Goal: Task Accomplishment & Management: Manage account settings

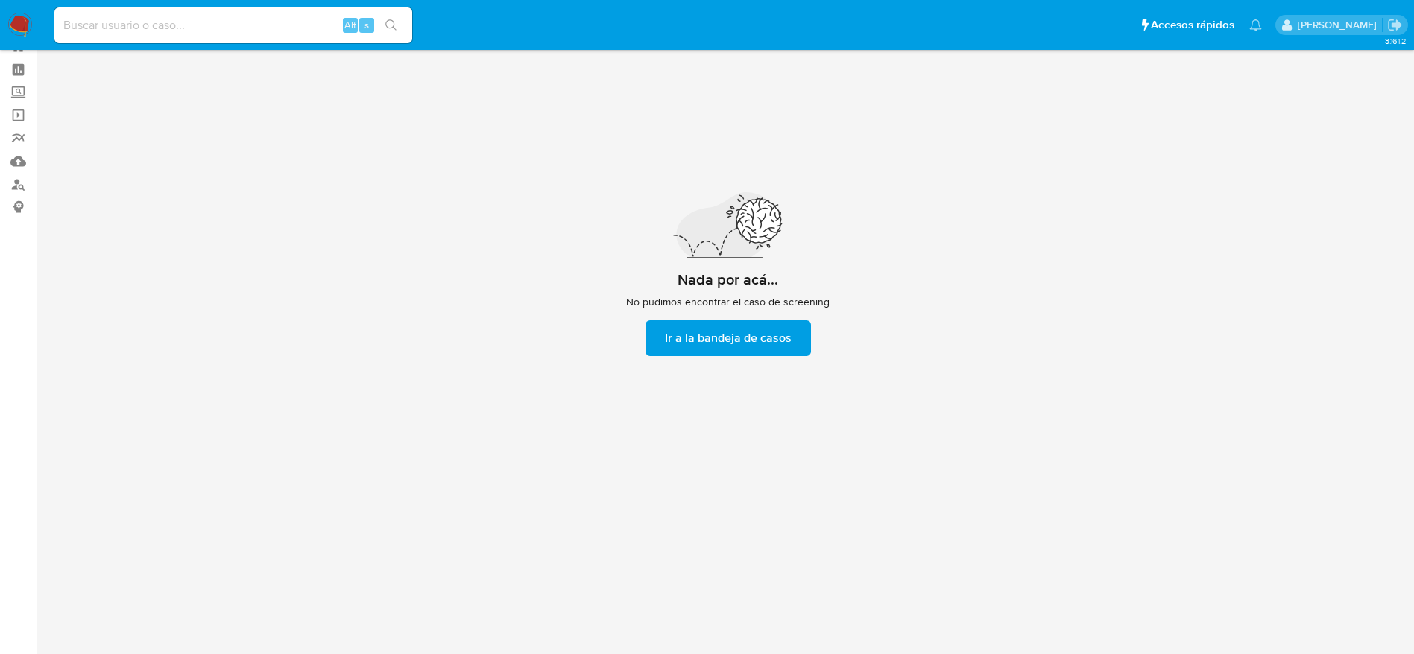
scroll to position [54, 0]
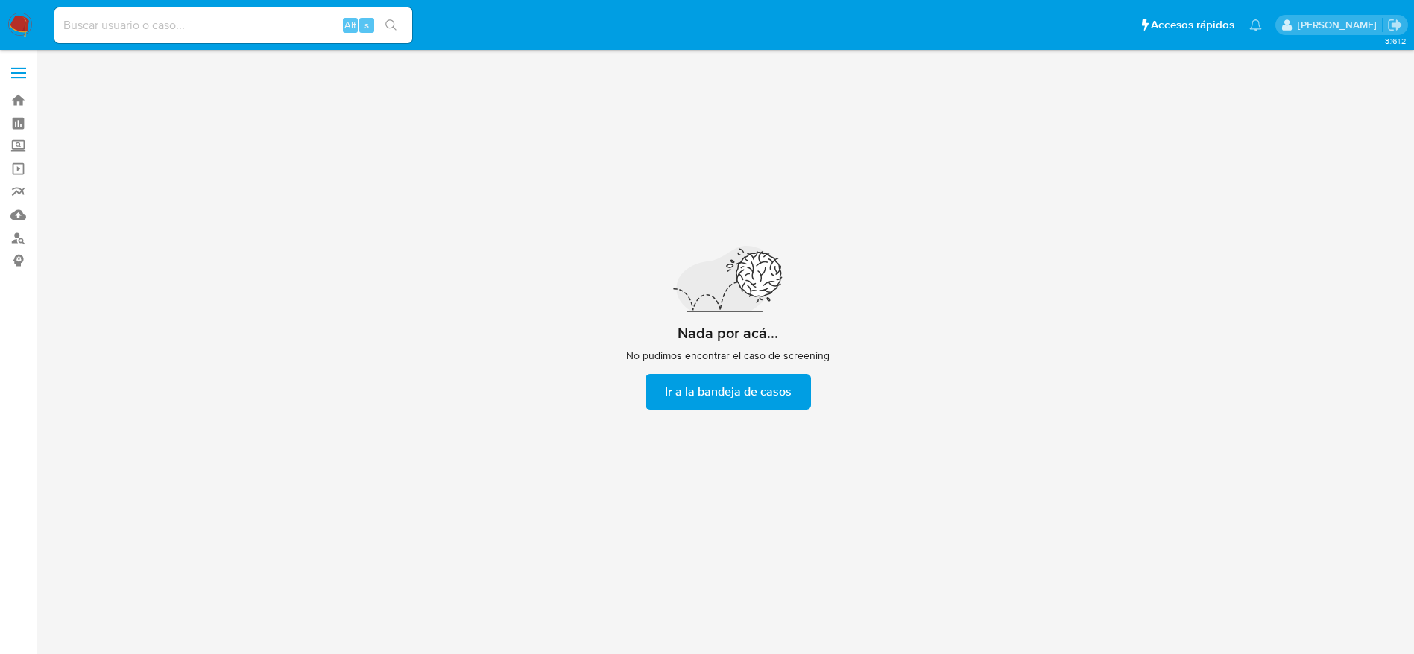
scroll to position [54, 0]
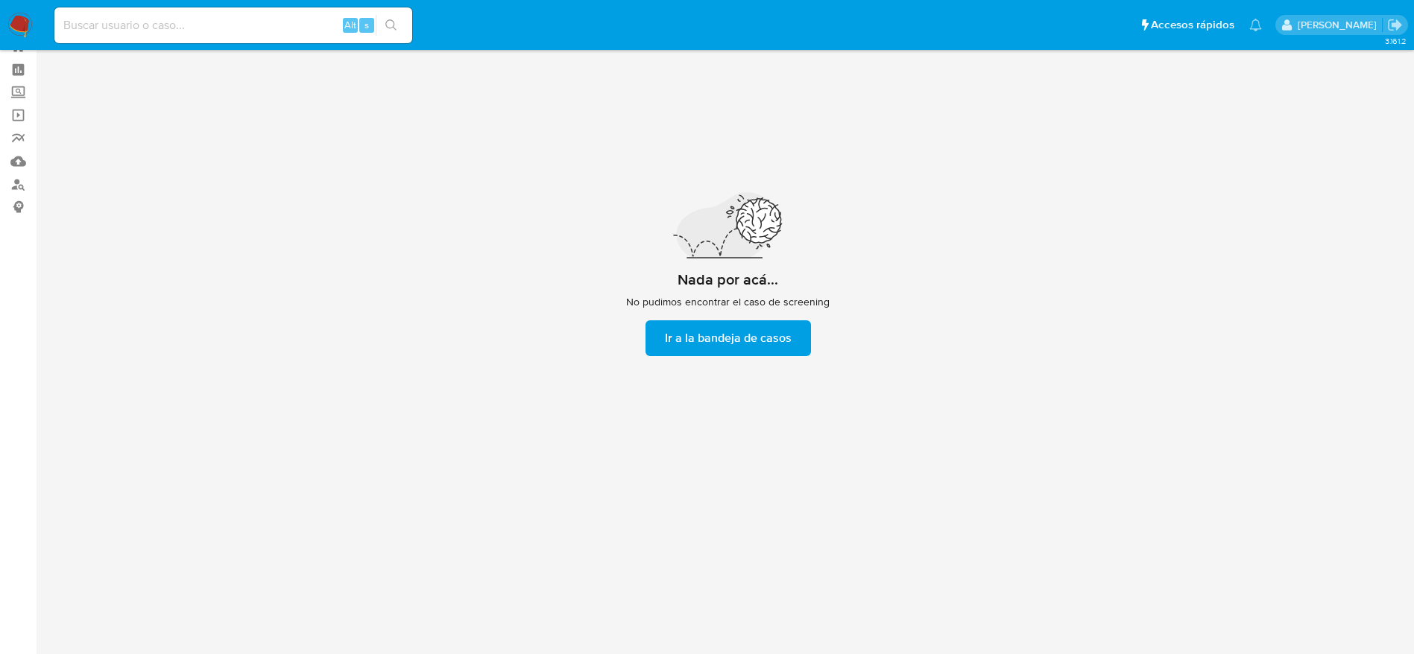
scroll to position [54, 0]
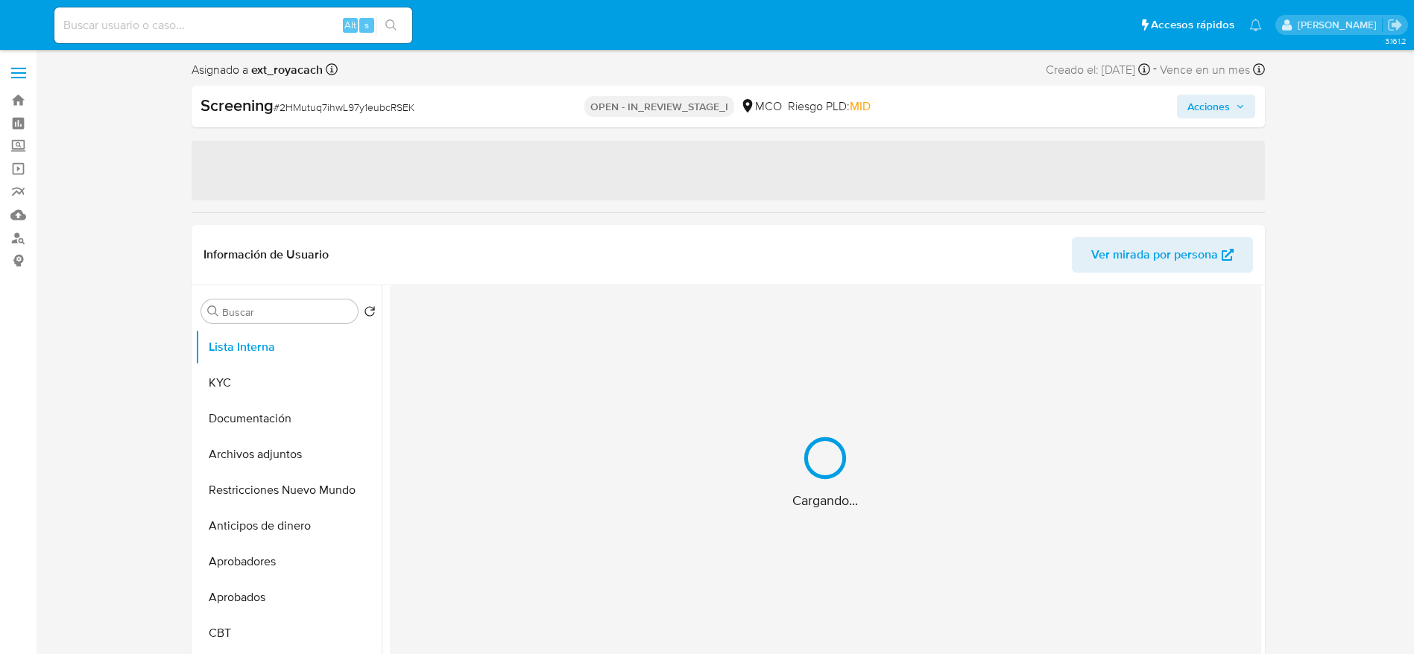
select select "10"
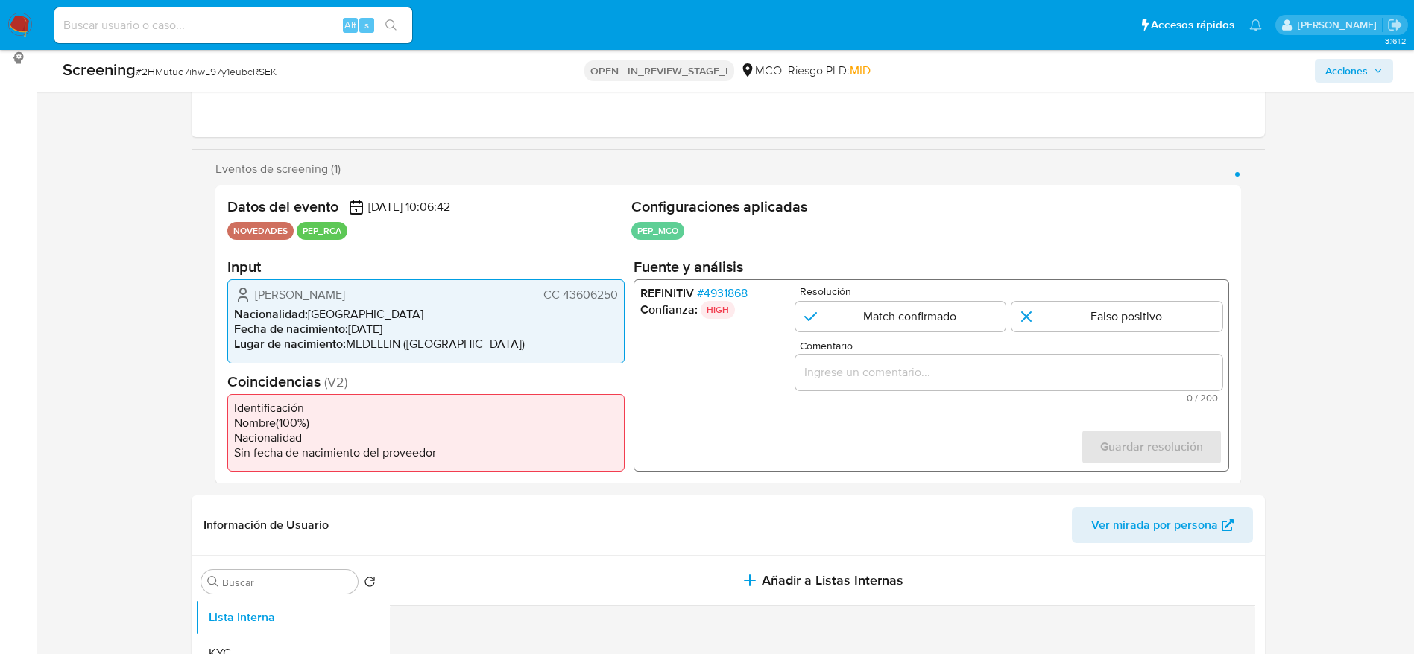
scroll to position [389, 0]
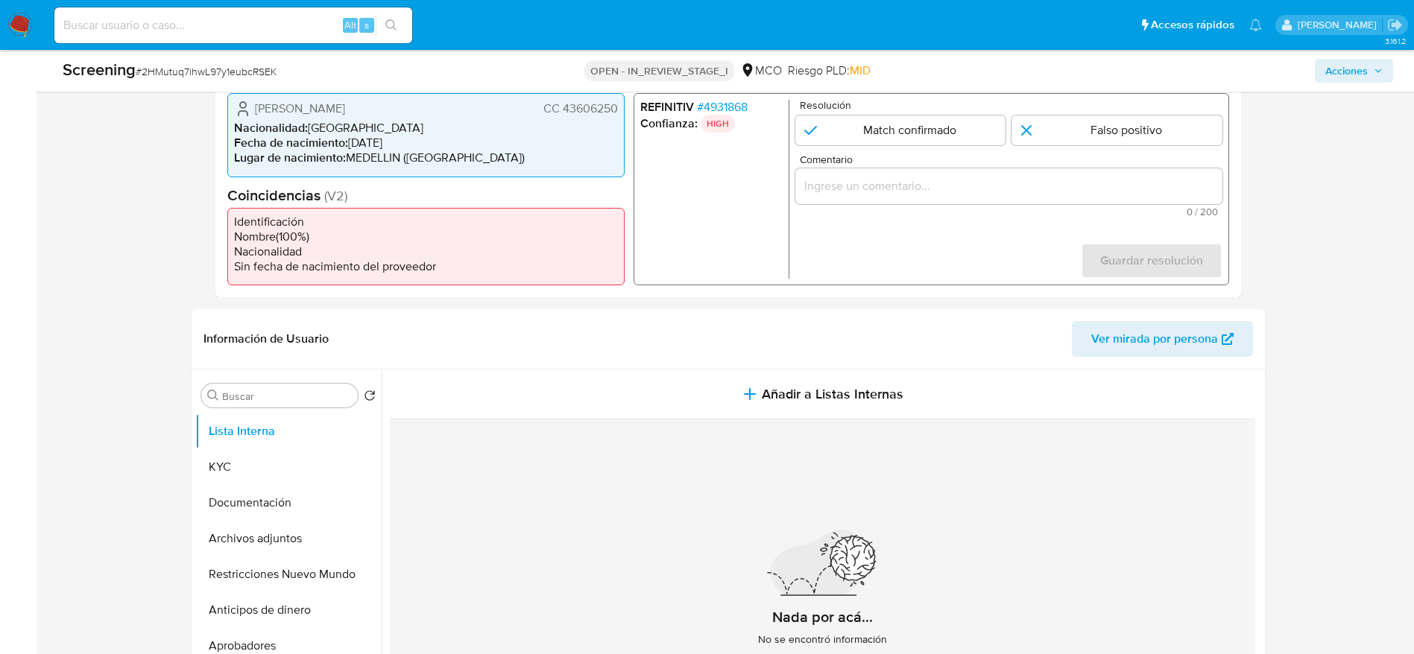
drag, startPoint x: 224, startPoint y: 107, endPoint x: 616, endPoint y: 111, distance: 392.0
click at [616, 111] on div "Datos del evento 30/09/2025 10:06:42 NOVEDADES PEP_RCA Configuraciones aplicada…" at bounding box center [727, 148] width 1025 height 298
click at [712, 102] on span "# 4931868" at bounding box center [721, 107] width 51 height 15
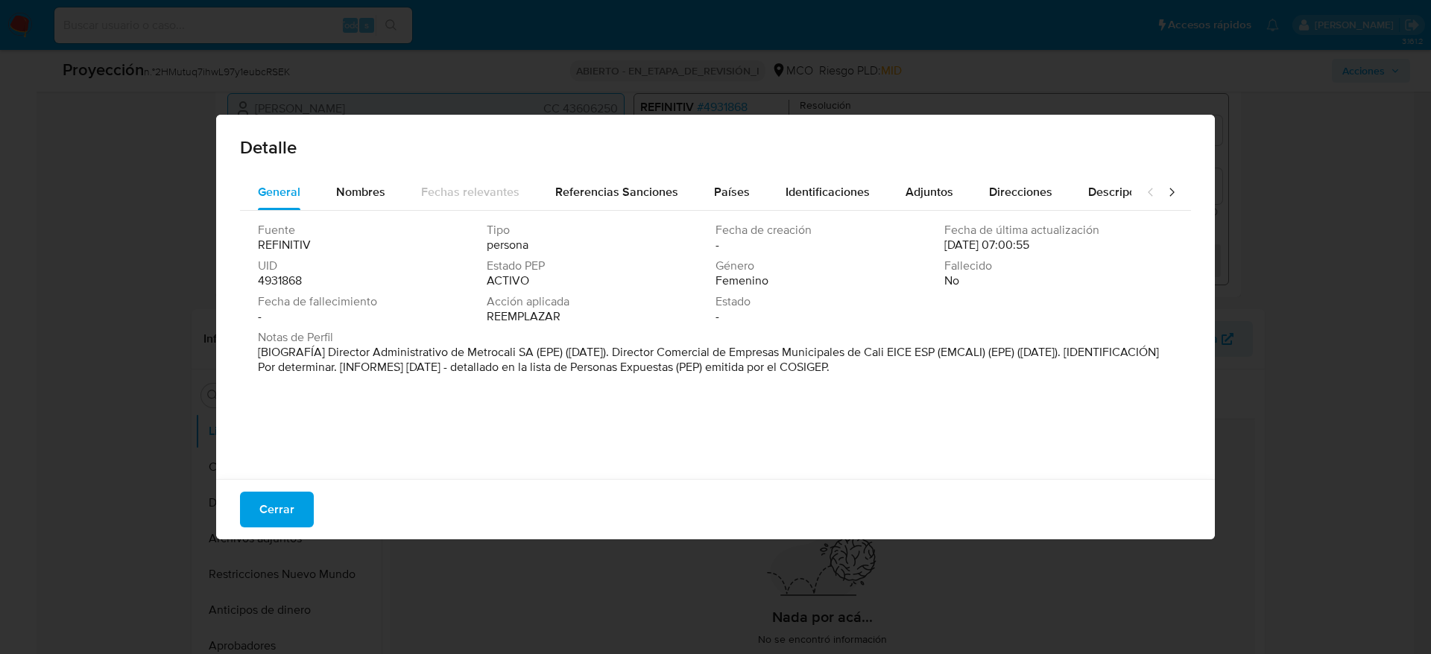
drag, startPoint x: 329, startPoint y: 348, endPoint x: 532, endPoint y: 350, distance: 203.4
click at [532, 350] on font "[BIOGRAFÍA] Director Administrativo de Metrocali SA (EPE) (agosto de 2025). Dir…" at bounding box center [708, 360] width 901 height 32
click at [270, 501] on span "Cerrar" at bounding box center [276, 509] width 35 height 33
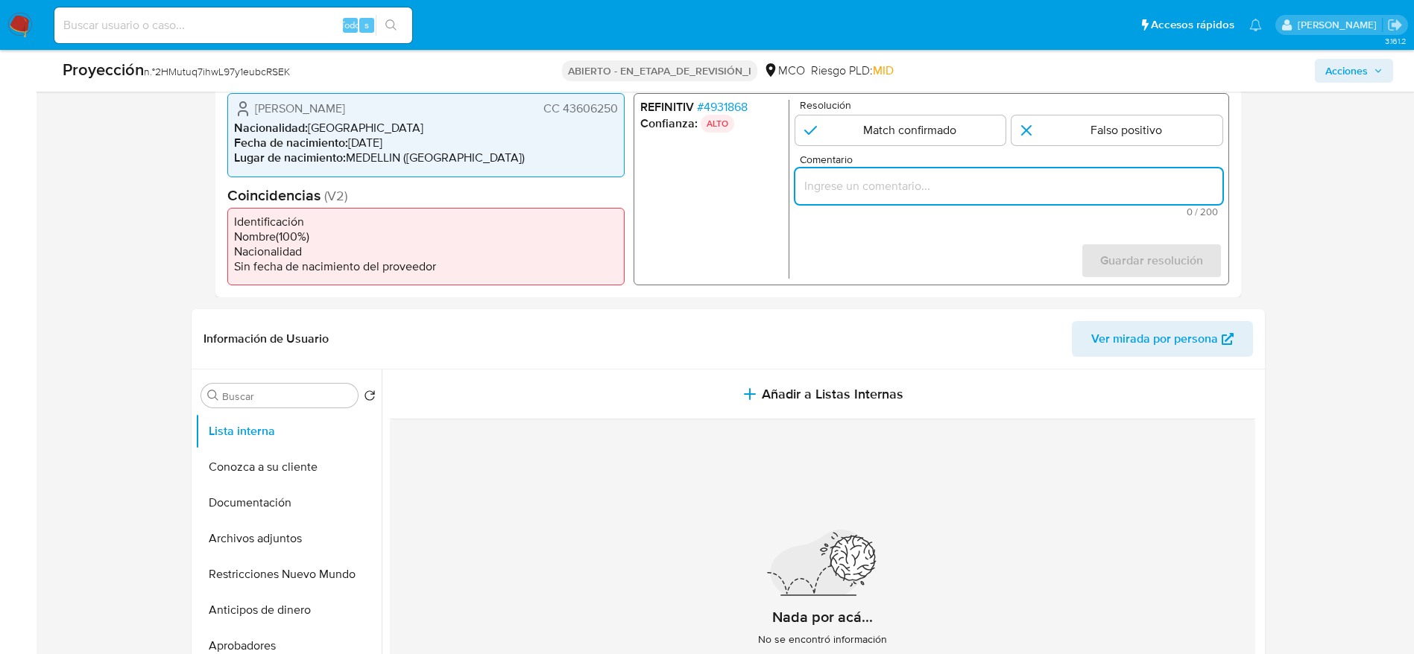
click at [981, 187] on input "Comentario" at bounding box center [1007, 186] width 427 height 19
paste input "Caso generado sobre el usuario Ana Cristina Uribe Aguilar. El titular de la cue…"
type input "Caso generado sobre el usuario Ana Cristina Uribe Aguilar. El titular de la cue…"
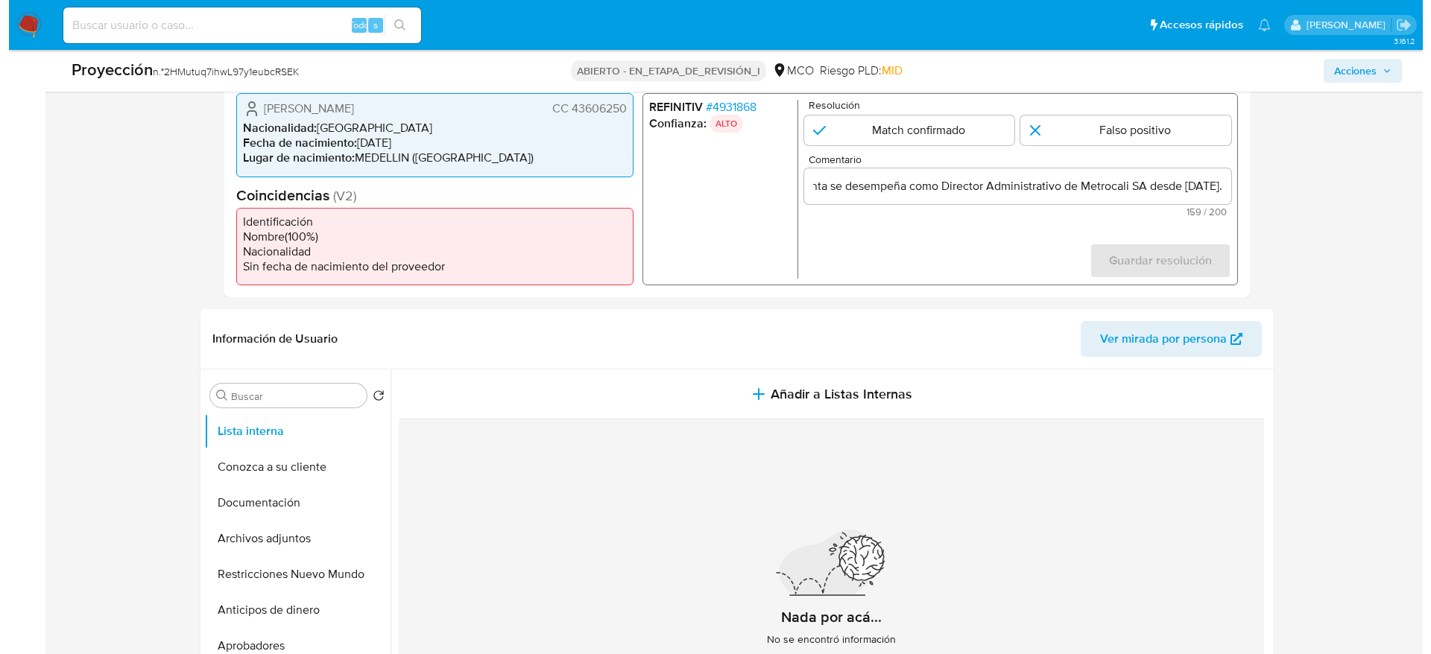
scroll to position [0, 0]
drag, startPoint x: 957, startPoint y: 129, endPoint x: 977, endPoint y: 168, distance: 43.7
click at [956, 129] on input "1 de 1" at bounding box center [899, 131] width 211 height 30
radio input "true"
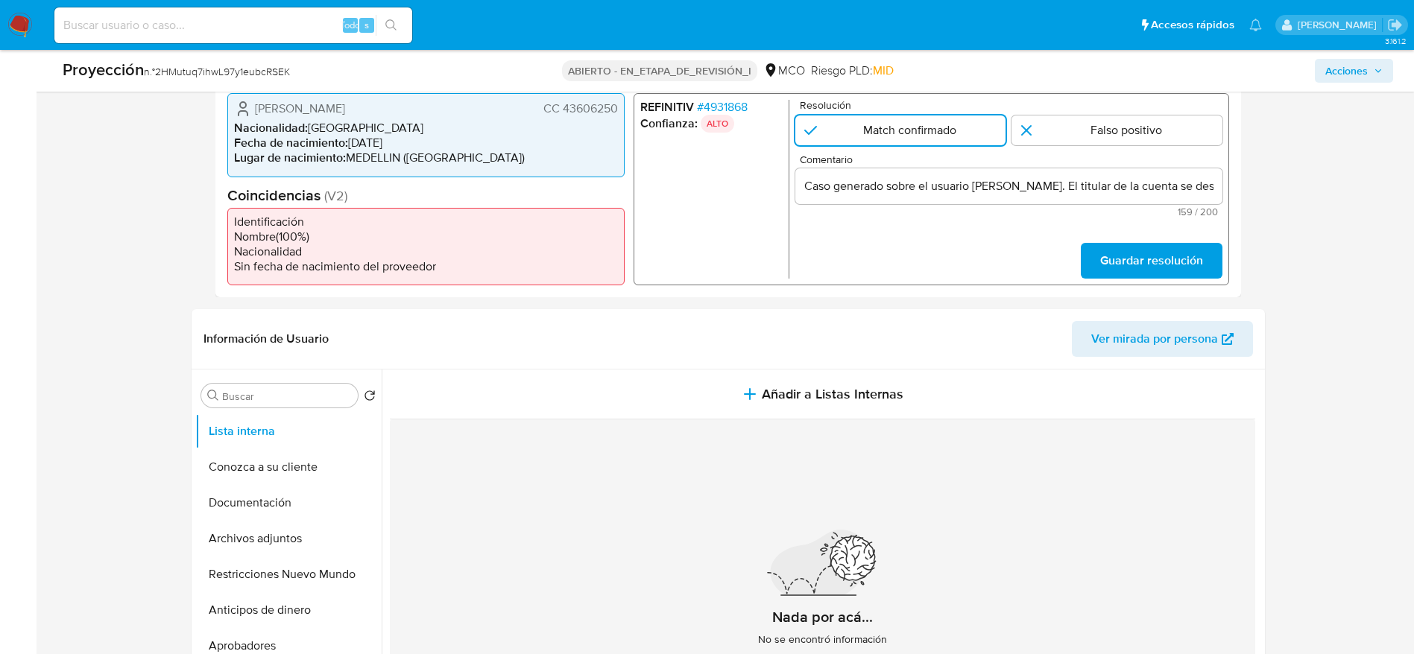
click at [1163, 241] on form "Resolución Match confirmado Falso positivo Comentario Caso generado sobre el us…" at bounding box center [1007, 189] width 427 height 179
click at [1149, 259] on span "Guardar resolución" at bounding box center [1150, 260] width 103 height 33
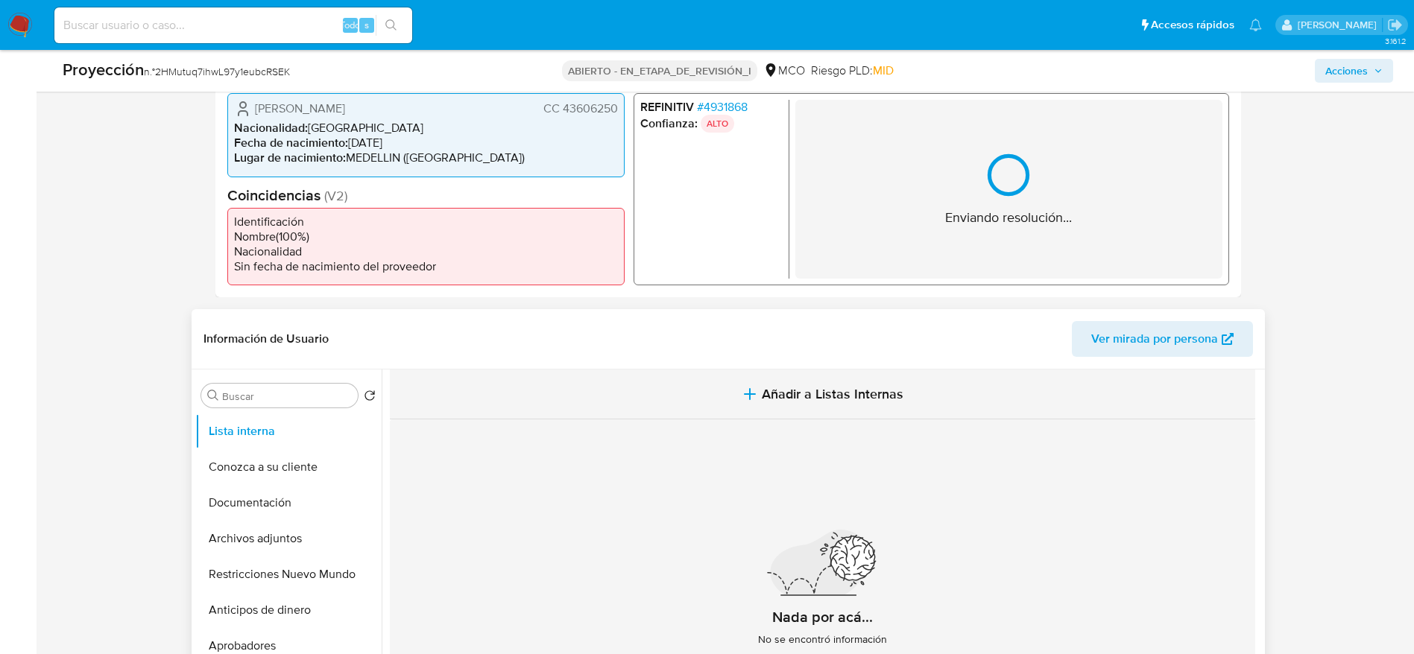
click at [820, 393] on span "Añadir a Listas Internas" at bounding box center [833, 394] width 142 height 16
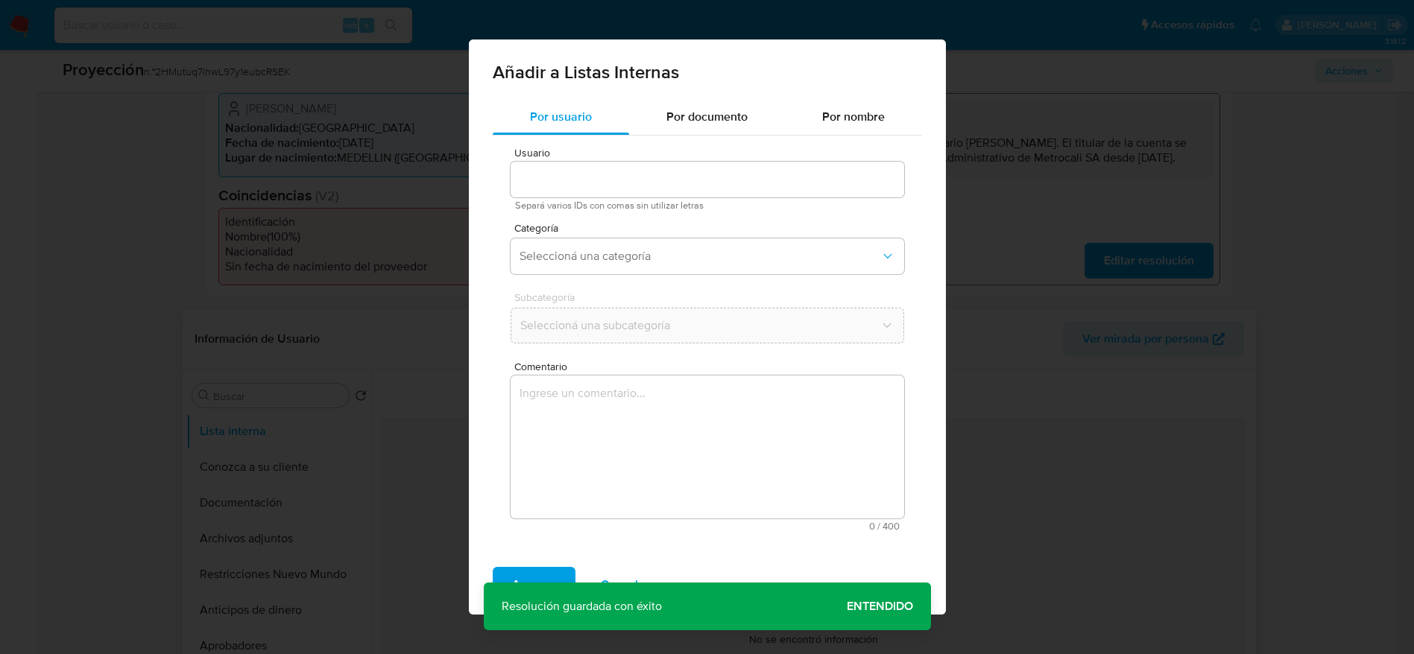
type input "134852246"
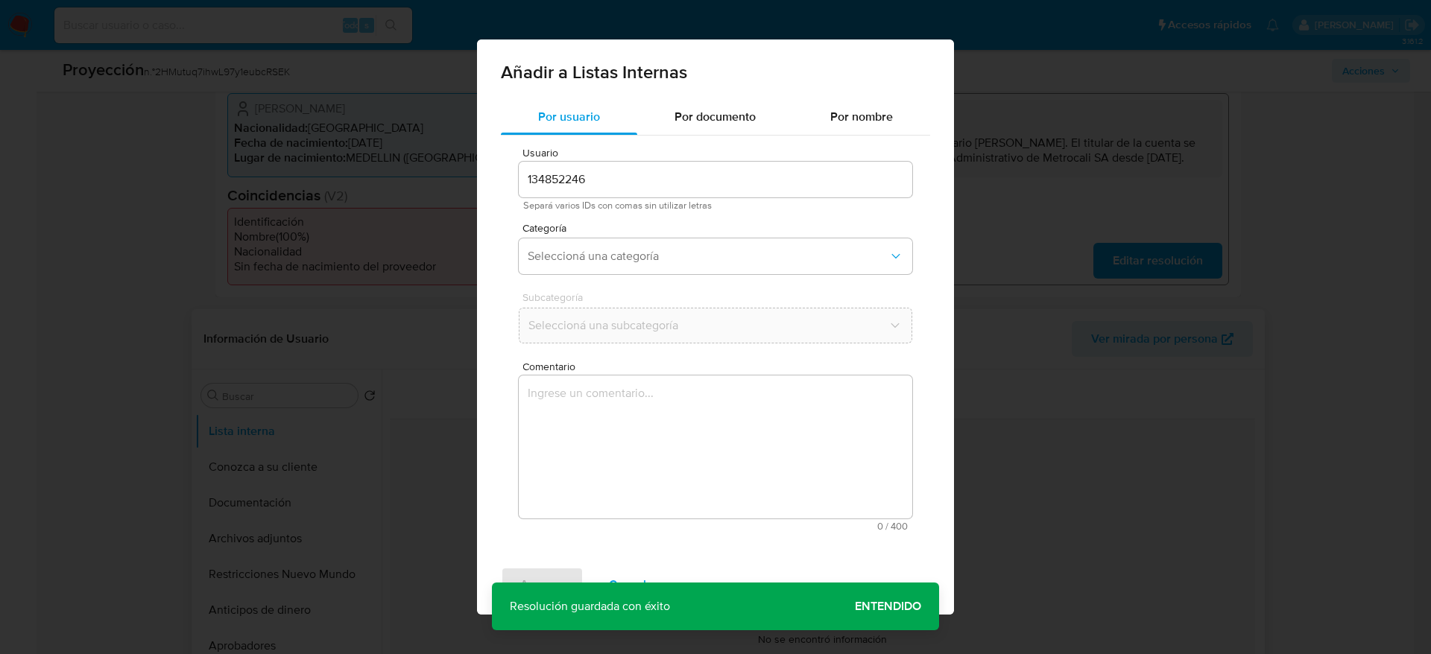
click at [820, 449] on textarea "Comentario" at bounding box center [715, 447] width 393 height 143
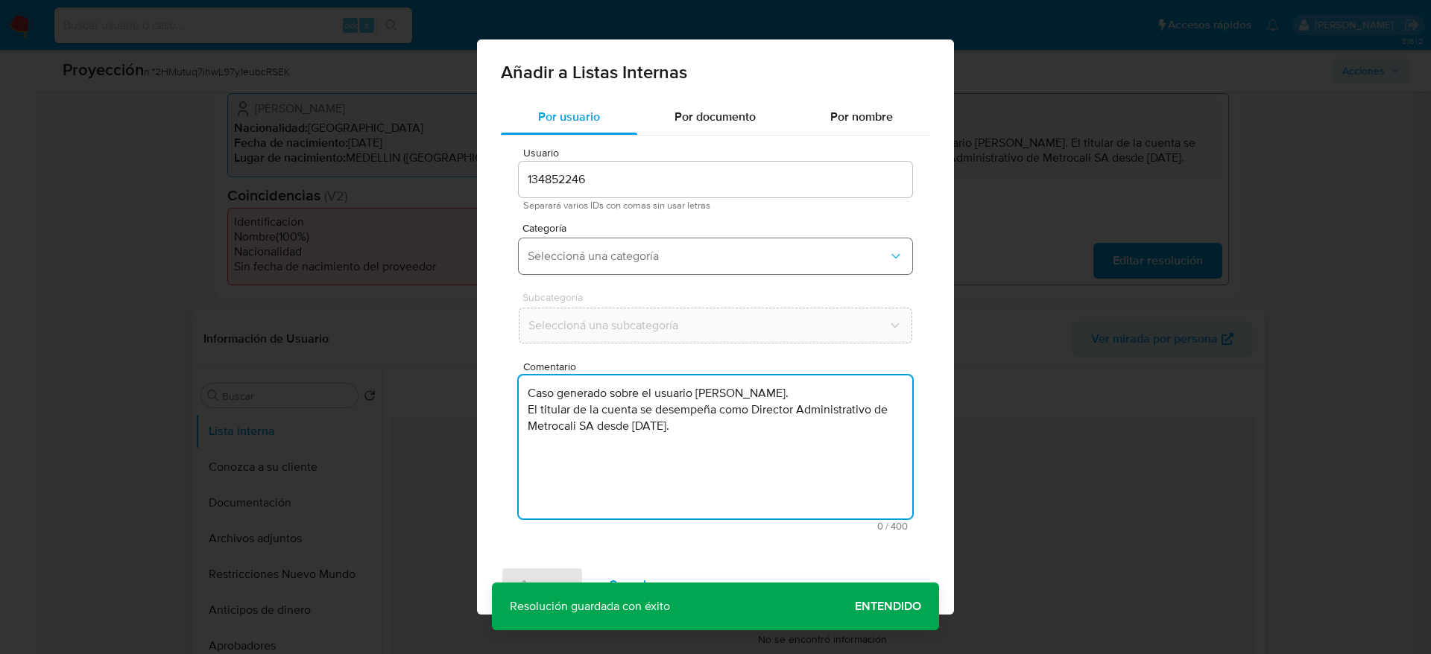
type textarea "Caso generado sobre el usuario Ana Cristina Uribe Aguilar. El titular de la cue…"
click at [694, 241] on button "Seleccioná una categoría" at bounding box center [715, 256] width 393 height 36
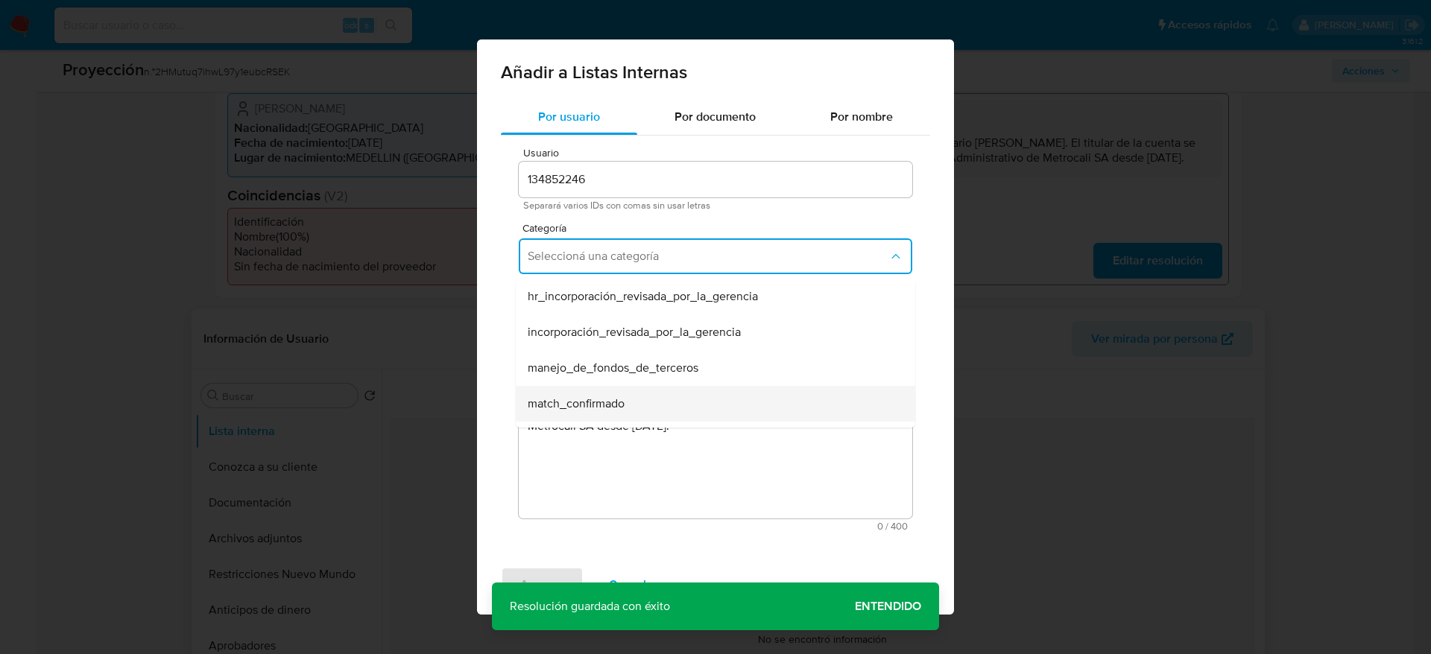
scroll to position [112, 0]
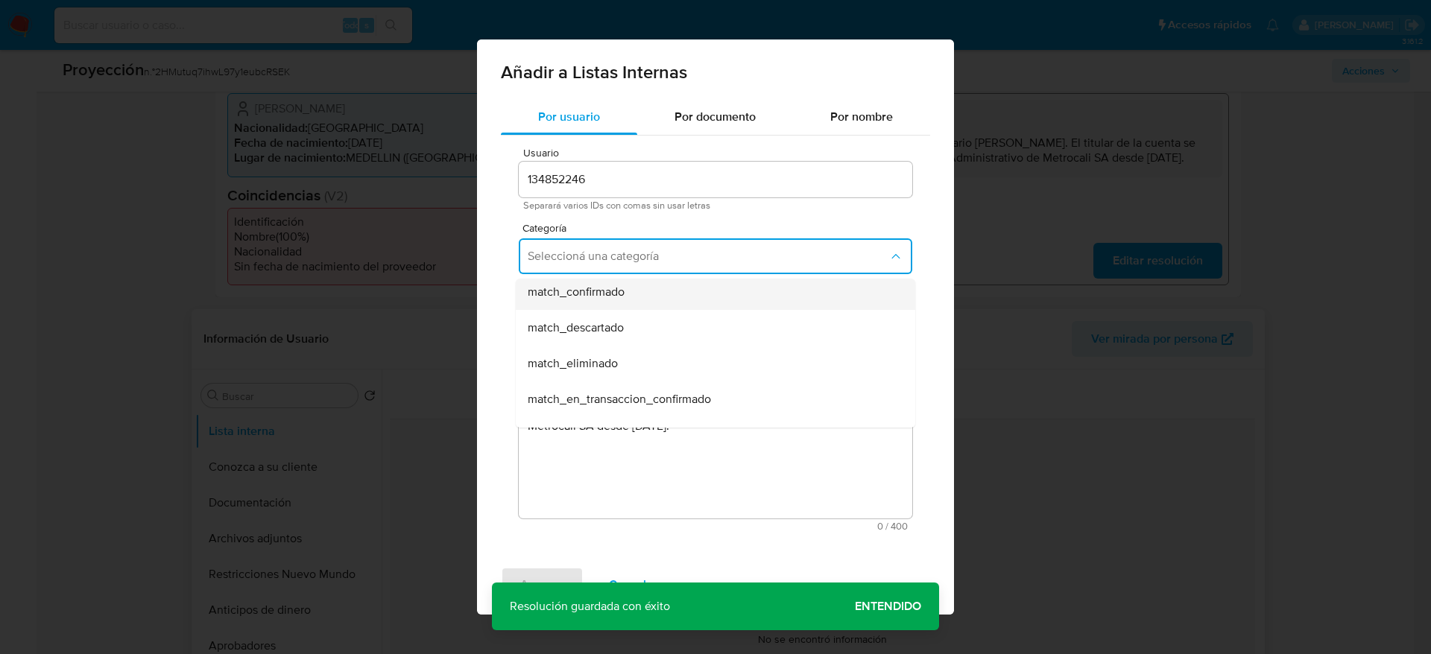
click at [661, 290] on div "match_confirmado" at bounding box center [711, 292] width 367 height 36
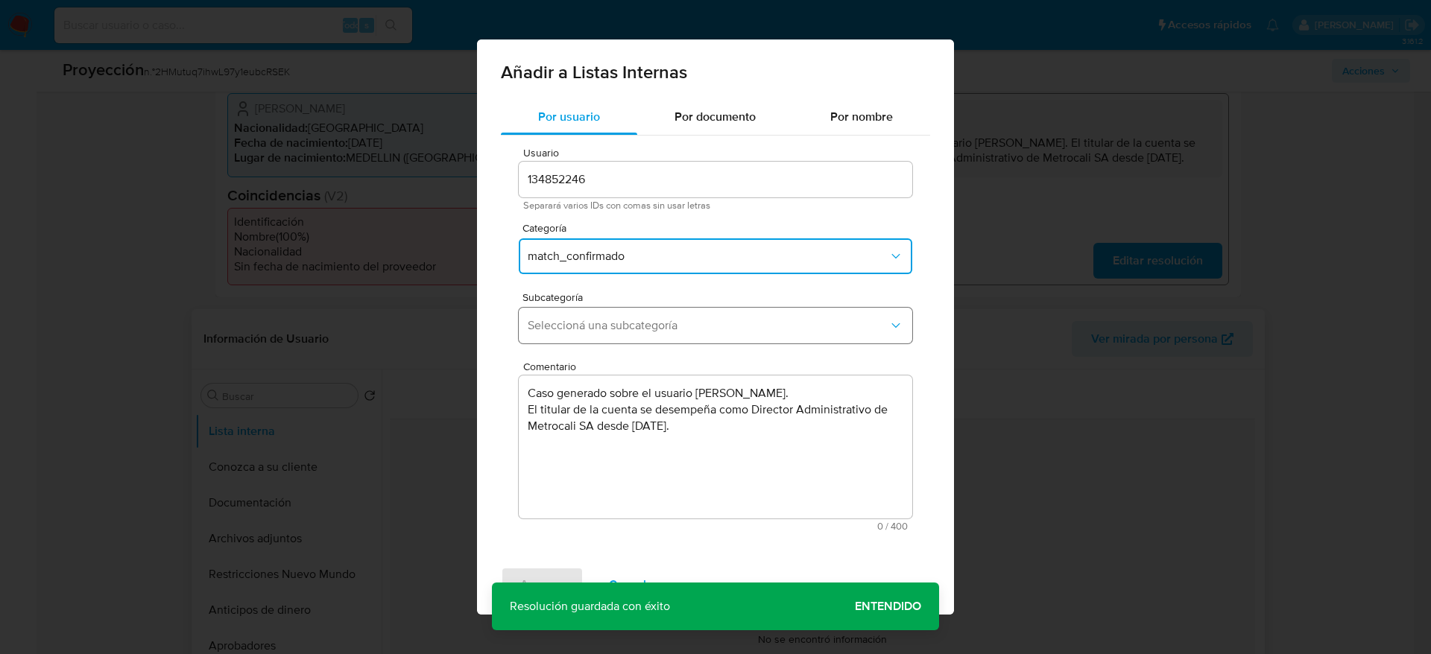
click at [661, 332] on span "Seleccioná una subcategoría" at bounding box center [708, 325] width 361 height 15
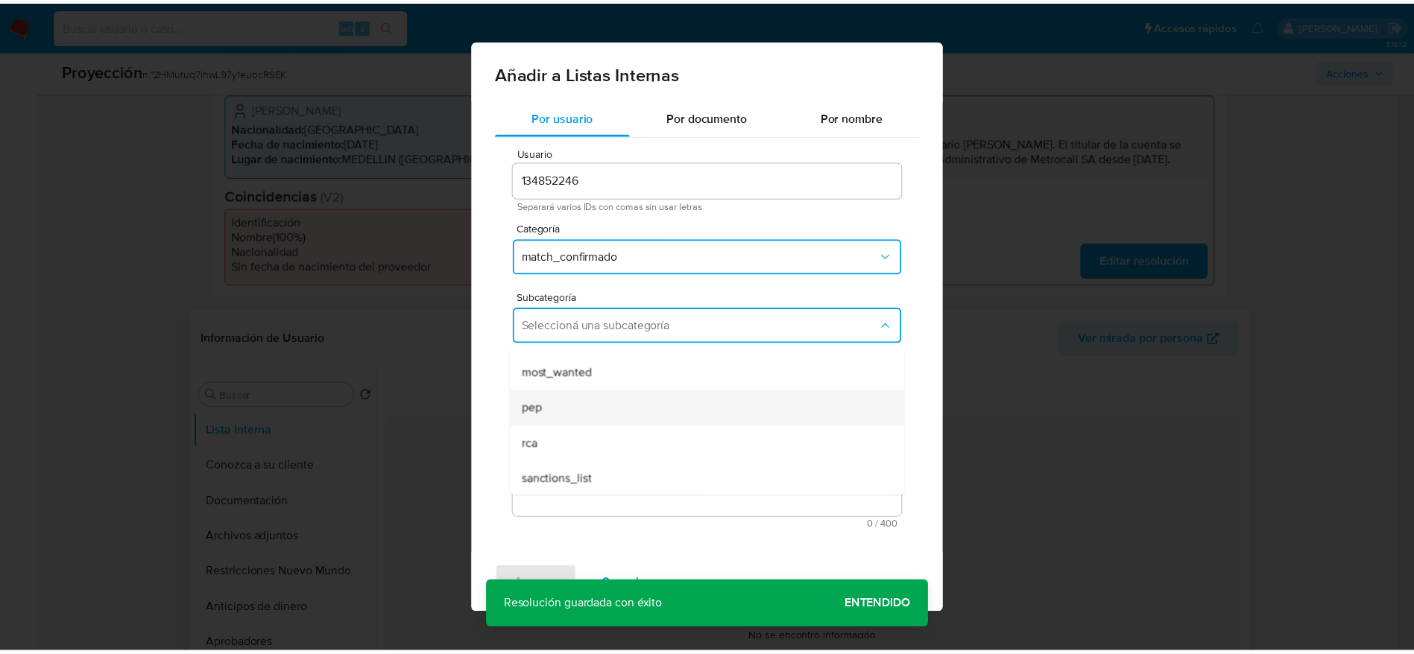
scroll to position [101, 0]
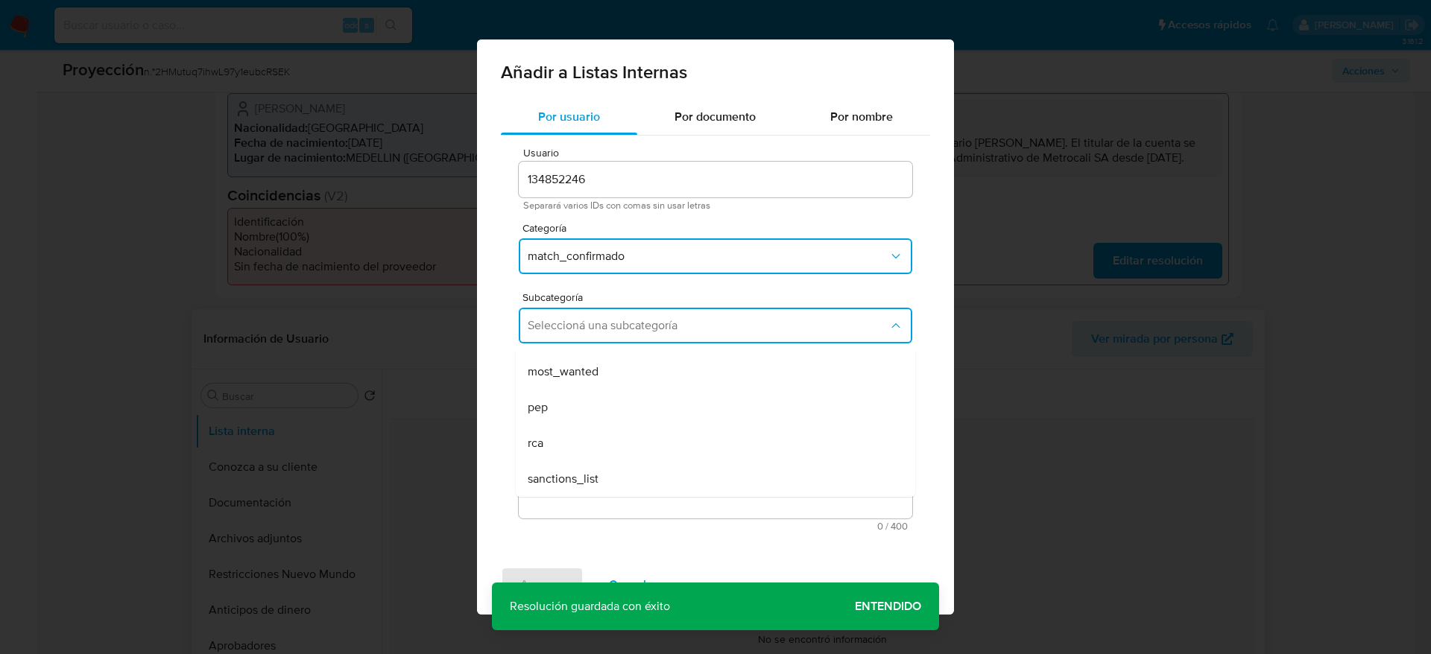
click at [591, 417] on div "pep" at bounding box center [711, 408] width 367 height 36
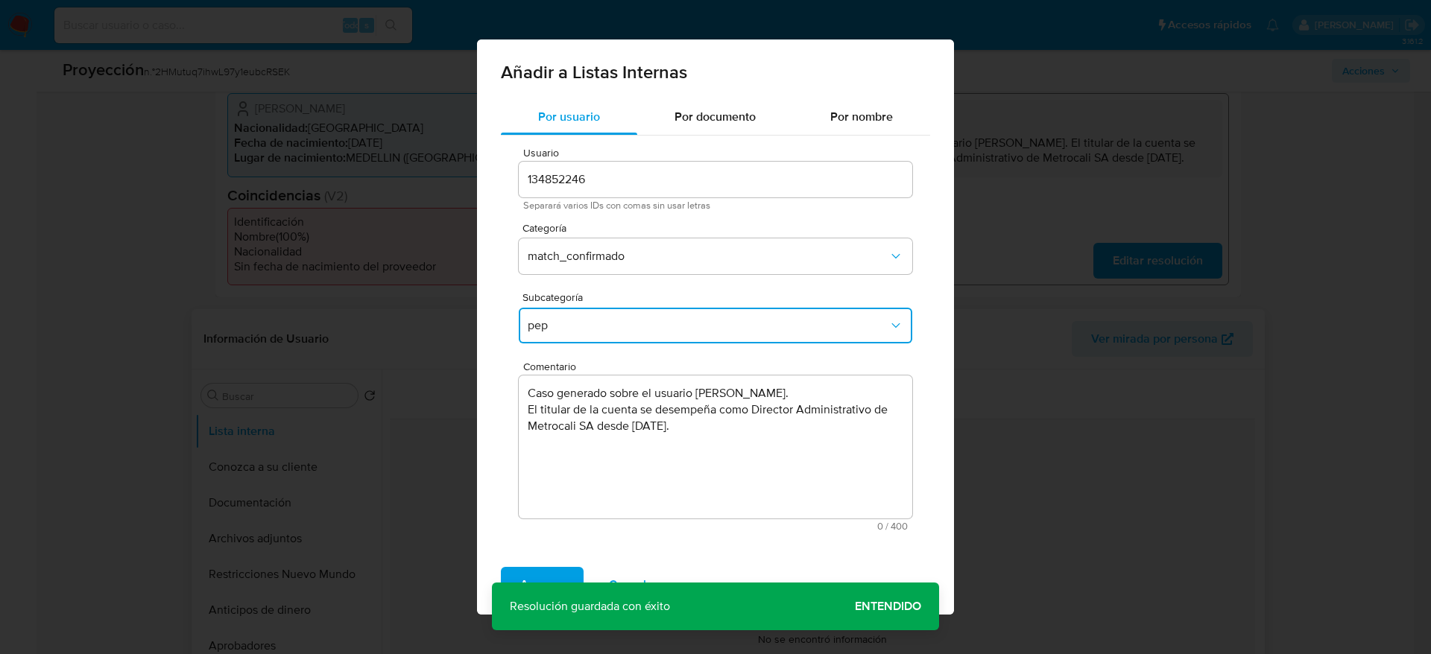
click at [560, 561] on div "Agregar Cancelar" at bounding box center [715, 585] width 477 height 60
click at [560, 572] on span "Agregar" at bounding box center [542, 585] width 44 height 33
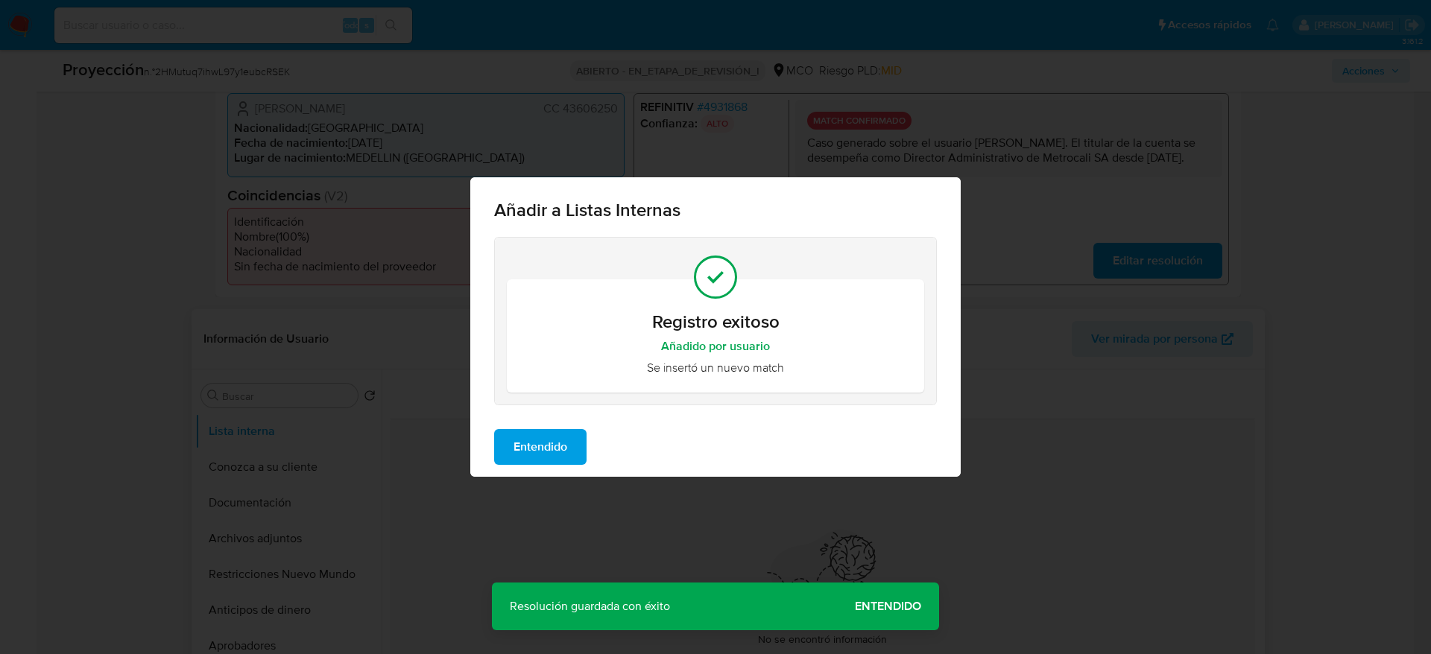
click at [578, 438] on button "Entendido" at bounding box center [540, 447] width 92 height 36
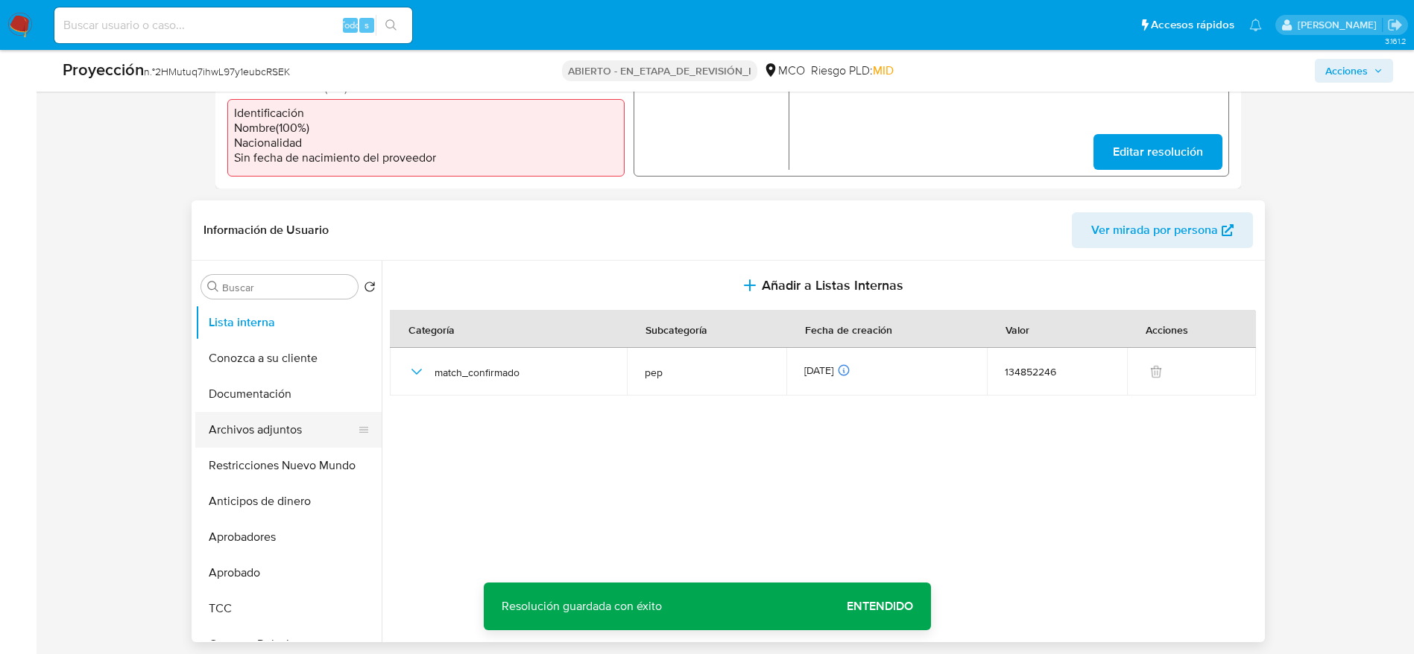
scroll to position [501, 0]
click at [234, 420] on button "Archivos adjuntos" at bounding box center [282, 427] width 174 height 36
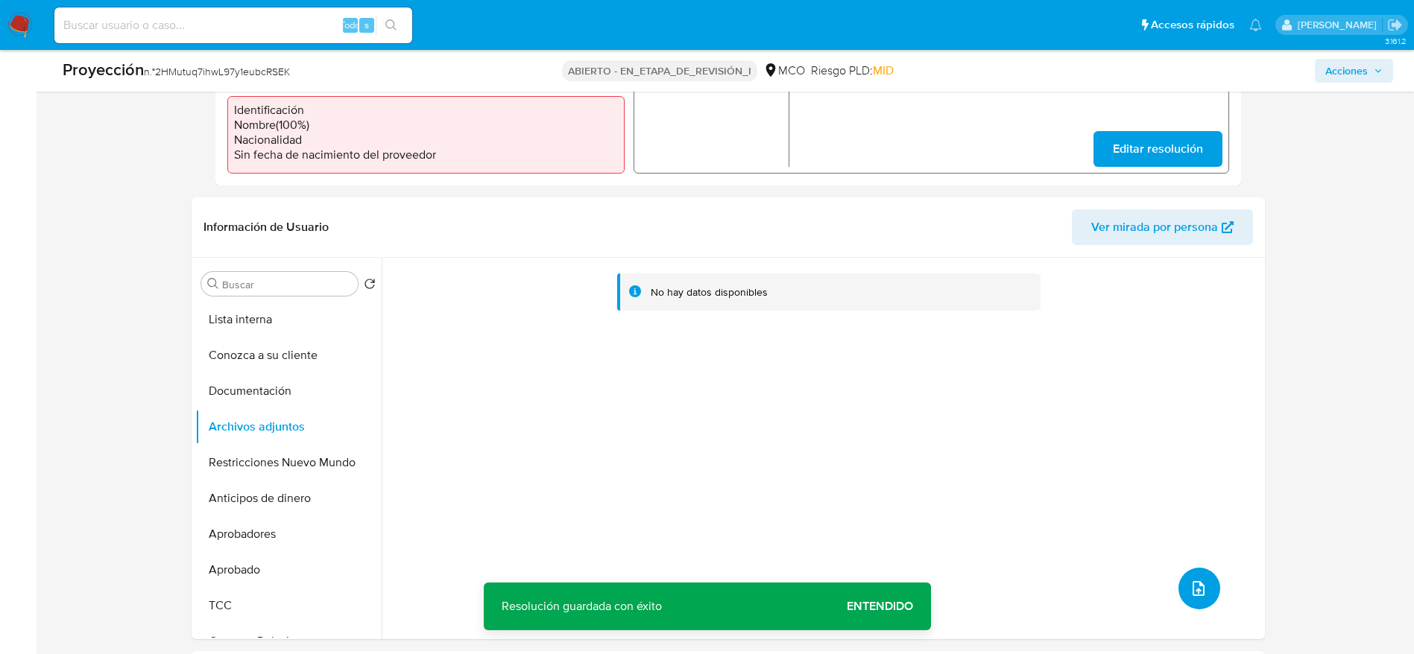
click at [1200, 600] on button "subir archivo" at bounding box center [1199, 589] width 42 height 42
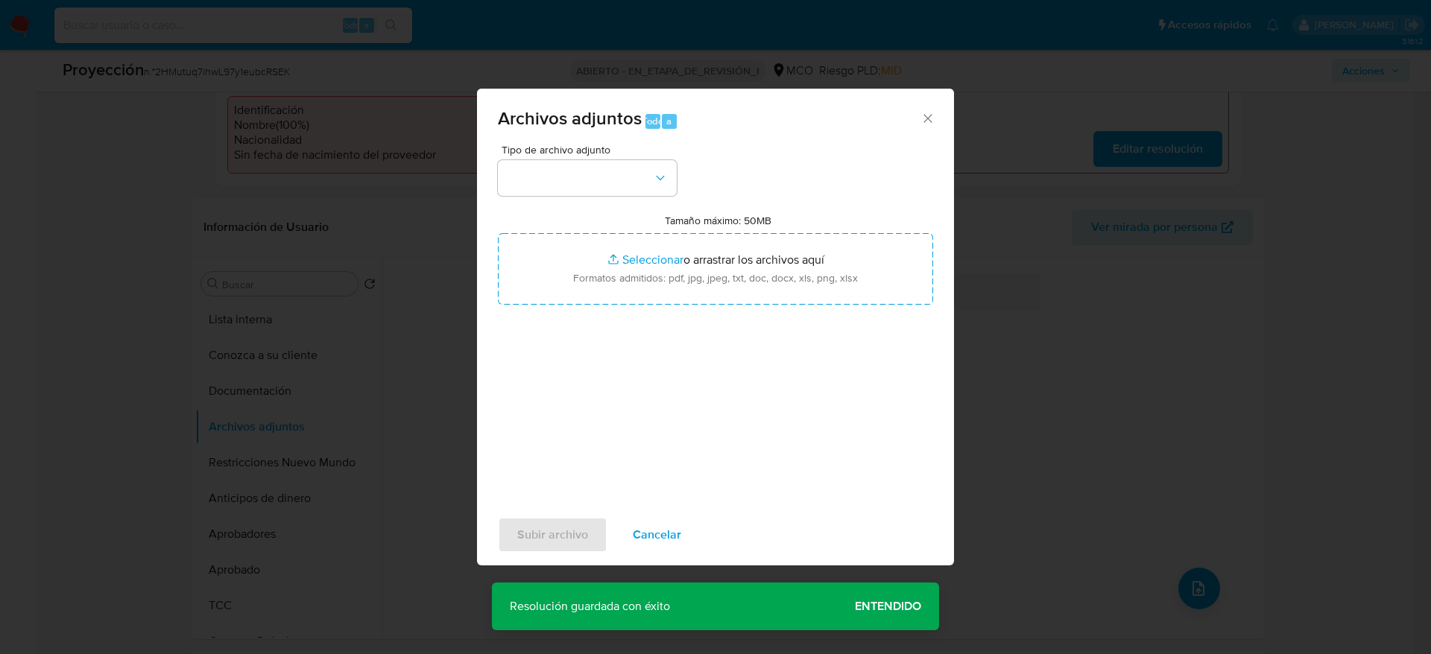
click at [571, 197] on div "Tipo de archivo adjunto Tamaño máximo: 50MB Seleccionar archivos Seleccionar o …" at bounding box center [715, 321] width 435 height 352
click at [575, 173] on button "button" at bounding box center [587, 178] width 179 height 36
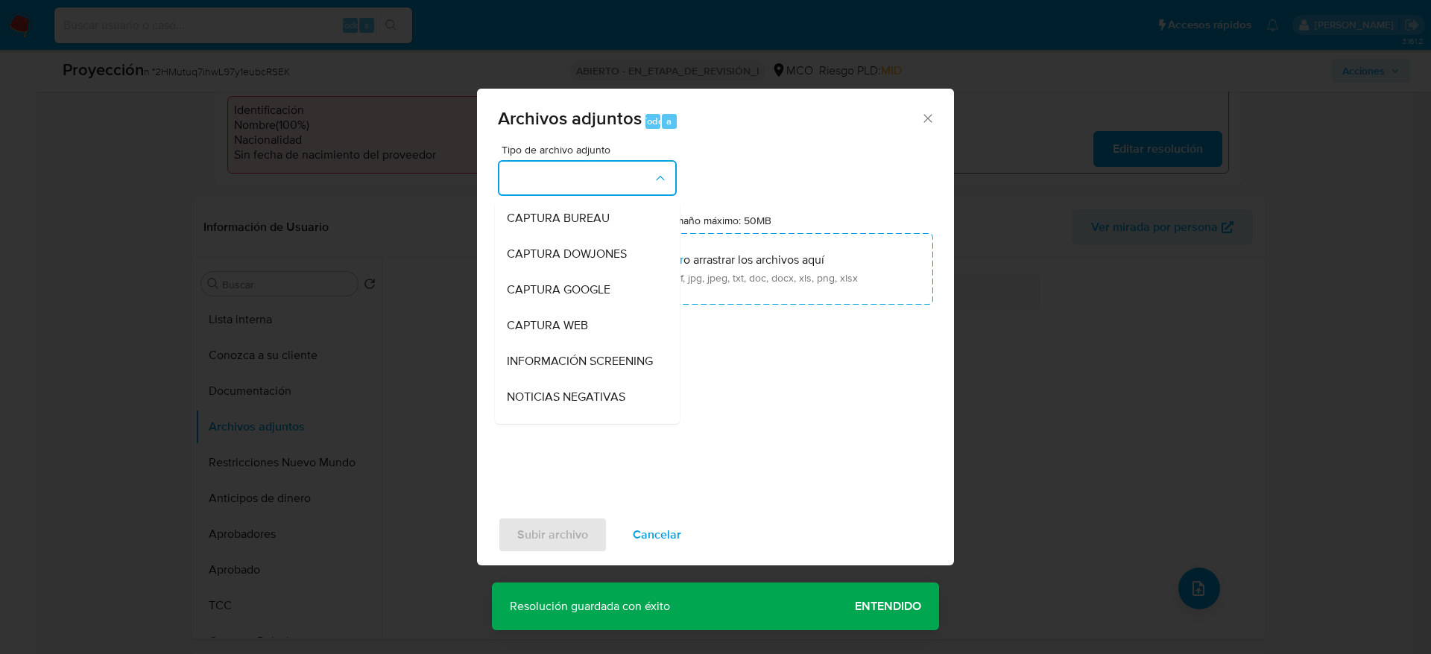
click at [594, 361] on span "INFORMACIÓN SCREENING" at bounding box center [580, 361] width 146 height 15
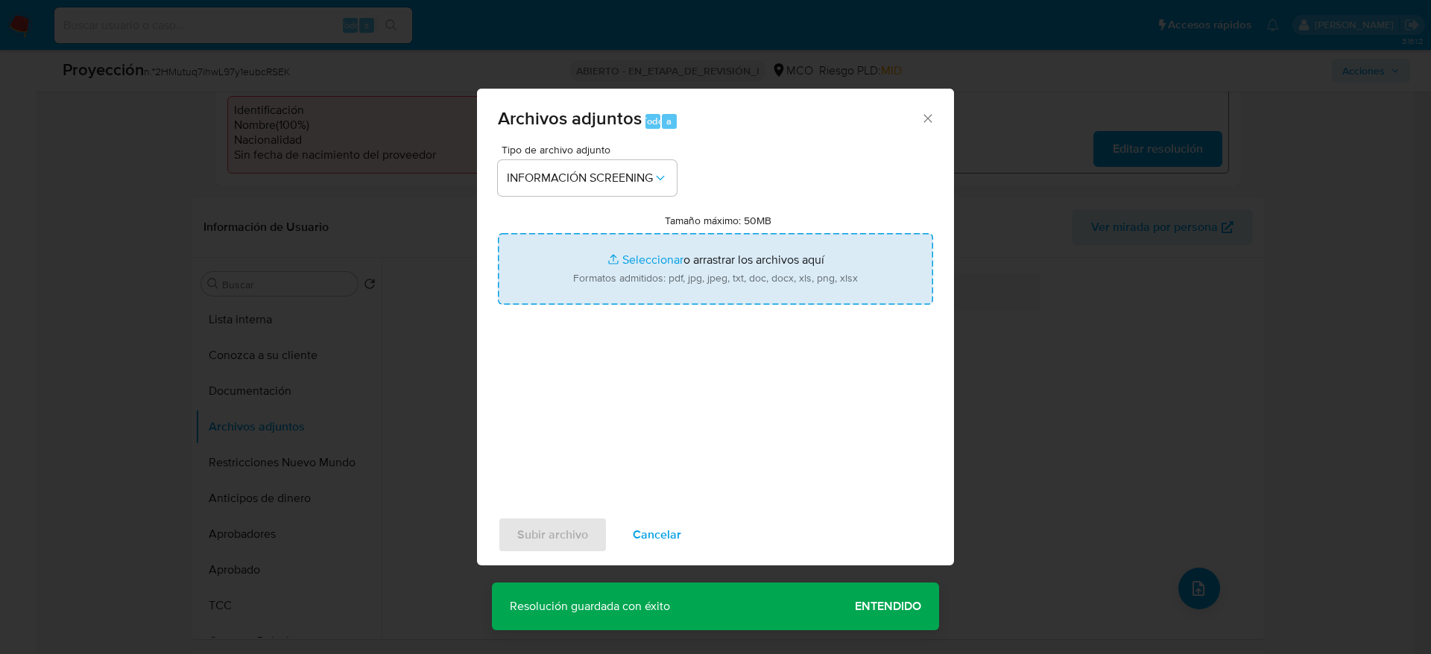
click at [639, 258] on input "Tamaño máximo: 50MB Seleccionar archivos" at bounding box center [715, 269] width 435 height 72
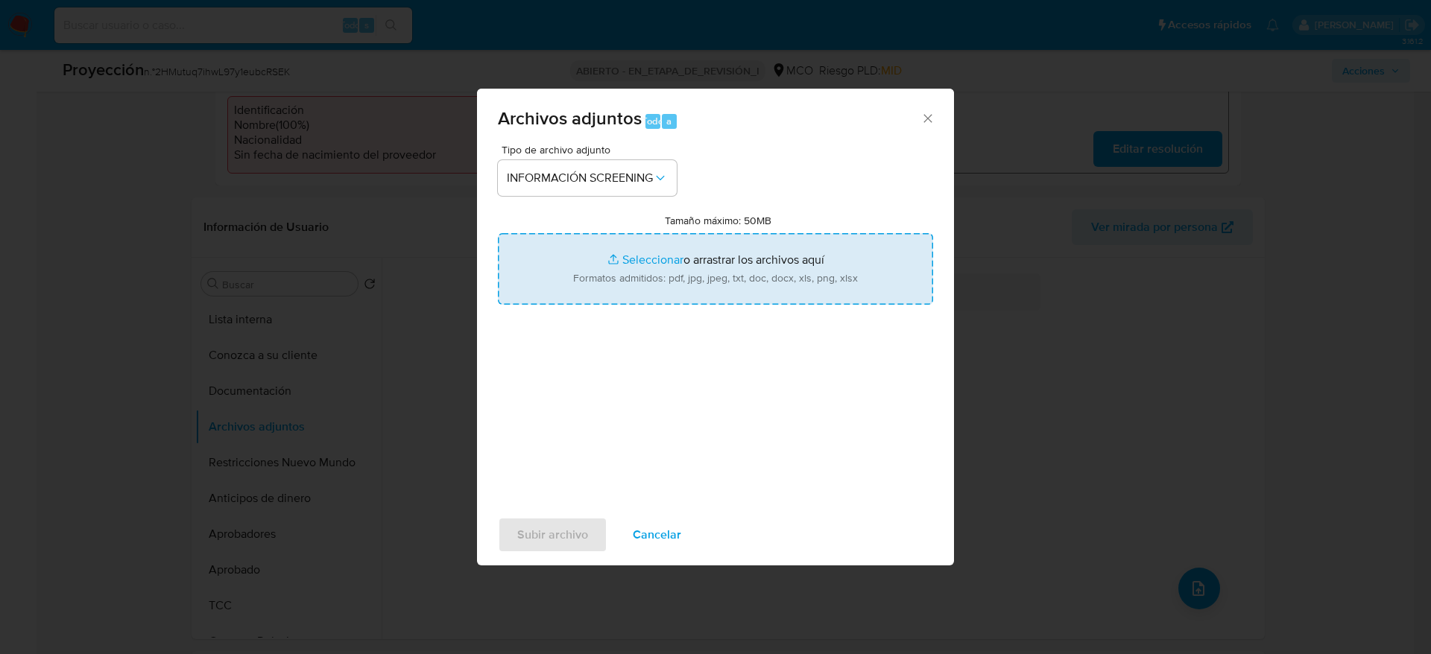
click at [627, 266] on input "Tamaño máximo: 50MB Seleccionar archivos" at bounding box center [715, 269] width 435 height 72
type input "C:\fakepath\_Ana Cristina Uribe Aguilar_ - Buscar con Google.pdf"
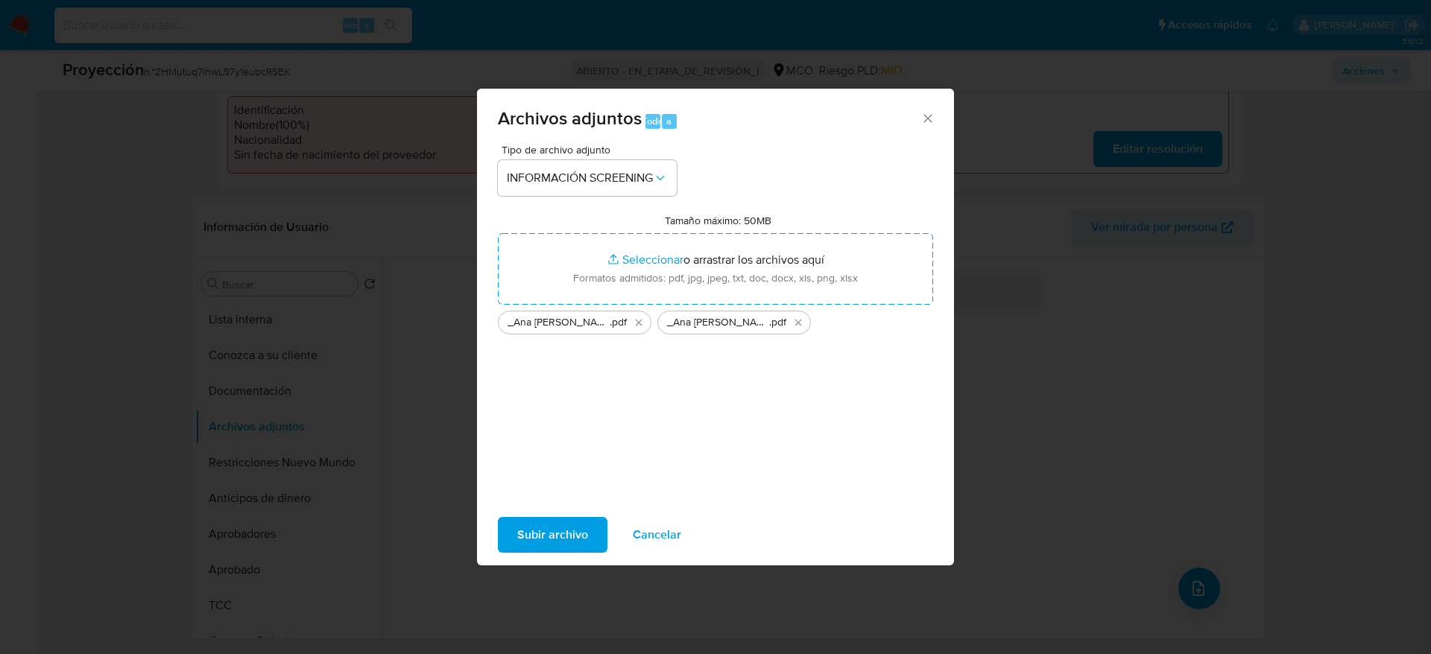
click at [586, 521] on span "Subir archivo" at bounding box center [552, 535] width 71 height 33
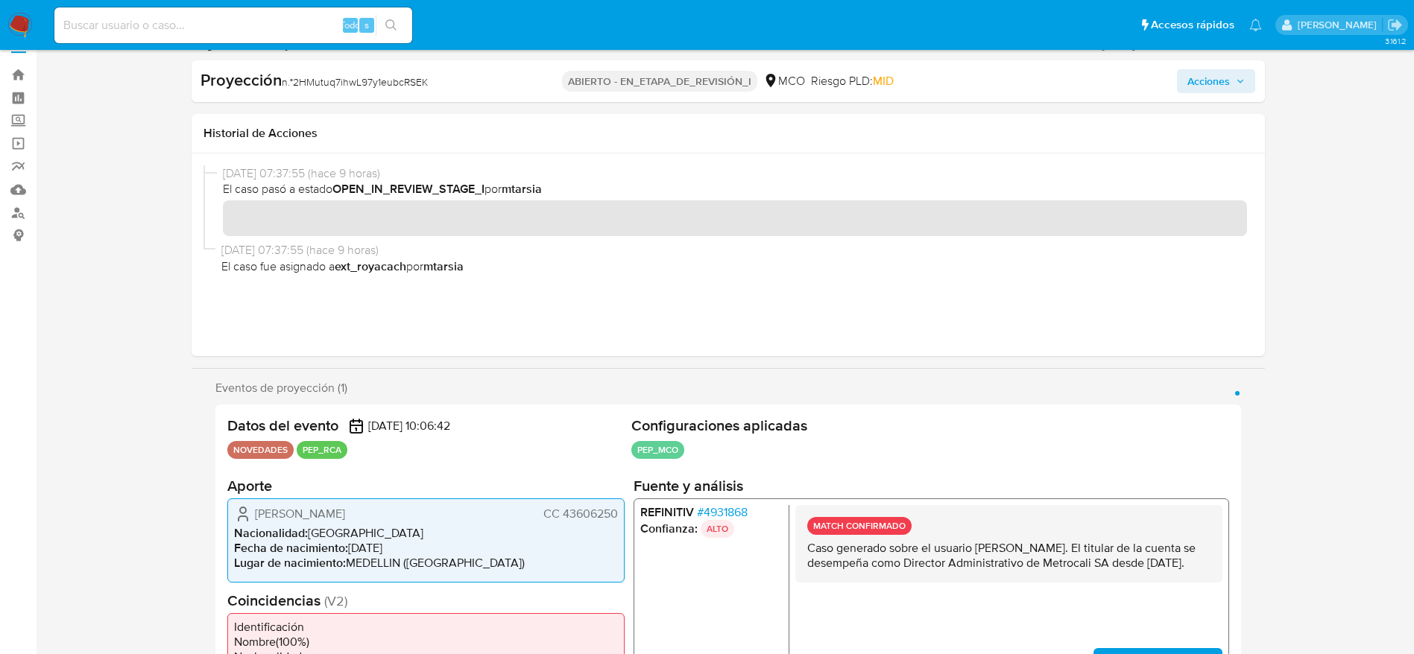
scroll to position [0, 0]
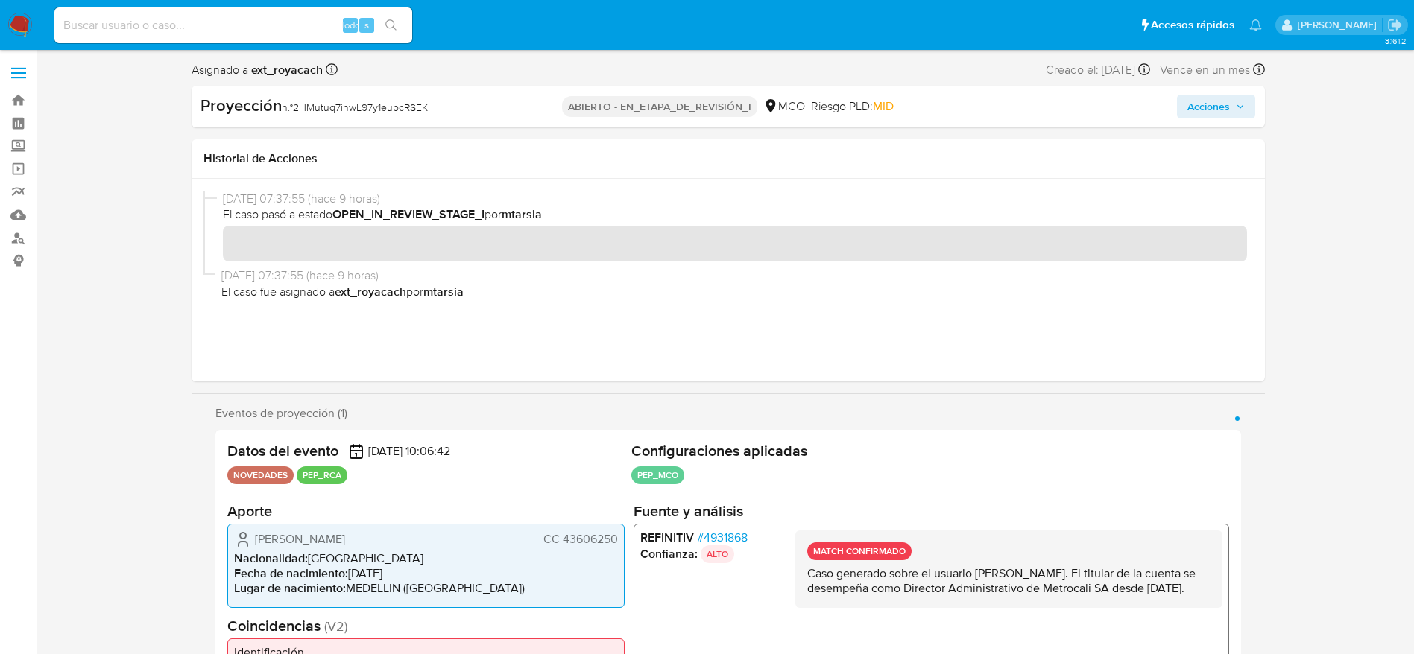
click at [1219, 119] on div "Proyección n.° 2HMutuq7ihwL97y1eubcRSEK ABIERTO - EN_ETAPA_DE_REVISIÓN_I MCO Ri…" at bounding box center [728, 107] width 1073 height 42
click at [1244, 107] on icon "button" at bounding box center [1239, 106] width 9 height 9
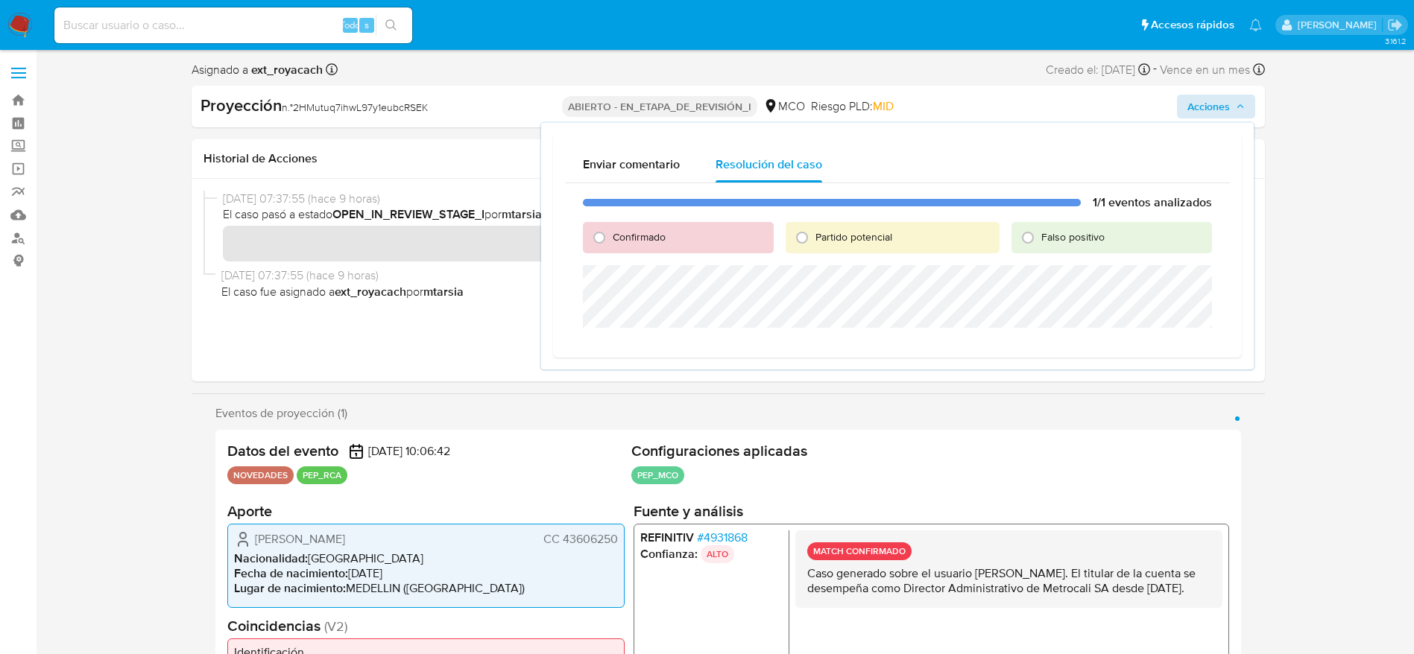
click at [631, 245] on div "Confirmado" at bounding box center [678, 237] width 190 height 31
click at [631, 239] on span "Confirmado" at bounding box center [639, 237] width 53 height 15
click at [611, 239] on input "Confirmado" at bounding box center [599, 238] width 24 height 24
radio input "true"
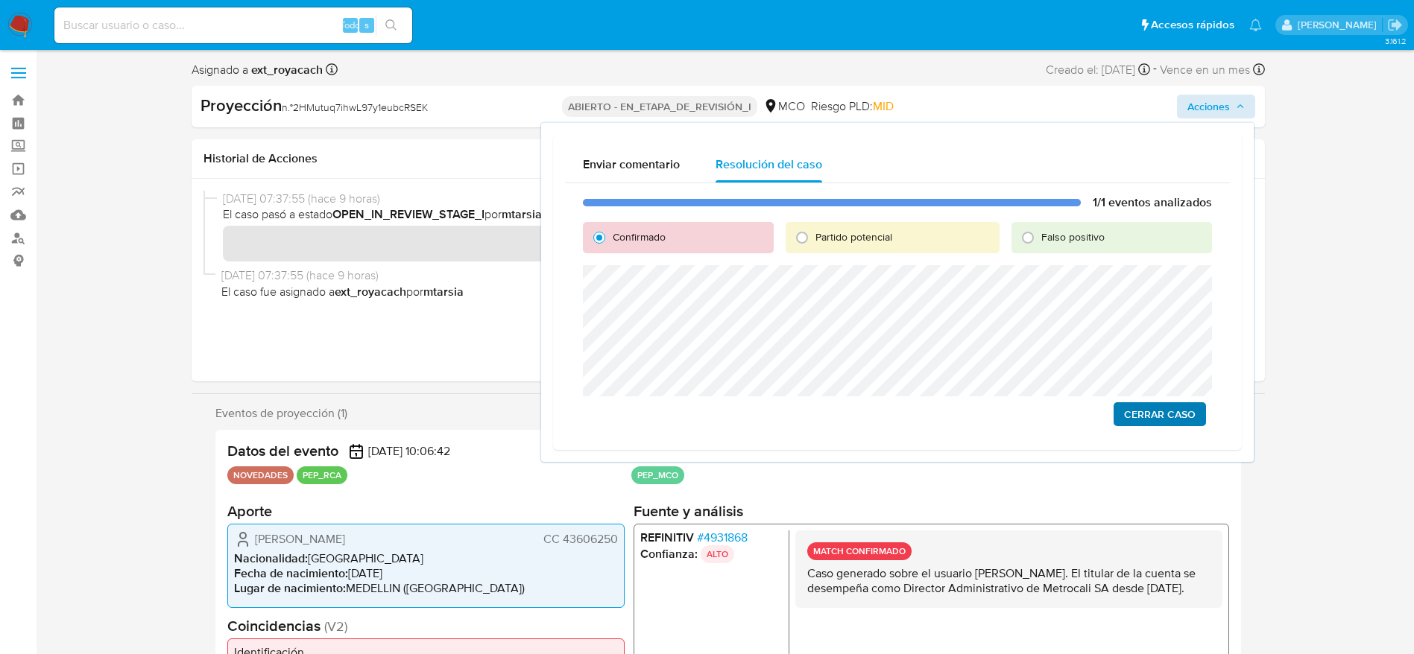
click at [1167, 401] on div "1/1 eventos analizados Confirmado Partido potencial Falso positivo Cerrar Caso" at bounding box center [897, 310] width 665 height 255
click at [1133, 414] on span "Cerrar Caso" at bounding box center [1160, 414] width 72 height 21
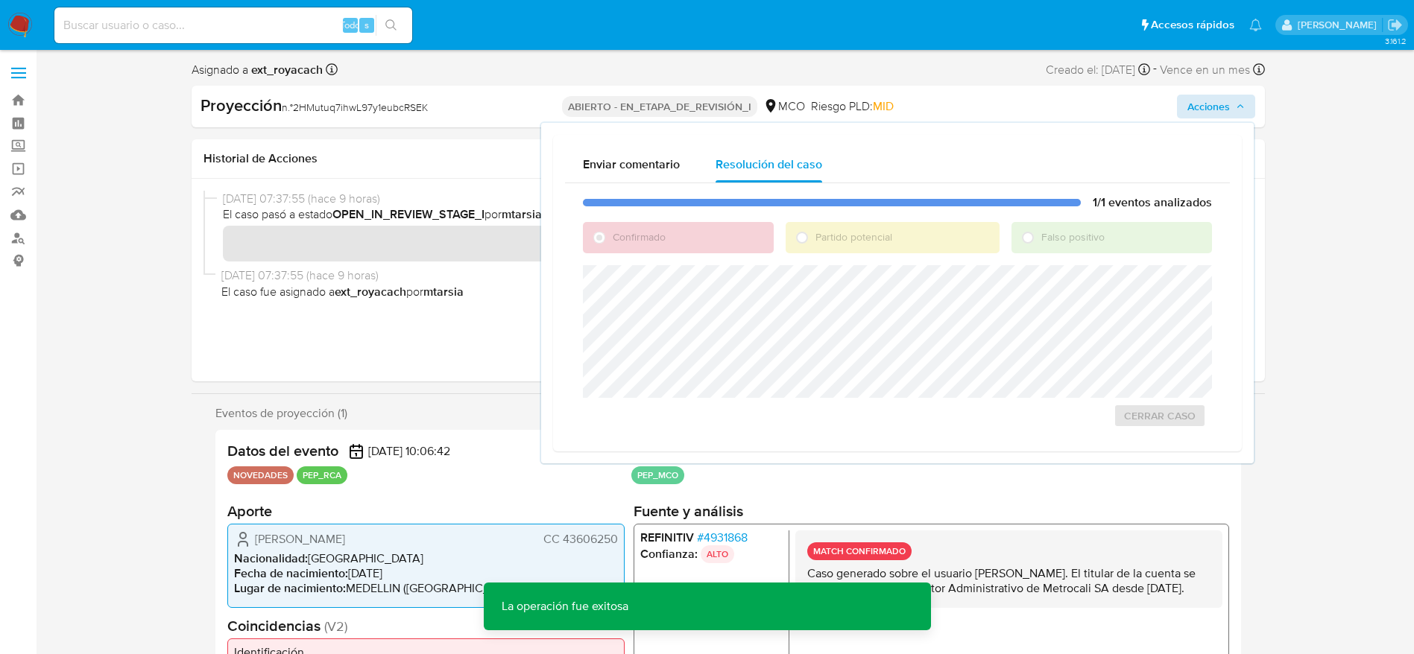
click at [315, 103] on font "2HMutuq7ihwL97y1eubcRSEK" at bounding box center [360, 107] width 135 height 15
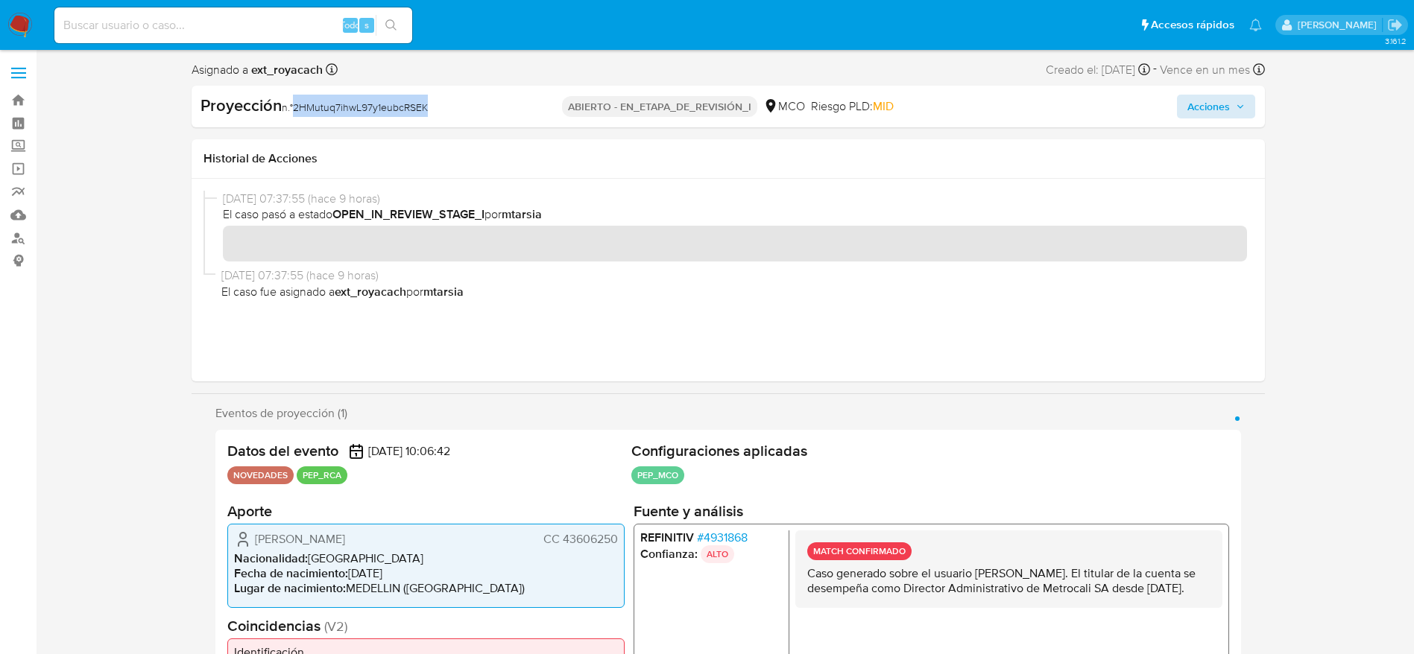
copy font "2HMutuq7ihwL97y1eubcRSEK"
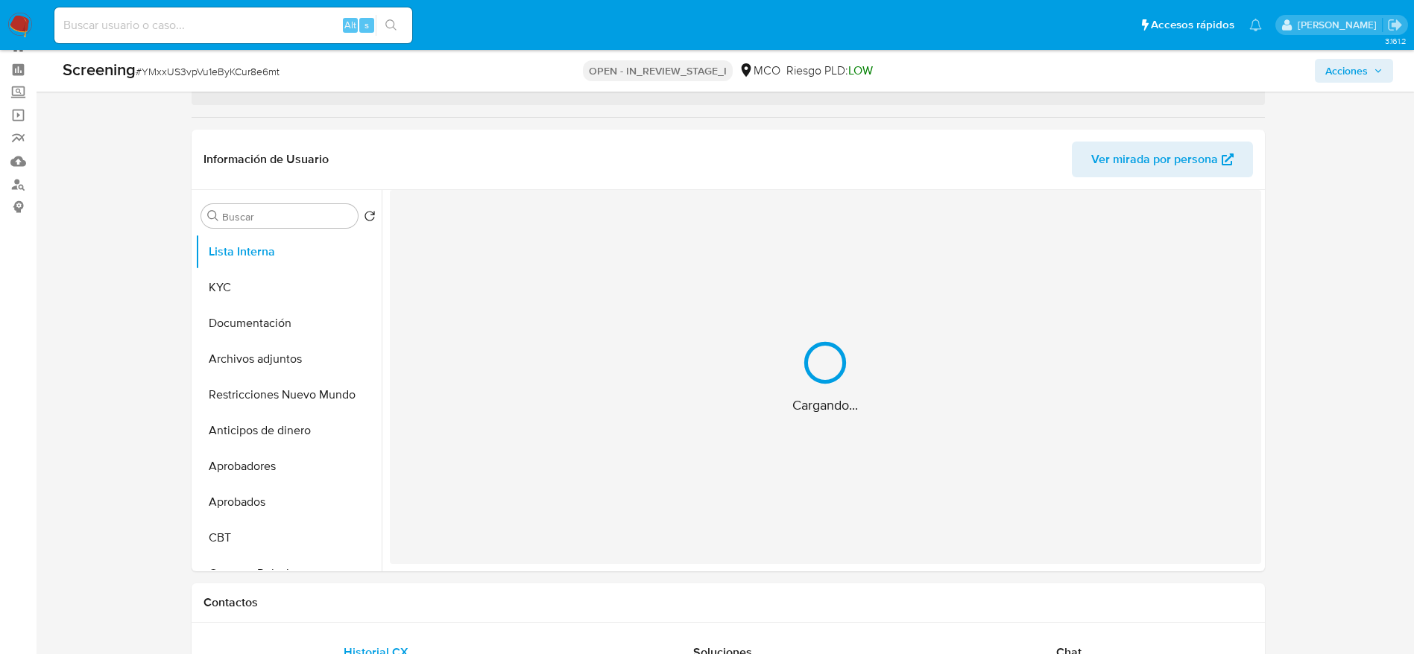
scroll to position [54, 0]
select select "10"
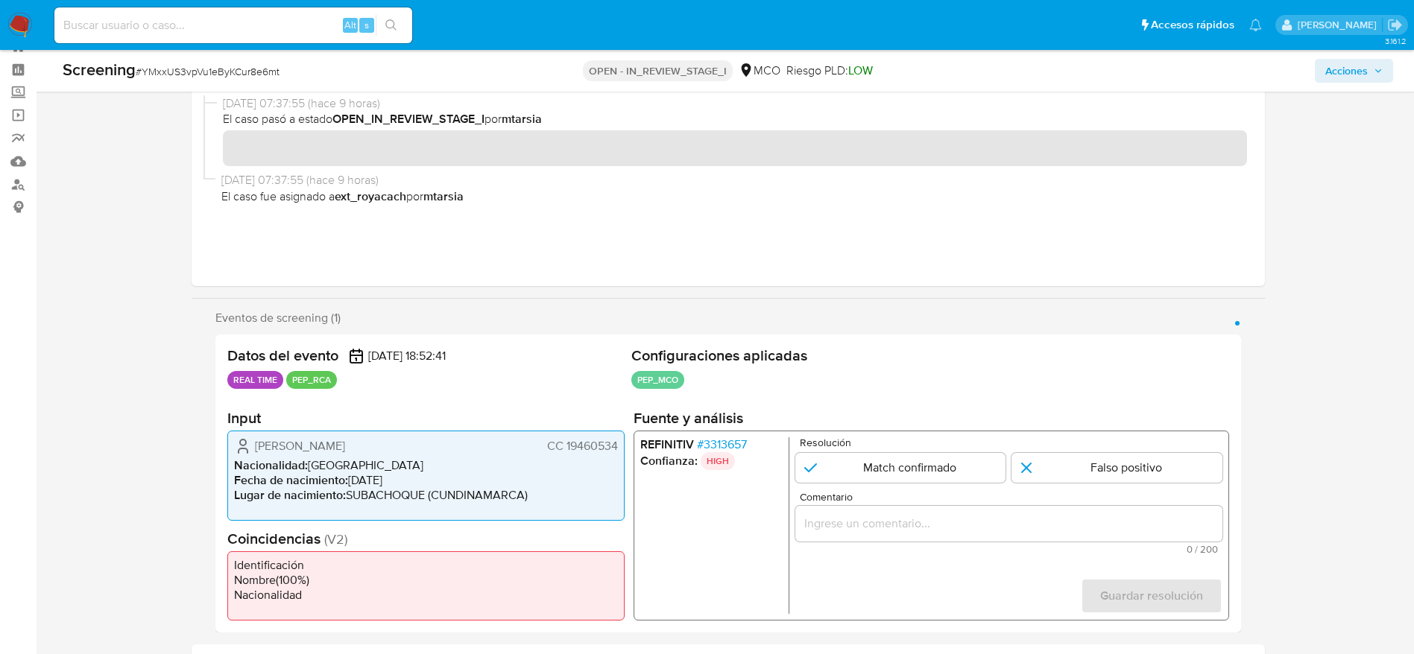
click at [261, 68] on span "# YMxxUS3vpVu1eByKCur8e6mt" at bounding box center [208, 71] width 144 height 15
copy span "YMxxUS3vpVu1eByKCur8e6mt"
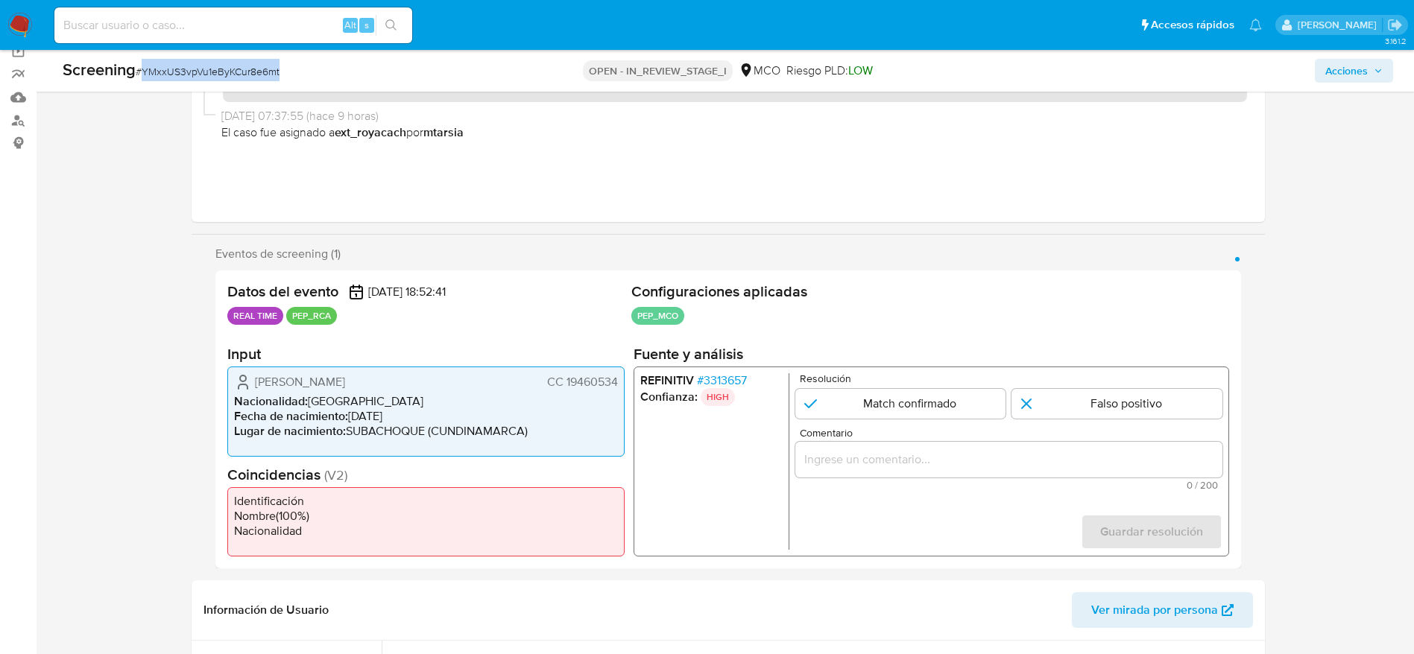
scroll to position [165, 0]
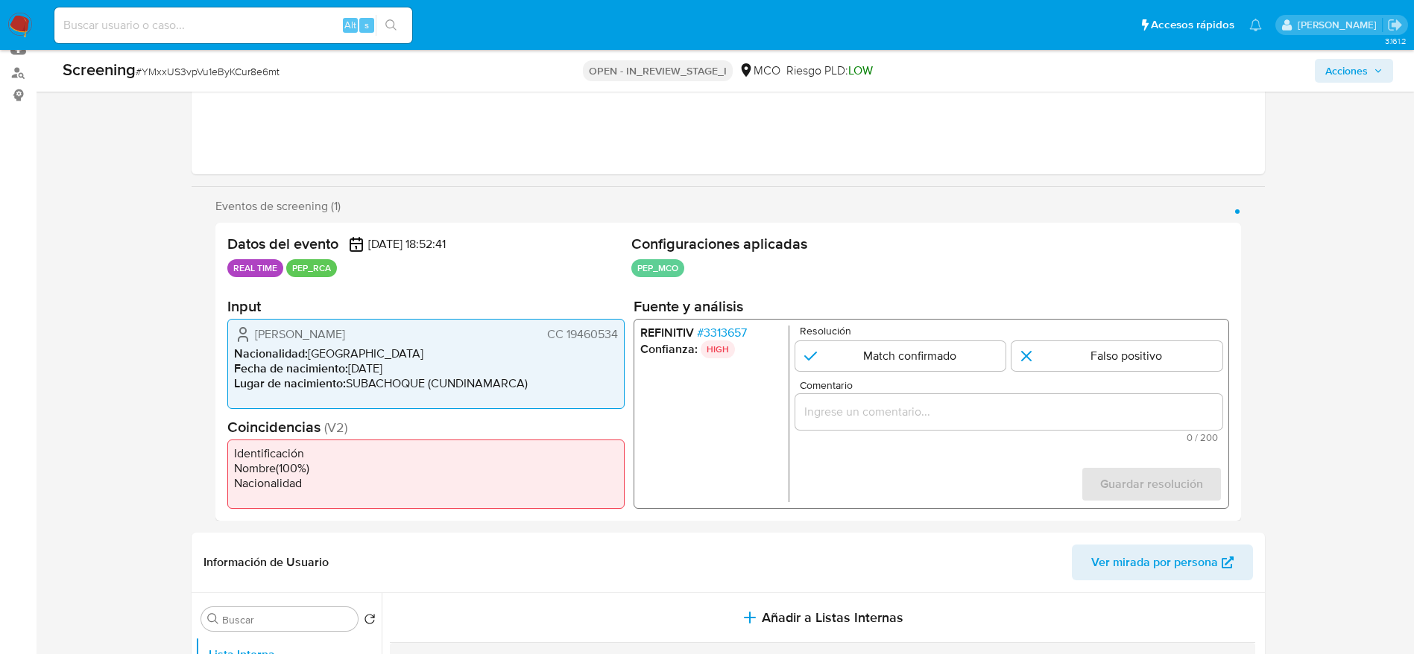
drag, startPoint x: 249, startPoint y: 341, endPoint x: 628, endPoint y: 337, distance: 379.3
click at [628, 337] on div "Datos del evento 29/09/2025 18:52:41 REAL TIME PEP_RCA Configuraciones aplicada…" at bounding box center [727, 372] width 1025 height 298
click at [210, 72] on span "# YMxxUS3vpVu1eByKCur8e6mt" at bounding box center [208, 71] width 144 height 15
drag, startPoint x: 210, startPoint y: 72, endPoint x: 306, endPoint y: 28, distance: 104.7
click at [211, 70] on span "# YMxxUS3vpVu1eByKCur8e6mt" at bounding box center [208, 71] width 144 height 15
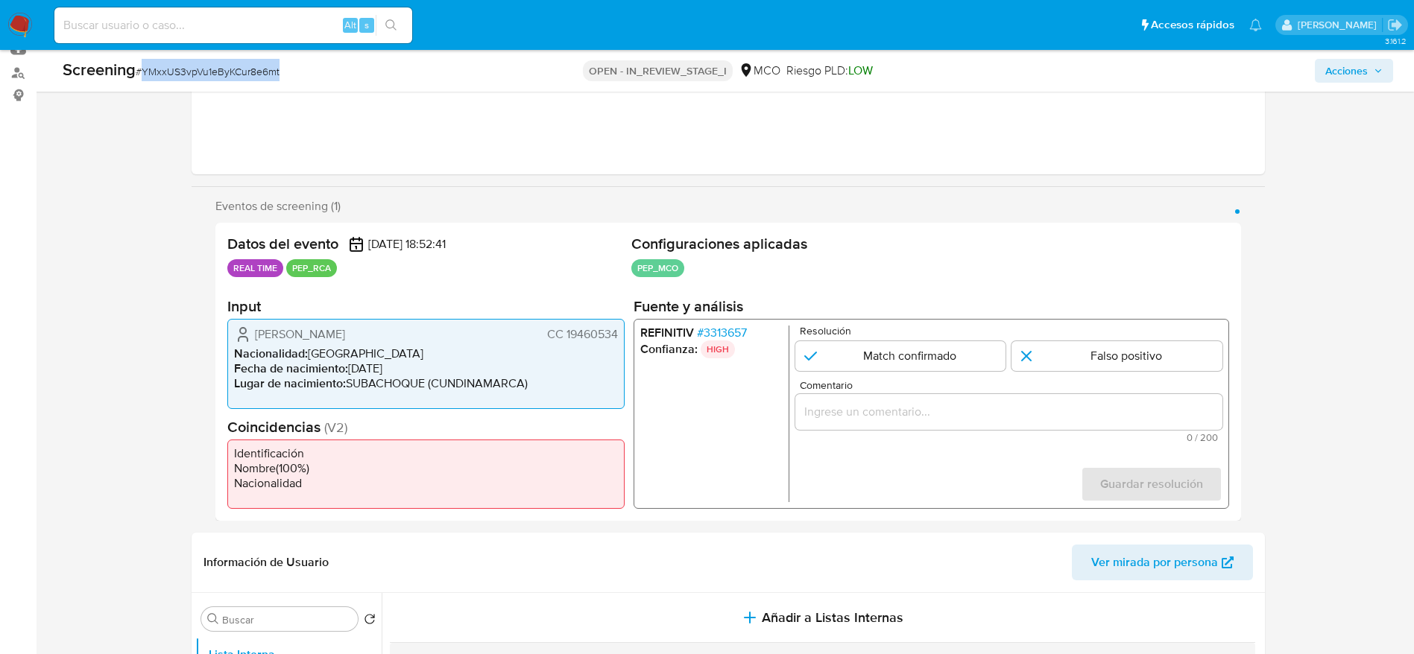
copy span "YMxxUS3vpVu1eByKCur8e6mt"
drag, startPoint x: 253, startPoint y: 330, endPoint x: 624, endPoint y: 331, distance: 370.3
click at [624, 331] on div "Carlos Julio Chavez Sarmiento CC 19460534 Nacionalidad : Colombia Fecha de naci…" at bounding box center [425, 364] width 397 height 90
click at [712, 335] on span "# 3313657" at bounding box center [721, 333] width 50 height 15
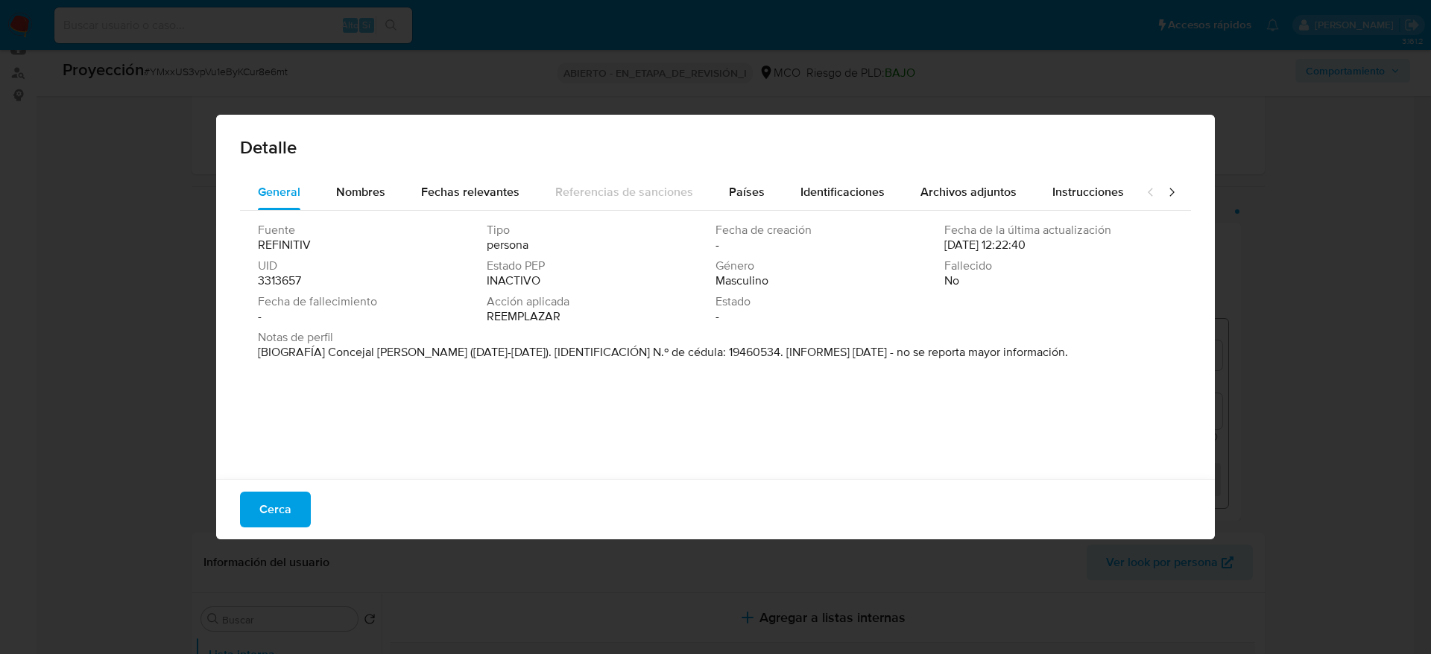
drag, startPoint x: 414, startPoint y: 368, endPoint x: 245, endPoint y: 452, distance: 189.0
click at [245, 455] on div "Fuente REFINITIV Tipo persona Fecha de creación - Fecha de la última actualizac…" at bounding box center [715, 341] width 951 height 261
drag, startPoint x: 331, startPoint y: 346, endPoint x: 442, endPoint y: 354, distance: 111.3
click at [442, 354] on font "[BIOGRAFÍA] Concejal de Choconta (2016-2019). [IDENTIFICACIÓN] N.º de cédula: 1…" at bounding box center [663, 352] width 810 height 17
click at [274, 510] on font "Cerca" at bounding box center [275, 510] width 32 height 36
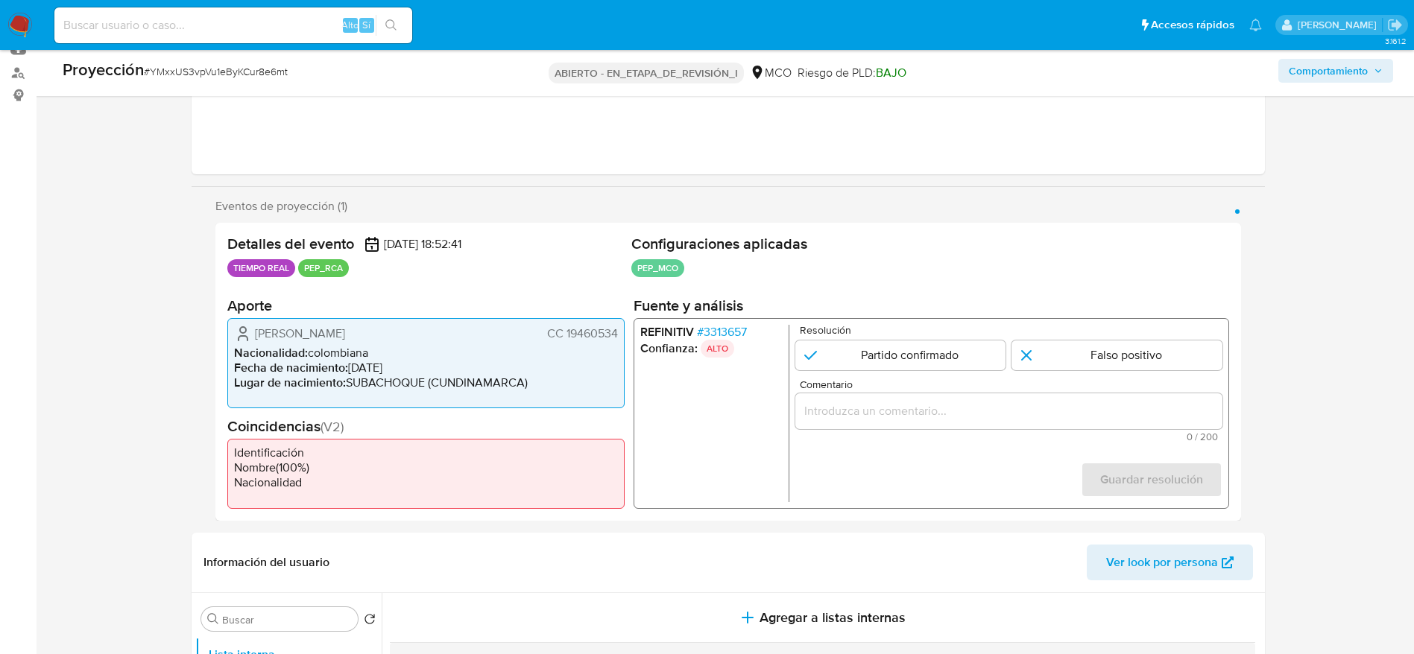
drag, startPoint x: 238, startPoint y: 326, endPoint x: 627, endPoint y: 332, distance: 389.8
click at [627, 332] on div "Detalles del evento 29/09/2025 18:52:41 TIEMPO REAL PEP_RCA Configuraciones apl…" at bounding box center [727, 372] width 1025 height 298
click at [844, 413] on input "Comentario" at bounding box center [1007, 410] width 427 height 19
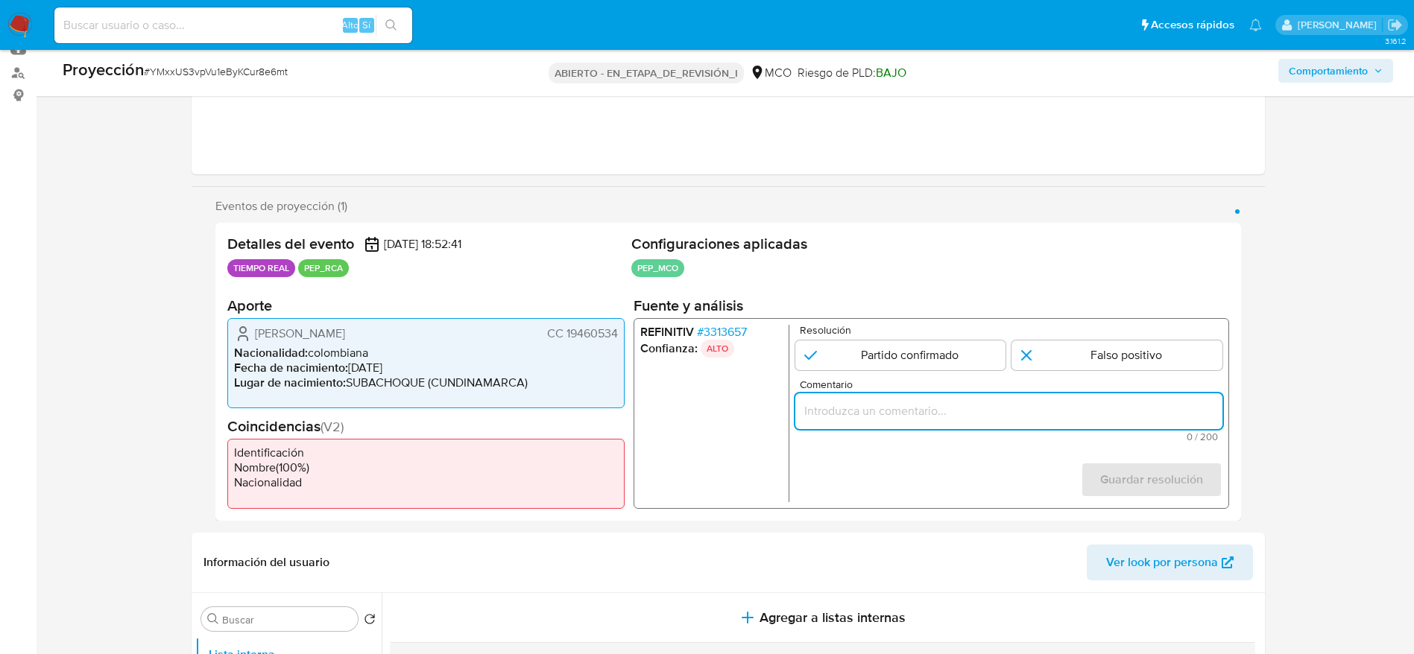
paste input "Caso generado sobre el usuario Carlos Julio Chávez Sarmiento CC 19460534 por co…"
type input "Caso generado sobre el usuario Carlos Julio Chávez Sarmiento CC 19460534 por co…"
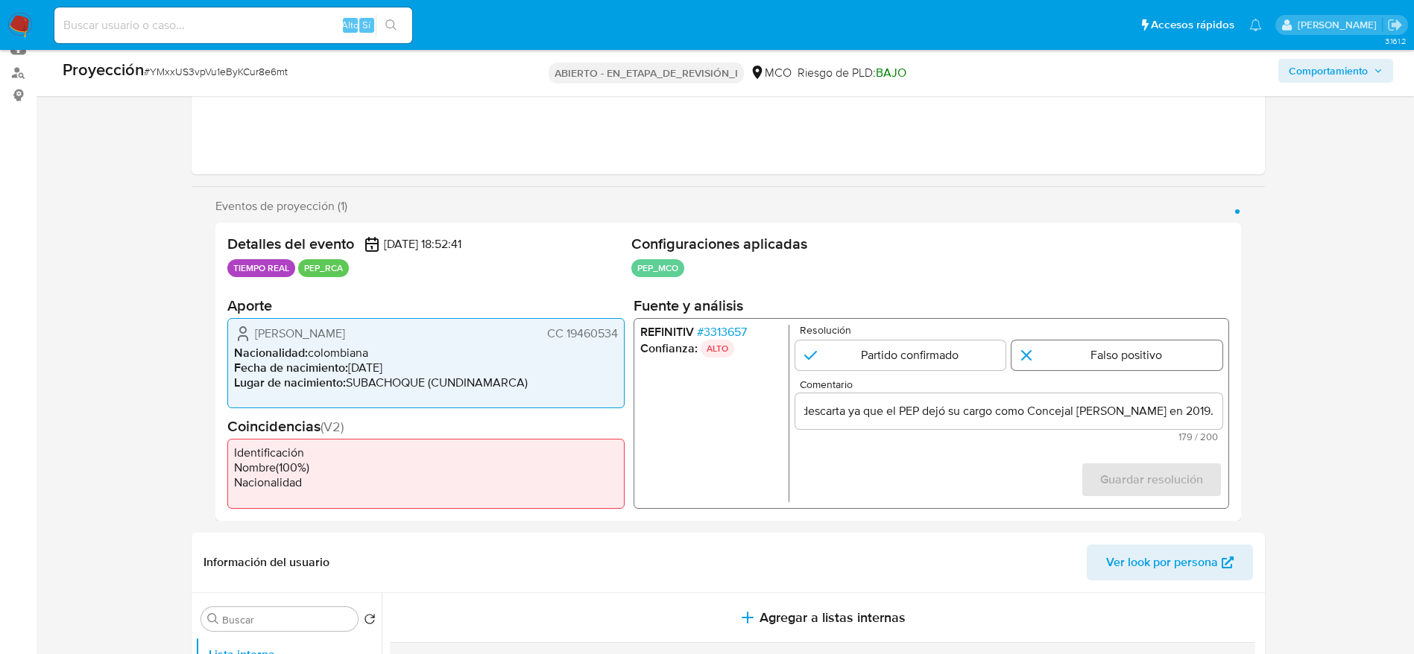
click at [1110, 352] on input "1 de 1" at bounding box center [1116, 355] width 211 height 30
radio input "true"
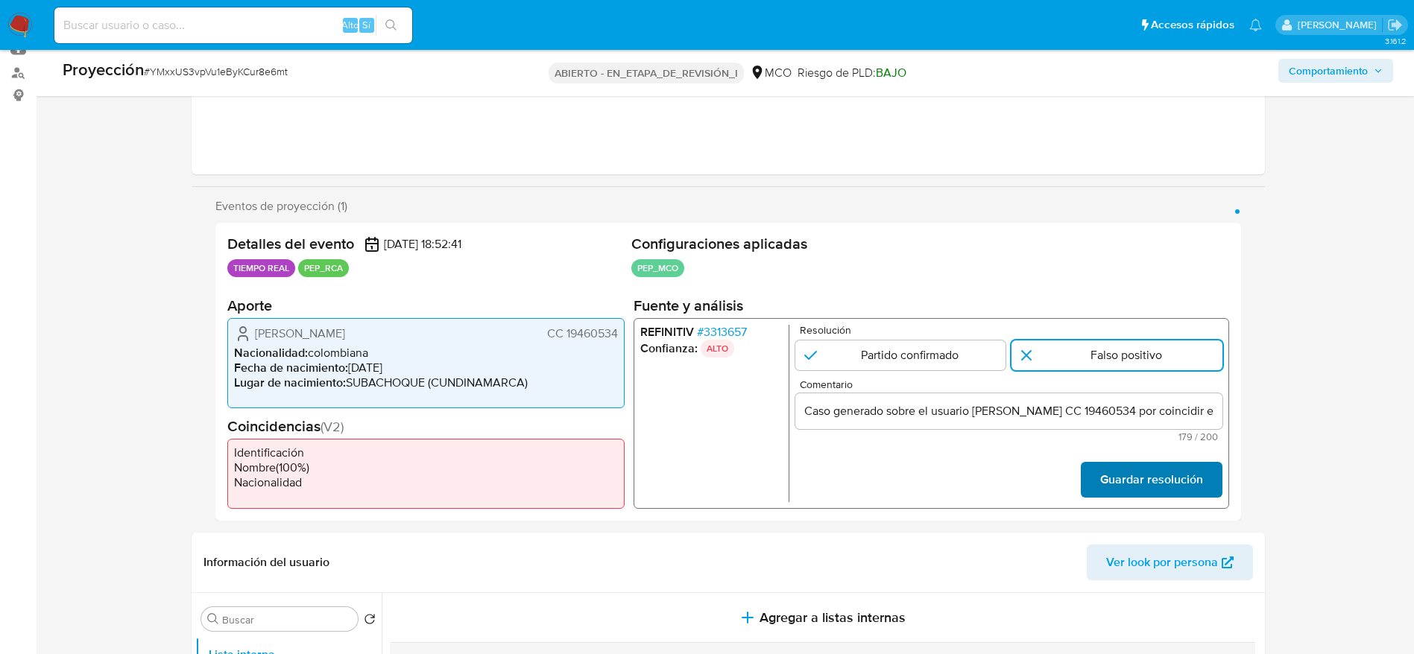
click at [1110, 471] on font "Guardar resolución" at bounding box center [1150, 480] width 103 height 36
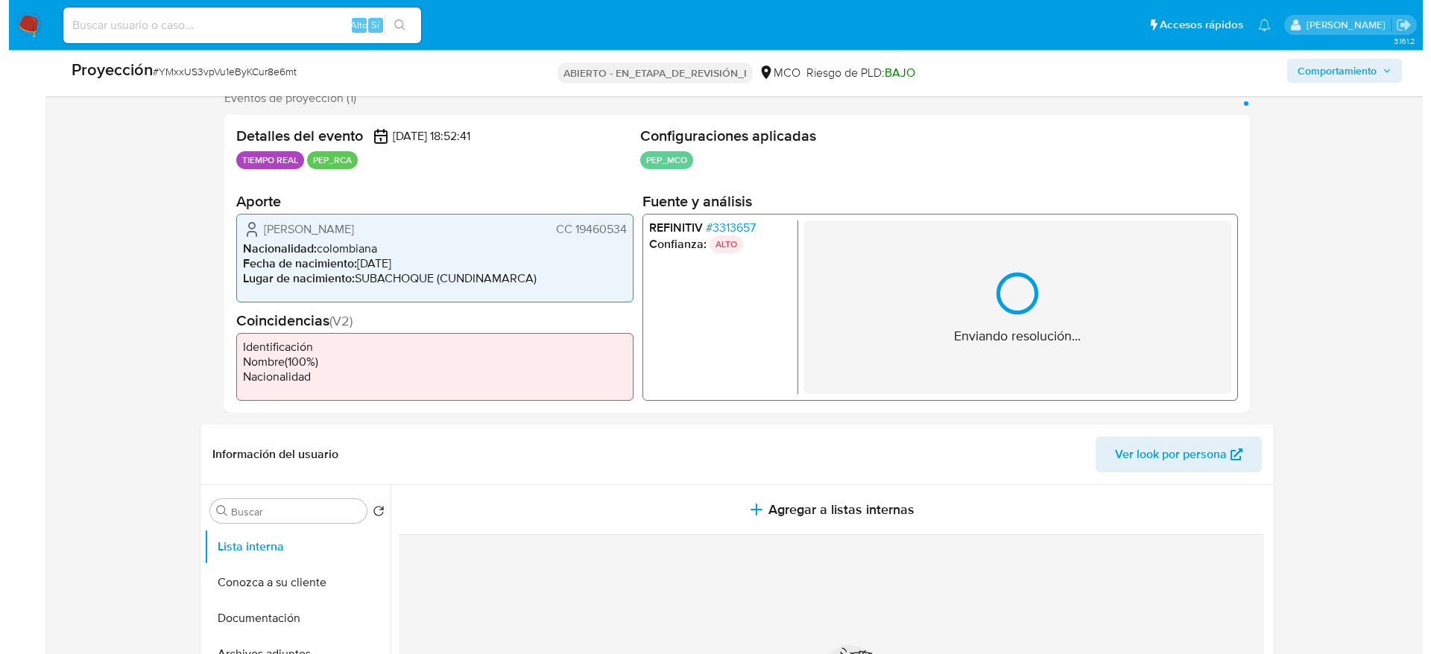
scroll to position [277, 0]
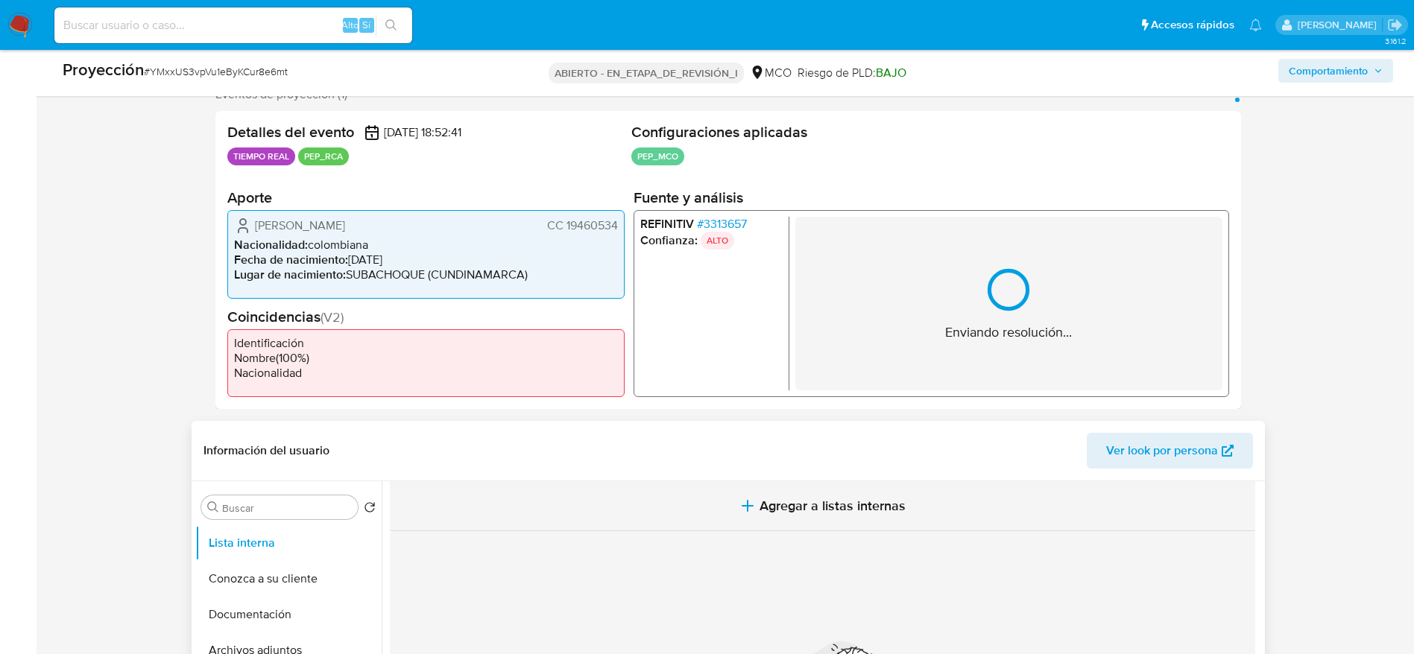
click at [720, 495] on button "Agregar a listas internas" at bounding box center [822, 506] width 865 height 50
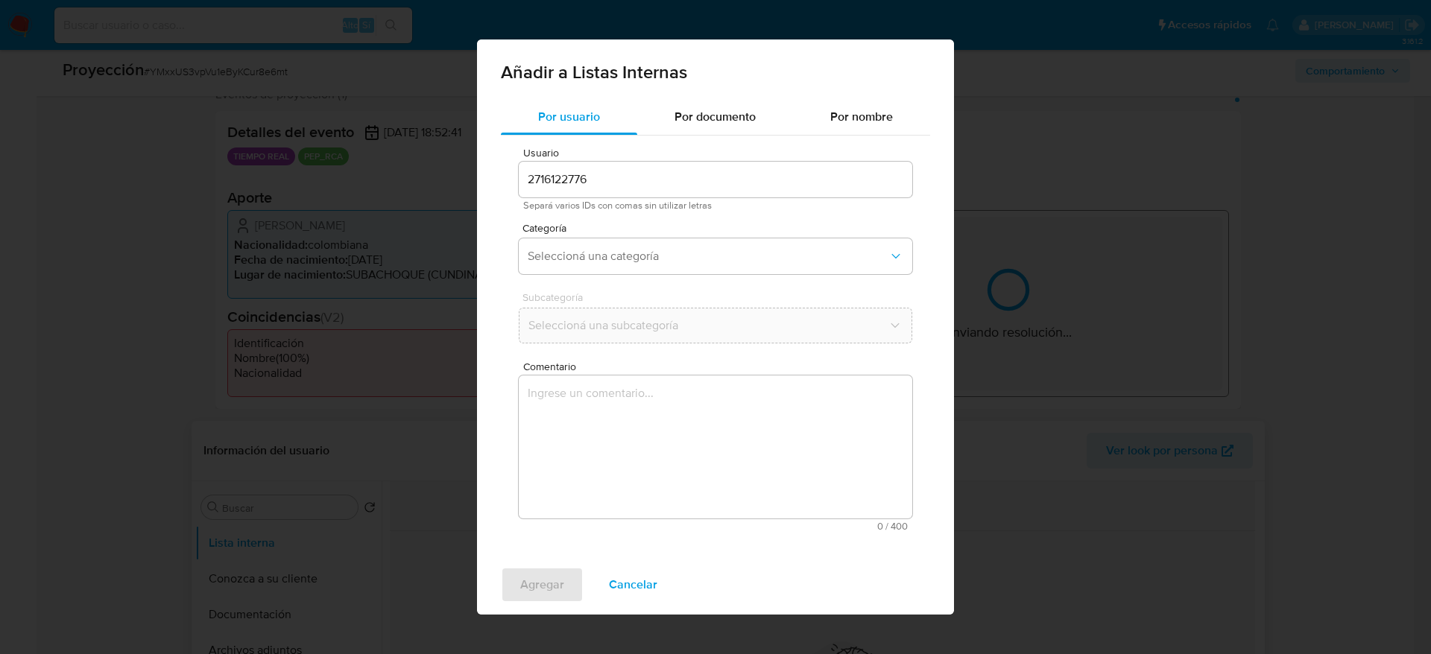
click at [720, 522] on div "Comentario 0 / 400 400 caracteres restantes" at bounding box center [715, 446] width 393 height 170
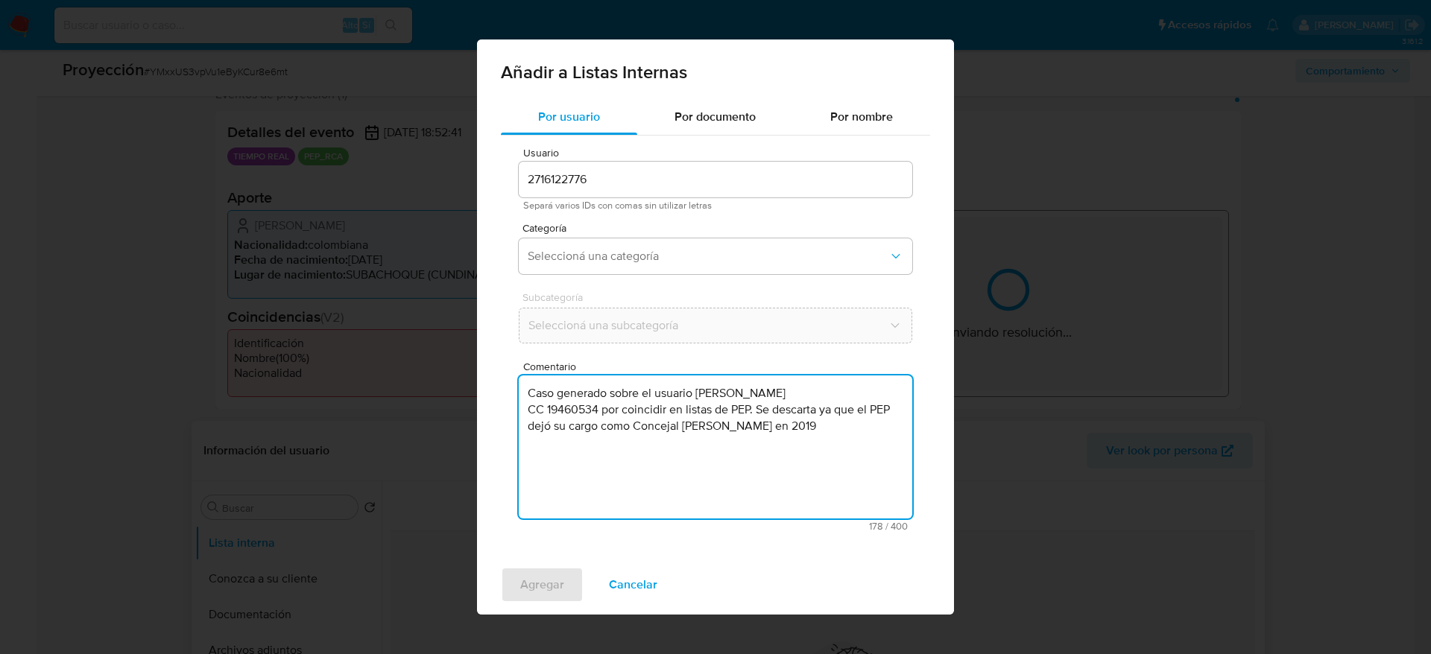
type textarea "Caso generado sobre el usuario Carlos Julio Chávez Sarmiento CC 19460534 por co…"
click at [622, 223] on span "Categoría" at bounding box center [718, 228] width 393 height 10
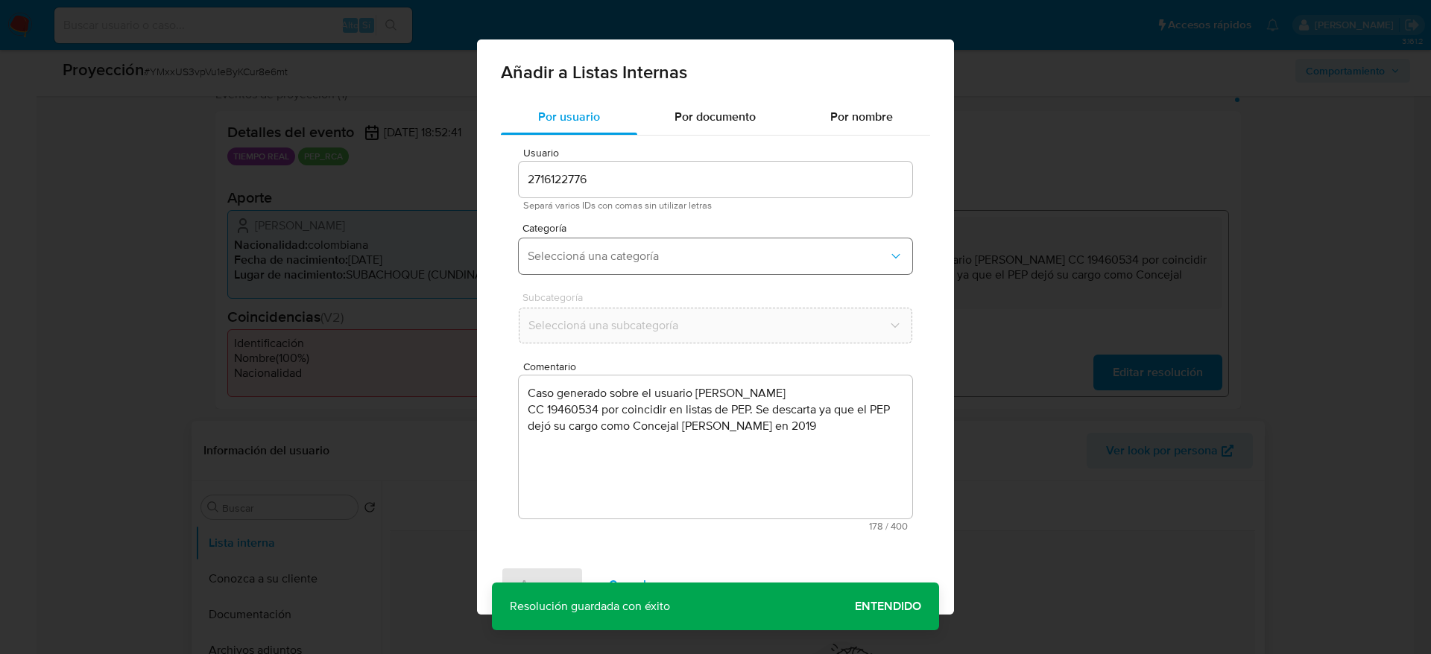
click at [622, 269] on button "Seleccioná una categoría" at bounding box center [715, 256] width 393 height 36
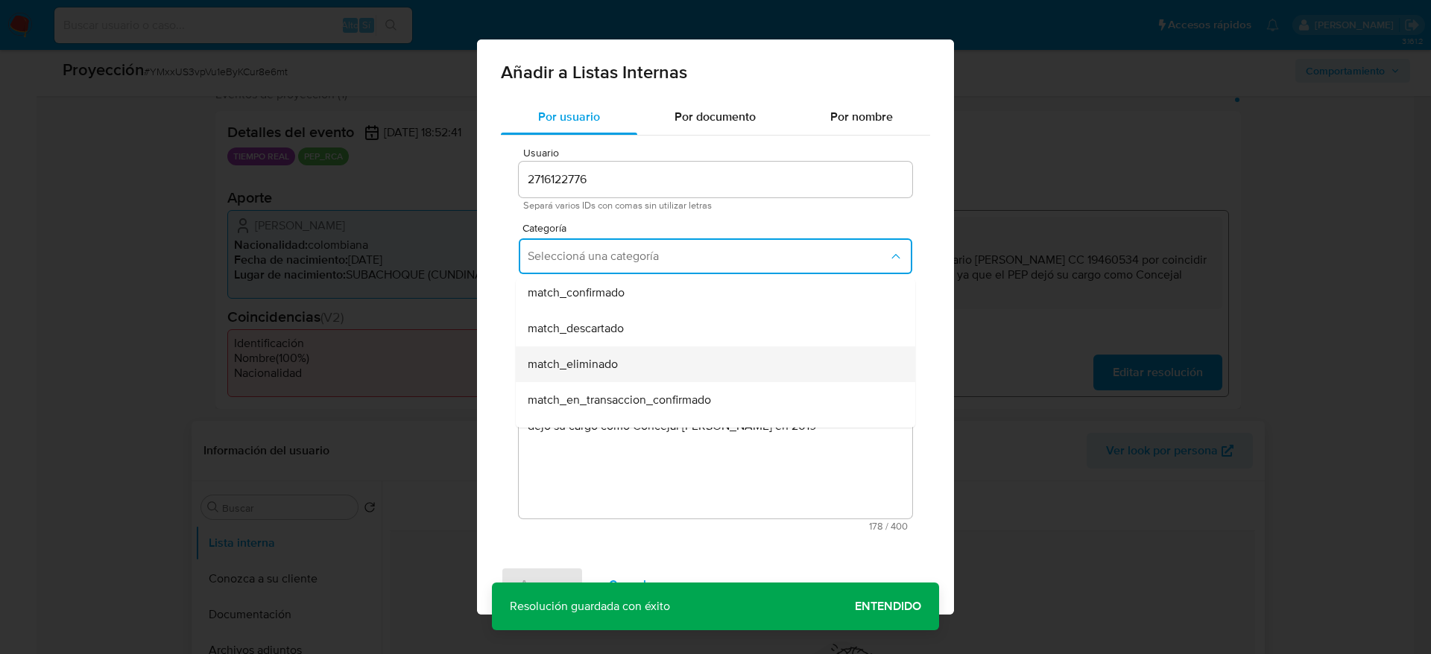
scroll to position [112, 0]
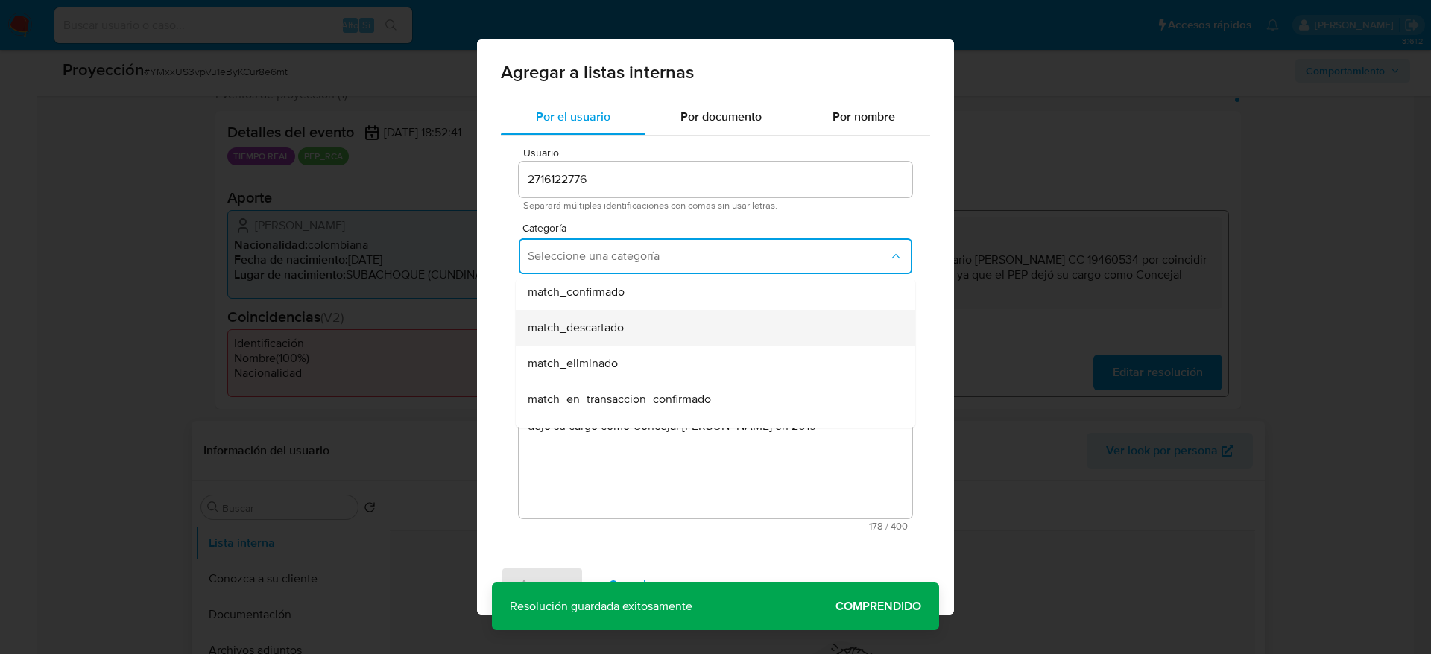
click at [595, 341] on div "match_descartado" at bounding box center [711, 328] width 367 height 36
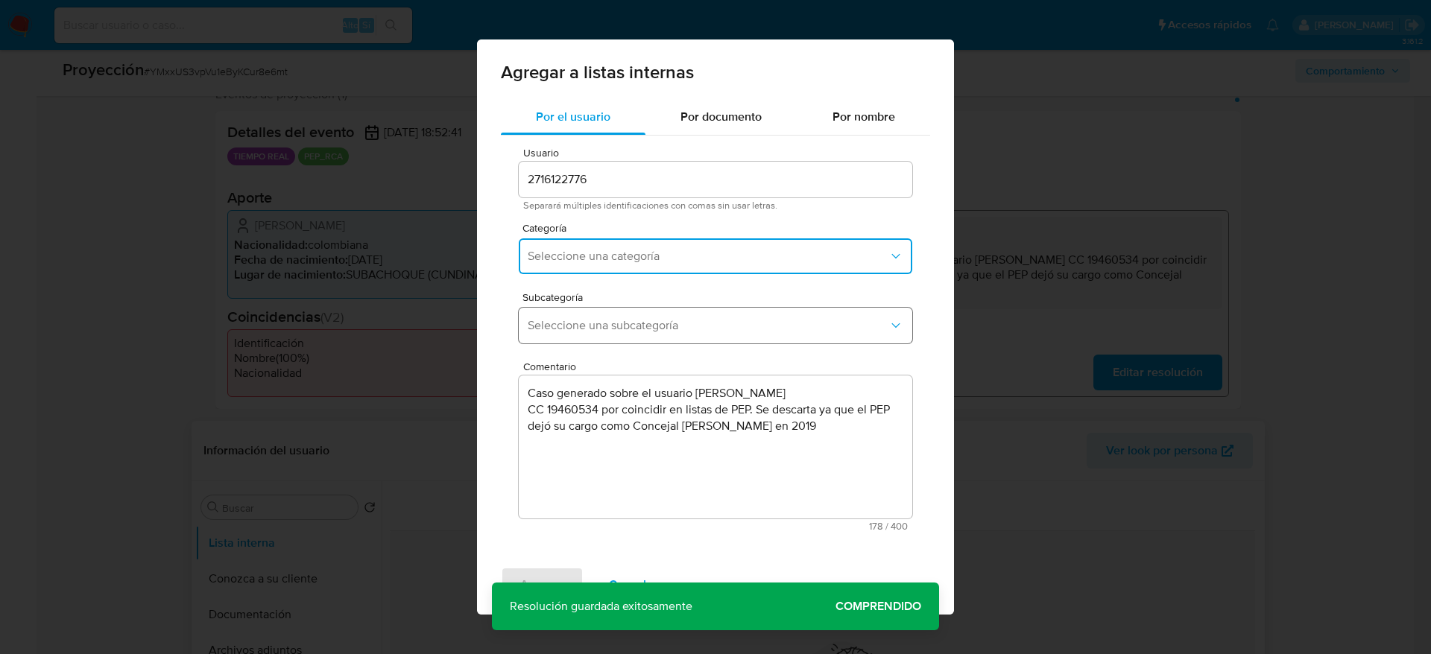
click at [595, 339] on button "Seleccione una subcategoría" at bounding box center [715, 326] width 393 height 36
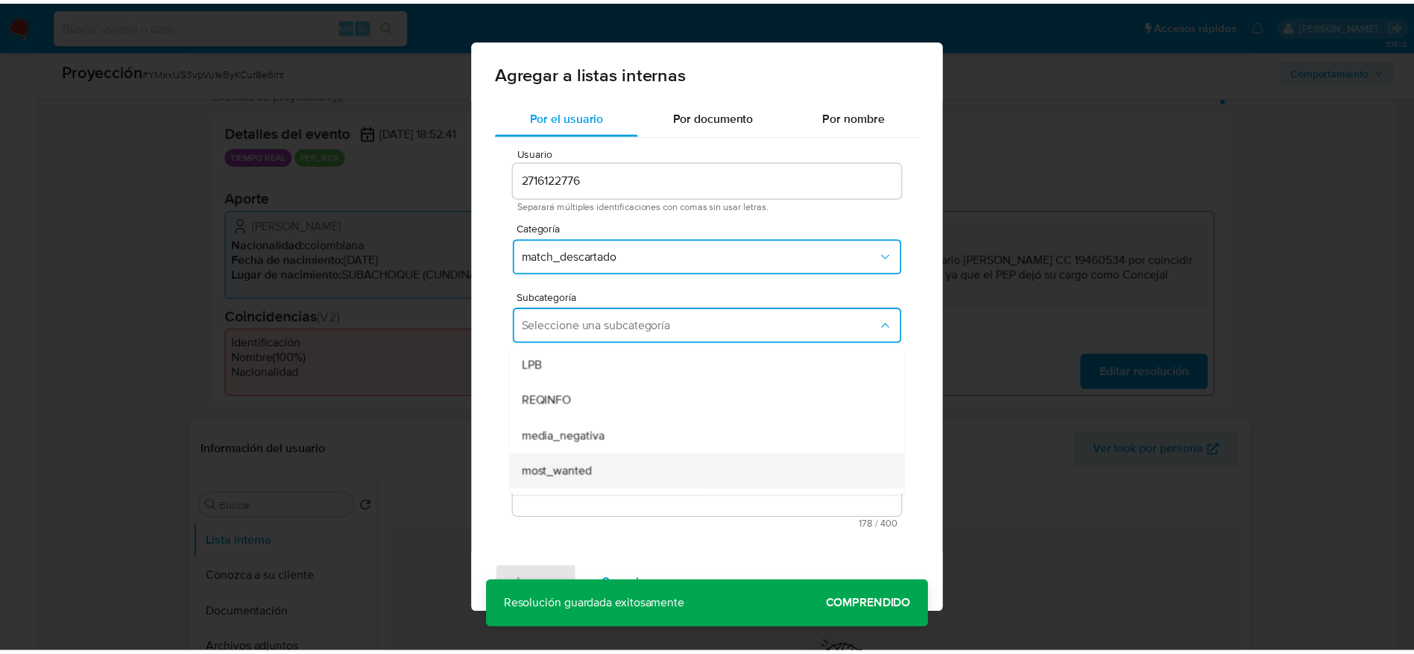
scroll to position [101, 0]
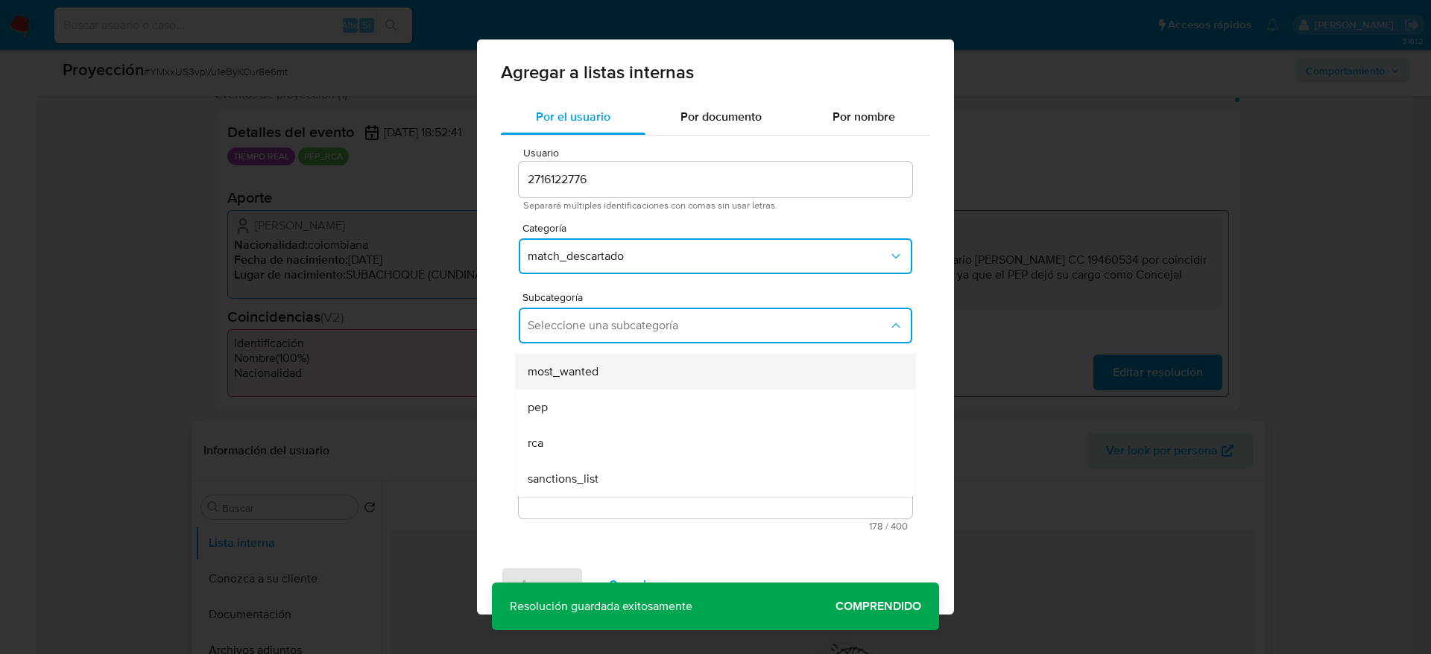
click at [580, 403] on div "pep" at bounding box center [711, 408] width 367 height 36
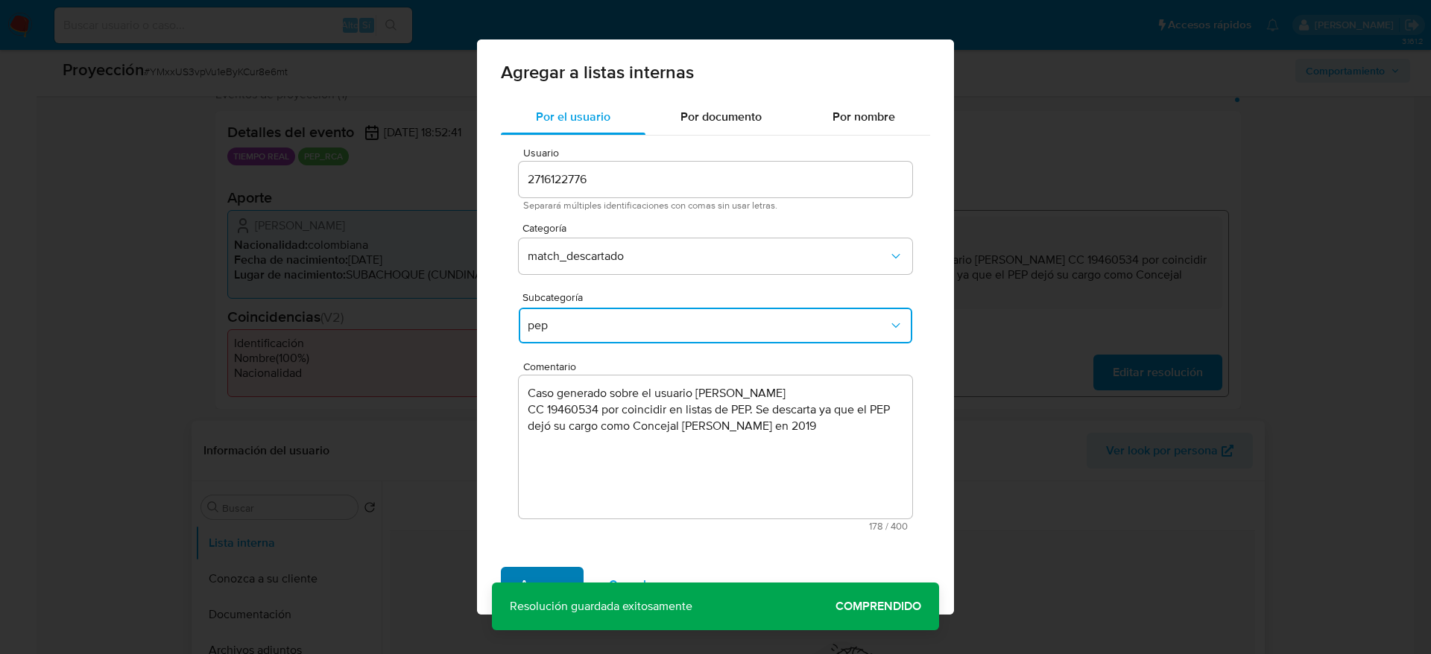
click at [560, 569] on font "Agregar" at bounding box center [542, 585] width 44 height 36
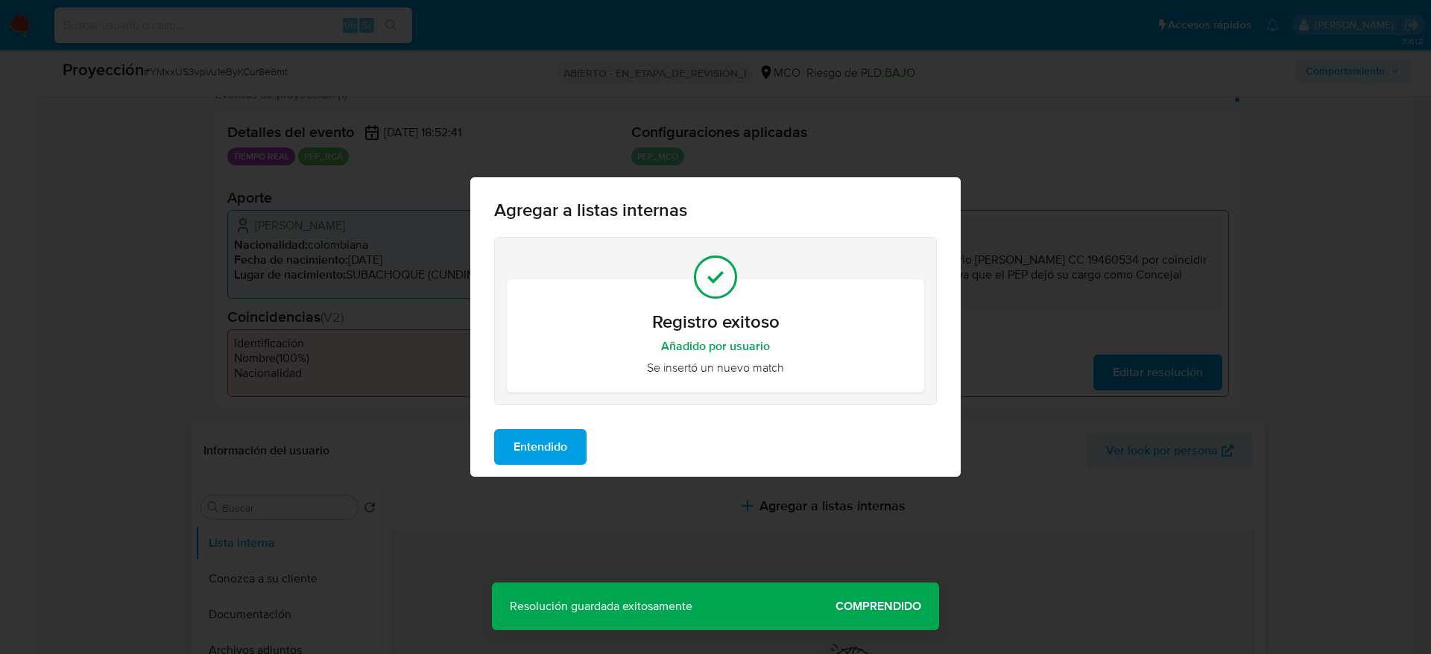
click at [531, 432] on span "Entendido" at bounding box center [540, 447] width 54 height 33
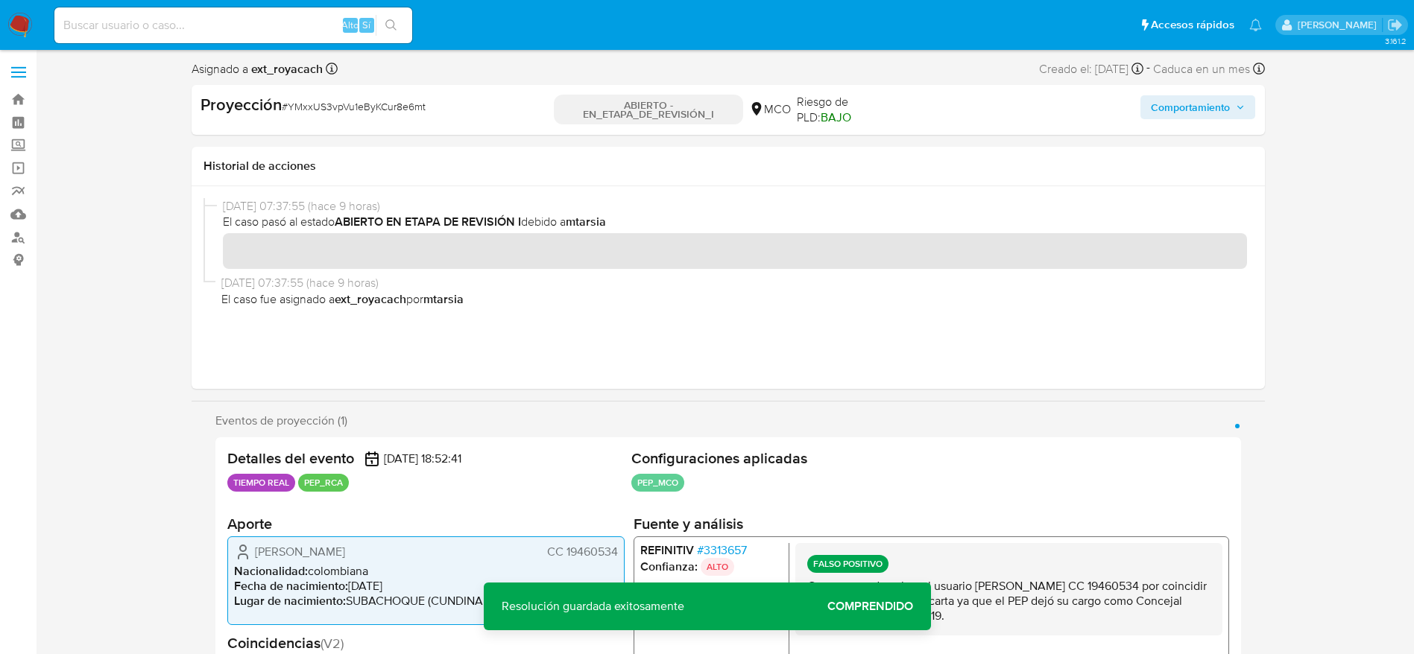
scroll to position [0, 0]
drag, startPoint x: 1144, startPoint y: 113, endPoint x: 1156, endPoint y: 113, distance: 11.9
click at [1149, 113] on button "Comportamiento" at bounding box center [1197, 108] width 115 height 24
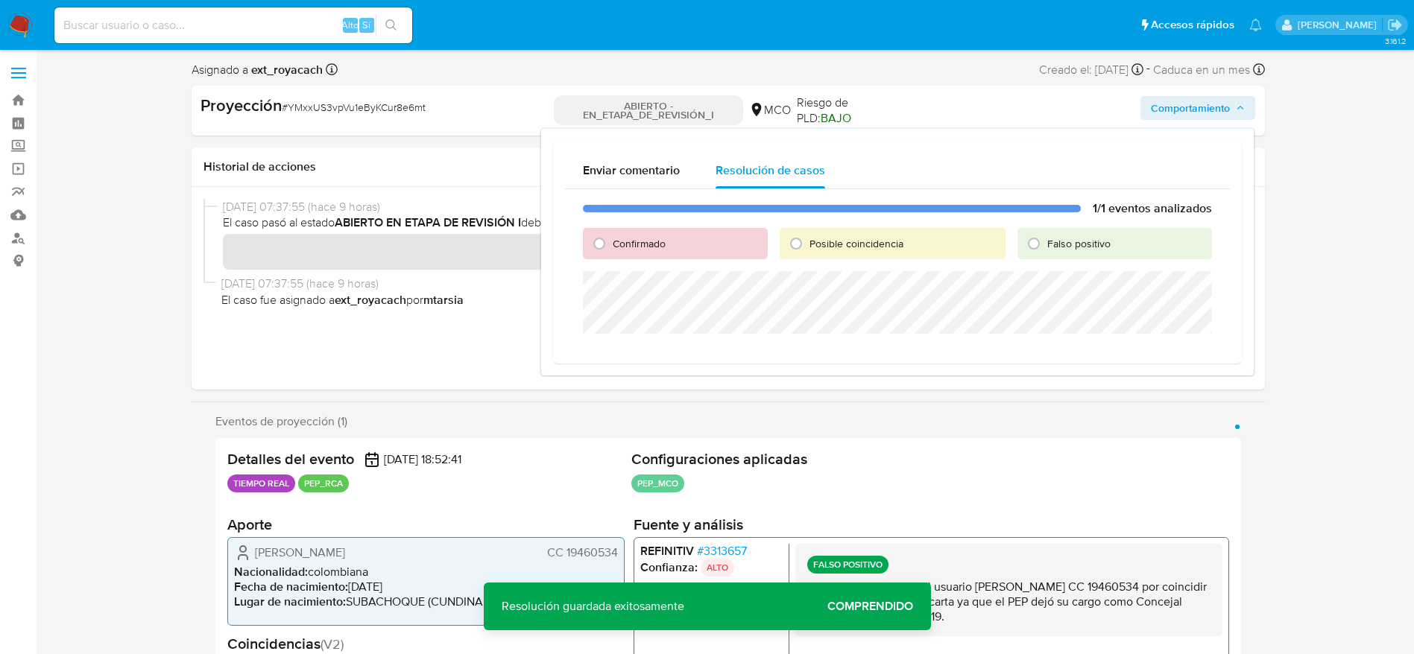
click at [1085, 250] on font "Falso positivo" at bounding box center [1078, 243] width 63 height 15
click at [1045, 250] on input "Falso positivo" at bounding box center [1034, 244] width 24 height 24
radio input "true"
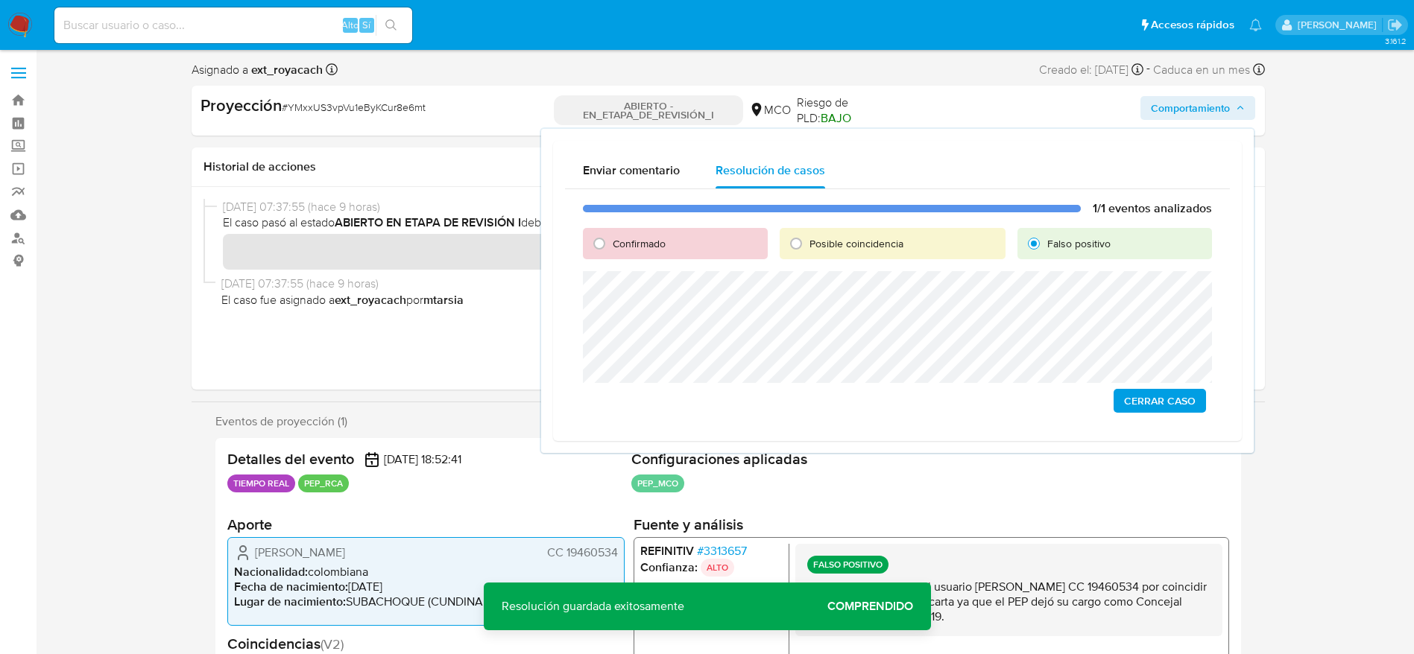
click at [854, 386] on div "1/1 eventos analizados Confirmado Posible coincidencia Falso positivo Cerrar ca…" at bounding box center [897, 309] width 665 height 240
click at [1151, 441] on div "Enviar comentario Resolución de casos 1/1 eventos analizados Confirmado Posible…" at bounding box center [897, 291] width 712 height 324
click at [1160, 420] on div "1/1 eventos analizados Confirmado Posible coincidencia Falso positivo Cerrar ca…" at bounding box center [897, 309] width 665 height 240
click at [1161, 401] on font "Cerrar caso" at bounding box center [1160, 401] width 72 height 24
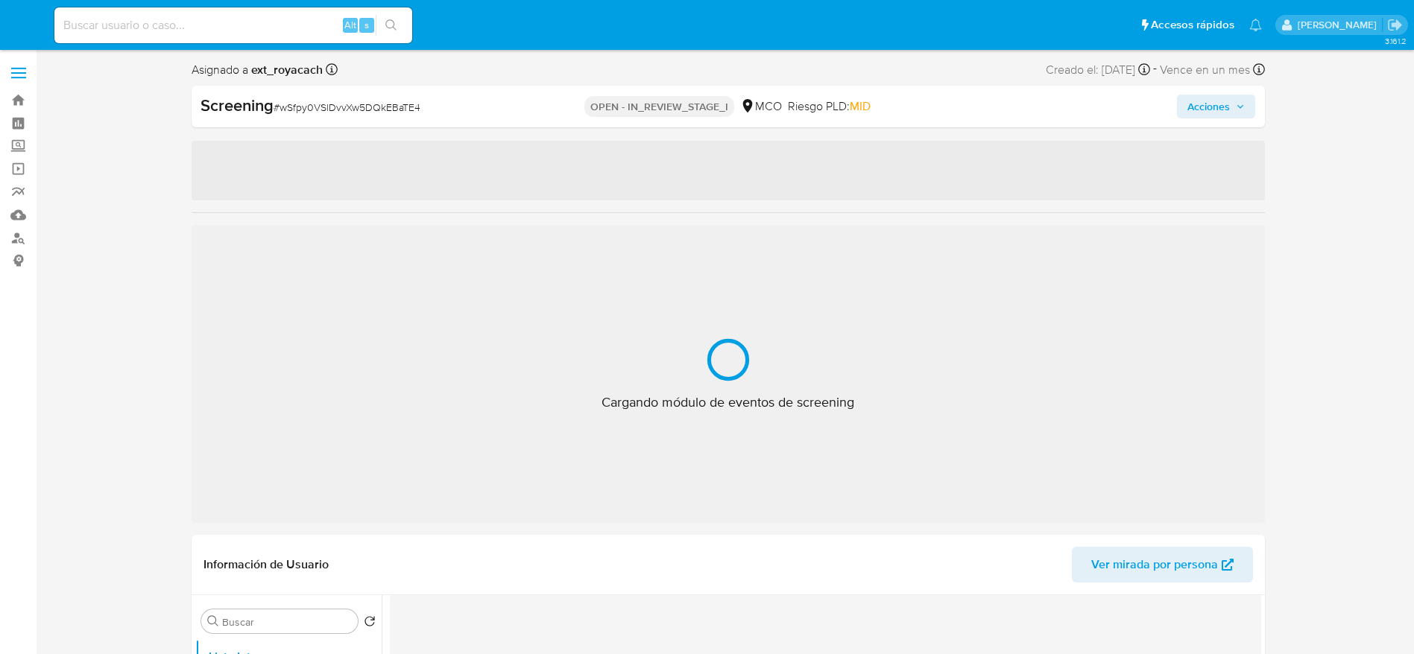
select select "10"
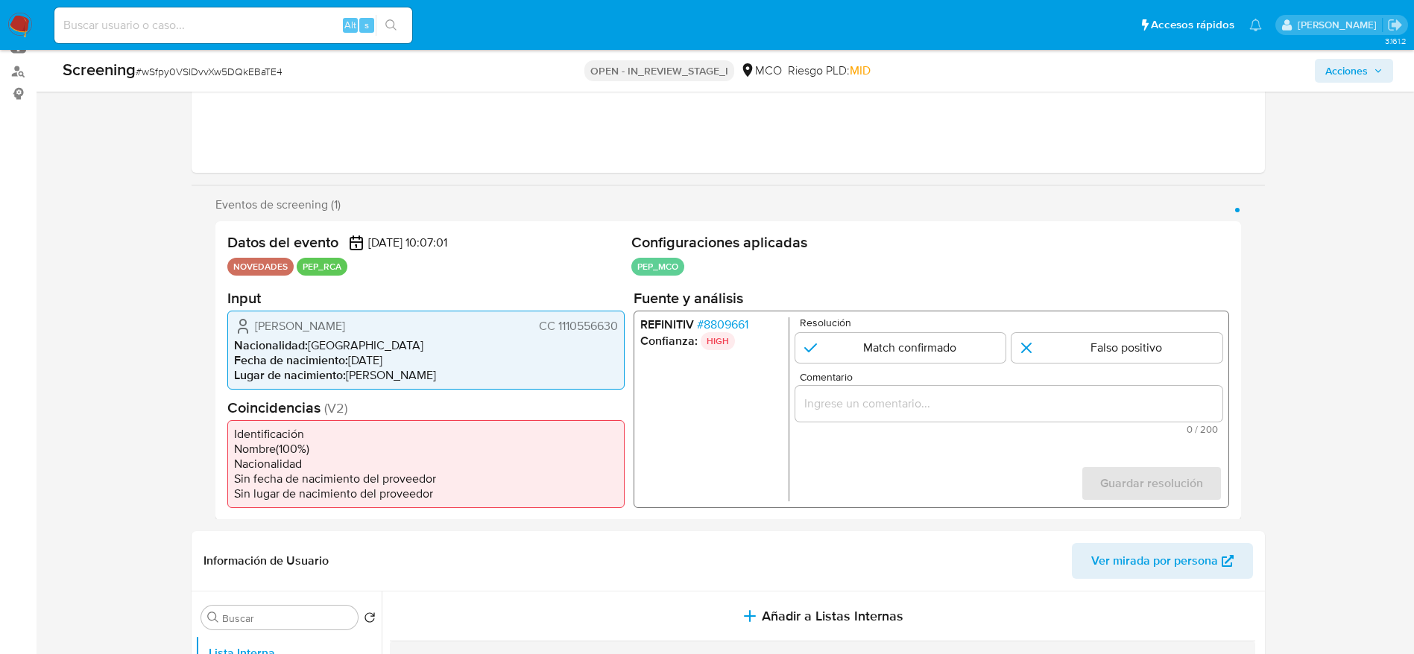
scroll to position [165, 0]
click at [224, 74] on span "# wSfpy0VSlDvvXw5DQkEBaTE4" at bounding box center [209, 71] width 147 height 15
copy span "wSfpy0VSlDvvXw5DQkEBaTE4"
drag, startPoint x: 253, startPoint y: 329, endPoint x: 627, endPoint y: 325, distance: 374.1
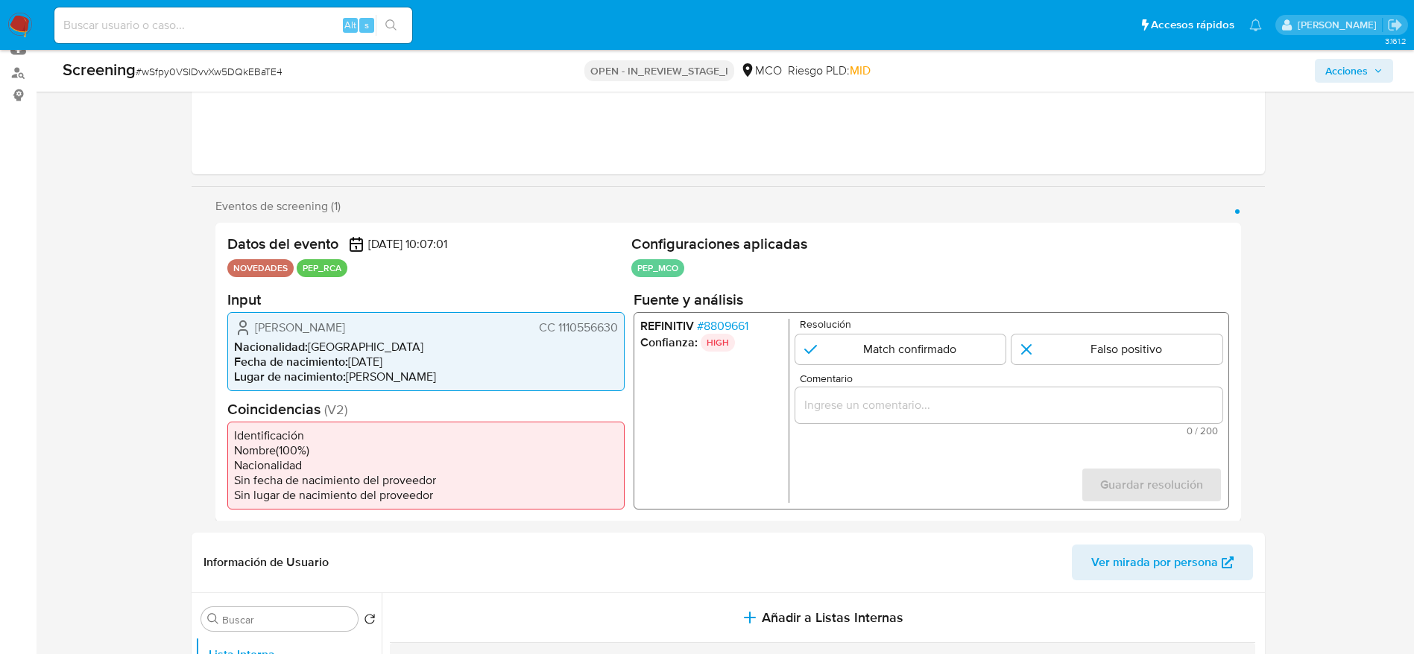
click at [627, 325] on div "Datos del evento 30/09/2025 10:07:01 NOVEDADES PEP_RCA Configuraciones aplicada…" at bounding box center [727, 372] width 1025 height 299
click at [707, 329] on span "# 8809661" at bounding box center [721, 325] width 51 height 15
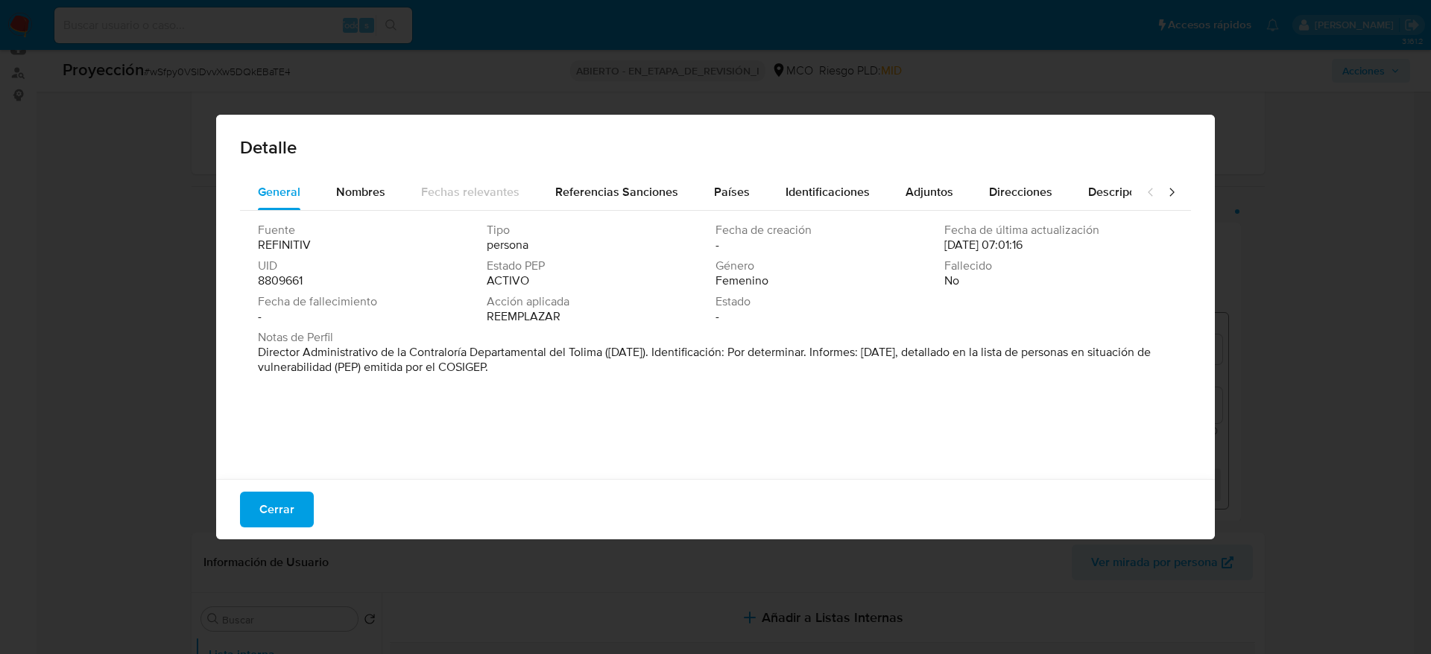
drag, startPoint x: 256, startPoint y: 349, endPoint x: 604, endPoint y: 356, distance: 348.8
click at [604, 356] on div "Fuente REFINITIV Tipo persona Fecha de creación - Fecha de última actualización…" at bounding box center [715, 341] width 951 height 261
drag, startPoint x: 254, startPoint y: 523, endPoint x: 259, endPoint y: 511, distance: 13.0
click at [257, 523] on button "Cerrar" at bounding box center [277, 510] width 74 height 36
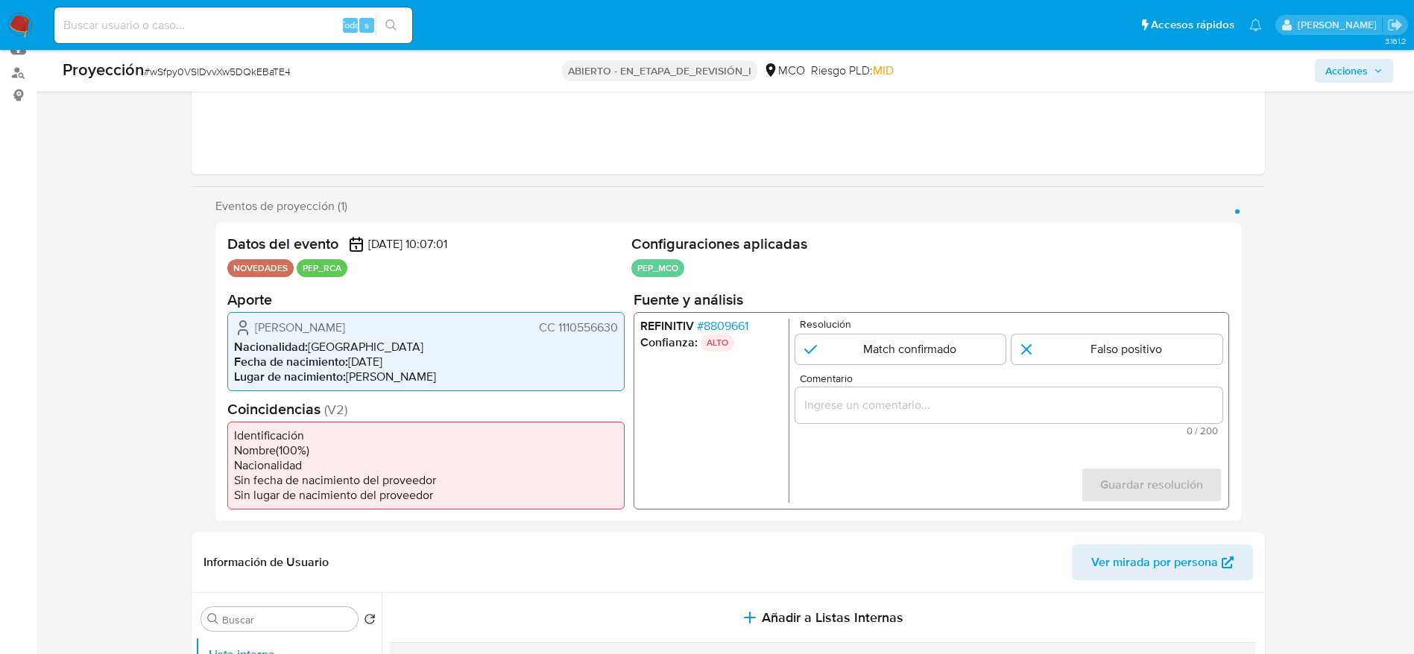
click at [801, 413] on input "Comentario" at bounding box center [1007, 404] width 427 height 19
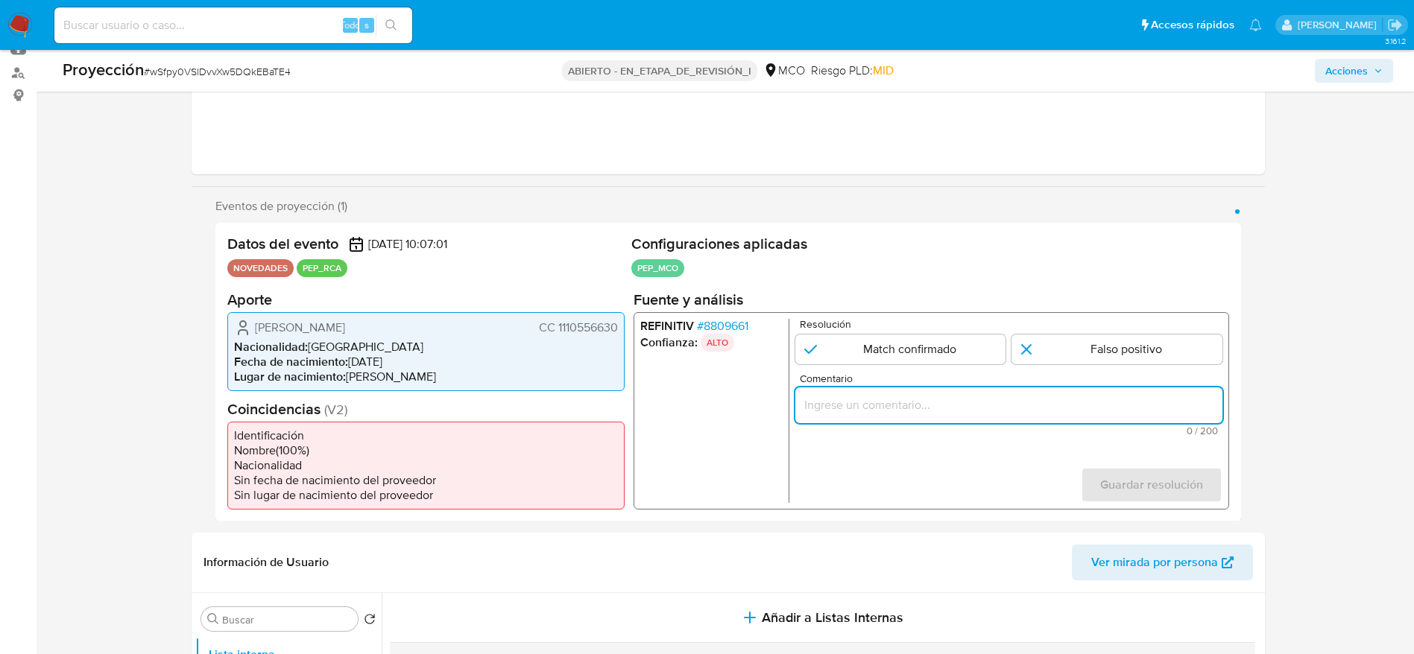
paste input "Caso generado sobre el usuario Johana Alejandra Ortiz Lozano. El titular de la …"
type input "Caso generado sobre el usuario Johana Alejandra Ortiz Lozano. El titular de la …"
click at [834, 333] on div "Resolución Match confirmado Falso positivo" at bounding box center [1007, 340] width 427 height 45
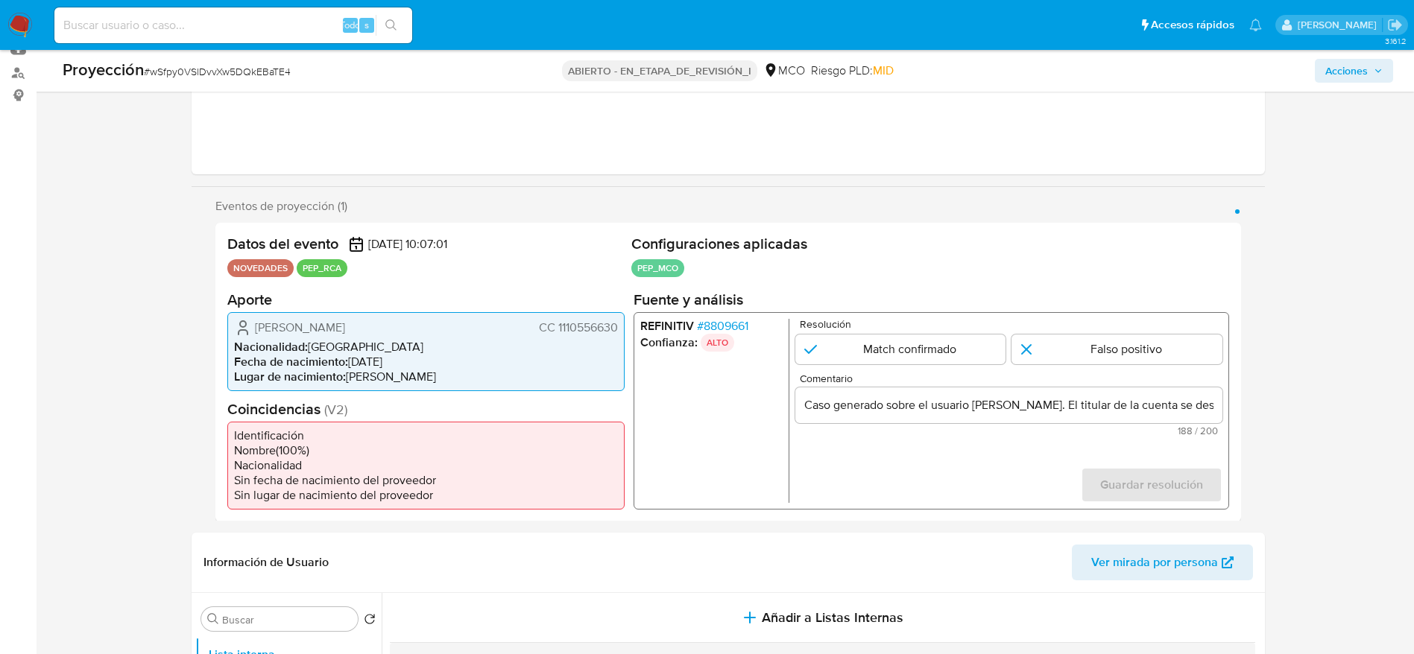
drag, startPoint x: 972, startPoint y: 352, endPoint x: 1041, endPoint y: 387, distance: 77.0
click at [971, 352] on input "1 de 1" at bounding box center [899, 349] width 211 height 30
radio input "true"
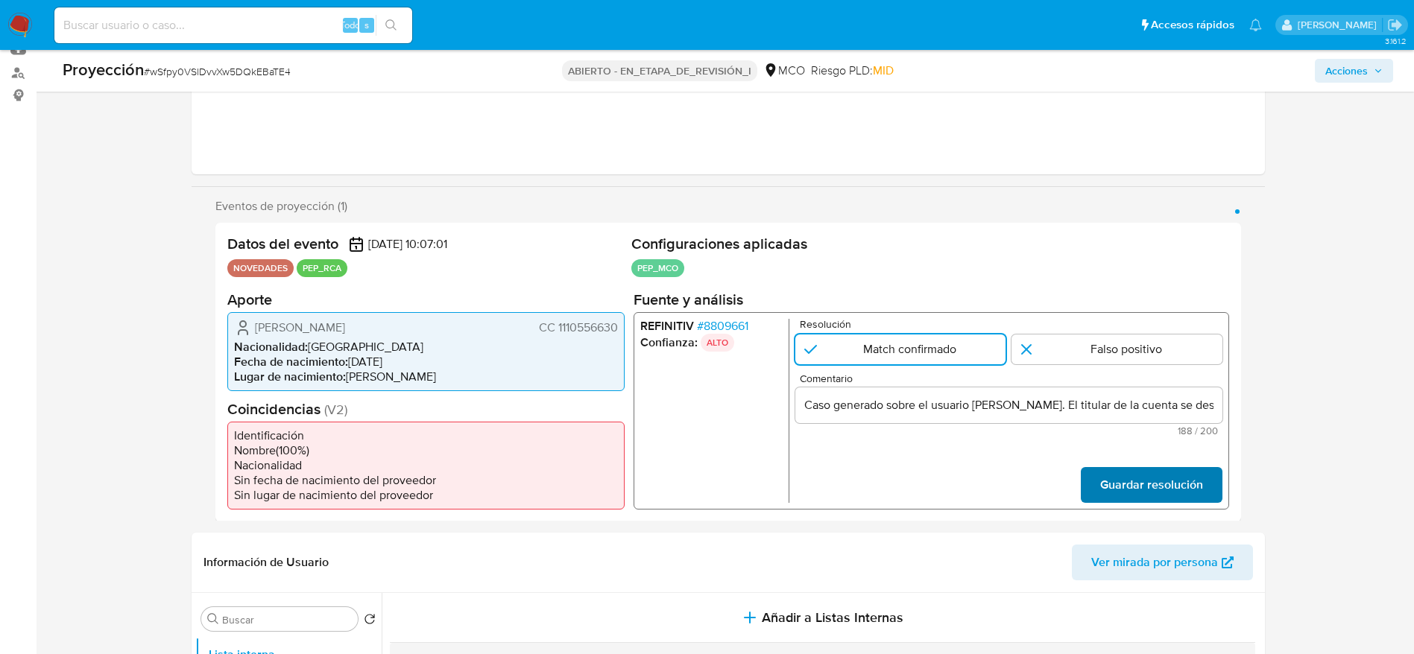
click at [1116, 487] on span "Guardar resolución" at bounding box center [1150, 484] width 103 height 33
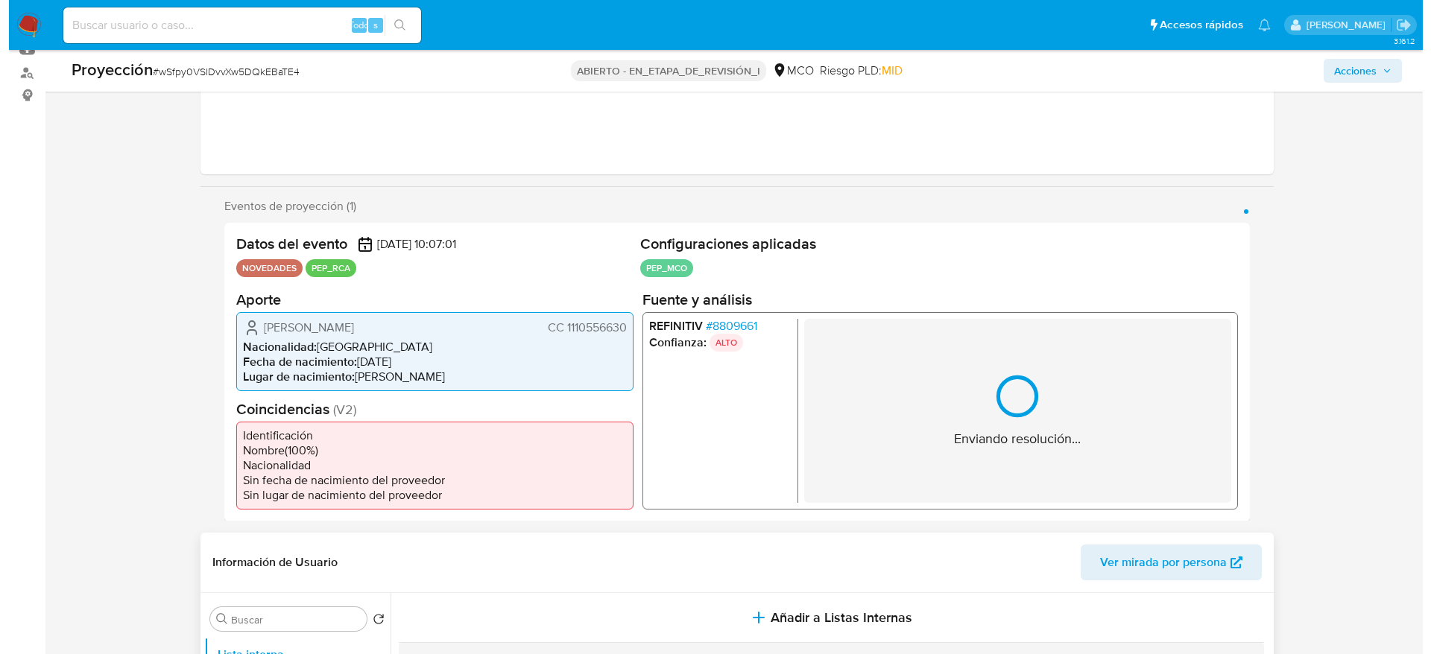
scroll to position [389, 0]
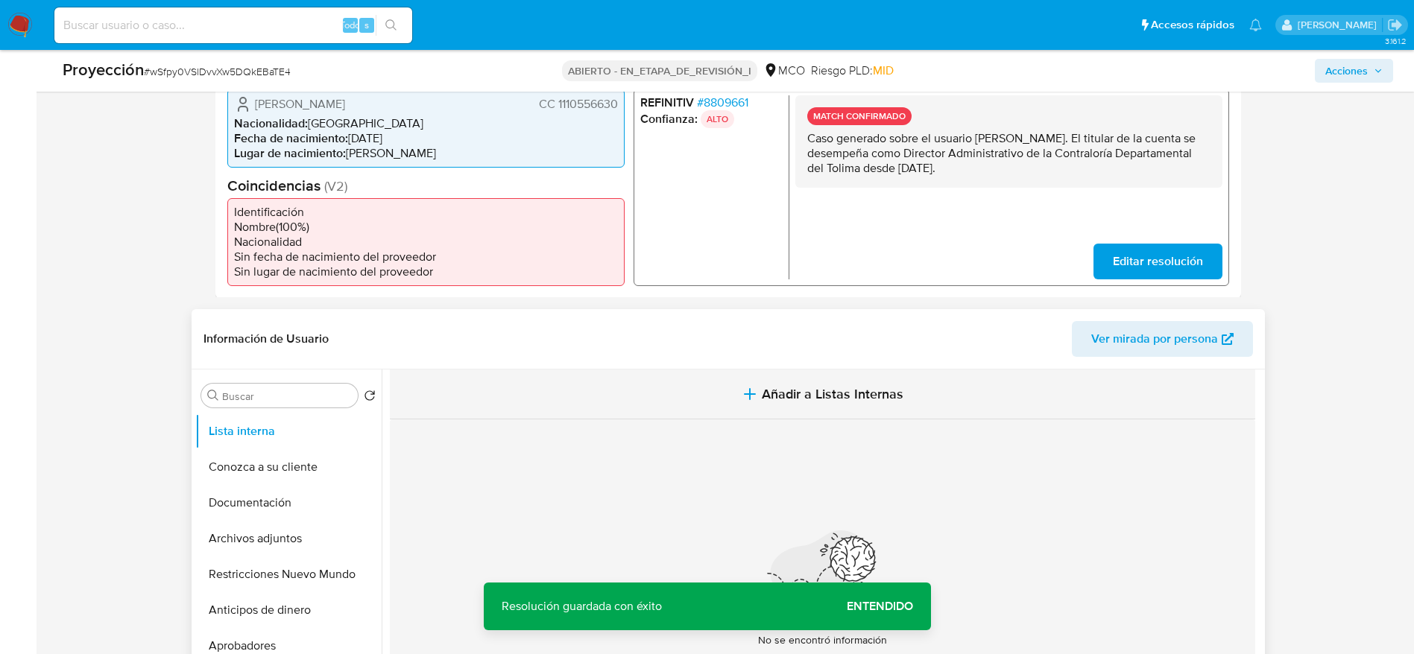
click at [707, 391] on button "Añadir a Listas Internas" at bounding box center [822, 395] width 865 height 50
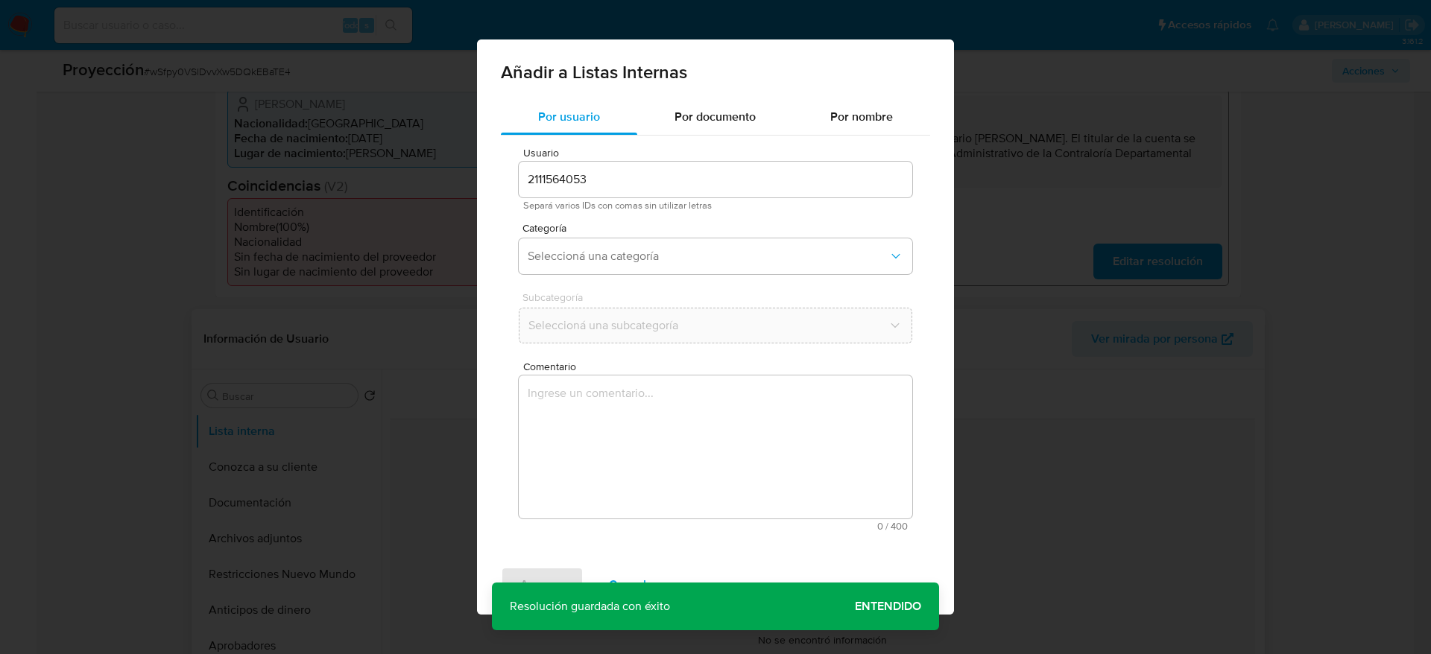
click at [707, 471] on div "Usuario 2111564053 Separá varios IDs con comas sin utilizar letras Categoría Se…" at bounding box center [715, 340] width 429 height 408
click at [686, 432] on textarea "Comentario" at bounding box center [715, 447] width 393 height 143
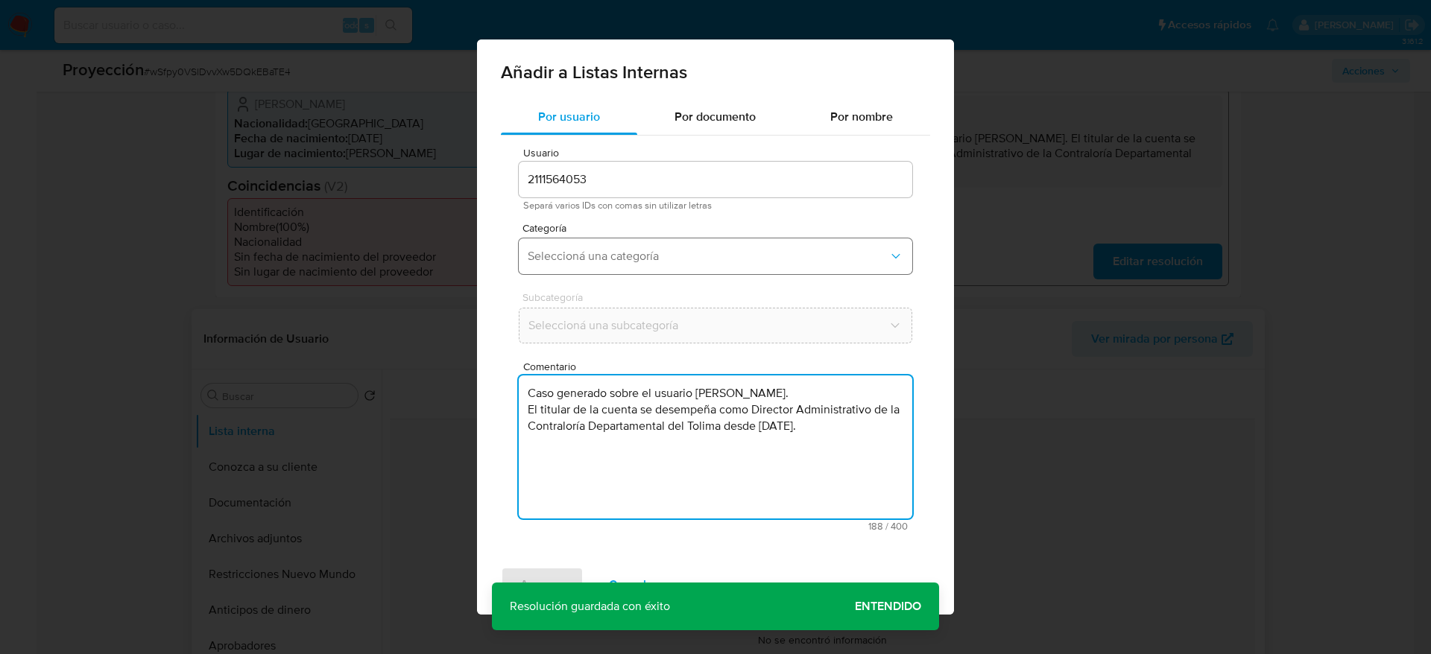
type textarea "Caso generado sobre el usuario Johana Alejandra Ortiz Lozano. El titular de la …"
click at [630, 240] on button "Seleccioná una categoría" at bounding box center [715, 256] width 393 height 36
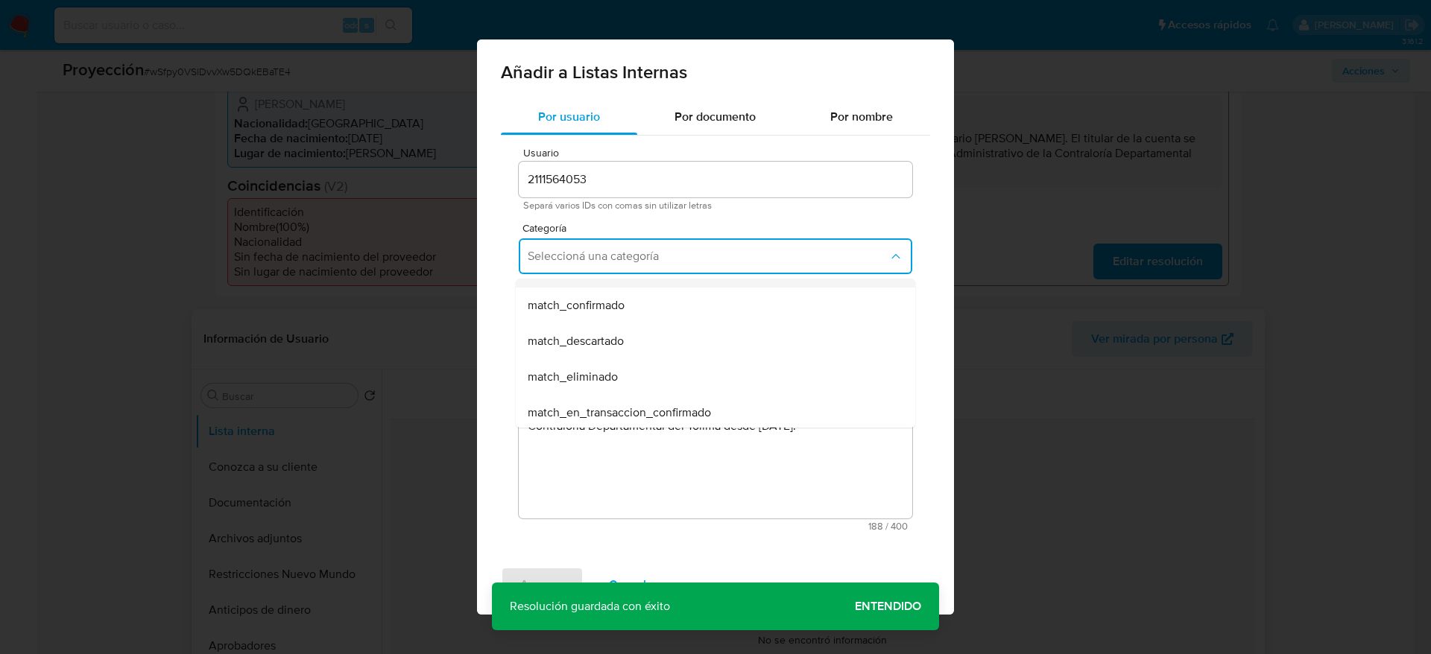
scroll to position [112, 0]
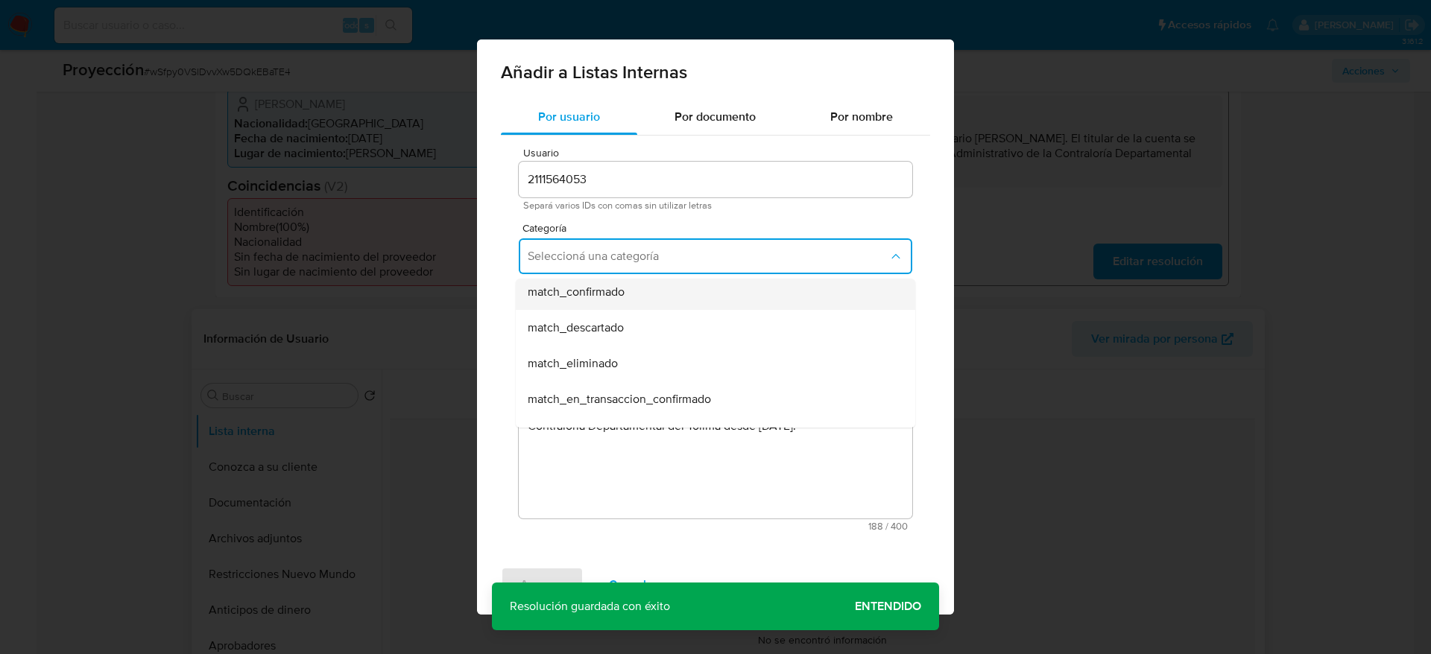
click at [587, 300] on span "match_confirmado" at bounding box center [576, 292] width 97 height 15
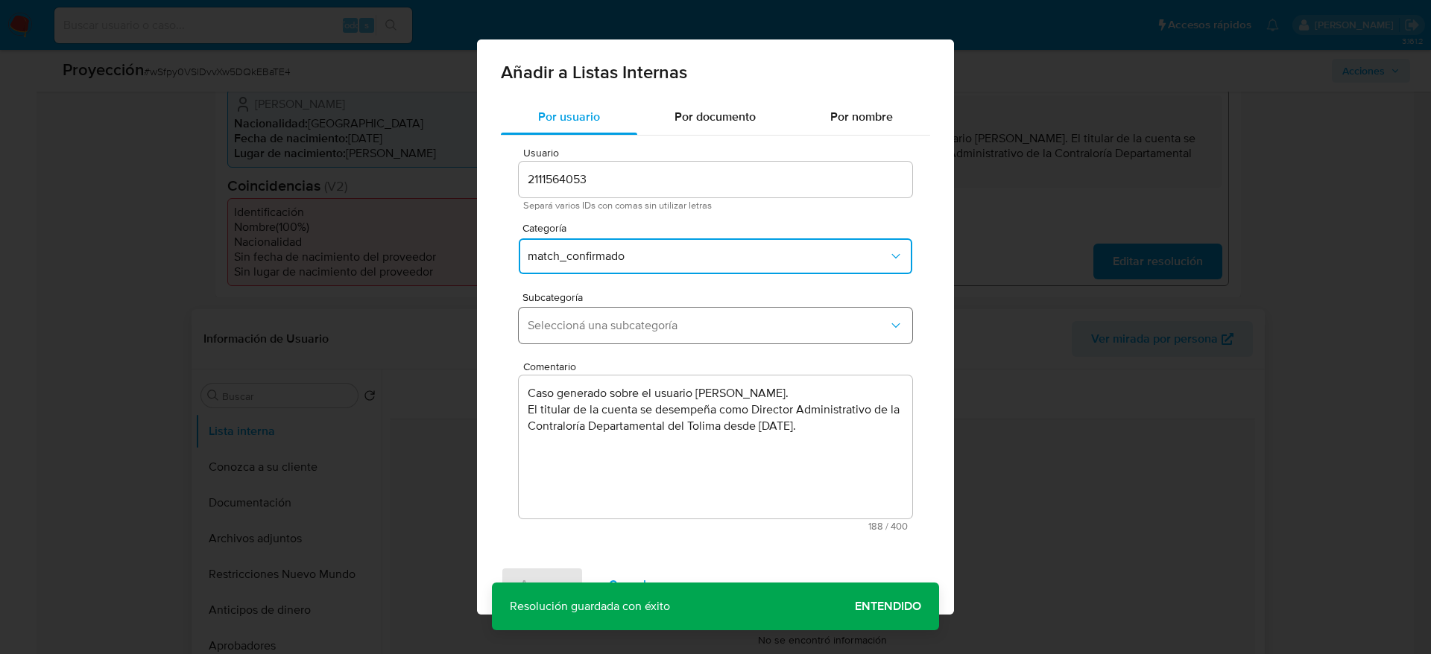
click at [587, 329] on span "Seleccioná una subcategoría" at bounding box center [708, 325] width 361 height 15
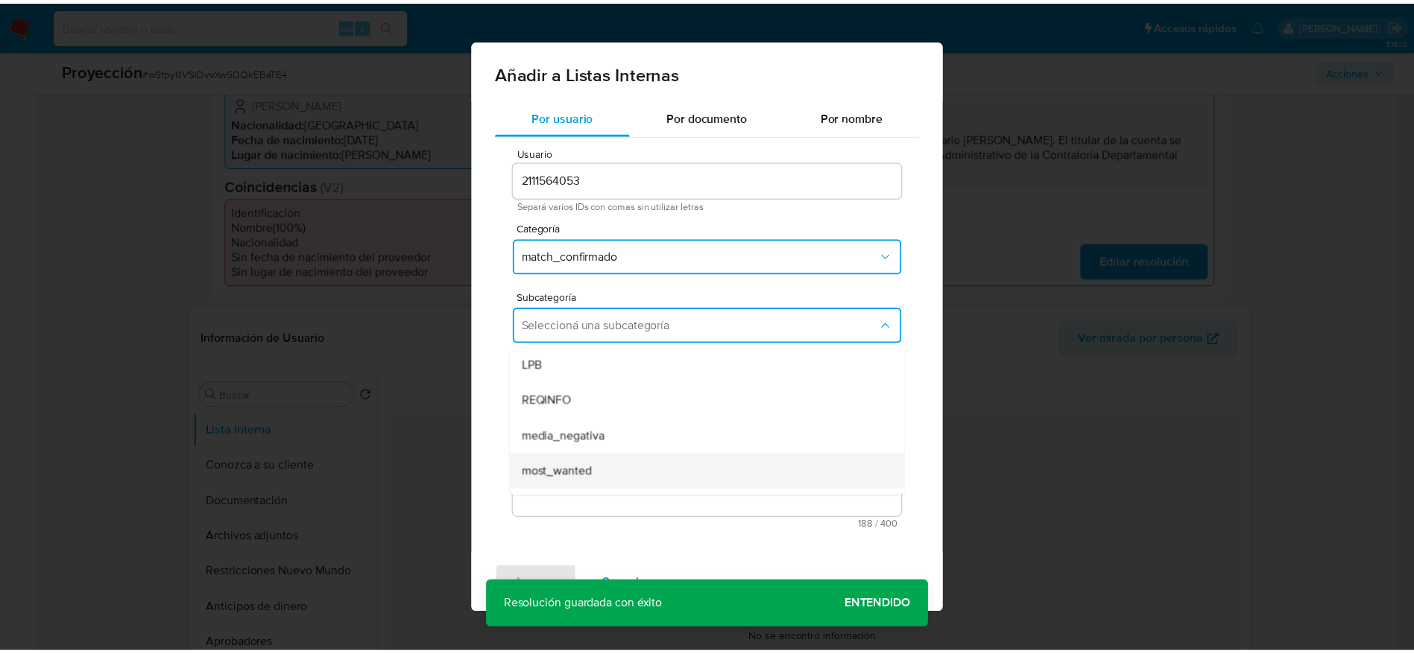
scroll to position [101, 0]
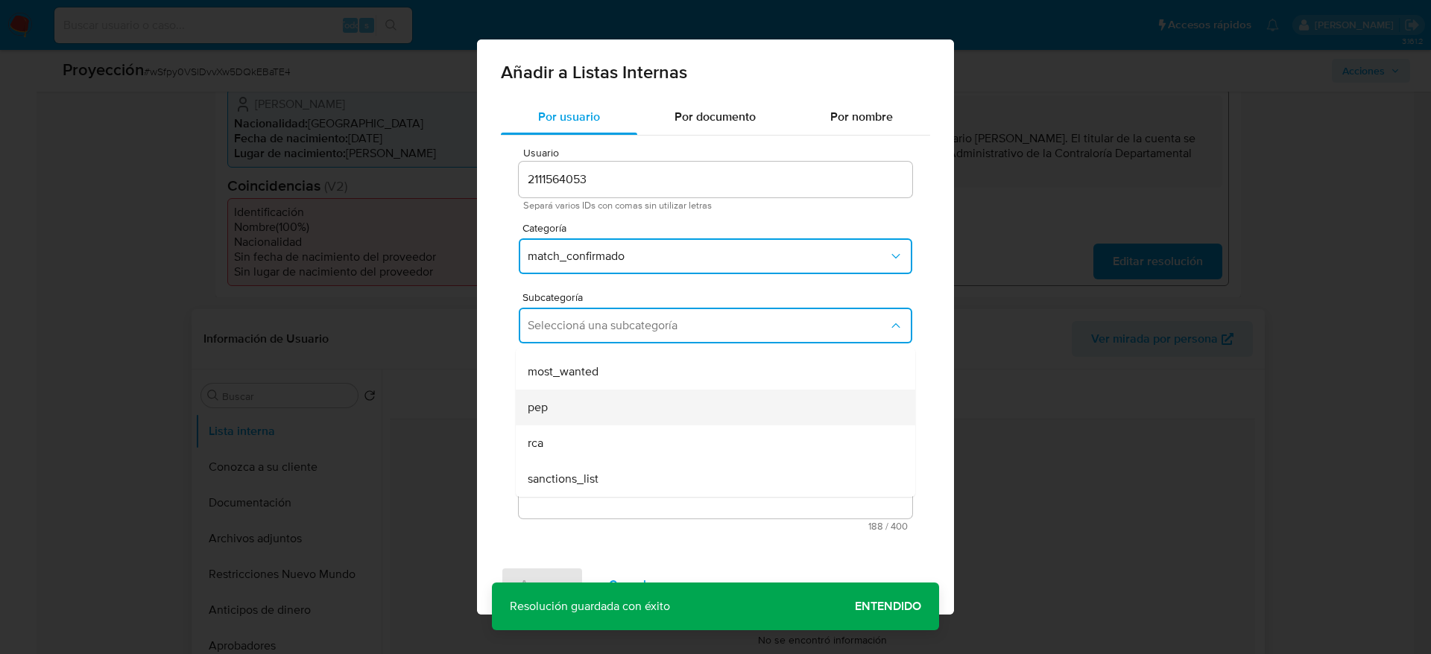
click at [557, 399] on div "pep" at bounding box center [711, 408] width 367 height 36
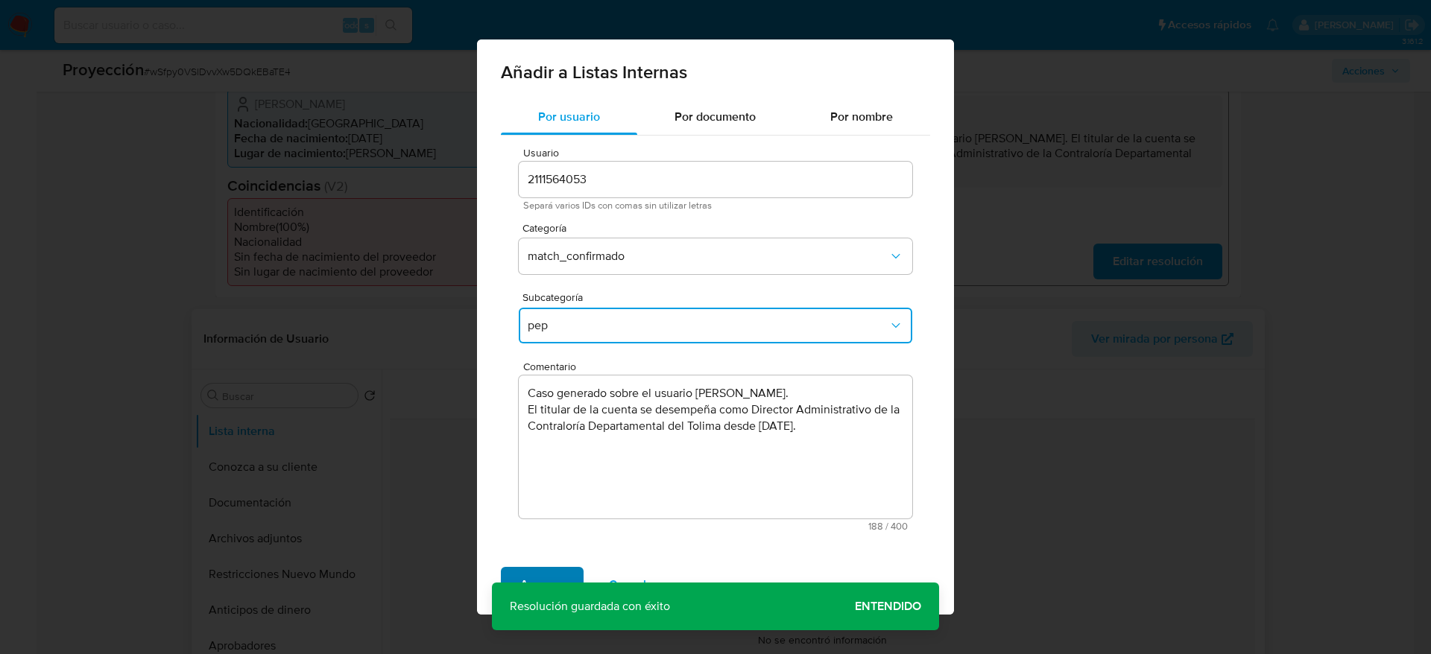
click at [558, 580] on span "Agregar" at bounding box center [542, 585] width 44 height 33
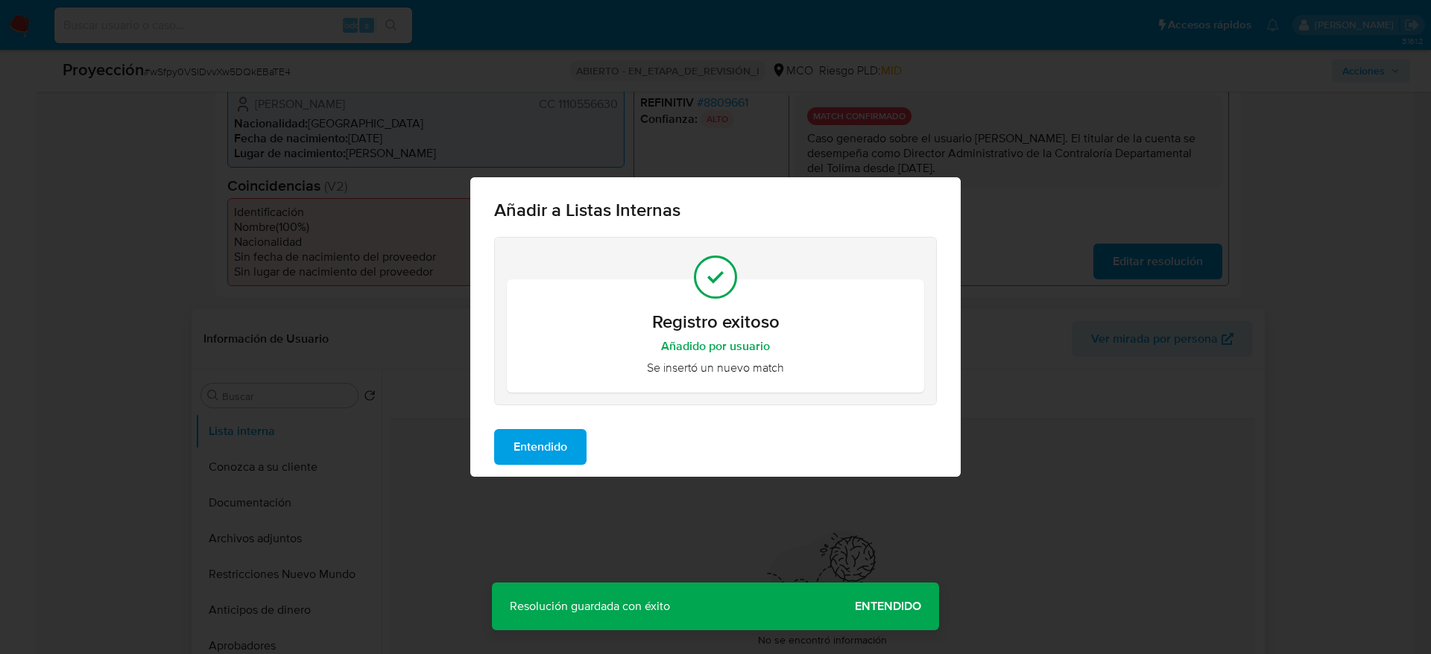
click at [576, 431] on button "Entendido" at bounding box center [540, 447] width 92 height 36
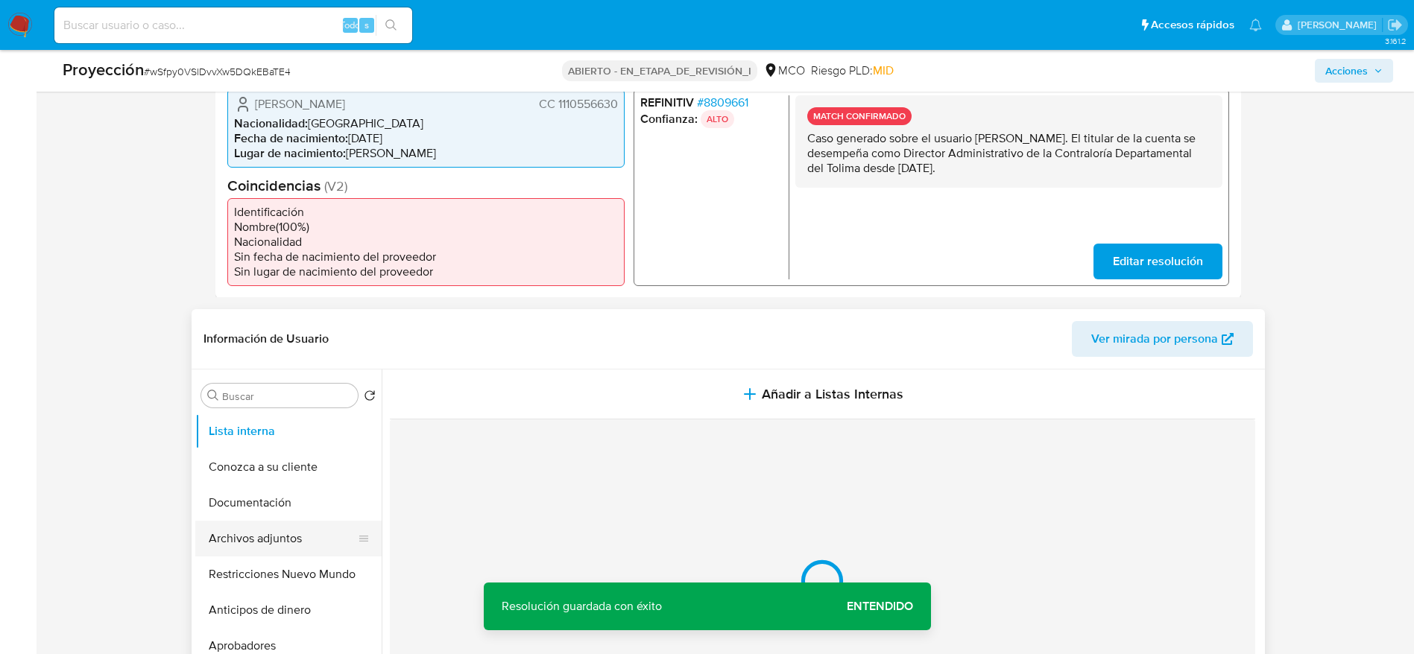
click at [298, 524] on button "Archivos adjuntos" at bounding box center [282, 539] width 174 height 36
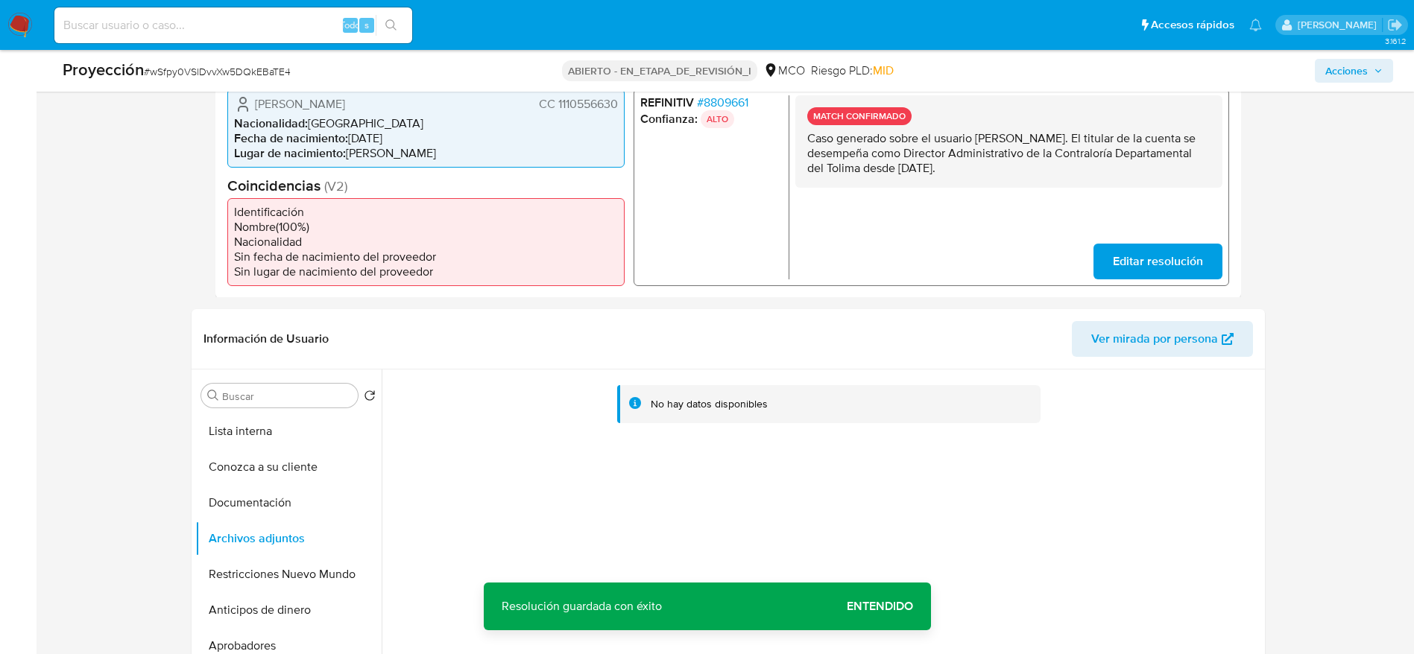
scroll to position [613, 0]
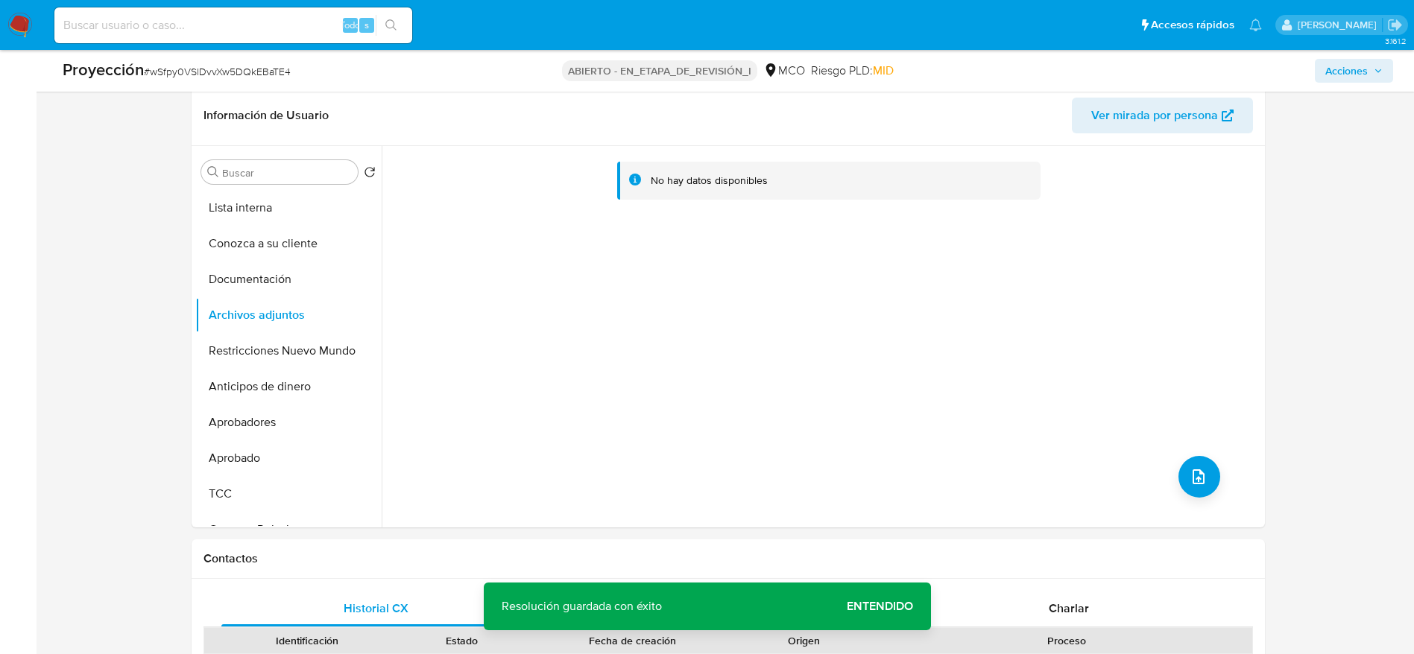
click at [1165, 493] on div "No hay datos disponibles" at bounding box center [821, 337] width 879 height 382
click at [1178, 476] on button "subir archivo" at bounding box center [1199, 477] width 42 height 42
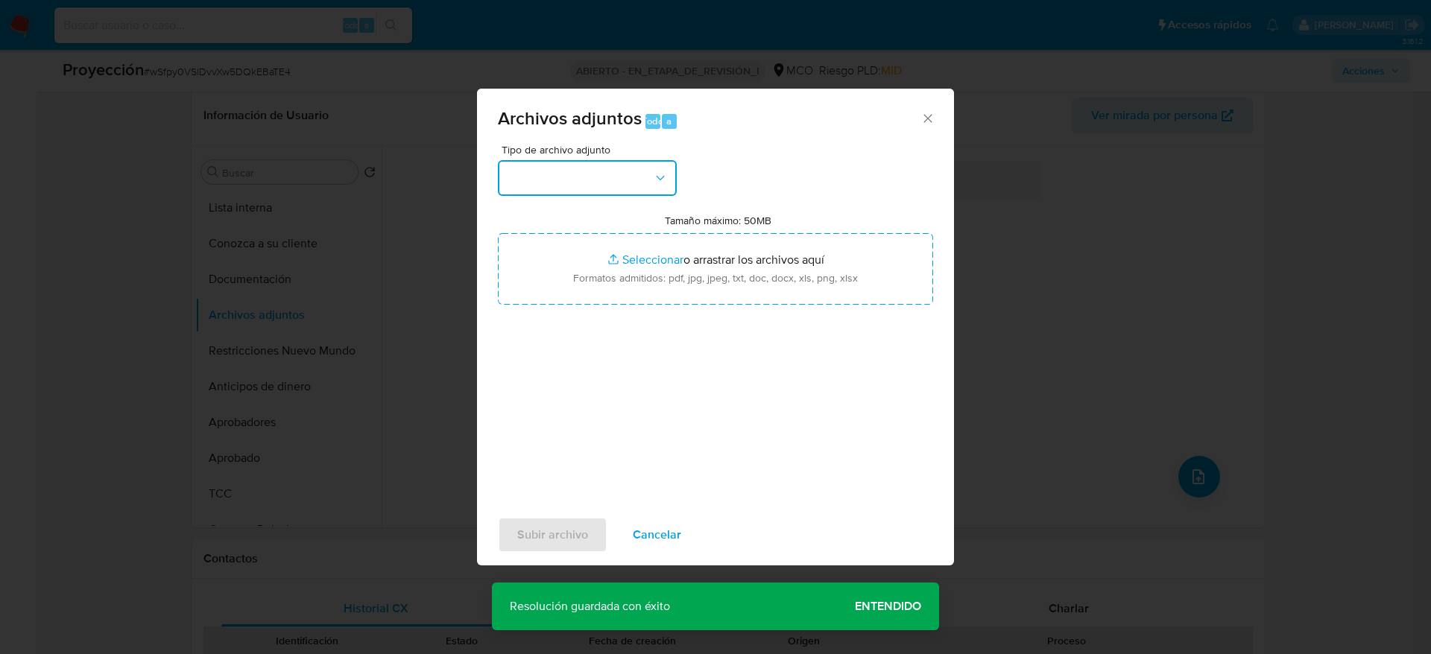
click at [598, 166] on button "button" at bounding box center [587, 178] width 179 height 36
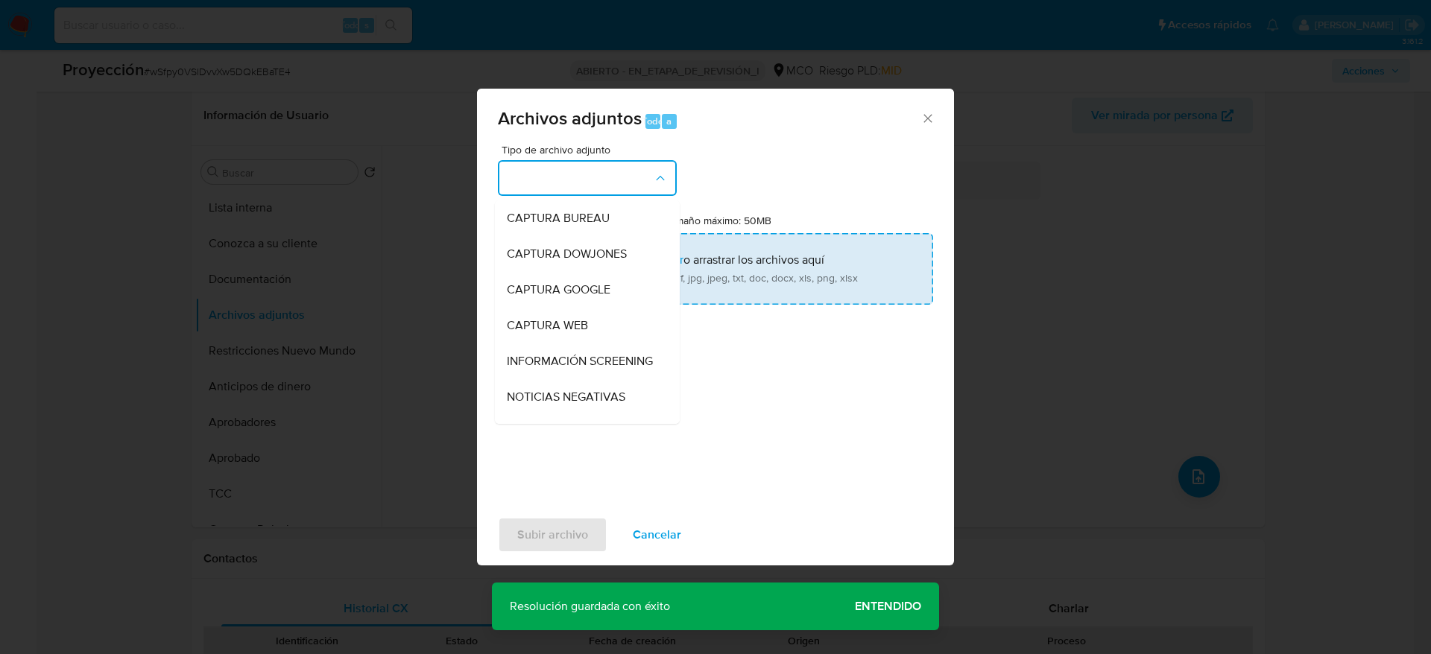
click at [557, 359] on span "INFORMACIÓN SCREENING" at bounding box center [580, 361] width 146 height 15
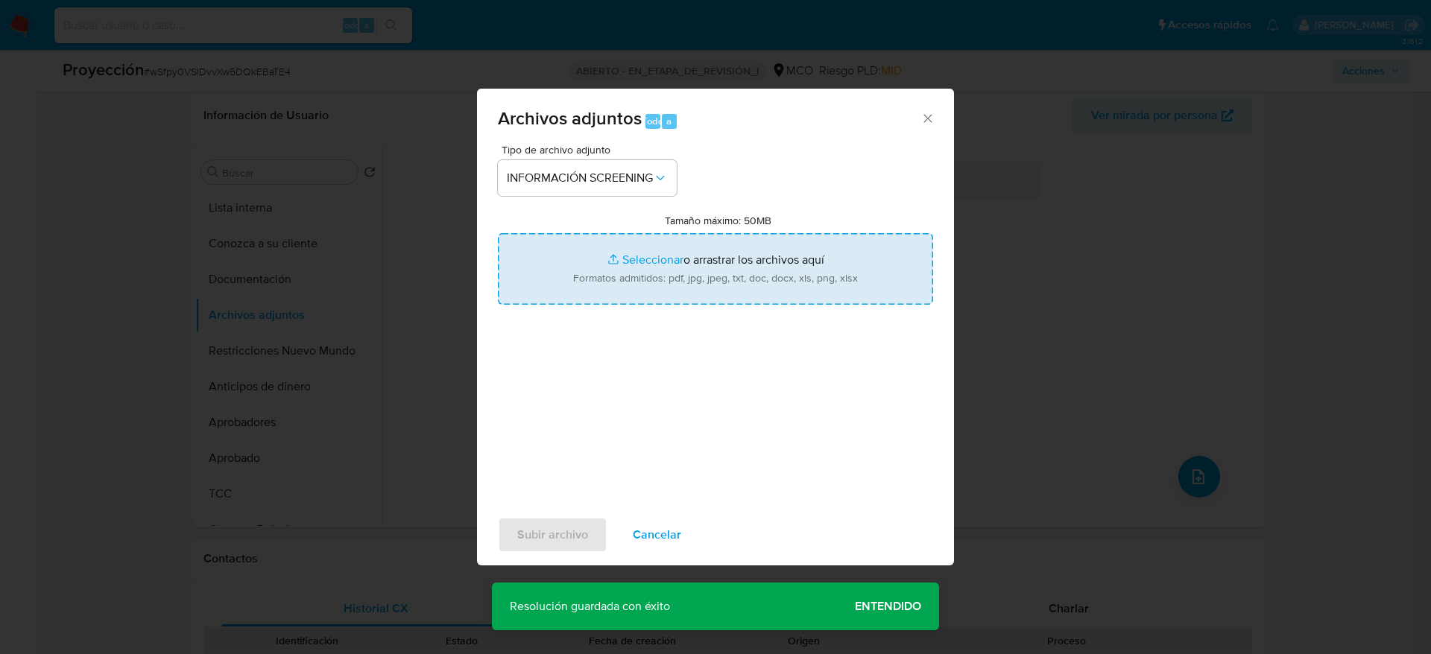
click at [588, 254] on input "Tamaño máximo: 50MB Seleccionar archivos" at bounding box center [715, 269] width 435 height 72
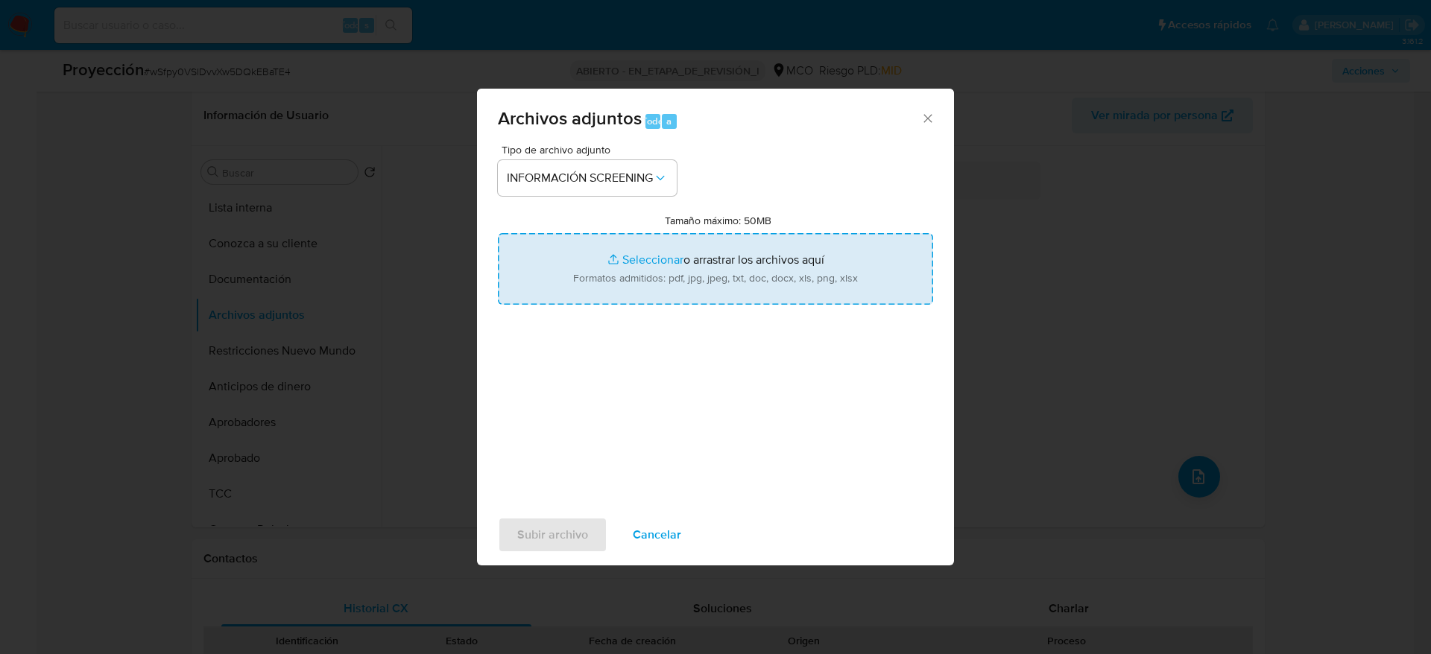
type input "C:\fakepath\_Johana Alejandra Ortiz Lozano_ - Buscar con Google.pdf"
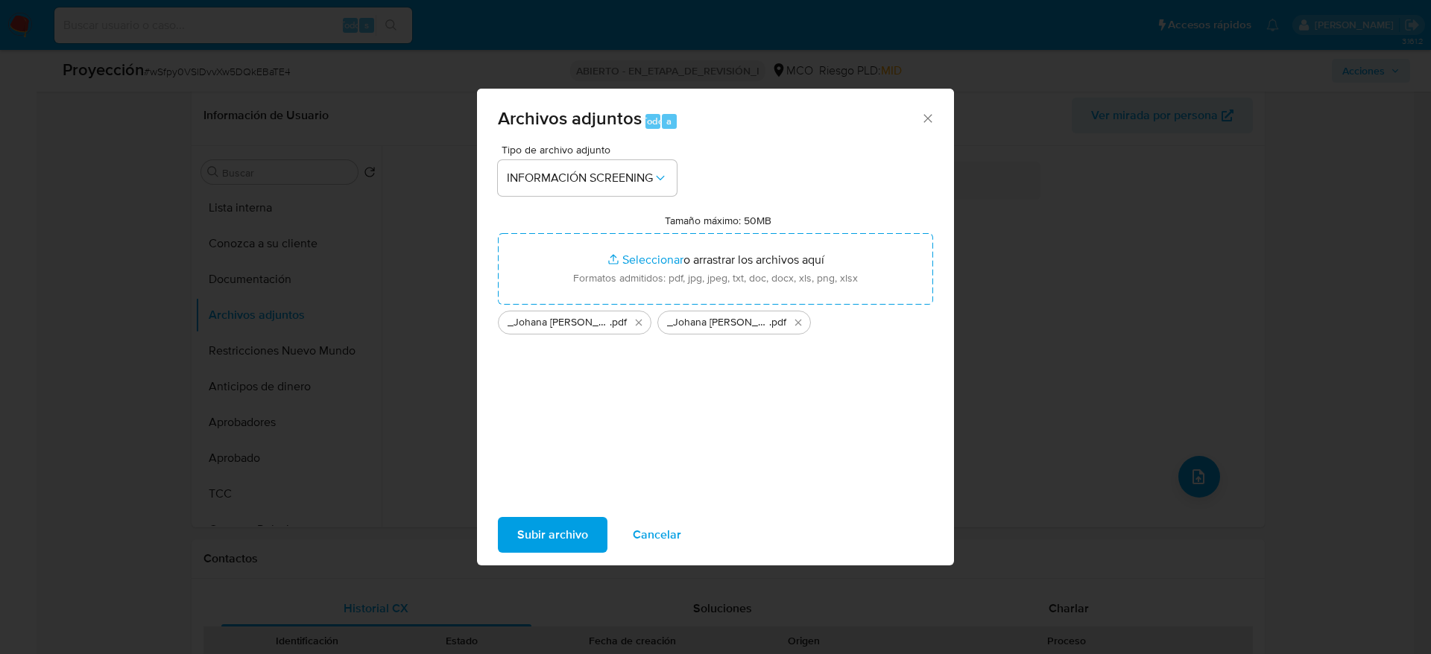
click at [537, 527] on span "Subir archivo" at bounding box center [552, 535] width 71 height 33
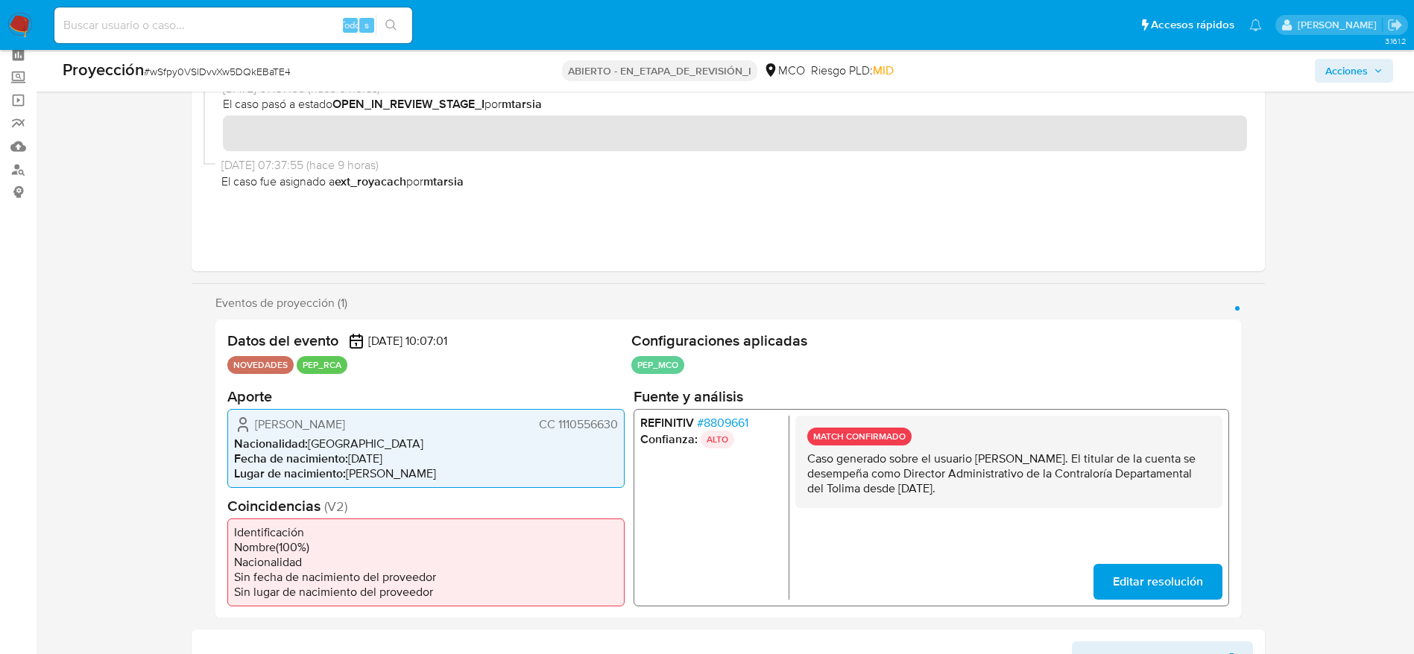
scroll to position [0, 0]
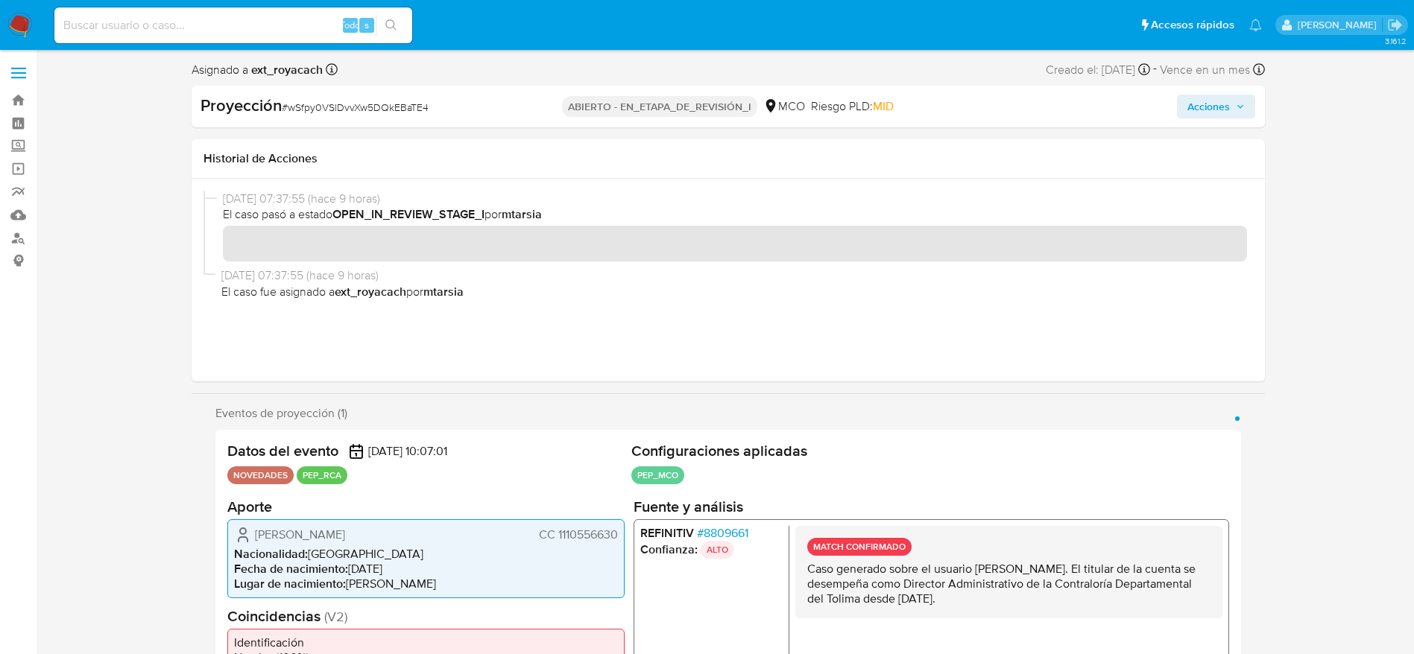
click at [1256, 112] on div "Proyección # wSfpy0VSlDvvXw5DQkEBaTE4 ABIERTO - EN_ETAPA_DE_REVISIÓN_I MCO Ries…" at bounding box center [728, 107] width 1073 height 42
click at [1224, 121] on div "Proyección # wSfpy0VSlDvvXw5DQkEBaTE4 ABIERTO - EN_ETAPA_DE_REVISIÓN_I MCO Ries…" at bounding box center [728, 107] width 1073 height 42
click at [1224, 110] on span "Acciones" at bounding box center [1208, 107] width 42 height 24
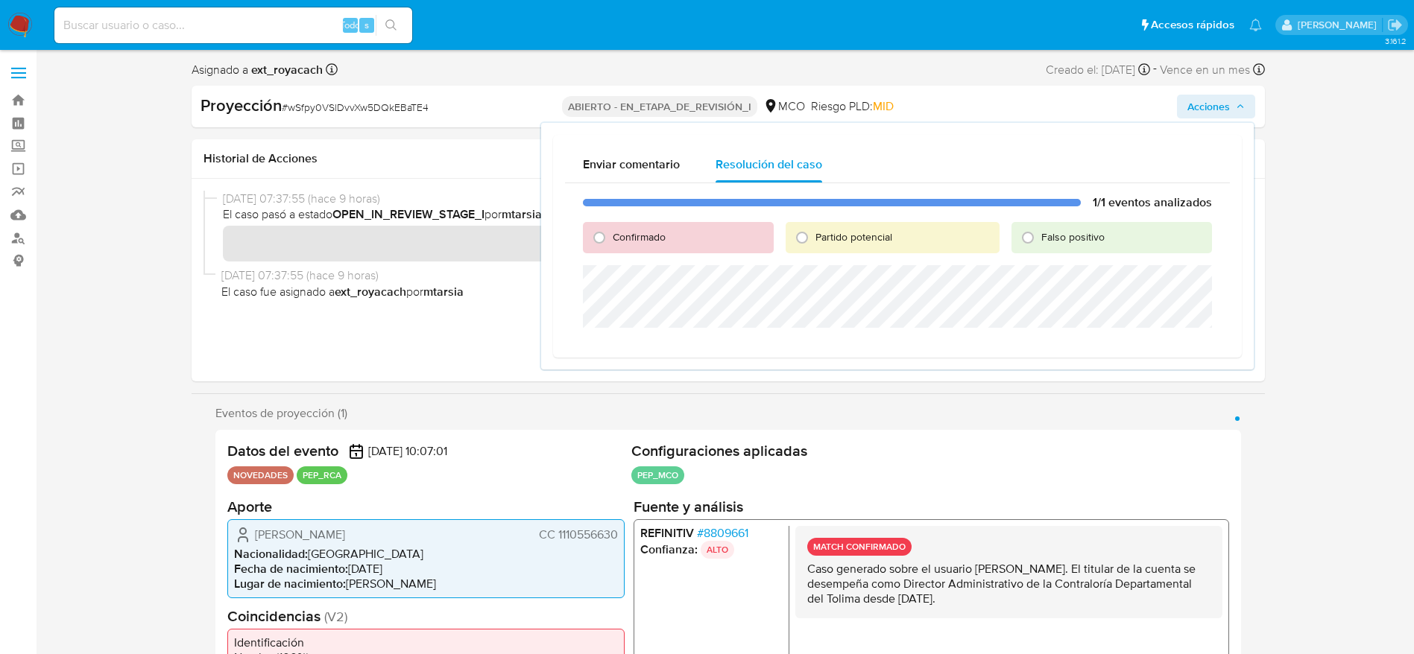
click at [658, 244] on div "Confirmado" at bounding box center [678, 237] width 190 height 31
click at [658, 232] on span "Confirmado" at bounding box center [639, 237] width 53 height 15
click at [611, 232] on input "Confirmado" at bounding box center [599, 238] width 24 height 24
radio input "true"
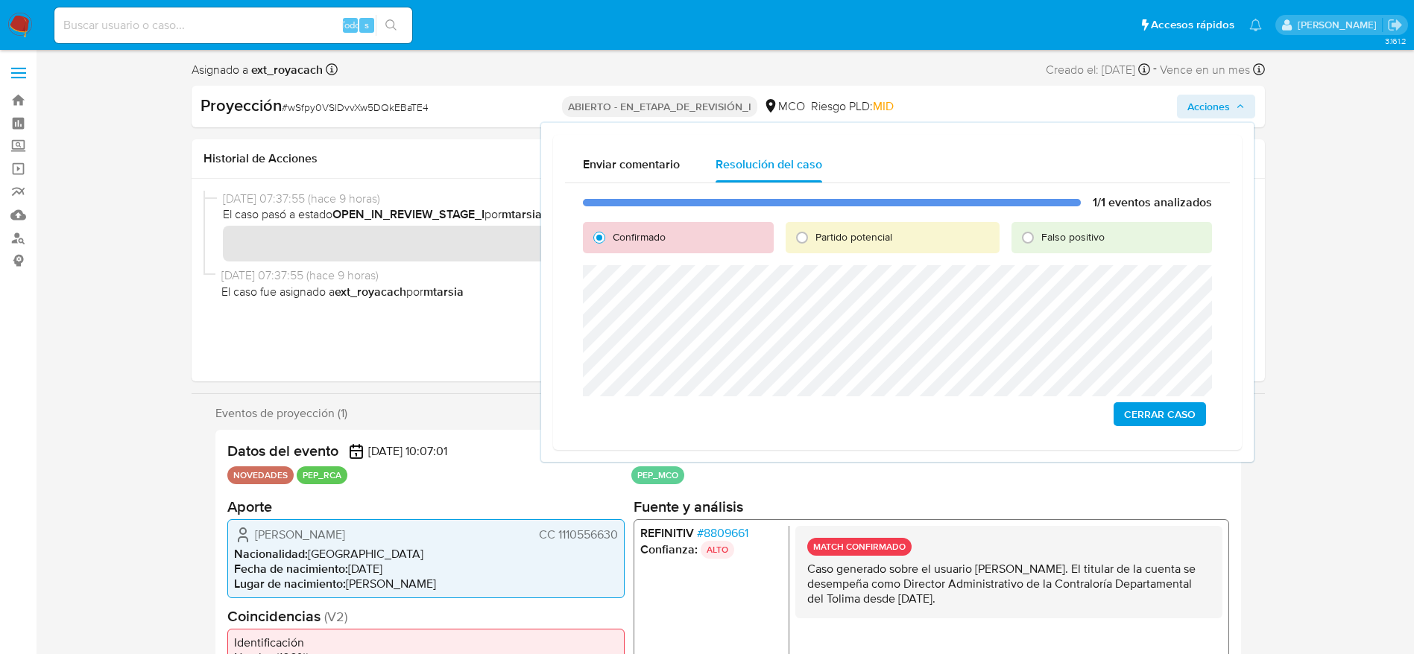
click at [1148, 405] on span "Cerrar Caso" at bounding box center [1160, 414] width 72 height 21
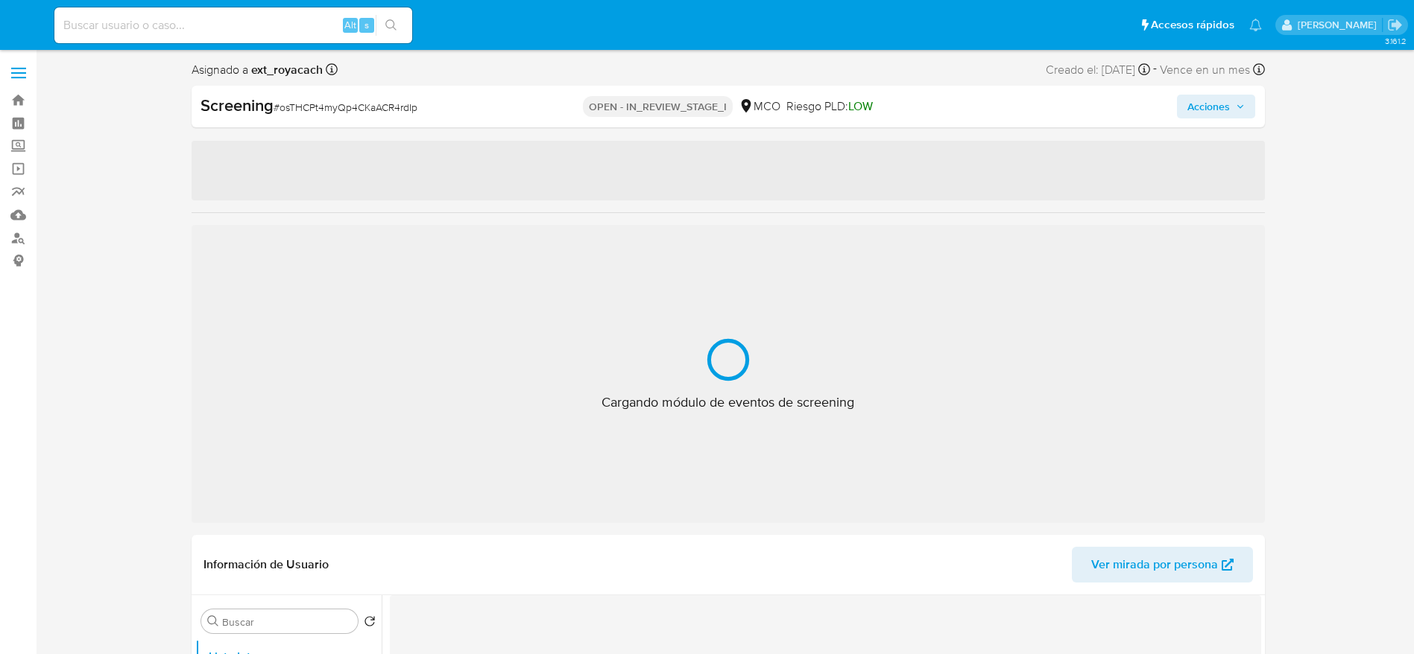
select select "10"
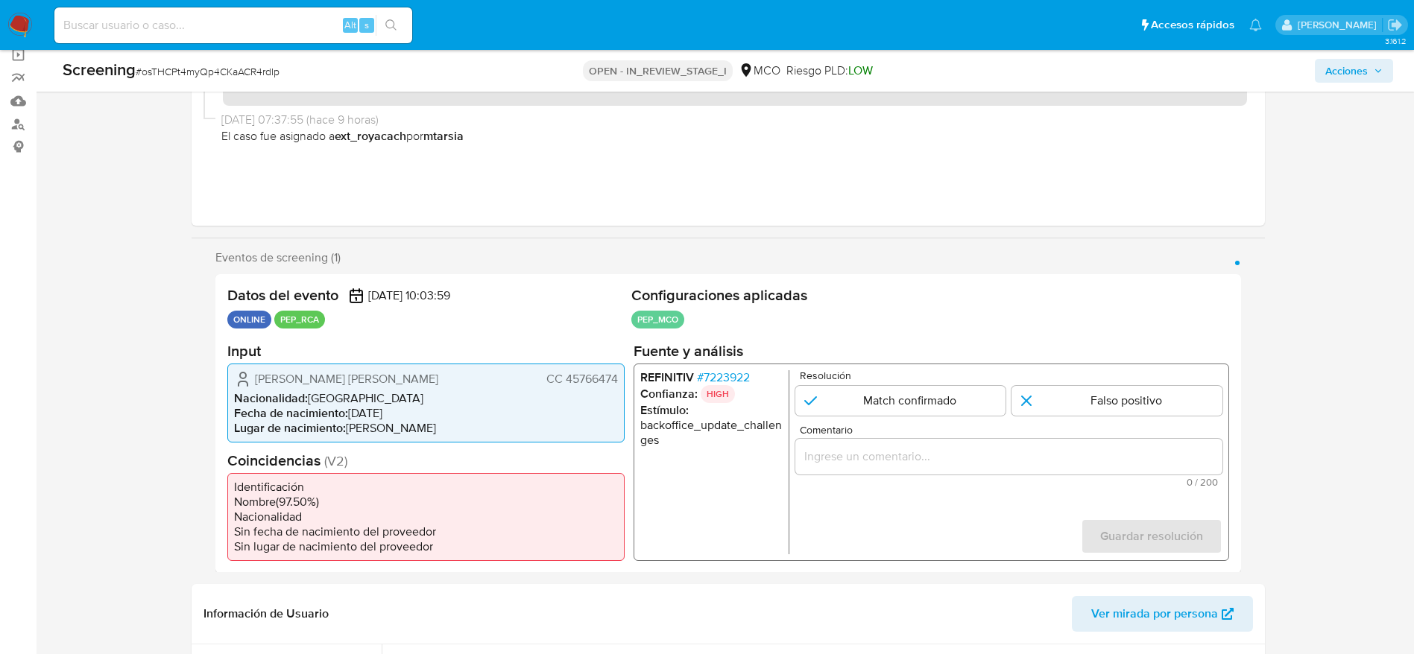
scroll to position [165, 0]
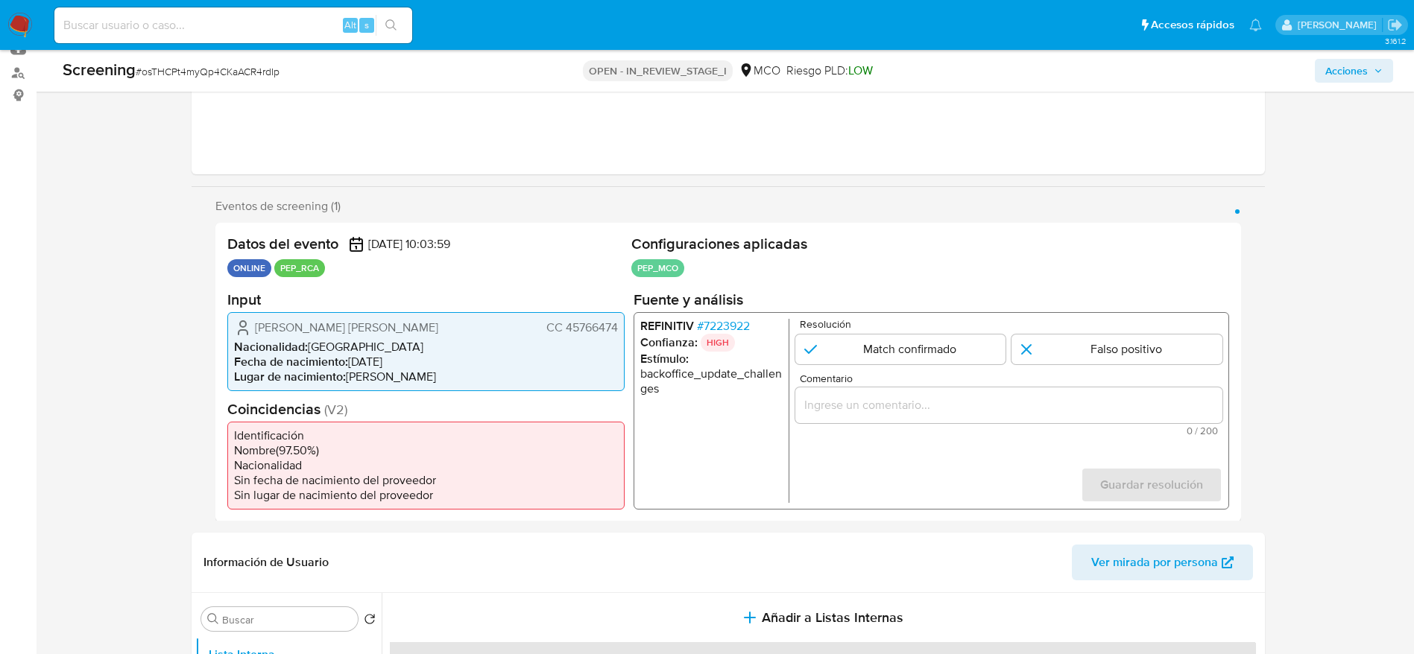
click at [746, 321] on span "# 7223922" at bounding box center [722, 325] width 53 height 15
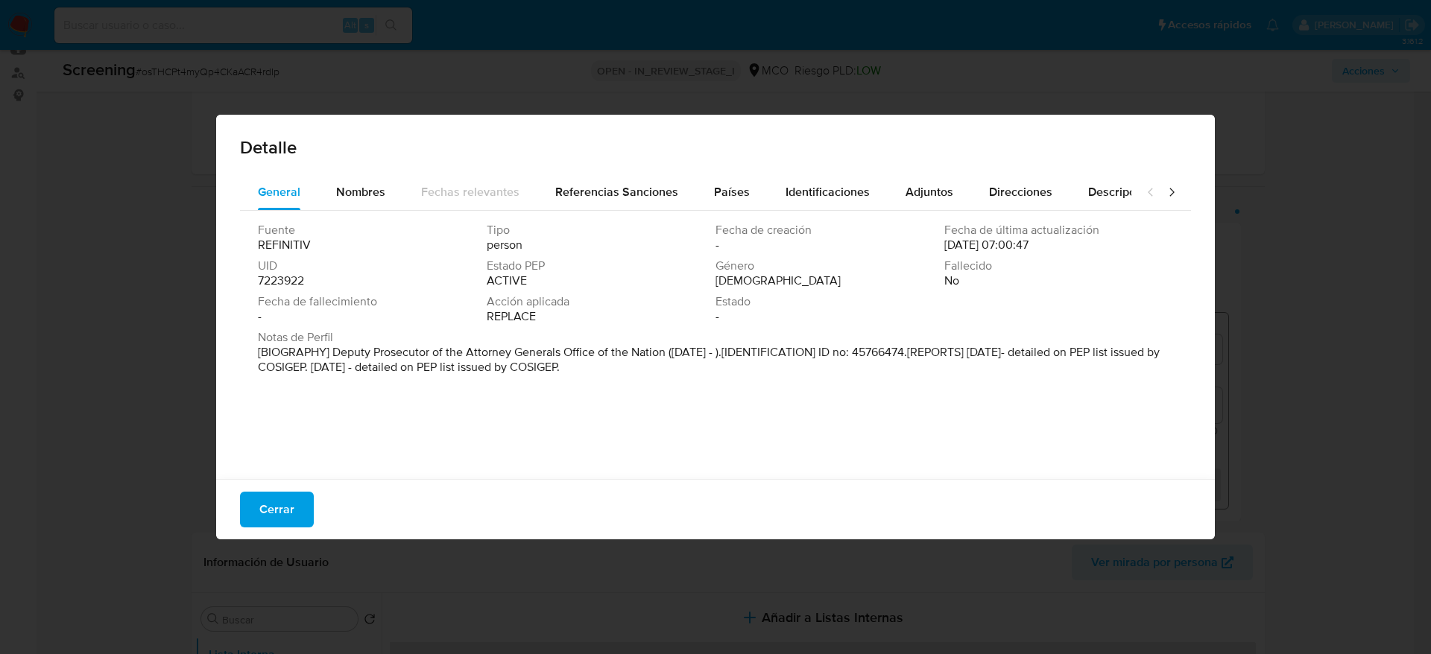
click at [320, 503] on div "Cerrar" at bounding box center [715, 509] width 999 height 60
click at [291, 507] on span "Cerrar" at bounding box center [276, 509] width 35 height 33
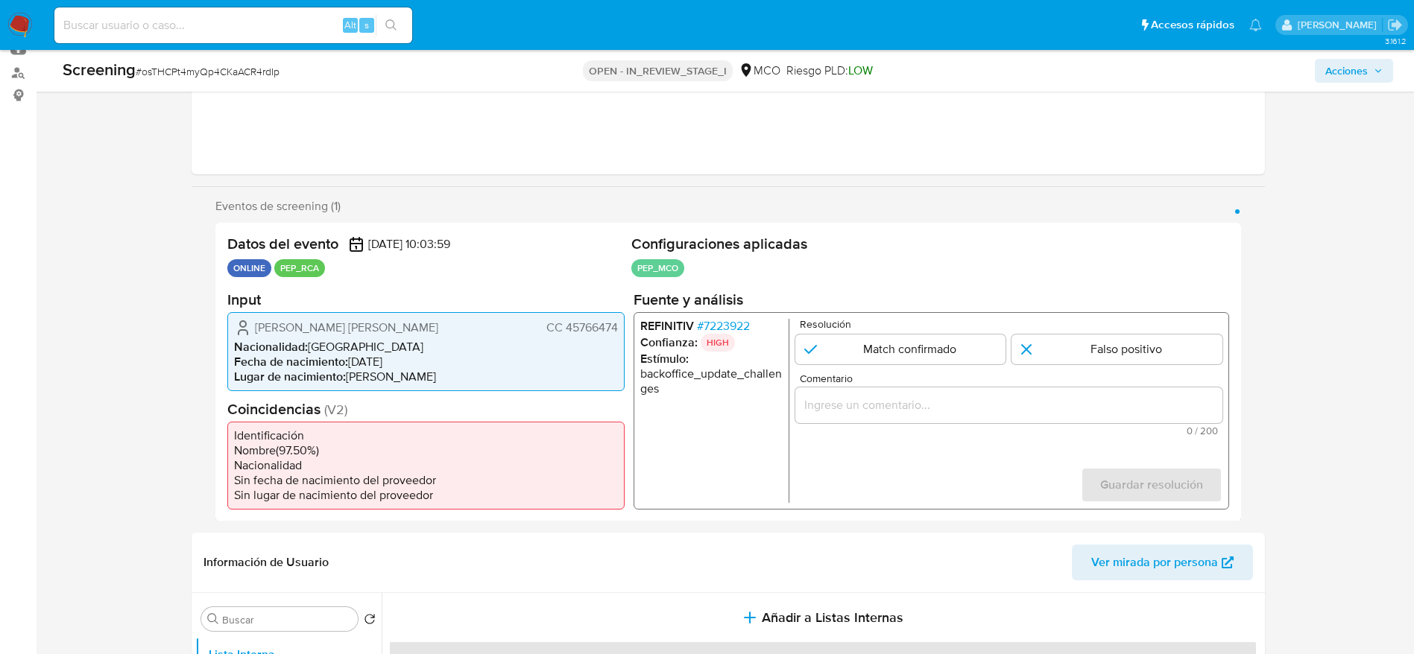
drag, startPoint x: 249, startPoint y: 323, endPoint x: 617, endPoint y: 333, distance: 368.3
click at [617, 333] on div "[PERSON_NAME] [PERSON_NAME] 45766474" at bounding box center [426, 327] width 384 height 18
click at [721, 326] on span "# 7223922" at bounding box center [722, 325] width 53 height 15
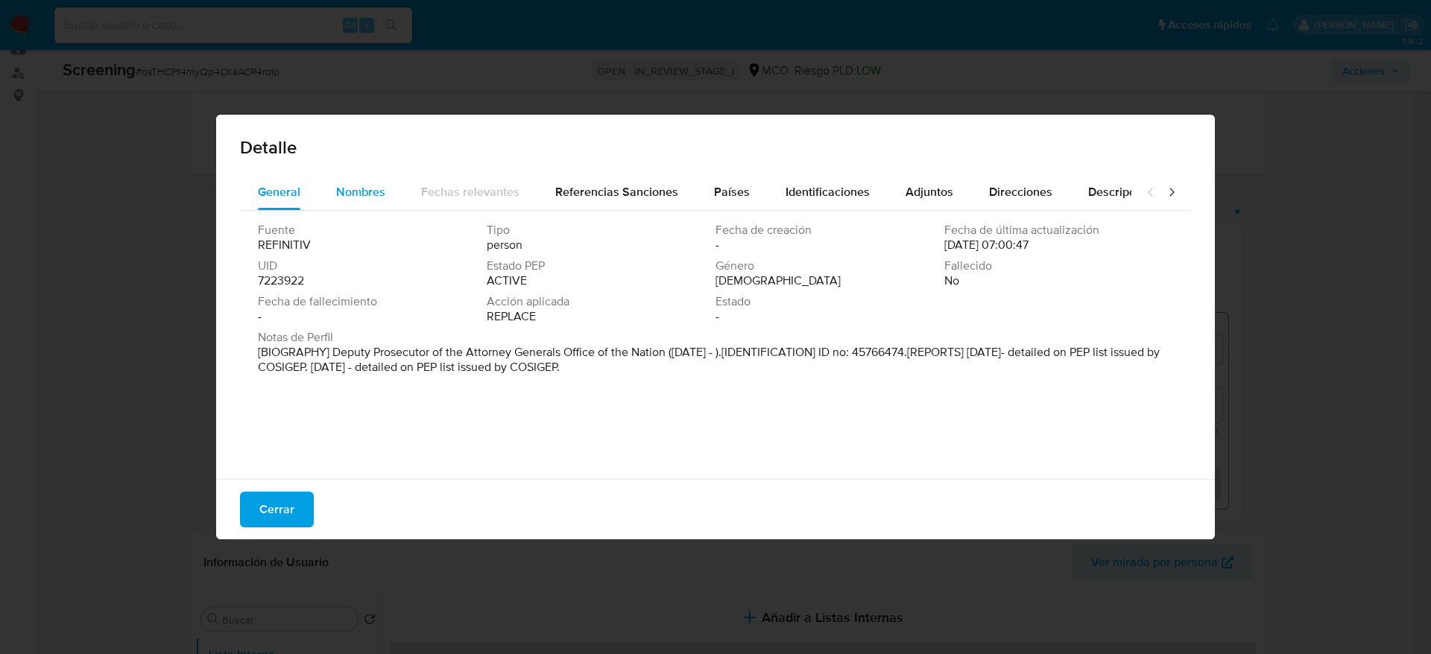
click at [373, 192] on span "Nombres" at bounding box center [360, 191] width 49 height 17
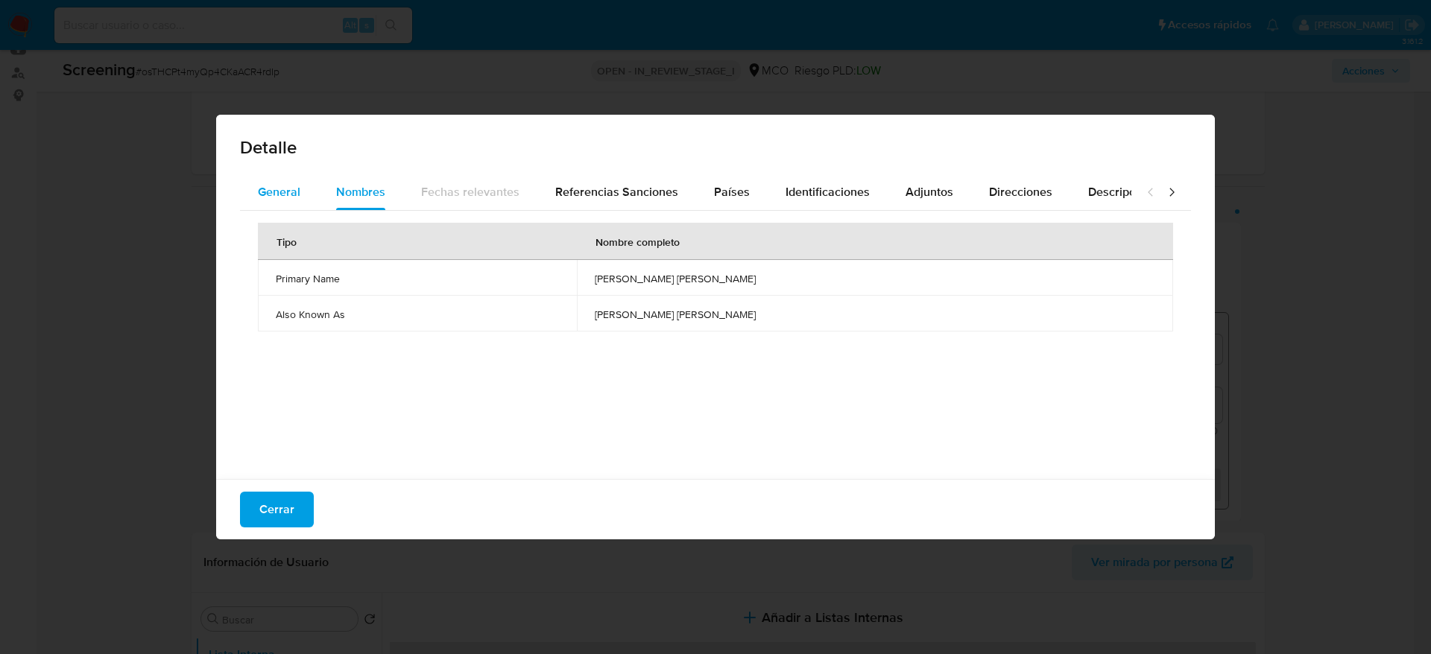
click at [262, 185] on span "General" at bounding box center [279, 191] width 42 height 17
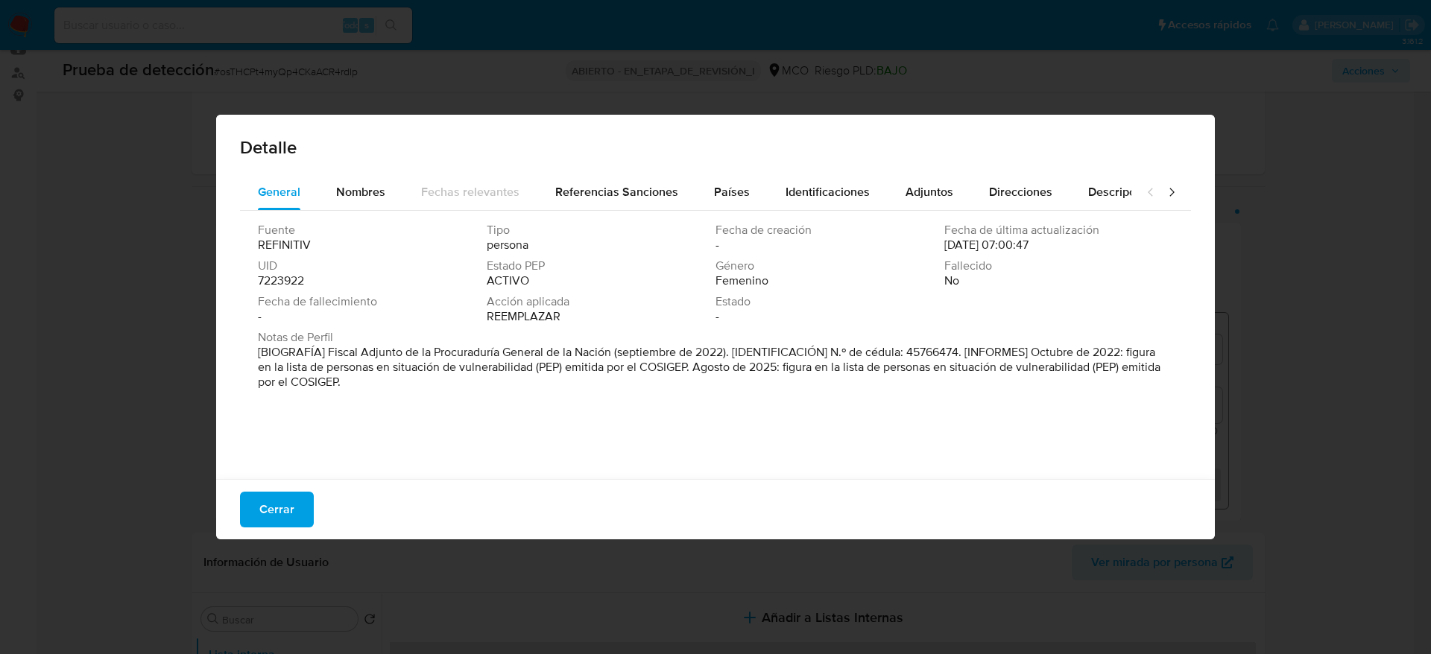
drag, startPoint x: 329, startPoint y: 351, endPoint x: 612, endPoint y: 347, distance: 283.2
click at [612, 347] on font "[BIOGRAFÍA] Fiscal Adjunto de la Procuraduría General de la Nación (septiembre …" at bounding box center [709, 367] width 902 height 47
drag, startPoint x: 266, startPoint y: 506, endPoint x: 296, endPoint y: 464, distance: 51.3
click at [268, 504] on span "Cerrar" at bounding box center [276, 509] width 35 height 33
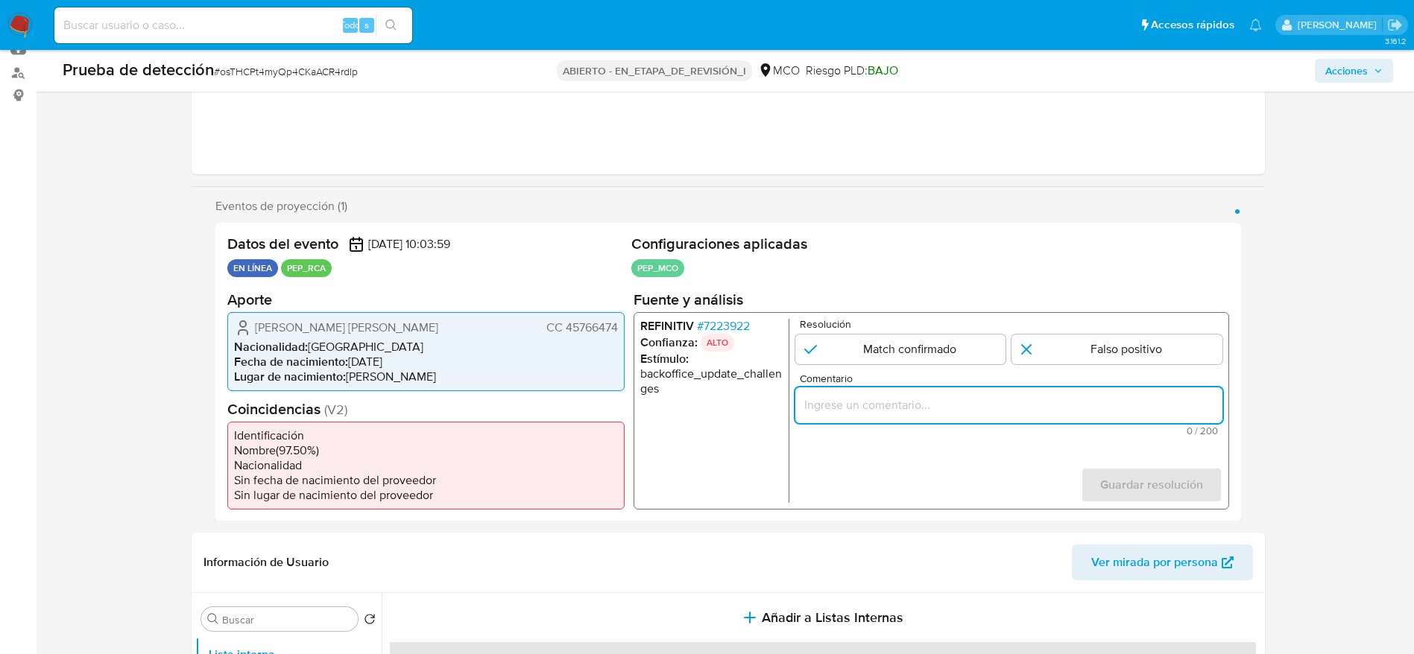
click at [874, 414] on input "Comentario" at bounding box center [1007, 404] width 427 height 19
paste input "Usuario [PERSON_NAME] [PERSON_NAME]. El titular de la cuenta se desempeña como …"
type input "Usuario [PERSON_NAME] [PERSON_NAME]. El titular de la cuenta se desempeña como …"
click at [867, 339] on input "1 de 1" at bounding box center [899, 349] width 211 height 30
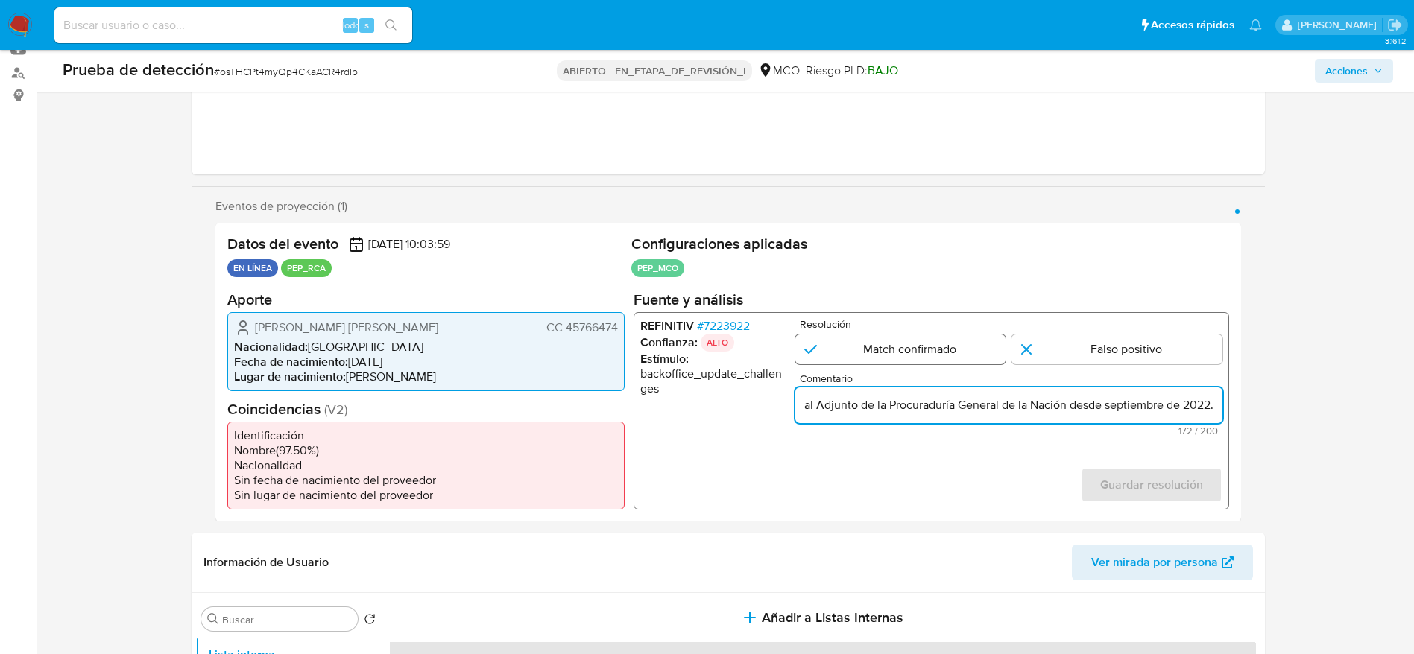
radio input "true"
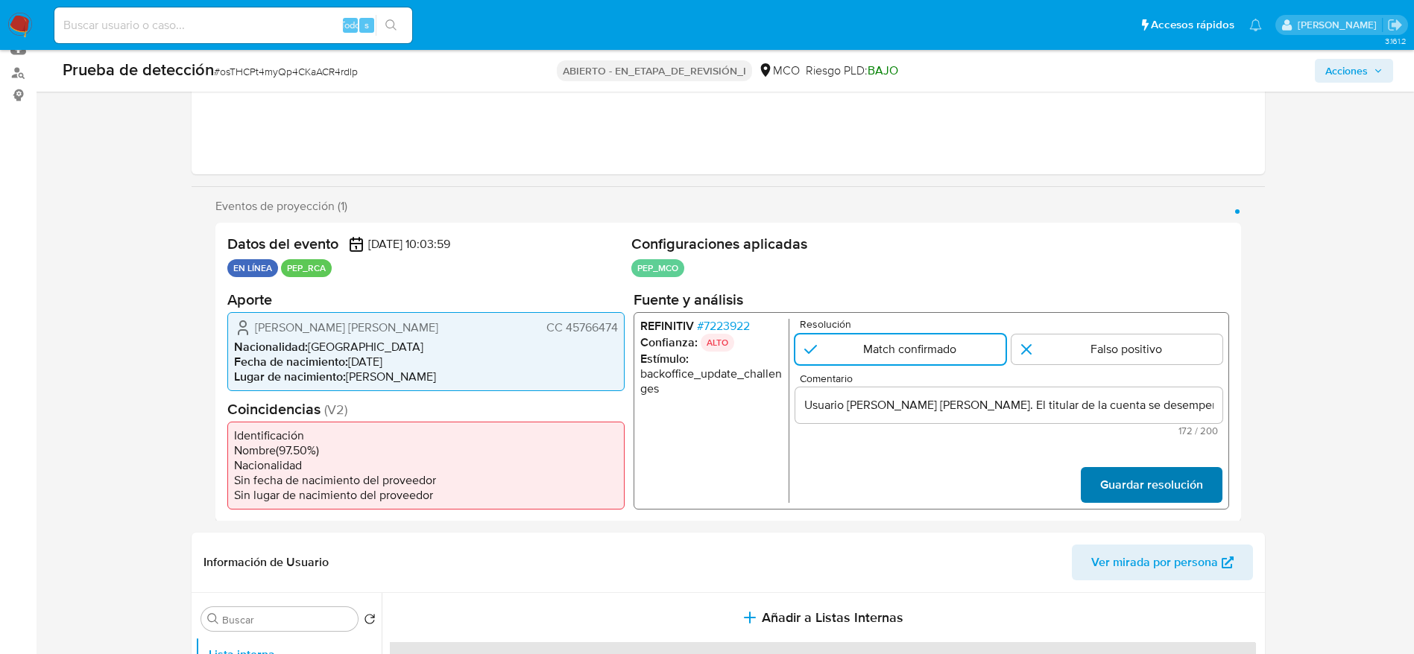
click at [1191, 491] on span "Guardar resolución" at bounding box center [1150, 484] width 103 height 33
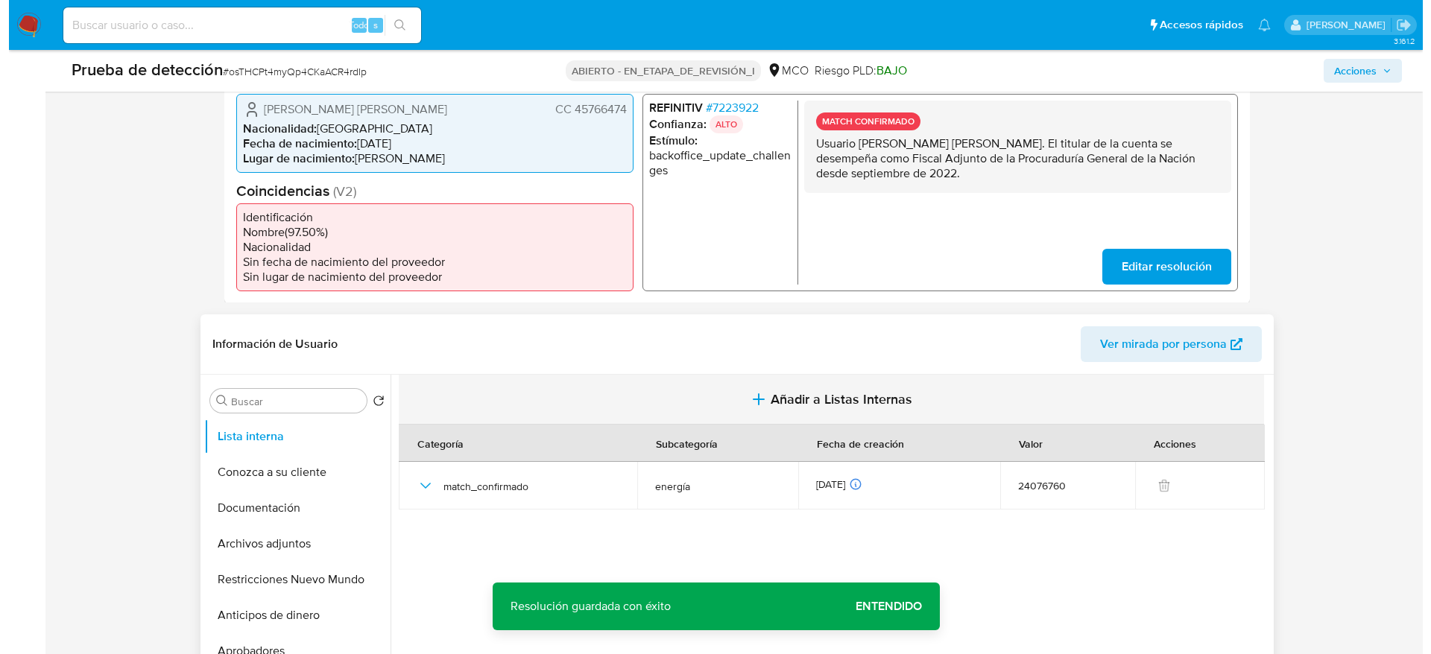
scroll to position [389, 0]
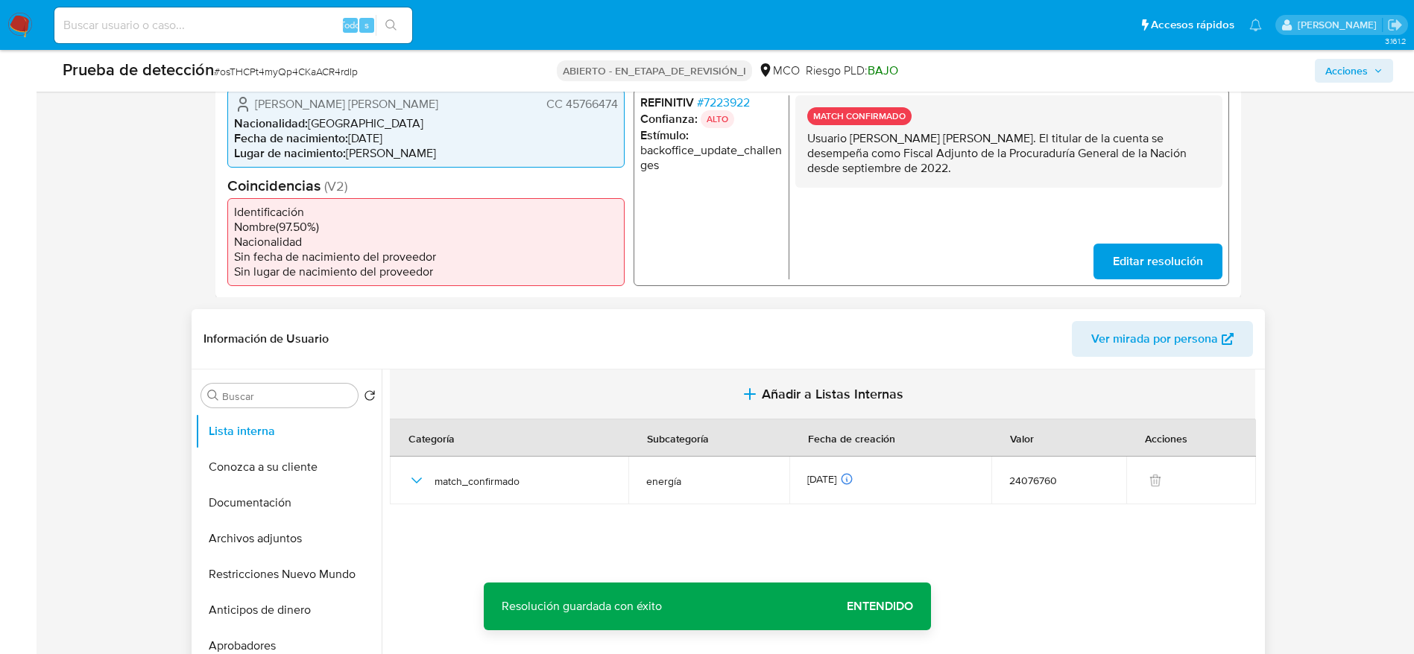
click at [848, 393] on button "Añadir a Listas Internas" at bounding box center [822, 395] width 865 height 50
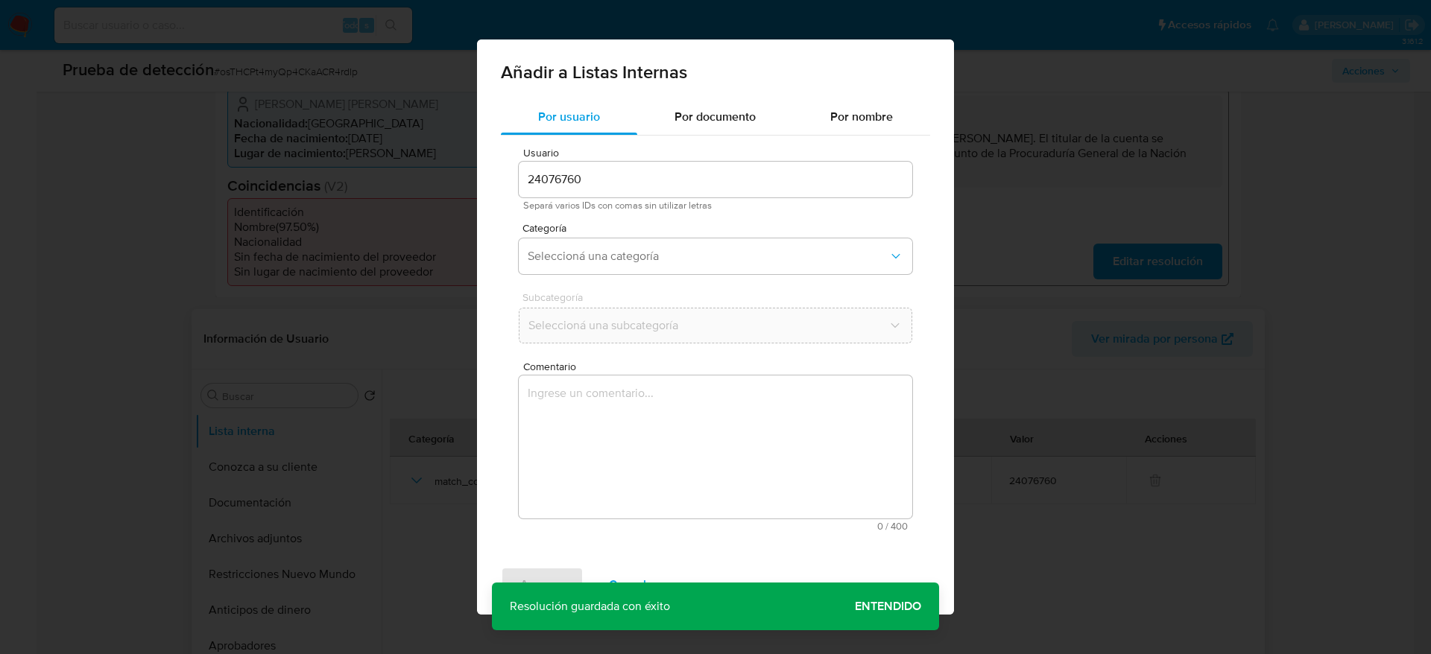
click at [727, 496] on textarea "Comentario" at bounding box center [715, 447] width 393 height 143
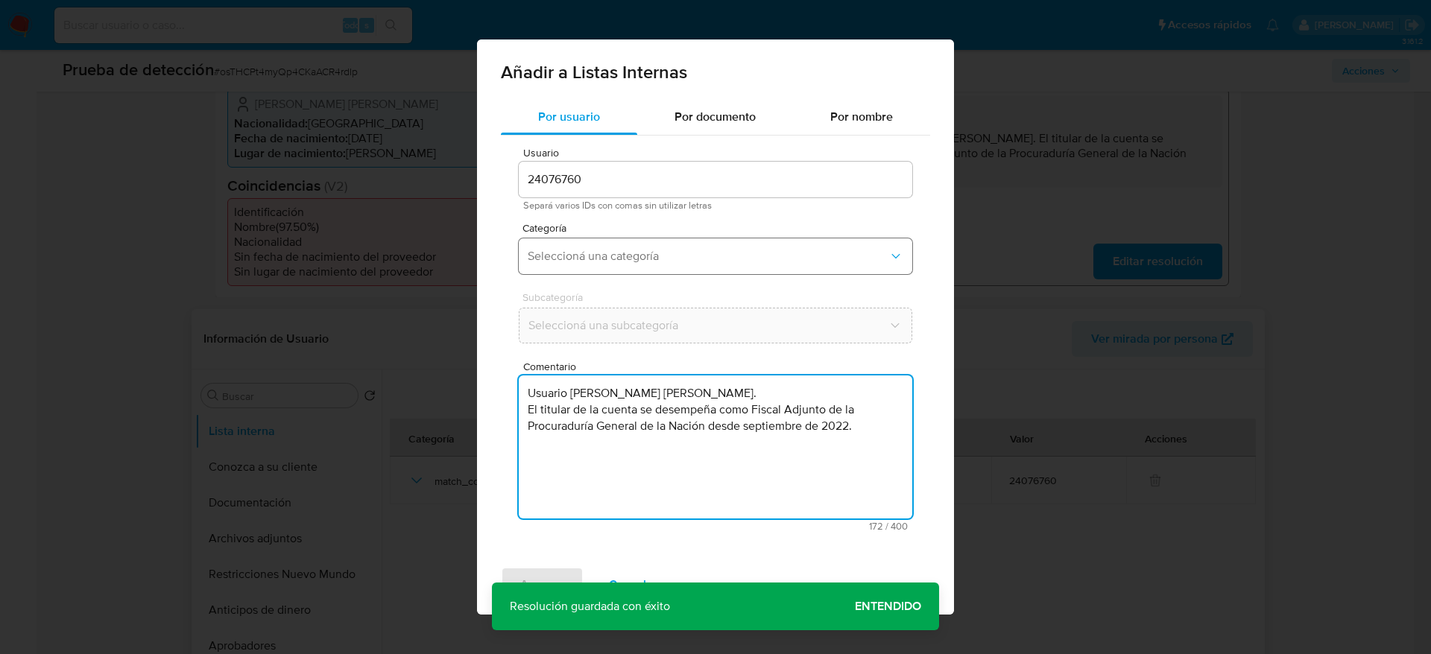
type textarea "Usuario [PERSON_NAME] [PERSON_NAME]. El titular de la cuenta se desempeña como …"
drag, startPoint x: 610, startPoint y: 250, endPoint x: 589, endPoint y: 270, distance: 29.5
click at [610, 247] on button "Seleccioná una categoría" at bounding box center [715, 256] width 393 height 36
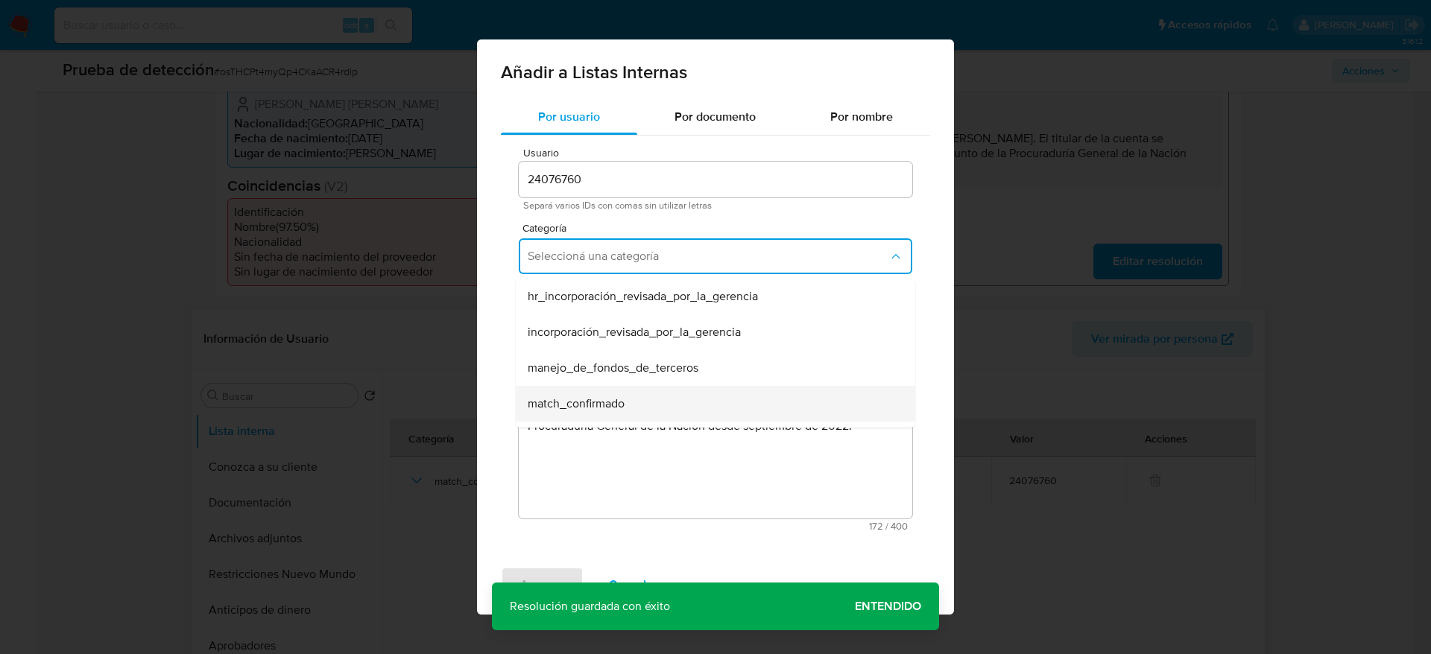
scroll to position [112, 0]
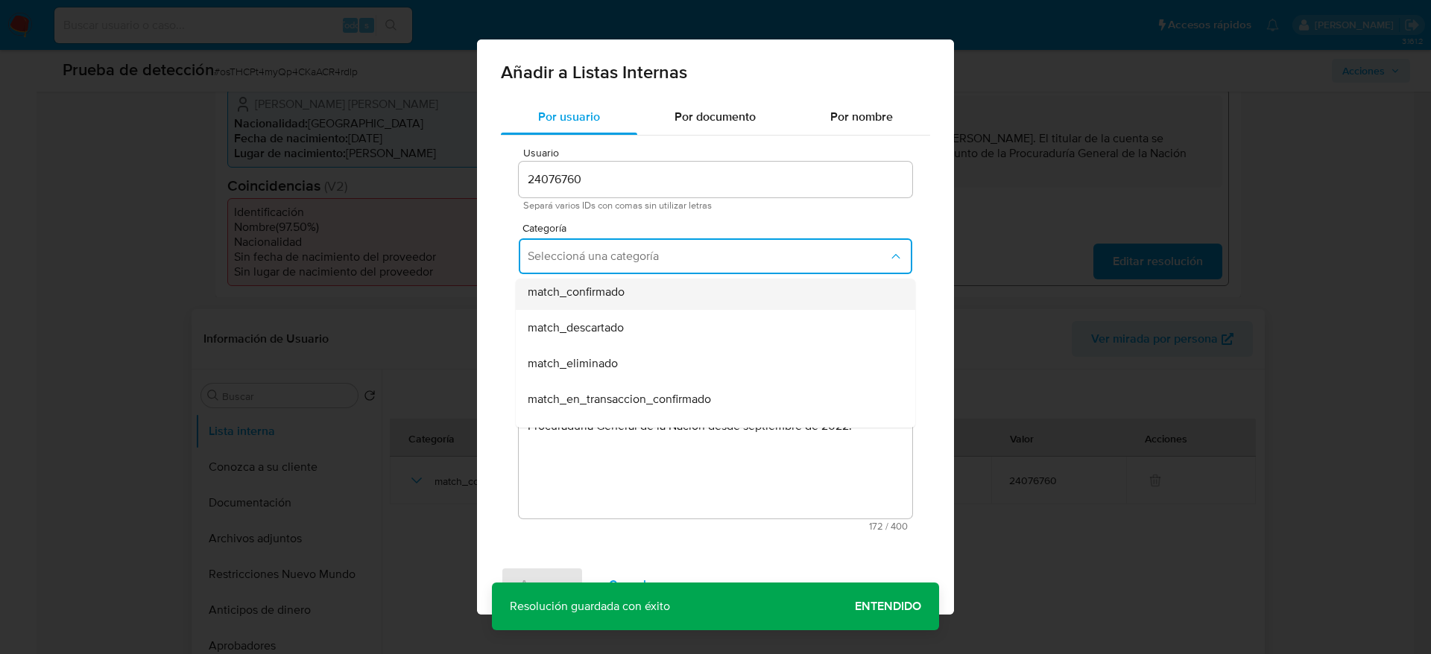
click at [569, 292] on span "match_confirmado" at bounding box center [576, 292] width 97 height 15
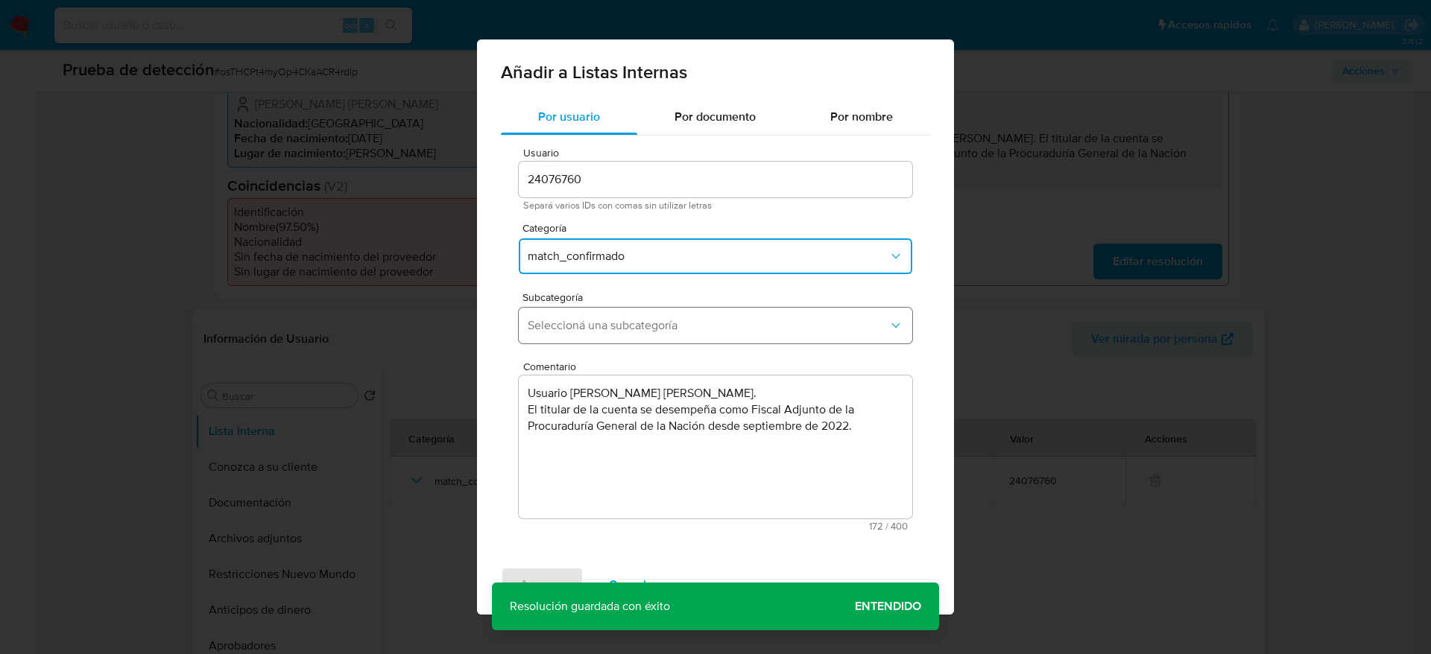
click at [569, 323] on span "Seleccioná una subcategoría" at bounding box center [708, 325] width 361 height 15
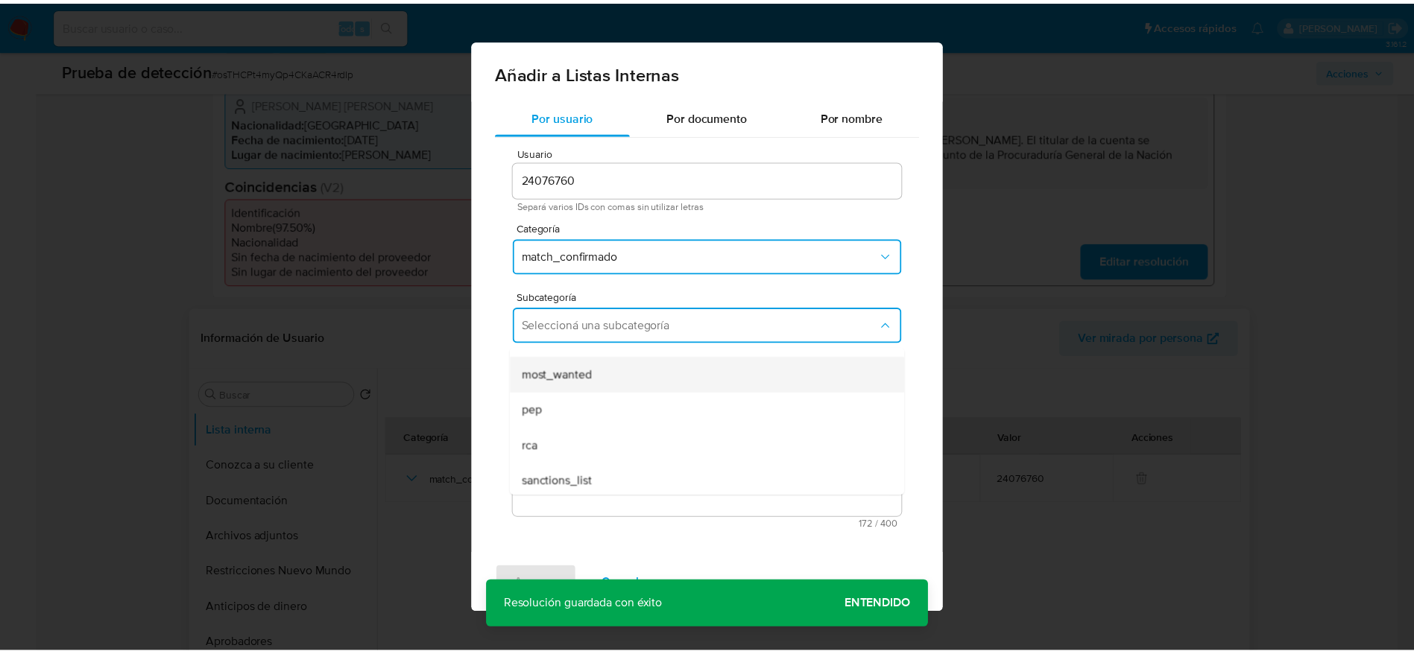
scroll to position [101, 0]
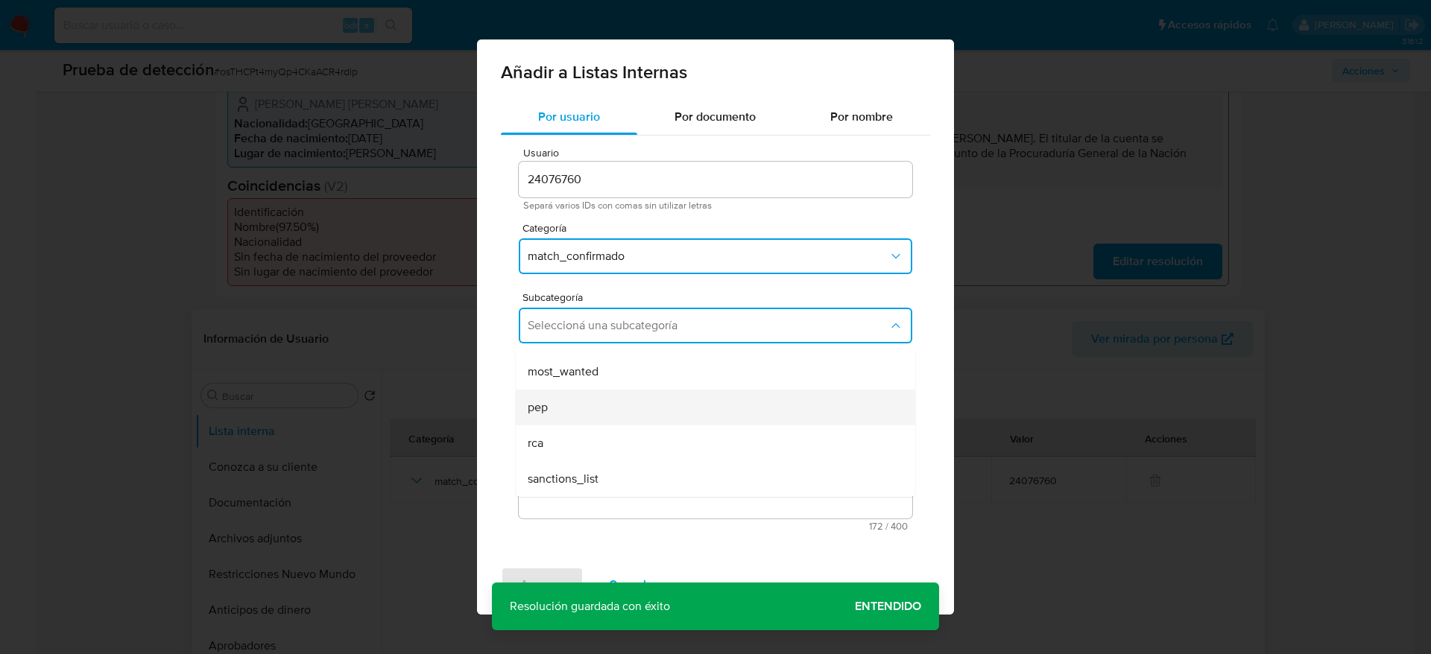
click at [557, 390] on div "pep" at bounding box center [711, 408] width 367 height 36
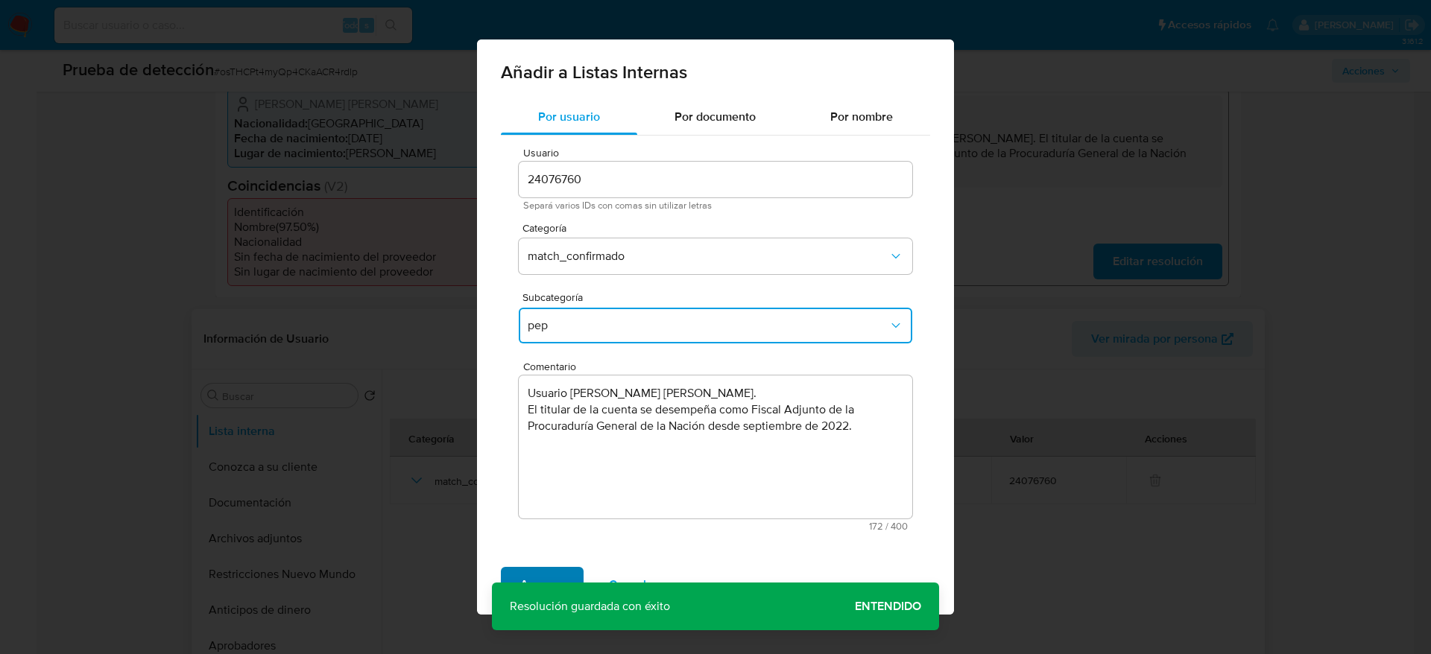
click at [540, 575] on span "Agregar" at bounding box center [542, 585] width 44 height 33
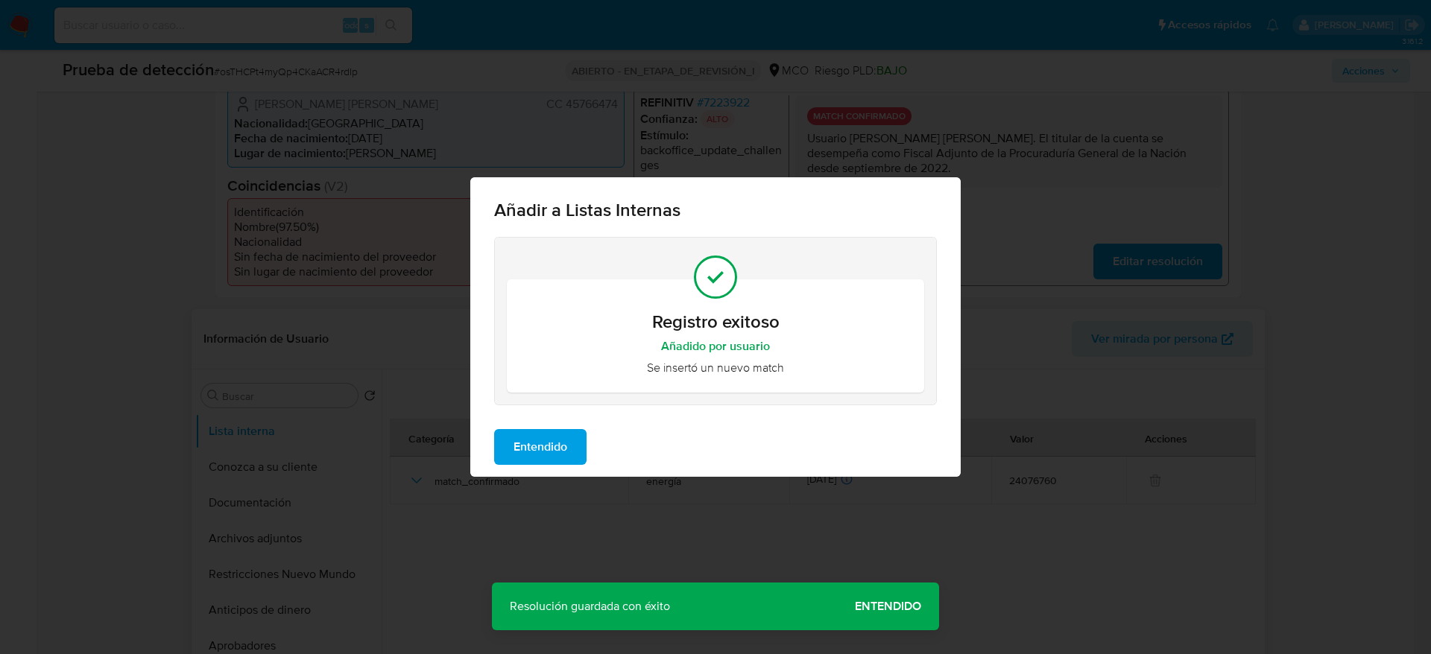
click at [537, 446] on span "Entendido" at bounding box center [540, 447] width 54 height 33
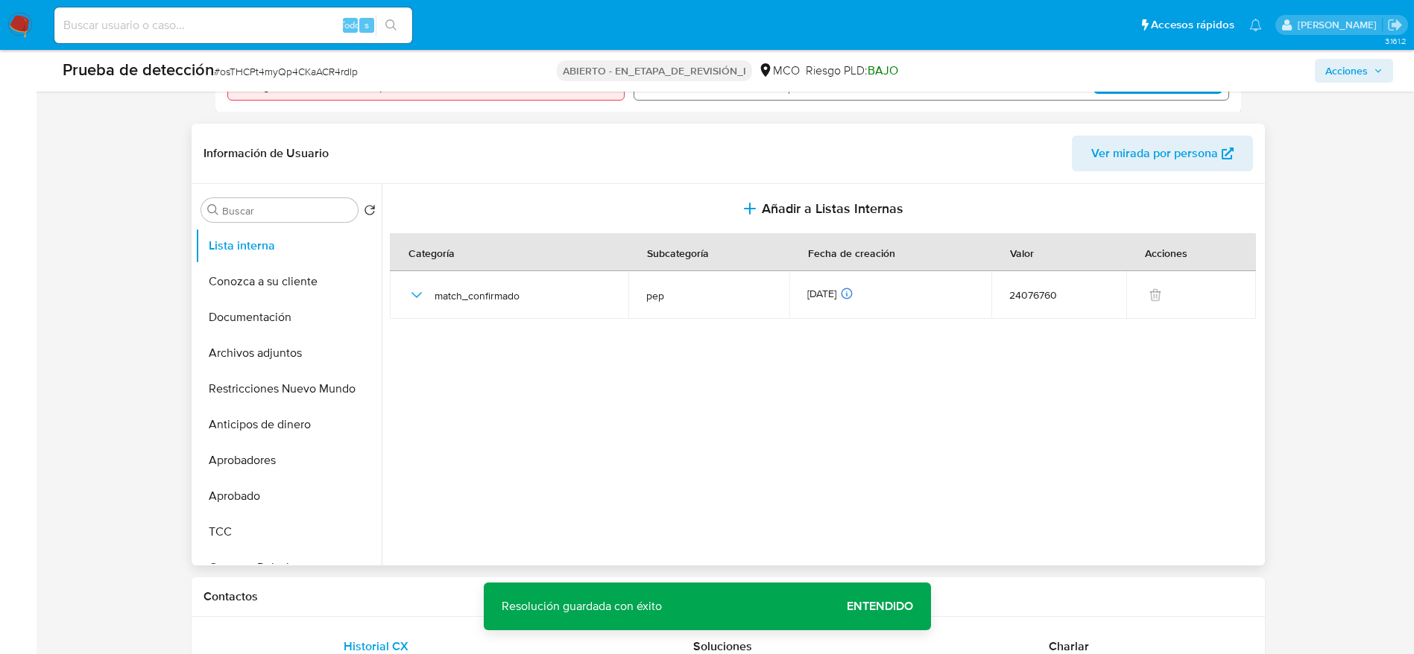
scroll to position [613, 0]
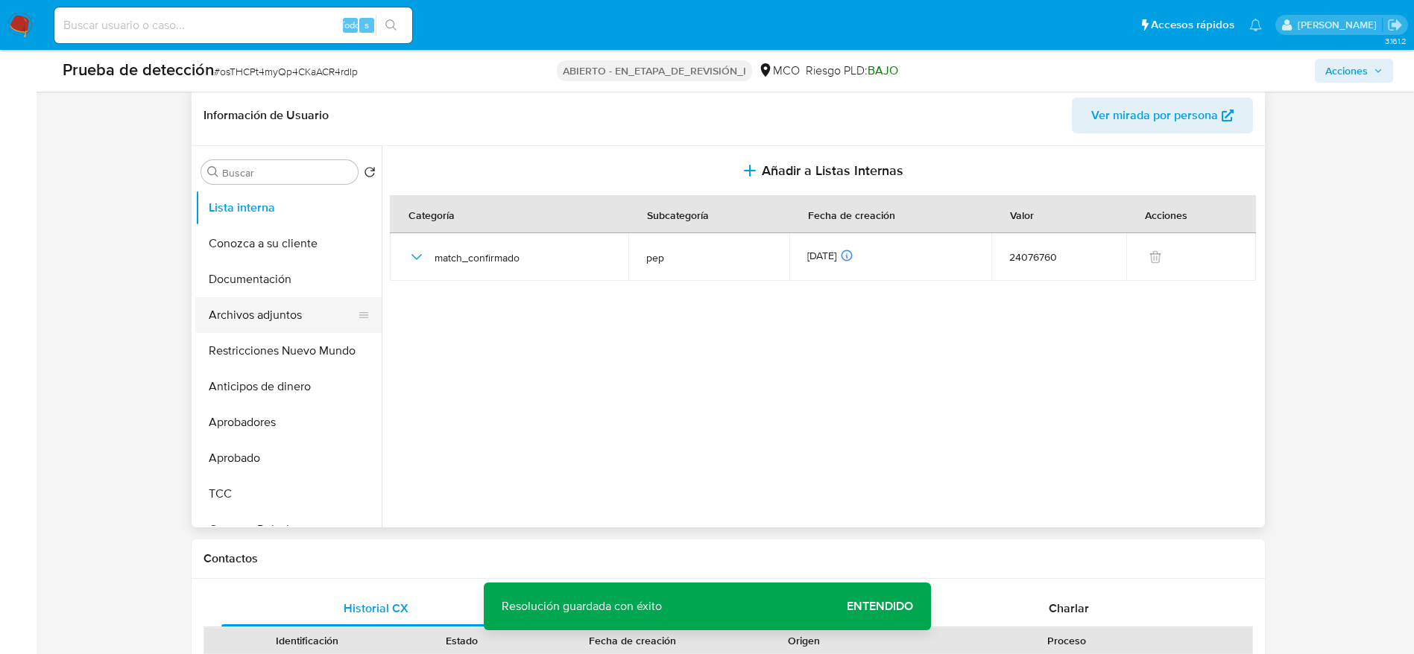
click at [235, 328] on button "Archivos adjuntos" at bounding box center [282, 315] width 174 height 36
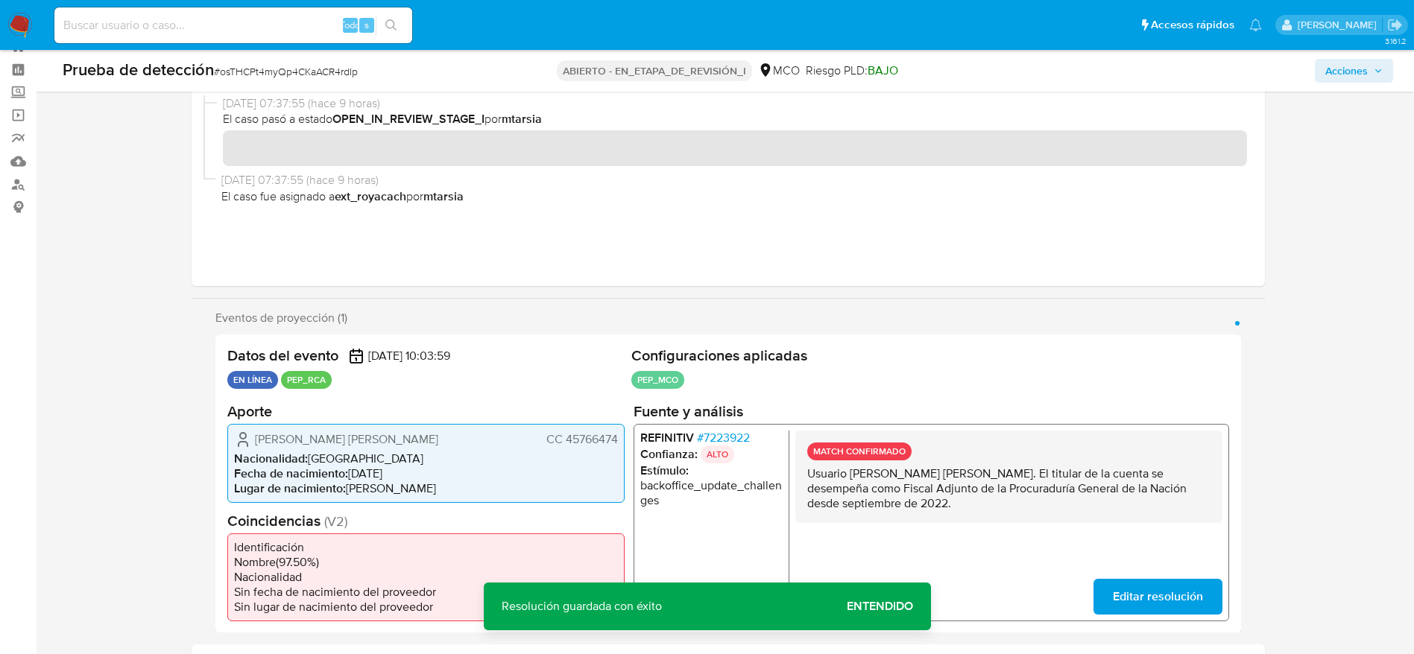
scroll to position [389, 0]
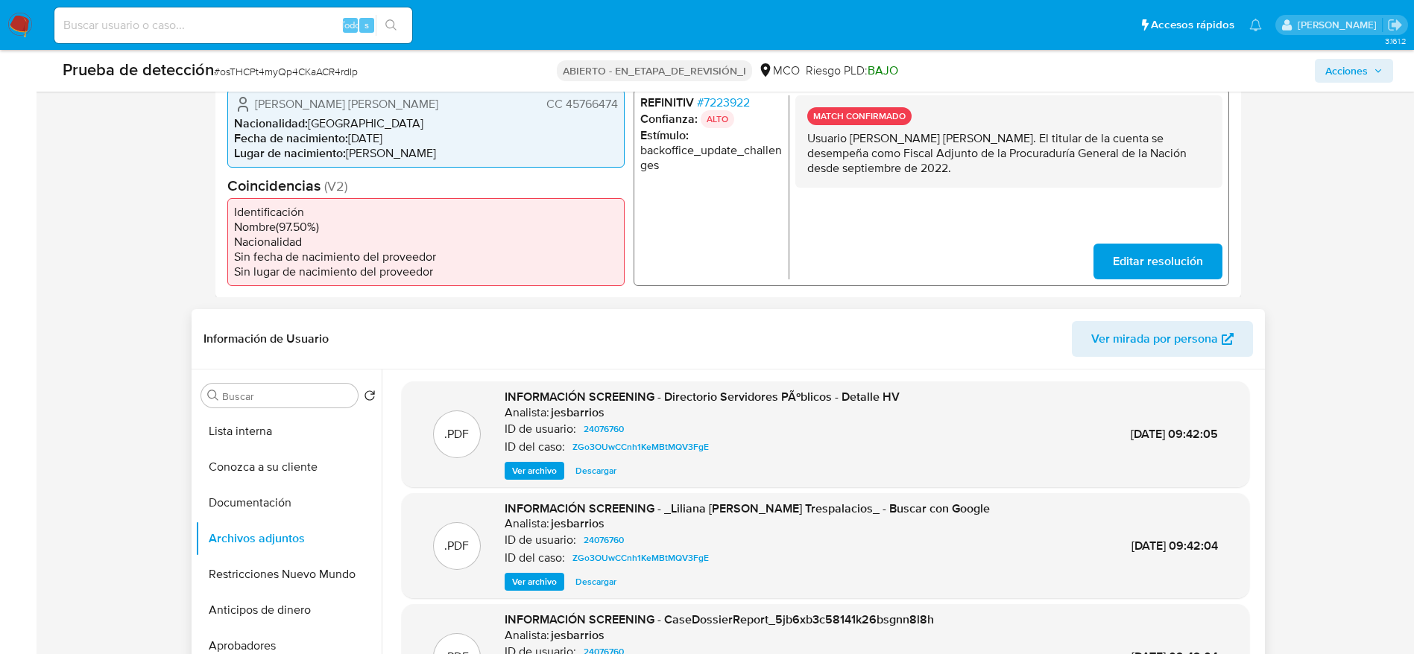
click at [193, 440] on div "Buscar Volver al orden por defecto Lista interna Conozca a su cliente Documenta…" at bounding box center [728, 561] width 1073 height 382
click at [261, 408] on div "Buscar" at bounding box center [279, 396] width 156 height 24
click at [261, 441] on button "Lista interna" at bounding box center [282, 432] width 174 height 36
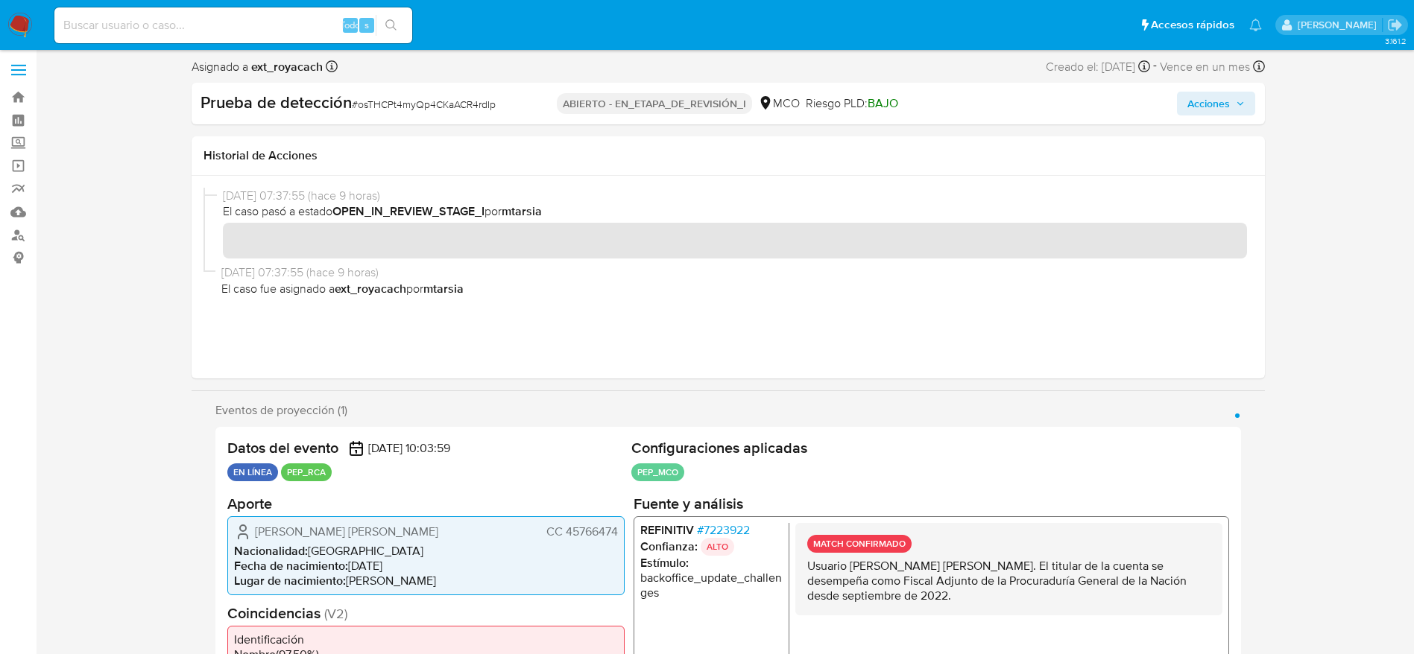
scroll to position [0, 0]
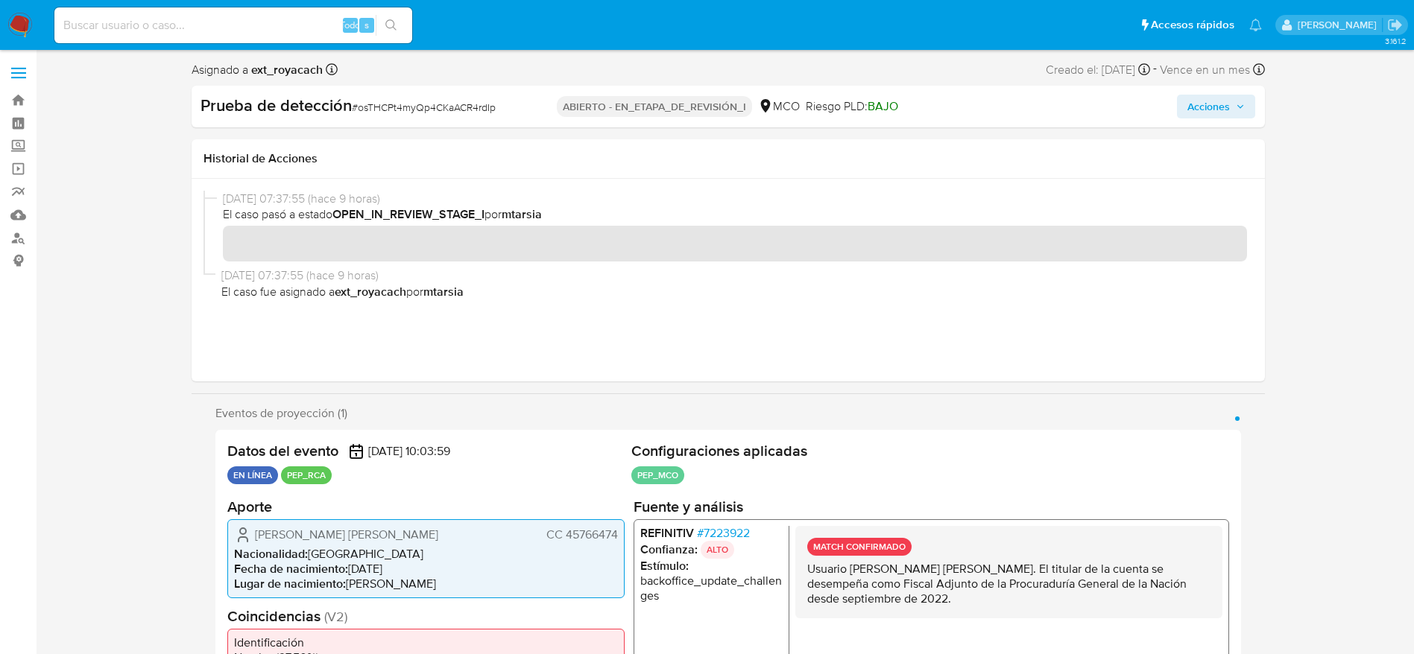
drag, startPoint x: 1246, startPoint y: 101, endPoint x: 1217, endPoint y: 117, distance: 33.4
click at [1246, 102] on button "Acciones" at bounding box center [1216, 107] width 78 height 24
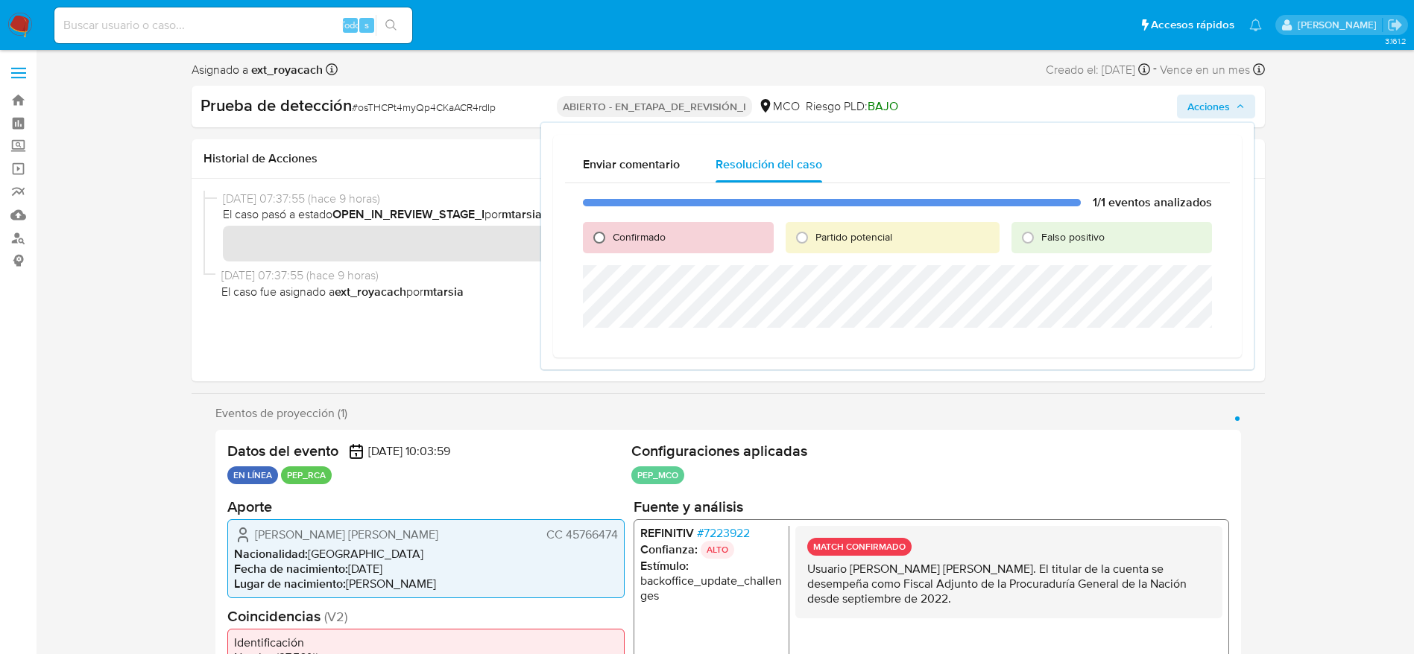
click at [604, 241] on input "Confirmado" at bounding box center [599, 238] width 24 height 24
radio input "true"
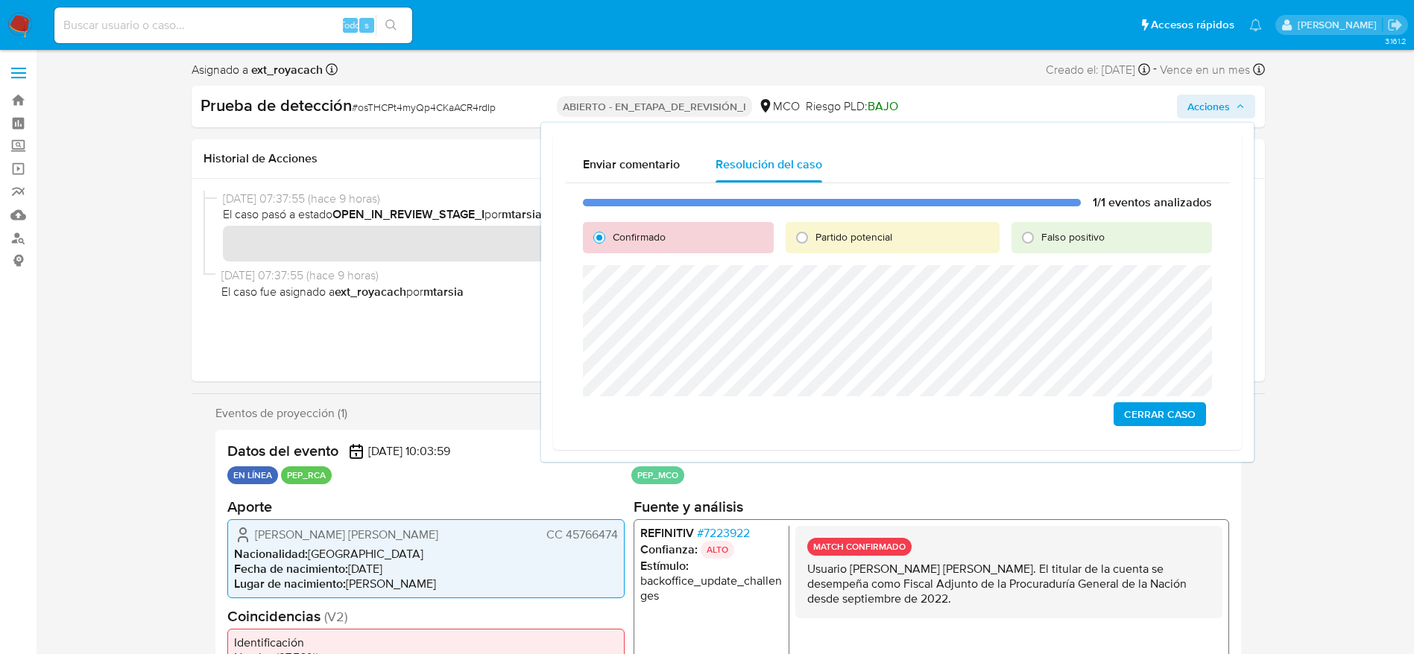
click at [1159, 409] on span "Cerrar Caso" at bounding box center [1160, 414] width 72 height 21
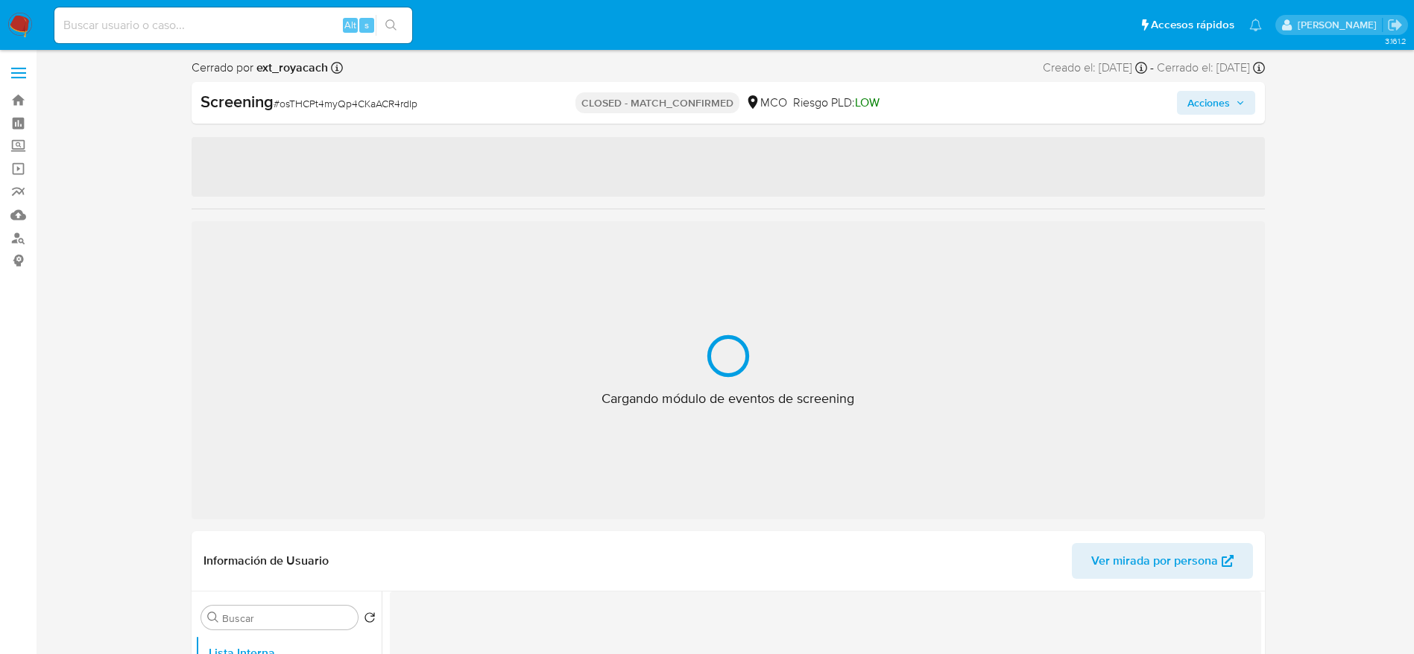
click at [304, 121] on div "Screening # osTHCPt4myQp4CKaACR4rdIp CLOSED - MATCH_CONFIRMED MCO Riesgo PLD: L…" at bounding box center [728, 103] width 1073 height 42
click at [305, 120] on div "Screening # osTHCPt4myQp4CKaACR4rdIp CLOSED - MATCH_CONFIRMED MCO Riesgo PLD: L…" at bounding box center [728, 103] width 1073 height 42
copy span "osTHCPt4myQp4CKaACR4rdIp"
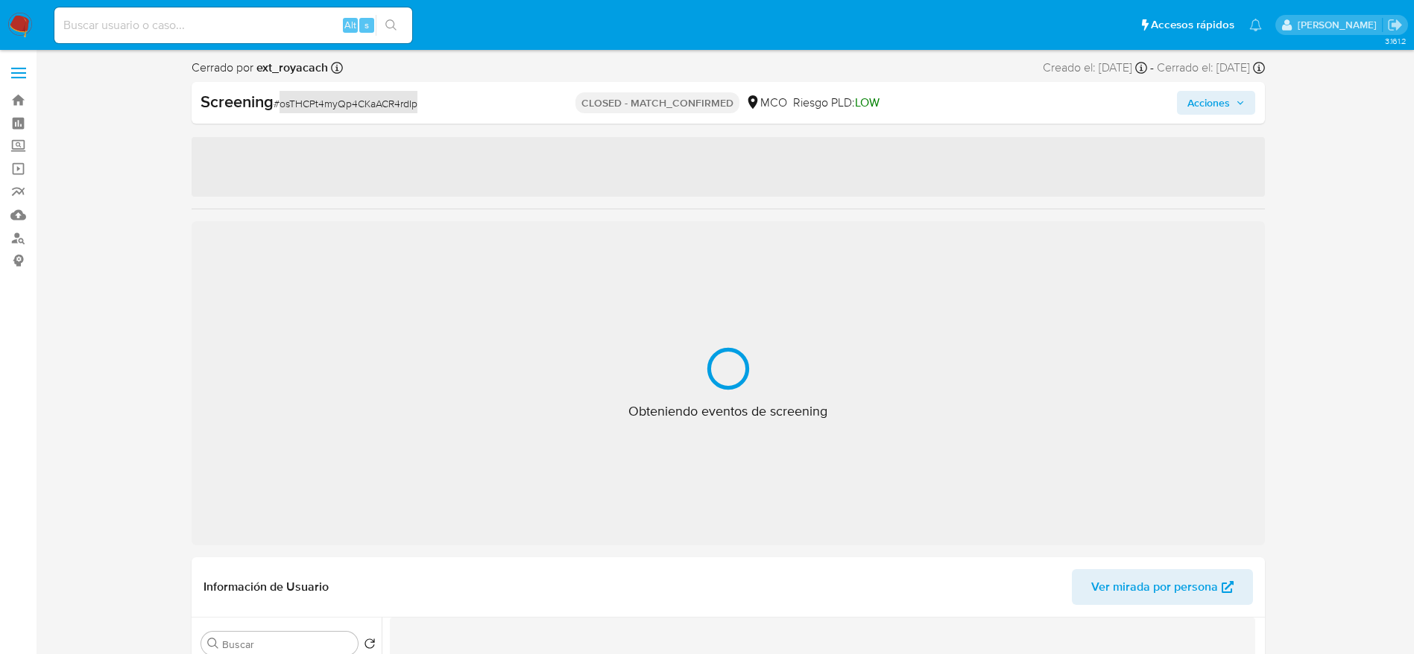
select select "10"
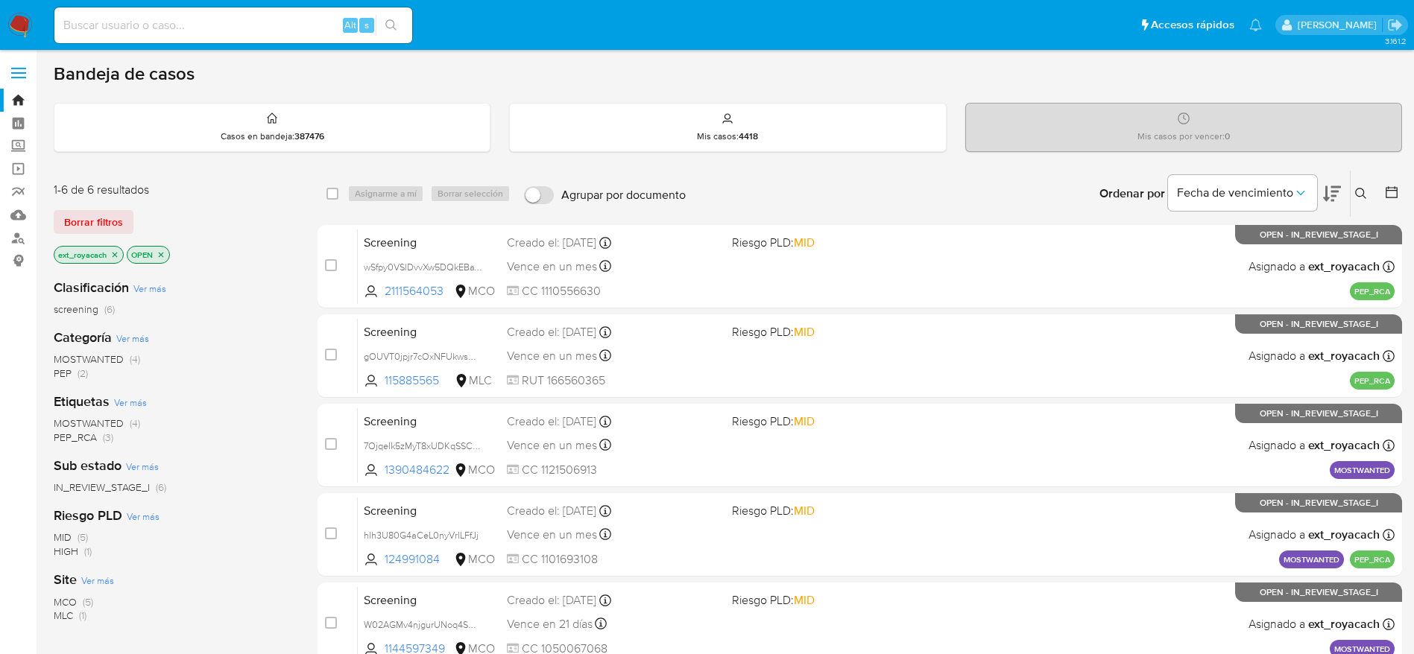
click at [11, 34] on img at bounding box center [19, 25] width 25 height 25
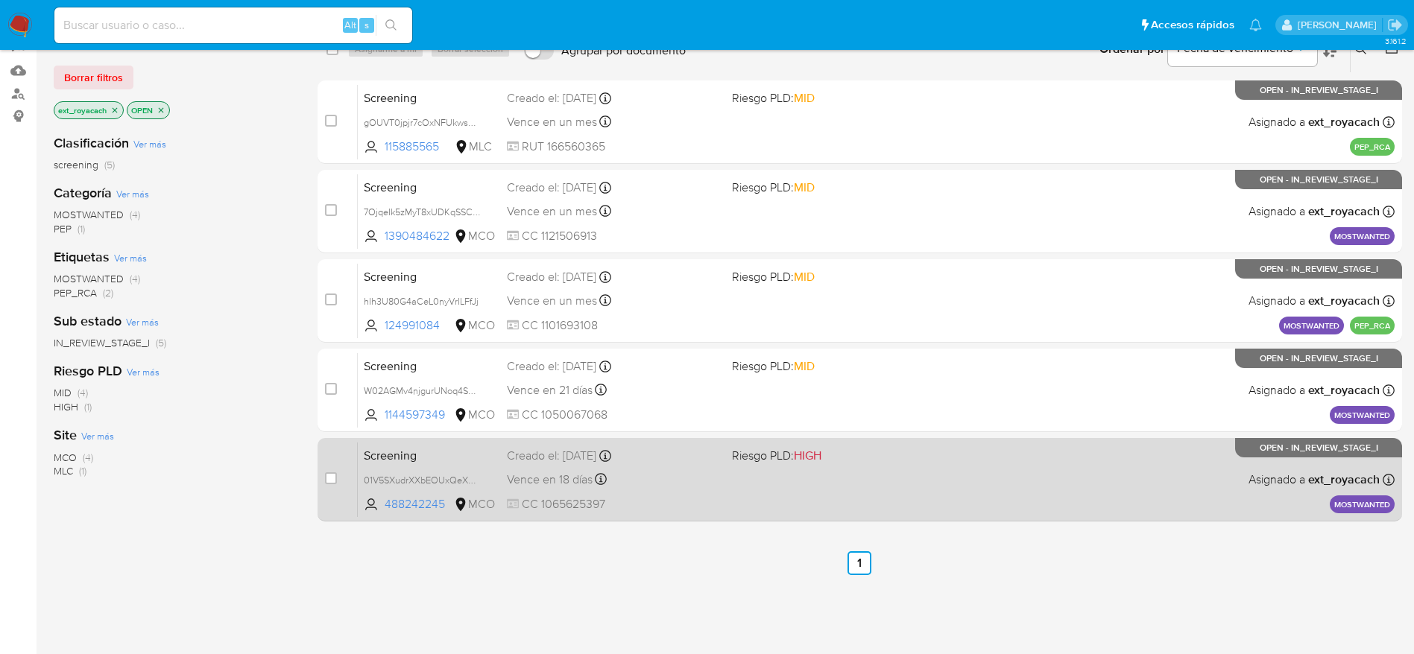
scroll to position [142, 0]
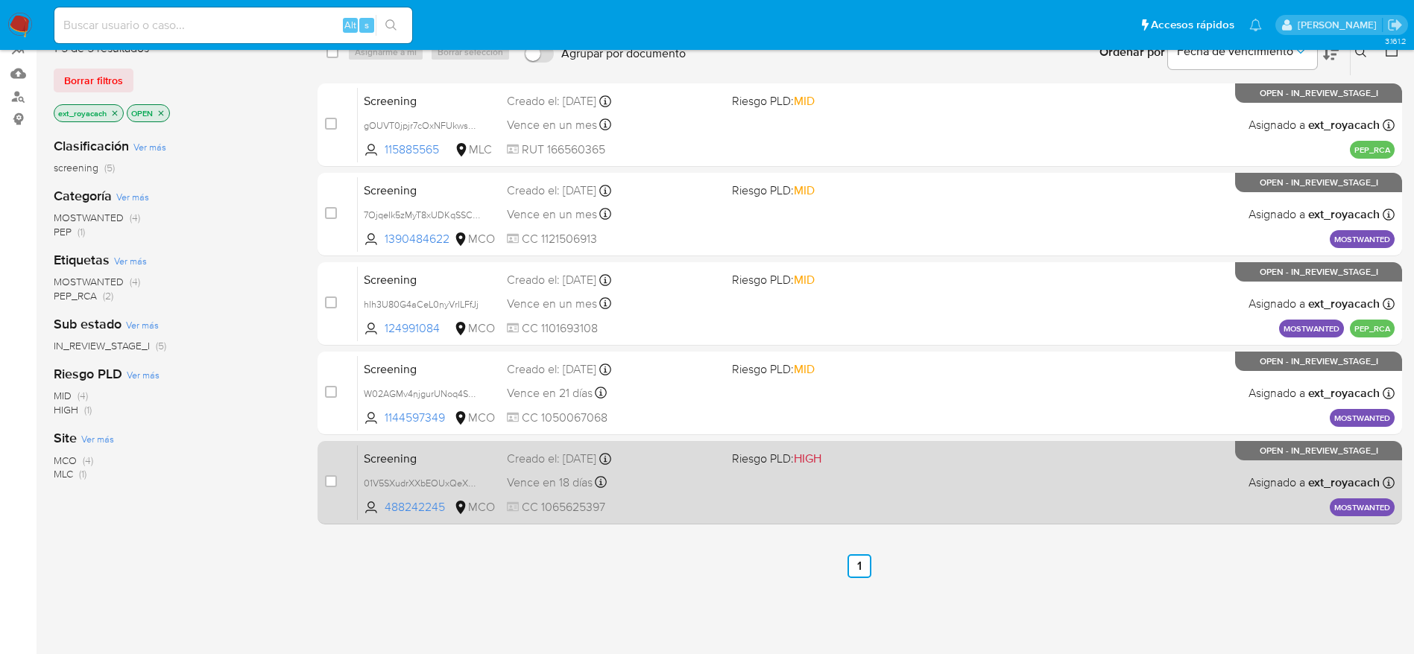
click at [835, 475] on div "Screening 01V5SXudrXXbEOUxQeXQSJHJ 488242245 MCO Riesgo PLD: HIGH Creado el: [D…" at bounding box center [876, 482] width 1037 height 75
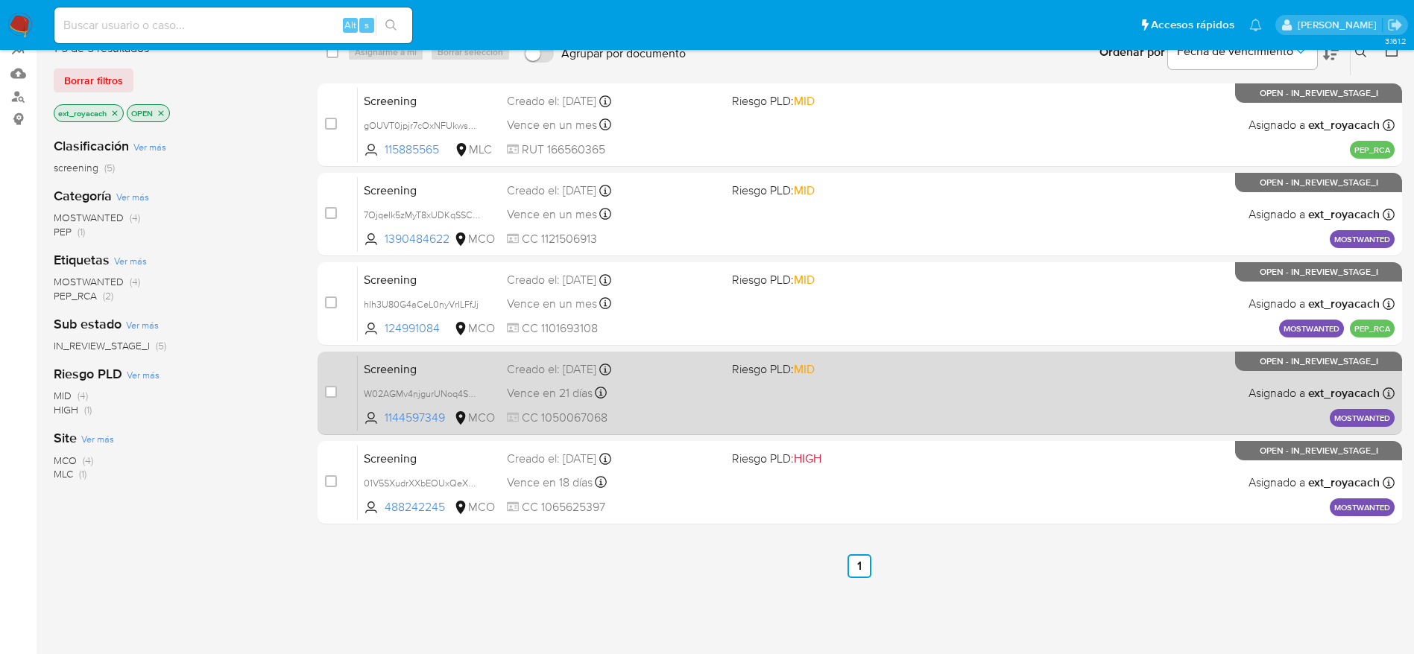
click at [908, 390] on div "Screening W02AGMv4njgurUNoq4SMCsJ1 1144597349 MCO Riesgo PLD: MID Creado el: 21…" at bounding box center [876, 392] width 1037 height 75
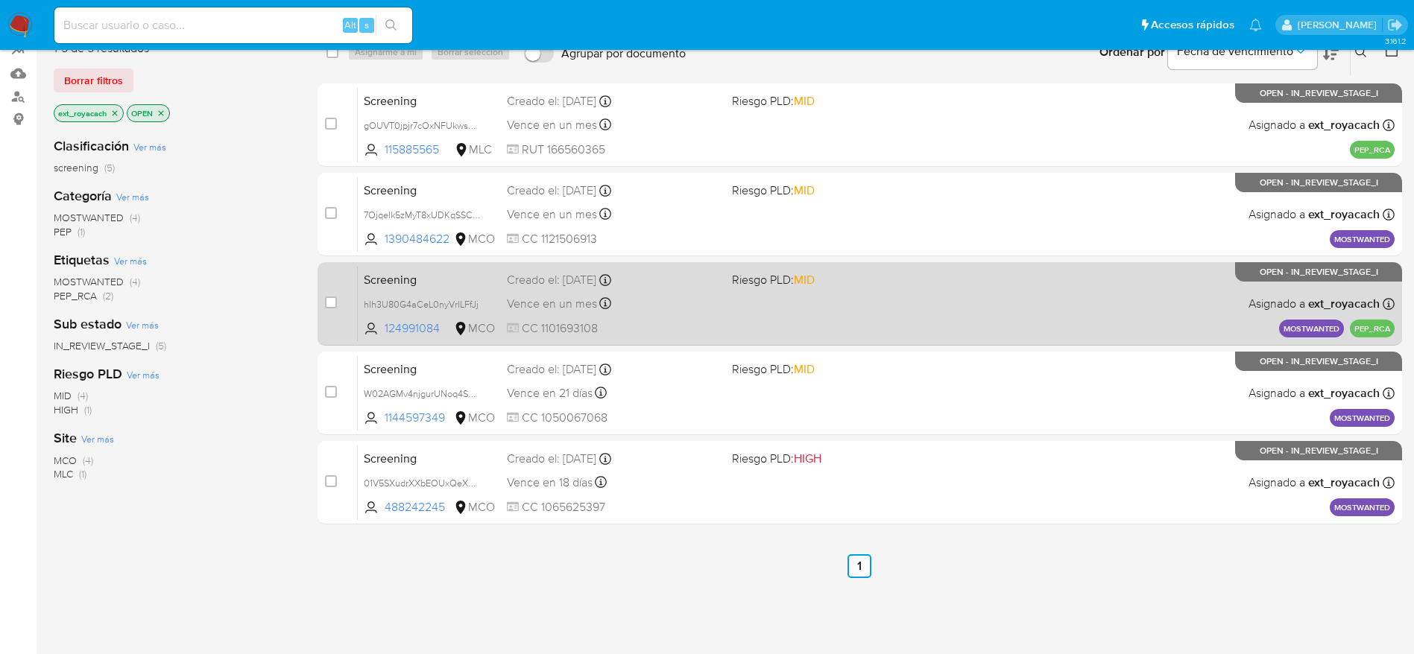
click at [870, 309] on div "Screening hIh3U80G4aCeL0nyVrILFfJj 124991084 MCO Riesgo PLD: MID Creado el: 26/…" at bounding box center [876, 303] width 1037 height 75
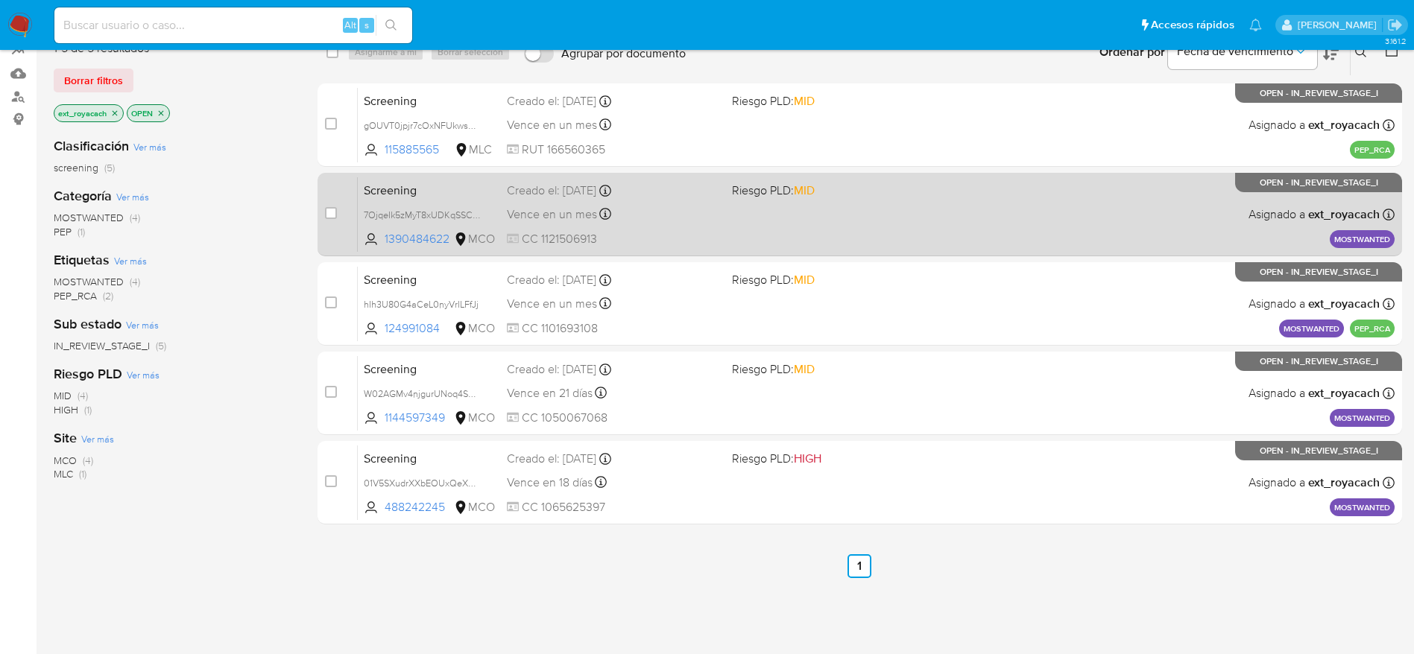
click at [566, 224] on div "Vence en un mes Vence el 26/10/2025 07:09:12" at bounding box center [613, 214] width 213 height 20
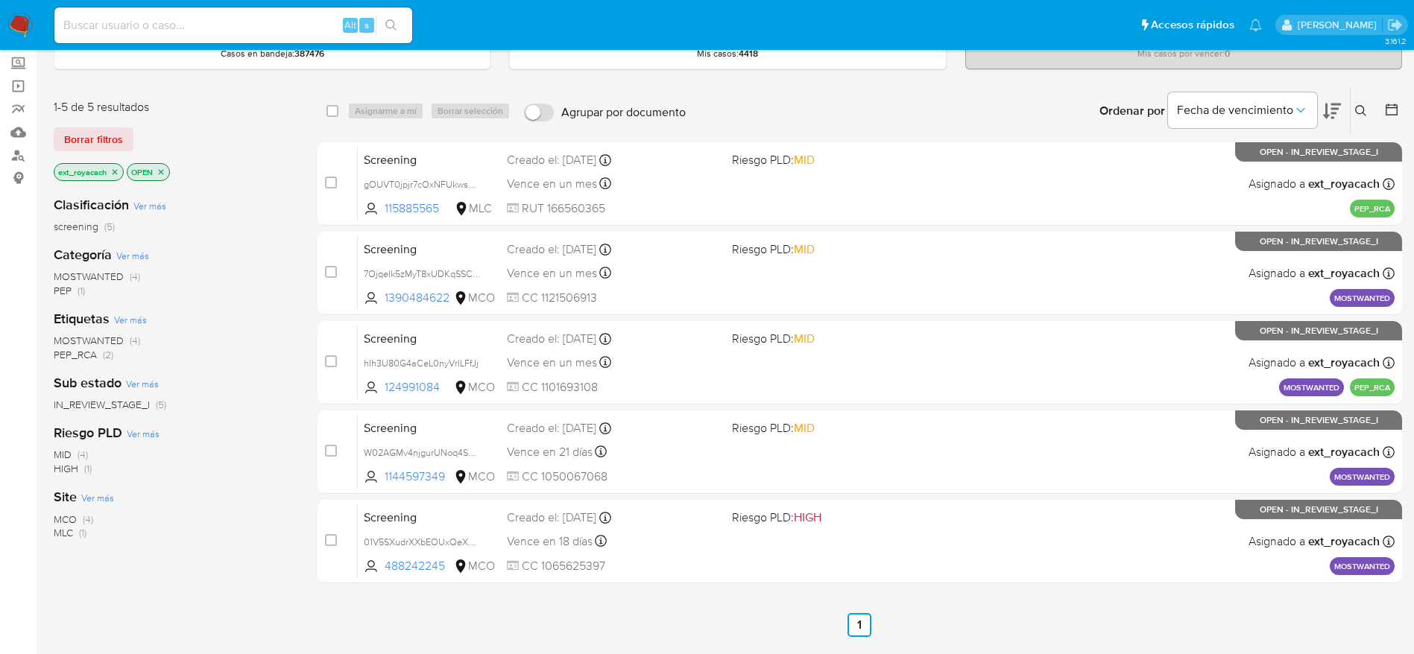
scroll to position [112, 0]
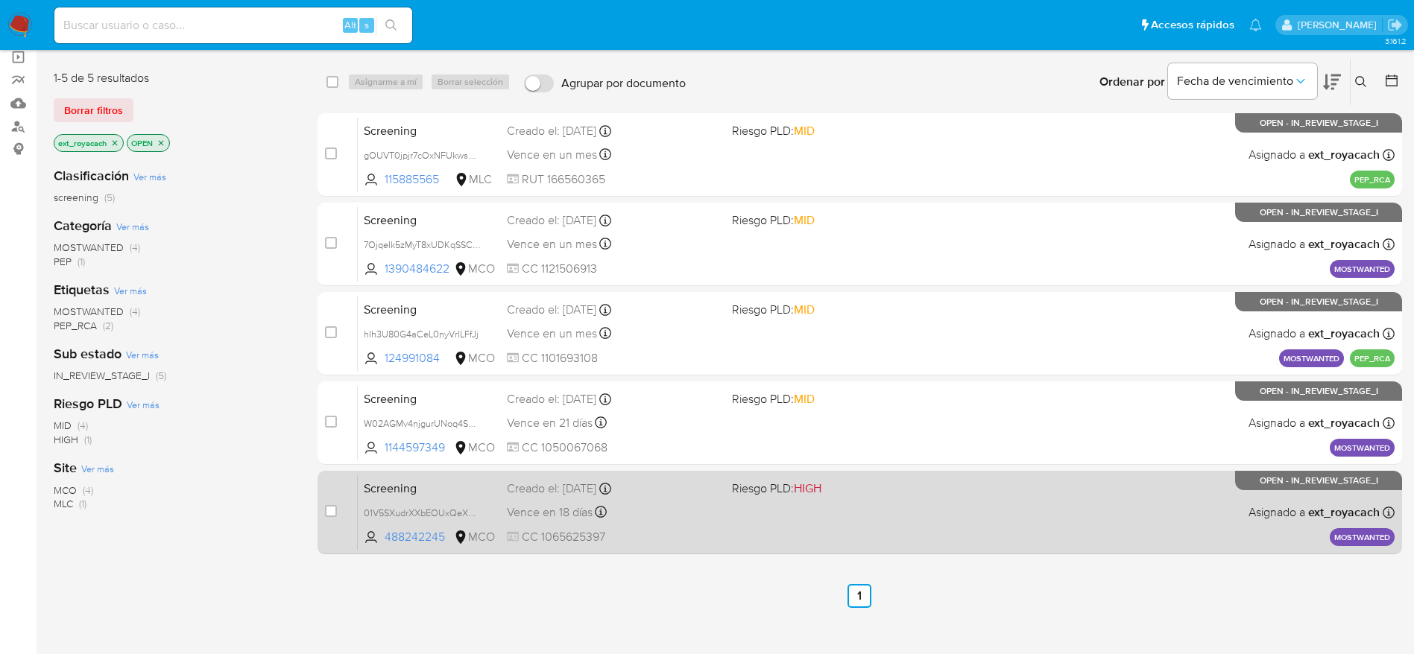
click at [809, 494] on span "HIGH" at bounding box center [808, 488] width 28 height 17
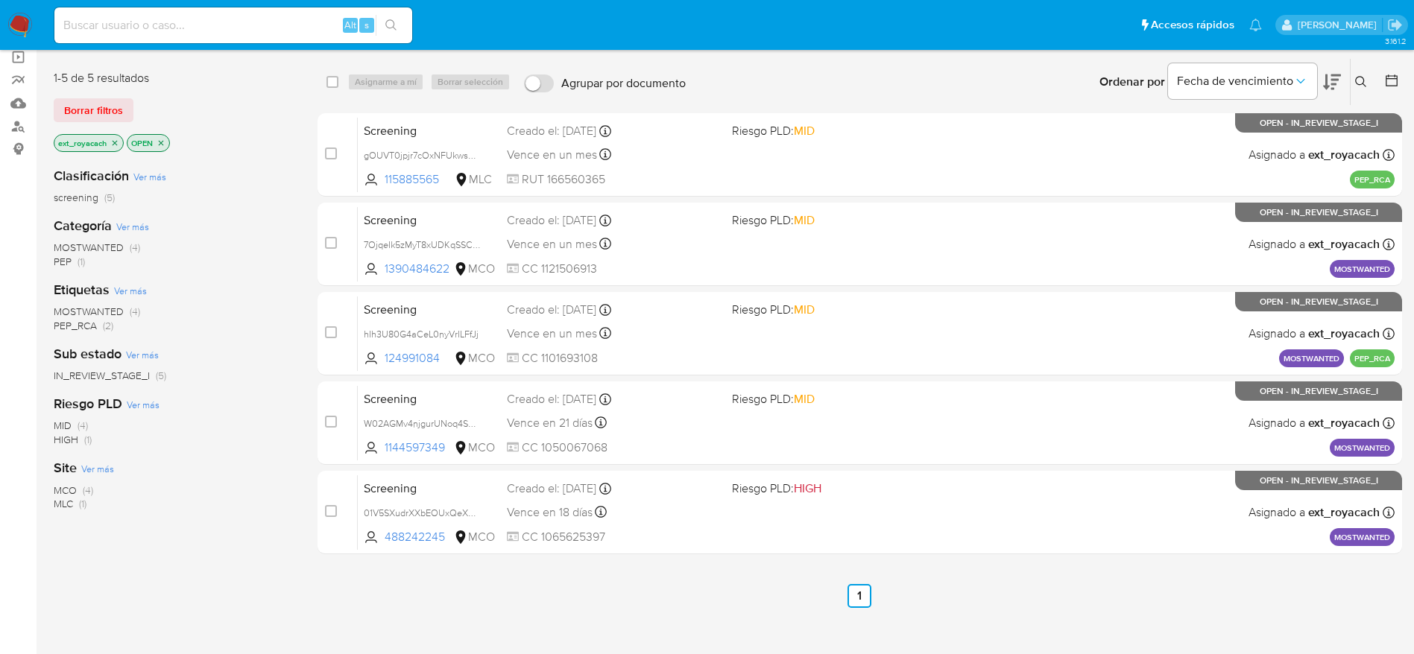
click at [22, 10] on nav "Pausado Ver notificaciones Alt s Accesos rápidos Presiona las siguientes teclas…" at bounding box center [707, 25] width 1414 height 50
click at [20, 19] on img at bounding box center [19, 25] width 25 height 25
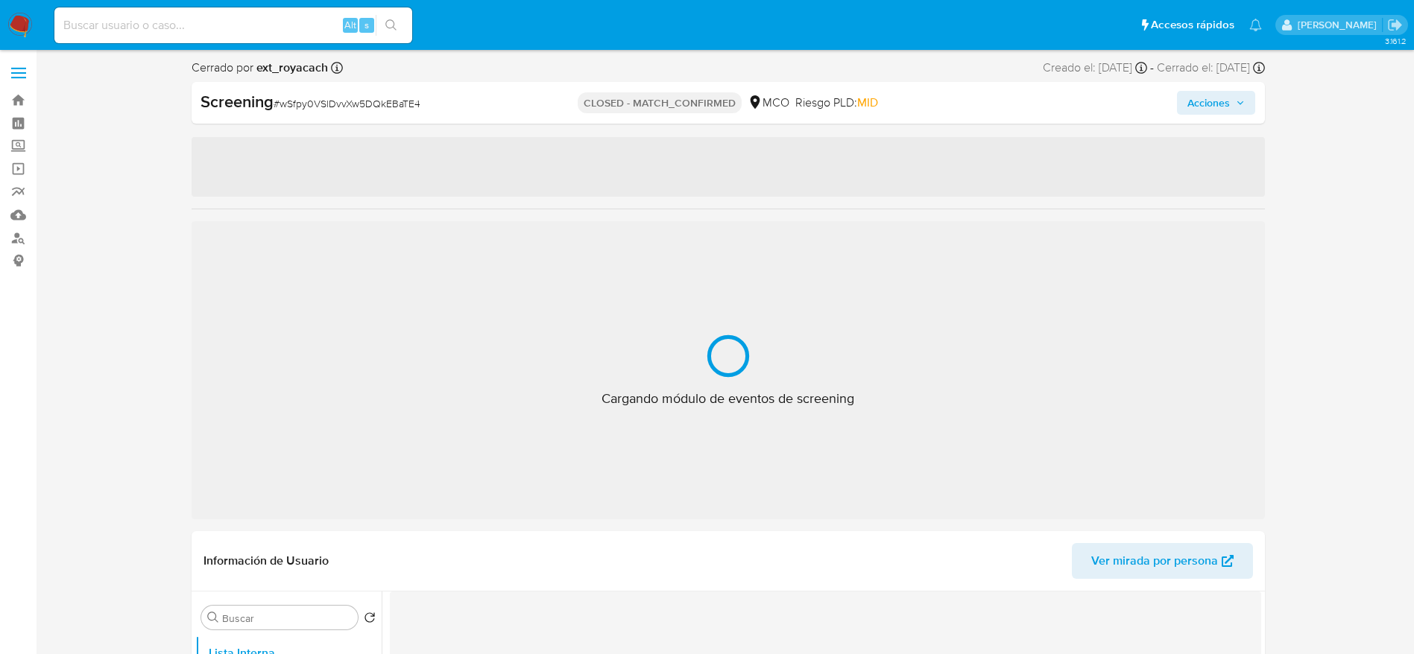
select select "10"
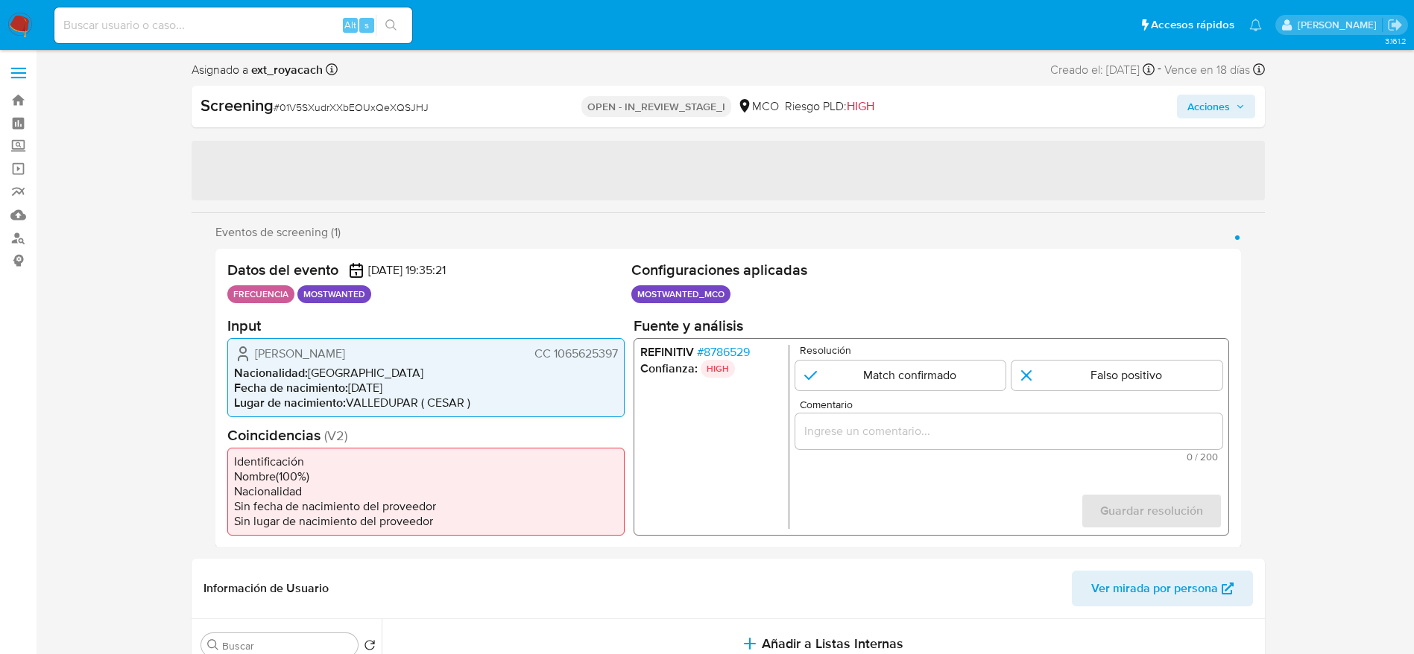
select select "10"
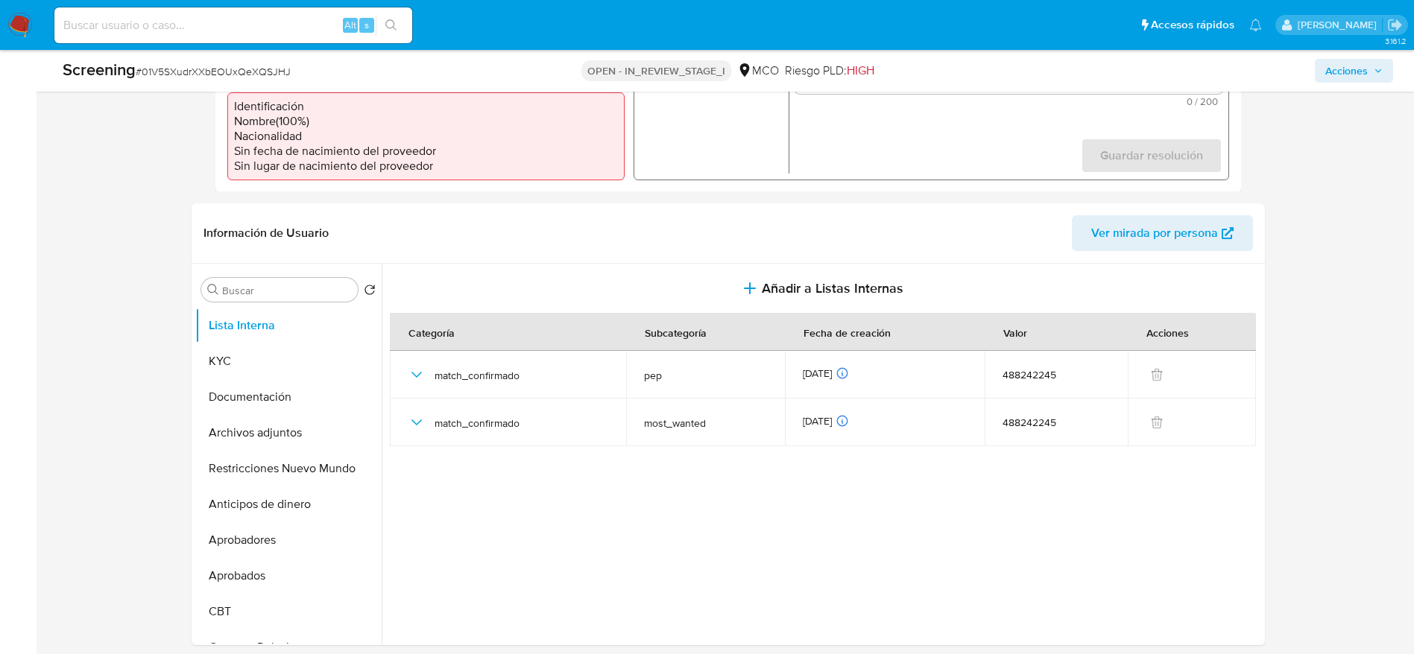
scroll to position [559, 0]
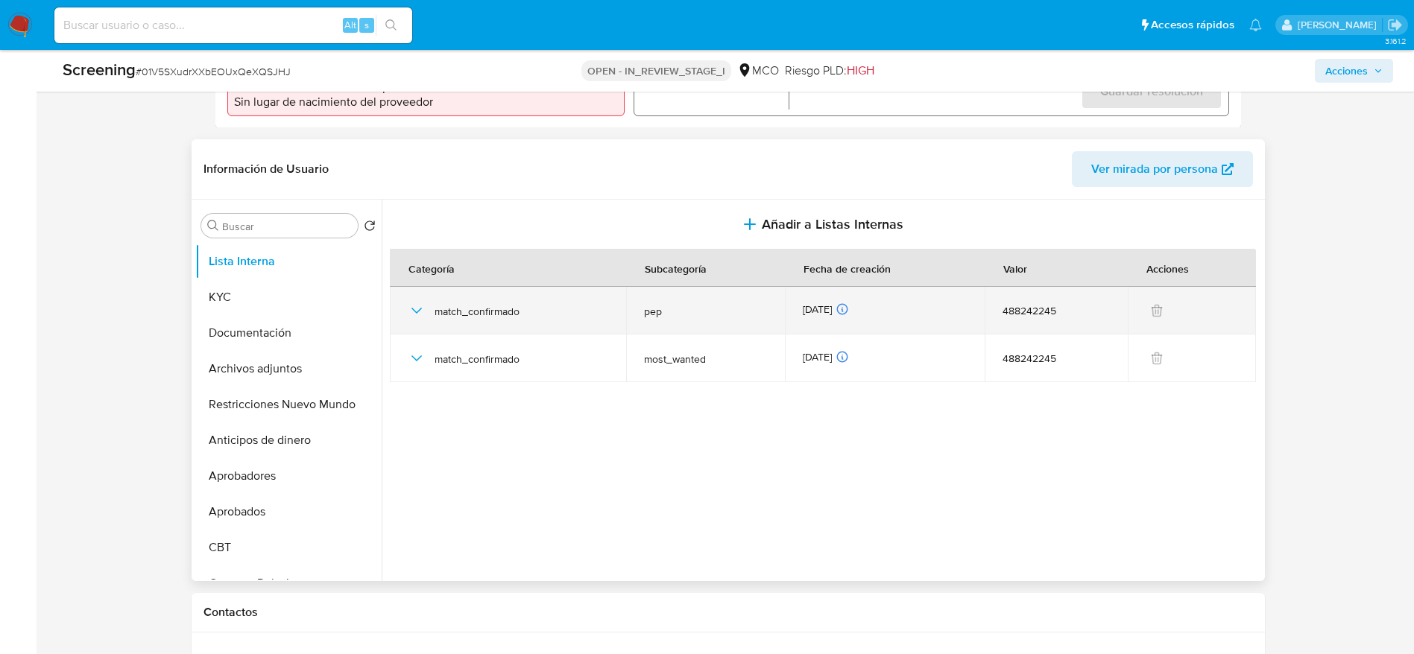
click at [412, 311] on div "match_confirmado" at bounding box center [508, 311] width 200 height 48
click at [415, 316] on icon "button" at bounding box center [417, 311] width 18 height 18
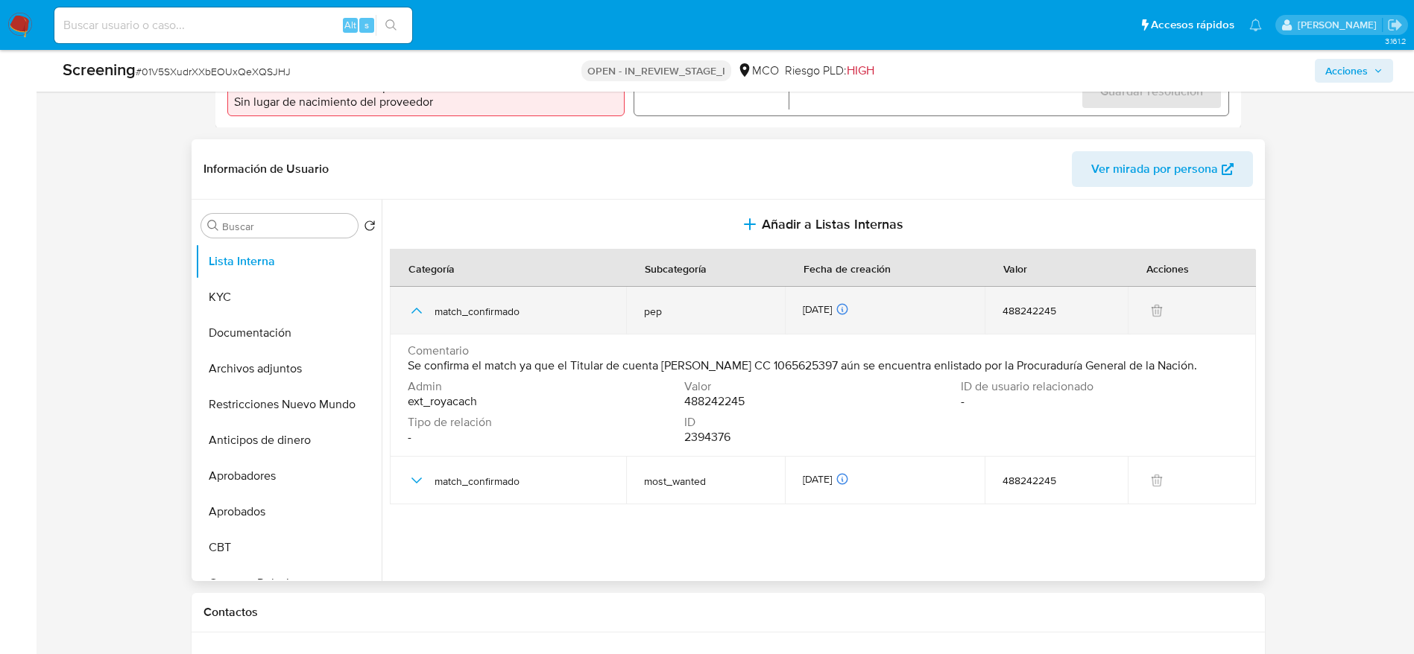
click at [415, 316] on icon "button" at bounding box center [417, 311] width 18 height 18
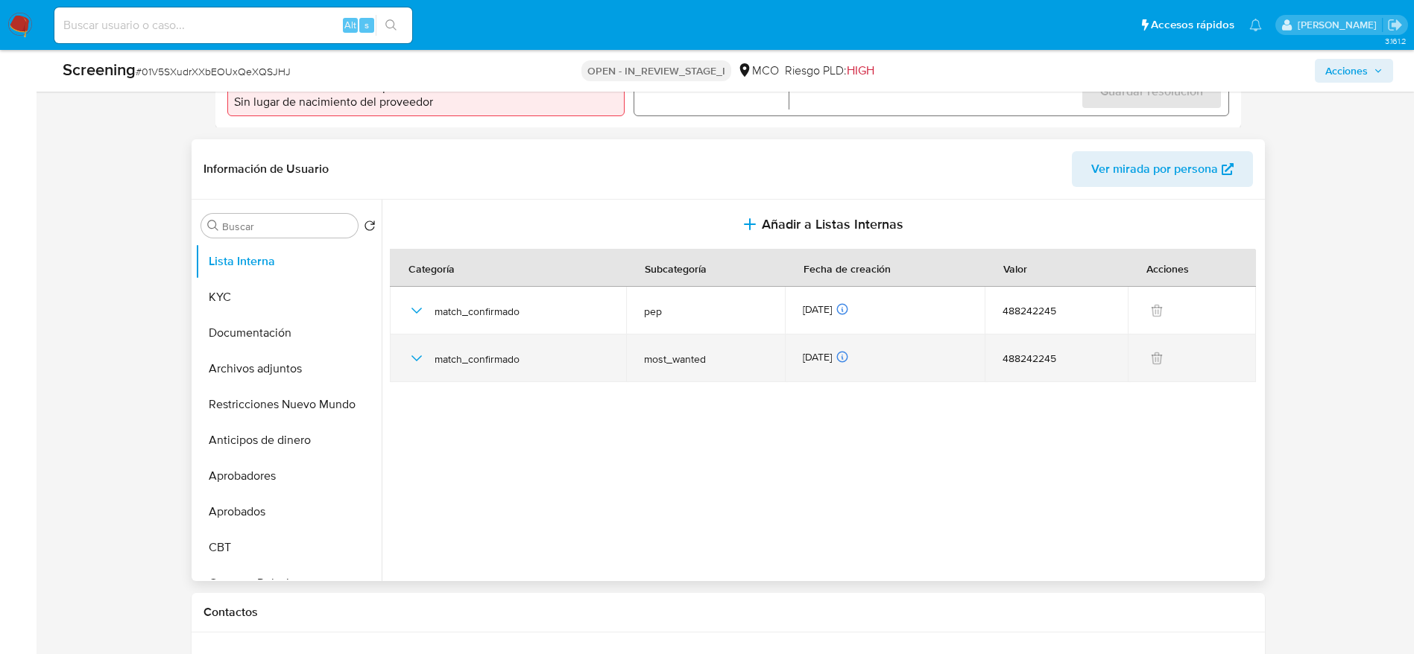
click at [421, 366] on icon "button" at bounding box center [417, 358] width 18 height 18
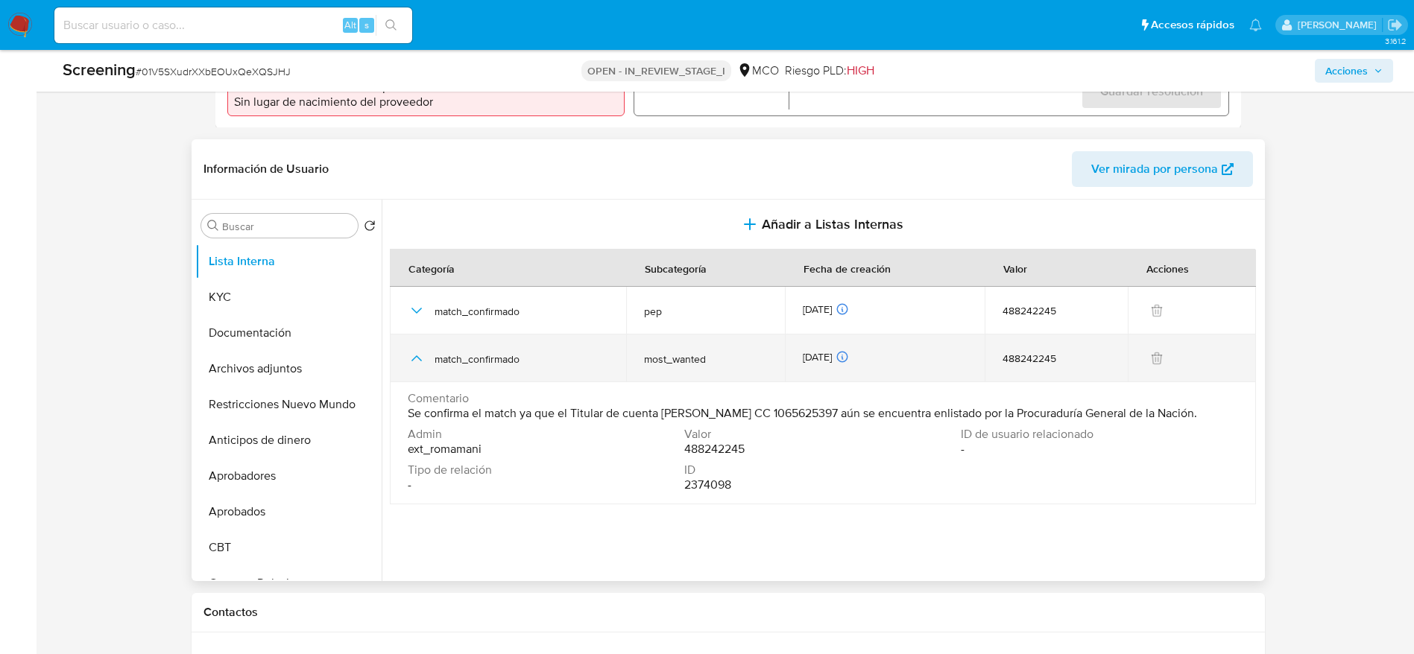
click at [421, 366] on icon "button" at bounding box center [417, 358] width 18 height 18
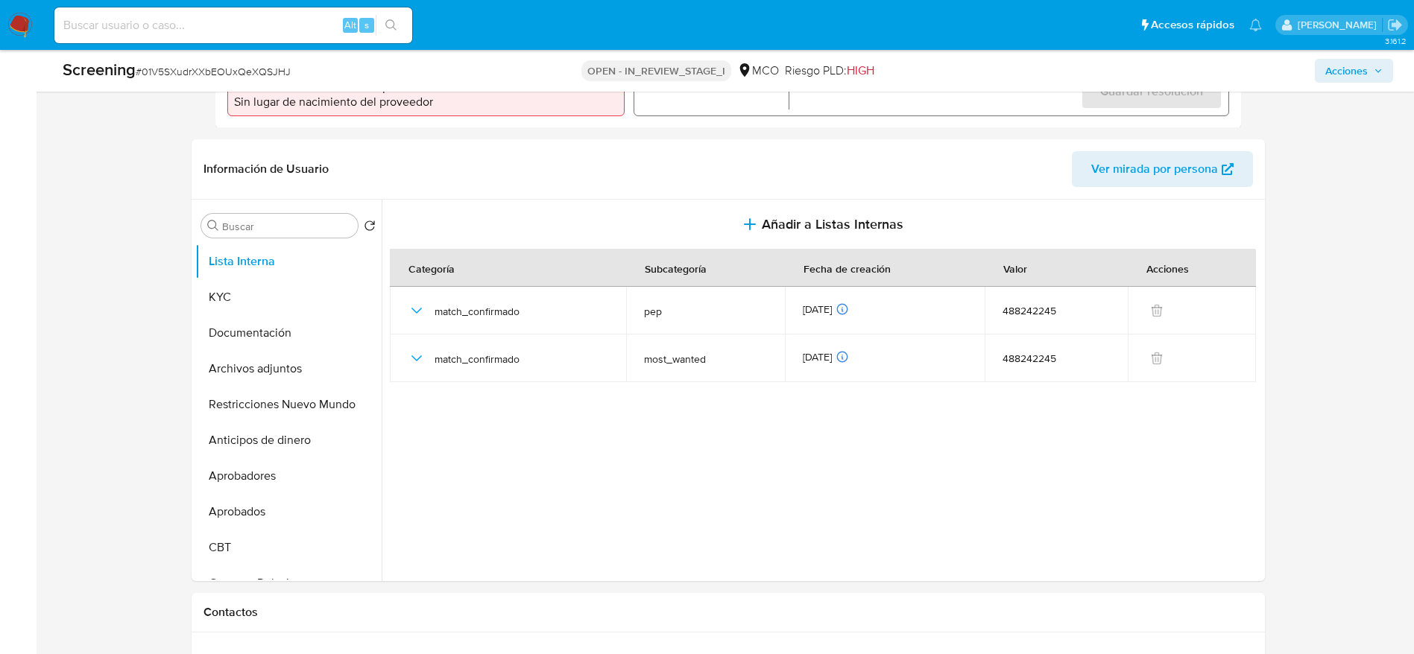
click at [264, 72] on span "# 01V5SXudrXXbEOUxQeXQSJHJ" at bounding box center [213, 71] width 155 height 15
copy span "01V5SXudrXXbEOUxQeXQSJHJ"
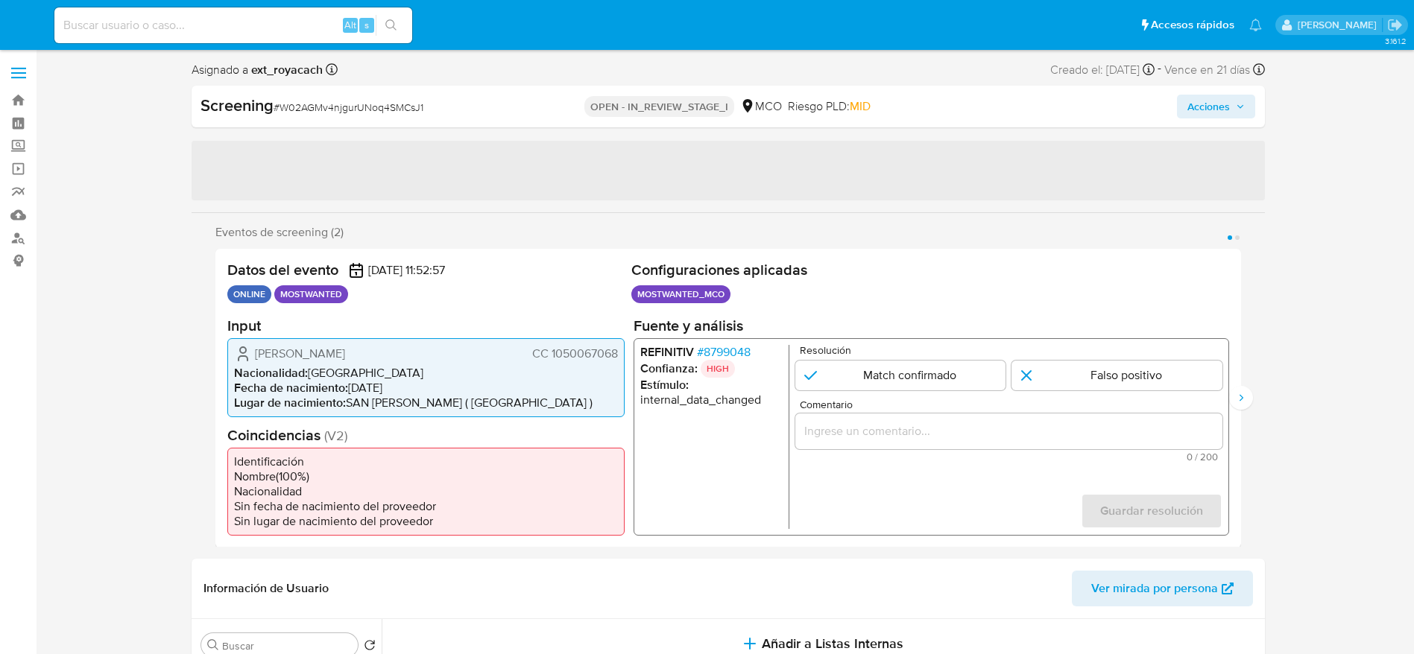
select select "10"
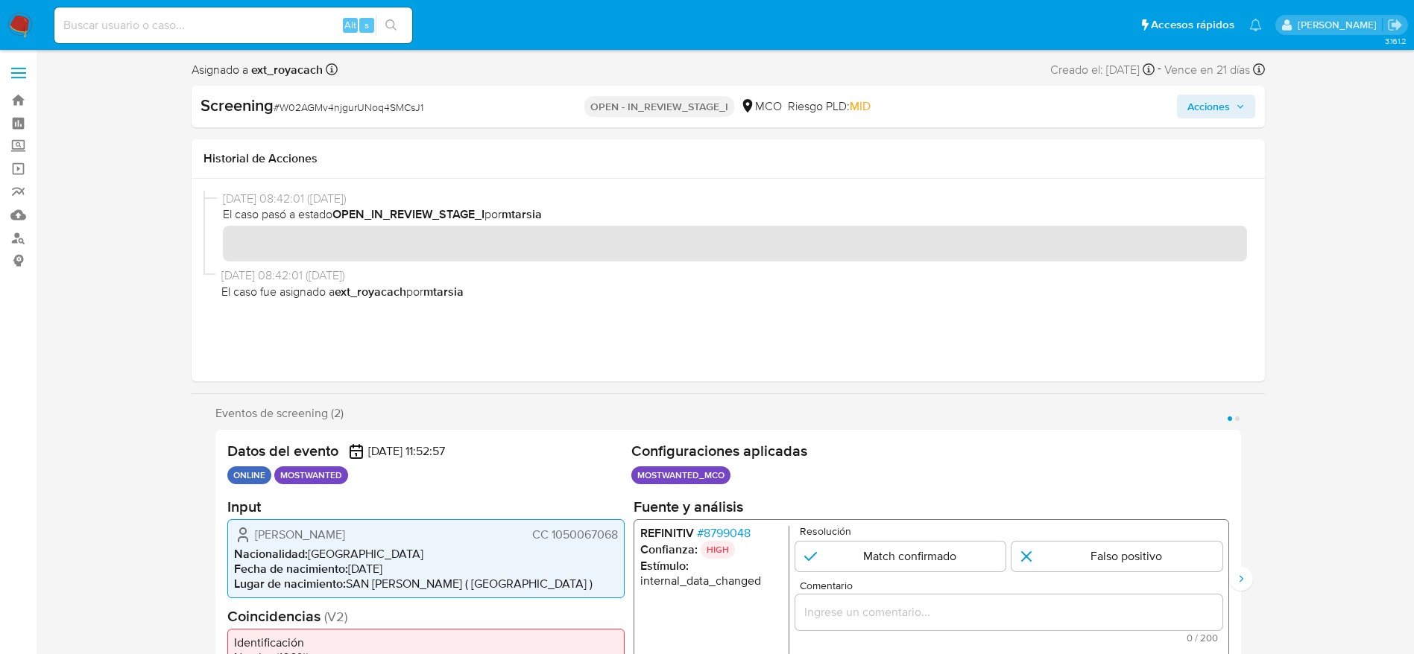
click at [598, 532] on span "CC 1050067068" at bounding box center [574, 534] width 86 height 15
click at [598, 534] on span "CC 1050067068" at bounding box center [574, 534] width 86 height 15
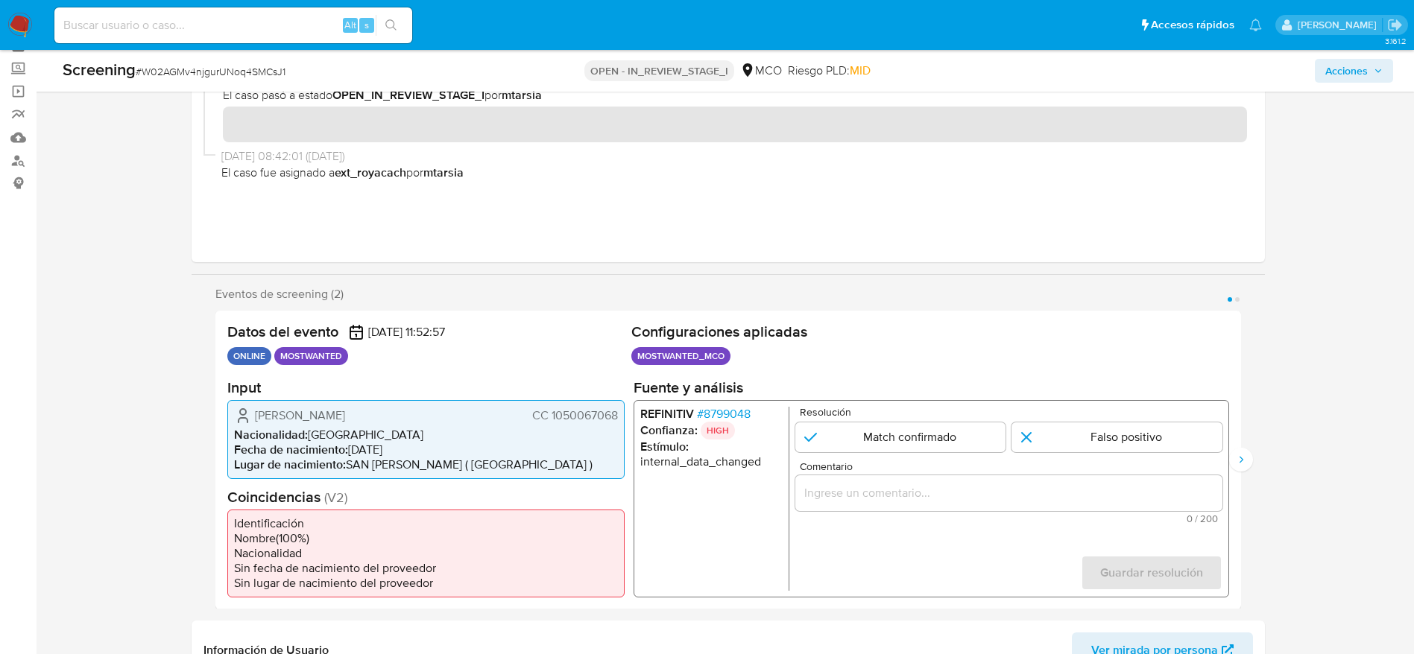
scroll to position [112, 0]
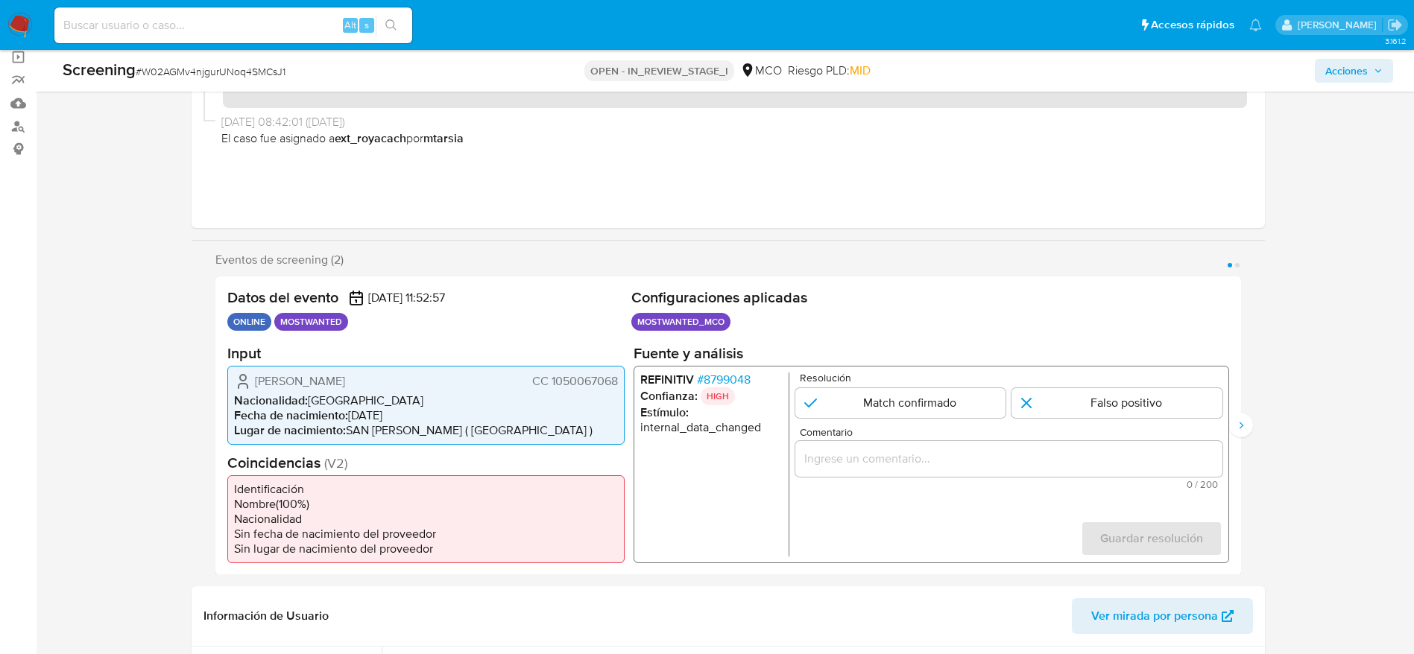
click at [217, 69] on span "# W02AGMv4njgurUNoq4SMCsJ1" at bounding box center [211, 71] width 150 height 15
drag, startPoint x: 217, startPoint y: 69, endPoint x: 390, endPoint y: 4, distance: 185.3
click at [218, 69] on span "# W02AGMv4njgurUNoq4SMCsJ1" at bounding box center [211, 71] width 150 height 15
copy span "W02AGMv4njgurUNoq4SMCsJ1"
drag, startPoint x: 236, startPoint y: 379, endPoint x: 617, endPoint y: 383, distance: 380.8
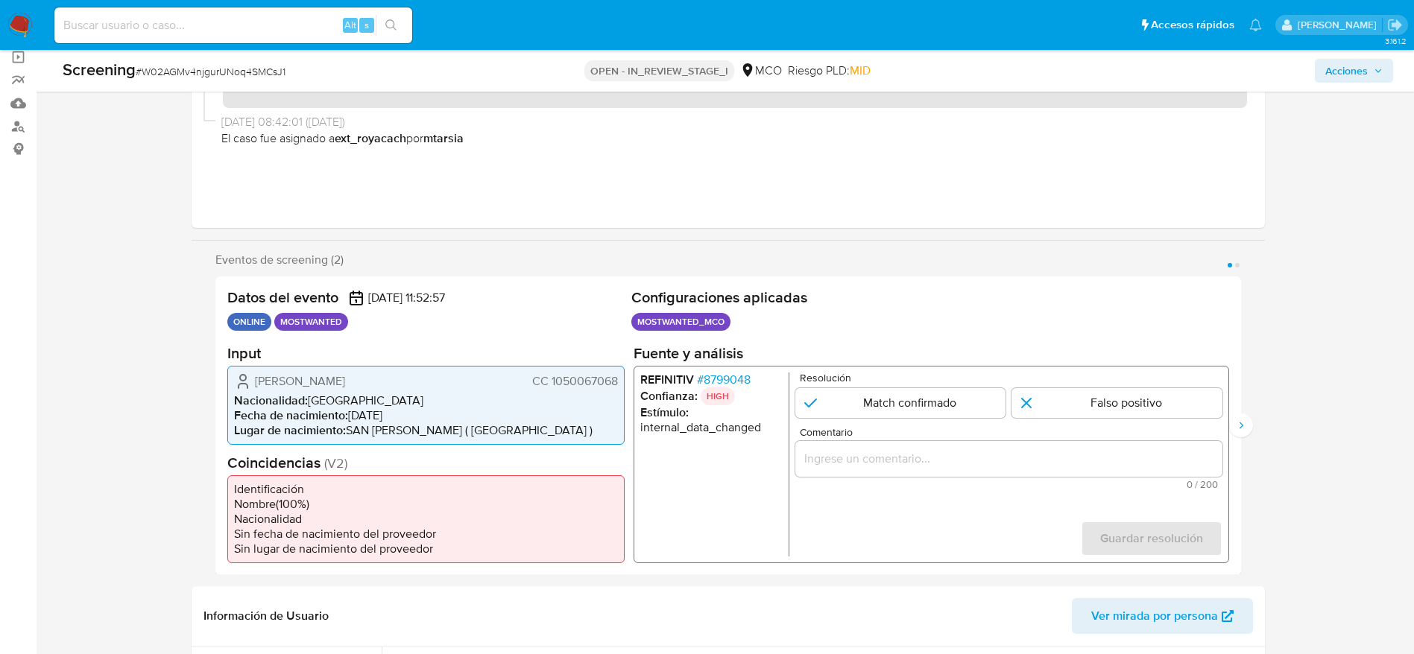
click at [617, 383] on div "Luis Eduardo Camargo Viloria CC 1050067068" at bounding box center [426, 381] width 384 height 18
click at [245, 374] on icon "1 de 2" at bounding box center [243, 381] width 18 height 18
drag, startPoint x: 245, startPoint y: 374, endPoint x: 607, endPoint y: 370, distance: 362.2
click at [607, 370] on div "Luis Eduardo Camargo Viloria CC 1050067068 Nacionalidad : Colombia Fecha de nac…" at bounding box center [425, 404] width 397 height 79
click at [911, 470] on div "1 de 2" at bounding box center [1007, 458] width 427 height 36
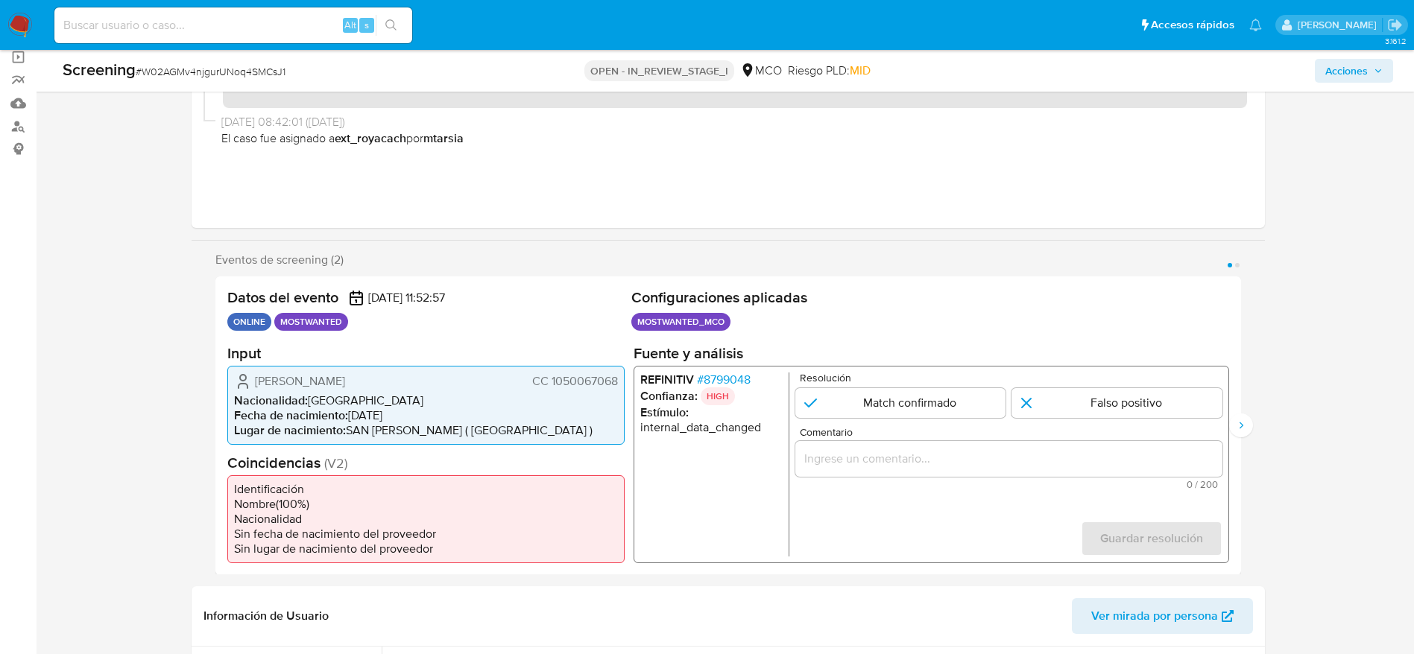
click at [911, 464] on input "Comentario" at bounding box center [1007, 458] width 427 height 19
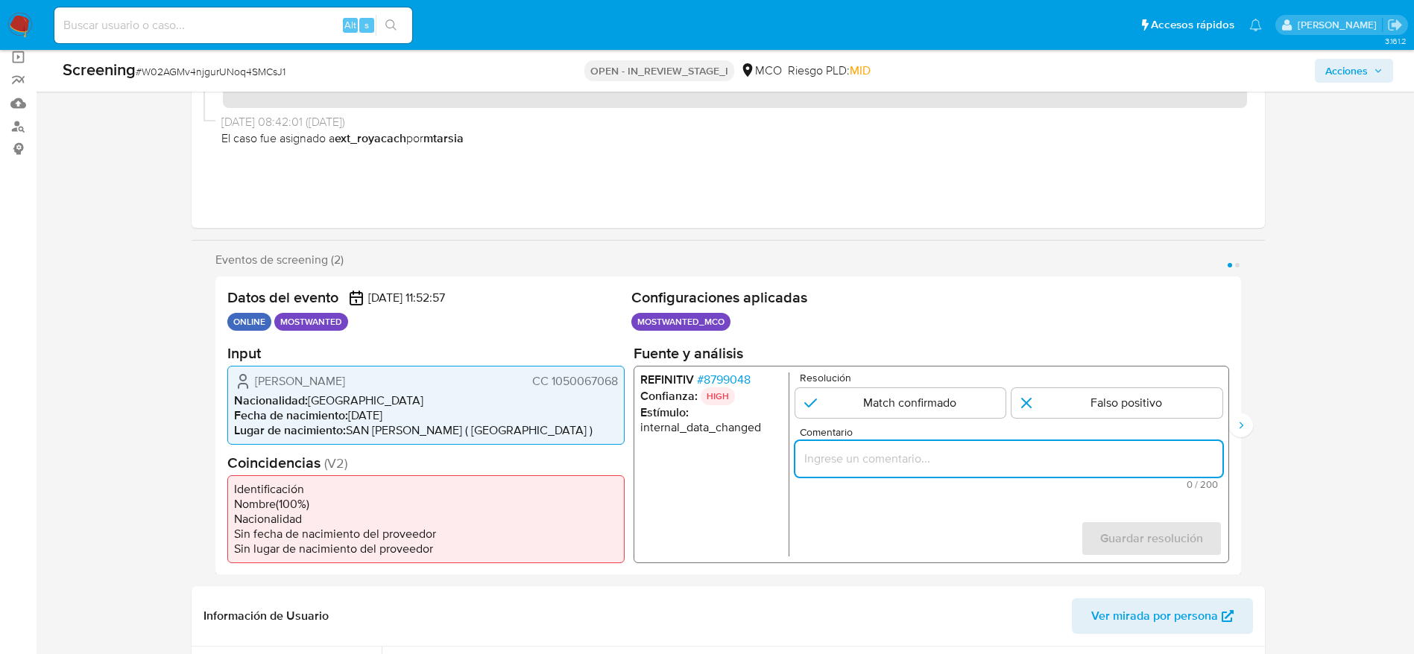
paste input "El titular de la cuenta es Luis Eduardo Camargo Viloria CC 1050067068. Se gener…"
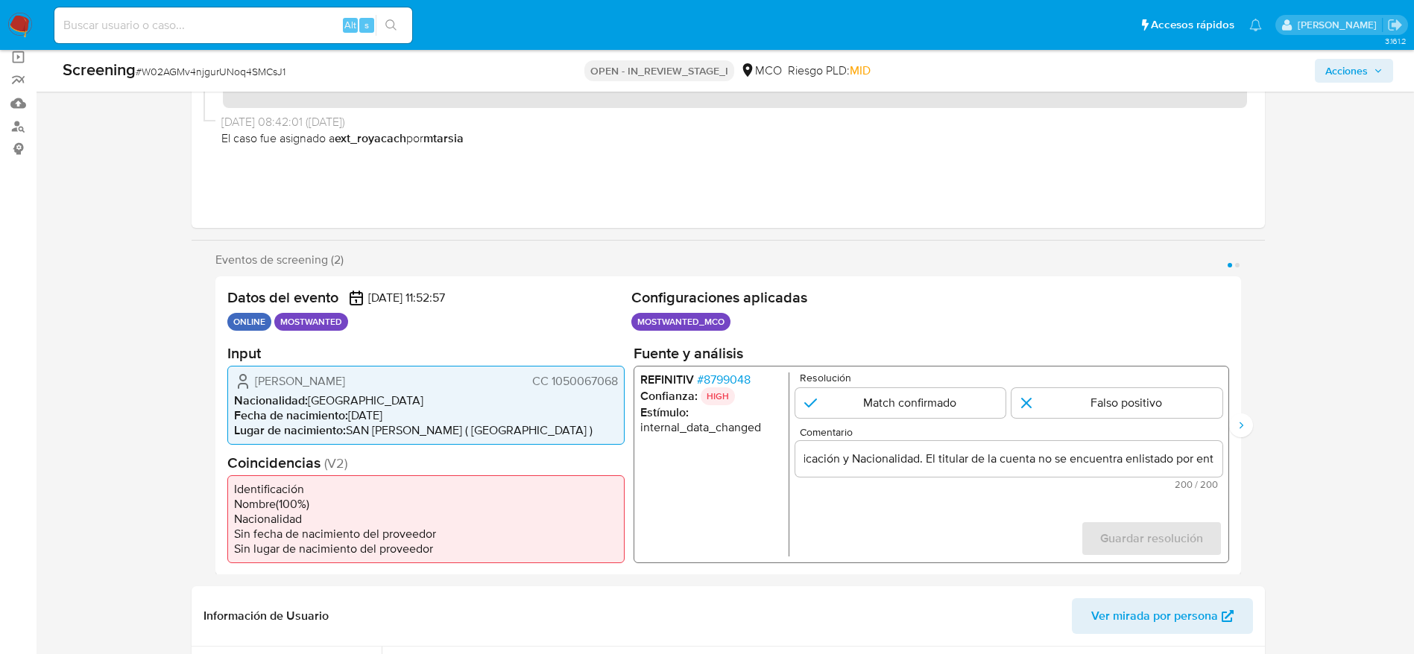
scroll to position [0, 0]
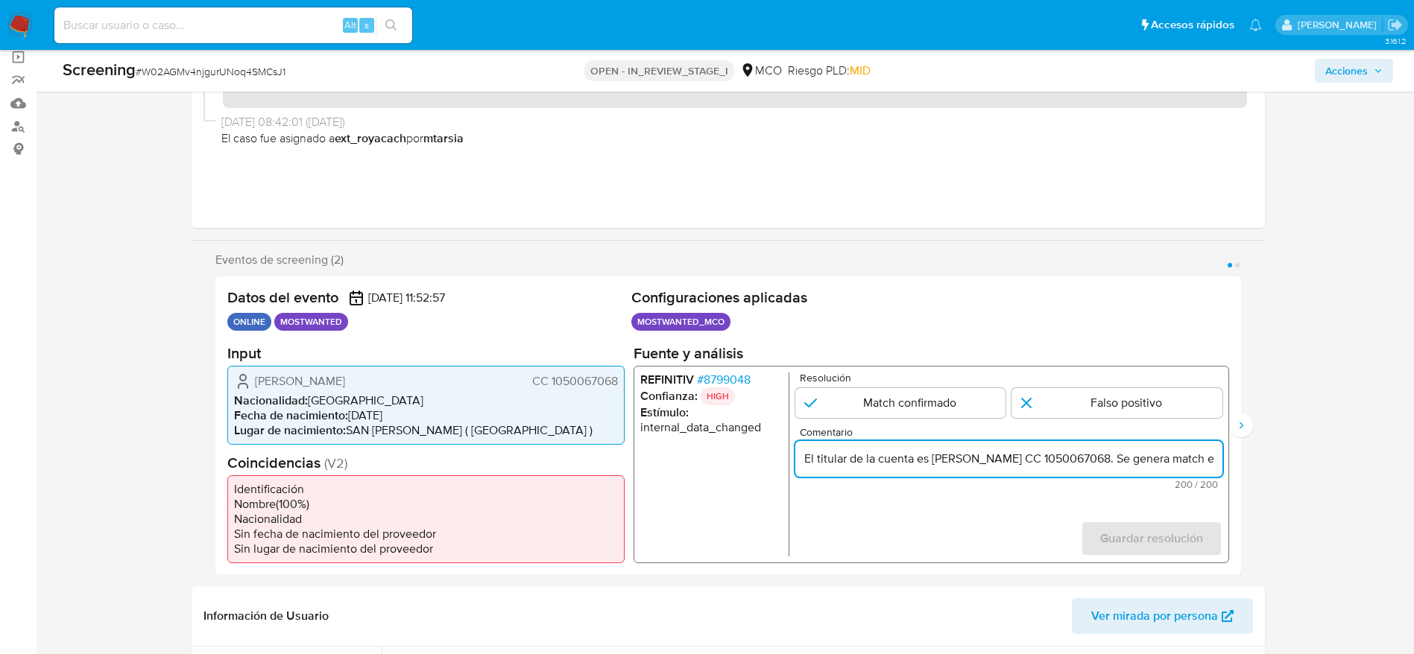
paste input "El titular de la cuenta no se encuentra enlistado por entidades de Contralor."
type input "El titular de la cuenta es Luis Eduardo Camargo Viloria CC 1050067068. El titul…"
click at [1073, 403] on input "1 de 2" at bounding box center [1116, 402] width 211 height 30
radio input "true"
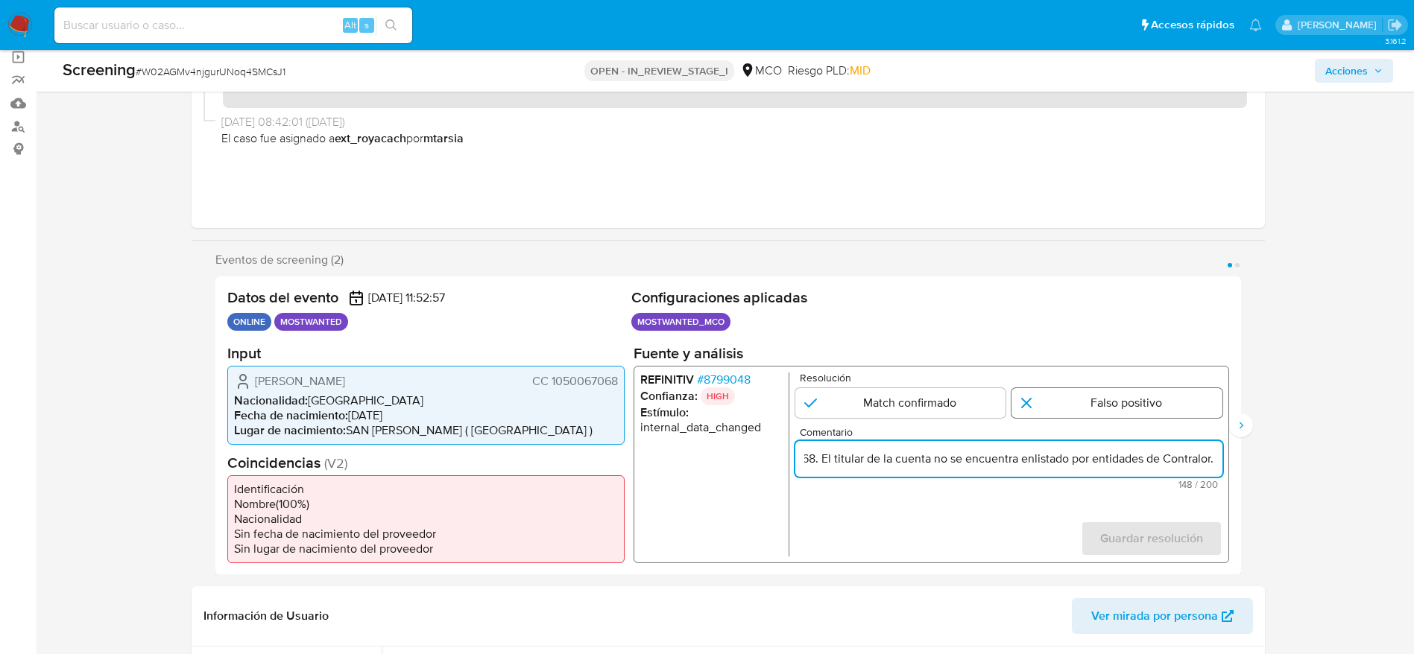
scroll to position [0, 0]
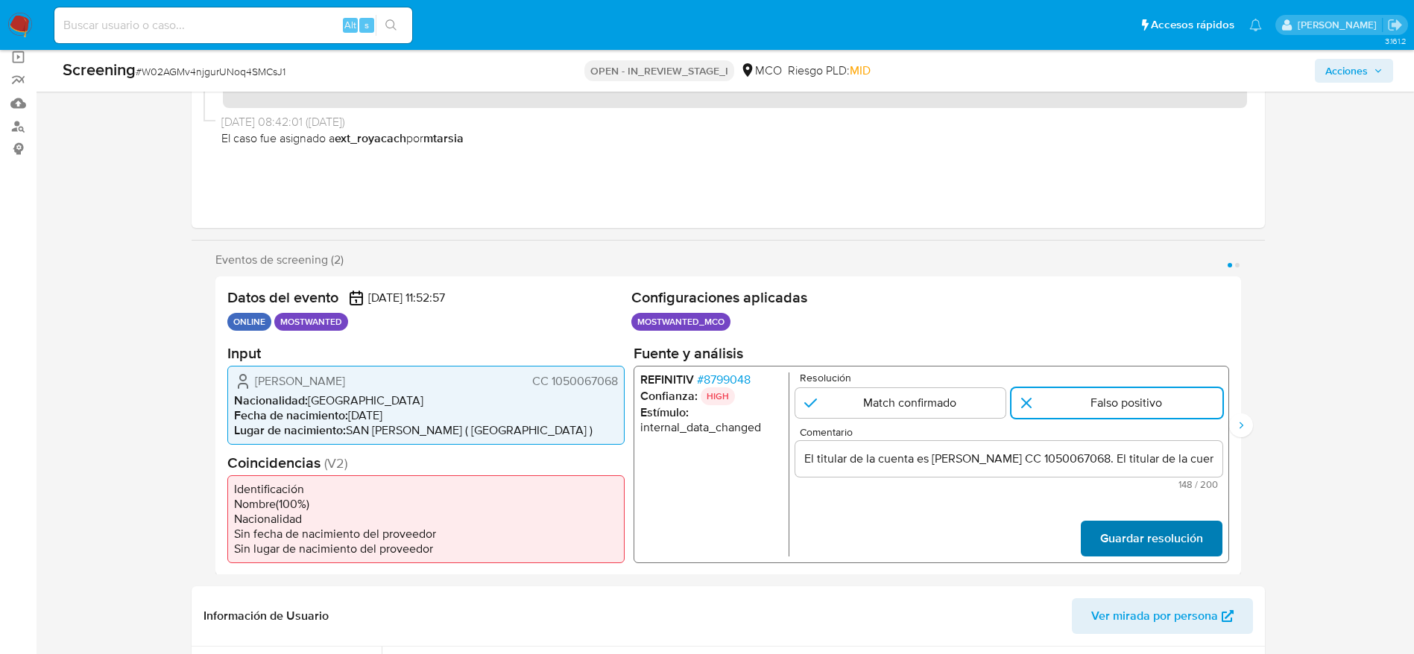
click at [1192, 538] on span "Guardar resolución" at bounding box center [1150, 538] width 103 height 33
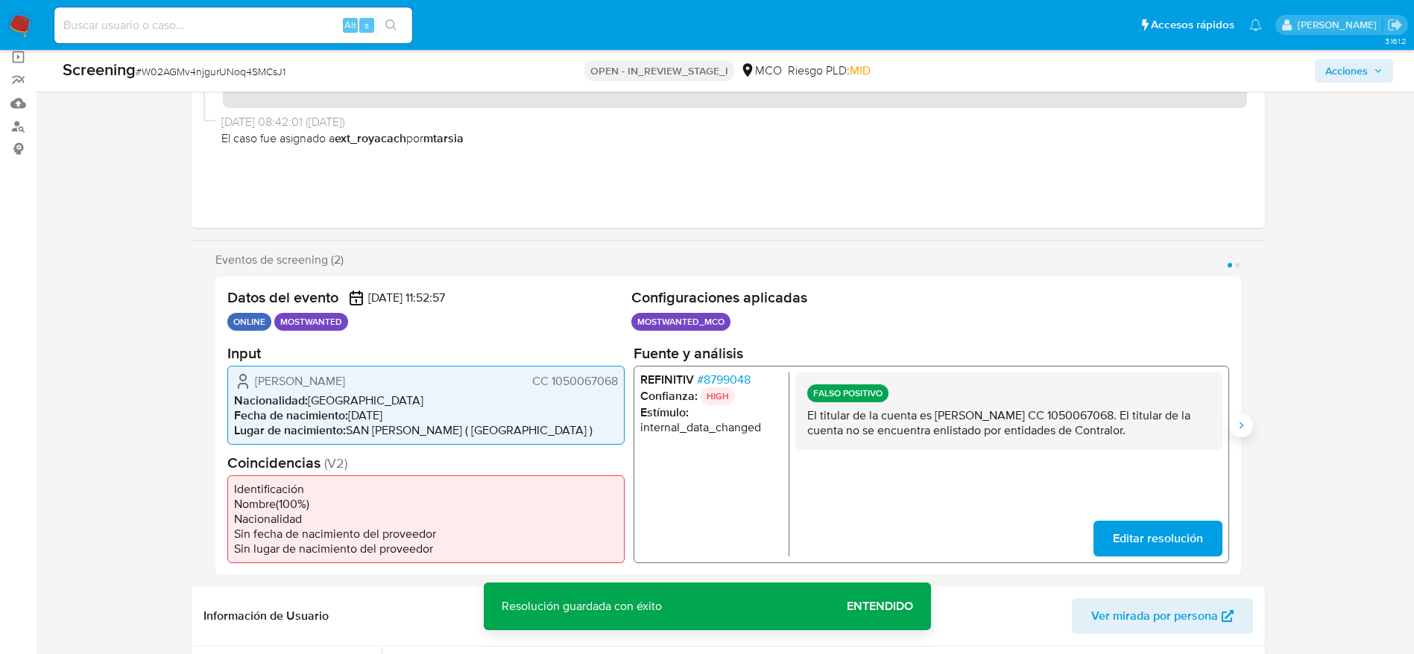
click at [1232, 428] on button "Siguiente" at bounding box center [1241, 426] width 24 height 24
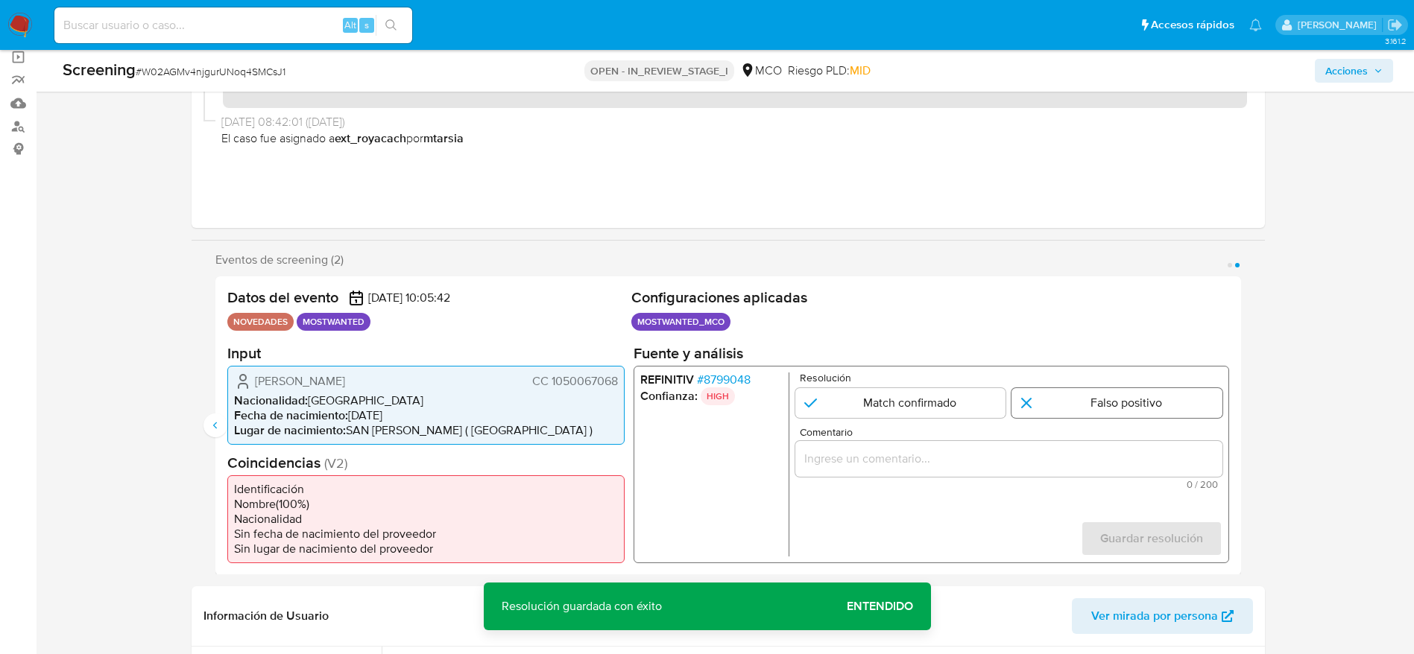
click at [1215, 414] on input "2 de 2" at bounding box center [1116, 402] width 211 height 30
radio input "true"
click at [1198, 447] on div "2 de 2" at bounding box center [1007, 458] width 427 height 36
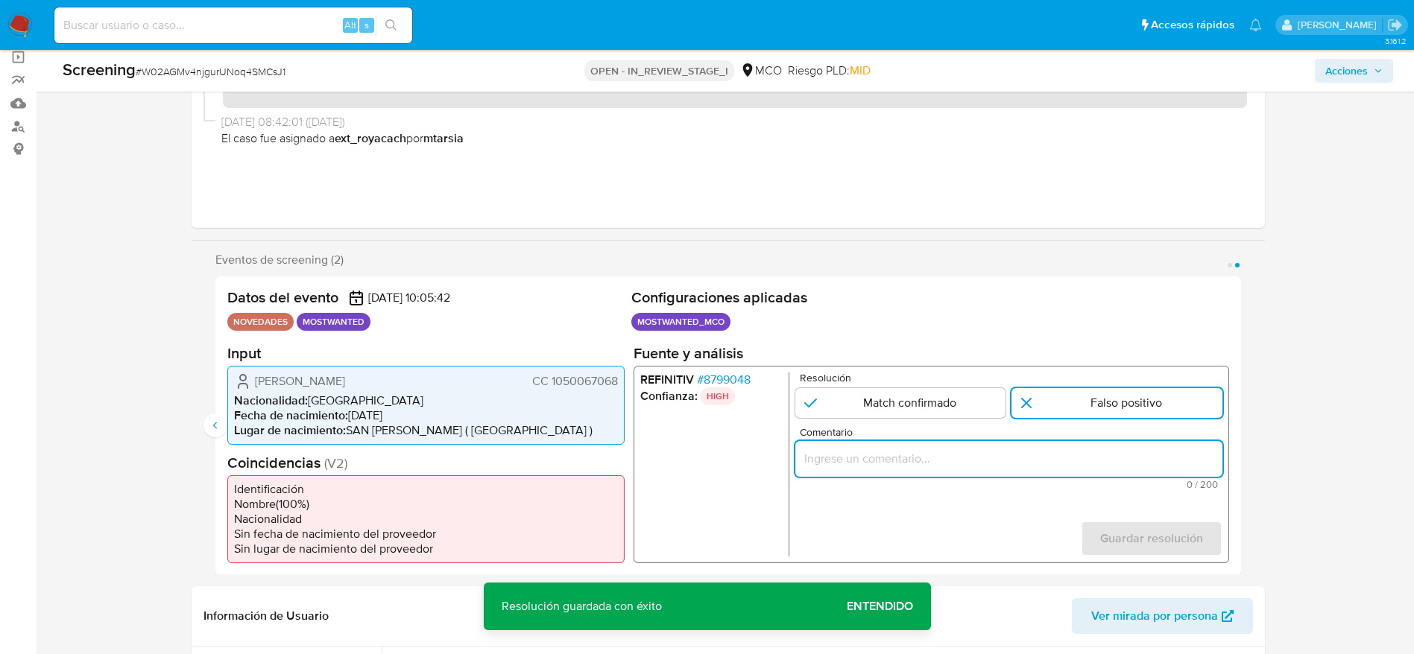
click at [1198, 469] on div "2 de 2" at bounding box center [1007, 458] width 427 height 36
paste input "El titular de la cuenta es Luis Eduardo Camargo Viloria CC 1050067068. El titul…"
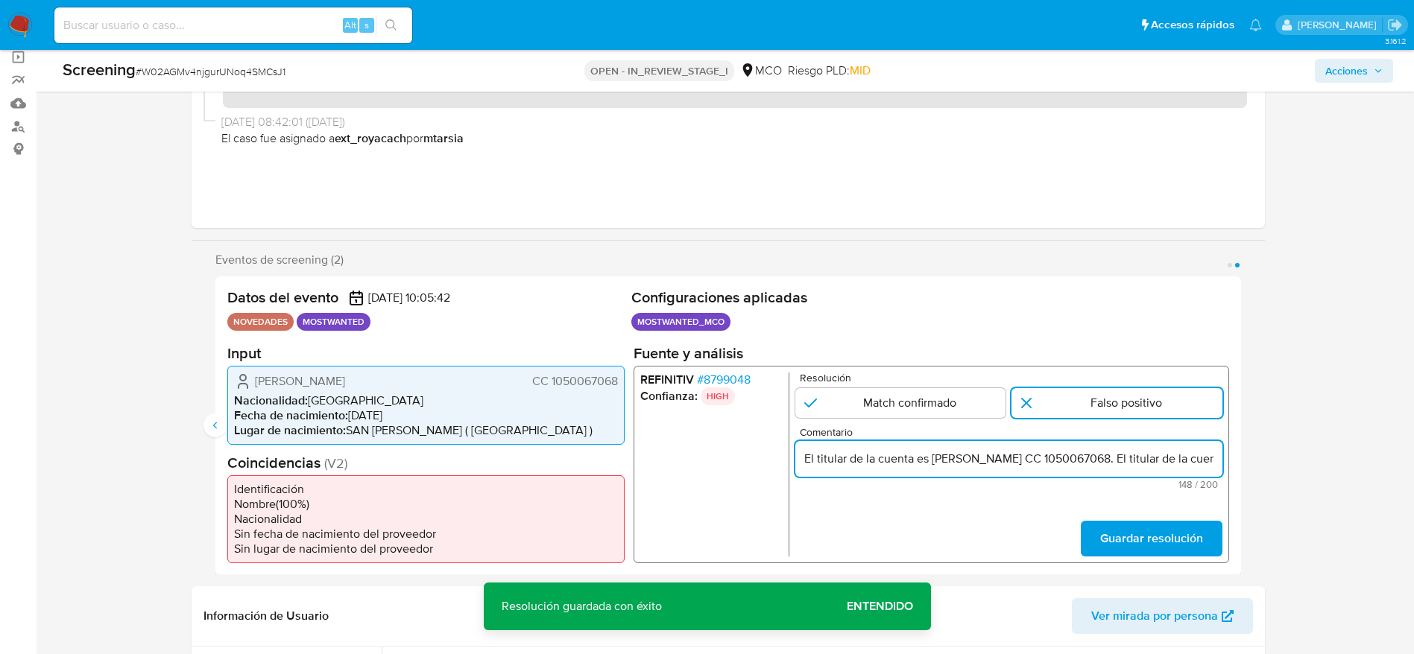
scroll to position [0, 361]
type input "El titular de la cuenta es Luis Eduardo Camargo Viloria CC 1050067068. El titul…"
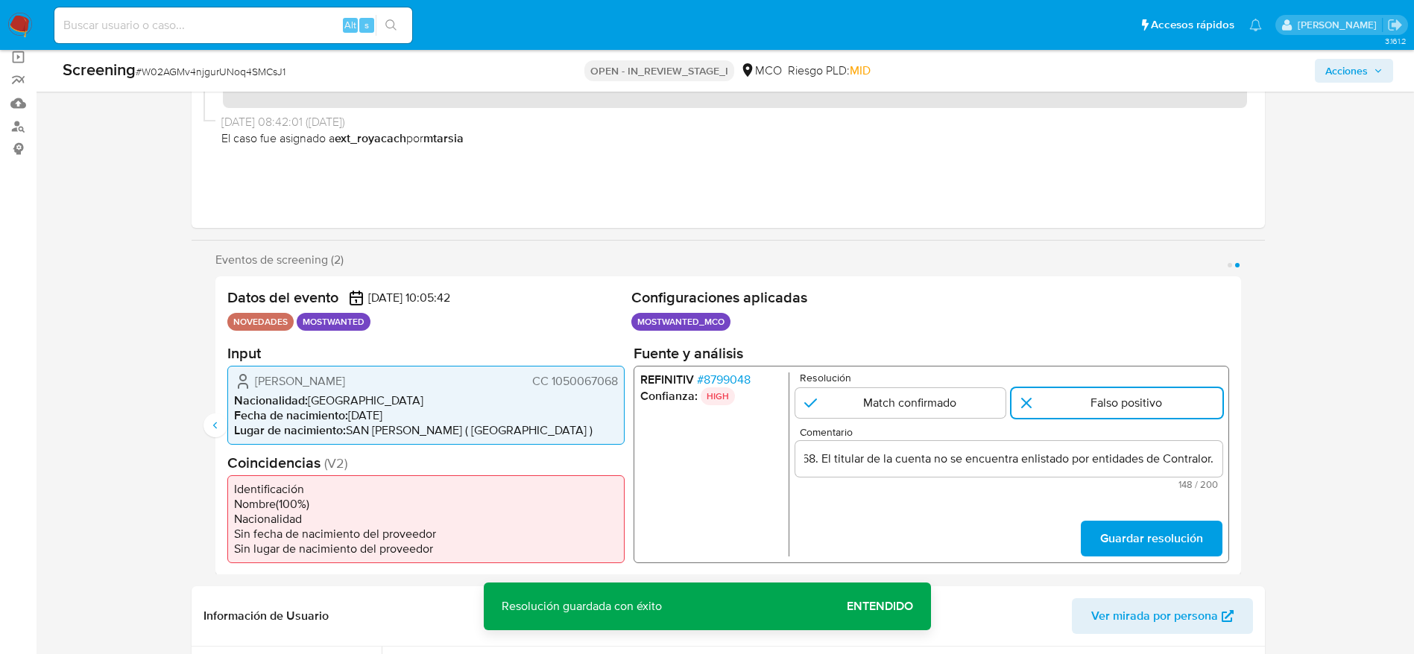
click at [1197, 509] on form "Resolución Match confirmado Falso positivo Comentario El titular de la cuenta e…" at bounding box center [1007, 464] width 427 height 184
click at [1197, 522] on span "Guardar resolución" at bounding box center [1150, 538] width 103 height 33
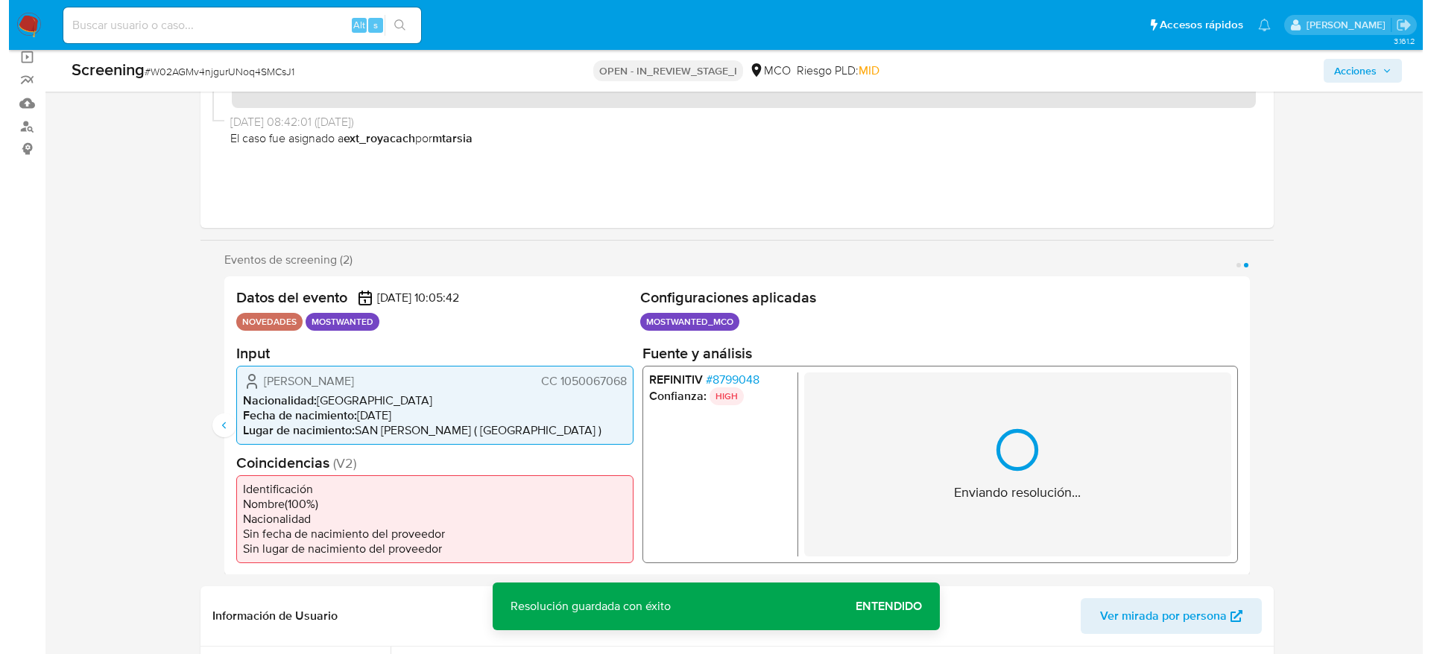
scroll to position [335, 0]
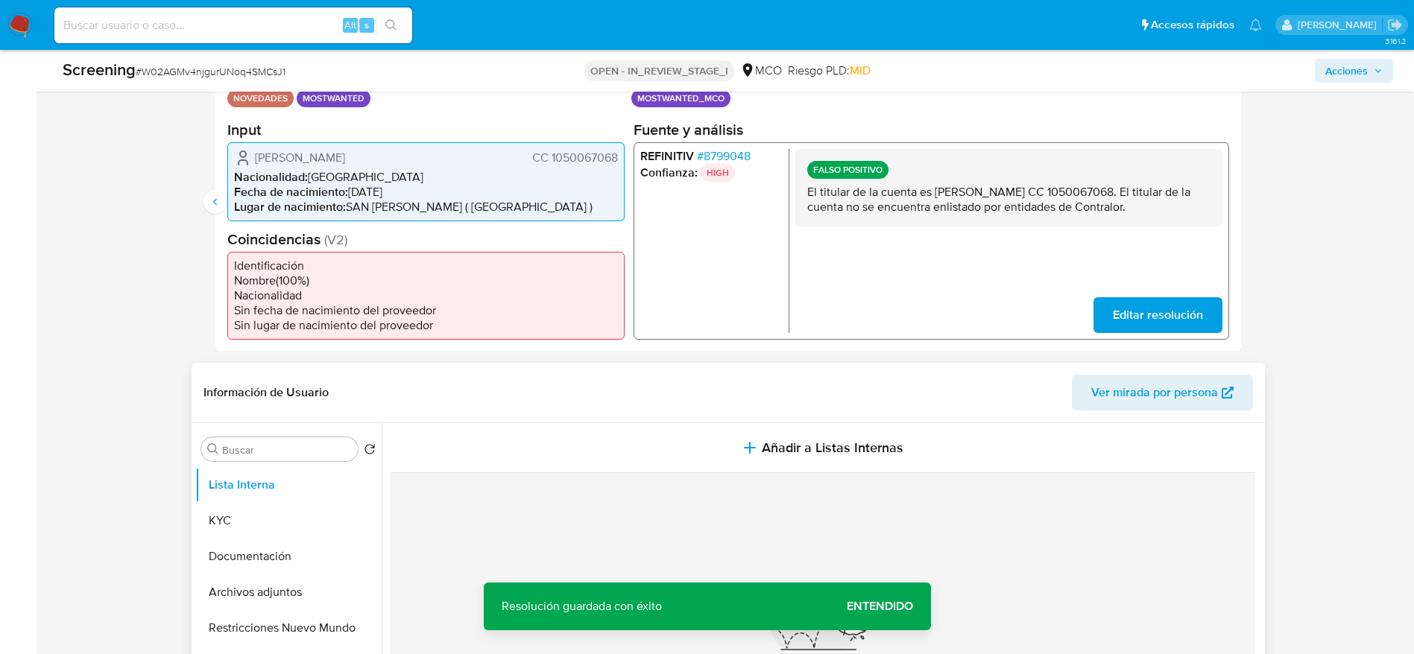
click at [682, 422] on div "Información de Usuario Ver mirada por persona" at bounding box center [728, 393] width 1073 height 60
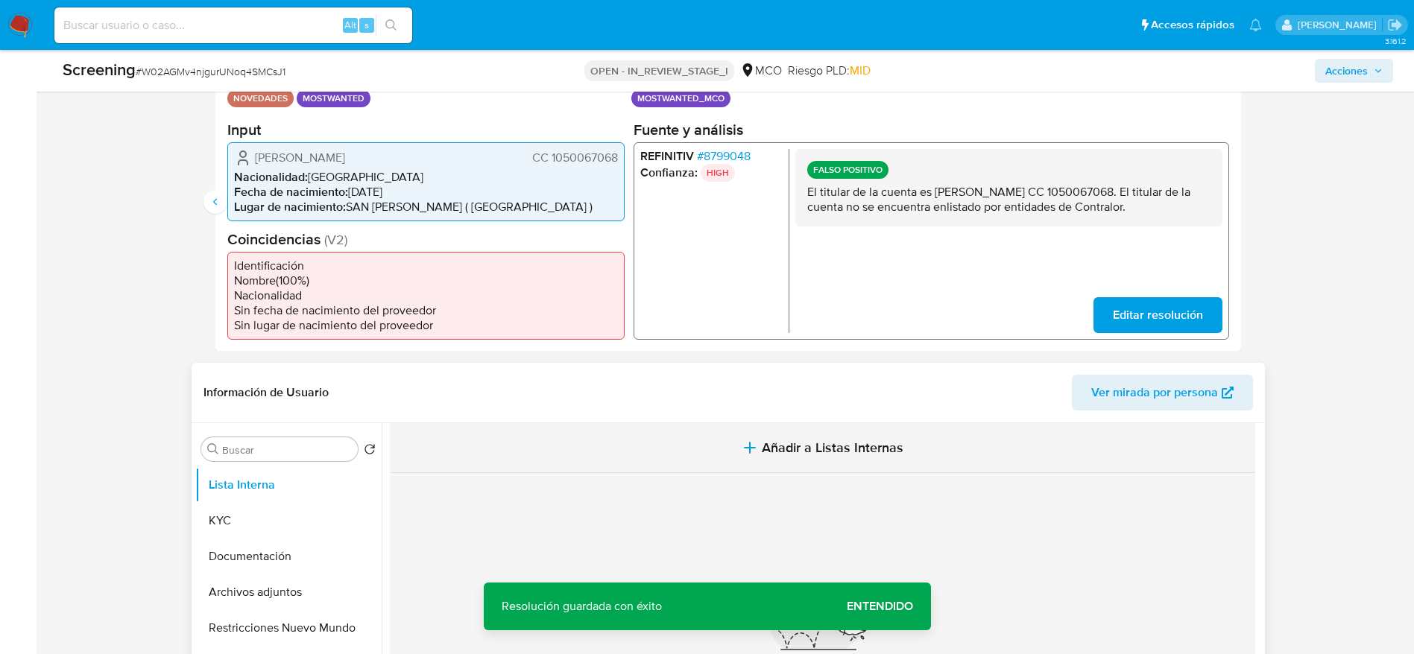
click at [682, 440] on button "Añadir a Listas Internas" at bounding box center [822, 448] width 865 height 50
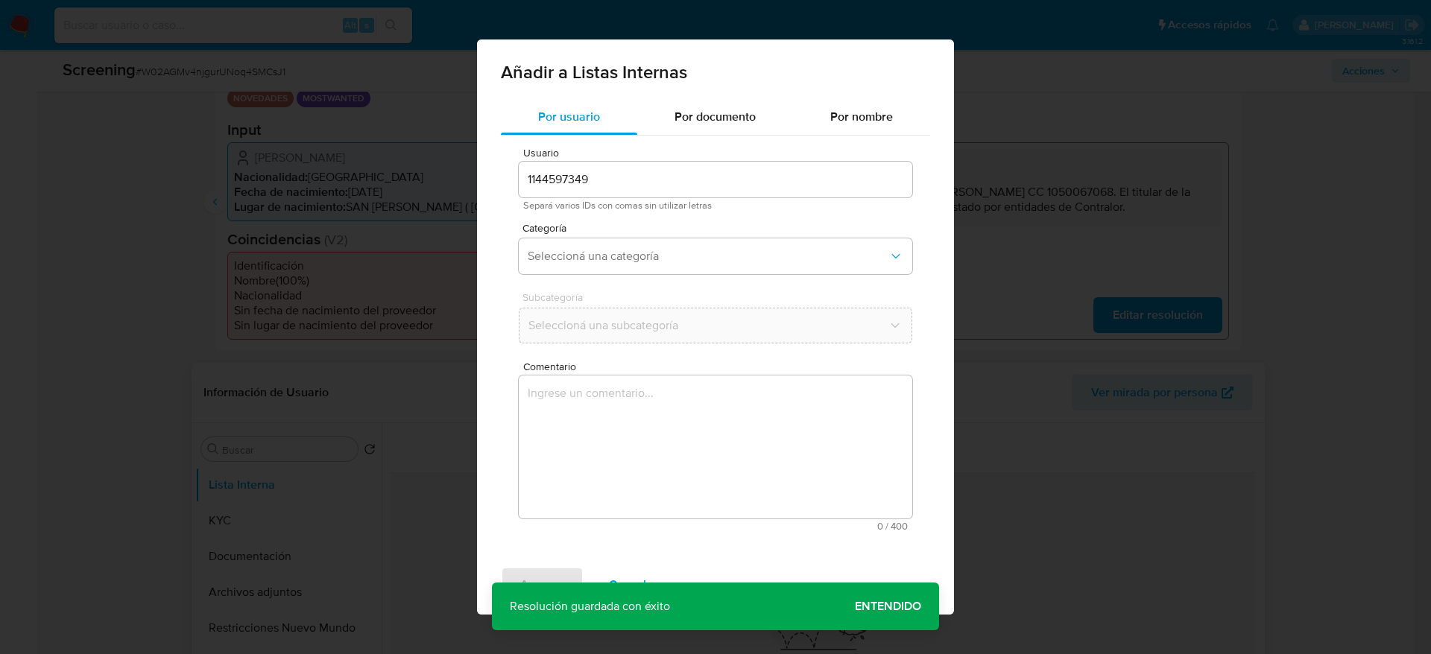
click at [682, 442] on textarea "Comentario" at bounding box center [715, 447] width 393 height 143
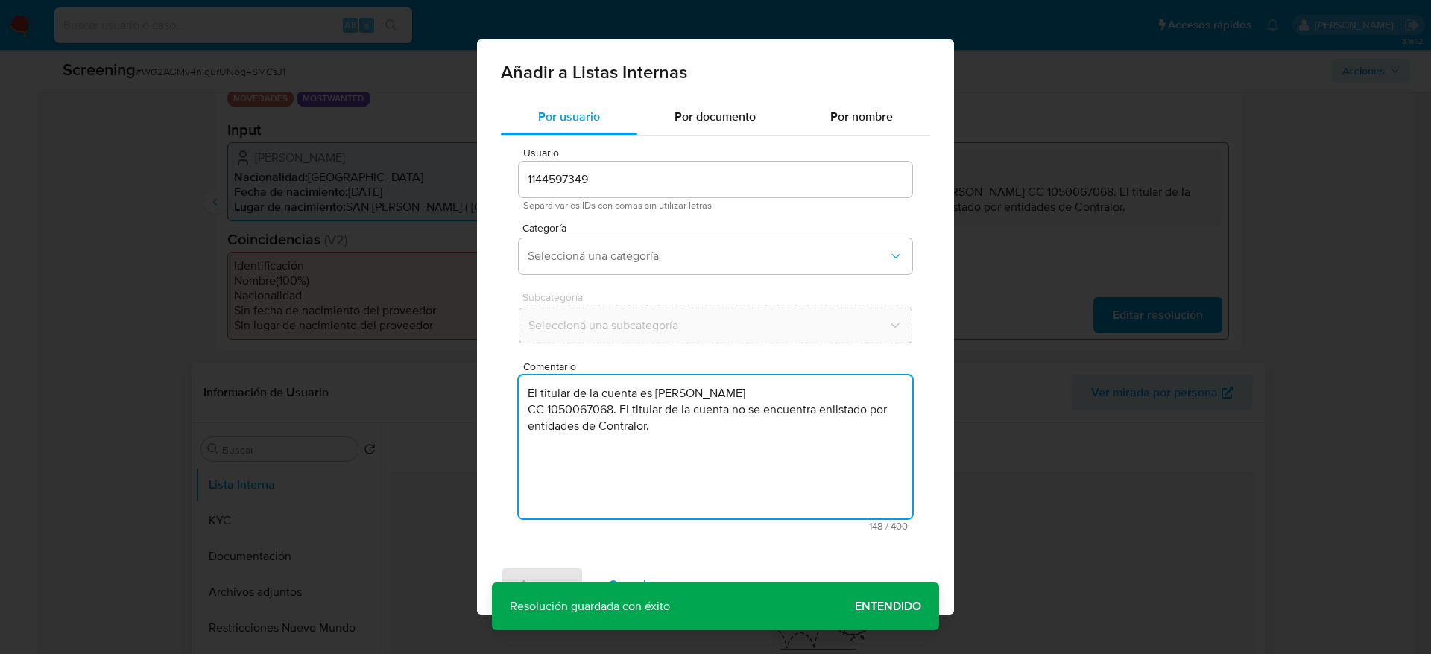
type textarea "El titular de la cuenta es Luis Eduardo Camargo Viloria CC 1050067068. El titul…"
click at [648, 275] on div "Categoría Seleccioná una categoría" at bounding box center [715, 251] width 393 height 57
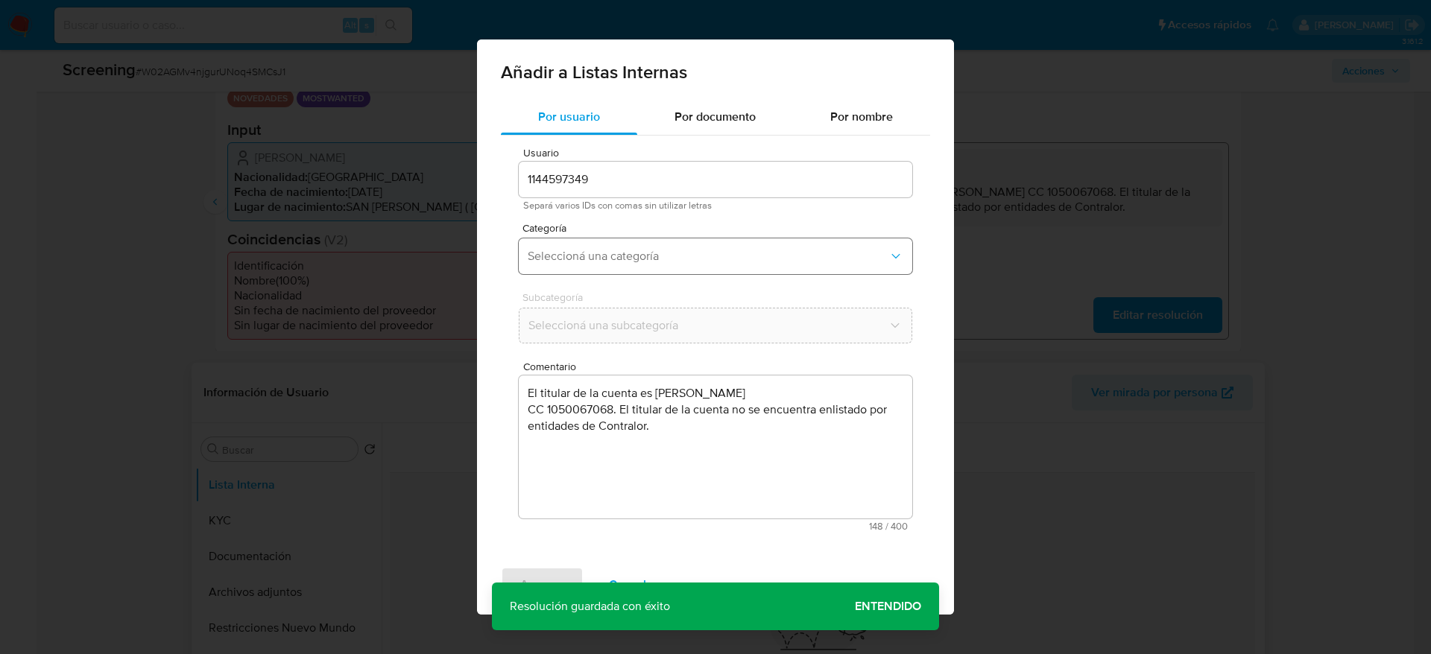
click at [673, 258] on span "Seleccioná una categoría" at bounding box center [708, 256] width 361 height 15
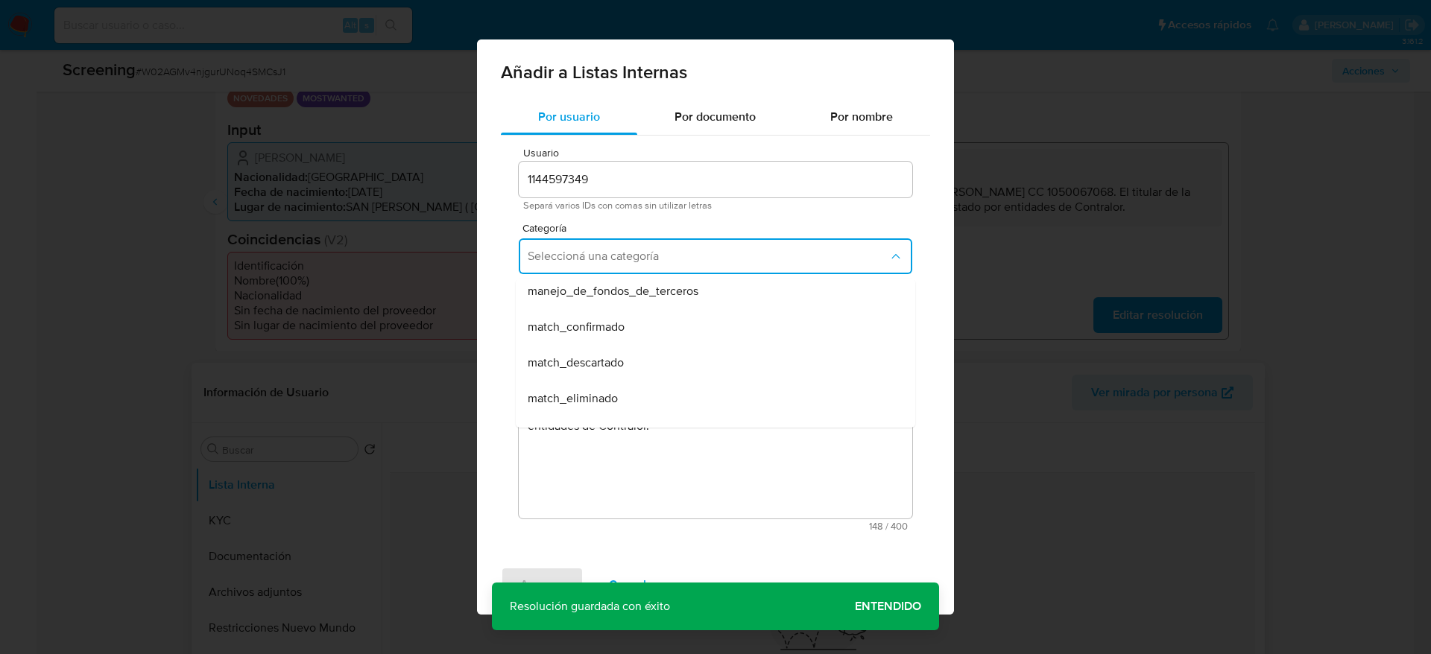
scroll to position [112, 0]
click at [595, 317] on div "match_descartado" at bounding box center [711, 328] width 367 height 36
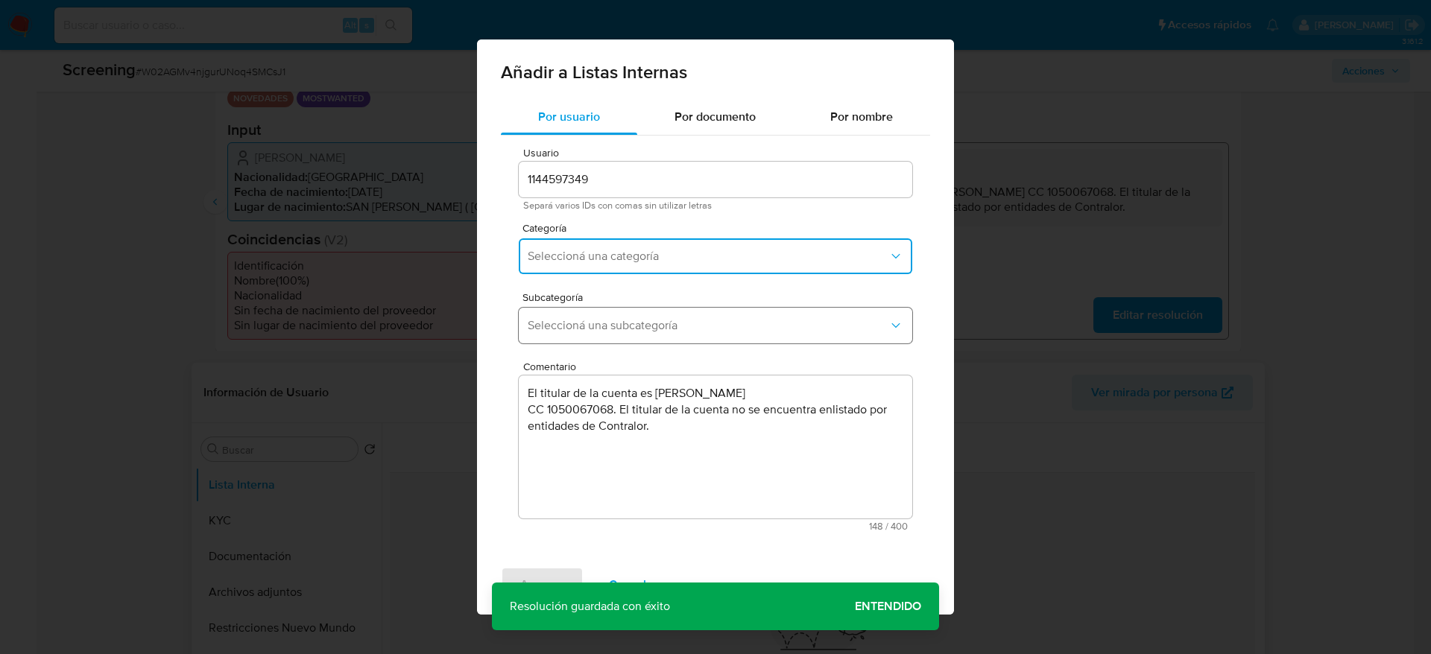
click at [595, 317] on button "Seleccioná una subcategoría" at bounding box center [715, 326] width 393 height 36
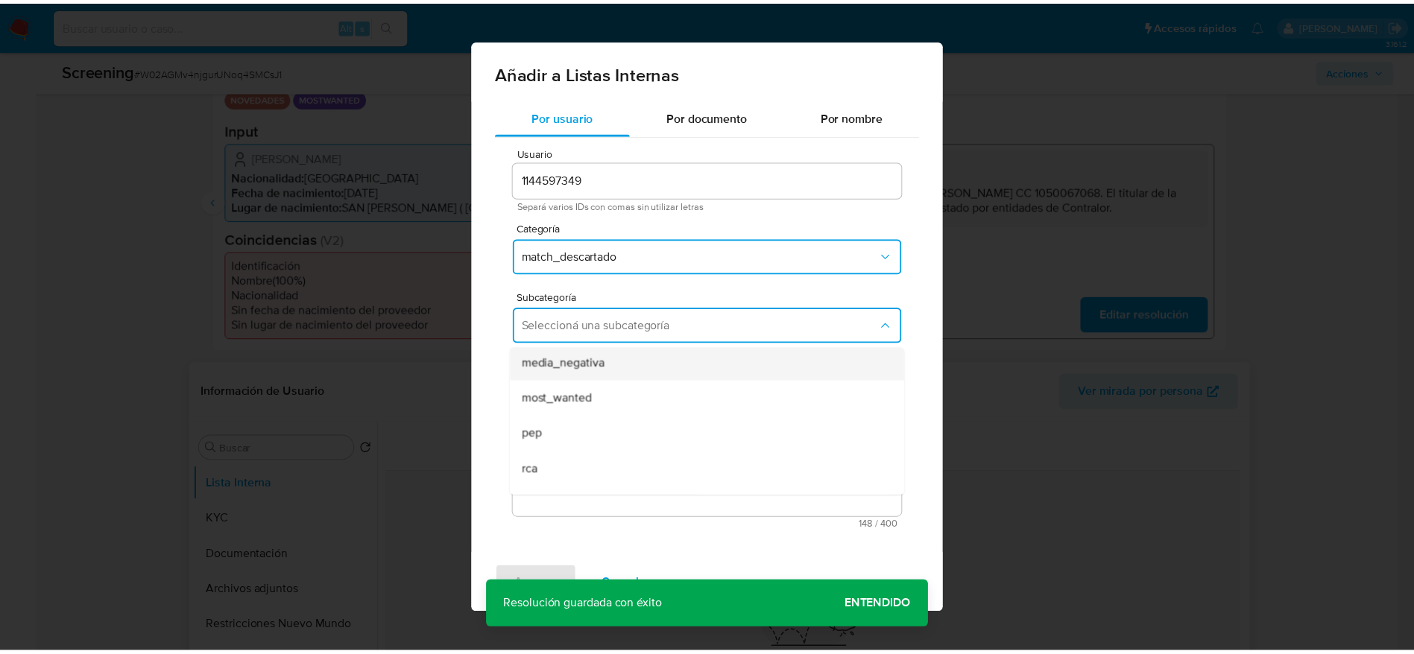
scroll to position [101, 0]
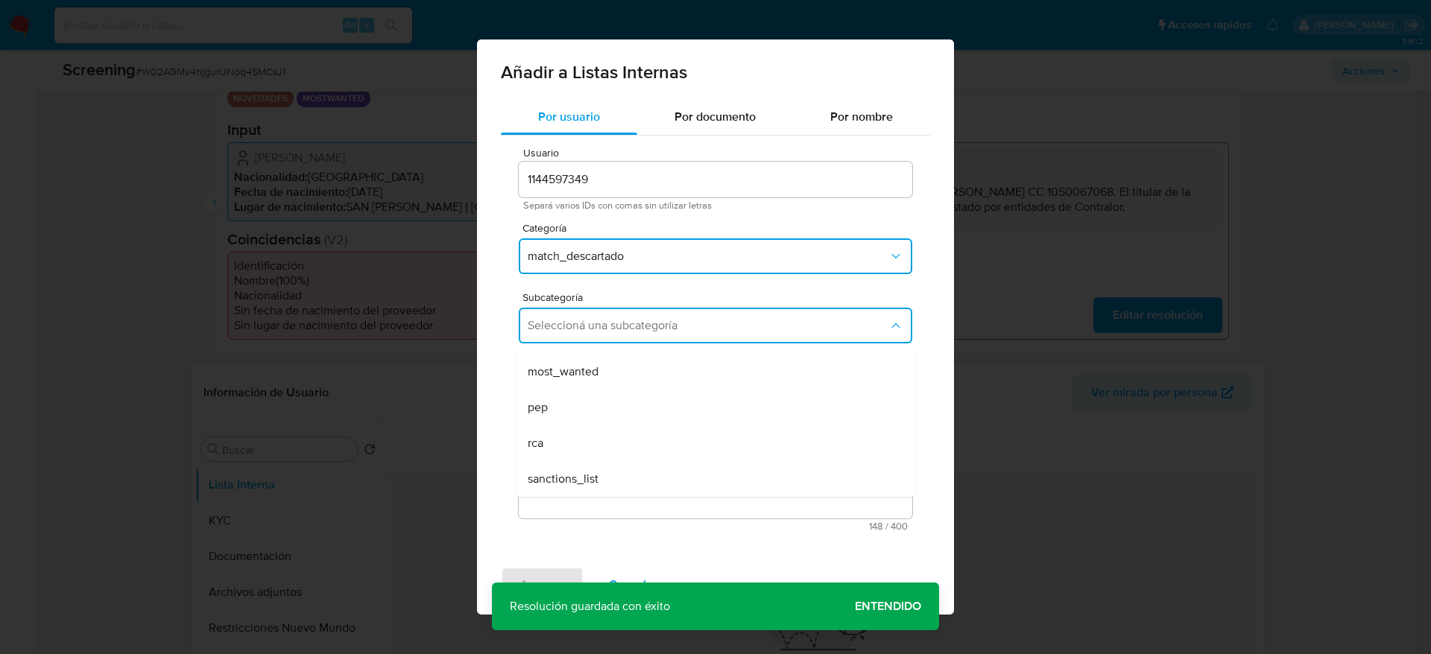
drag, startPoint x: 578, startPoint y: 380, endPoint x: 572, endPoint y: 459, distance: 79.3
click at [578, 379] on div "most_wanted" at bounding box center [711, 372] width 367 height 36
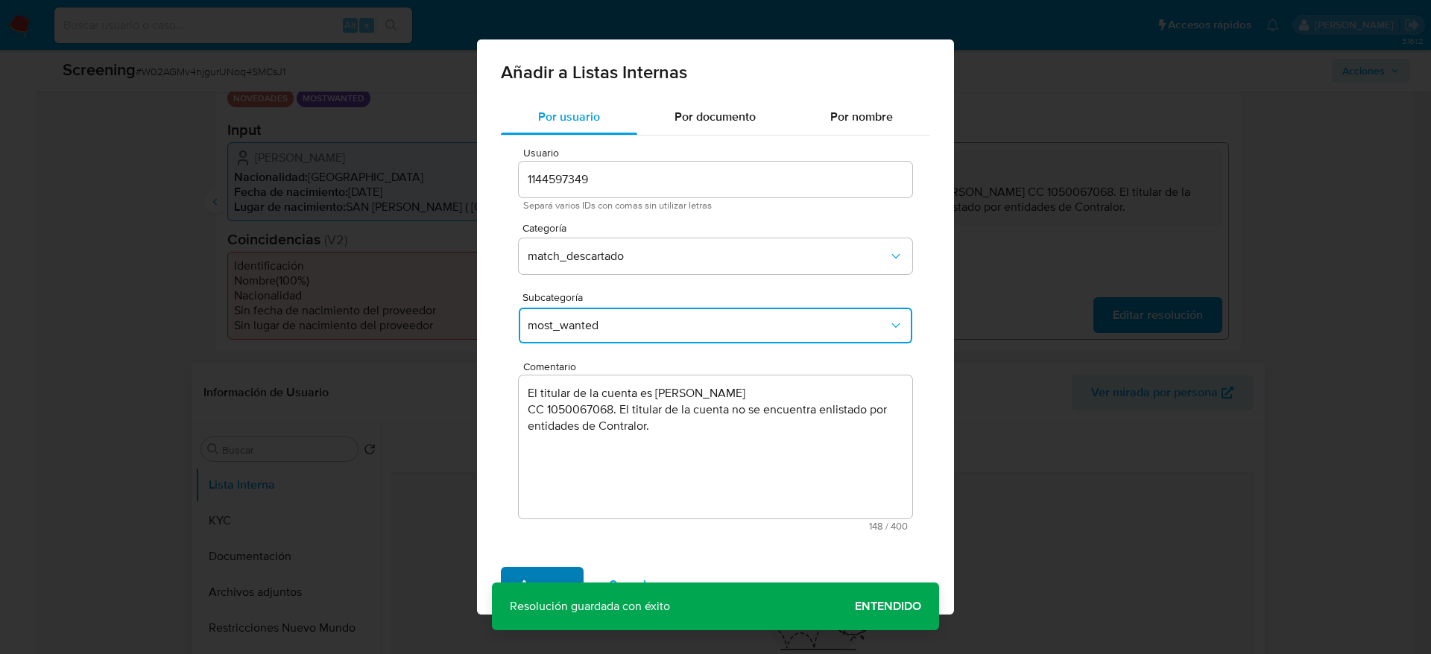
click at [560, 571] on span "Agregar" at bounding box center [542, 585] width 44 height 33
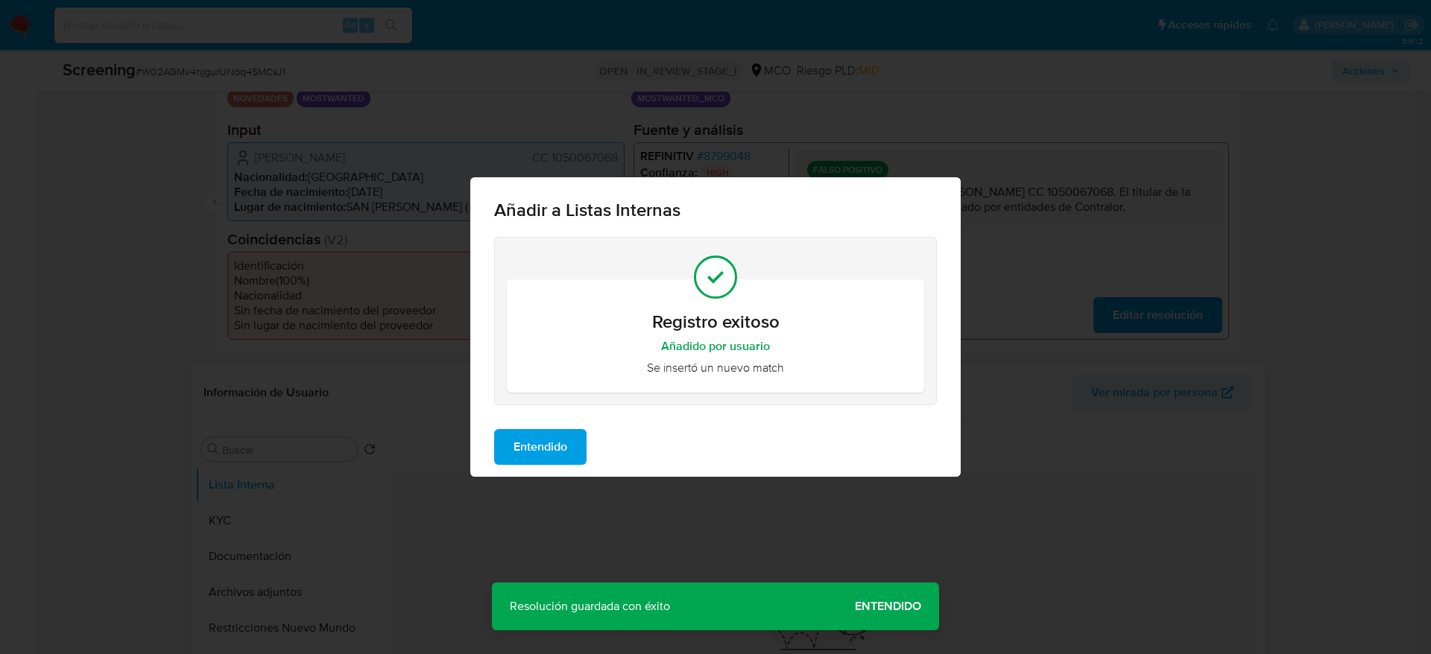
click at [478, 445] on div "Entendido" at bounding box center [715, 447] width 490 height 60
click at [492, 445] on div "Entendido" at bounding box center [715, 447] width 490 height 60
click at [503, 445] on button "Entendido" at bounding box center [540, 447] width 92 height 36
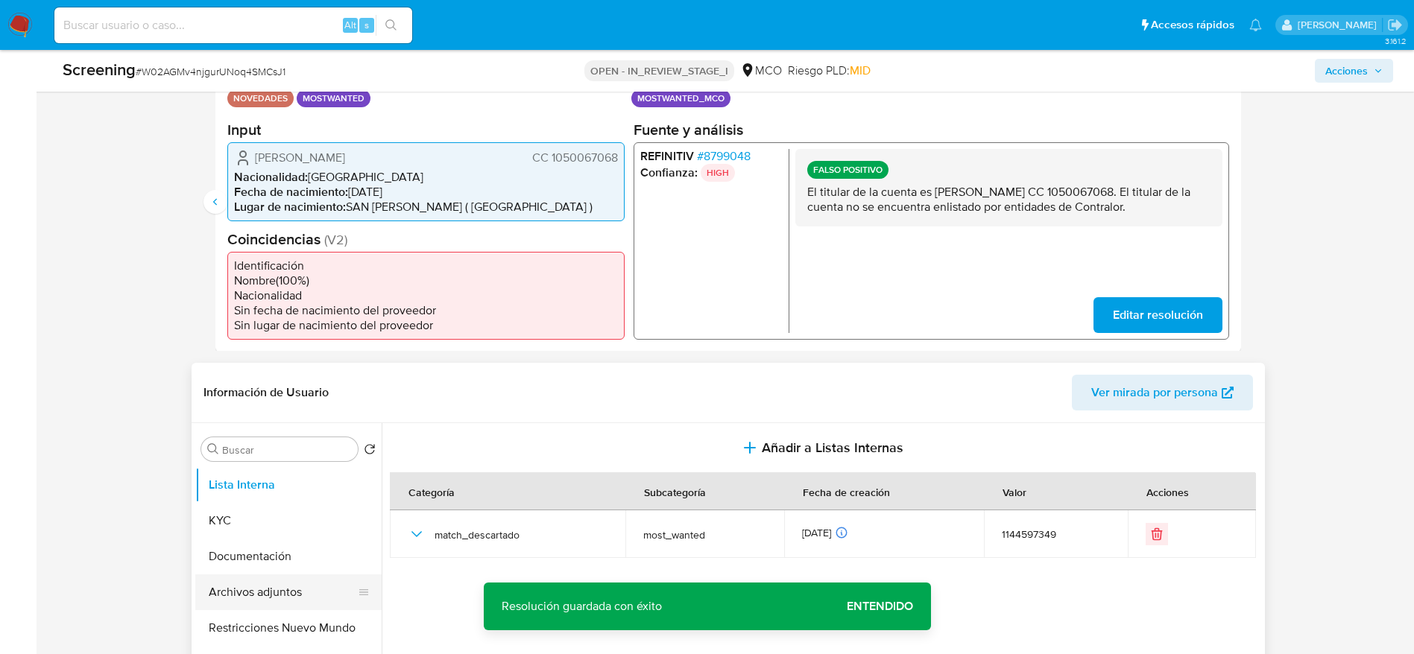
click at [262, 597] on button "Archivos adjuntos" at bounding box center [282, 593] width 174 height 36
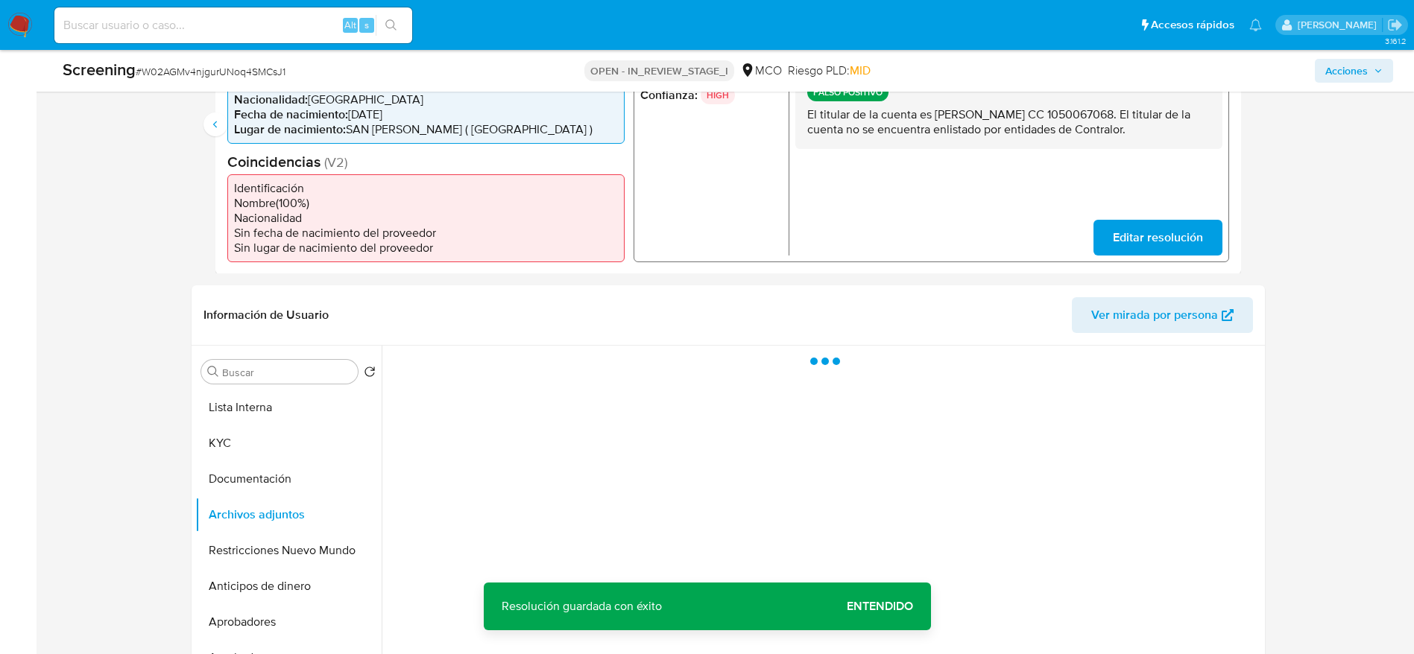
scroll to position [447, 0]
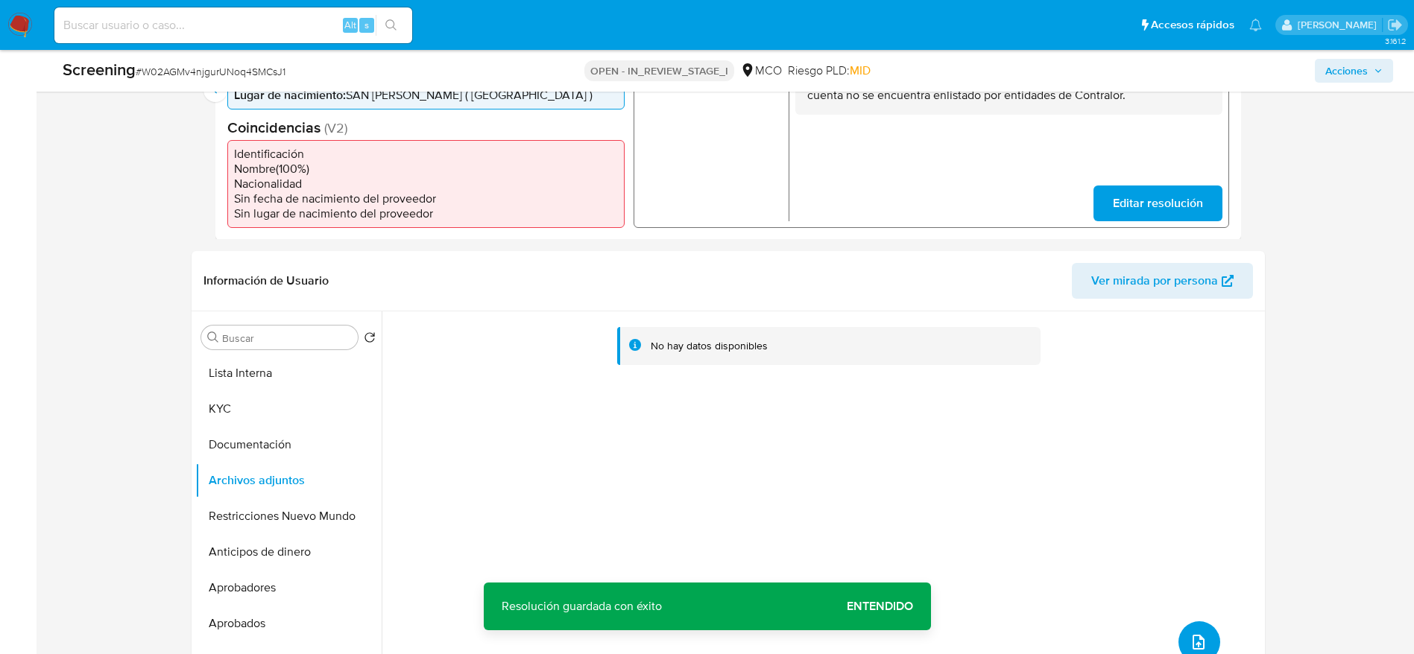
click at [1178, 634] on button "upload-file" at bounding box center [1199, 642] width 42 height 42
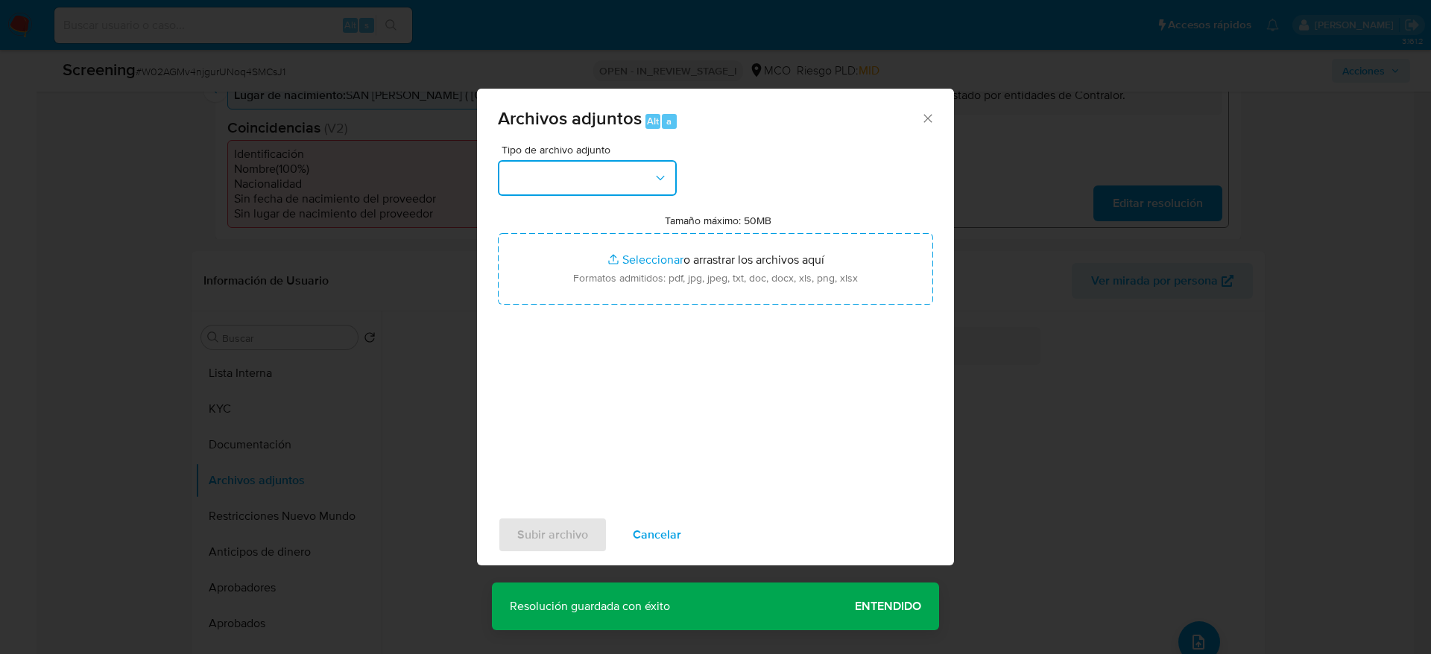
click at [672, 172] on button "button" at bounding box center [587, 178] width 179 height 36
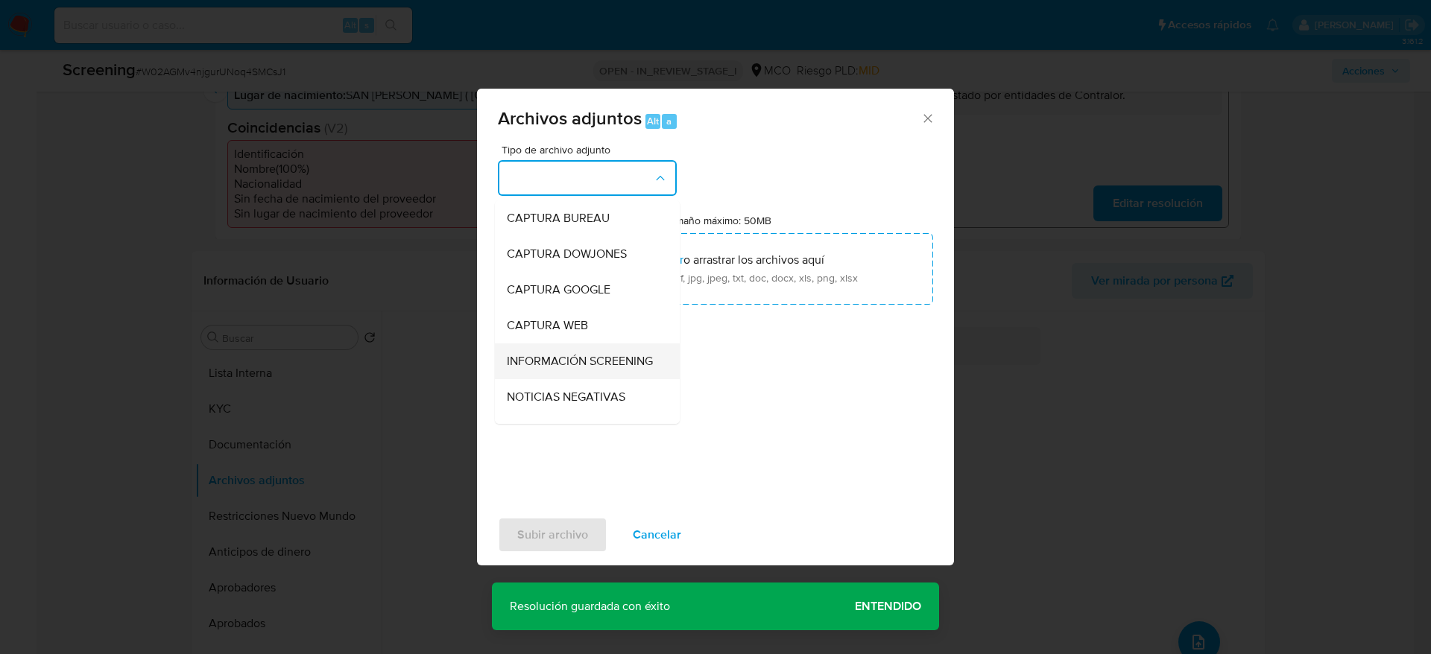
click at [569, 369] on span "INFORMACIÓN SCREENING" at bounding box center [580, 361] width 146 height 15
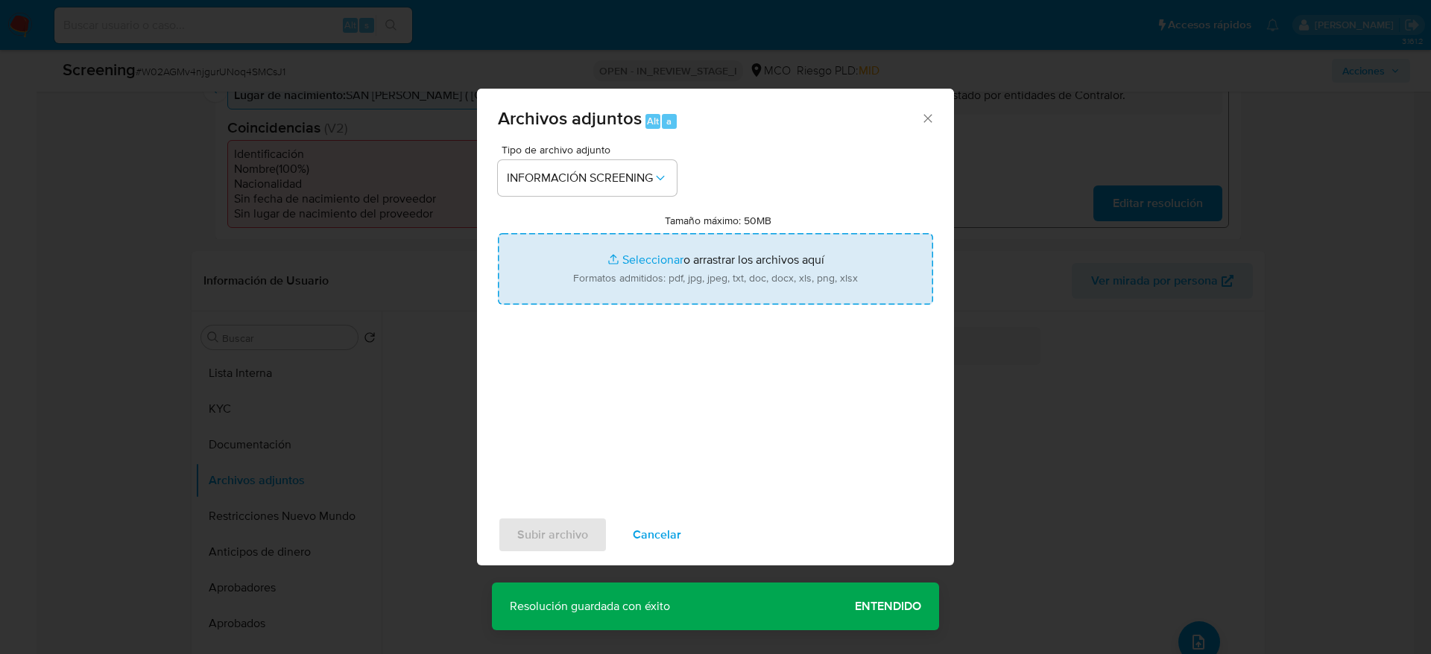
click at [628, 253] on input "Tamaño máximo: 50MB Seleccionar archivos" at bounding box center [715, 269] width 435 height 72
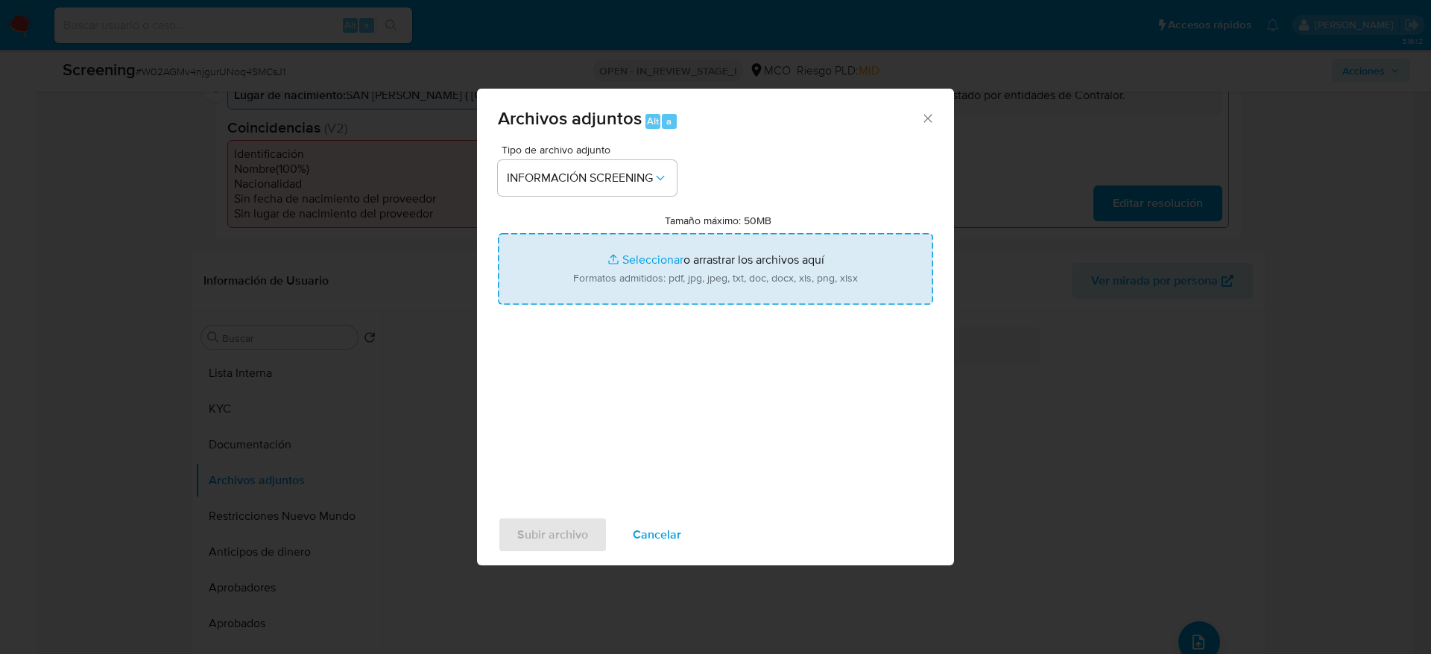
click at [754, 288] on input "Tamaño máximo: 50MB Seleccionar archivos" at bounding box center [715, 269] width 435 height 72
type input "C:\fakepath\_Luis Eduardo Camargo Viloria_ - Buscar con Google.pdf"
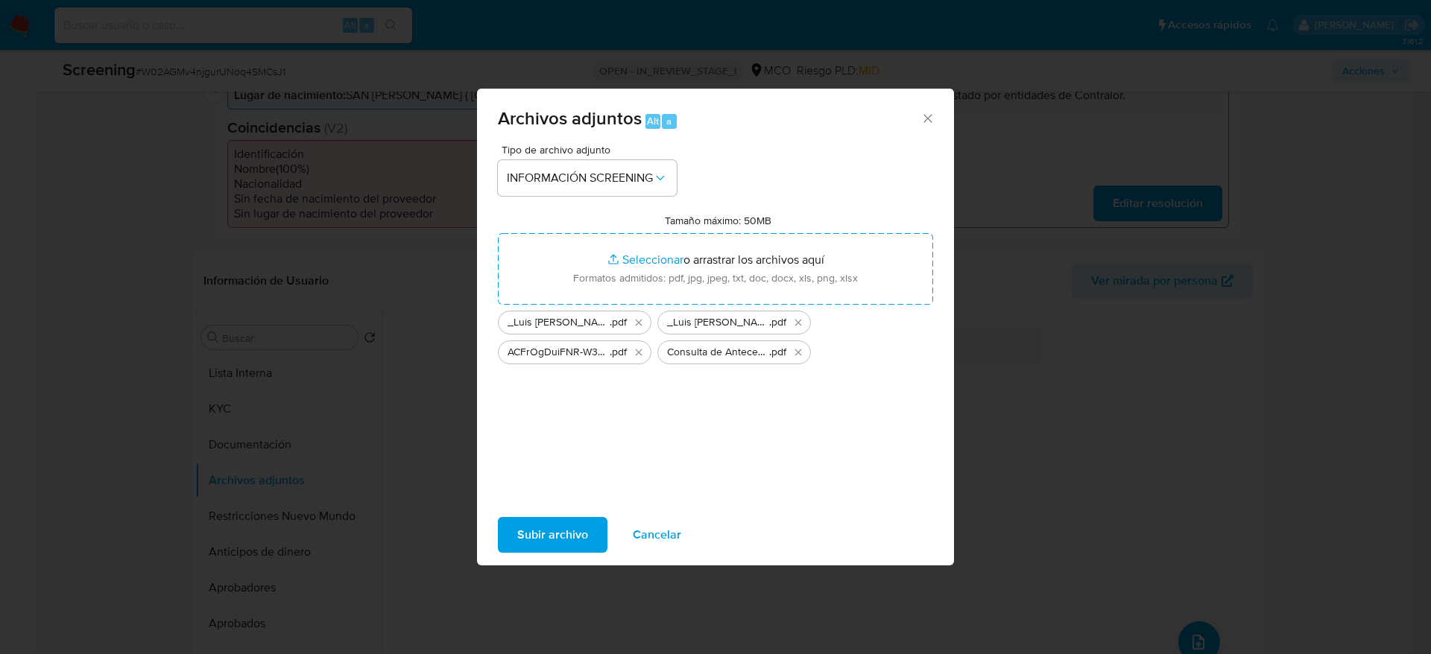
click at [551, 531] on span "Subir archivo" at bounding box center [552, 535] width 71 height 33
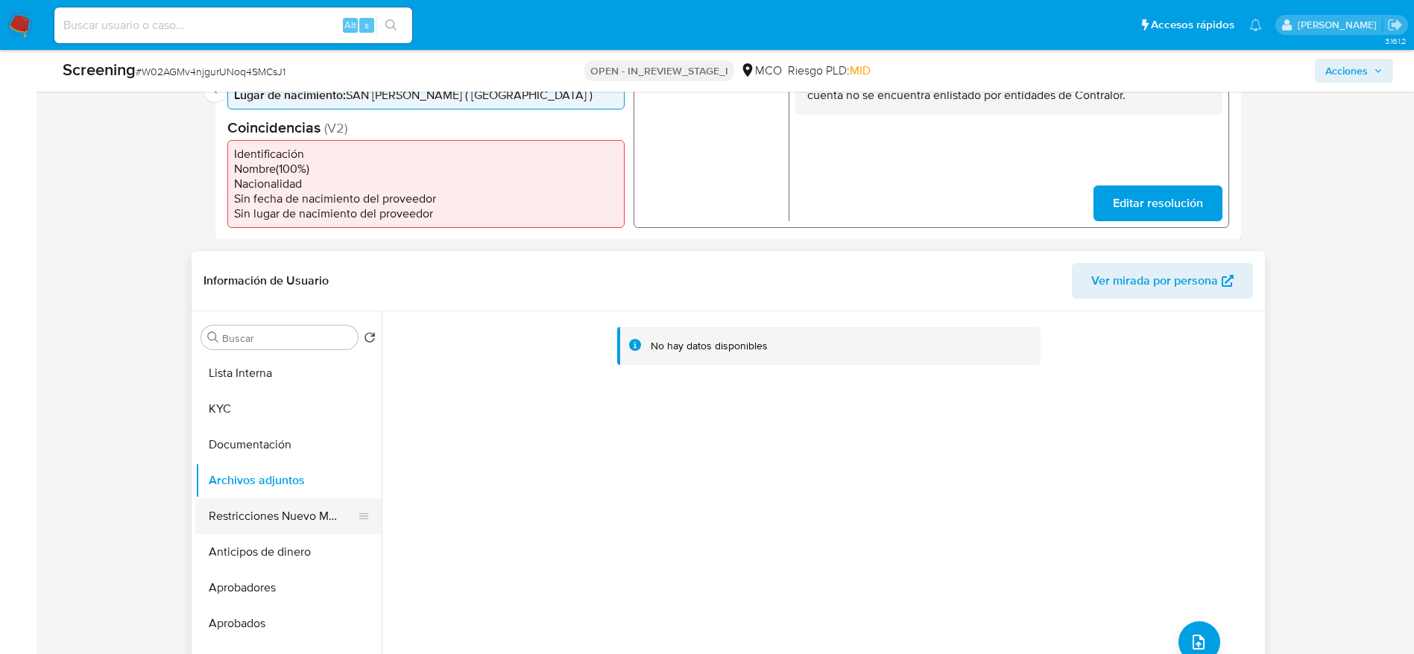
click at [294, 519] on button "Restricciones Nuevo Mundo" at bounding box center [282, 517] width 174 height 36
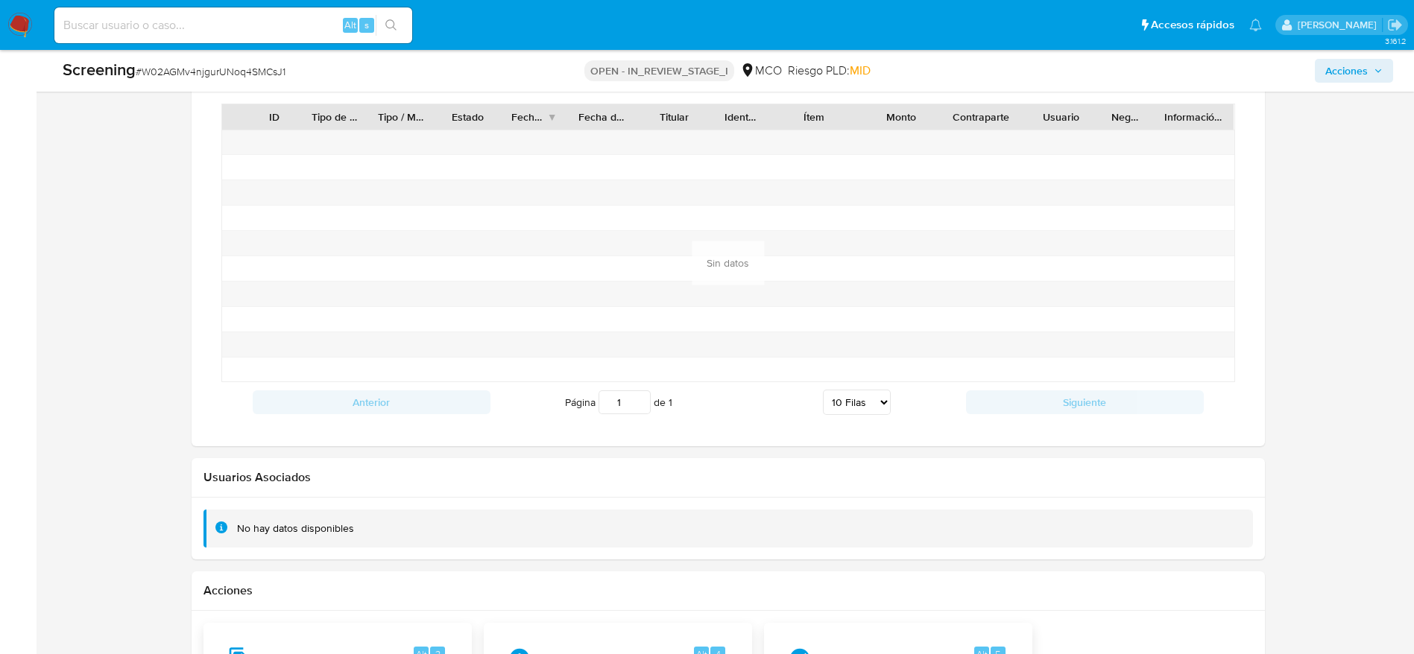
scroll to position [2144, 0]
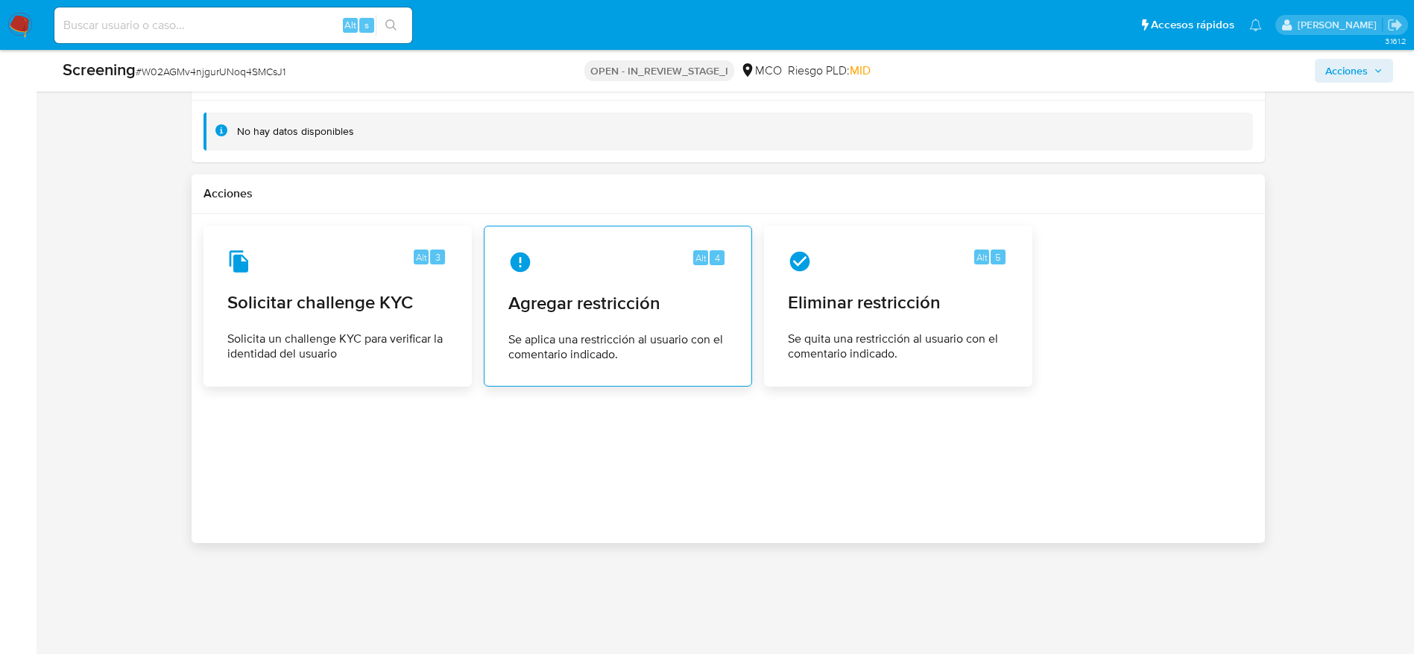
click at [738, 344] on div "Alt 4 Agregar restricción Se aplica una restricción al usuario con el comentari…" at bounding box center [617, 306] width 243 height 136
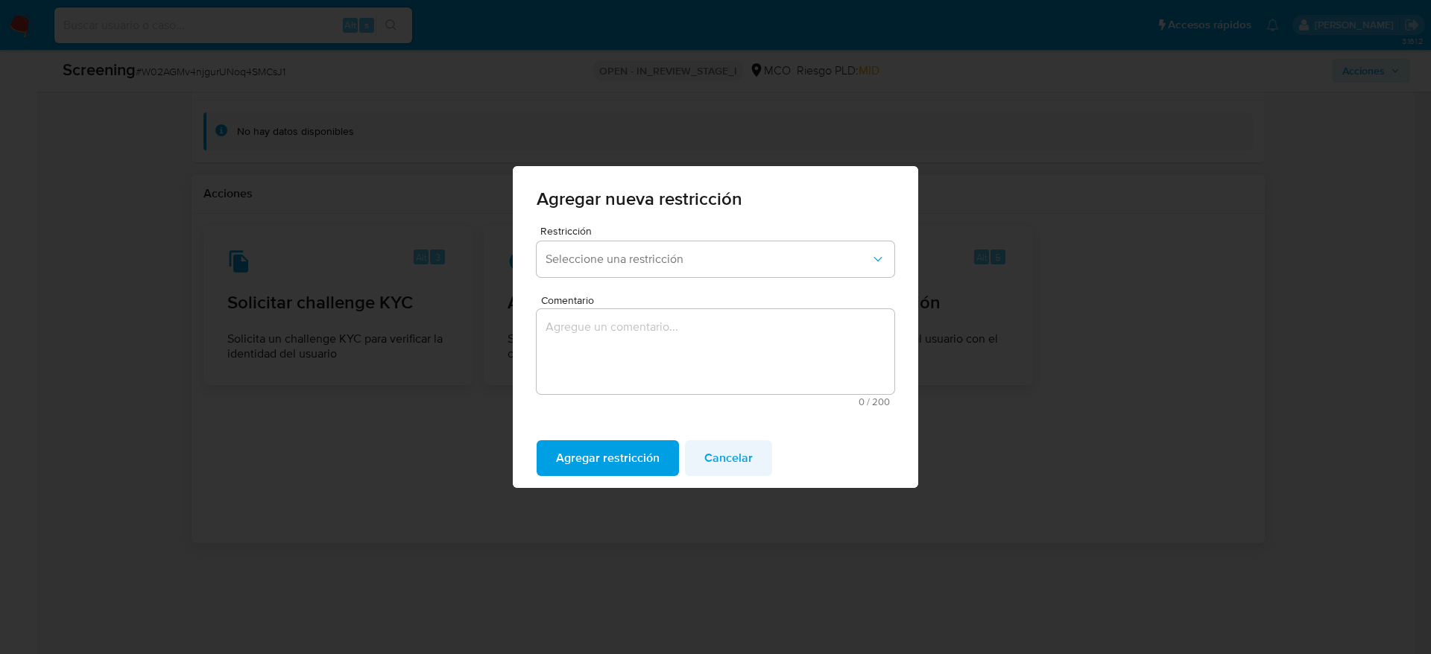
click at [735, 450] on span "Cancelar" at bounding box center [728, 458] width 48 height 33
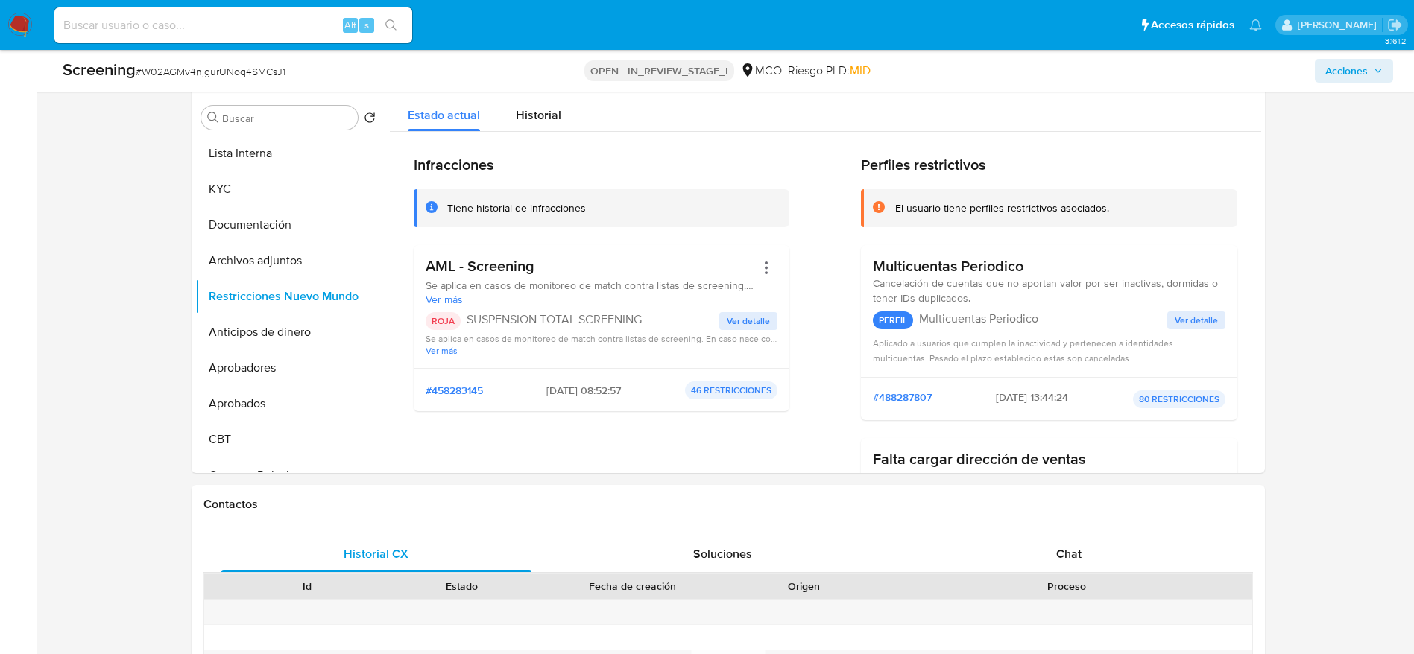
scroll to position [244, 0]
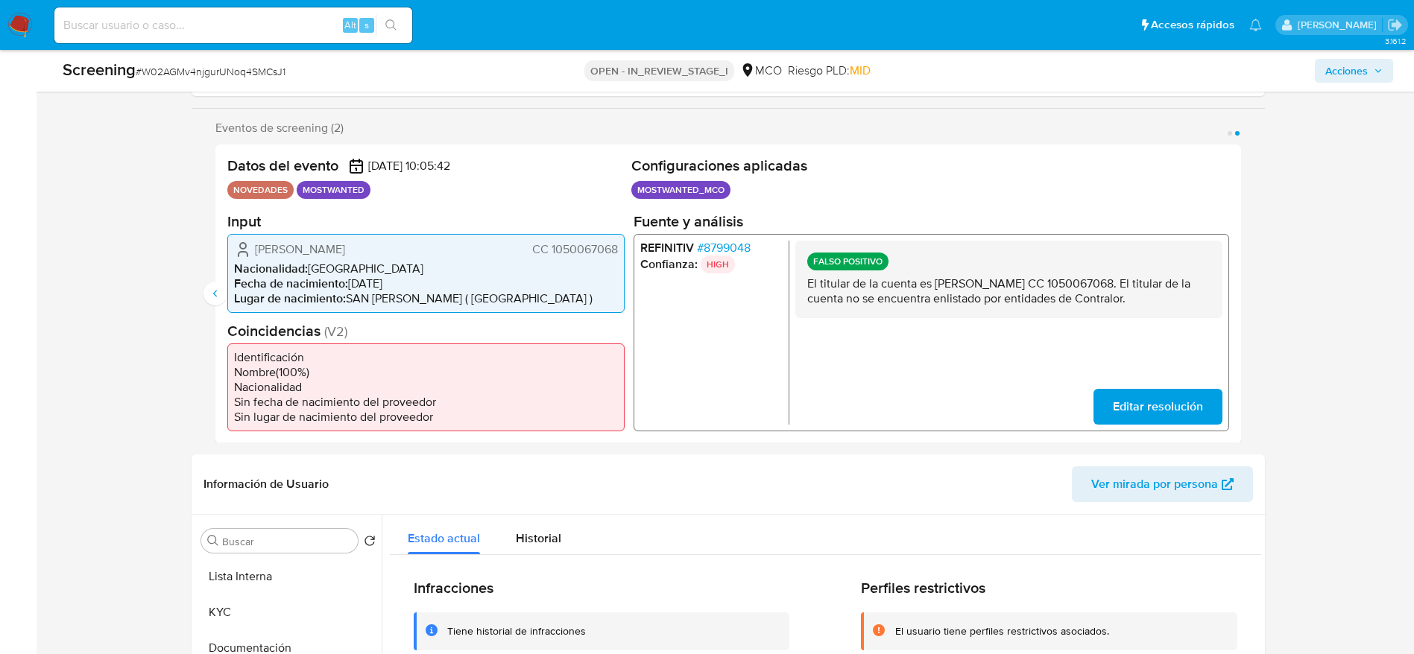
click at [949, 297] on p "El titular de la cuenta es Luis Eduardo Camargo Viloria CC 1050067068. El titul…" at bounding box center [1007, 291] width 403 height 30
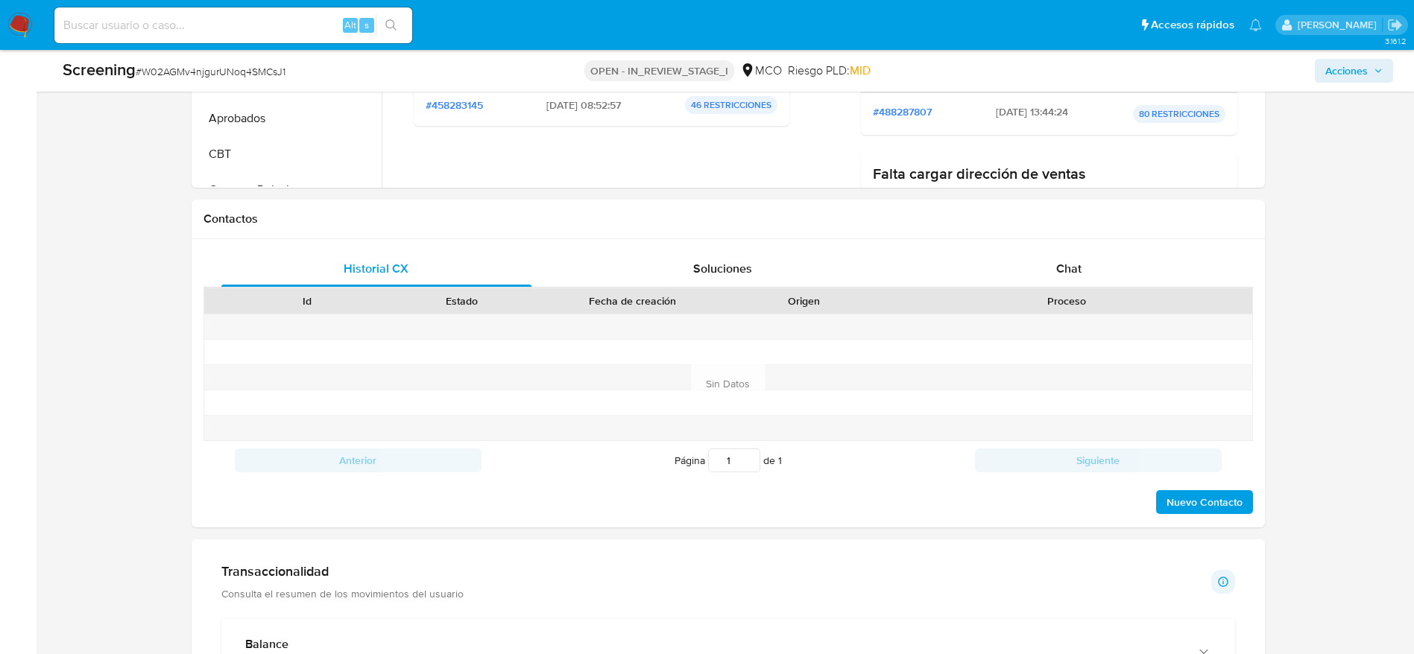
scroll to position [2144, 0]
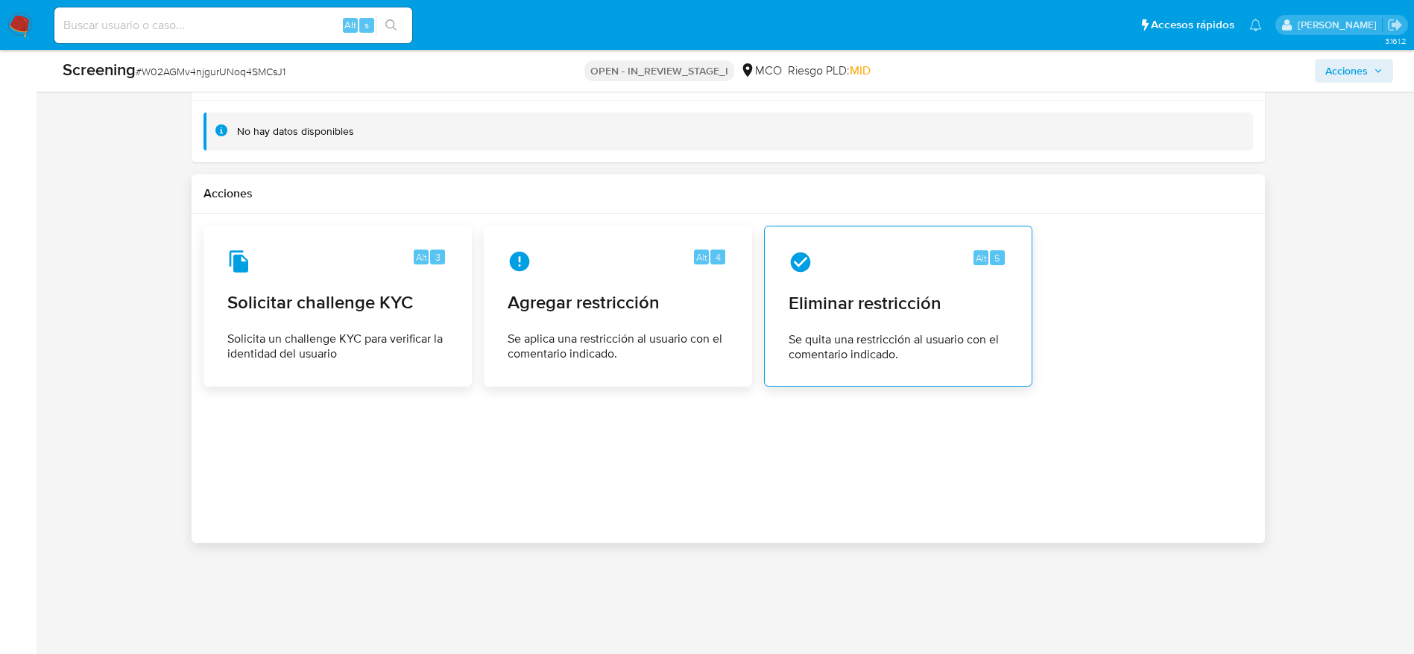
click at [861, 341] on span "Se quita una restricción al usuario con el comentario indicado." at bounding box center [897, 347] width 219 height 30
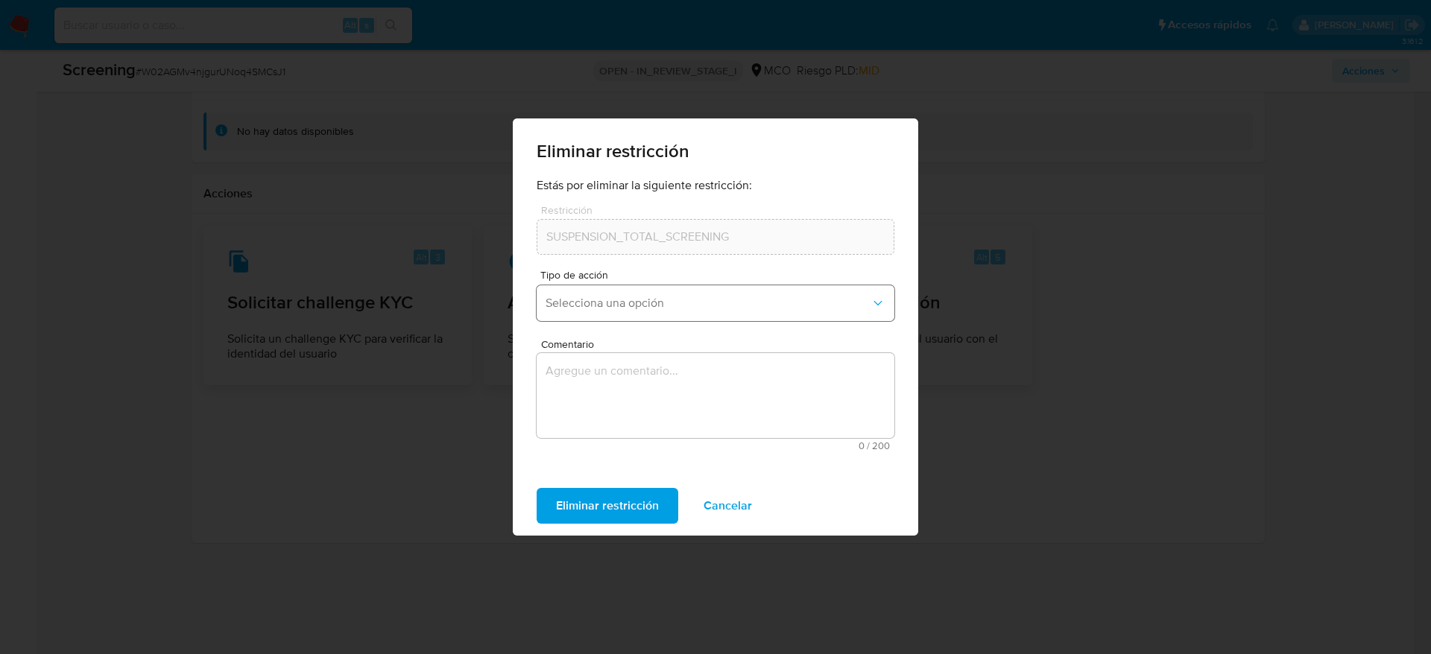
click at [633, 292] on button "Selecciona una opción" at bounding box center [716, 303] width 358 height 36
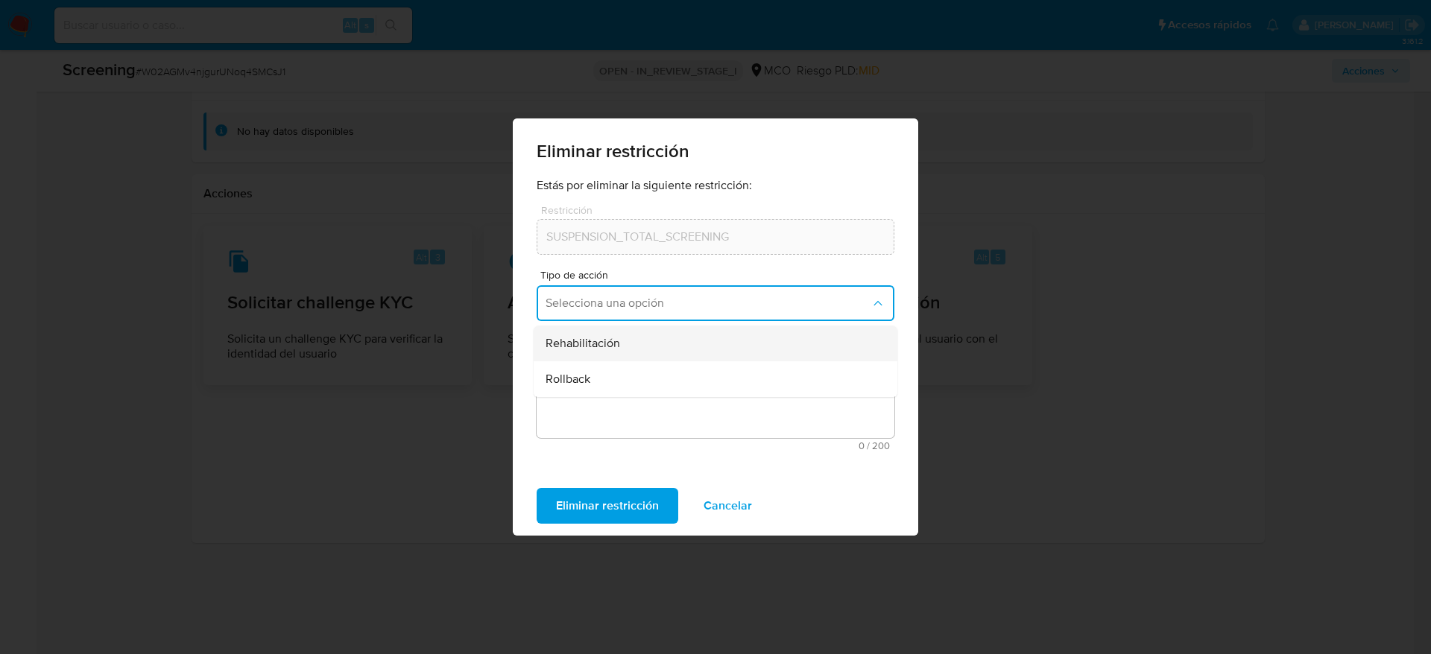
click at [633, 334] on div "Rehabilitación" at bounding box center [710, 344] width 331 height 36
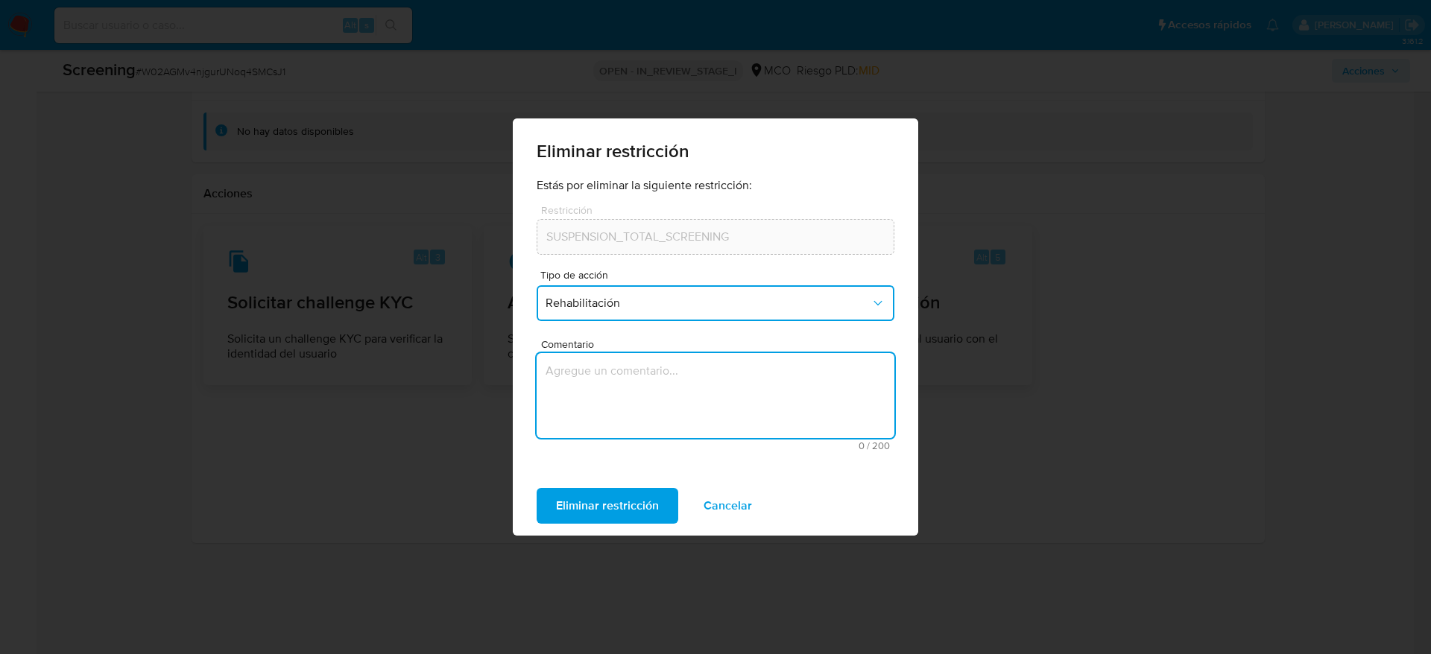
click at [633, 365] on textarea "Comentario" at bounding box center [716, 395] width 358 height 85
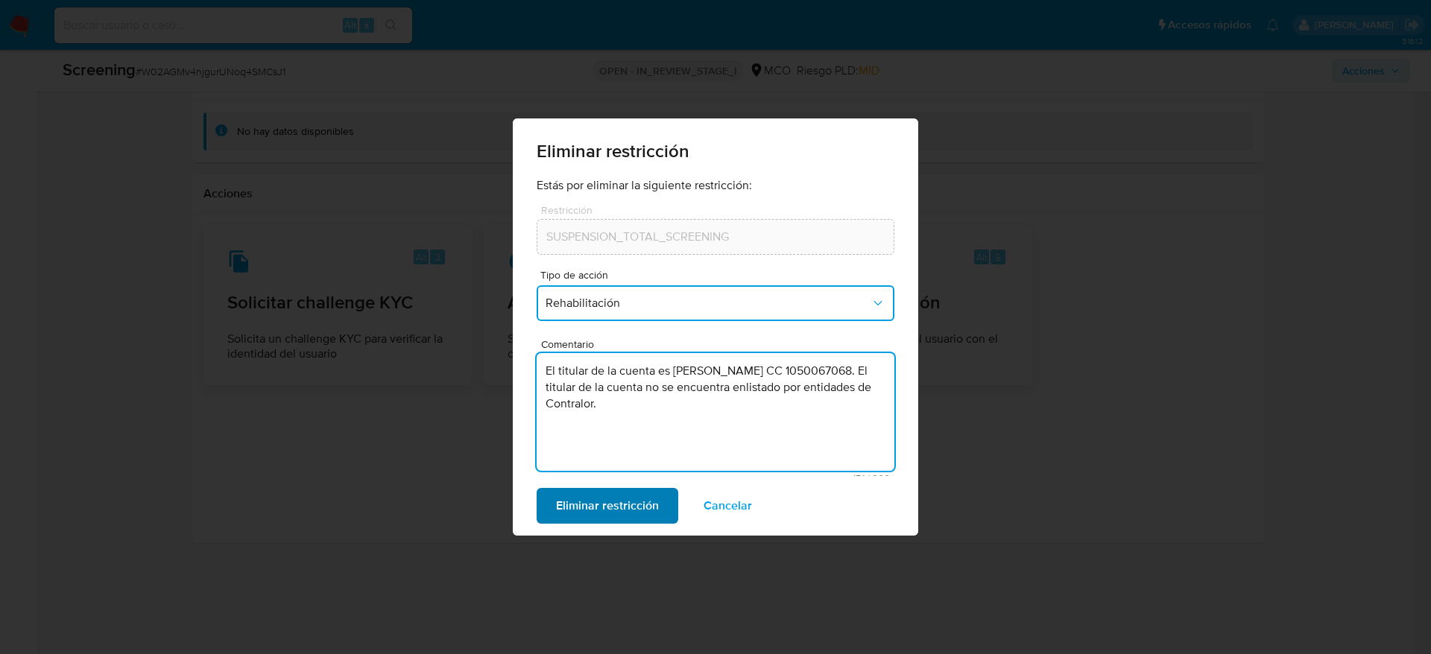
type textarea "El titular de la cuenta es Luis Eduardo Camargo Viloria CC 1050067068. El titul…"
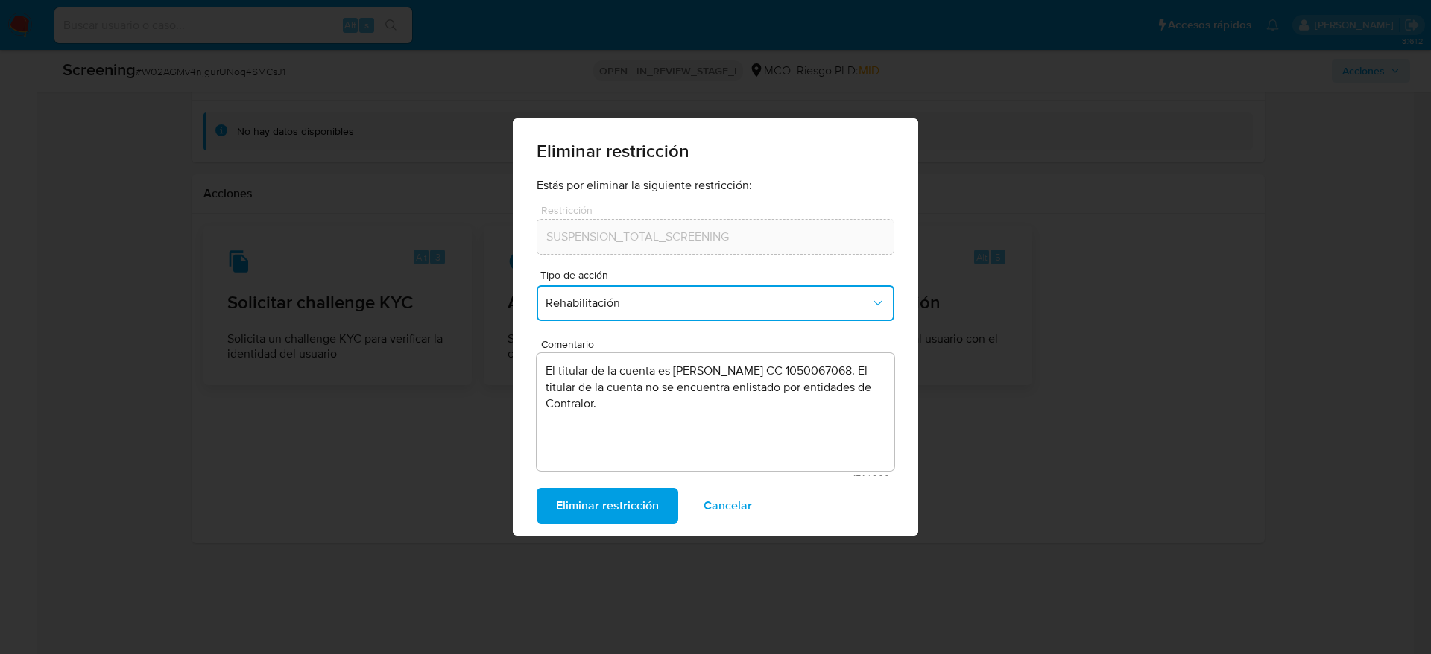
drag, startPoint x: 600, startPoint y: 509, endPoint x: 600, endPoint y: 476, distance: 32.8
click at [600, 508] on span "Eliminar restricción" at bounding box center [607, 506] width 103 height 33
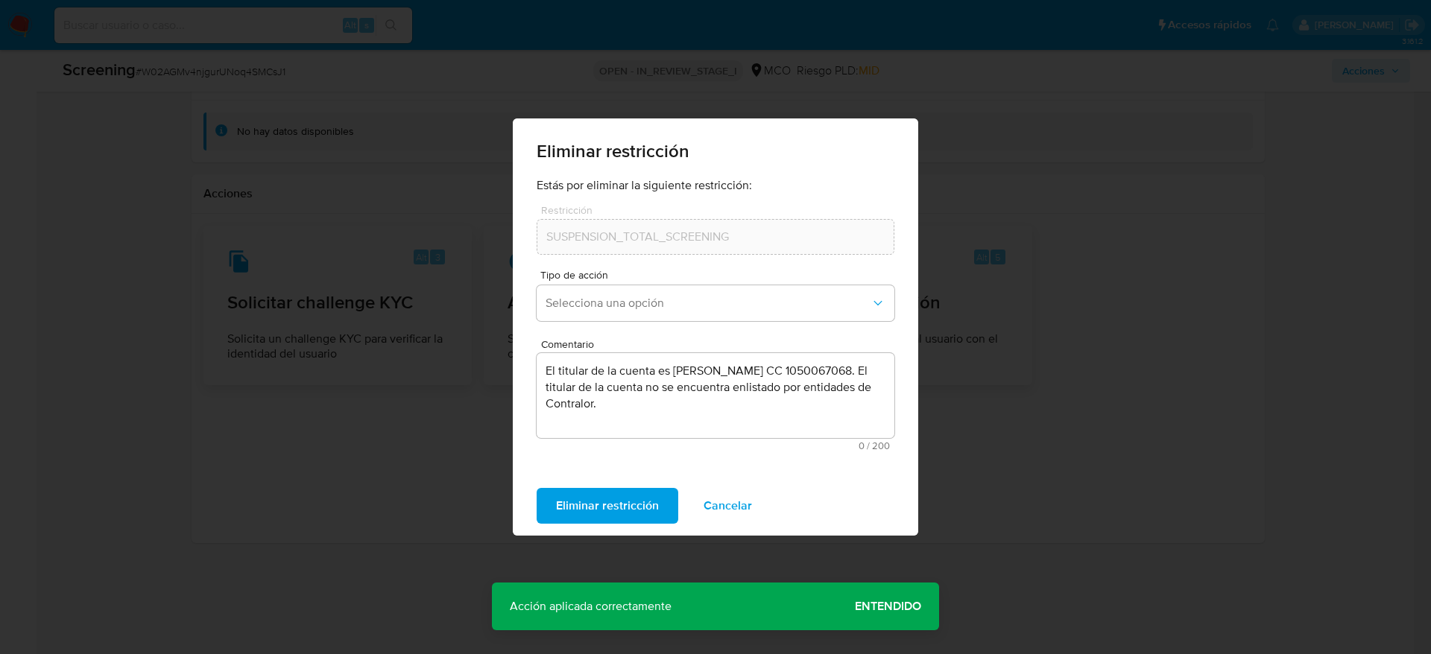
click at [893, 583] on div "Acción aplicada correctamente Acción aplicada correctamente Entendido" at bounding box center [715, 607] width 447 height 48
drag, startPoint x: 893, startPoint y: 583, endPoint x: 896, endPoint y: 595, distance: 12.3
click at [894, 584] on div "Acción aplicada correctamente Acción aplicada correctamente Entendido" at bounding box center [715, 607] width 447 height 48
click at [896, 607] on span "Entendido" at bounding box center [888, 607] width 66 height 0
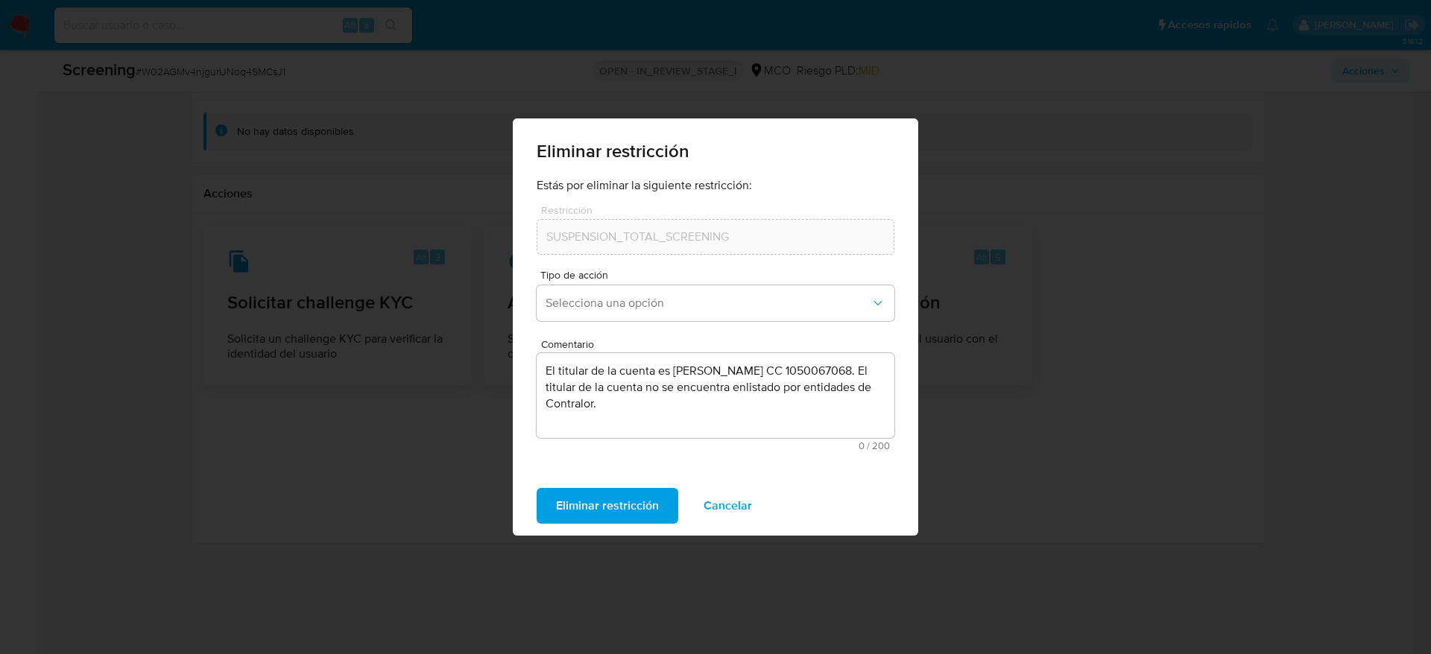
click at [741, 513] on span "Cancelar" at bounding box center [727, 506] width 48 height 33
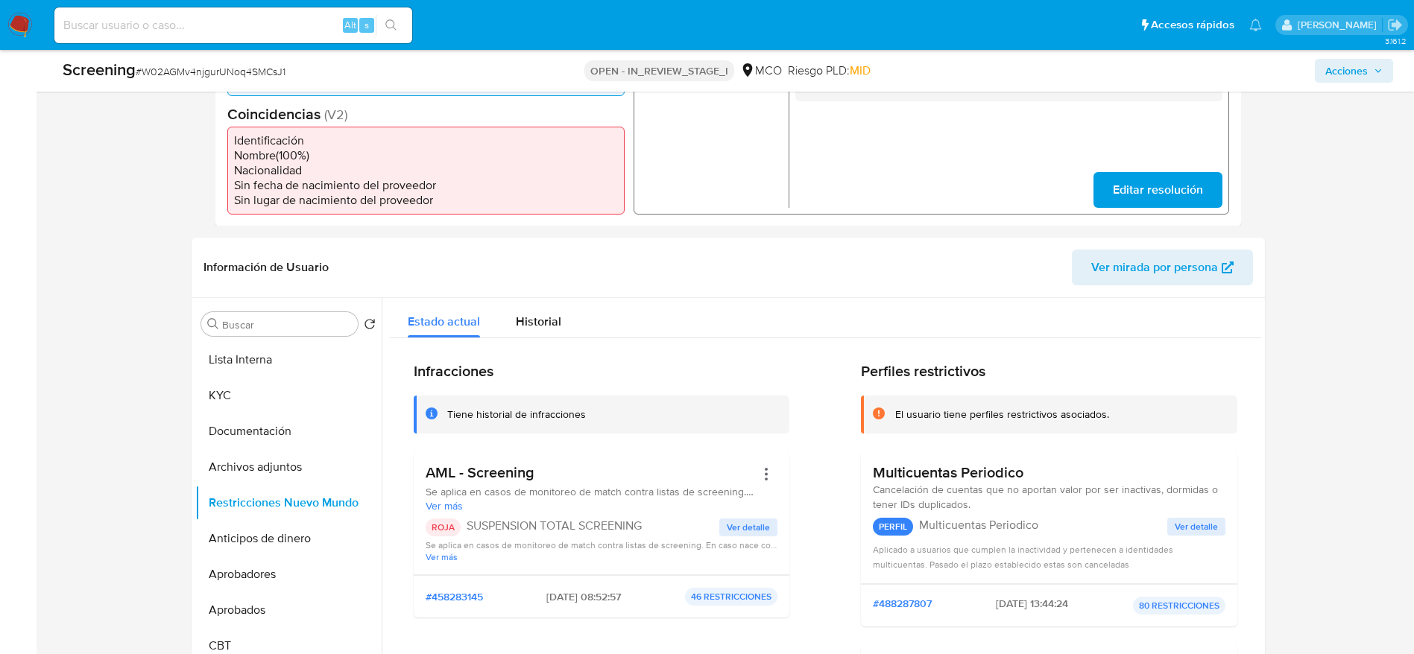
scroll to position [579, 0]
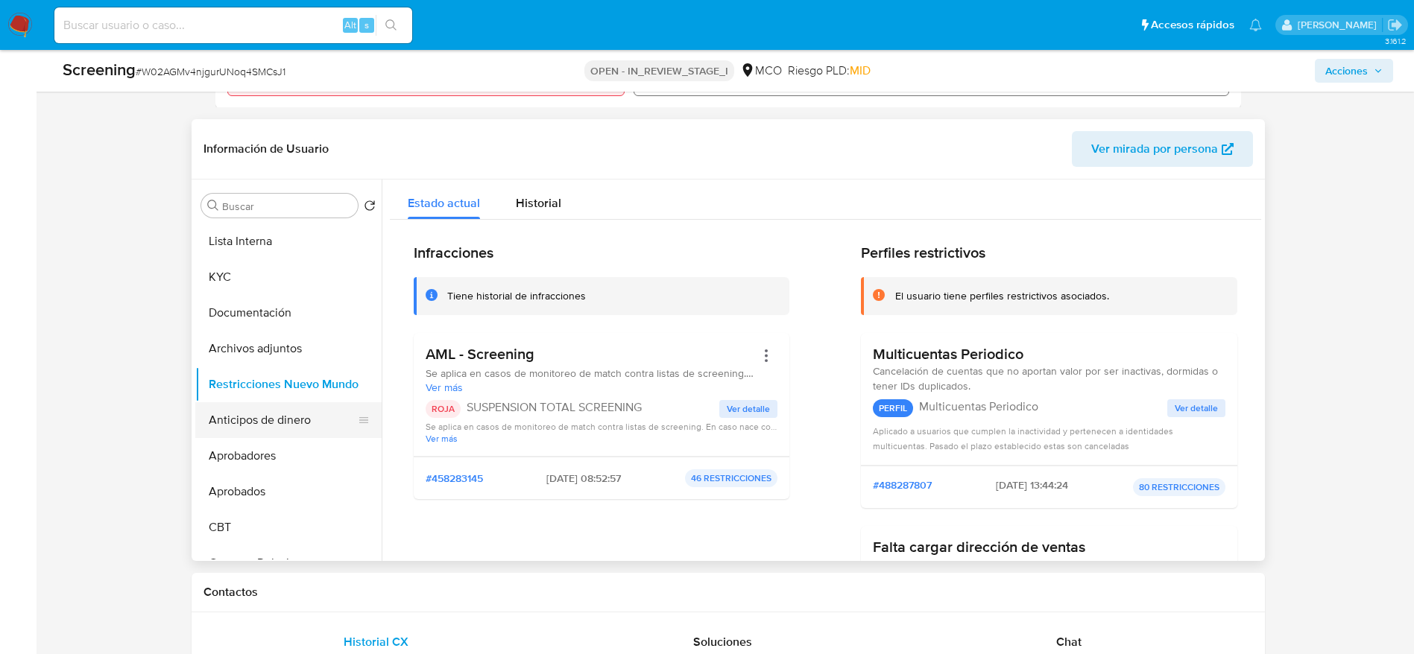
click at [230, 425] on button "Anticipos de dinero" at bounding box center [282, 420] width 174 height 36
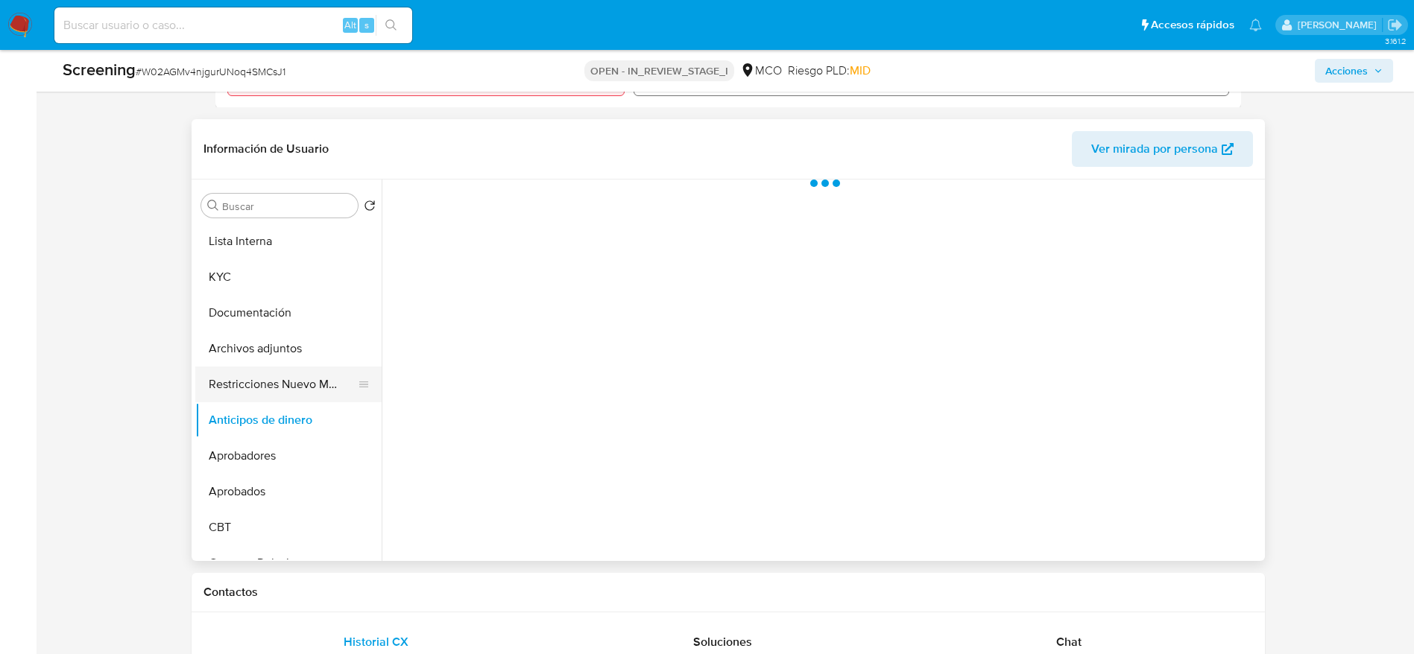
click at [255, 387] on button "Restricciones Nuevo Mundo" at bounding box center [282, 385] width 174 height 36
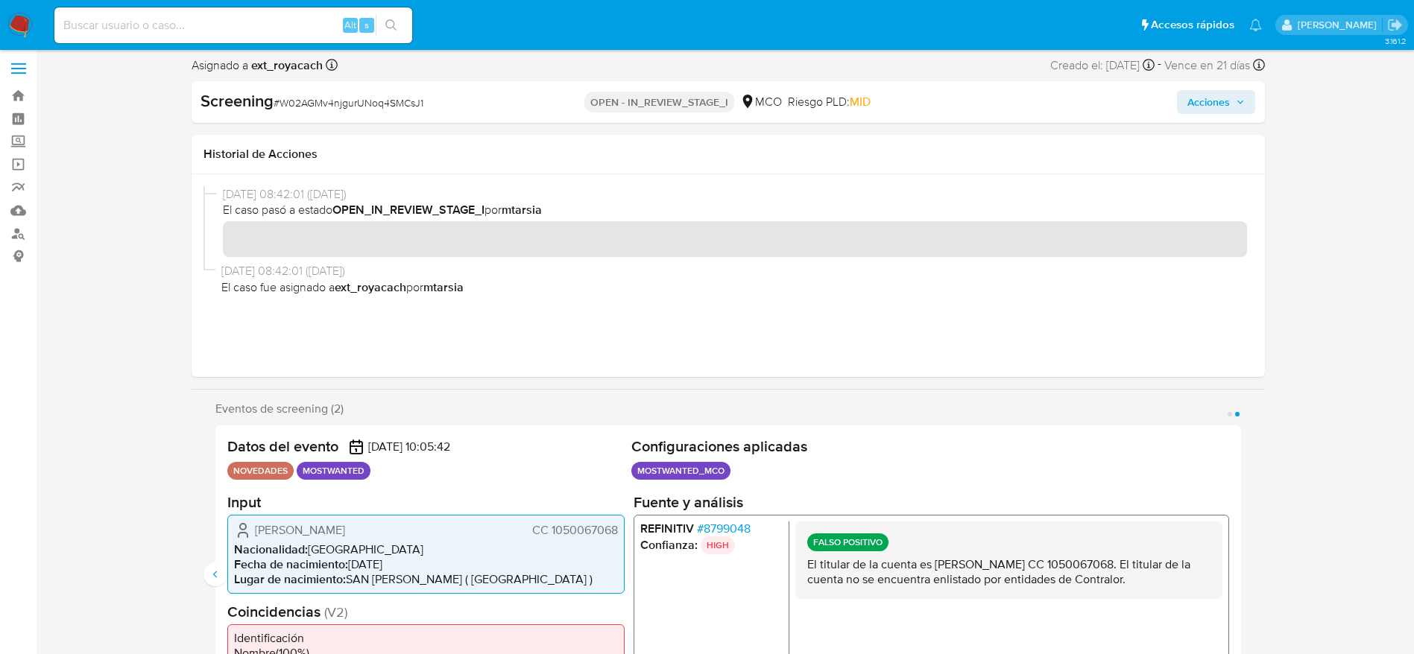
scroll to position [0, 0]
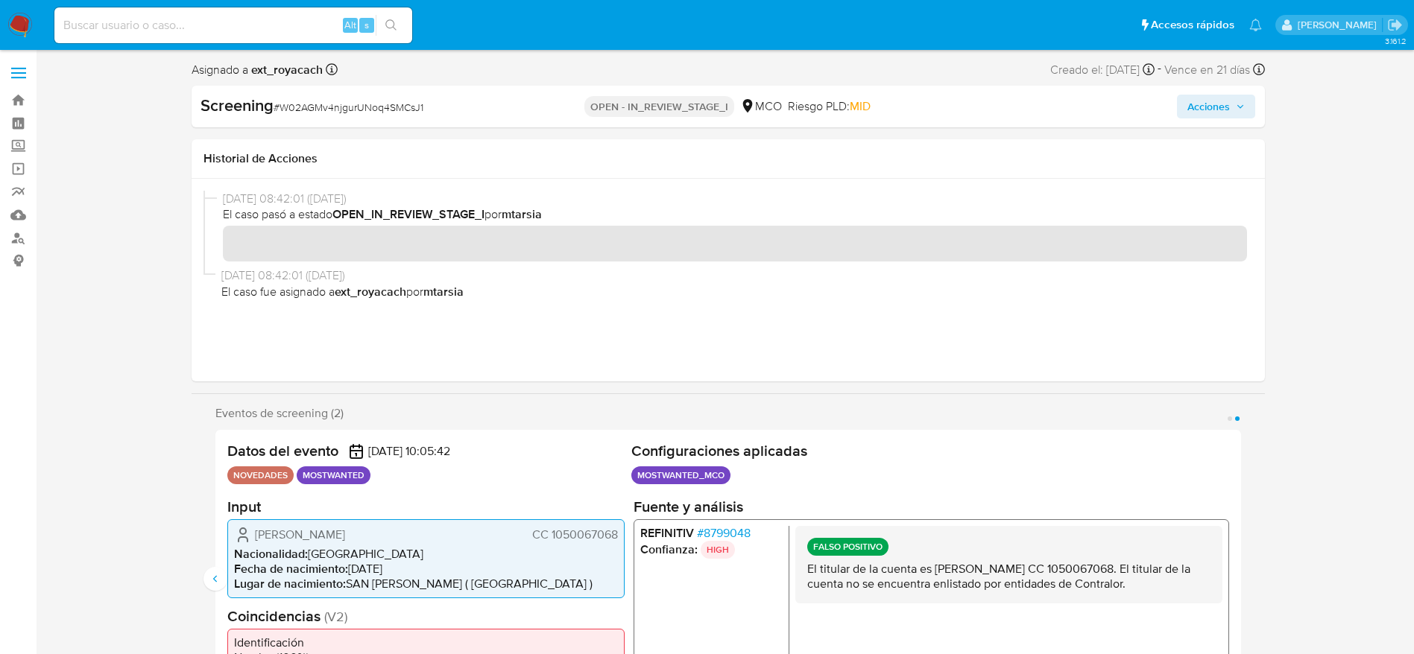
click at [1254, 102] on button "Acciones" at bounding box center [1216, 107] width 78 height 24
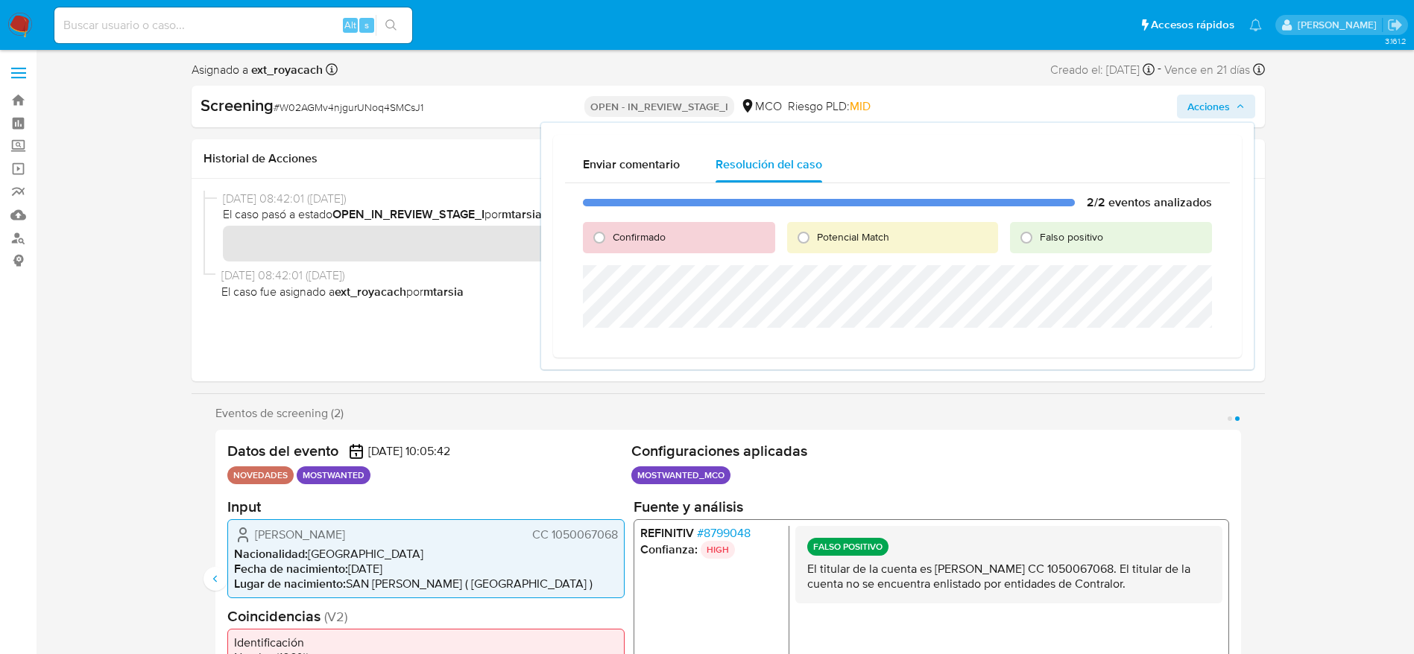
click at [1046, 231] on span "Falso positivo" at bounding box center [1071, 237] width 63 height 15
click at [1038, 231] on input "Falso positivo" at bounding box center [1026, 238] width 24 height 24
radio input "true"
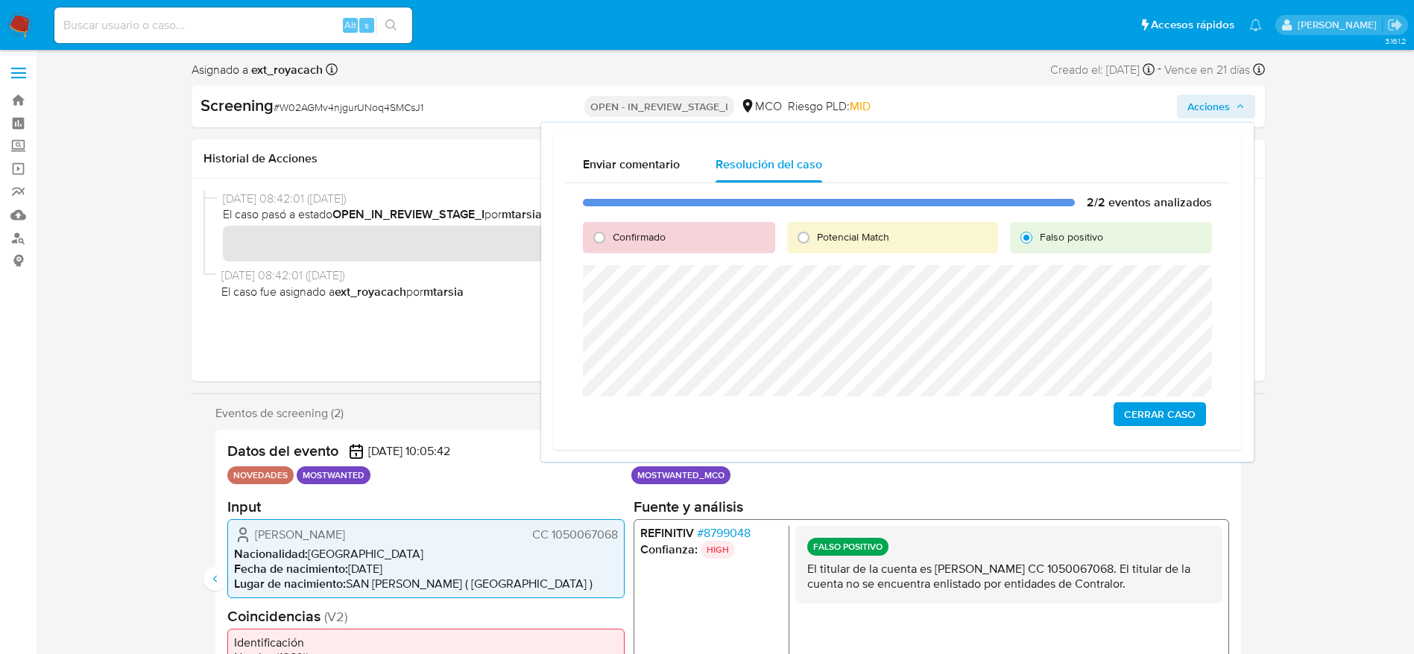
click at [1151, 412] on span "Cerrar Caso" at bounding box center [1160, 414] width 72 height 21
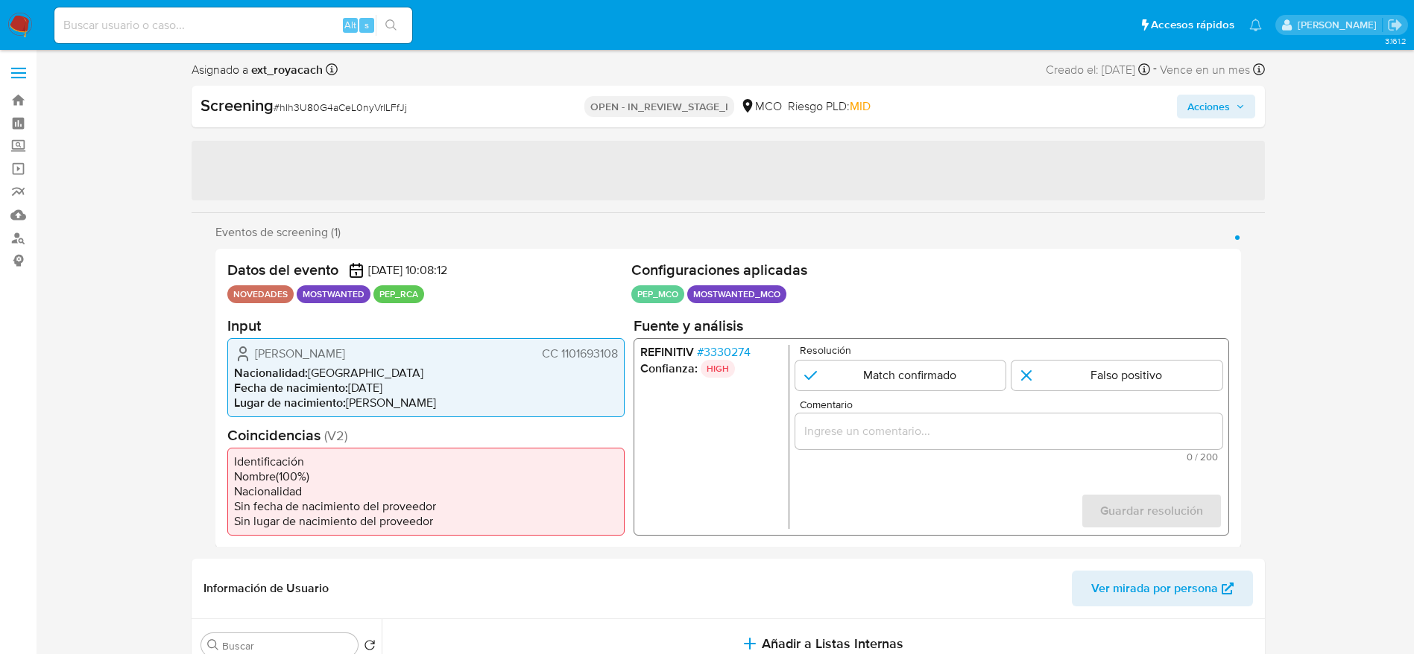
select select "10"
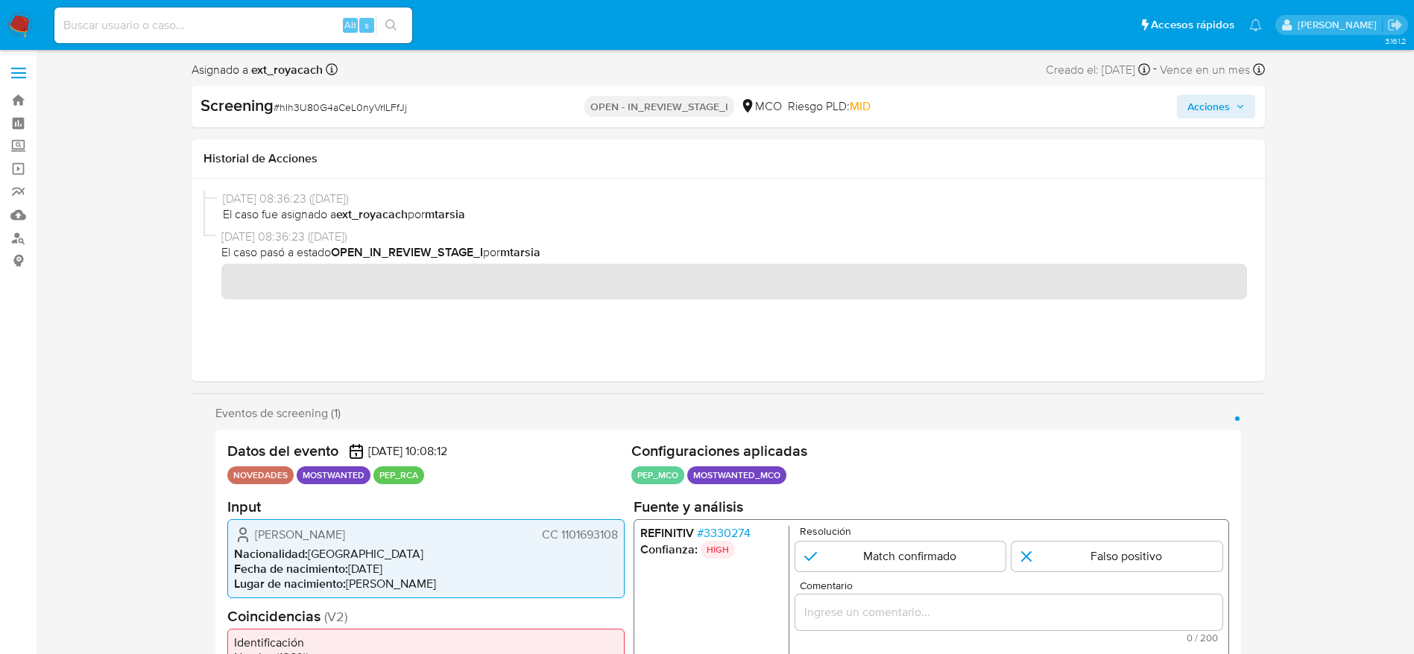
click at [592, 538] on span "CC 1101693108" at bounding box center [579, 534] width 76 height 15
click at [592, 537] on span "CC 1101693108" at bounding box center [579, 534] width 76 height 15
click at [596, 515] on section "Input Jose Yesid Guinand Calderon CC 1101693108 Nacionalidad : Colombia Fecha d…" at bounding box center [425, 547] width 397 height 101
click at [596, 534] on span "CC 1101693108" at bounding box center [579, 534] width 76 height 15
click at [596, 535] on span "CC 1101693108" at bounding box center [579, 534] width 76 height 15
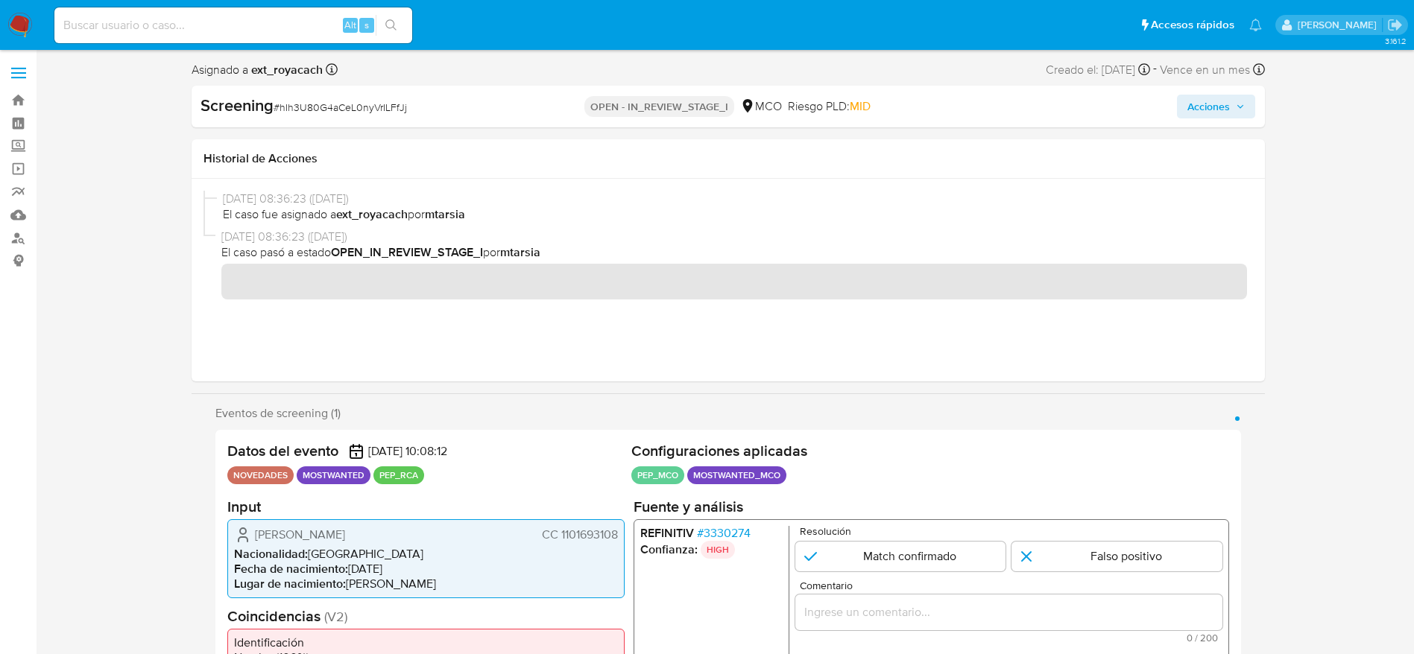
click at [345, 538] on span "Jose Yesid Guinand Calderon" at bounding box center [300, 534] width 90 height 15
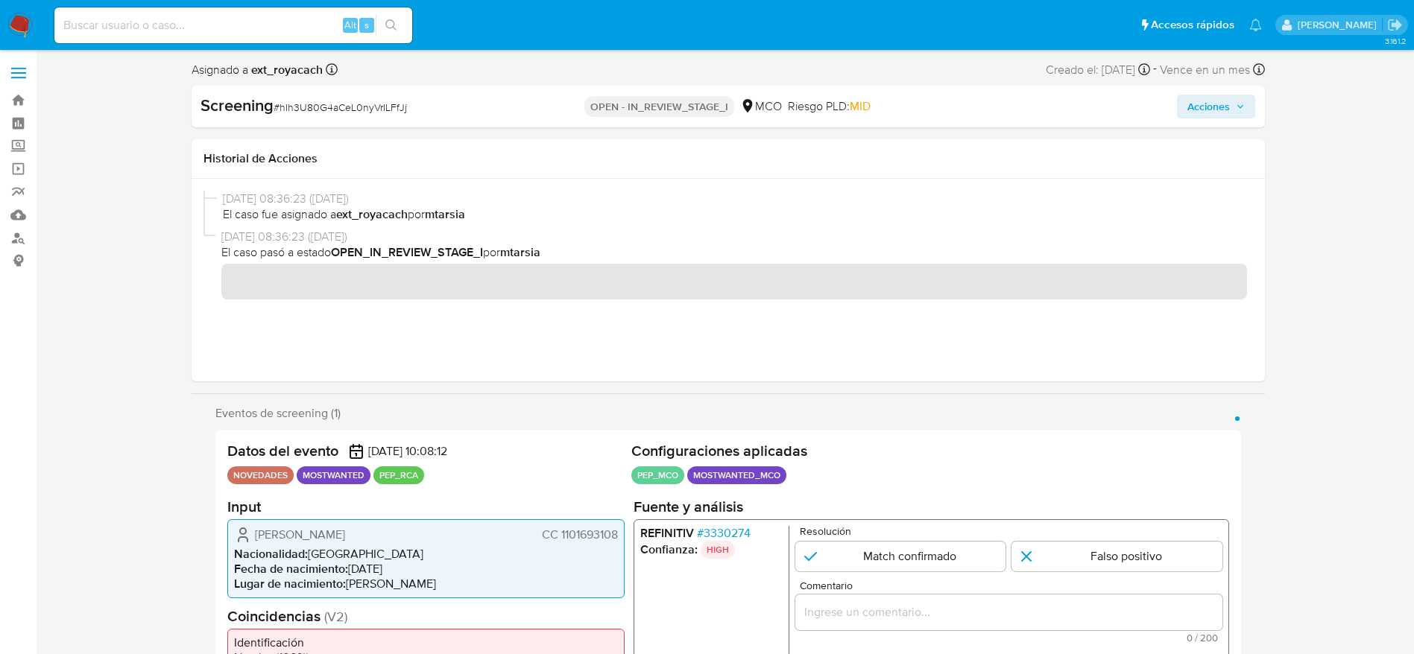
click at [349, 107] on span "# hIh3U80G4aCeL0nyVrILFfJj" at bounding box center [339, 107] width 133 height 15
copy span "hIh3U80G4aCeL0nyVrILFfJj"
drag, startPoint x: 233, startPoint y: 532, endPoint x: 616, endPoint y: 531, distance: 382.3
click at [616, 531] on div "Jose Yesid Guinand Calderon CC 1101693108 Nacionalidad : Colombia Fecha de naci…" at bounding box center [425, 558] width 397 height 79
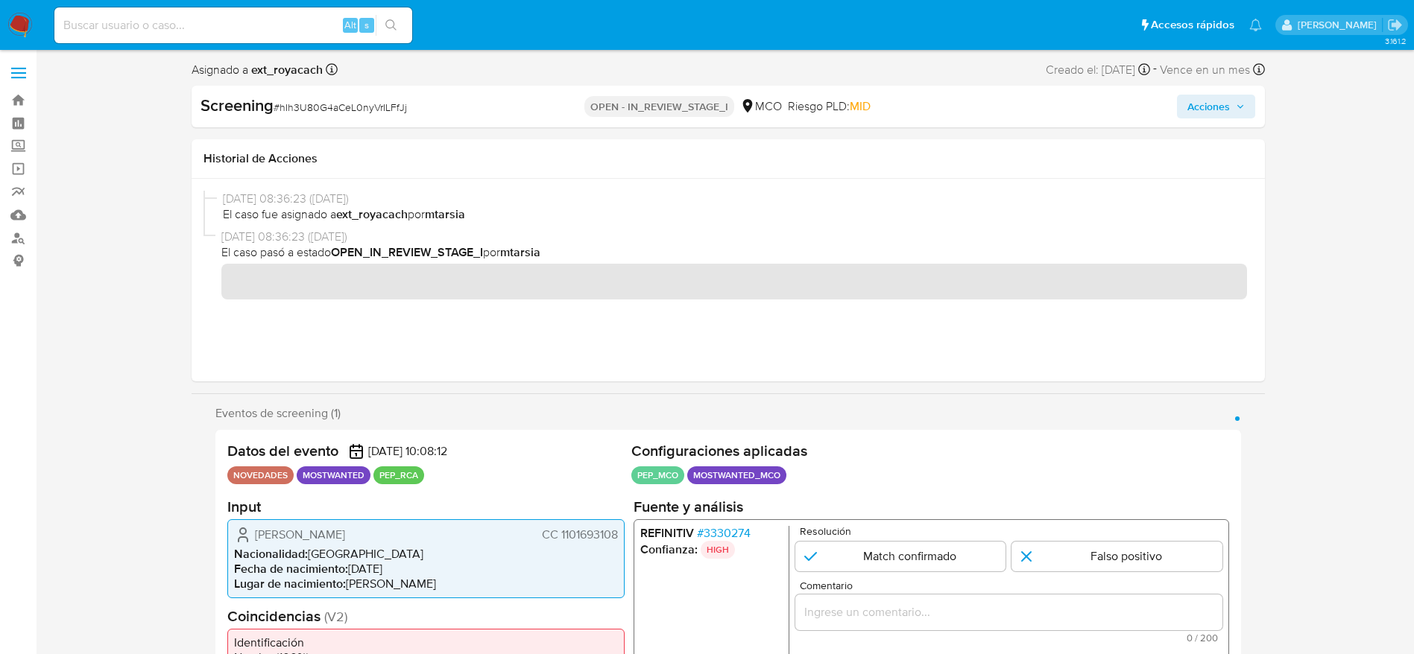
click at [345, 533] on span "Jose Yesid Guinand Calderon" at bounding box center [300, 534] width 90 height 15
click at [586, 531] on span "CC 1101693108" at bounding box center [579, 534] width 76 height 15
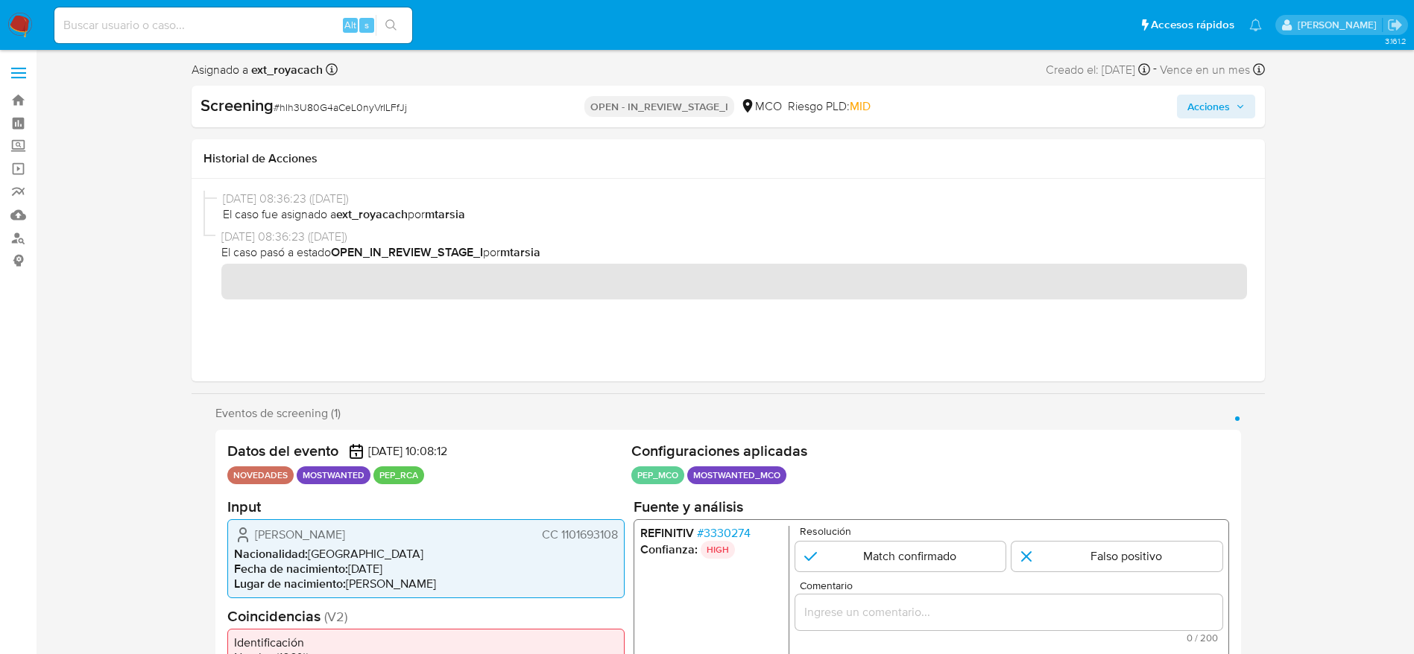
click at [315, 535] on span "Jose Yesid Guinand Calderon" at bounding box center [300, 534] width 90 height 15
click at [590, 537] on span "CC 1101693108" at bounding box center [579, 534] width 76 height 15
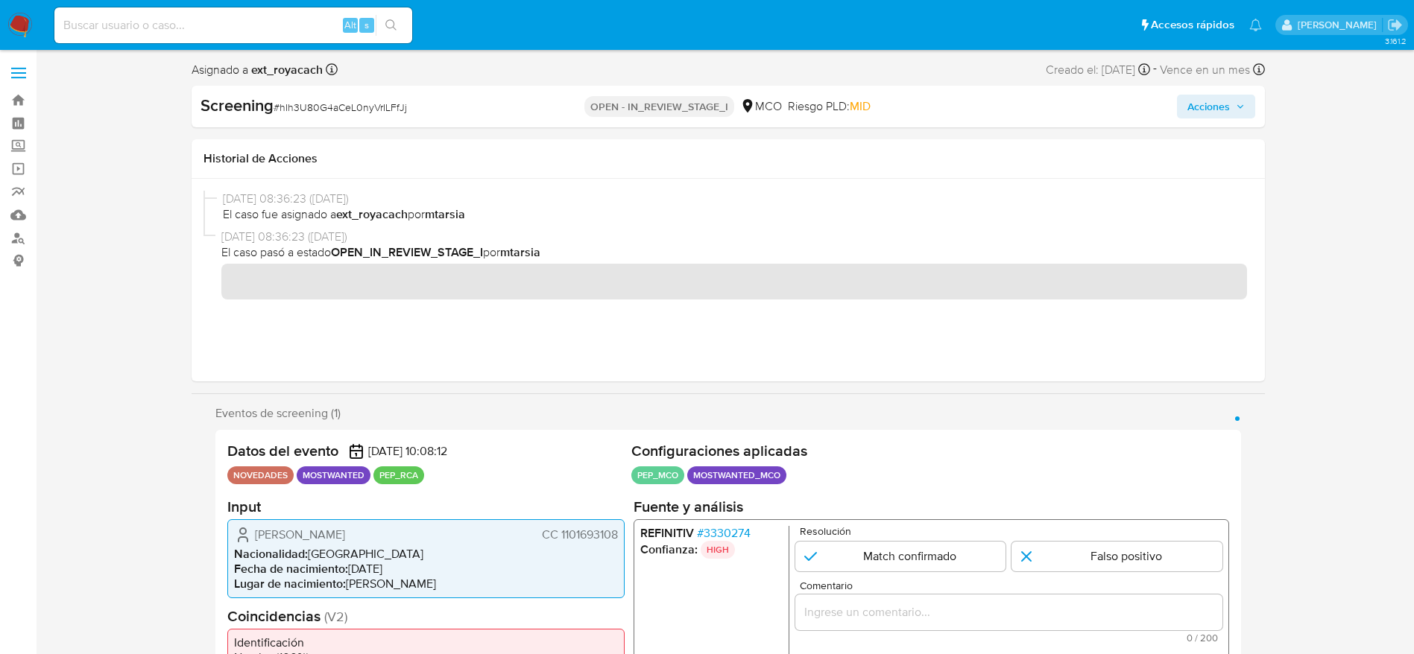
drag, startPoint x: 217, startPoint y: 538, endPoint x: 623, endPoint y: 535, distance: 406.1
click at [622, 541] on div "Datos del evento 26/09/2025 10:08:12 NOVEDADES MOSTWANTED PEP_RCA Configuracion…" at bounding box center [727, 579] width 1025 height 299
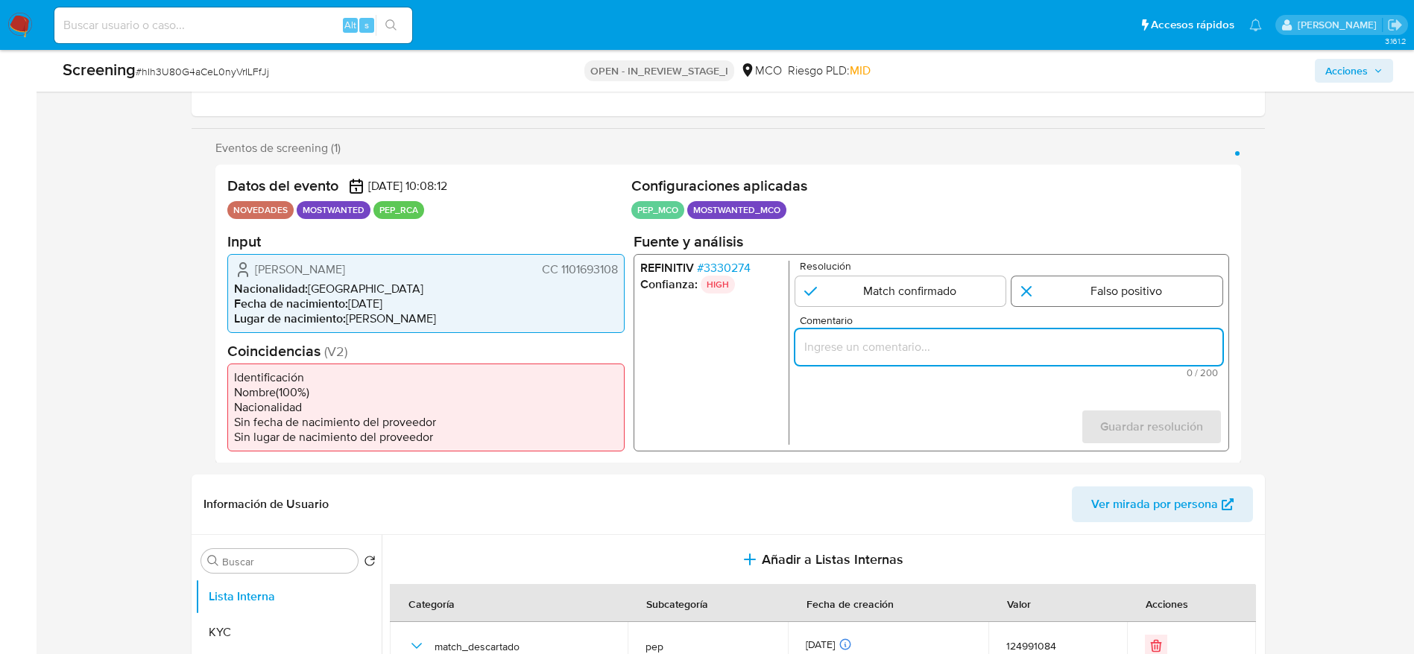
drag, startPoint x: 937, startPoint y: 352, endPoint x: 1015, endPoint y: 297, distance: 94.7
click at [936, 352] on input "Comentario" at bounding box center [1007, 346] width 427 height 19
paste input "El titular de la cuenta es Jose Yesid Guinand Calderon CC 1101693108. El titula…"
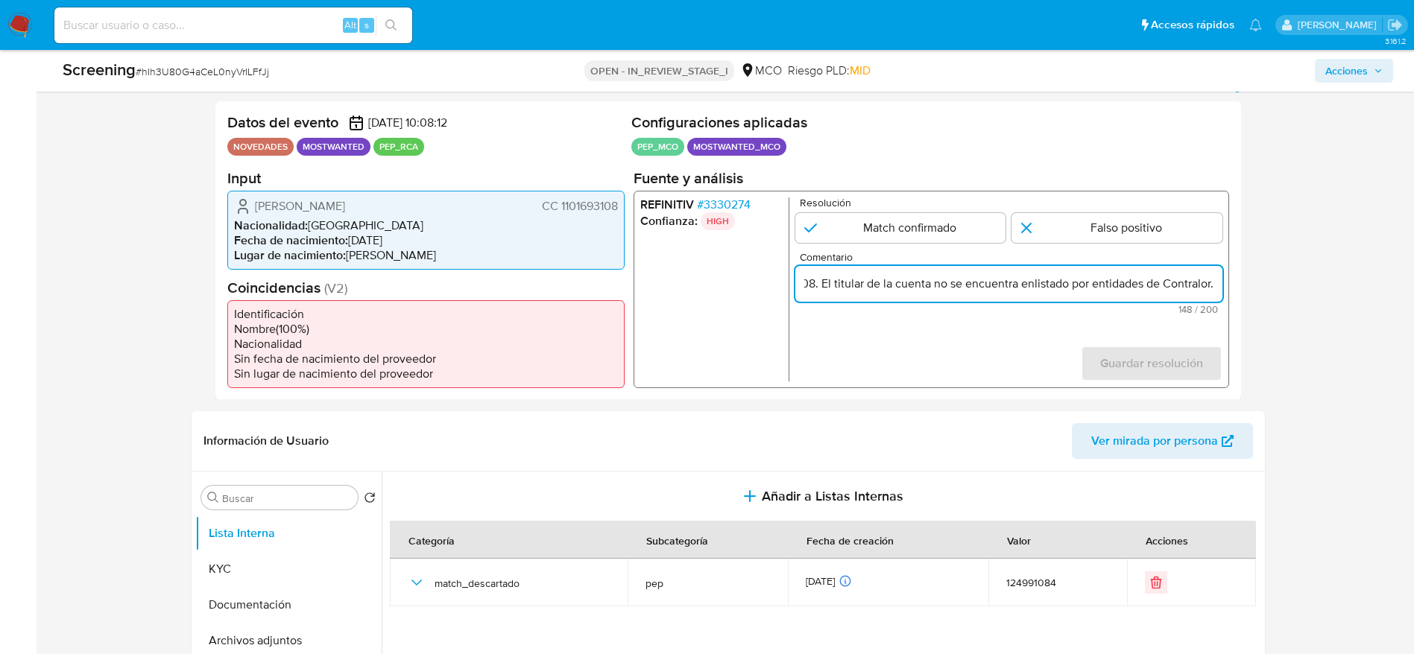
scroll to position [335, 0]
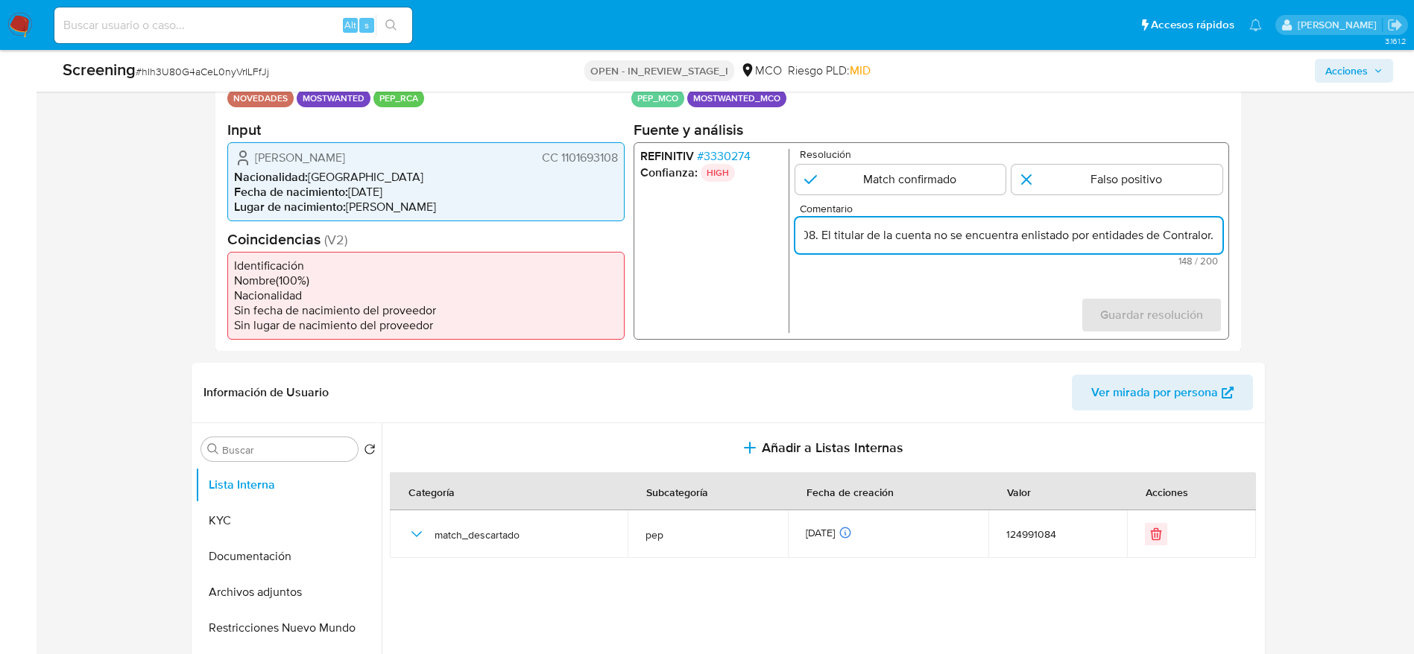
type input "El titular de la cuenta es Jose Yesid Guinand Calderon CC 1101693108. El titula…"
click at [1086, 158] on p "Resolución" at bounding box center [1010, 153] width 423 height 11
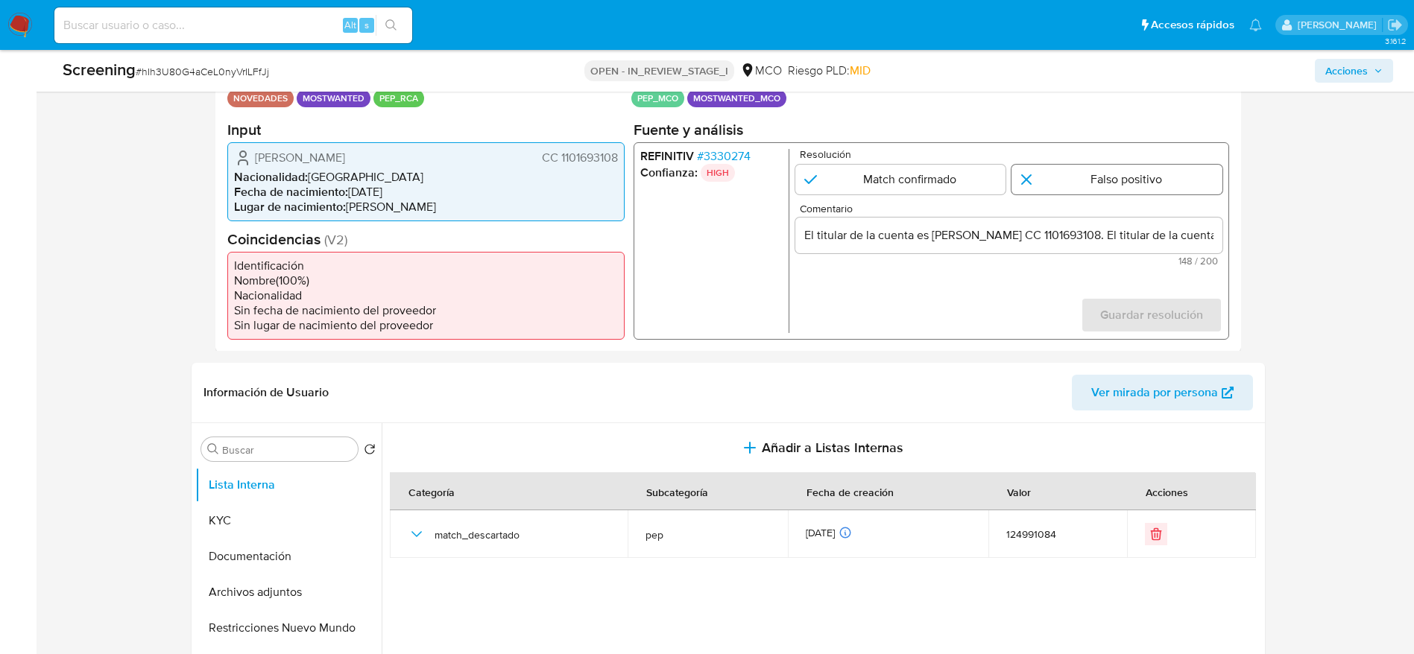
click at [1086, 171] on input "1 de 1" at bounding box center [1116, 179] width 211 height 30
radio input "true"
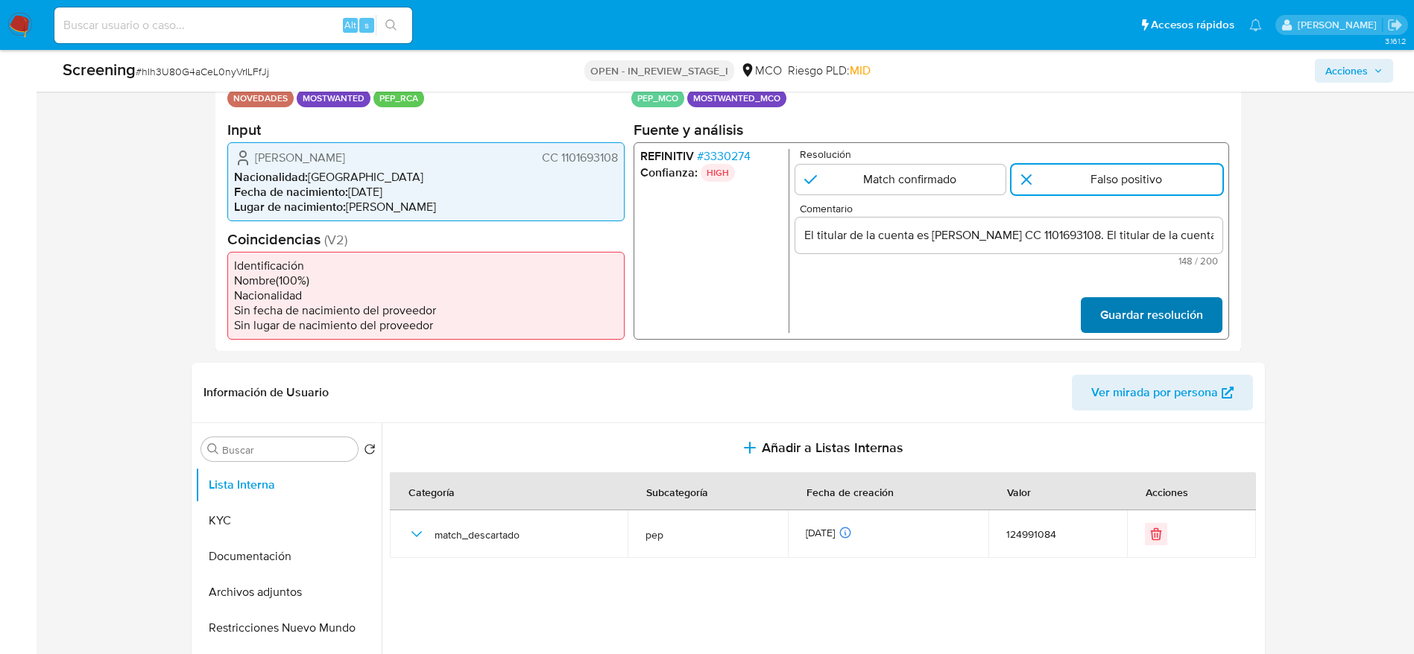
click at [1135, 320] on span "Guardar resolución" at bounding box center [1150, 314] width 103 height 33
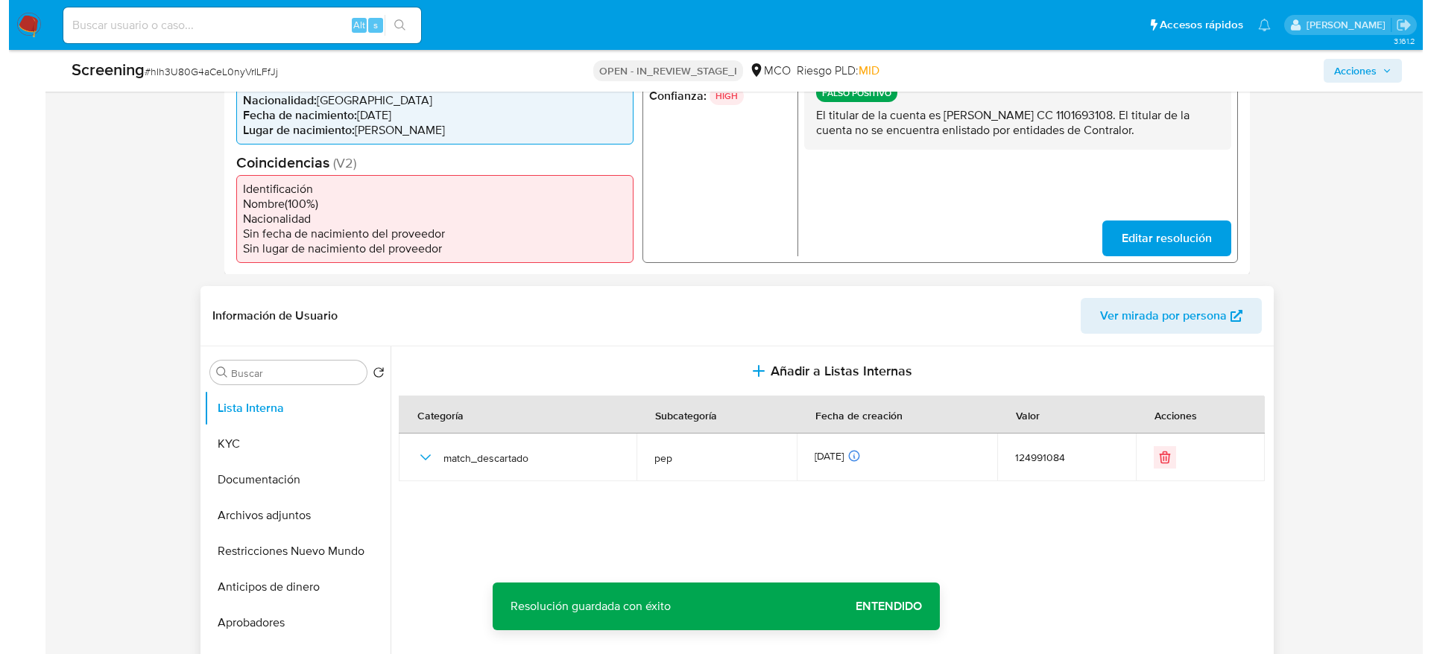
scroll to position [447, 0]
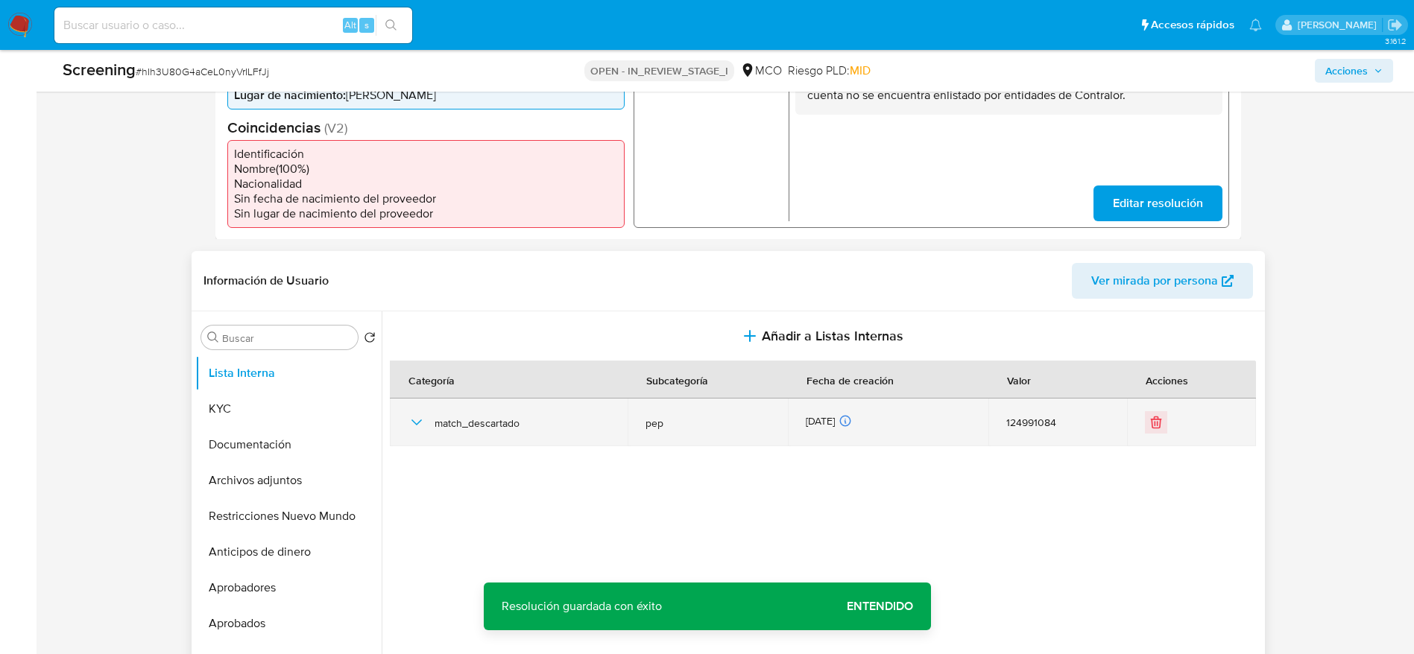
click at [426, 415] on div "match_descartado" at bounding box center [509, 423] width 203 height 48
click at [433, 423] on div "match_descartado" at bounding box center [509, 423] width 203 height 48
drag, startPoint x: 409, startPoint y: 428, endPoint x: 496, endPoint y: 442, distance: 87.6
click at [412, 428] on icon "button" at bounding box center [417, 423] width 18 height 18
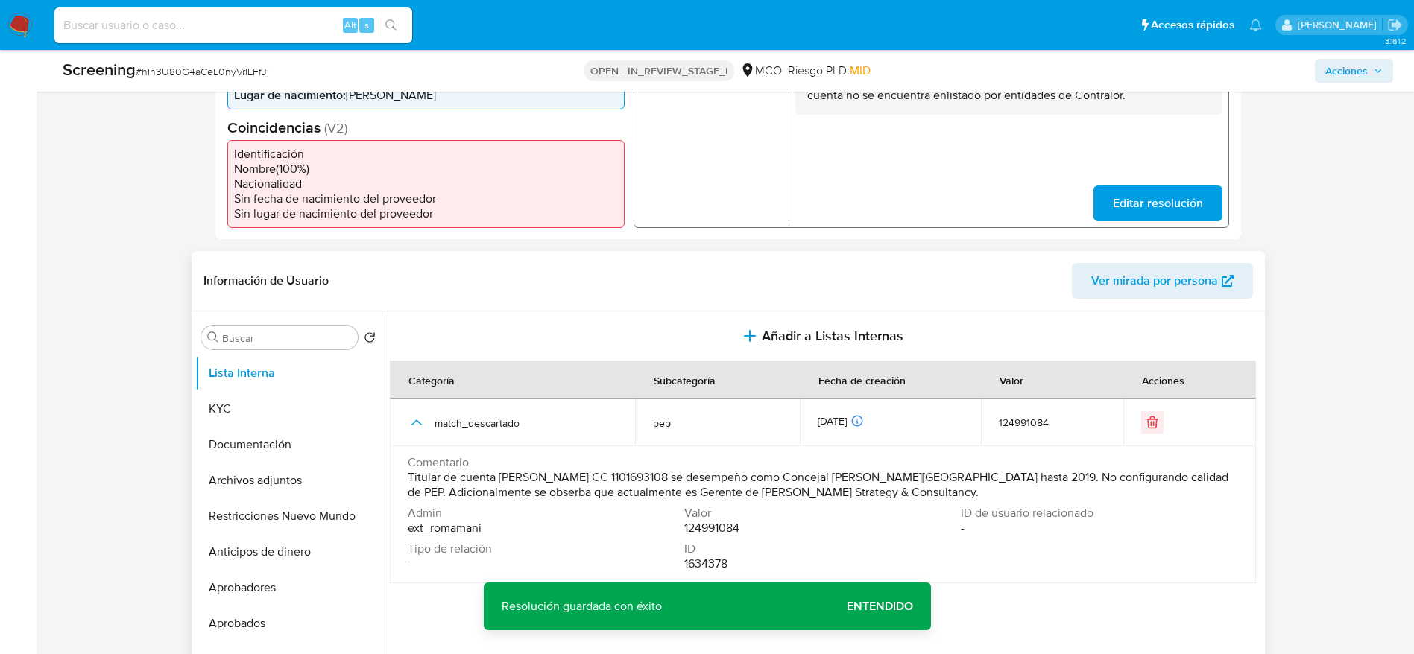
click at [583, 474] on span "Titular de cuenta Jose Yesid Guinand Calderon CC 1101693108 se desempeño como C…" at bounding box center [821, 485] width 827 height 30
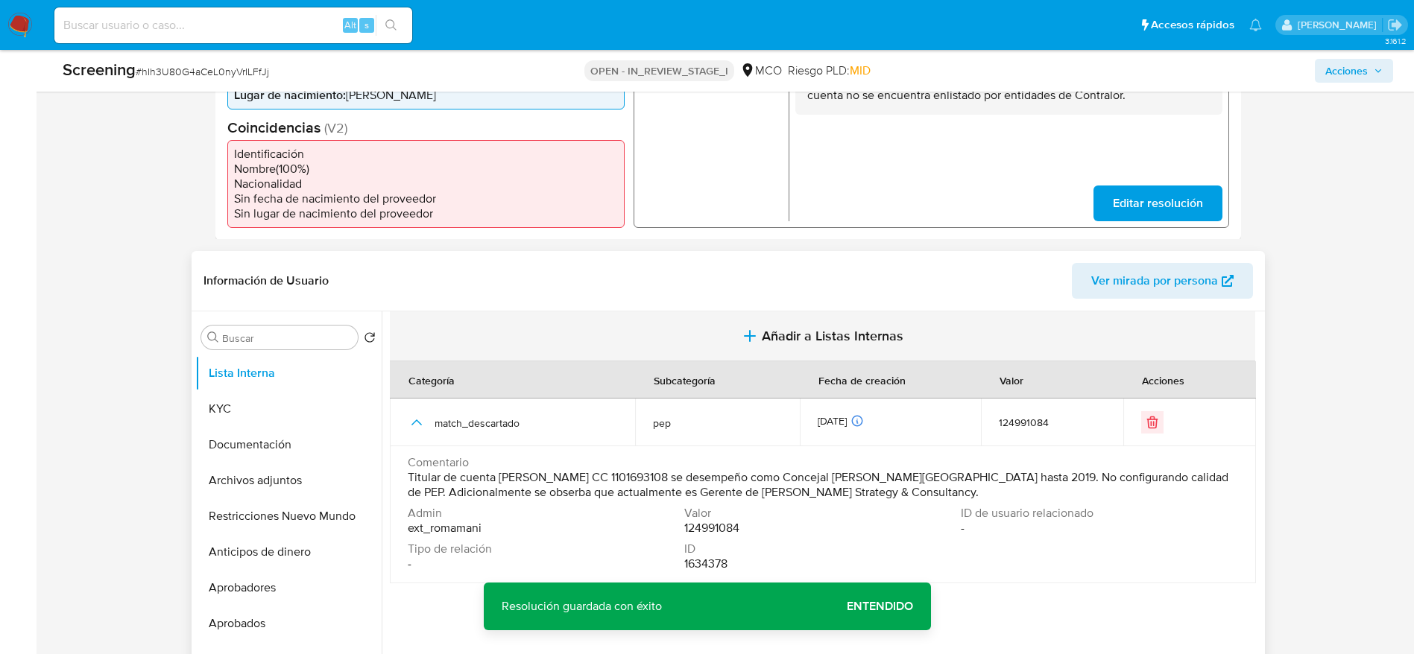
click at [839, 314] on button "Añadir a Listas Internas" at bounding box center [822, 336] width 865 height 50
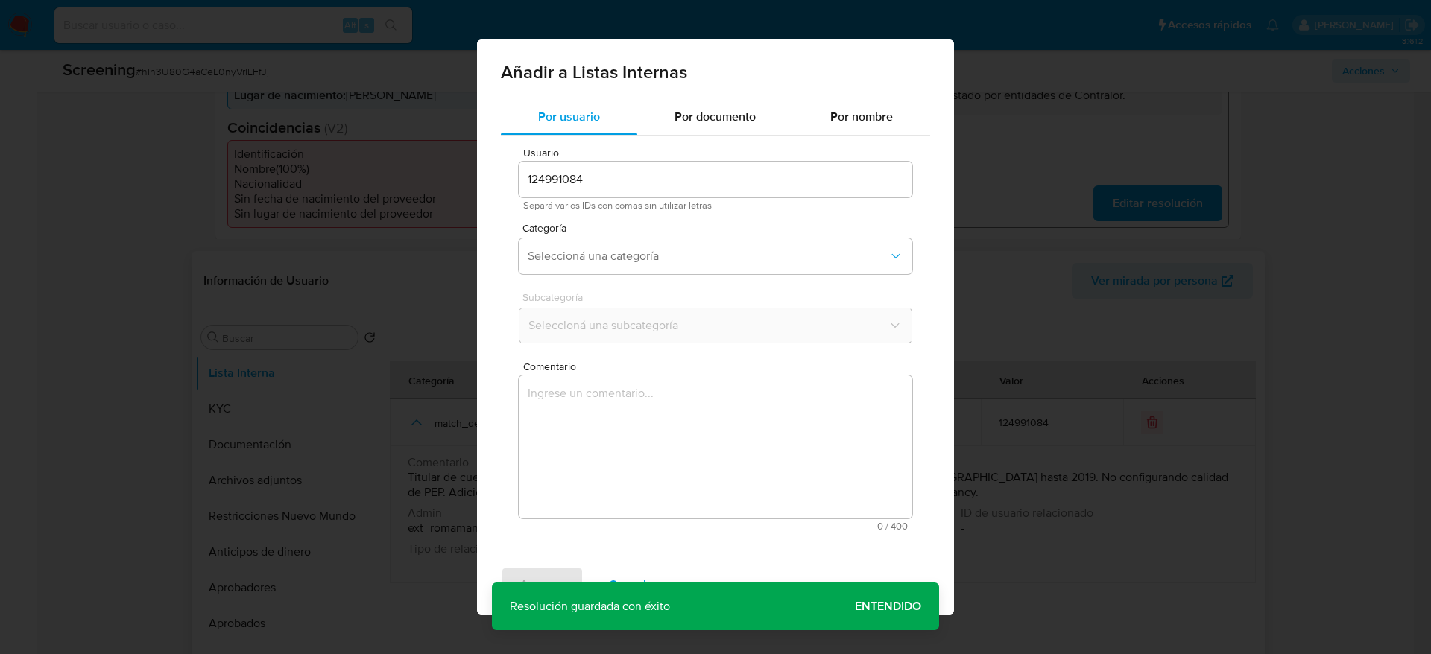
click at [796, 437] on textarea "Comentario" at bounding box center [715, 447] width 393 height 143
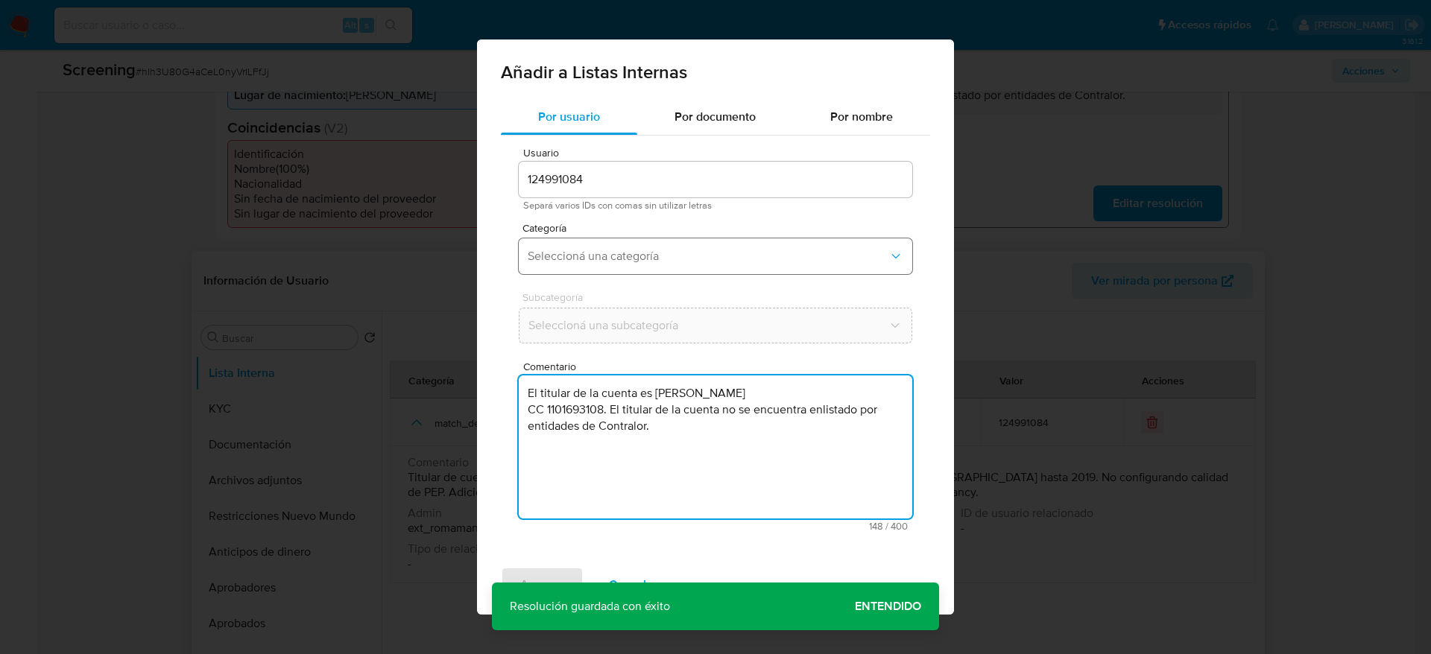
type textarea "El titular de la cuenta es Jose Yesid Guinand Calderon CC 1101693108. El titula…"
click at [681, 249] on span "Seleccioná una categoría" at bounding box center [708, 256] width 361 height 15
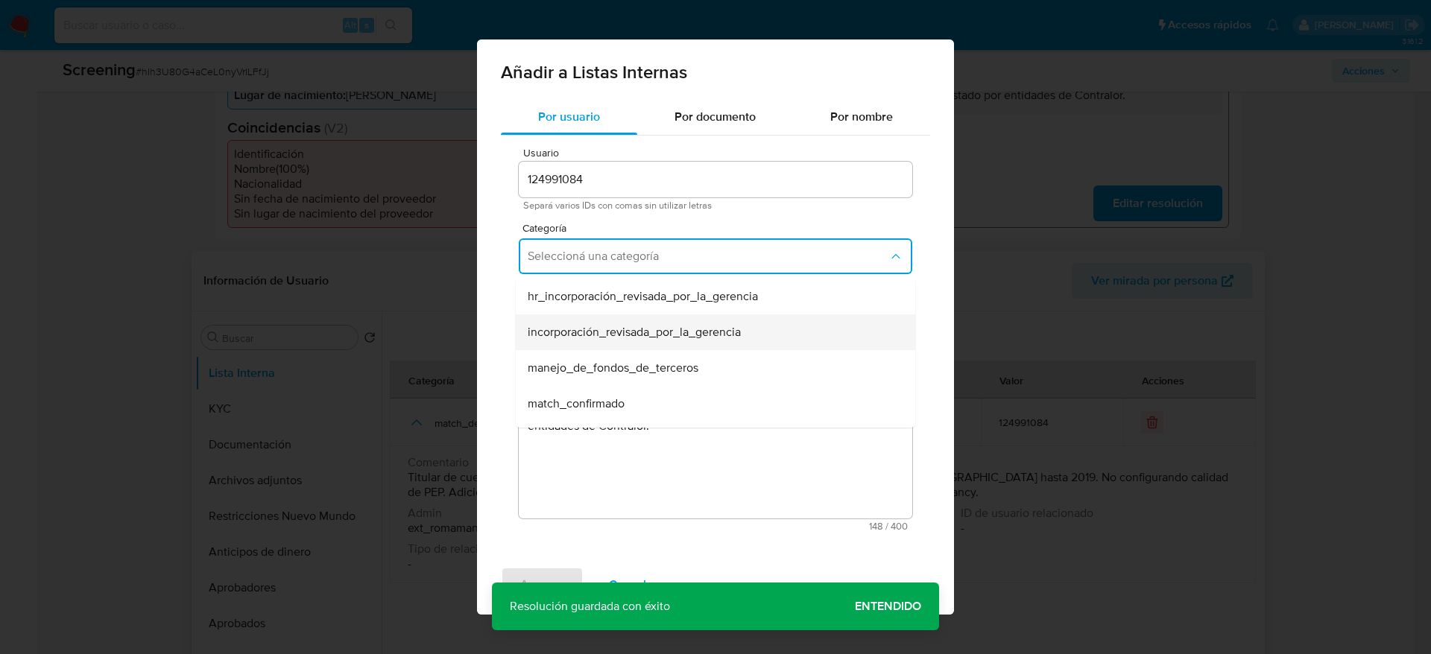
scroll to position [112, 0]
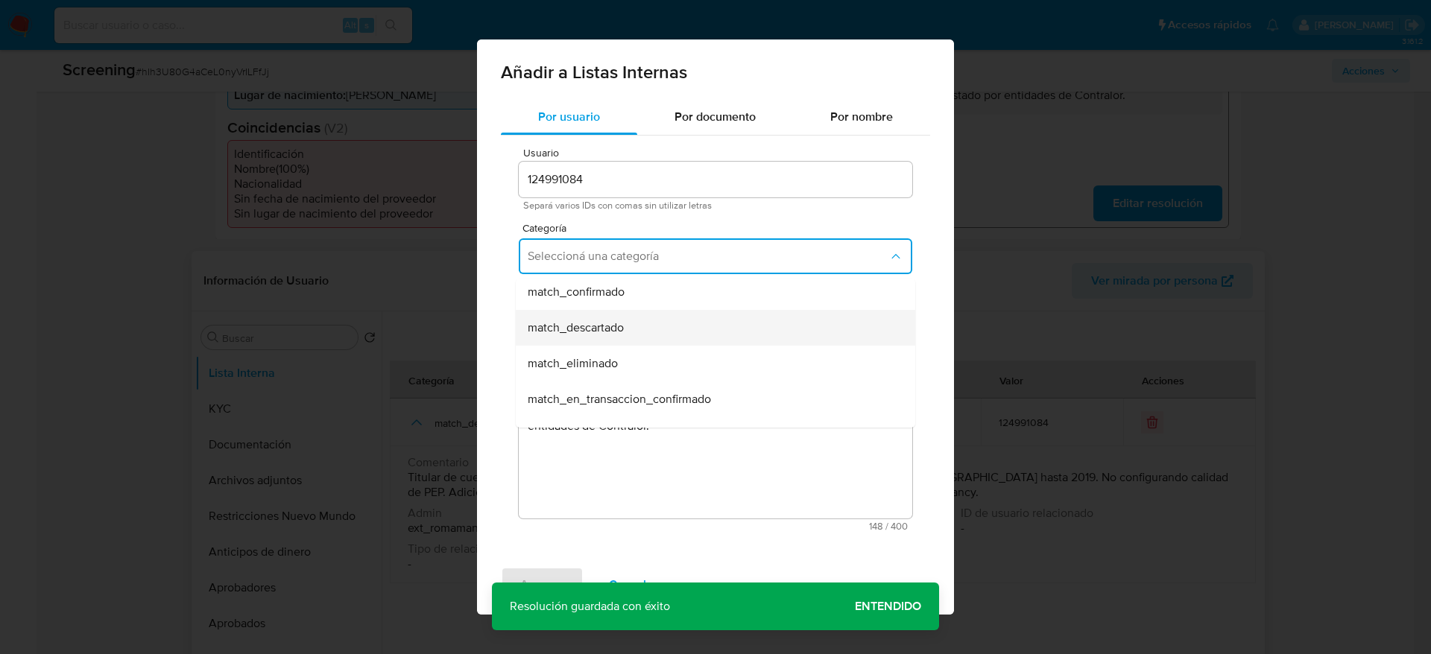
click at [613, 334] on span "match_descartado" at bounding box center [576, 327] width 96 height 15
click at [613, 334] on button "Seleccioná una subcategoría" at bounding box center [715, 326] width 393 height 36
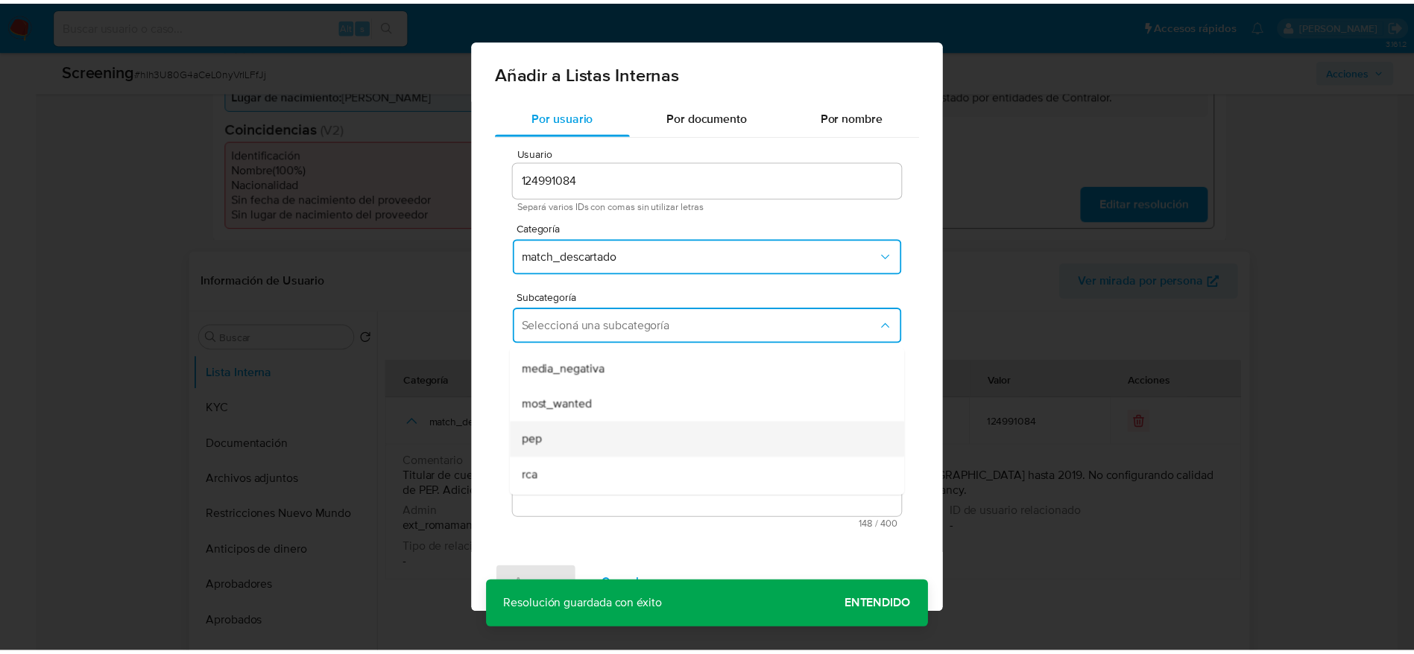
scroll to position [101, 0]
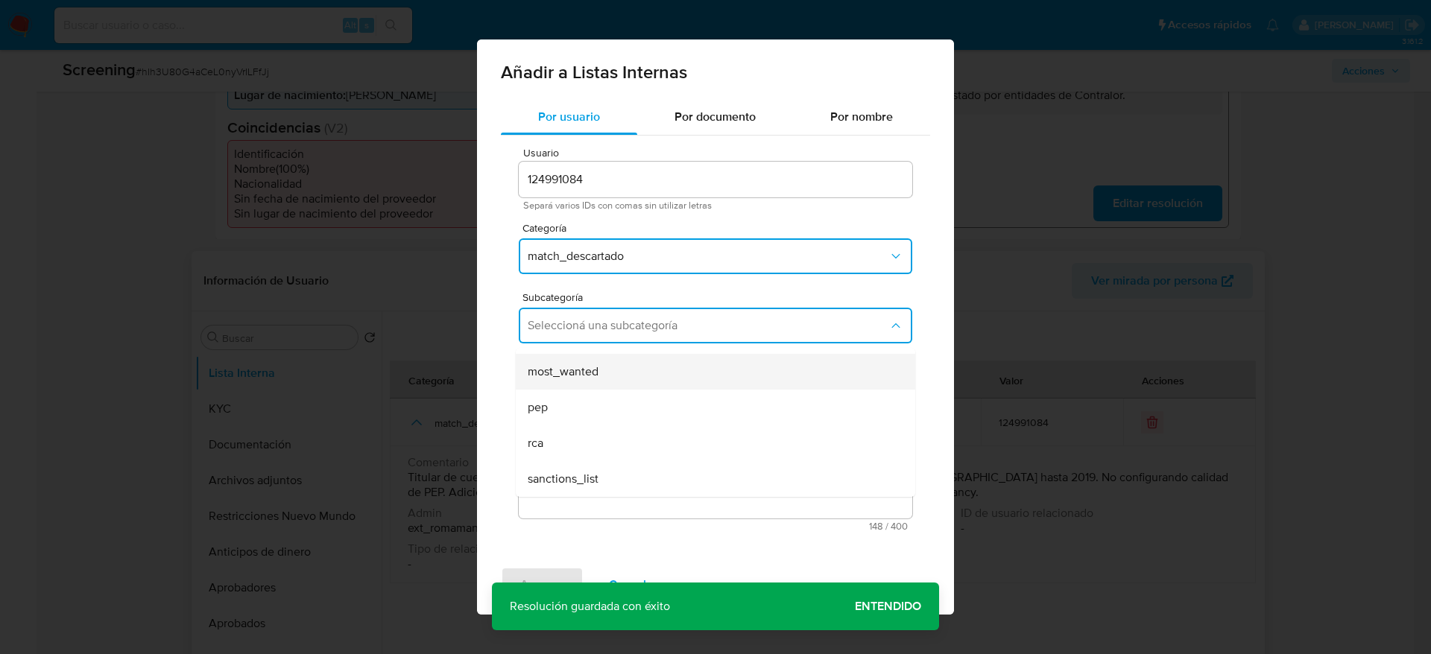
click at [595, 377] on span "most_wanted" at bounding box center [563, 371] width 71 height 15
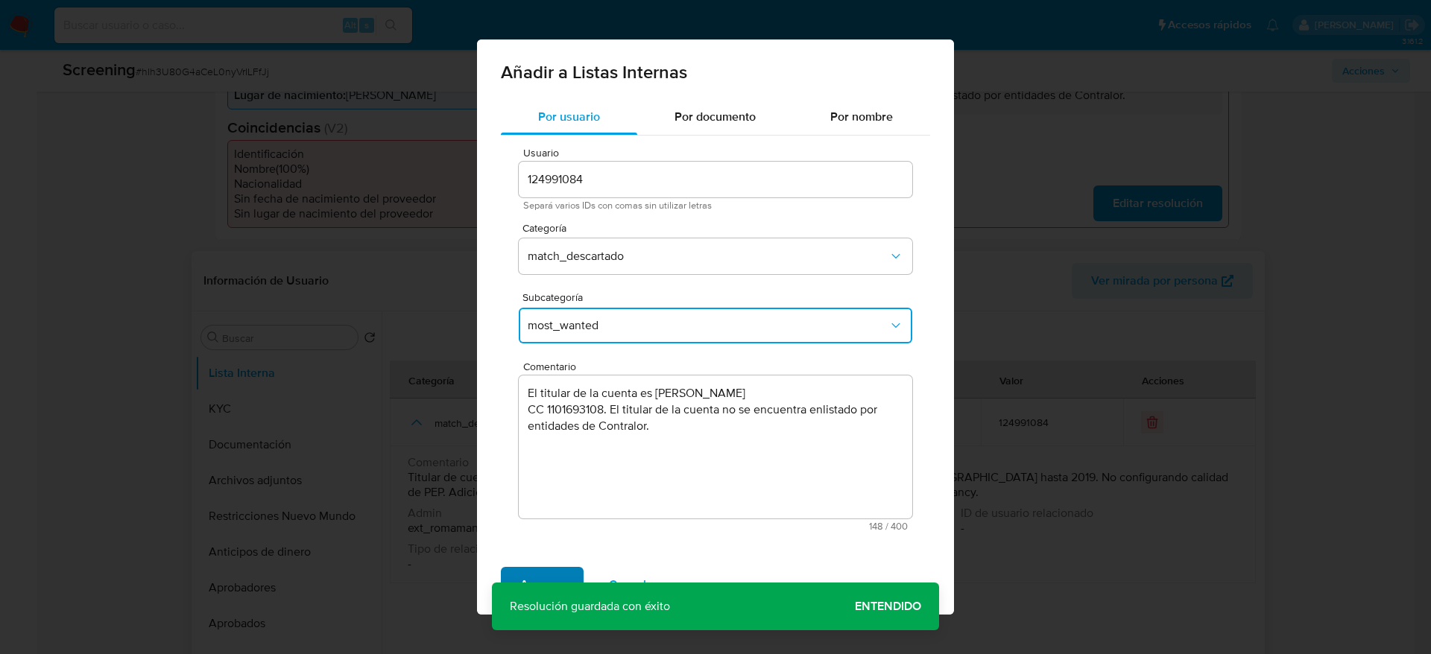
click at [563, 575] on button "Agregar" at bounding box center [542, 585] width 83 height 36
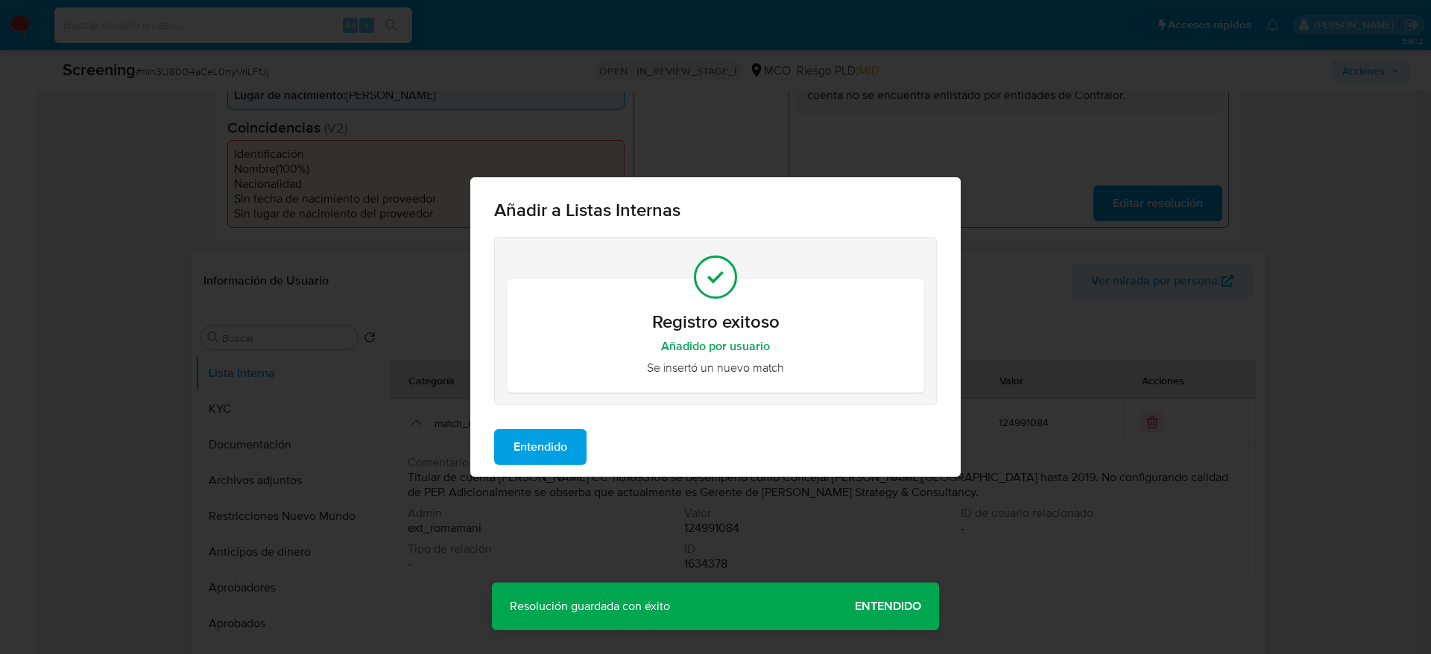
click at [567, 463] on span "Entendido" at bounding box center [540, 447] width 54 height 33
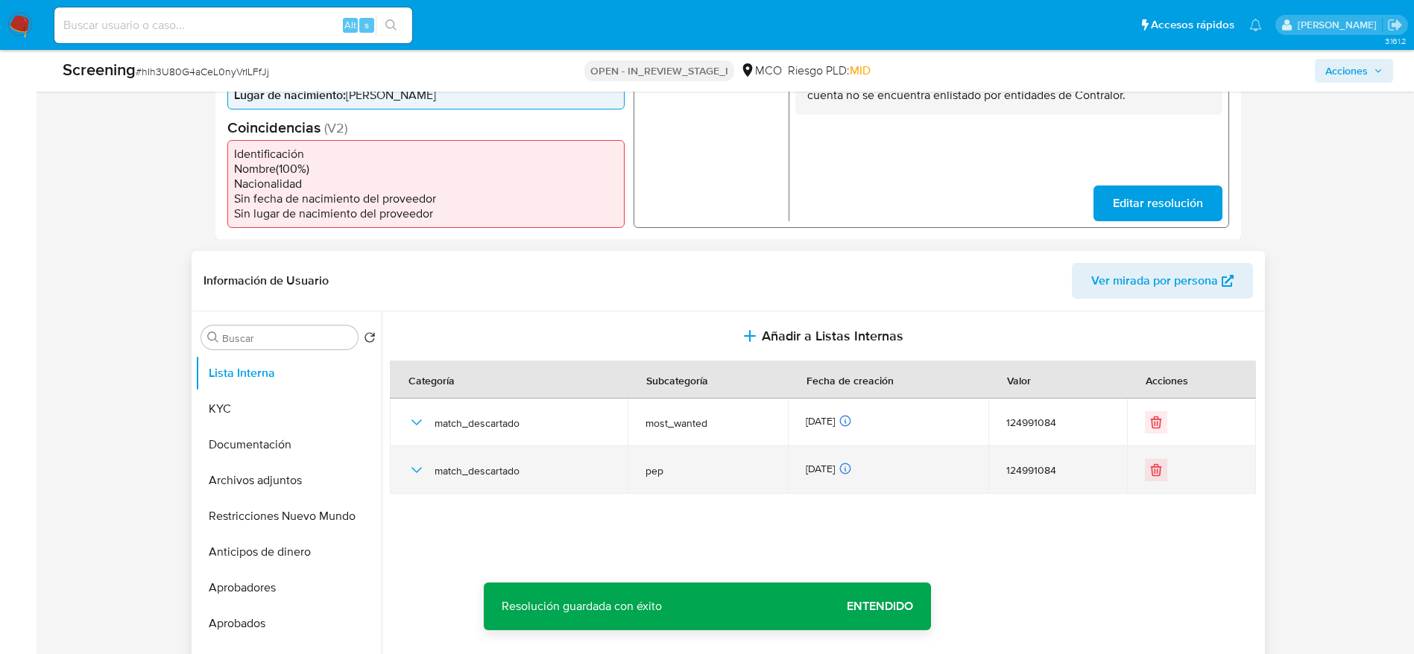
click at [413, 477] on icon "button" at bounding box center [417, 470] width 18 height 18
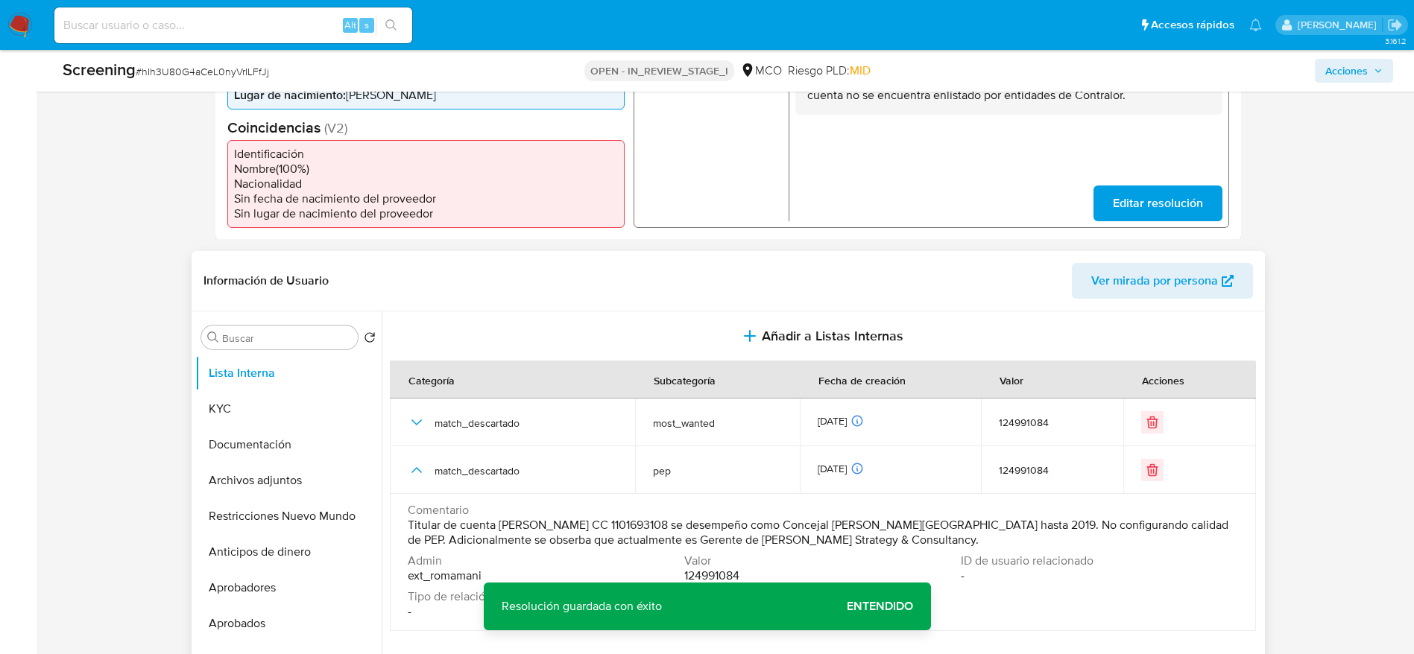
click at [682, 534] on span "Titular de cuenta Jose Yesid Guinand Calderon CC 1101693108 se desempeño como C…" at bounding box center [821, 533] width 827 height 30
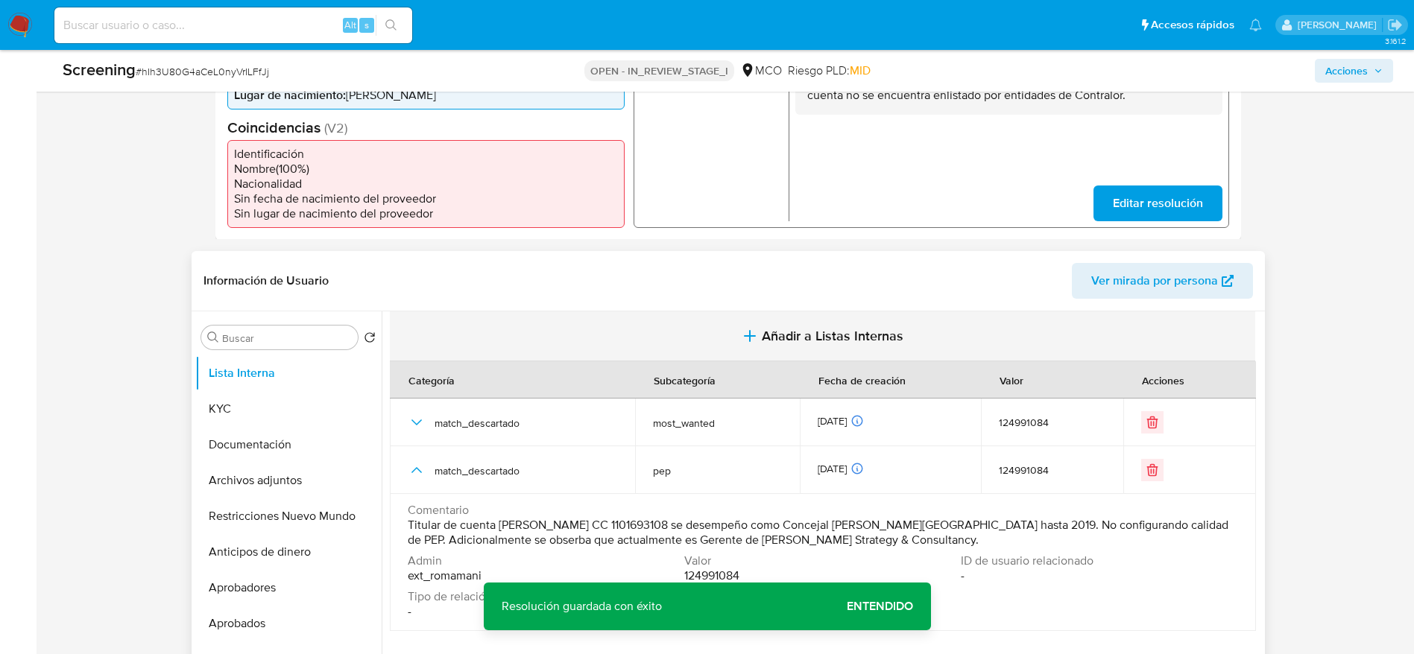
click at [763, 332] on span "Añadir a Listas Internas" at bounding box center [833, 336] width 142 height 16
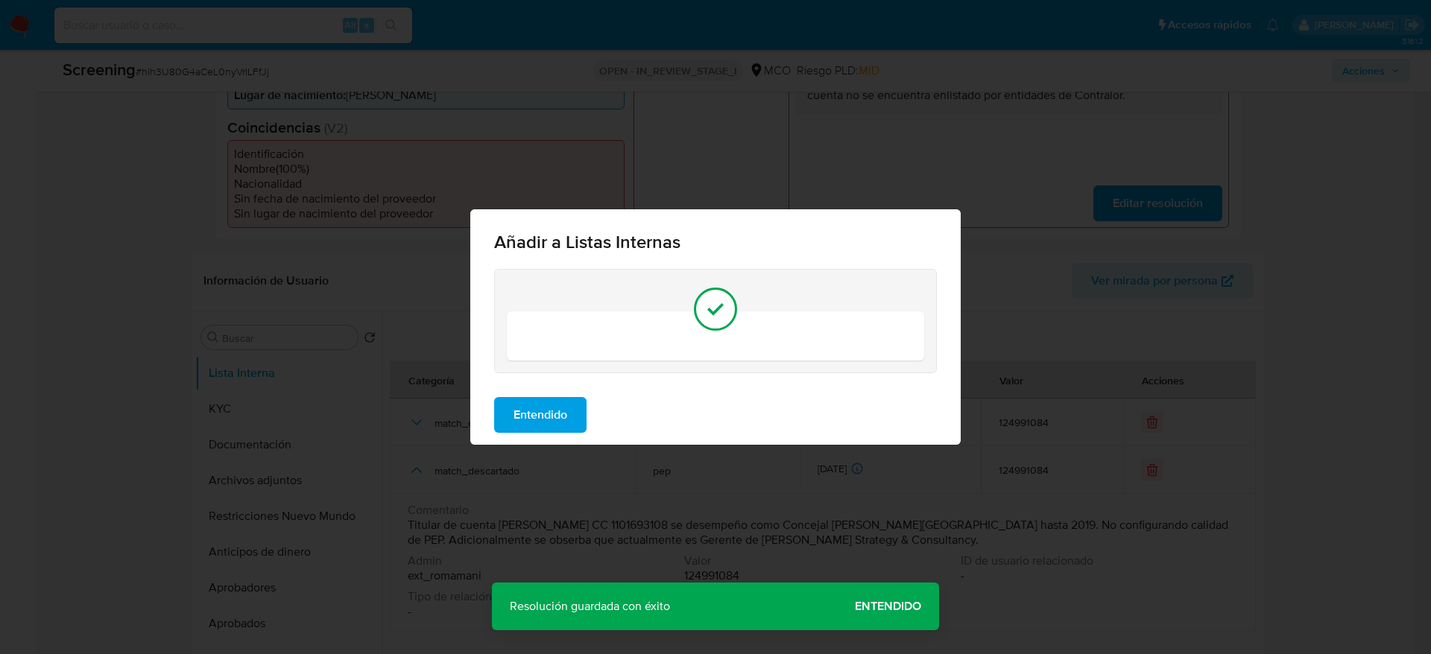
click at [735, 442] on div "Entendido" at bounding box center [715, 415] width 490 height 60
click at [554, 406] on span "Entendido" at bounding box center [540, 415] width 54 height 33
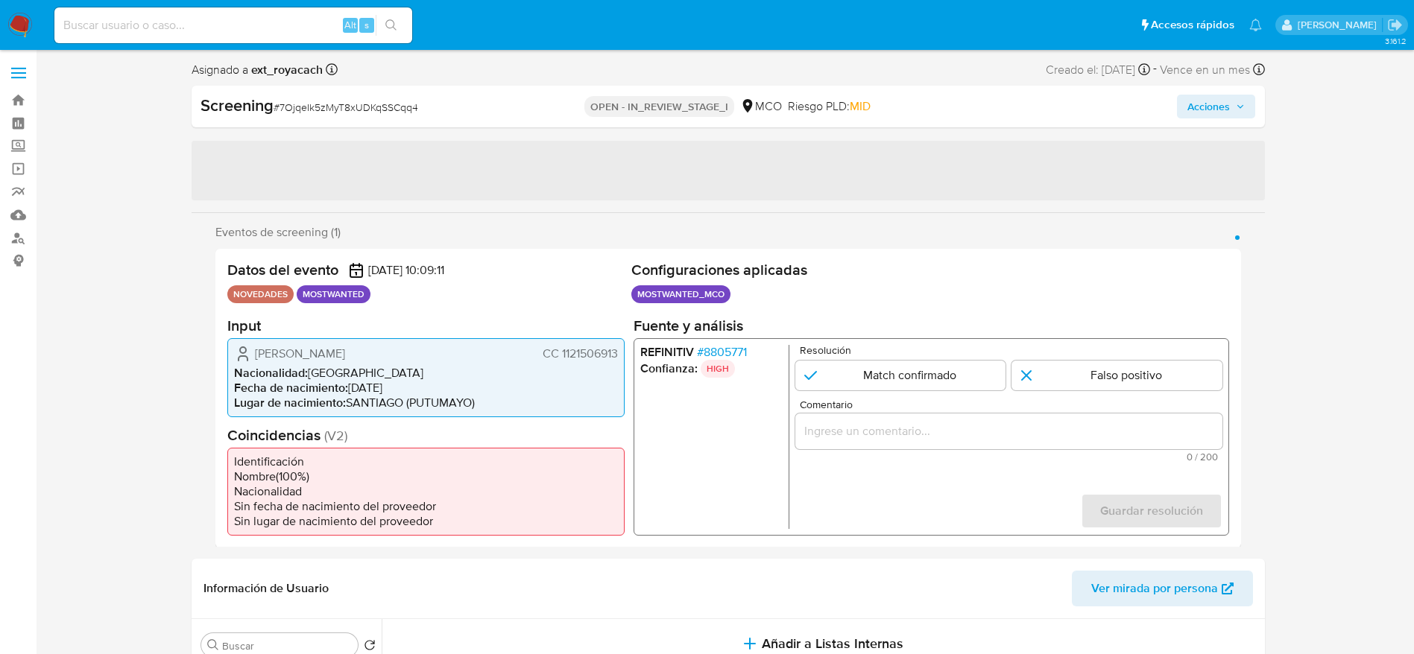
select select "10"
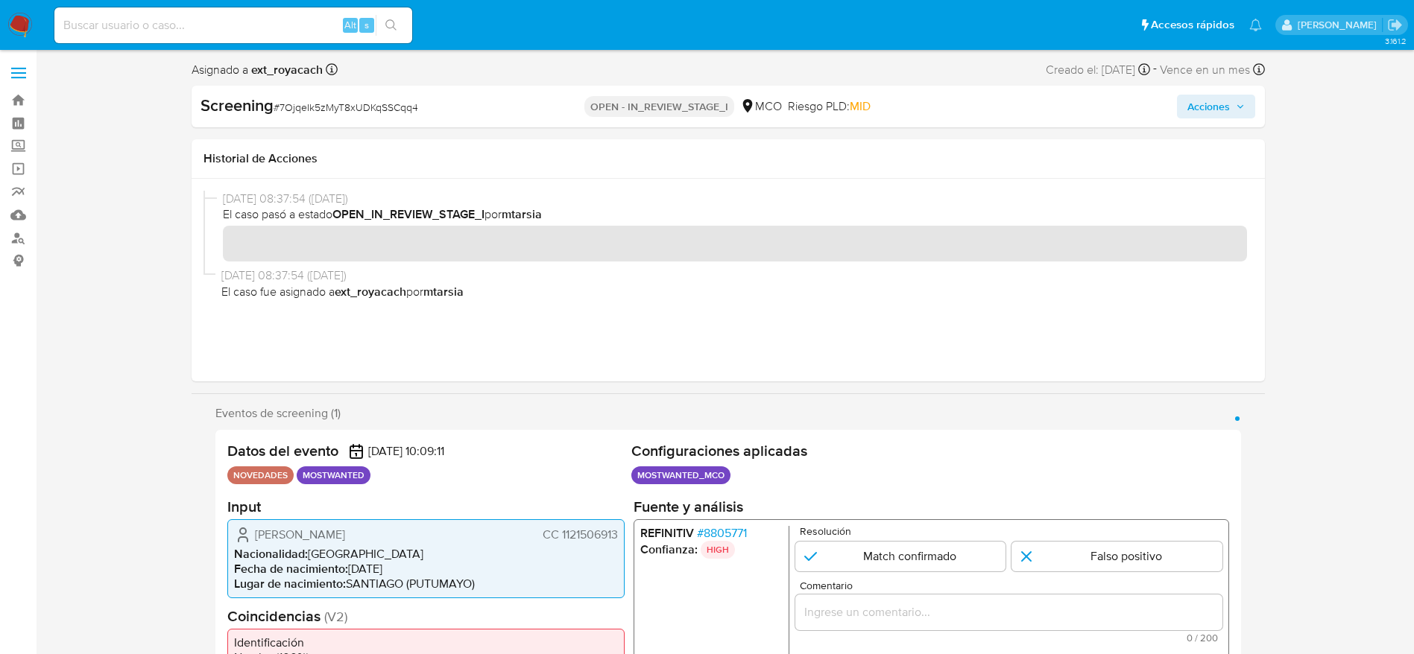
click at [569, 534] on span "CC 1121506913" at bounding box center [579, 534] width 75 height 15
click at [569, 533] on span "CC 1121506913" at bounding box center [579, 534] width 75 height 15
click at [345, 532] on span "Yerson Alberto Cadena Rivera" at bounding box center [300, 534] width 90 height 15
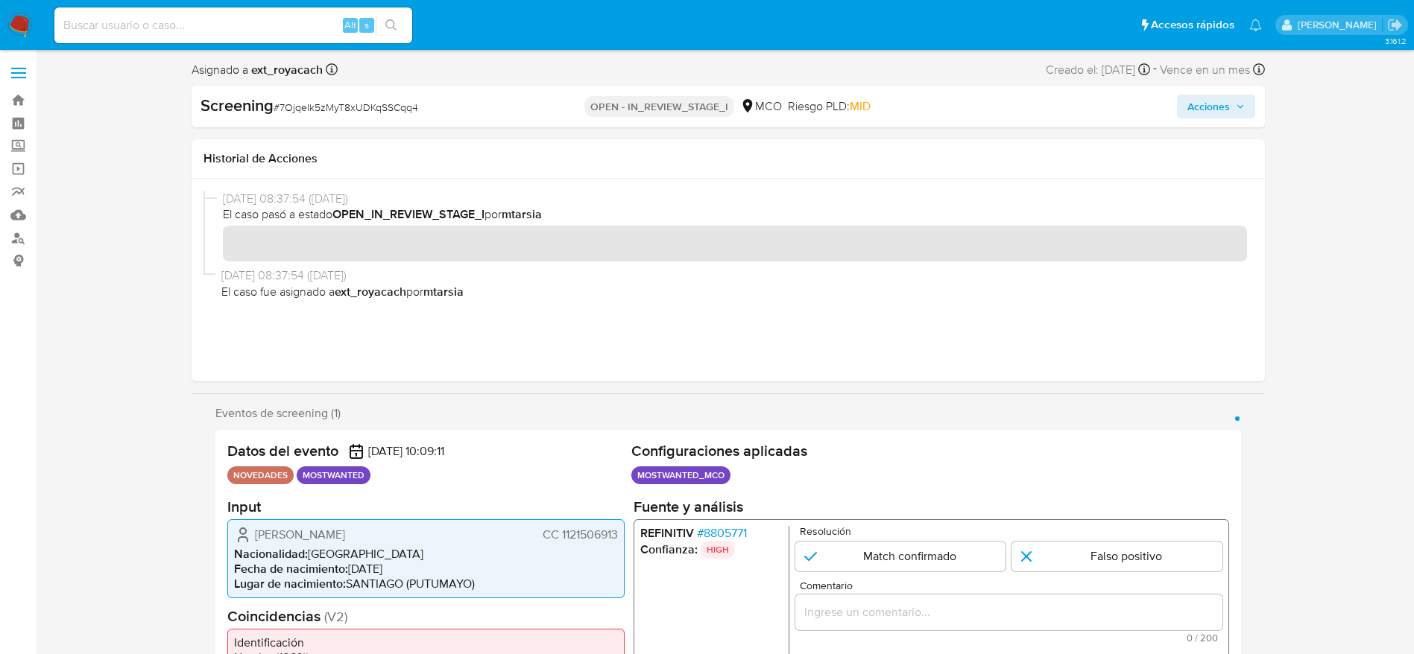
click at [361, 113] on span "# 7OjqeIk5zMyT8xUDKqSSCqq4" at bounding box center [345, 107] width 145 height 15
copy span "7OjqeIk5zMyT8xUDKqSSCqq4"
drag, startPoint x: 241, startPoint y: 533, endPoint x: 618, endPoint y: 539, distance: 377.8
click at [618, 539] on div "Yerson Alberto Cadena Rivera CC 1121506913 Nacionalidad : Colombia Fecha de nac…" at bounding box center [425, 558] width 397 height 79
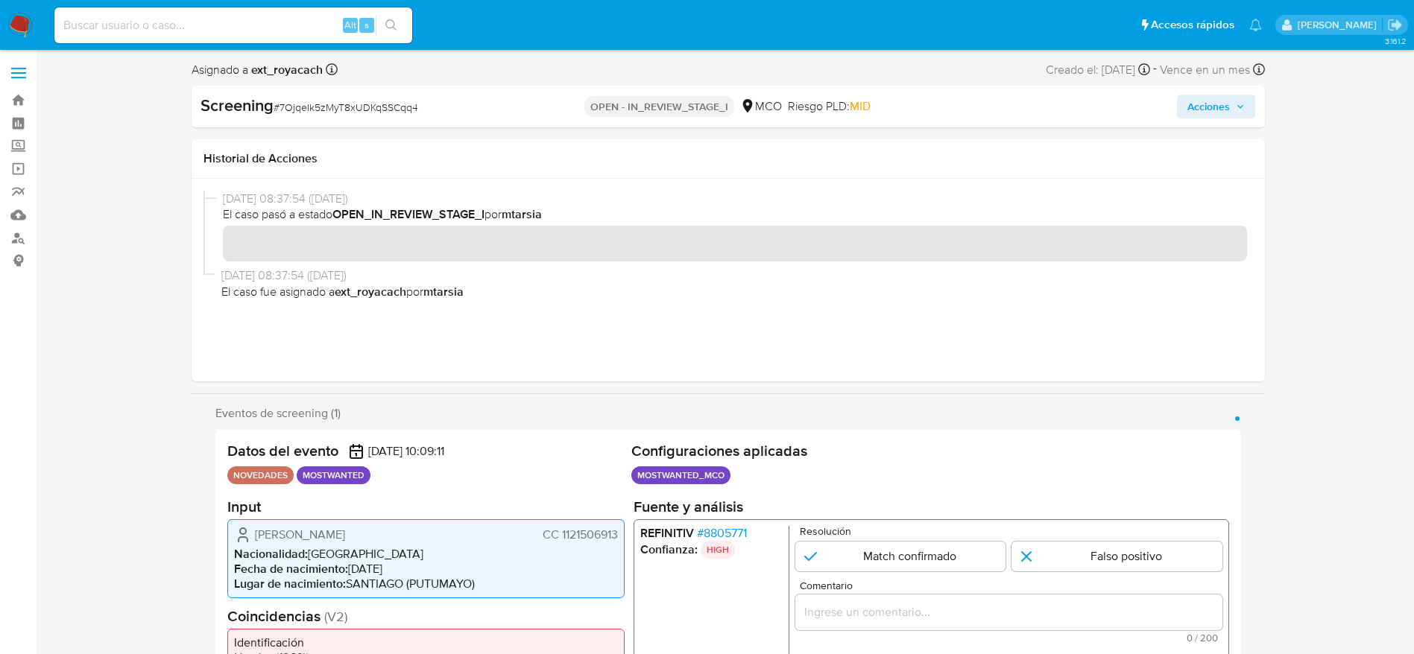
click at [751, 536] on li "REFINITIV # 8805771" at bounding box center [710, 532] width 142 height 15
click at [744, 536] on span "# 8805771" at bounding box center [721, 532] width 50 height 15
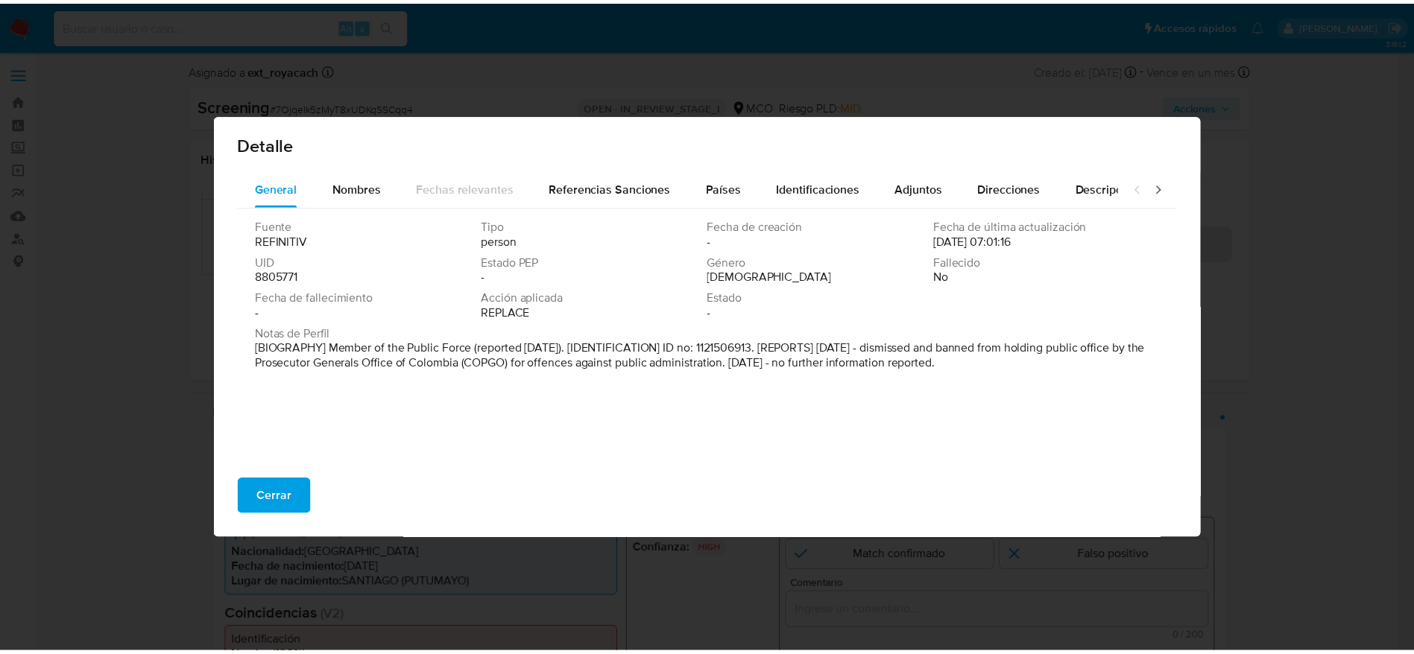
scroll to position [4, 0]
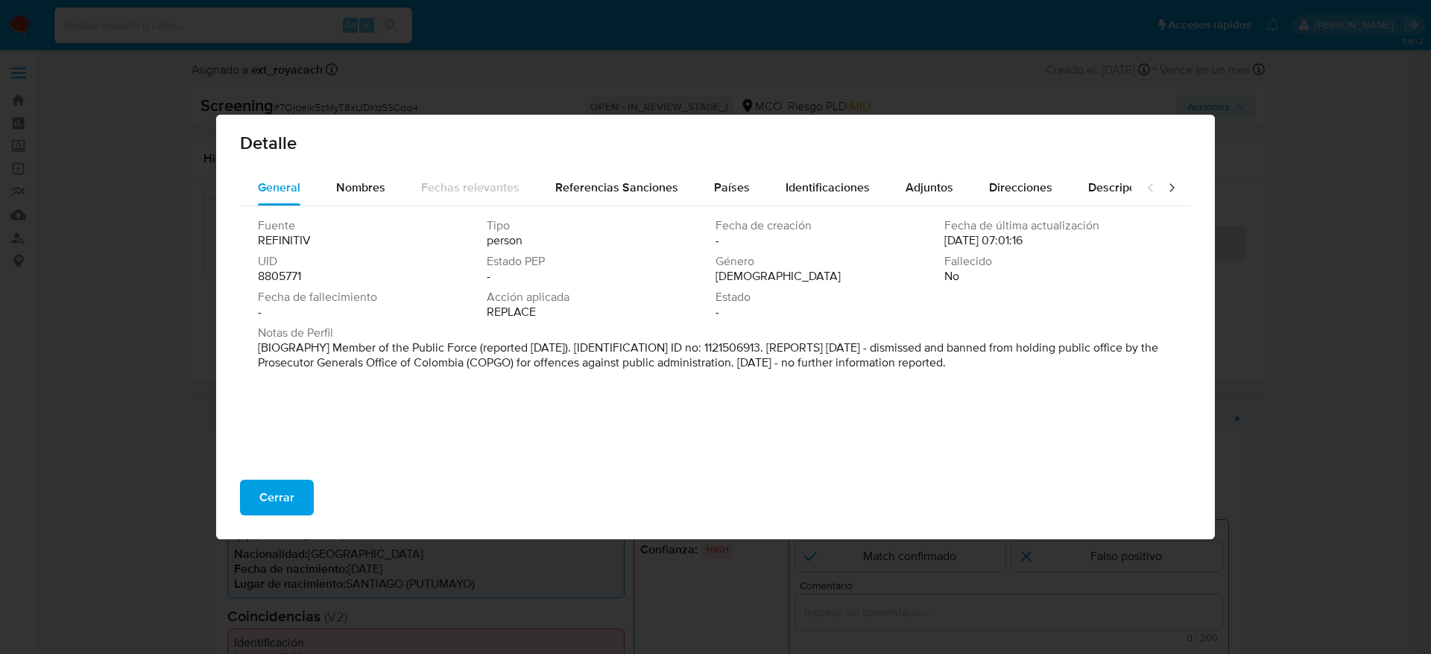
drag, startPoint x: 508, startPoint y: 382, endPoint x: 475, endPoint y: 405, distance: 40.7
click at [475, 404] on div "Fuente REFINITIV Tipo person Fecha de creación - Fecha de última actualización …" at bounding box center [715, 336] width 951 height 261
click at [288, 495] on span "Cerrar" at bounding box center [276, 497] width 35 height 33
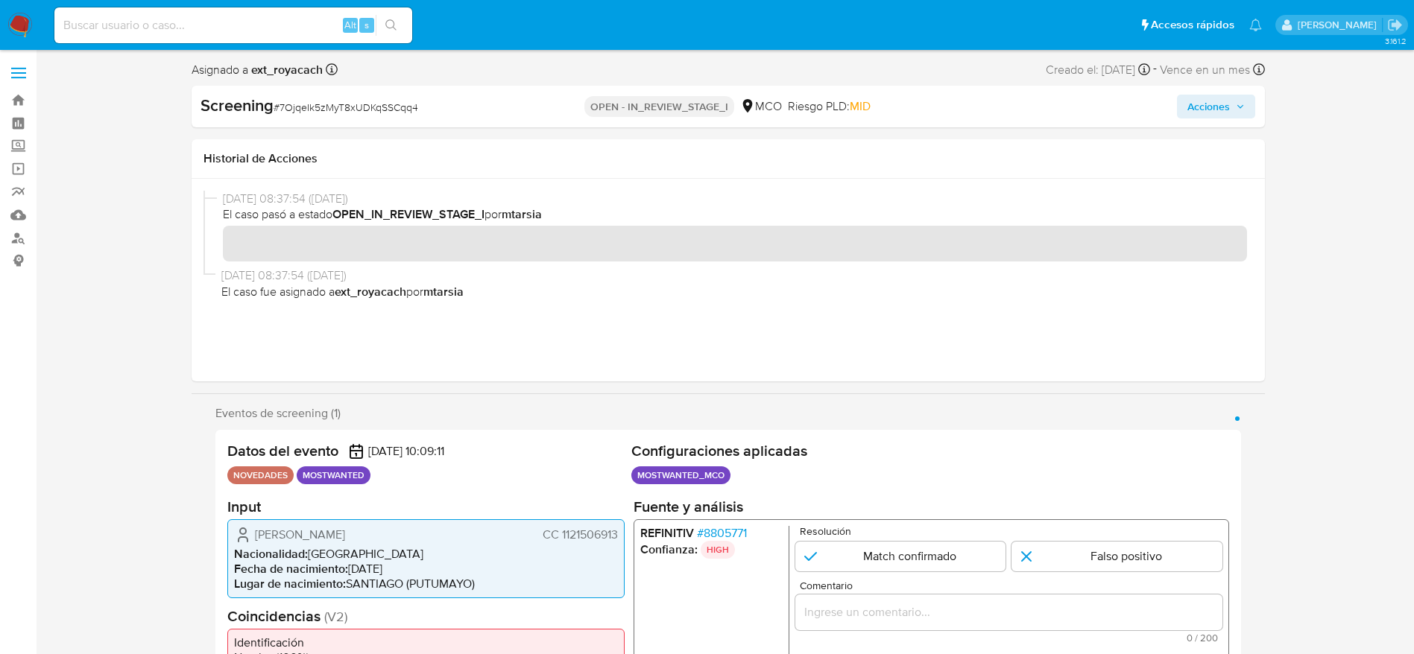
click at [329, 522] on div "Yerson Alberto Cadena Rivera CC 1121506913 Nacionalidad : Colombia Fecha de nac…" at bounding box center [425, 558] width 397 height 79
drag, startPoint x: 329, startPoint y: 522, endPoint x: 329, endPoint y: 530, distance: 8.2
click at [329, 522] on div "Yerson Alberto Cadena Rivera CC 1121506913 Nacionalidad : Colombia Fecha de nac…" at bounding box center [425, 558] width 397 height 79
click at [329, 534] on span "Yerson Alberto Cadena Rivera" at bounding box center [300, 534] width 90 height 15
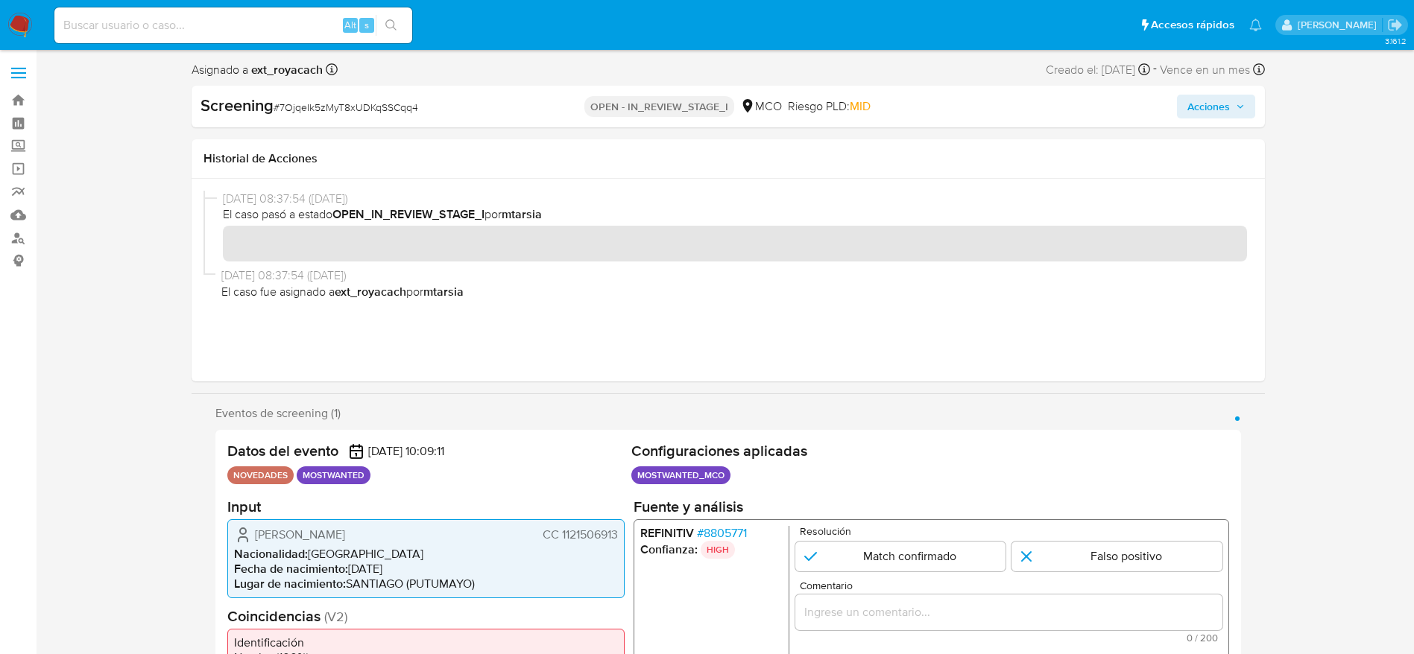
click at [329, 534] on span "Yerson Alberto Cadena Rivera" at bounding box center [300, 534] width 90 height 15
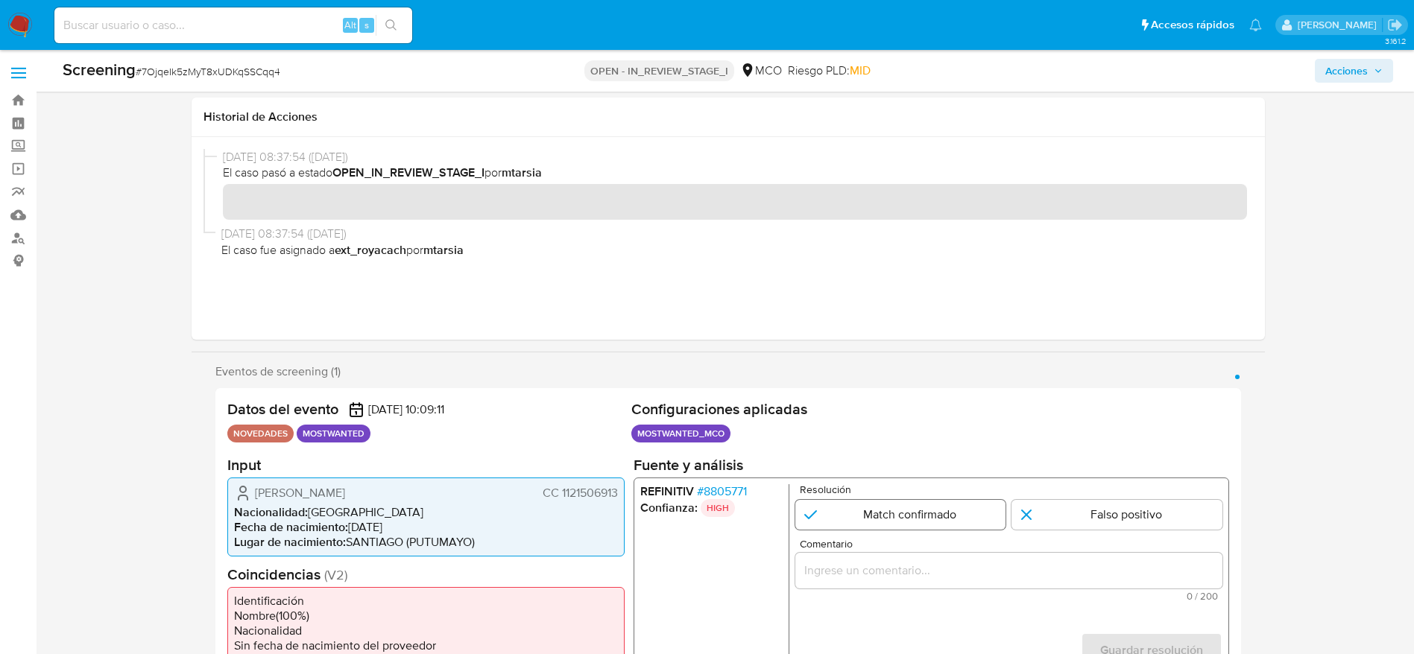
scroll to position [224, 0]
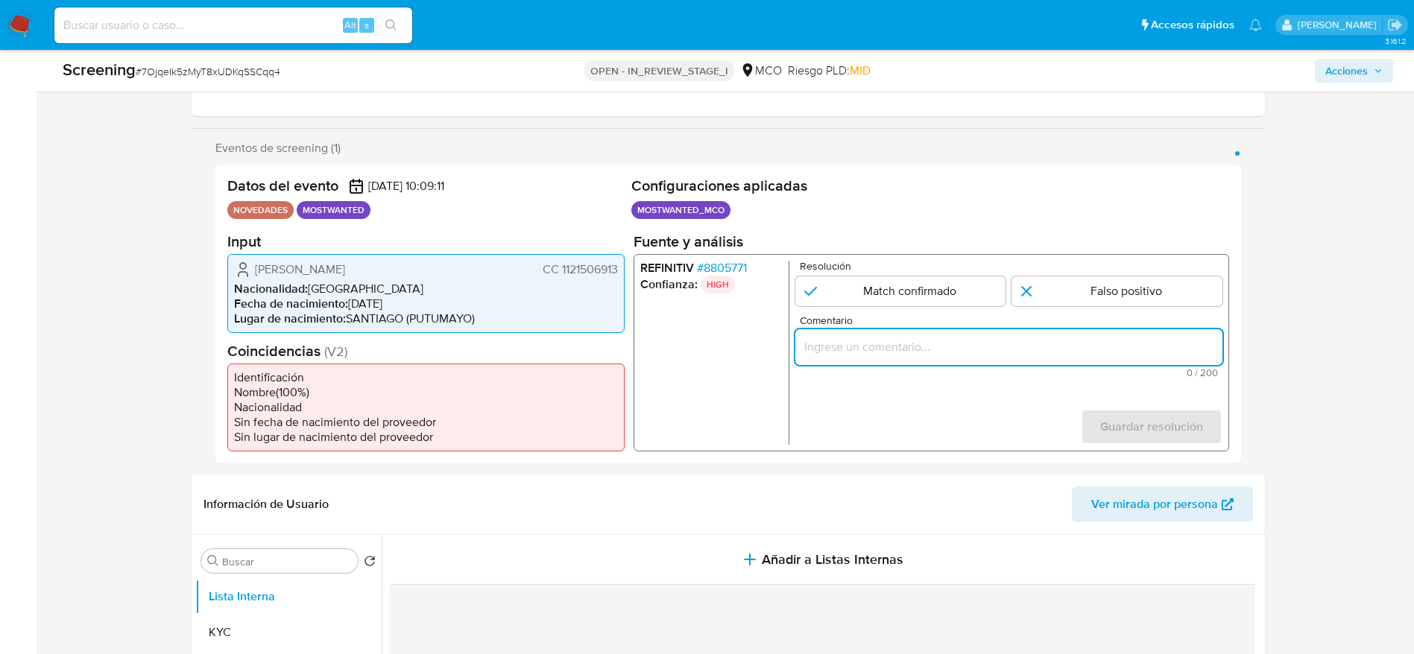
click at [1055, 348] on input "Comentario" at bounding box center [1007, 346] width 427 height 19
paste input "El titular de la cuenta es Yerson Alberto Cadena Rivera. El titular de la cuent…"
type input "El titular de la cuenta es Yerson Alberto Cadena Rivera. El titular de la cuent…"
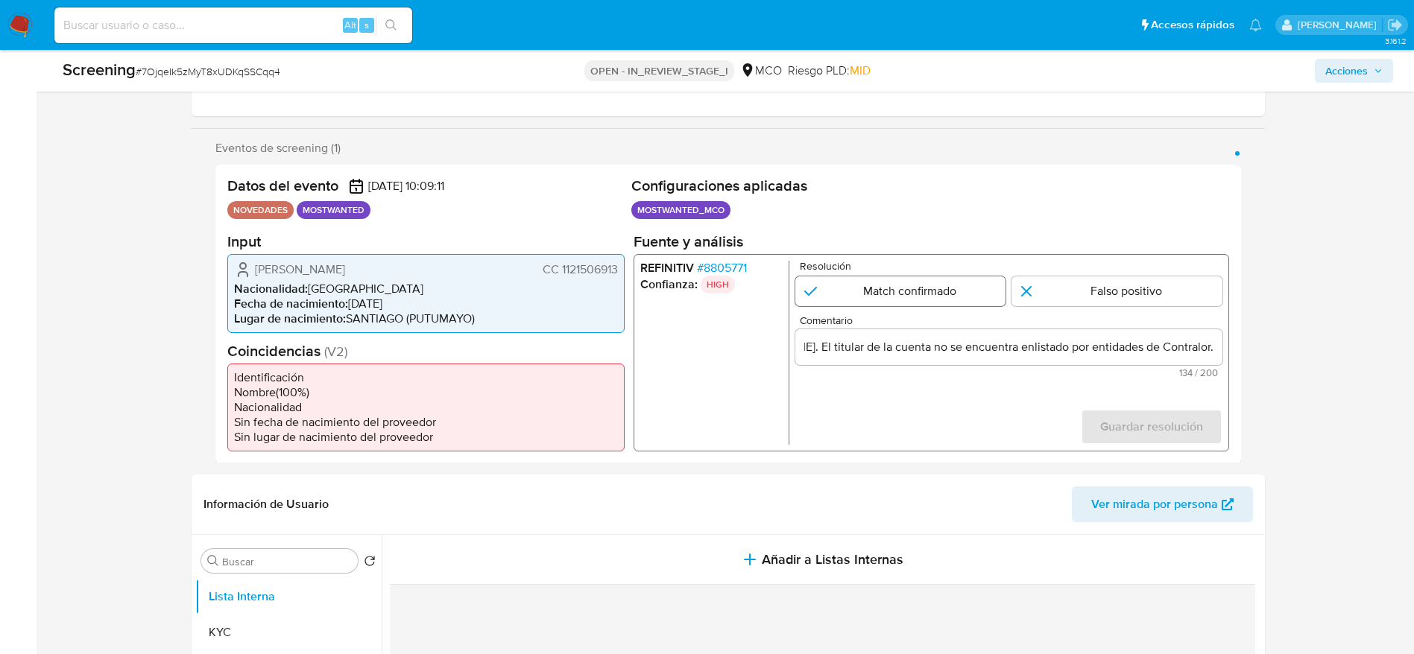
click at [864, 291] on input "1 de 1" at bounding box center [899, 291] width 211 height 30
radio input "true"
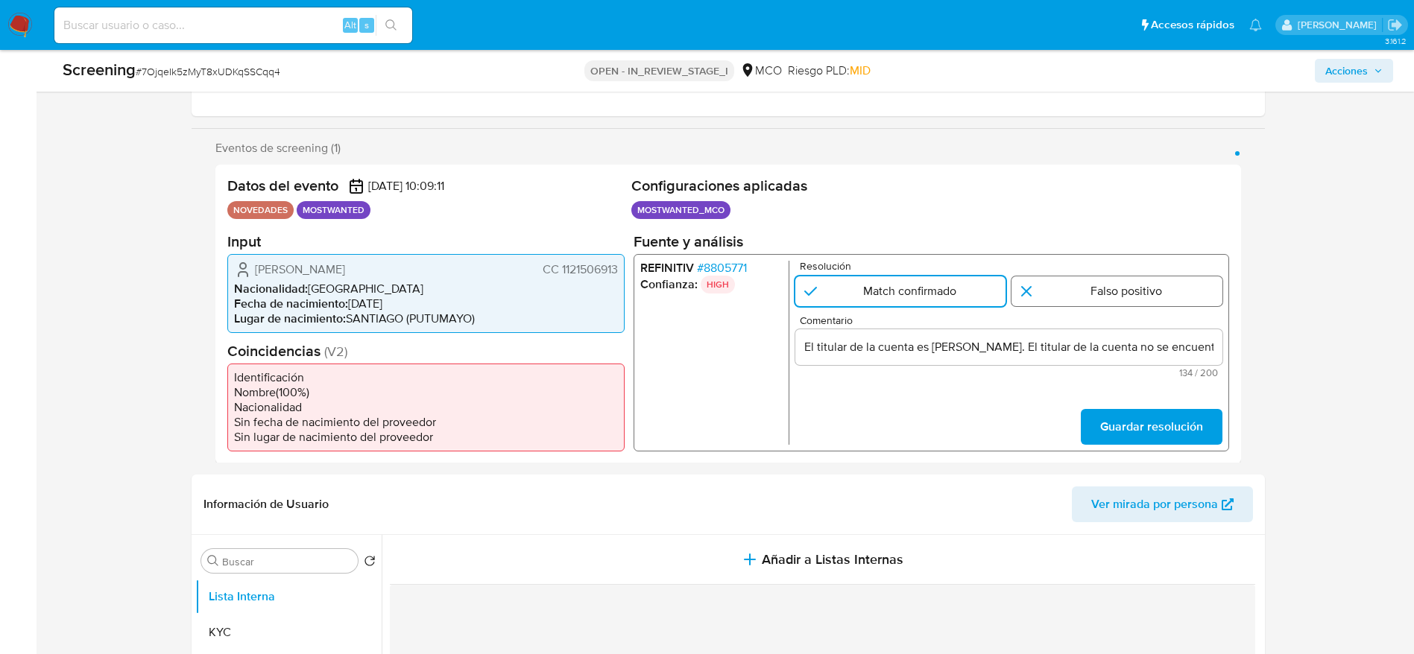
click at [1122, 298] on input "1 de 1" at bounding box center [1116, 291] width 211 height 30
radio input "true"
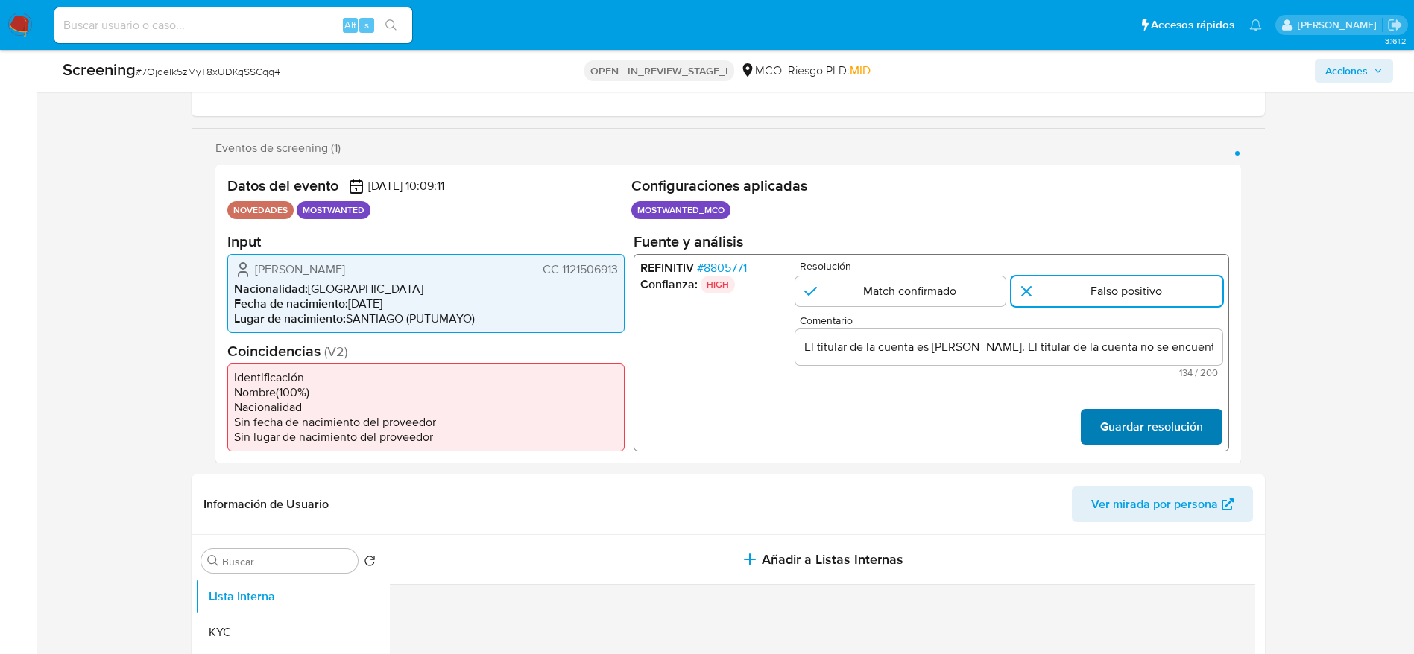
click at [1145, 434] on span "Guardar resolución" at bounding box center [1150, 426] width 103 height 33
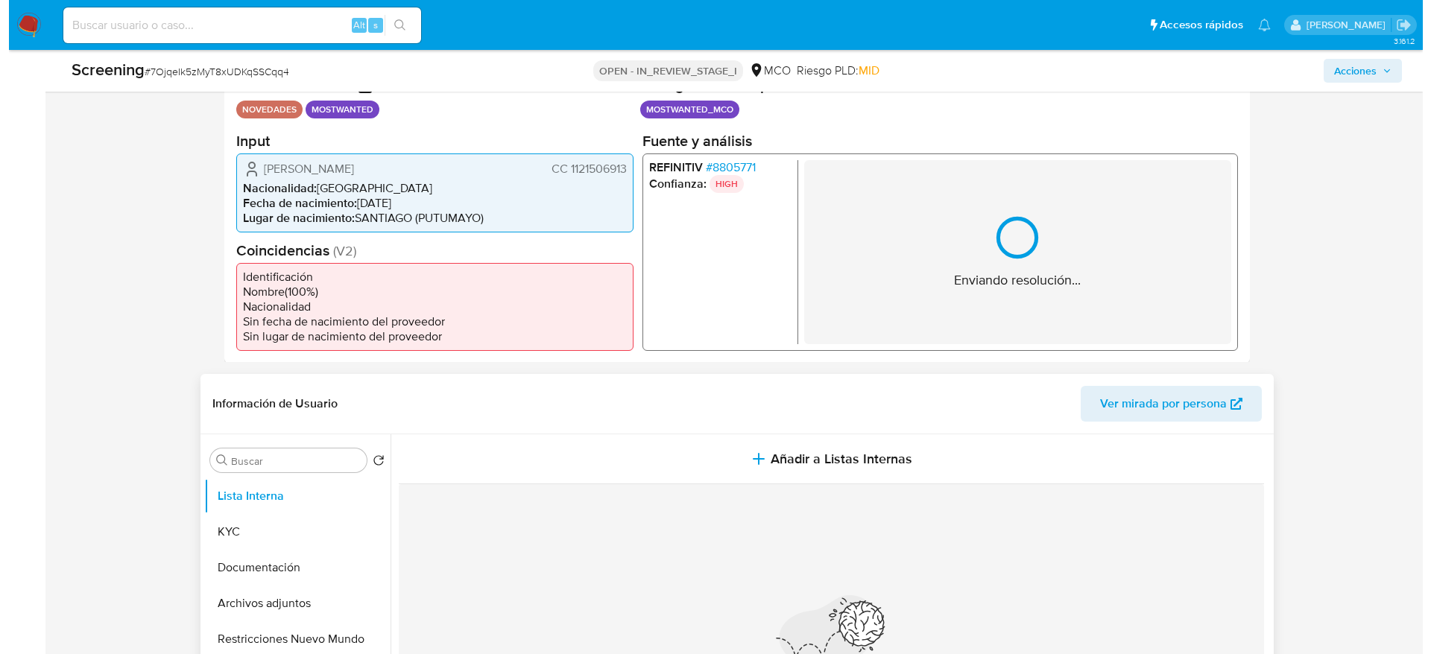
scroll to position [447, 0]
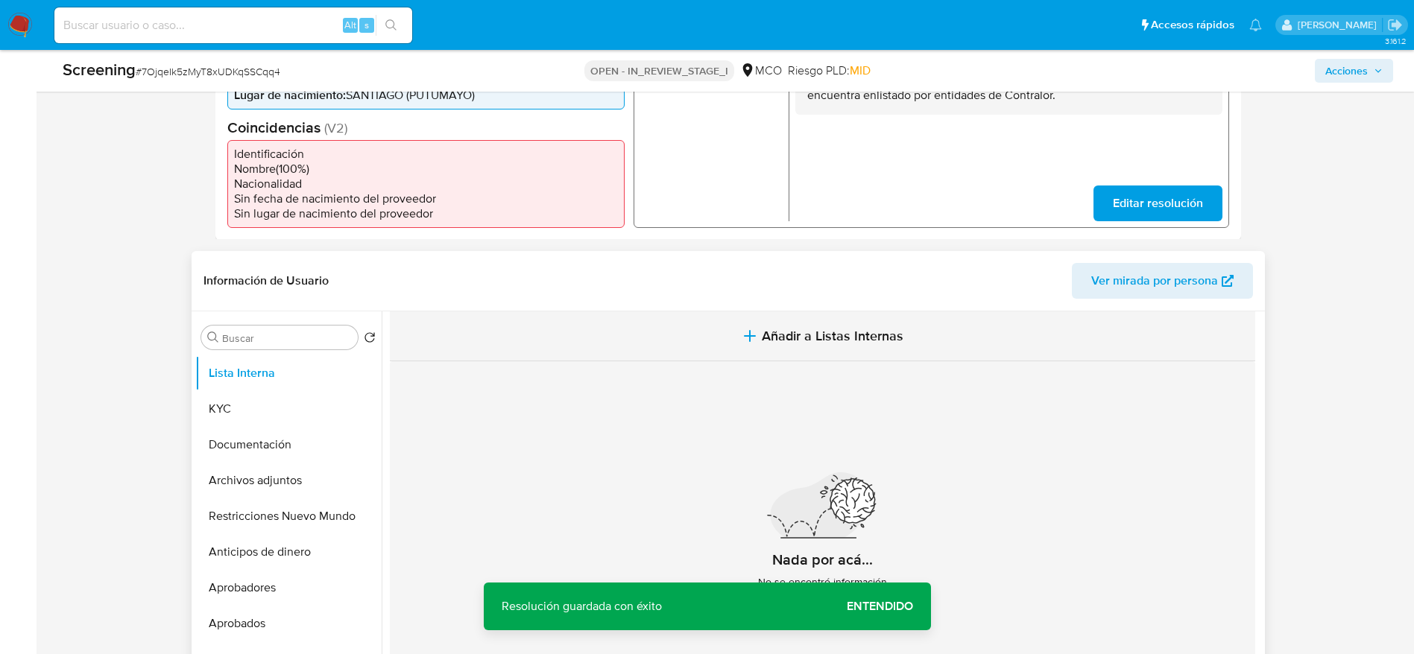
click at [815, 328] on span "Añadir a Listas Internas" at bounding box center [833, 336] width 142 height 16
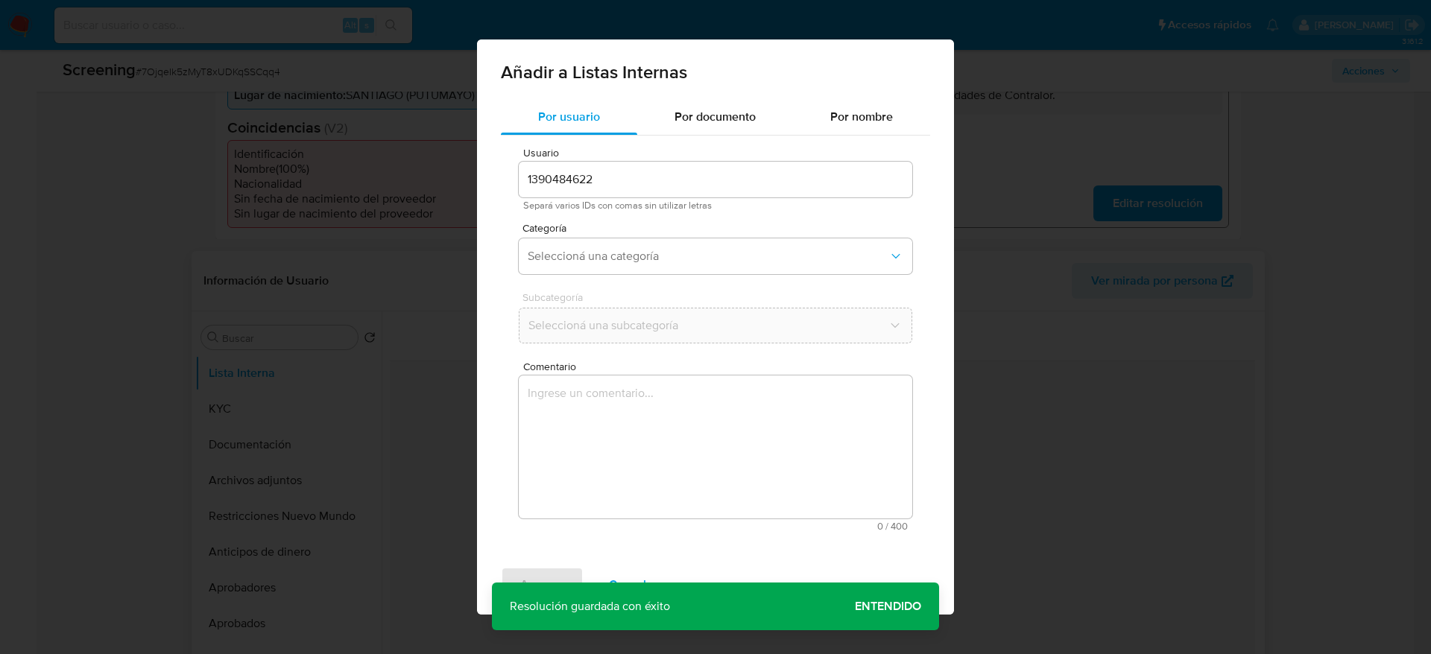
click at [727, 464] on textarea "Comentario" at bounding box center [715, 447] width 393 height 143
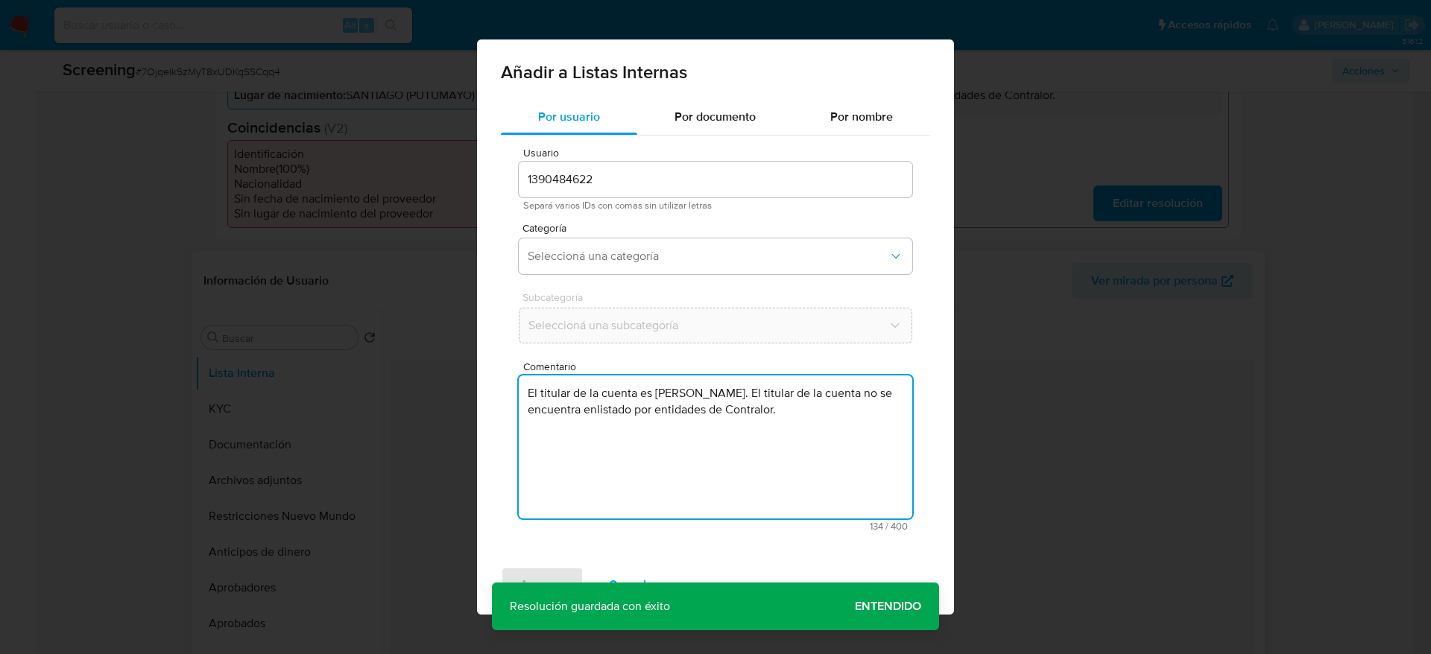
type textarea "El titular de la cuenta es Yerson Alberto Cadena Rivera. El titular de la cuent…"
click at [691, 230] on span "Categoría" at bounding box center [718, 228] width 393 height 10
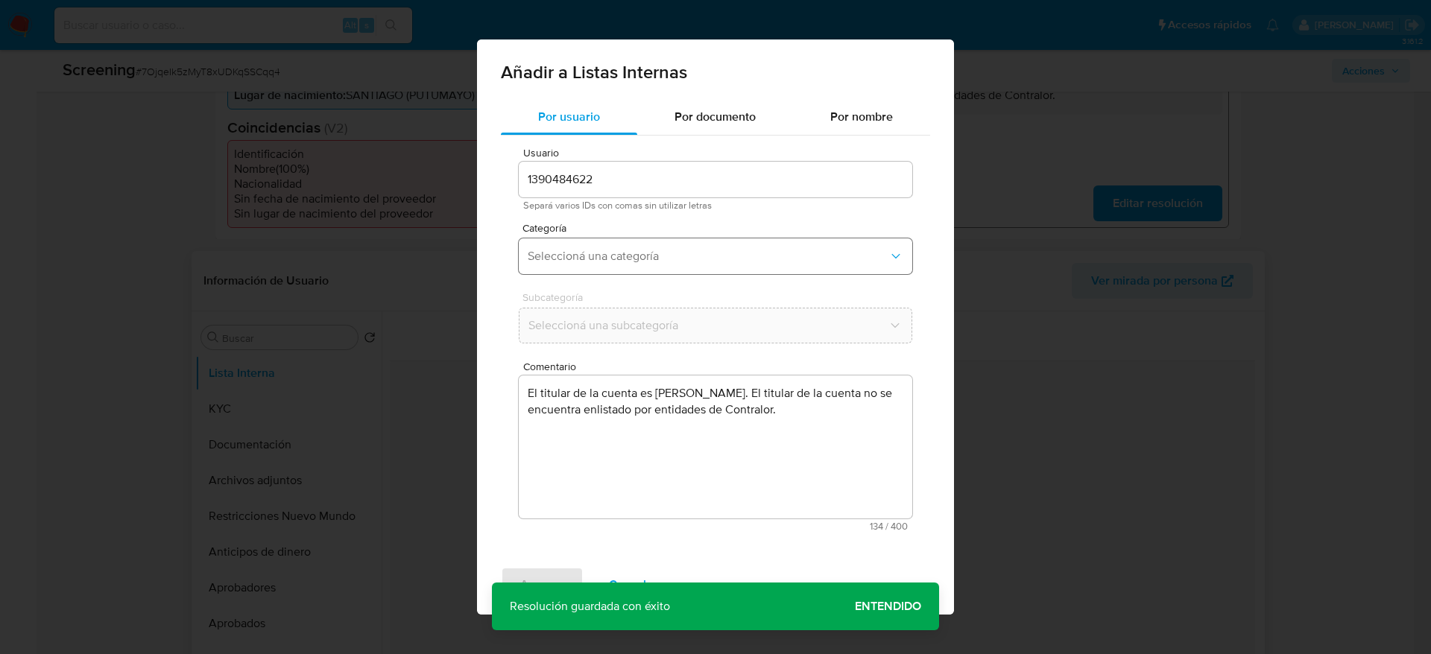
click at [686, 247] on button "Seleccioná una categoría" at bounding box center [715, 256] width 393 height 36
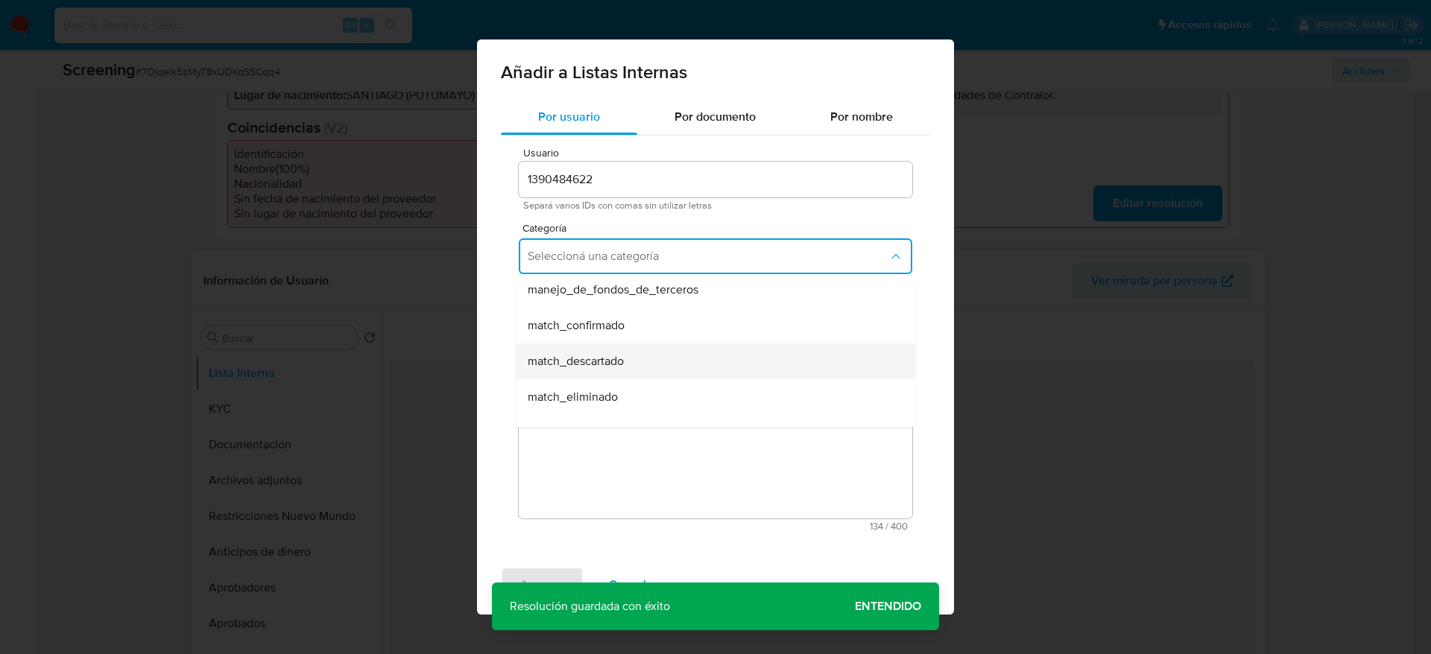
scroll to position [112, 0]
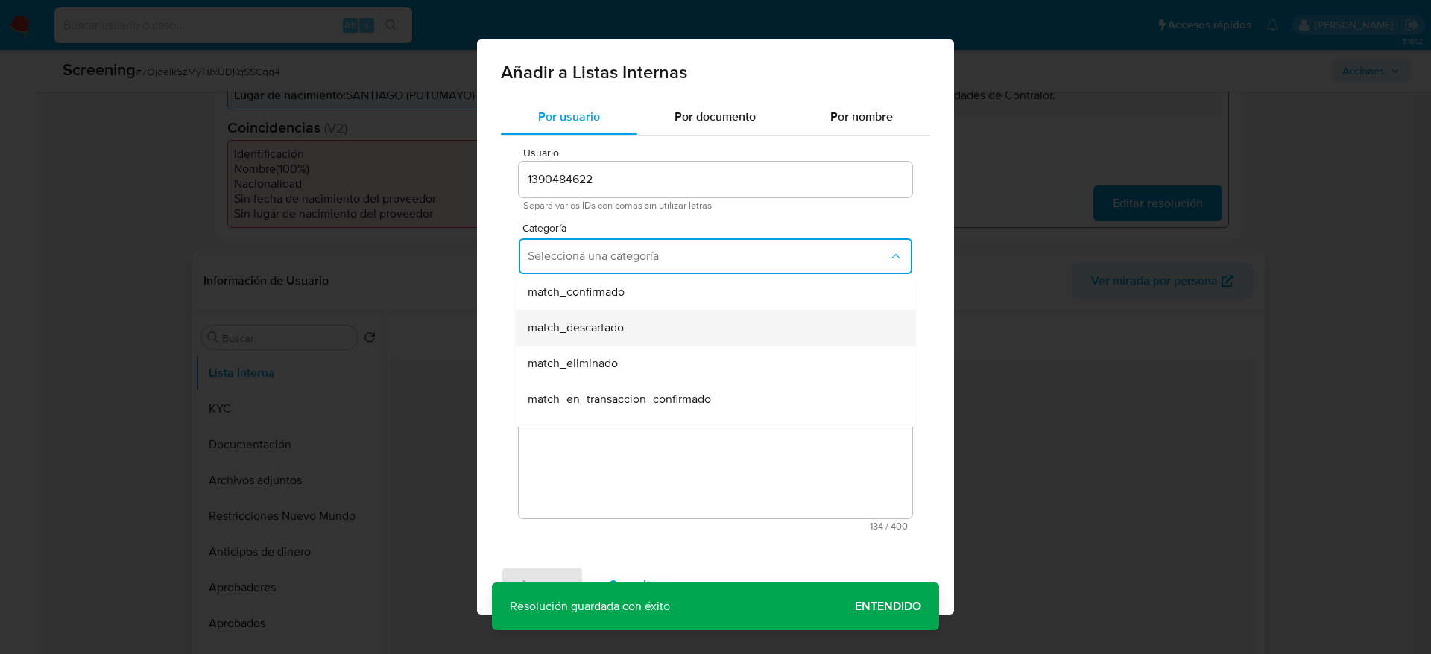
click at [633, 329] on div "match_descartado" at bounding box center [711, 328] width 367 height 36
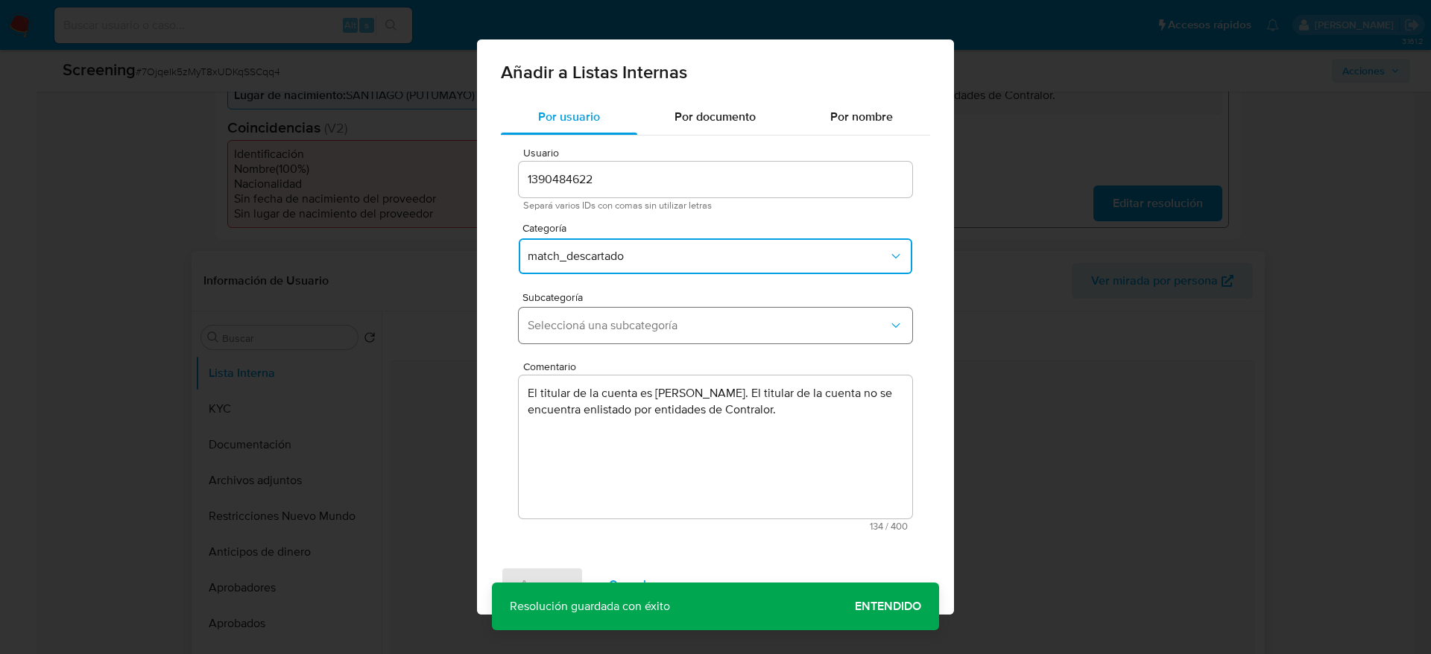
click at [633, 328] on span "Seleccioná una subcategoría" at bounding box center [708, 325] width 361 height 15
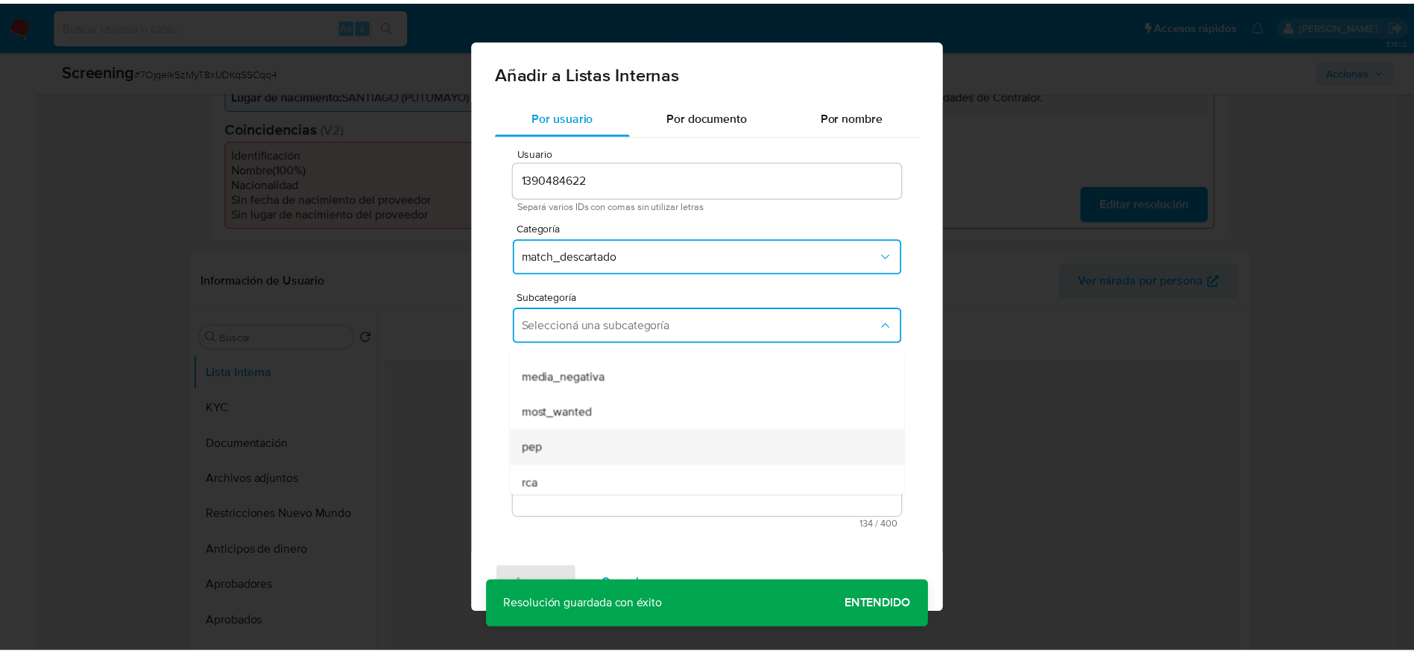
scroll to position [101, 0]
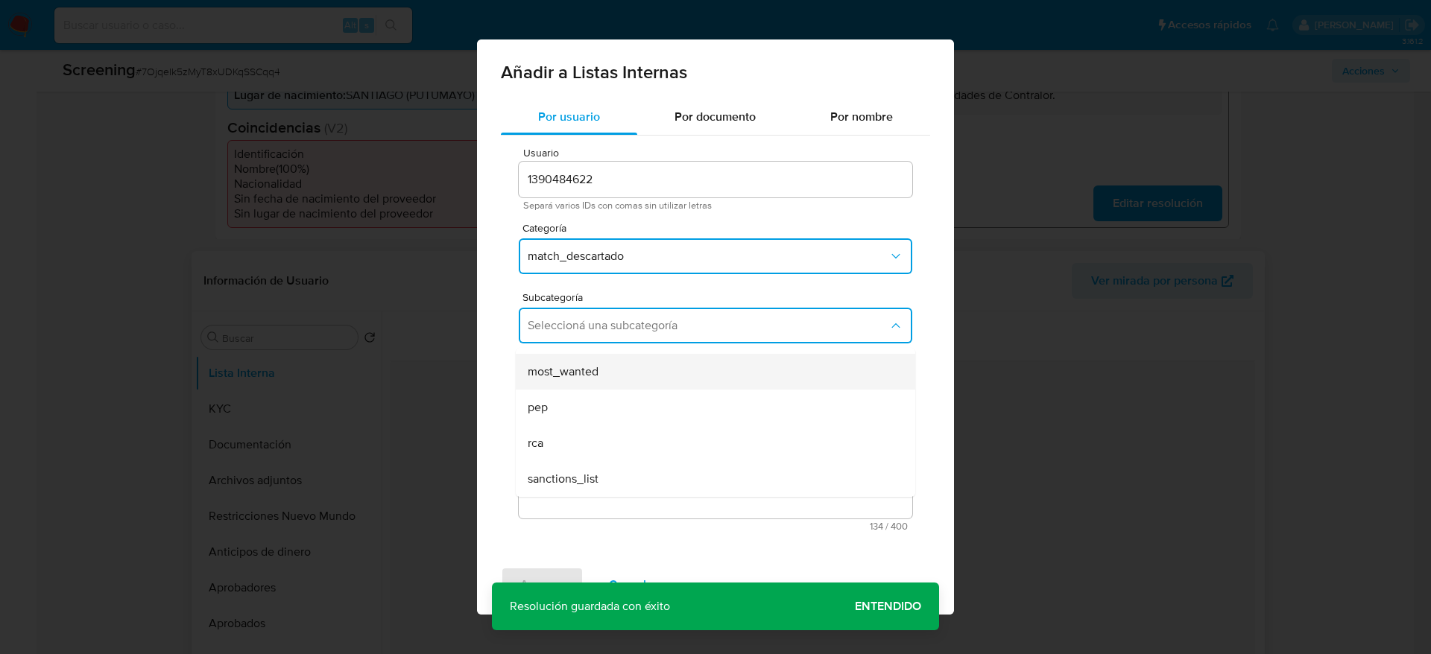
click at [596, 370] on span "most_wanted" at bounding box center [563, 371] width 71 height 15
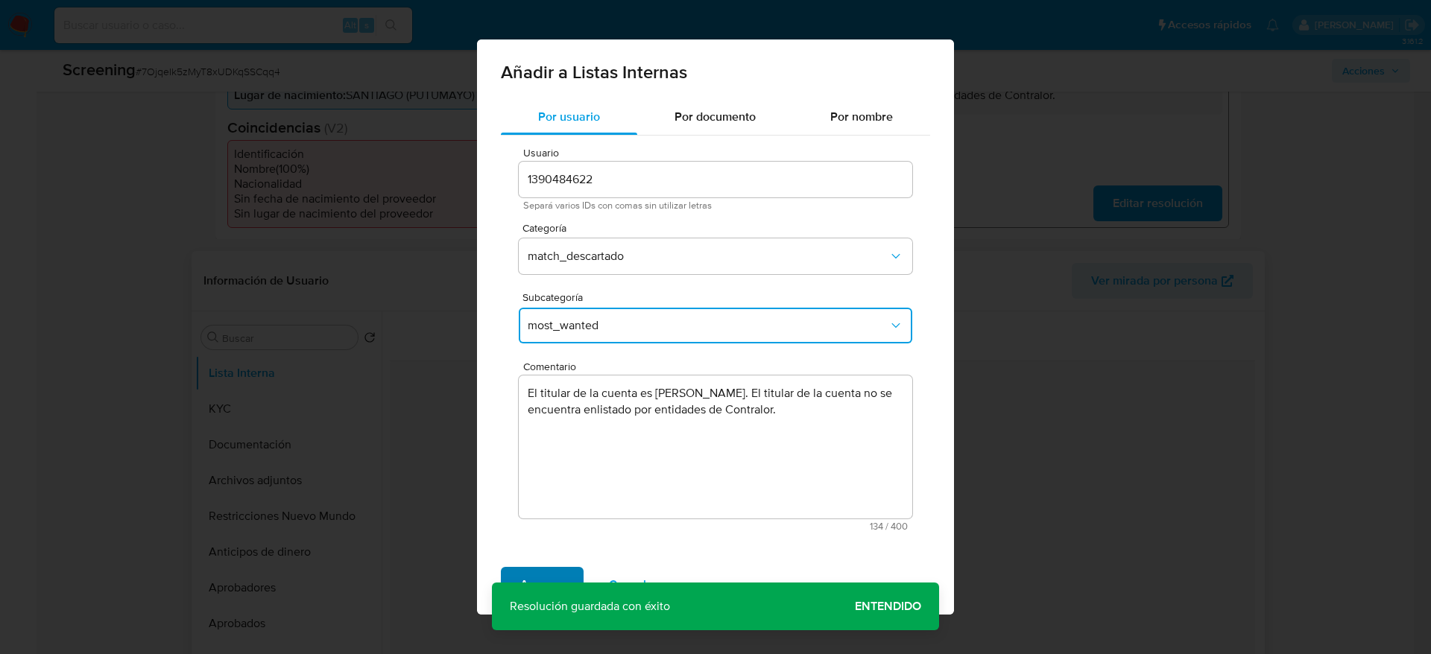
click at [563, 569] on span "Agregar" at bounding box center [542, 585] width 44 height 33
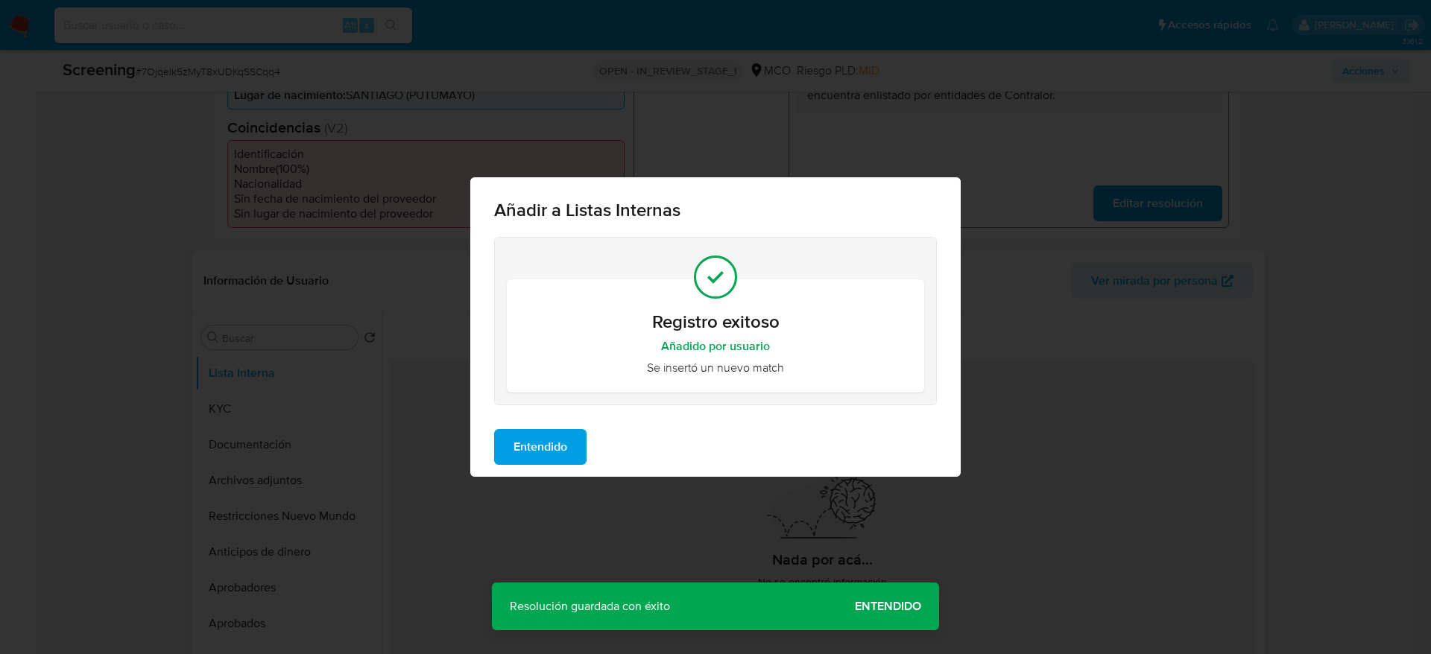
click at [548, 442] on span "Entendido" at bounding box center [540, 447] width 54 height 33
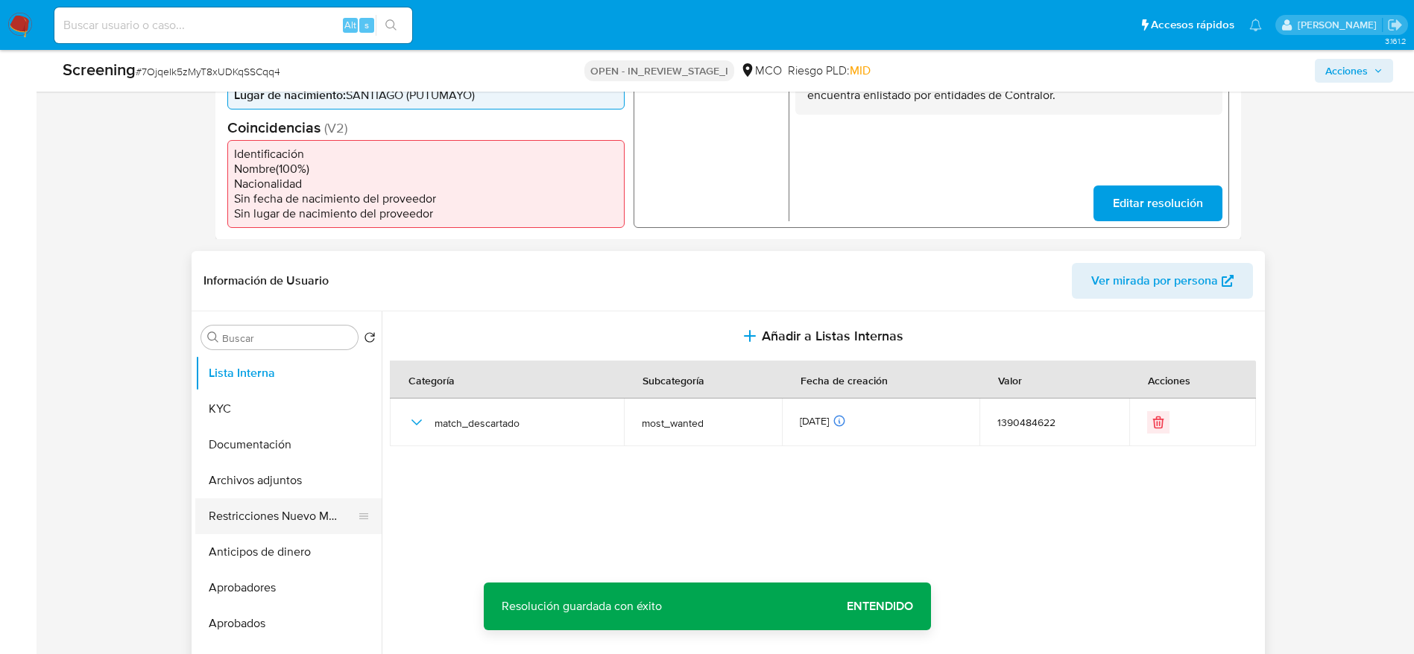
drag, startPoint x: 297, startPoint y: 528, endPoint x: 306, endPoint y: 516, distance: 13.9
click at [297, 526] on button "Restricciones Nuevo Mundo" at bounding box center [282, 517] width 174 height 36
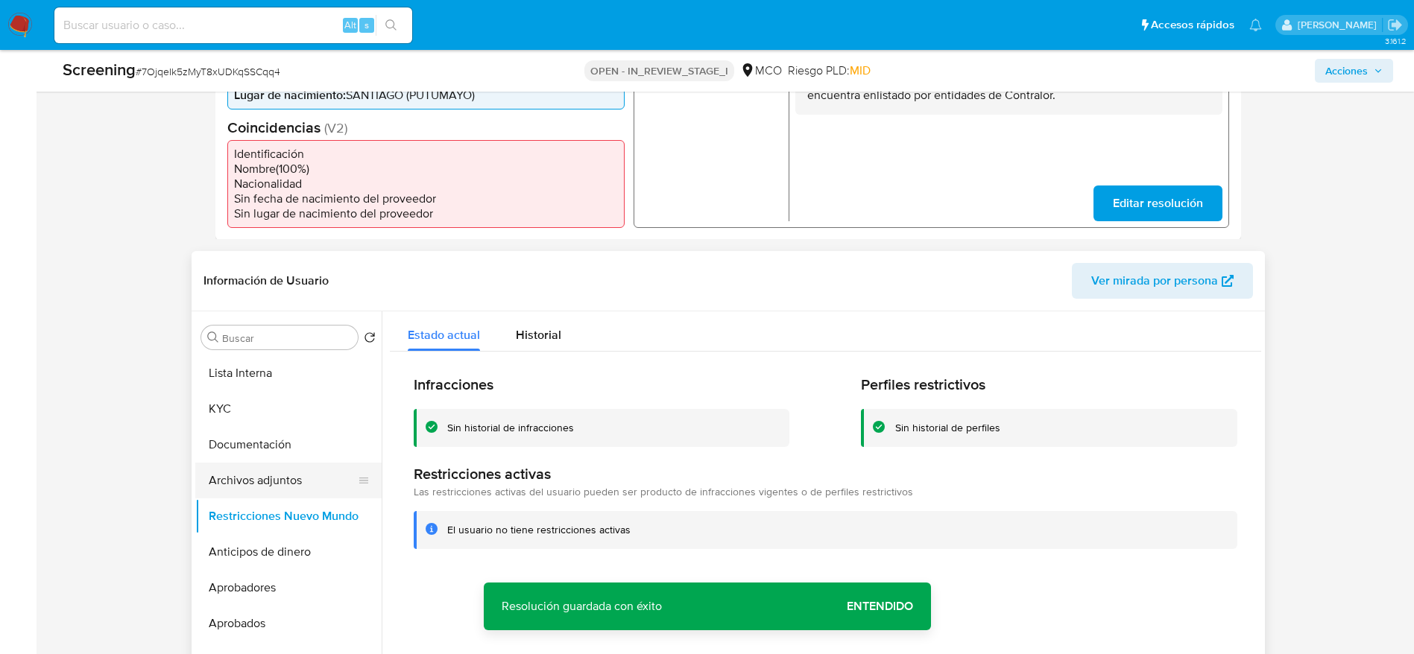
click at [256, 468] on button "Archivos adjuntos" at bounding box center [282, 481] width 174 height 36
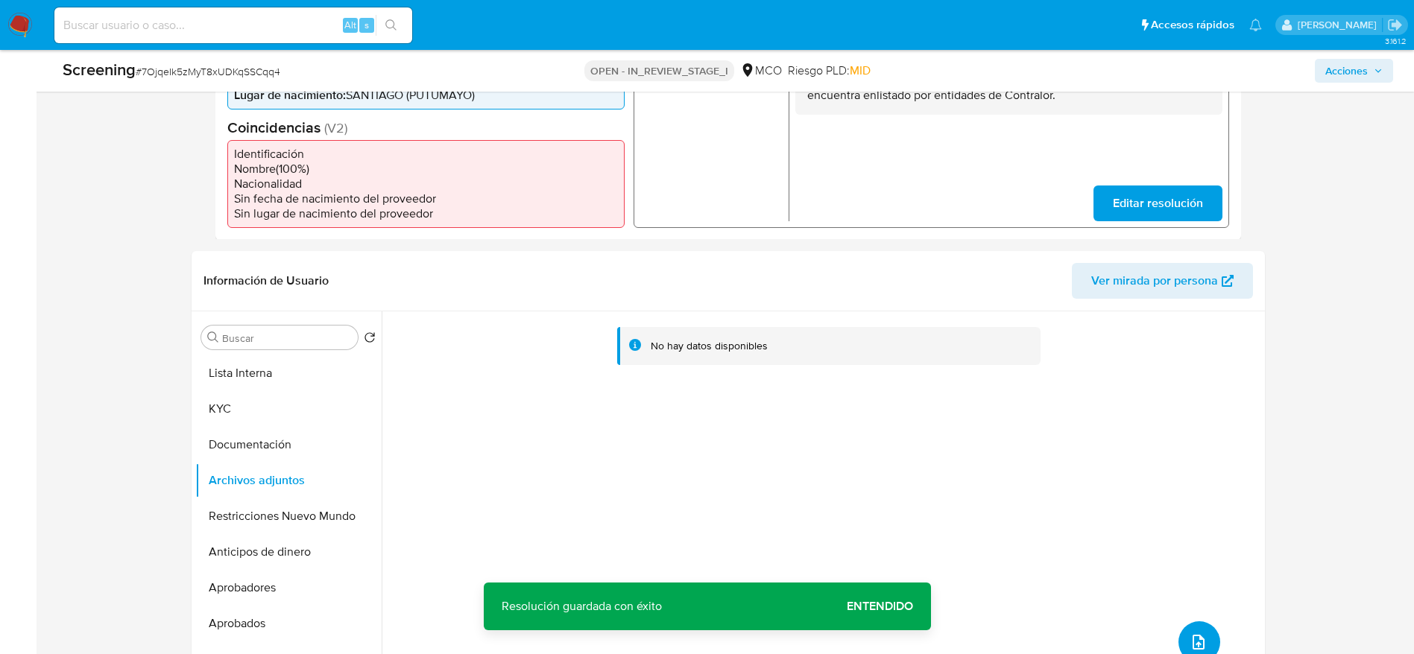
click at [1179, 636] on button "upload-file" at bounding box center [1199, 642] width 42 height 42
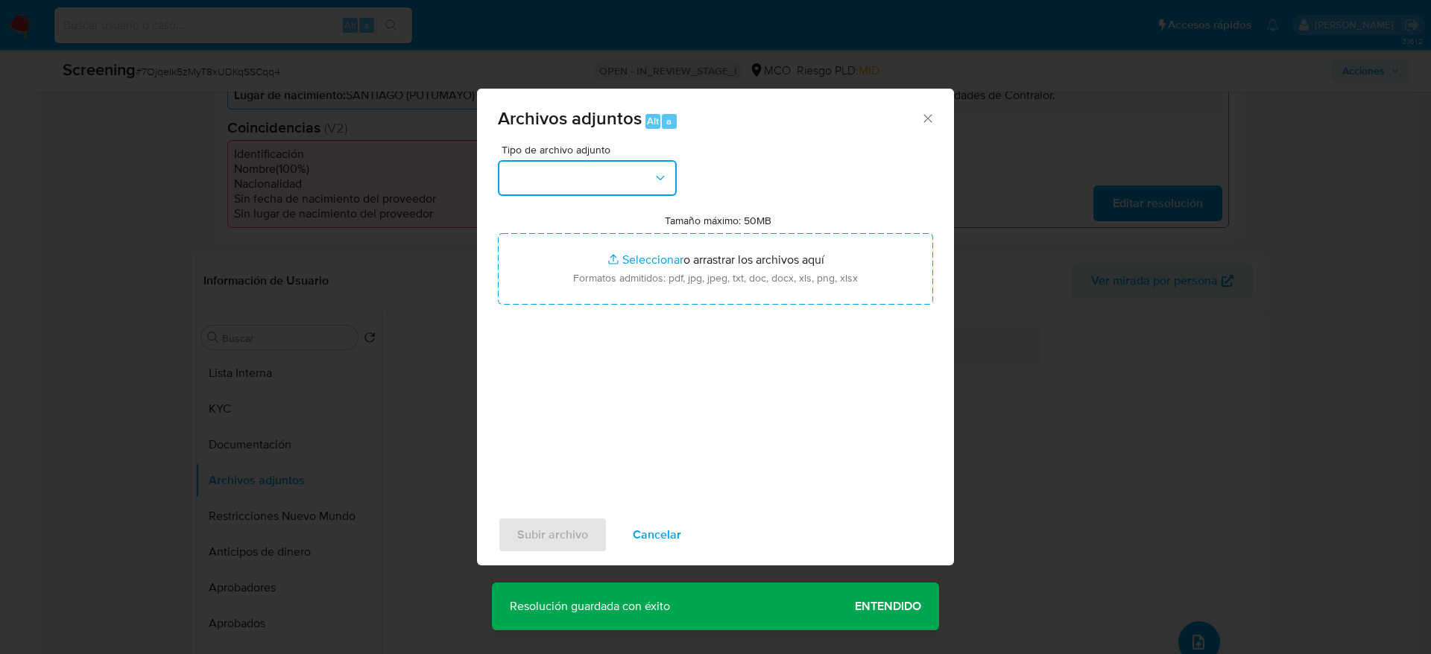
click at [528, 186] on button "button" at bounding box center [587, 178] width 179 height 36
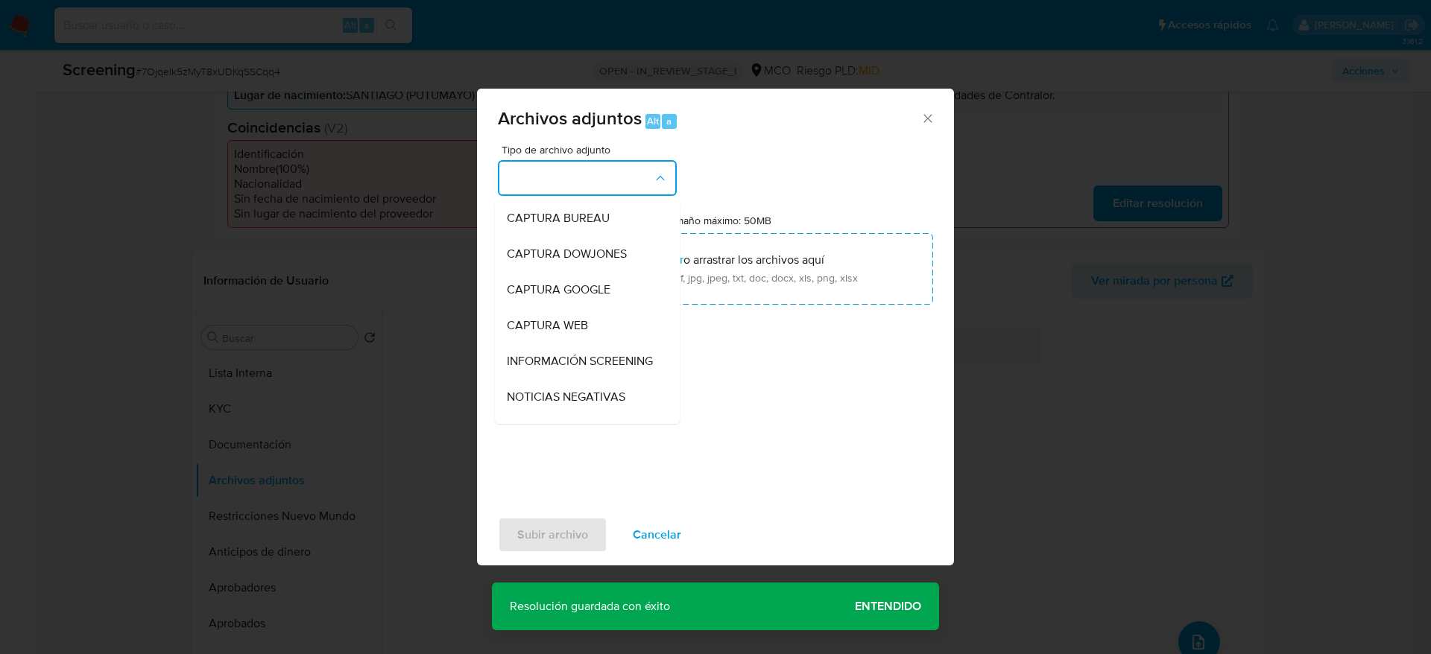
click at [531, 367] on span "INFORMACIÓN SCREENING" at bounding box center [580, 361] width 146 height 15
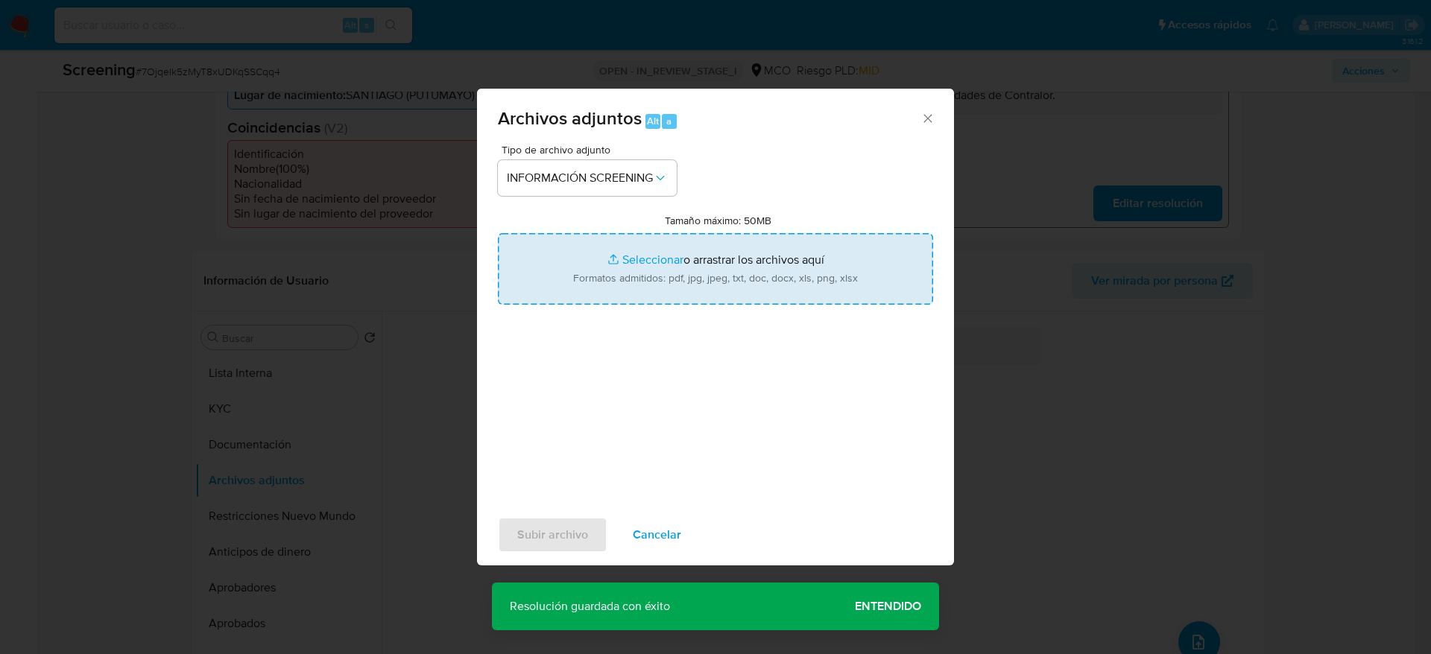
click at [540, 282] on input "Tamaño máximo: 50MB Seleccionar archivos" at bounding box center [715, 269] width 435 height 72
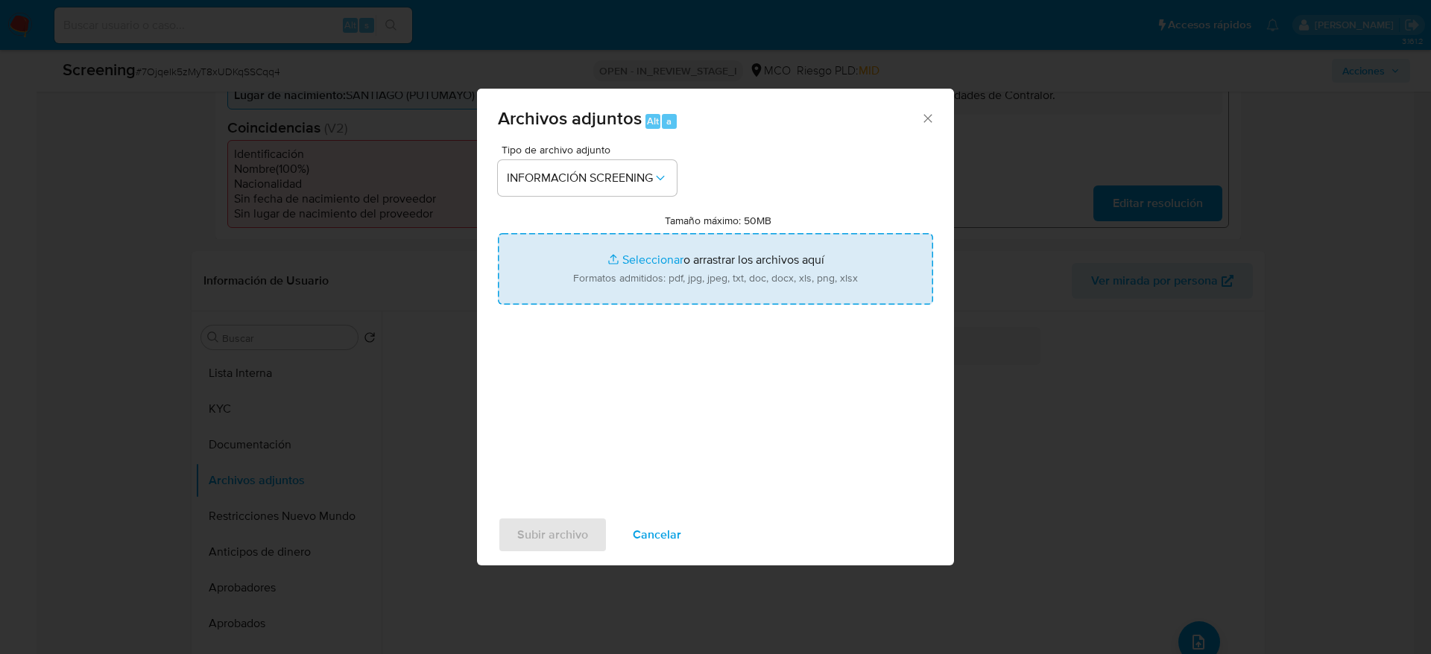
type input "C:\fakepath\_Yerson Alberto Cadena Rivera_ - Buscar con Google.pdf"
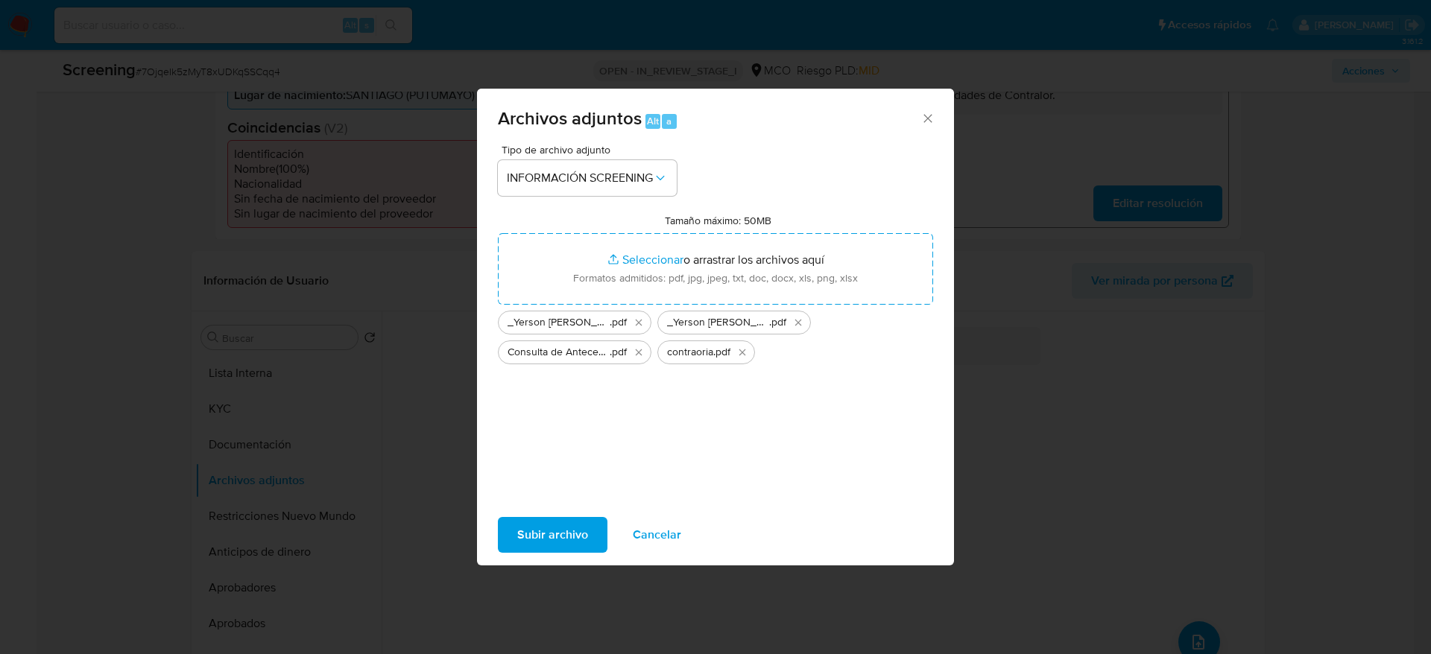
click at [561, 519] on span "Subir archivo" at bounding box center [552, 535] width 71 height 33
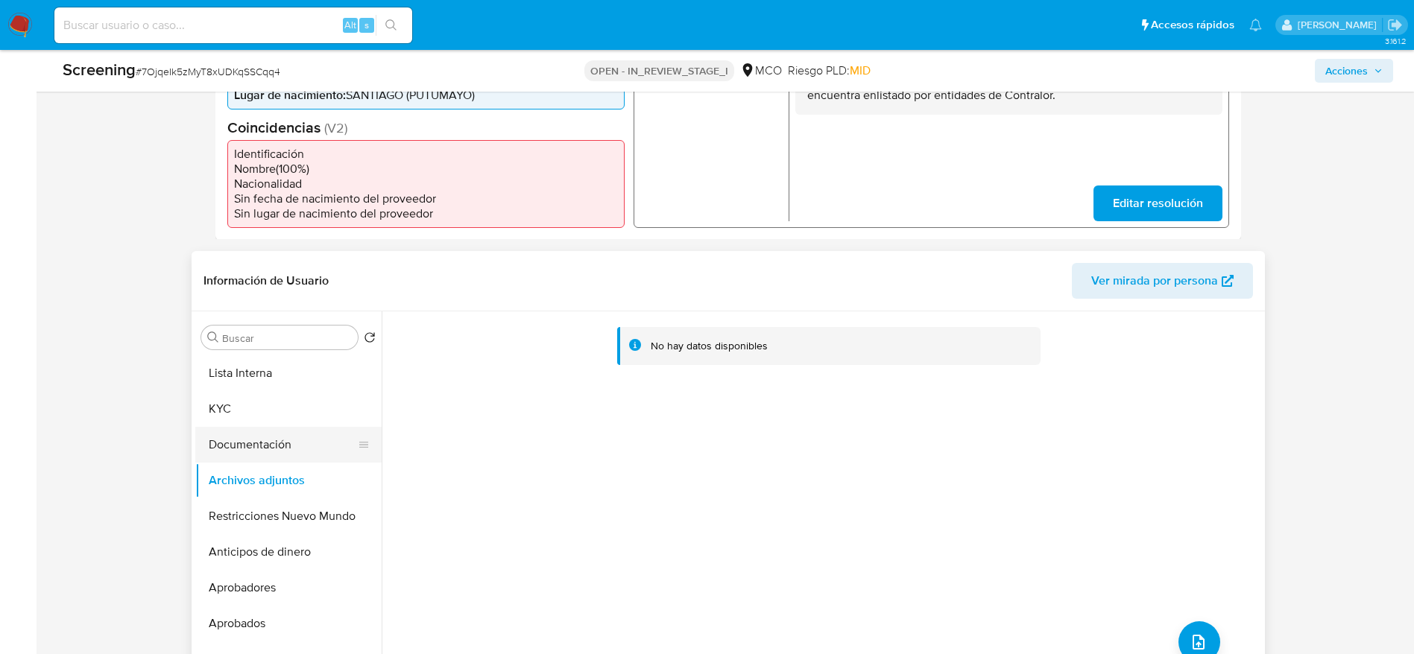
click at [247, 458] on button "Documentación" at bounding box center [282, 445] width 174 height 36
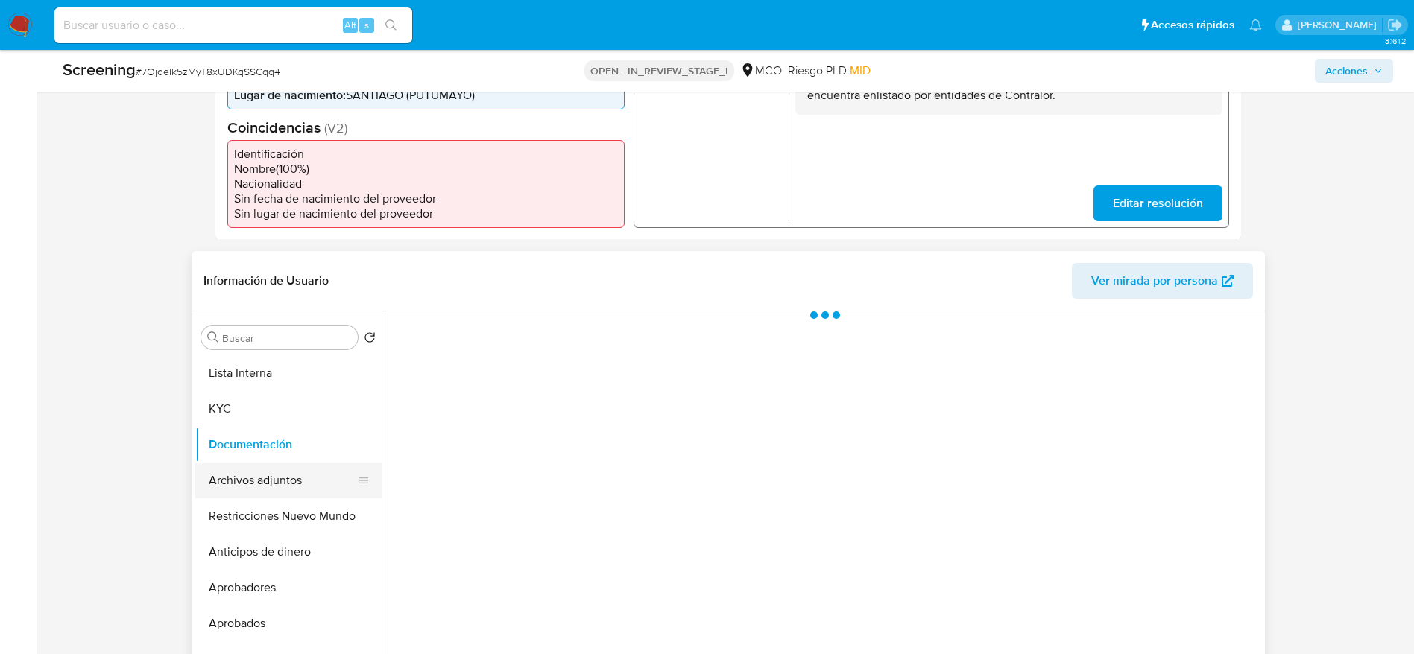
click at [247, 478] on button "Archivos adjuntos" at bounding box center [282, 481] width 174 height 36
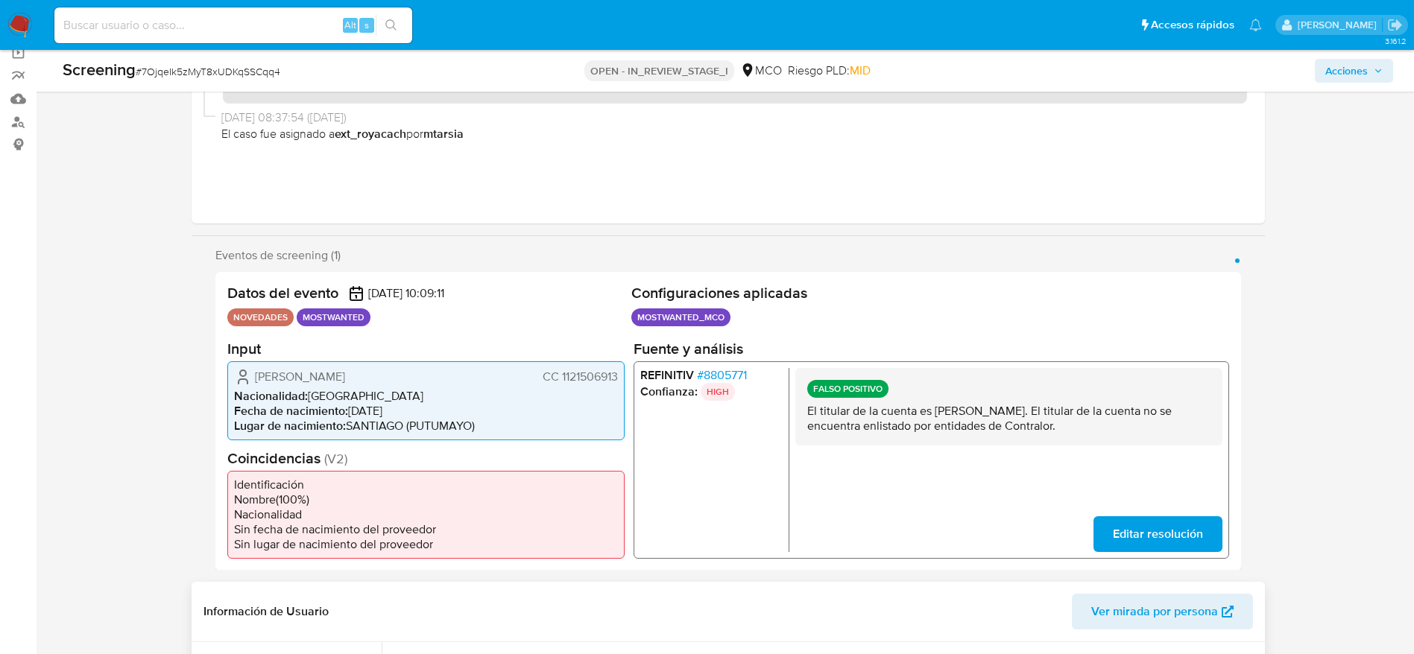
scroll to position [0, 0]
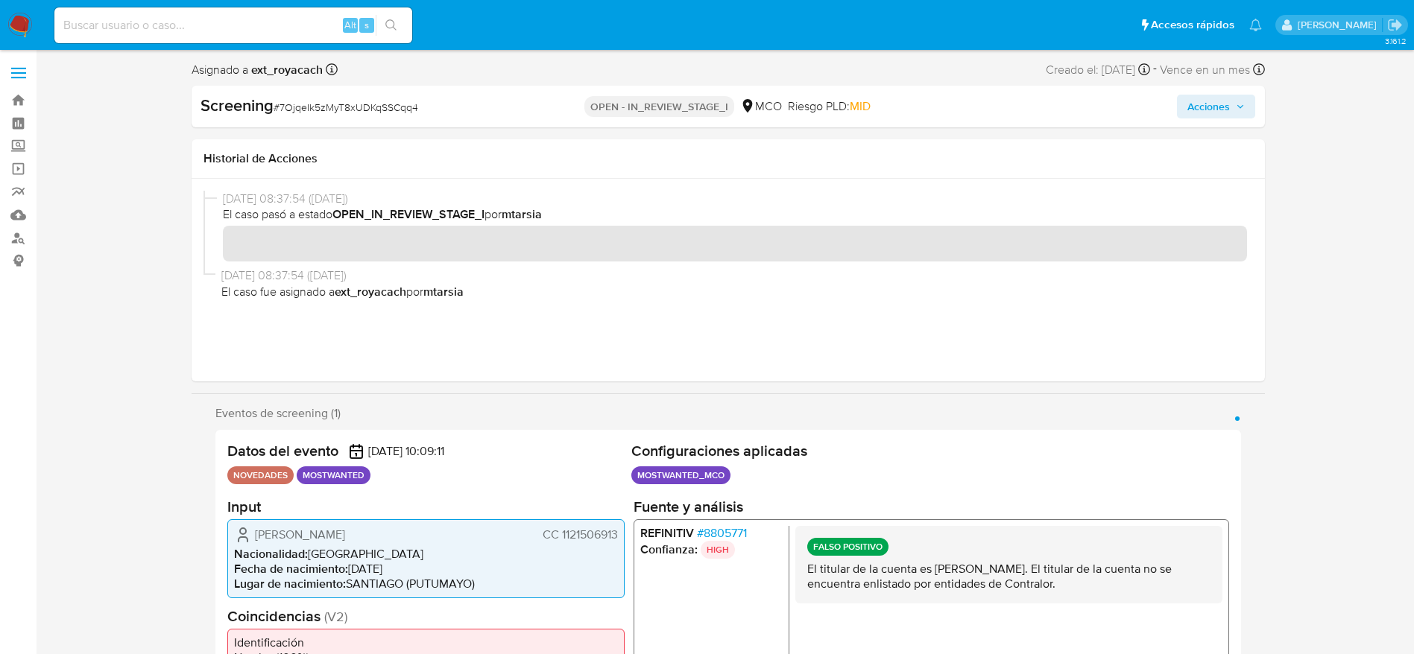
click at [1219, 105] on span "Acciones" at bounding box center [1208, 107] width 42 height 24
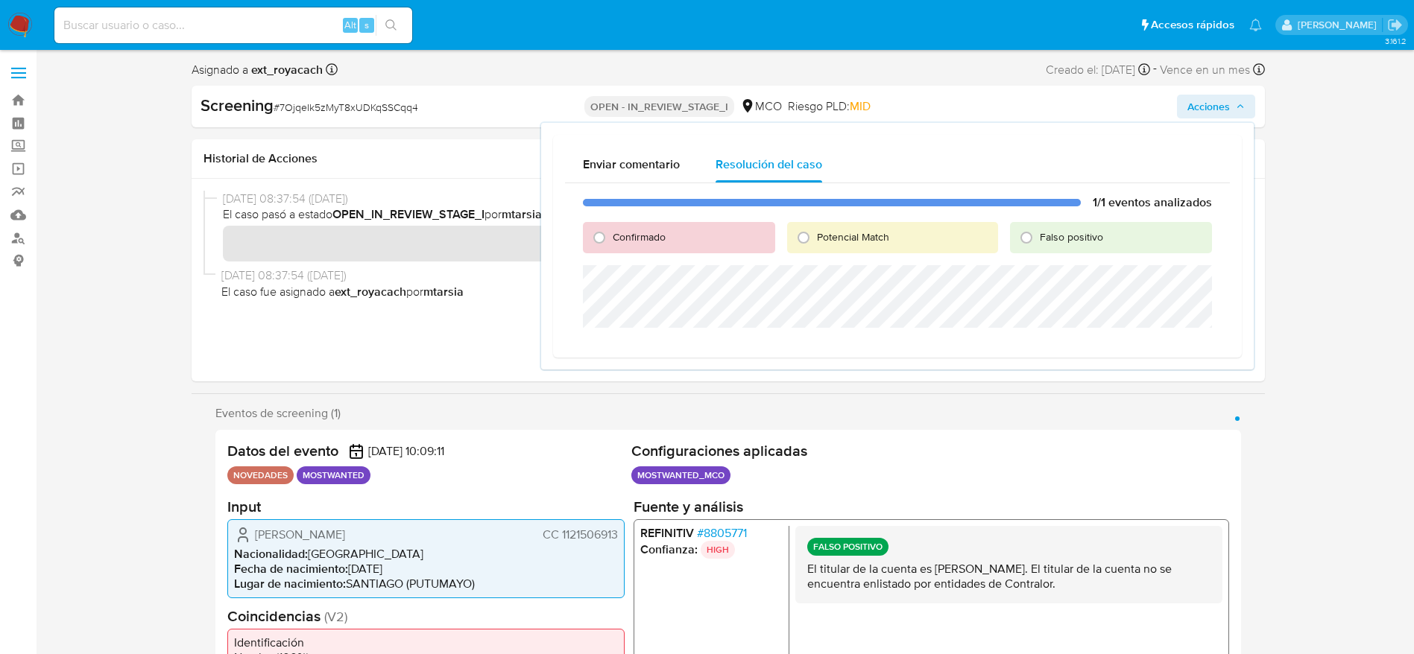
click at [1068, 232] on span "Falso positivo" at bounding box center [1071, 237] width 63 height 15
click at [1038, 232] on input "Falso positivo" at bounding box center [1026, 238] width 24 height 24
radio input "true"
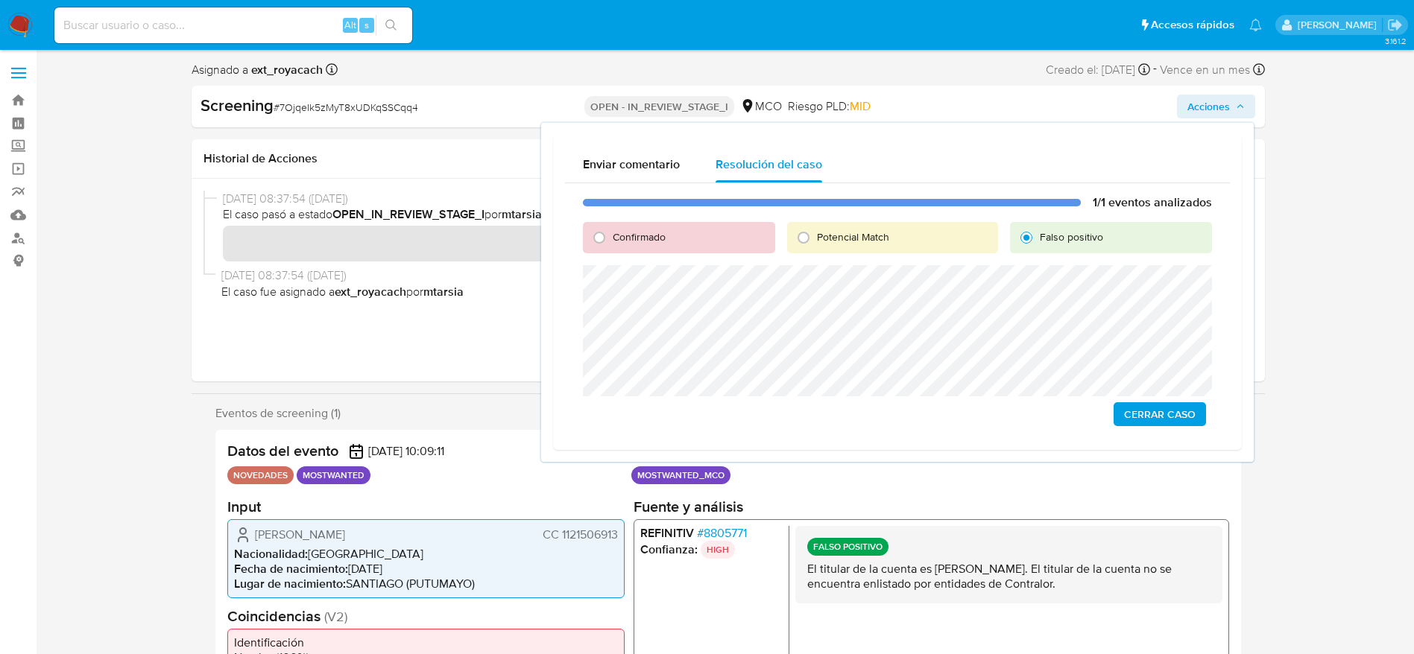
click at [1163, 422] on span "Cerrar Caso" at bounding box center [1160, 414] width 72 height 21
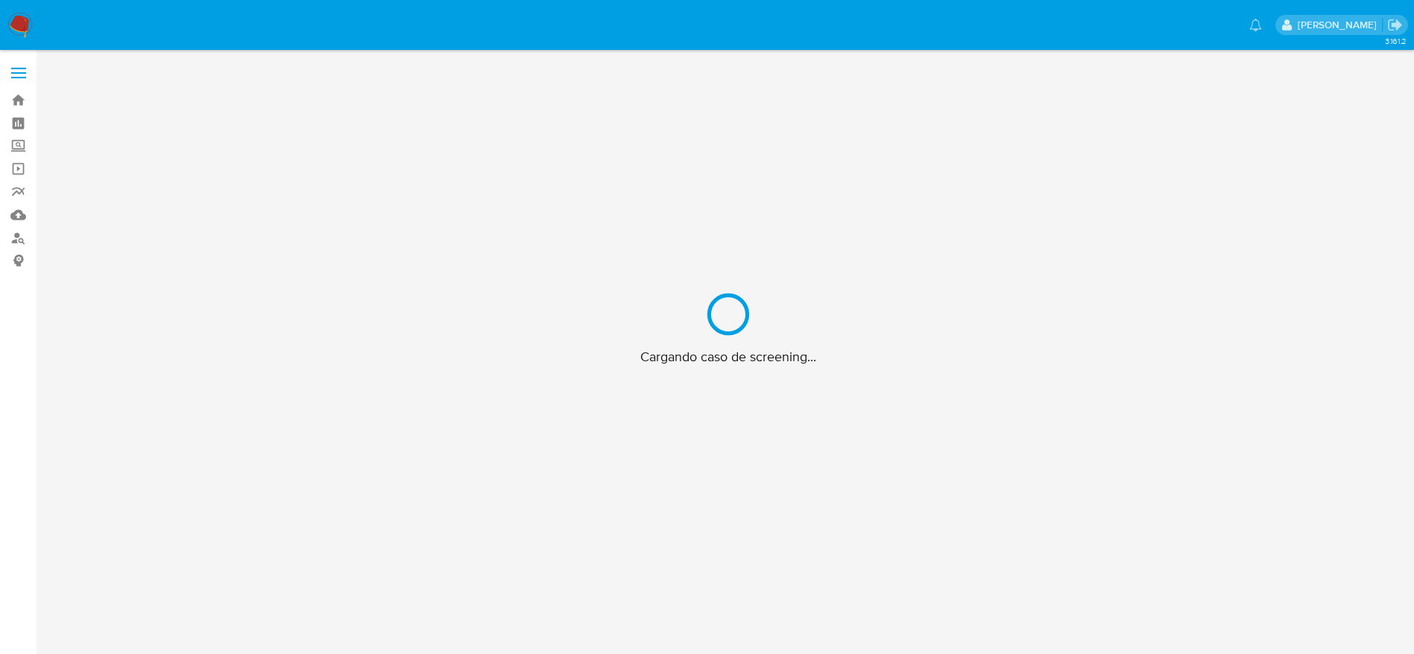
scroll to position [54, 0]
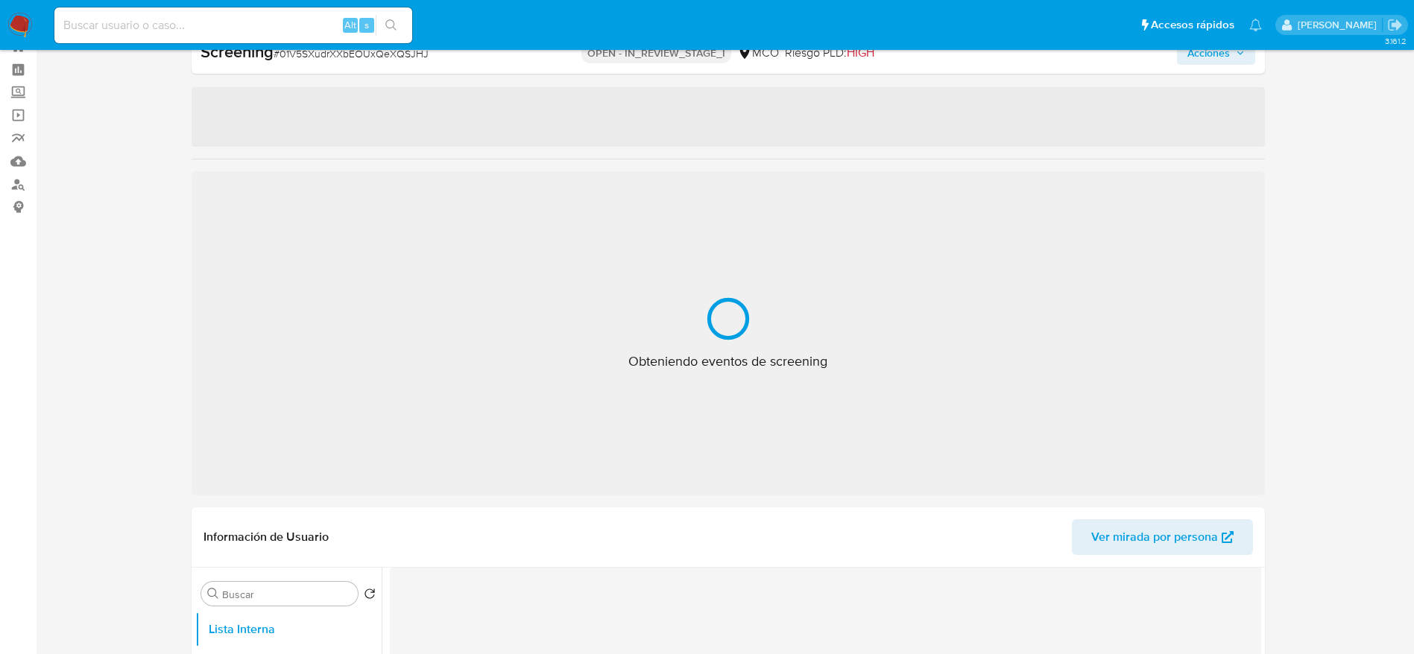
select select "10"
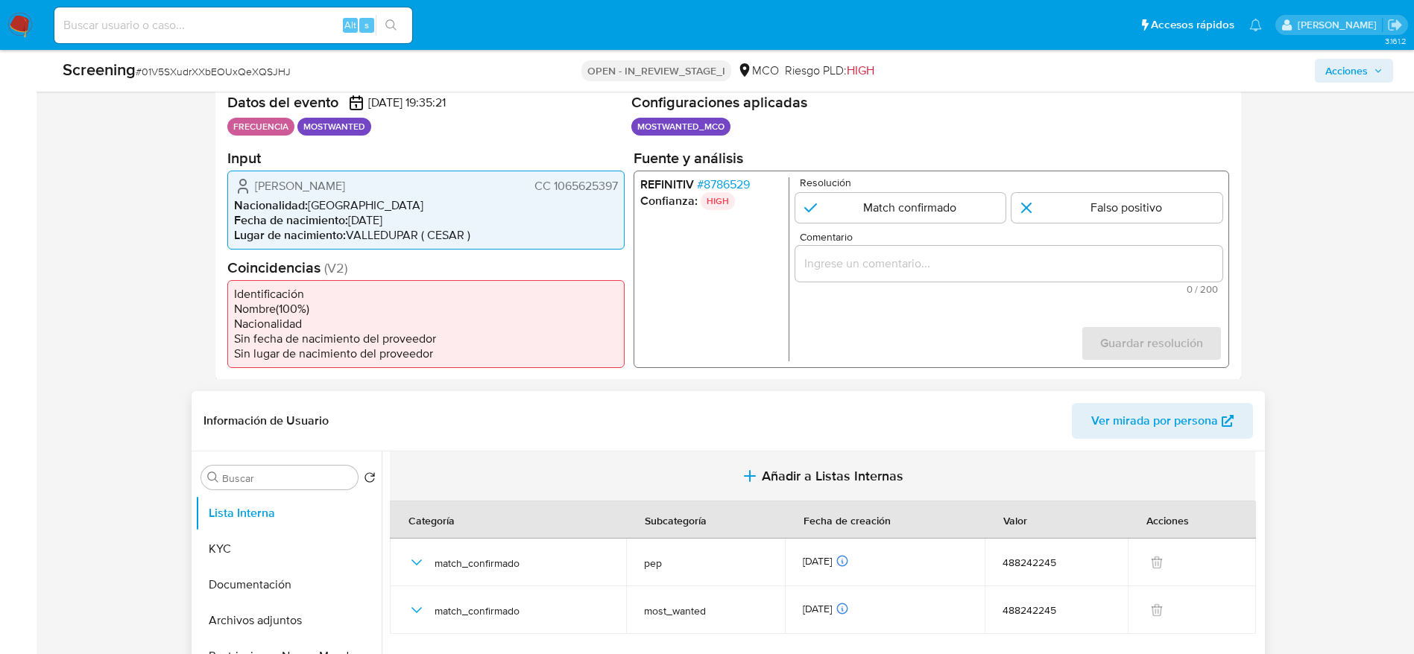
scroll to position [613, 0]
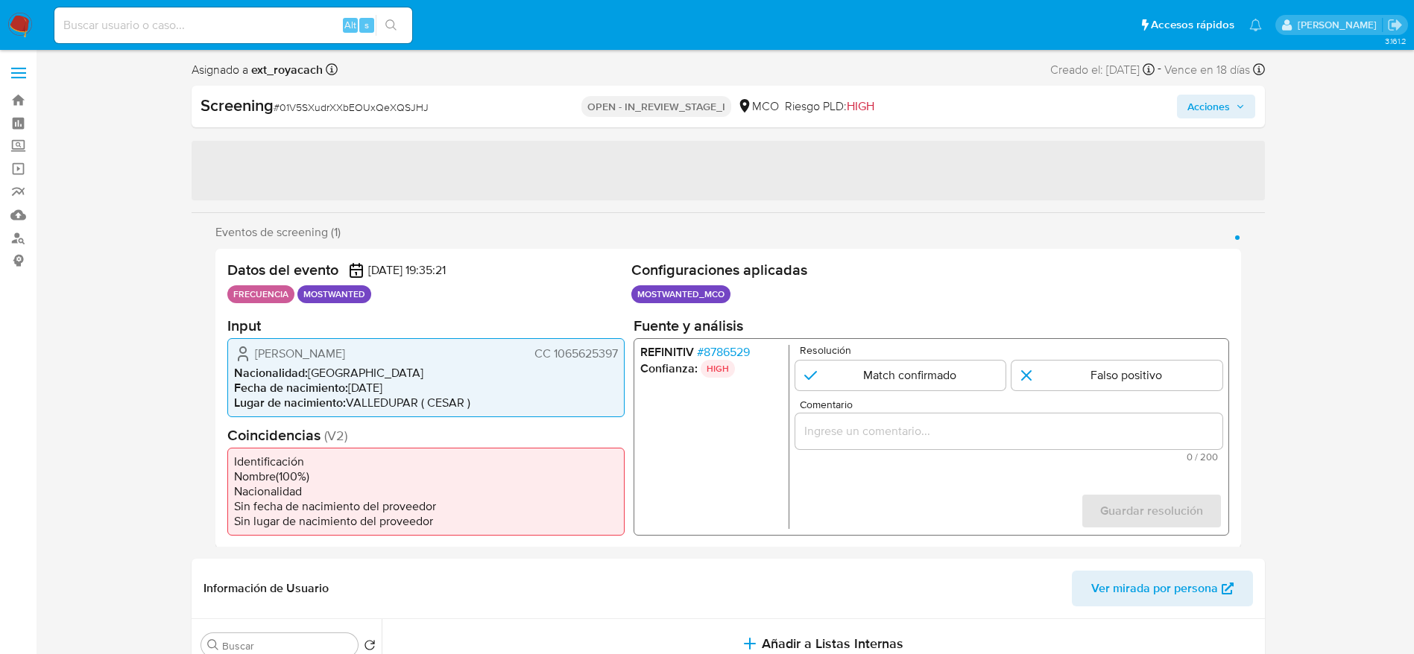
select select "10"
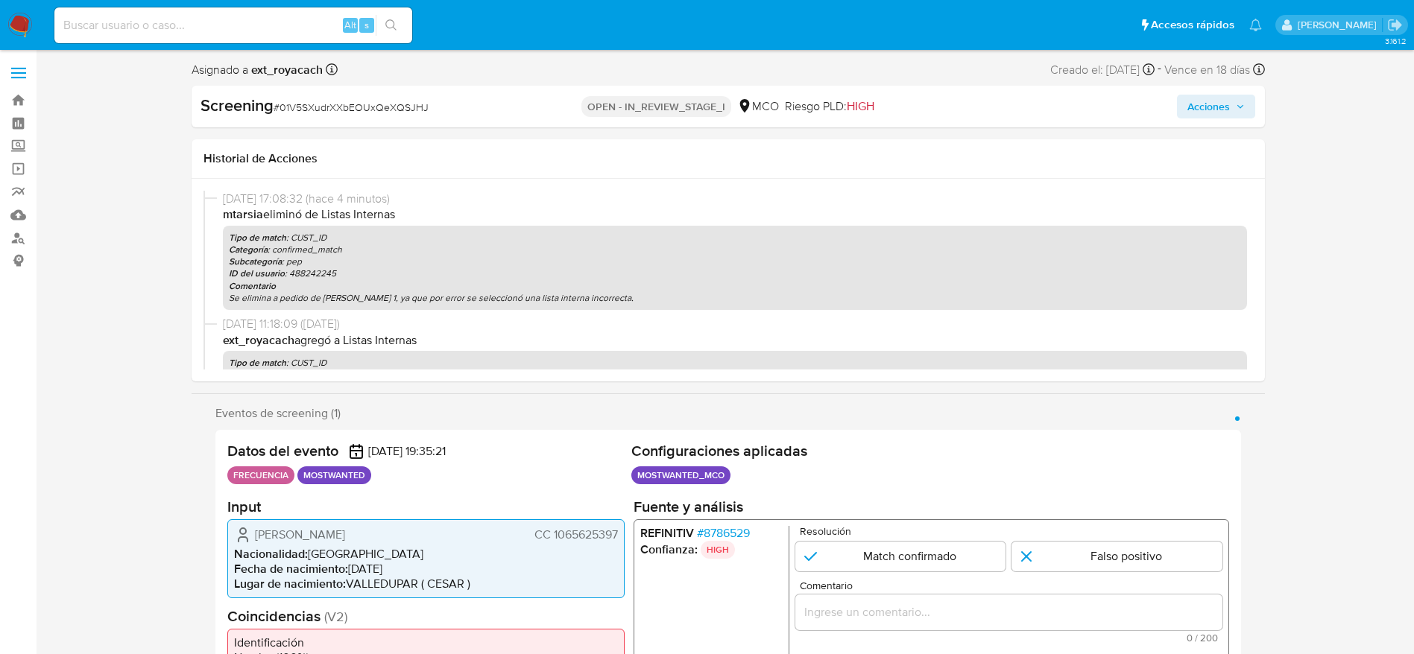
click at [340, 89] on div "Screening # 01V5SXudrXXbEOUxQeXQSJHJ OPEN - IN_REVIEW_STAGE_I MCO Riesgo PLD: H…" at bounding box center [728, 107] width 1073 height 42
click at [344, 95] on div "Screening # 01V5SXudrXXbEOUxQeXQSJHJ" at bounding box center [373, 106] width 347 height 22
click at [344, 110] on span "# 01V5SXudrXXbEOUxQeXQSJHJ" at bounding box center [350, 107] width 155 height 15
click at [344, 112] on span "# 01V5SXudrXXbEOUxQeXQSJHJ" at bounding box center [350, 107] width 155 height 15
copy span "01V5SXudrXXbEOUxQeXQSJHJ"
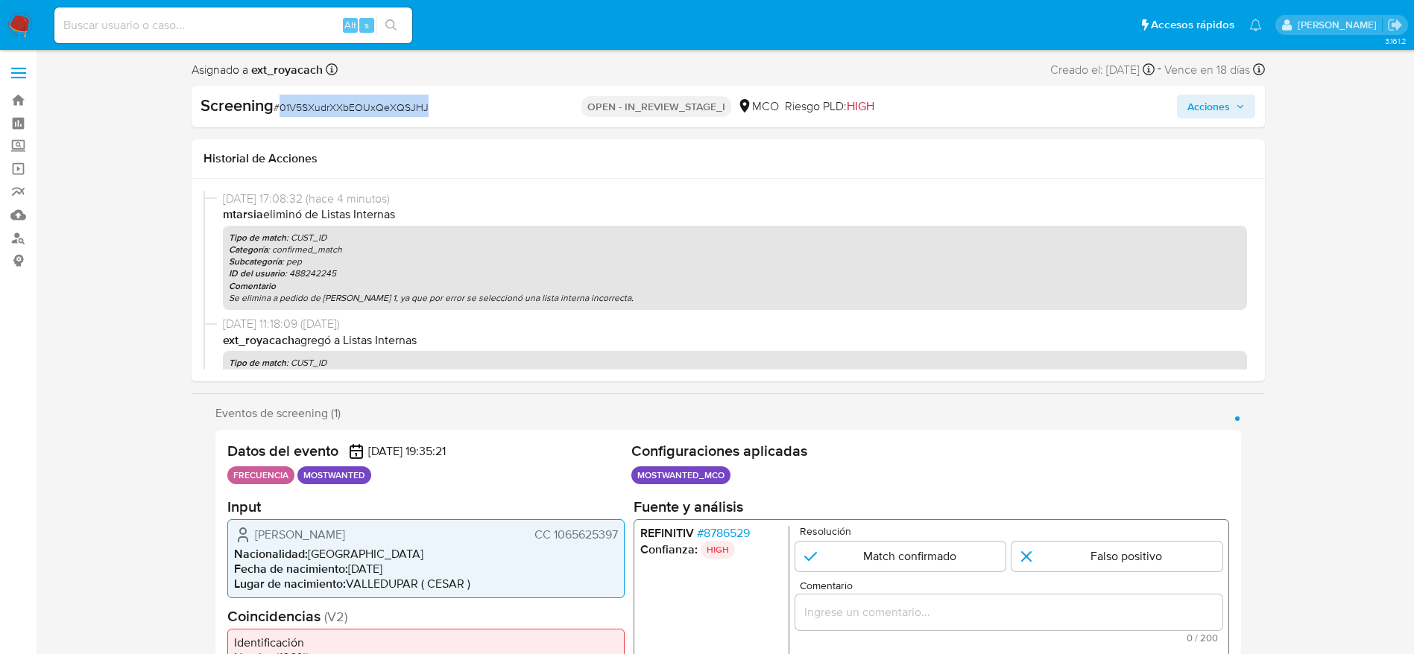
copy span "01V5SXudrXXbEOUxQeXQSJHJ"
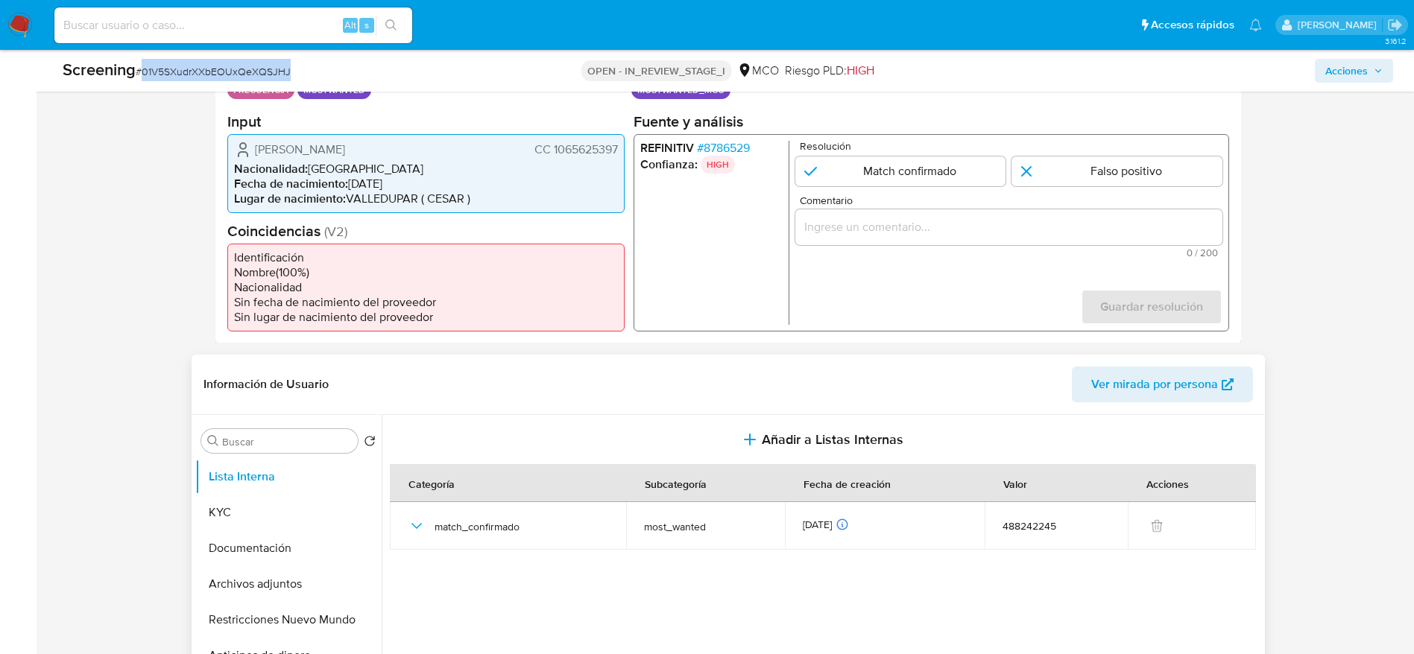
scroll to position [447, 0]
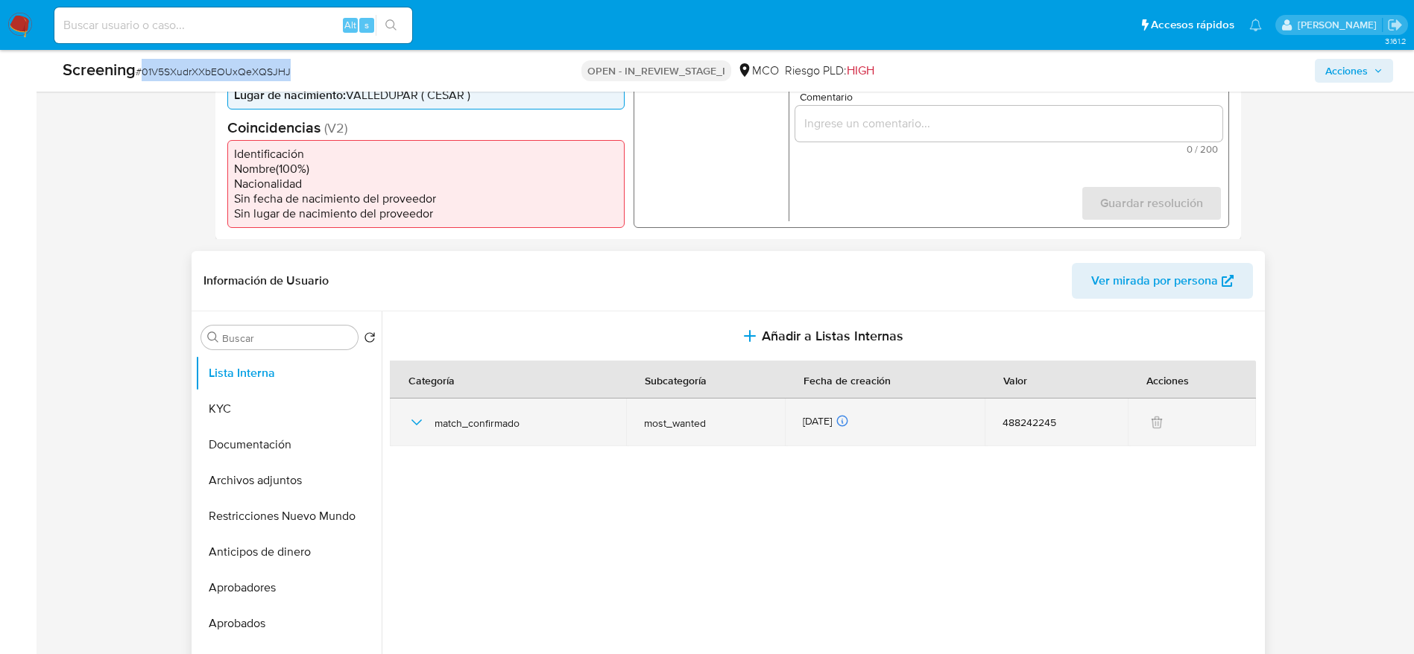
click at [408, 431] on icon "button" at bounding box center [417, 423] width 18 height 18
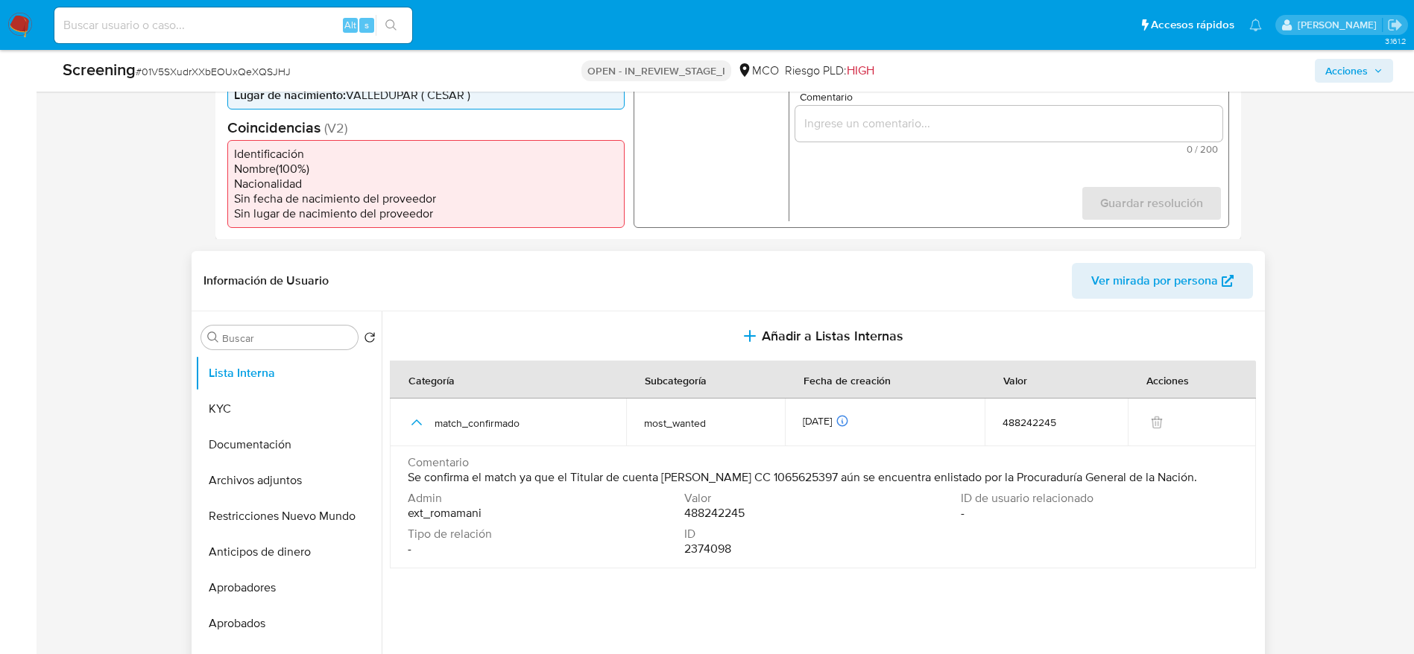
click at [587, 485] on span "Se confirma el match ya que el Titular de cuenta [PERSON_NAME] CC 1065625397 aú…" at bounding box center [802, 477] width 789 height 15
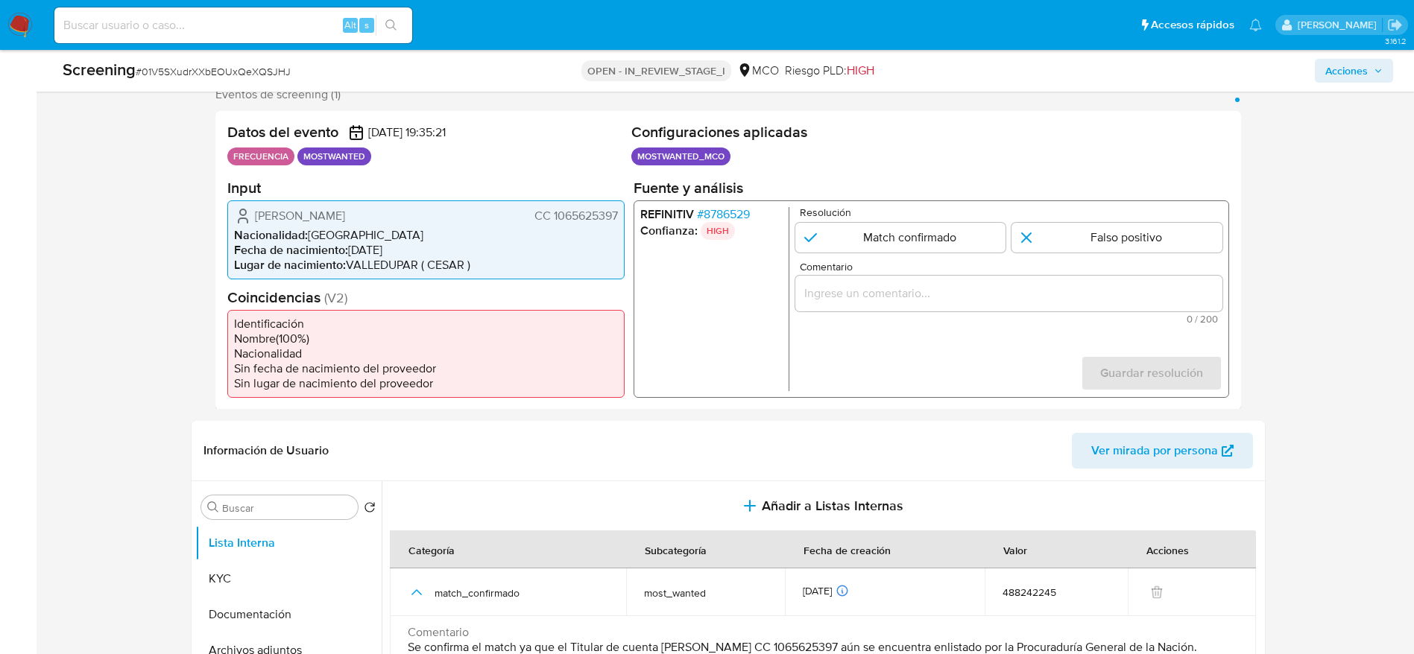
scroll to position [224, 0]
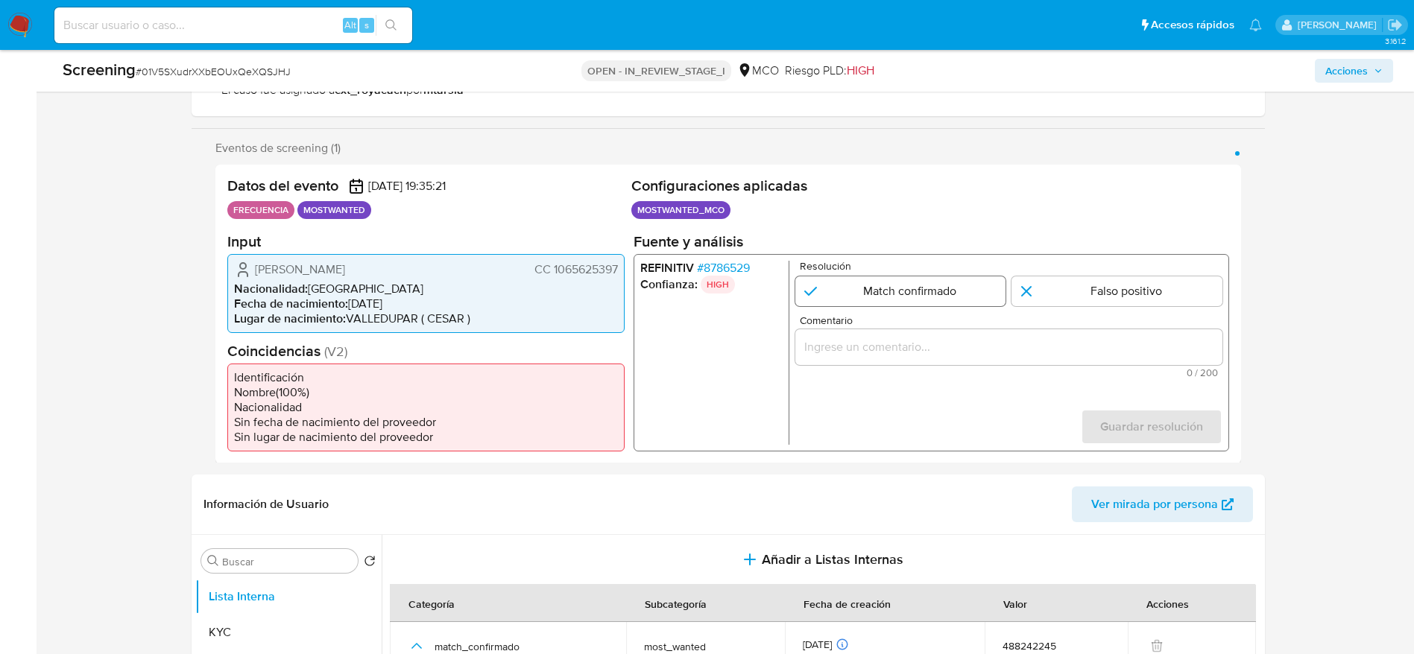
click at [920, 300] on input "1 de 1" at bounding box center [899, 291] width 211 height 30
radio input "true"
click at [927, 361] on div "1 de 1" at bounding box center [1007, 347] width 427 height 36
click at [940, 347] on input "Comentario" at bounding box center [1007, 346] width 427 height 19
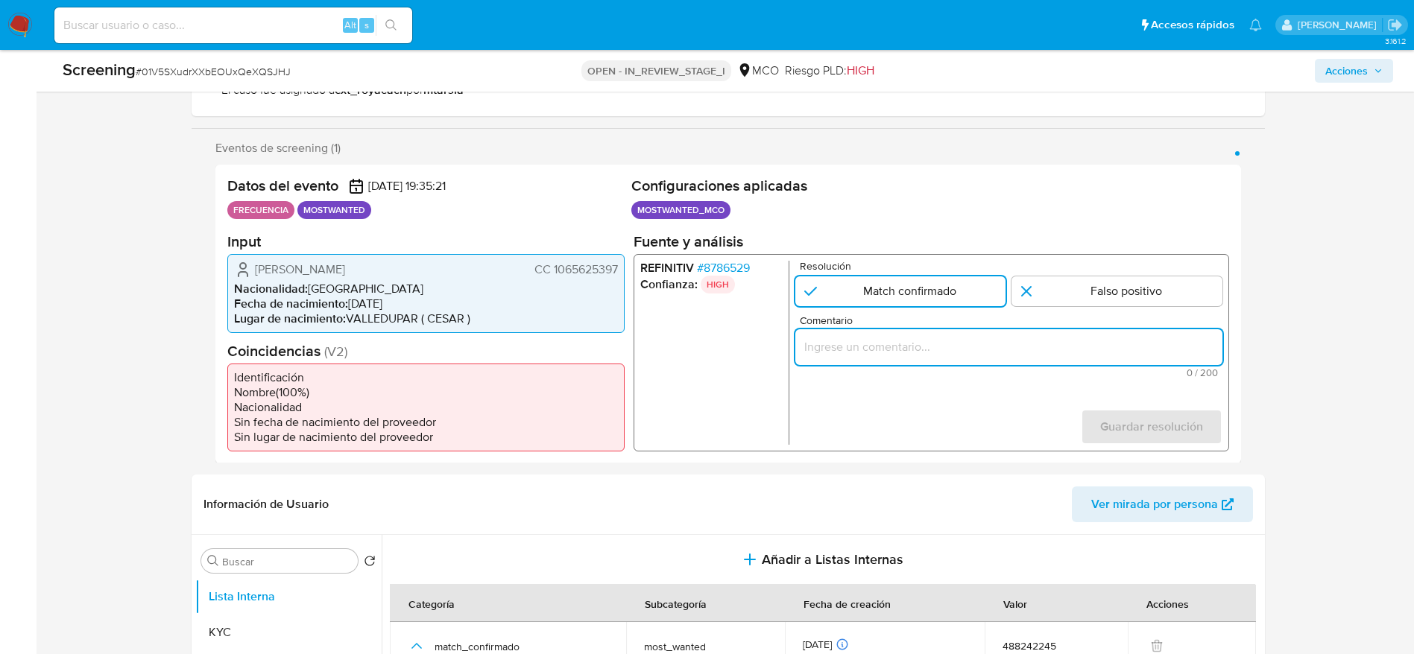
paste input "Se confirma el match ya que el Titular de cuenta [PERSON_NAME] CC 1065625397 aú…"
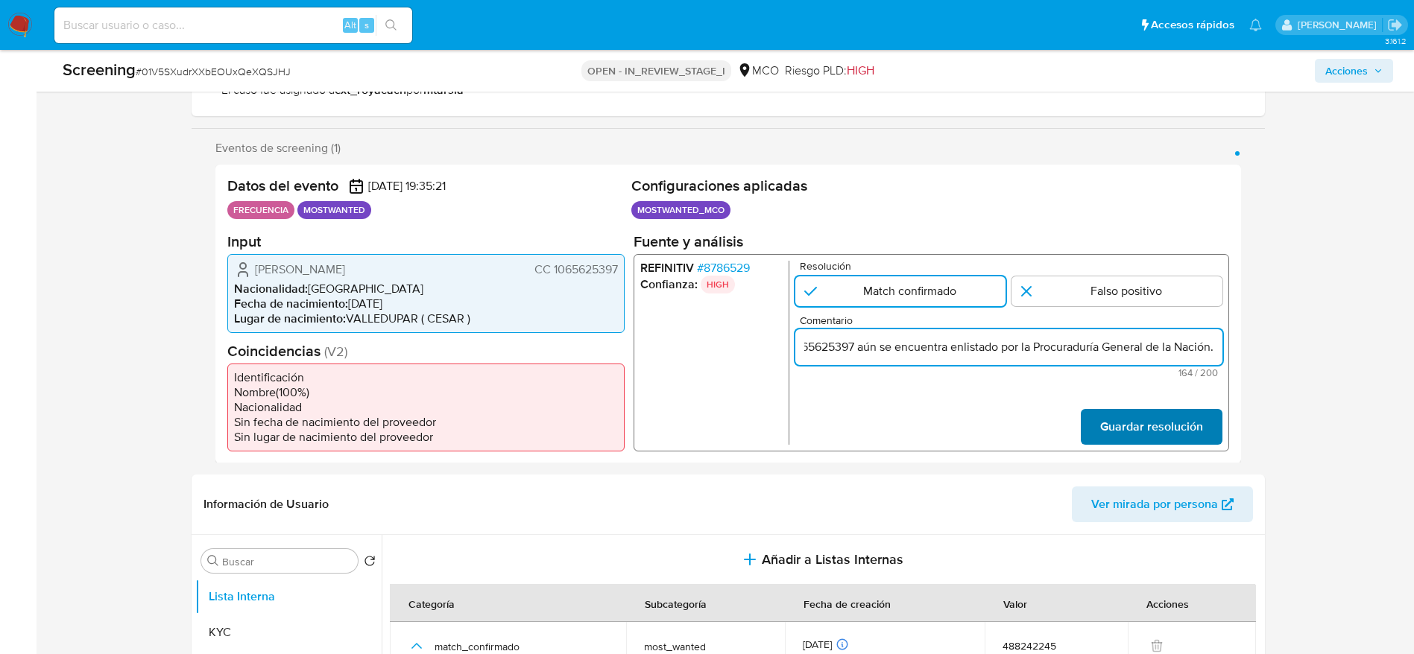
type input "Se confirma el match ya que el Titular de cuenta [PERSON_NAME] CC 1065625397 aú…"
click at [1150, 437] on span "Guardar resolución" at bounding box center [1150, 426] width 103 height 33
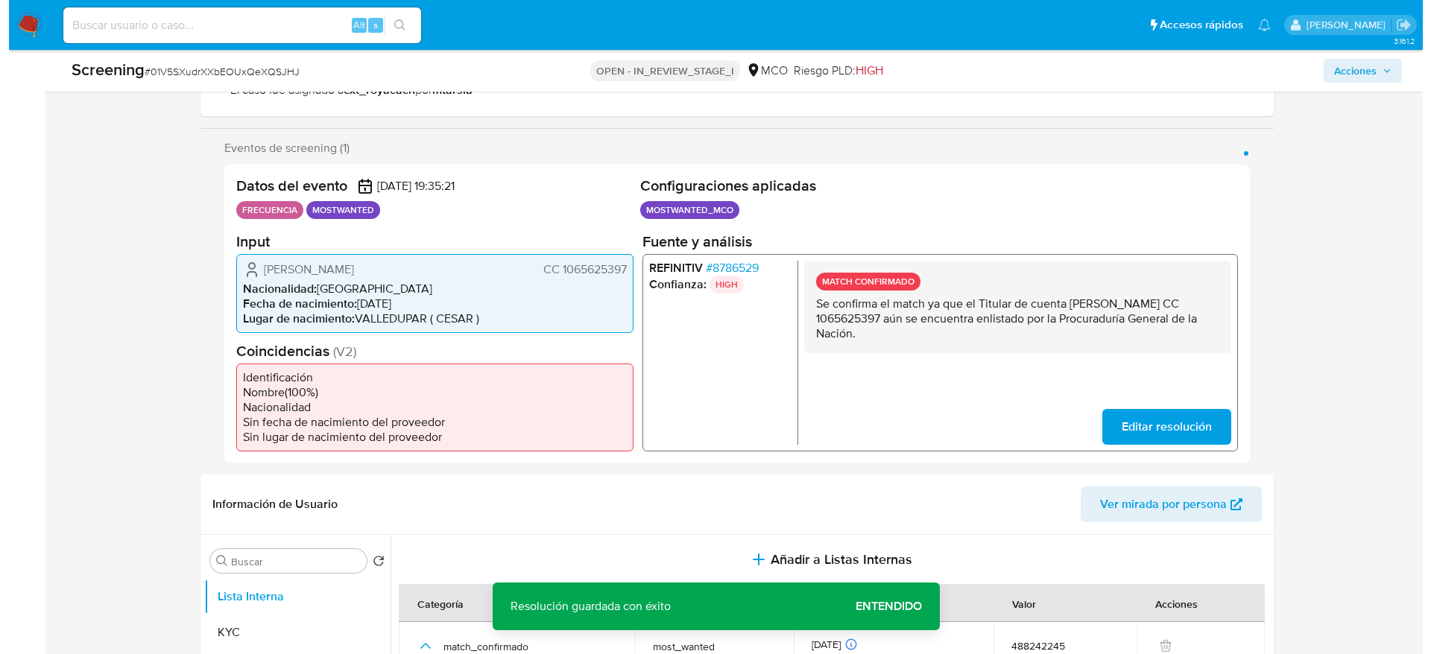
scroll to position [335, 0]
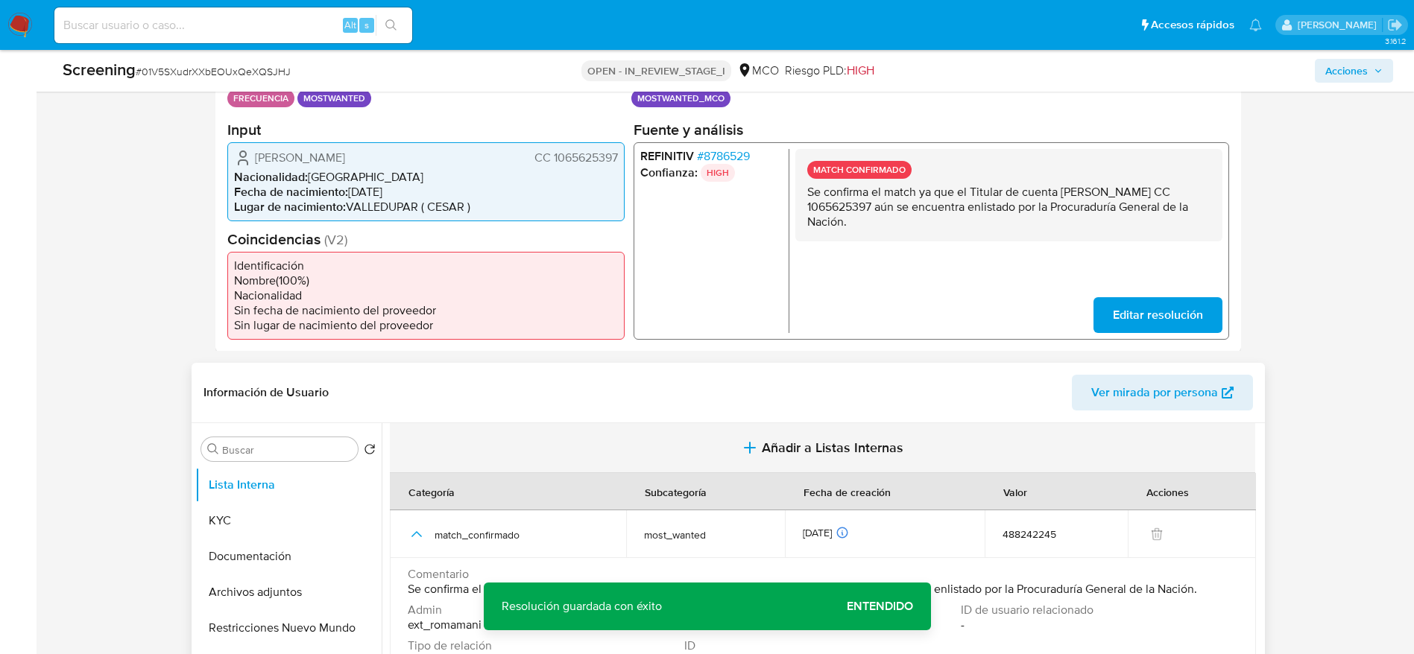
click at [587, 461] on button "Añadir a Listas Internas" at bounding box center [822, 448] width 865 height 50
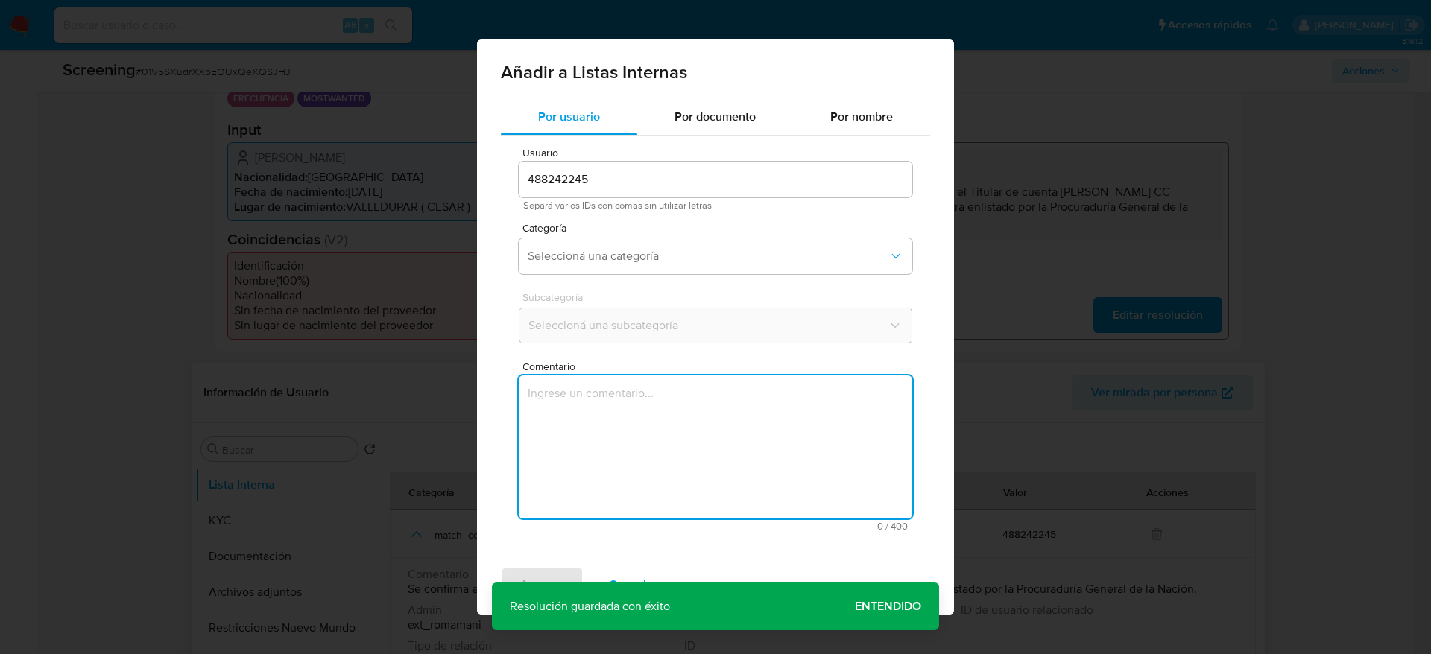
click at [580, 501] on textarea "Comentario" at bounding box center [715, 447] width 393 height 143
type textarea "Se confirma el match ya que el Titular de cuenta [PERSON_NAME] CC 1065625397 aú…"
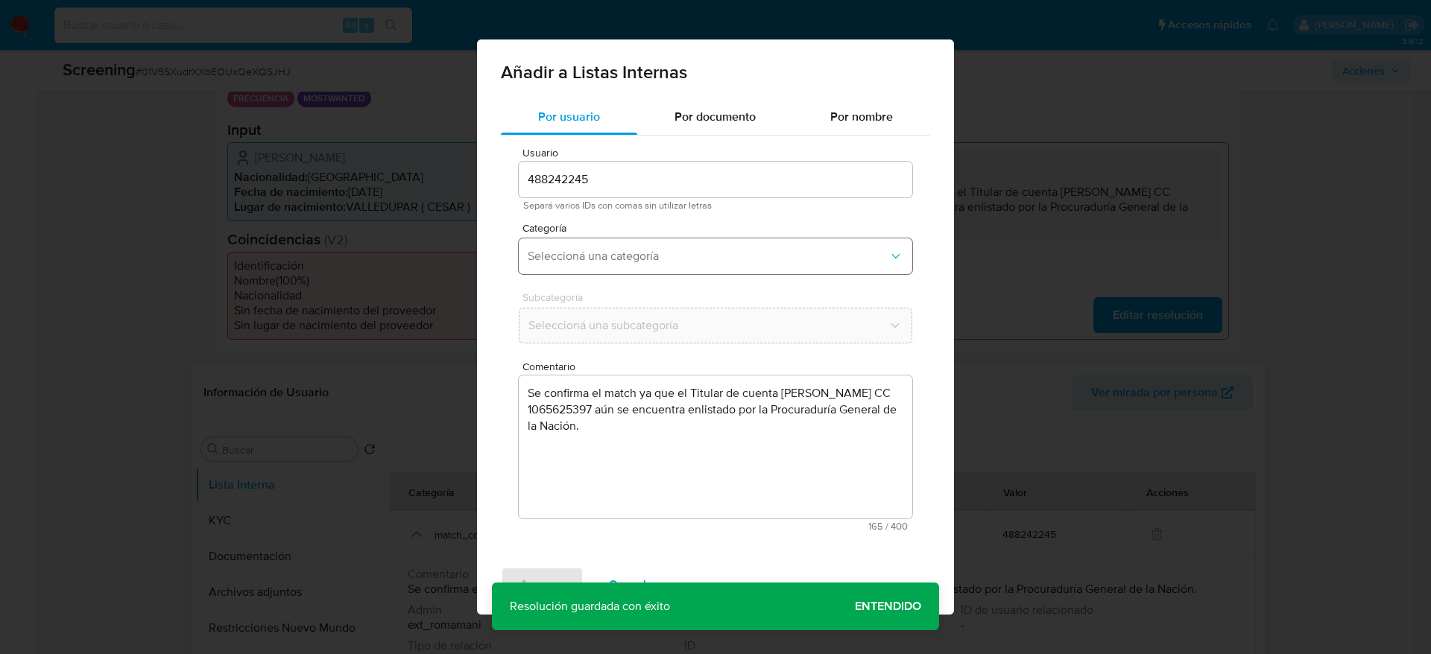
click at [606, 250] on span "Seleccioná una categoría" at bounding box center [708, 256] width 361 height 15
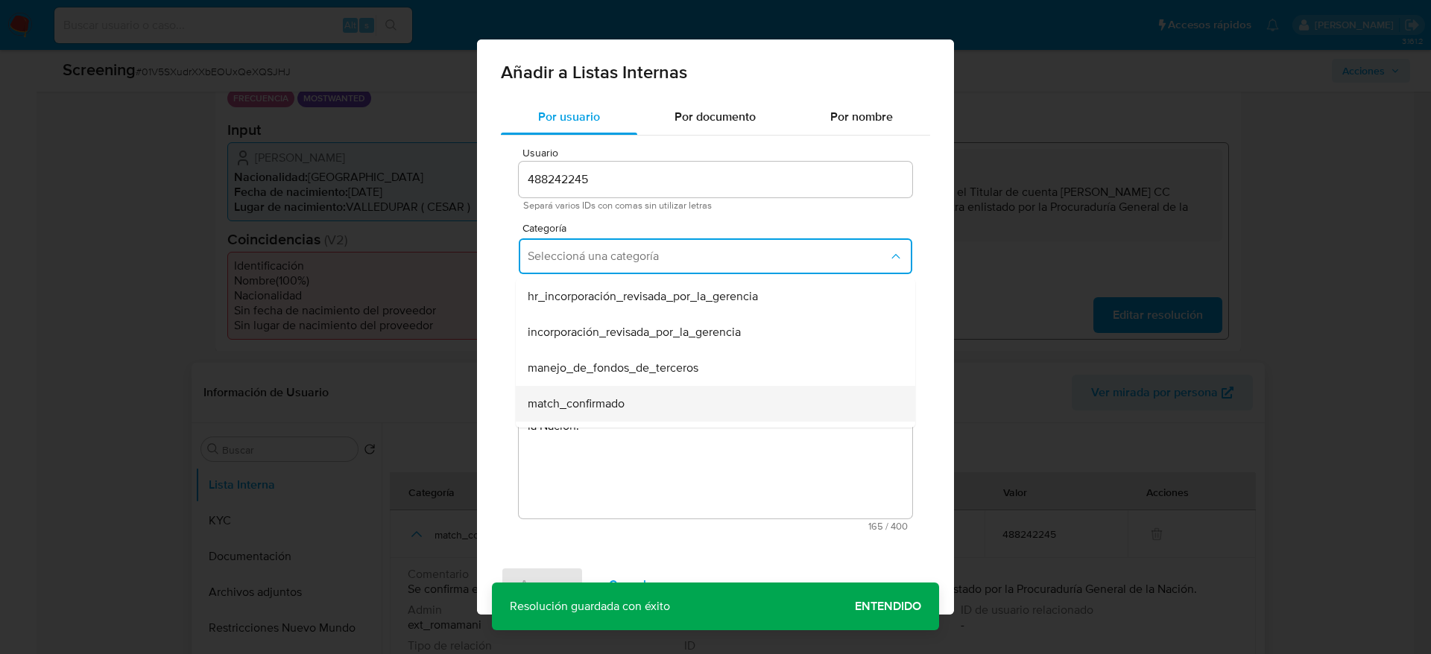
click at [575, 401] on span "match_confirmado" at bounding box center [576, 403] width 97 height 15
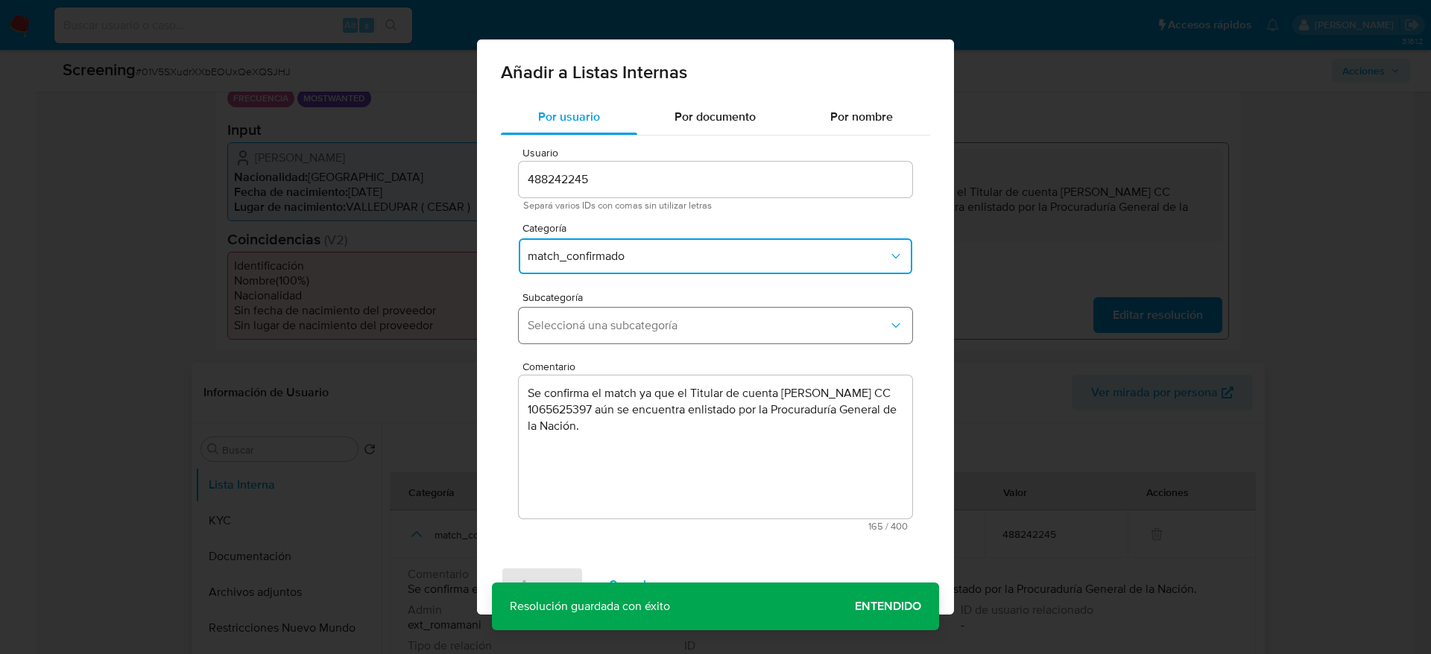
click at [617, 326] on span "Seleccioná una subcategoría" at bounding box center [708, 325] width 361 height 15
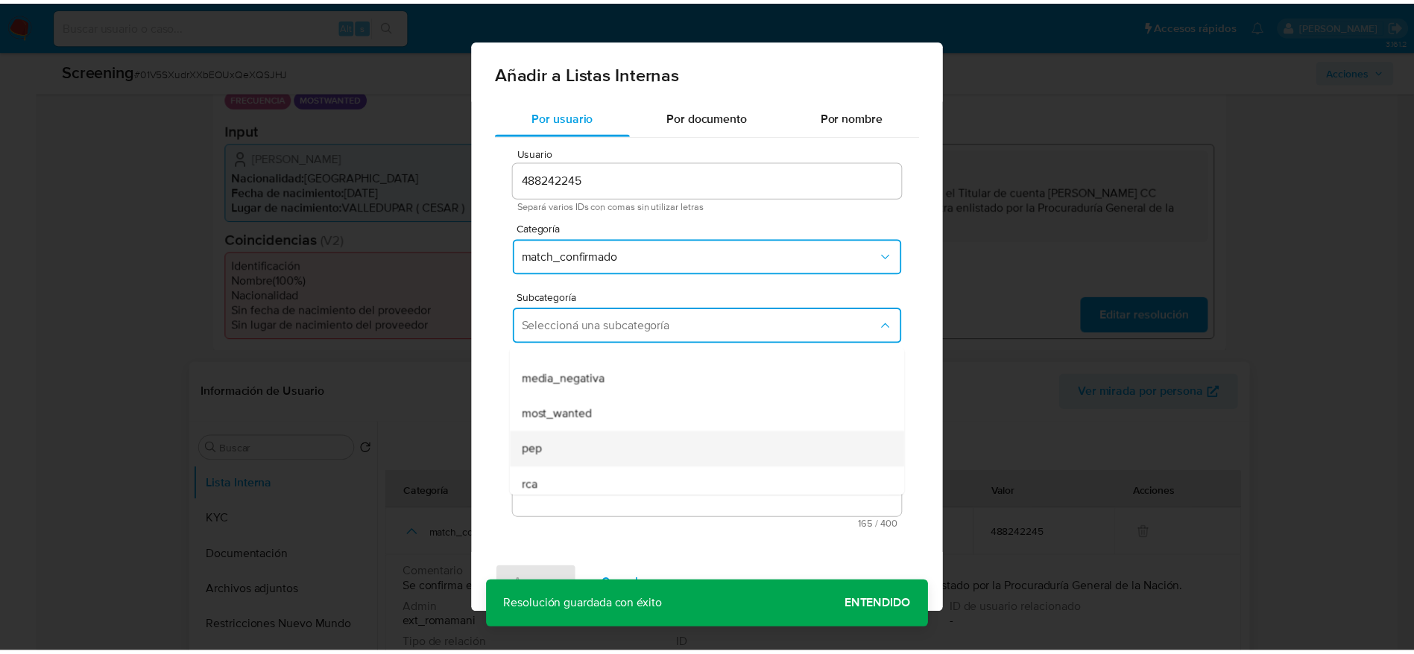
scroll to position [101, 0]
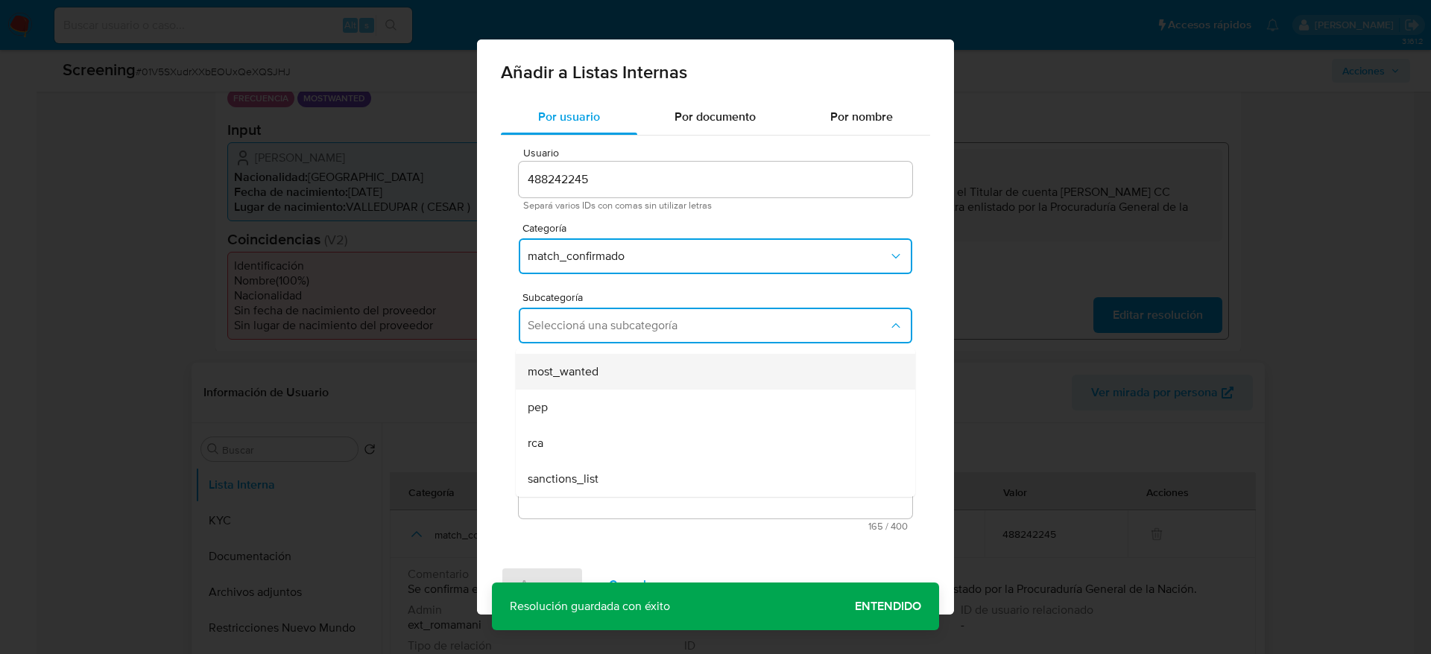
click at [605, 373] on div "most_wanted" at bounding box center [711, 372] width 367 height 36
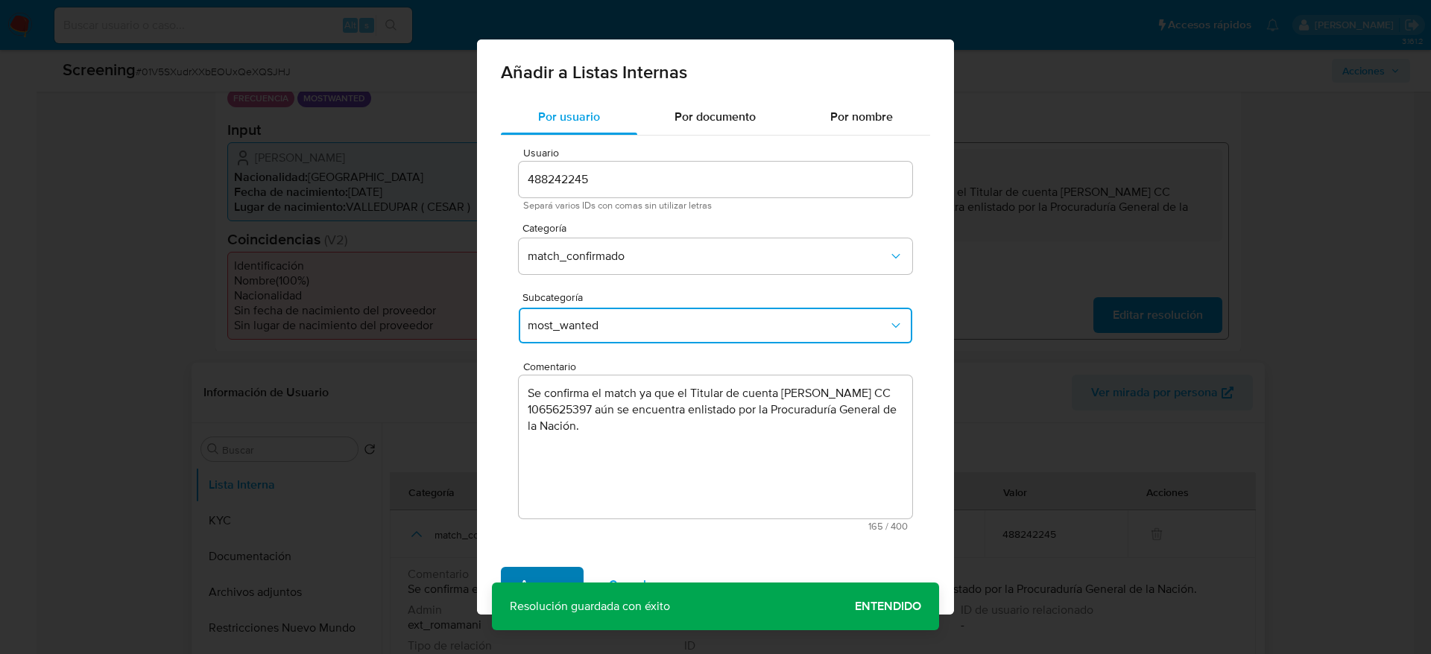
click at [548, 569] on span "Agregar" at bounding box center [542, 585] width 44 height 33
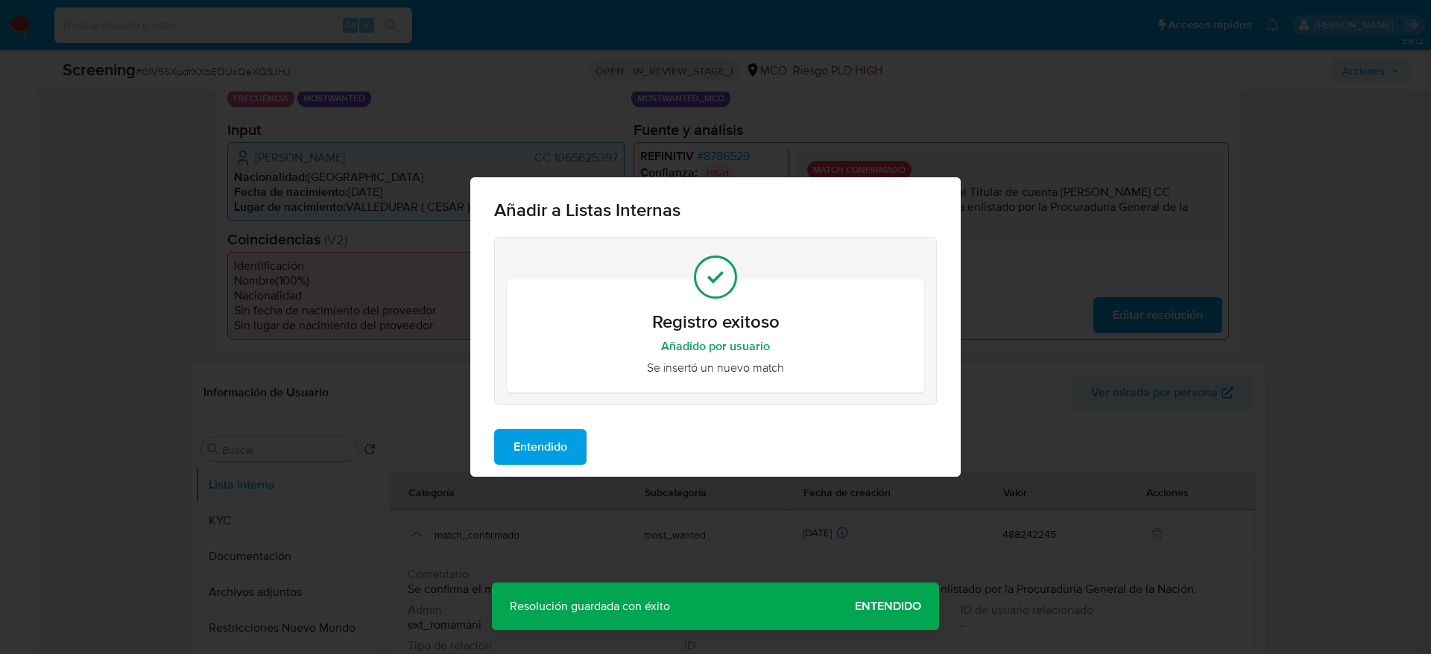
click at [563, 462] on span "Entendido" at bounding box center [540, 447] width 54 height 33
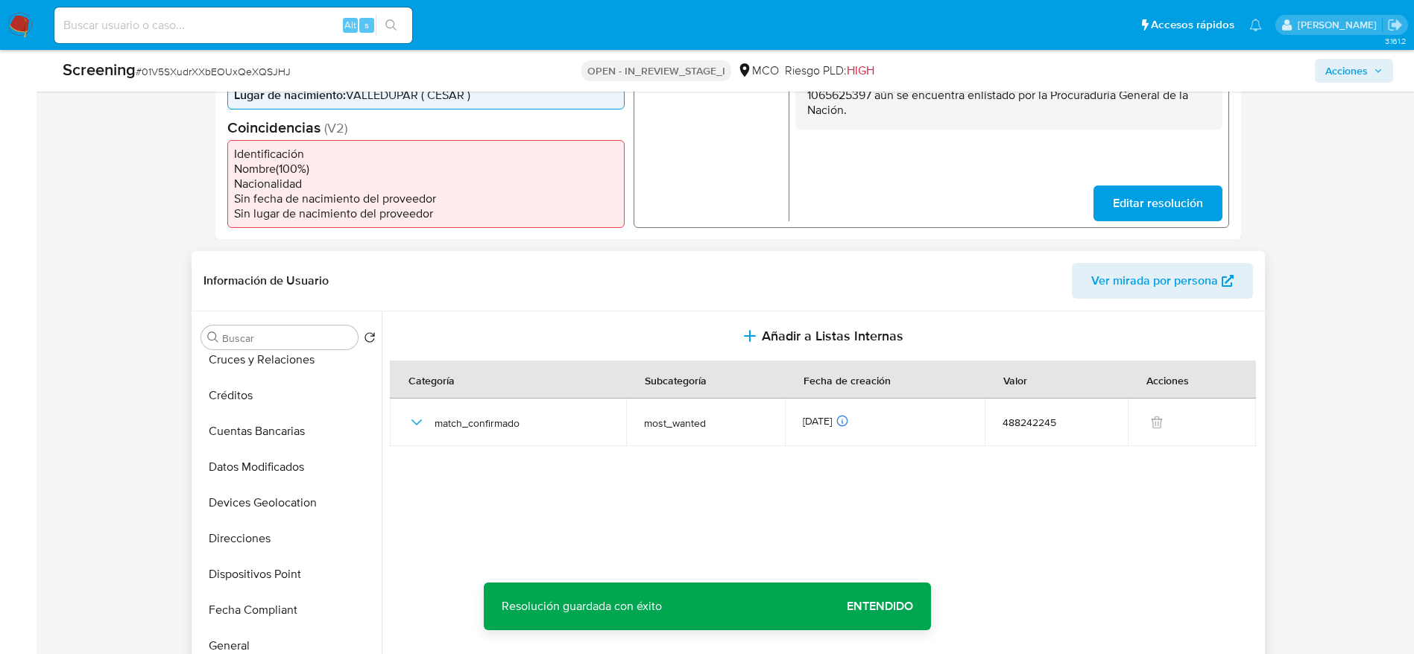
scroll to position [447, 0]
click at [259, 580] on button "Historial Casos" at bounding box center [282, 570] width 174 height 36
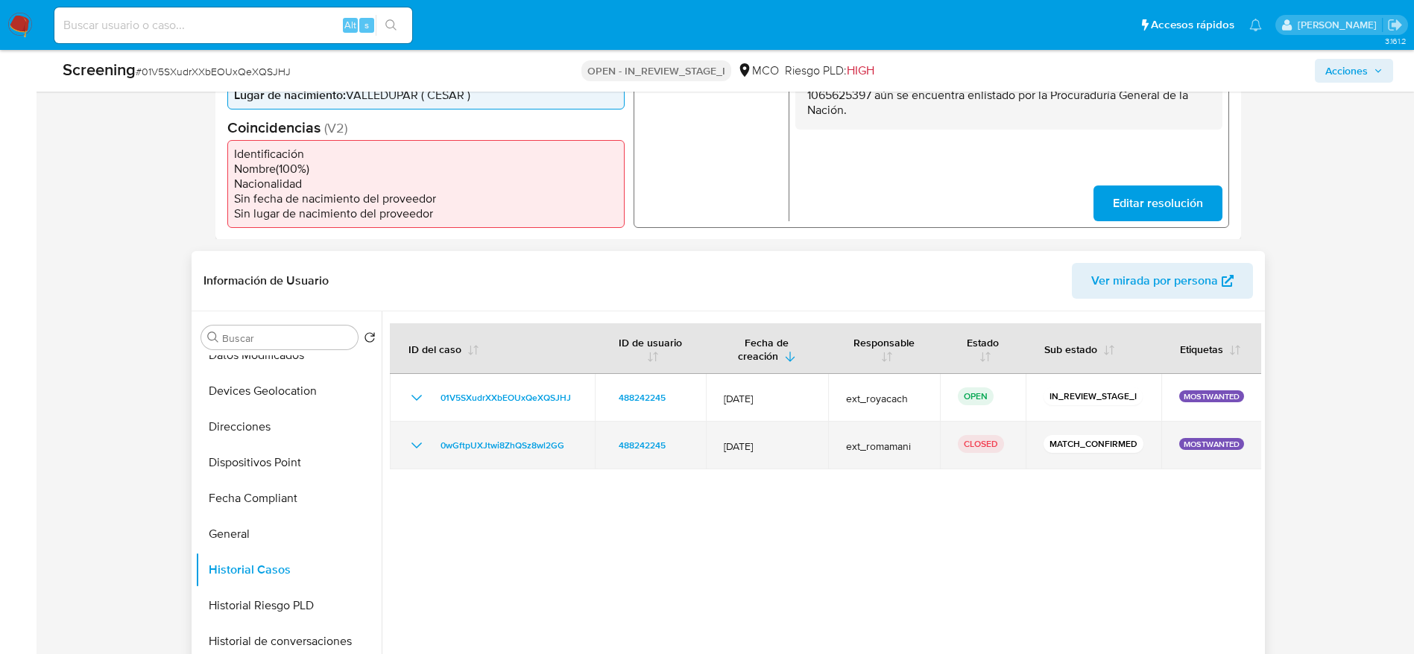
click at [416, 455] on icon "Mostrar/Ocultar" at bounding box center [417, 446] width 18 height 18
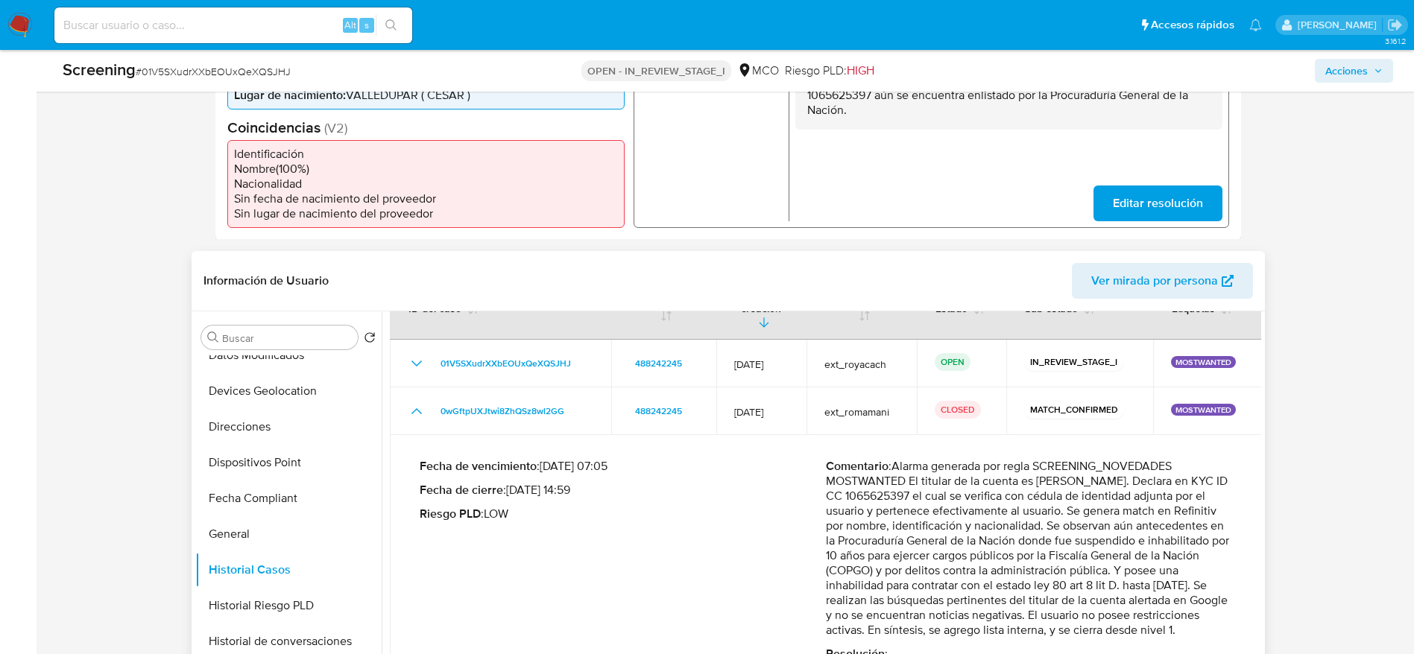
scroll to position [559, 0]
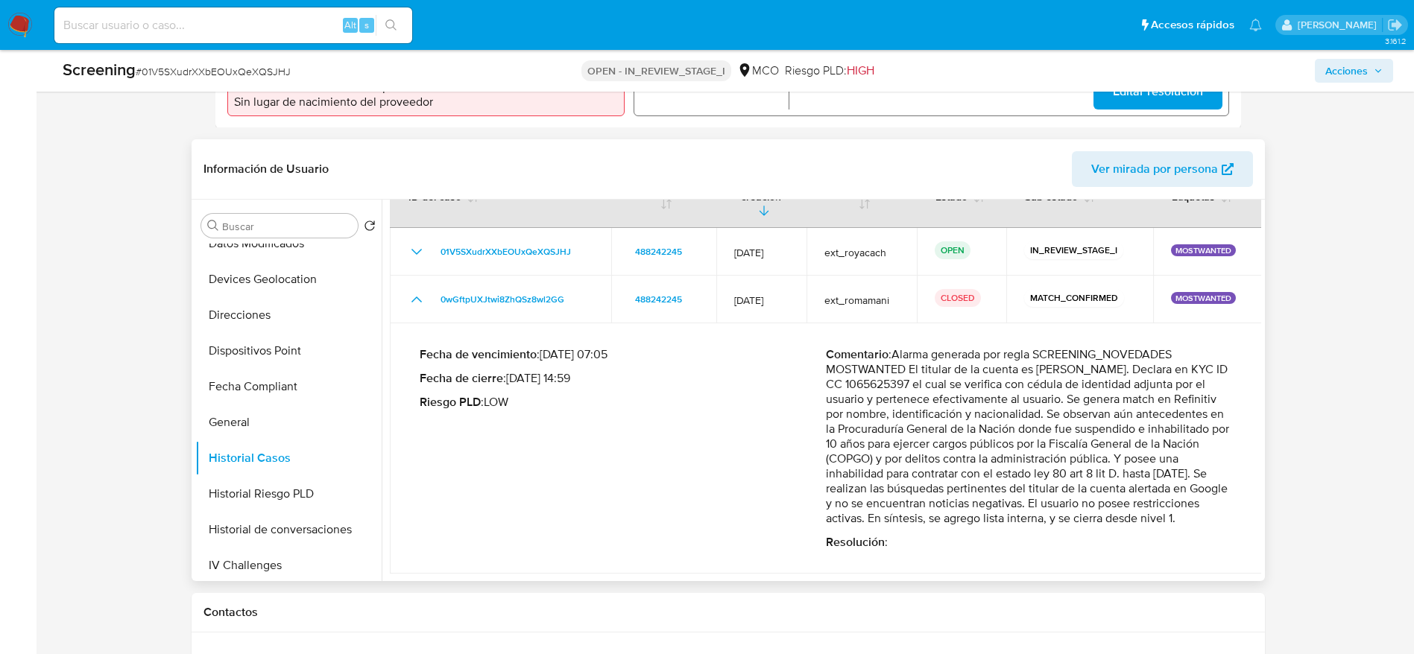
drag, startPoint x: 894, startPoint y: 345, endPoint x: 1076, endPoint y: 536, distance: 263.5
click at [1076, 526] on p "Comentario : Alarma generada por regla SCREENING_NOVEDADES MOSTWANTED El titula…" at bounding box center [1029, 436] width 406 height 179
click at [255, 72] on span "# 01V5SXudrXXbEOUxQeXQSJHJ" at bounding box center [213, 71] width 155 height 15
drag, startPoint x: 255, startPoint y: 72, endPoint x: 423, endPoint y: 5, distance: 180.3
click at [256, 69] on span "# 01V5SXudrXXbEOUxQeXQSJHJ" at bounding box center [213, 71] width 155 height 15
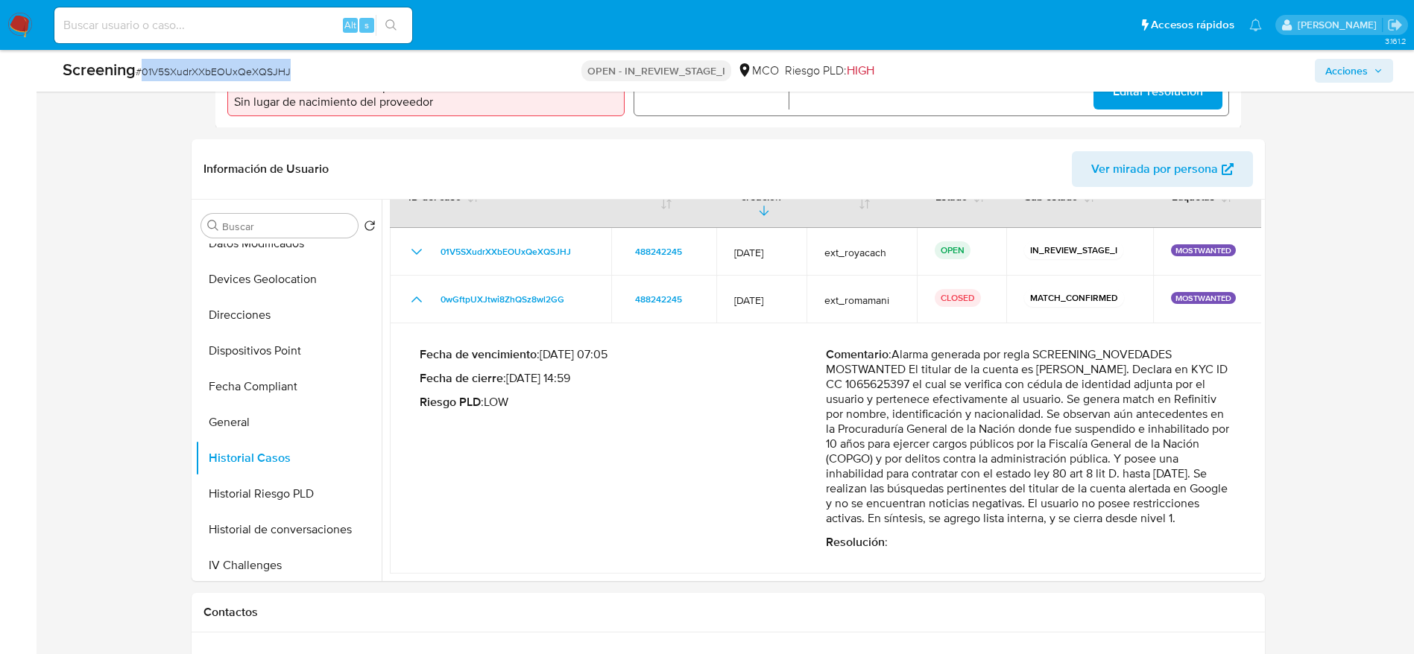
copy span "01V5SXudrXXbEOUxQeXQSJHJ"
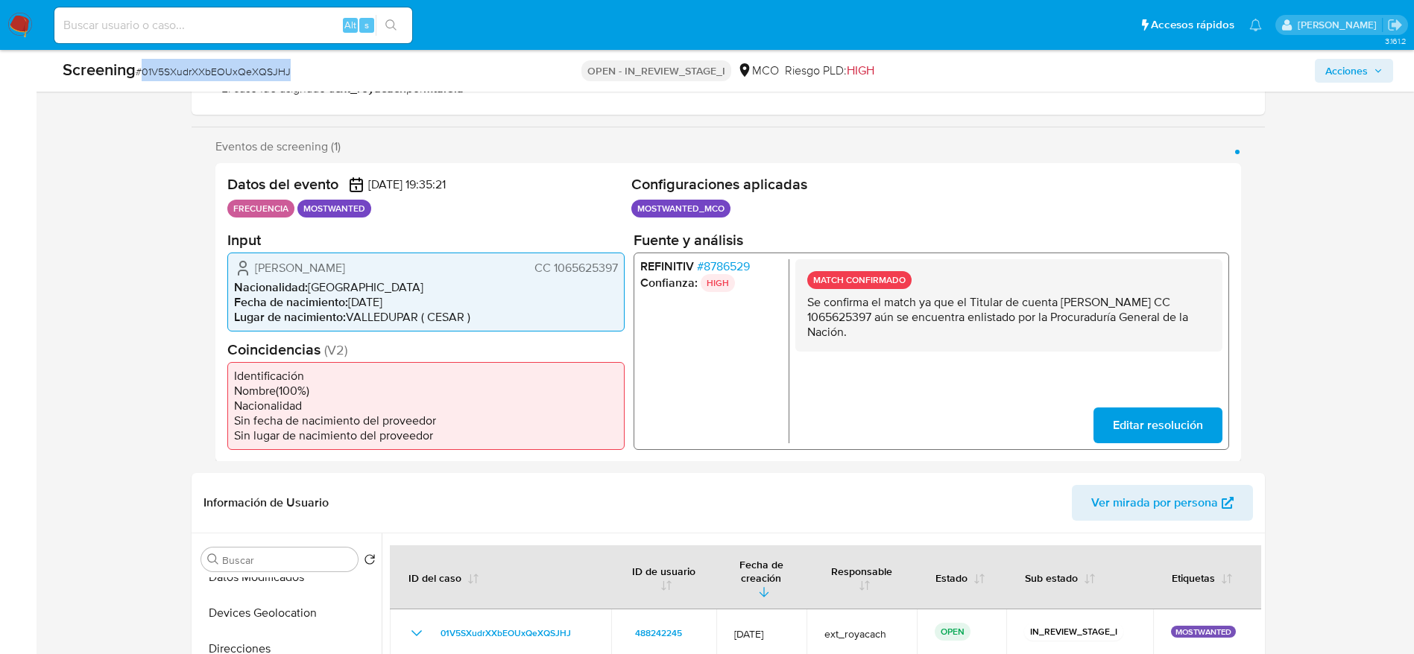
scroll to position [224, 0]
click at [341, 270] on span "[PERSON_NAME]" at bounding box center [300, 269] width 90 height 15
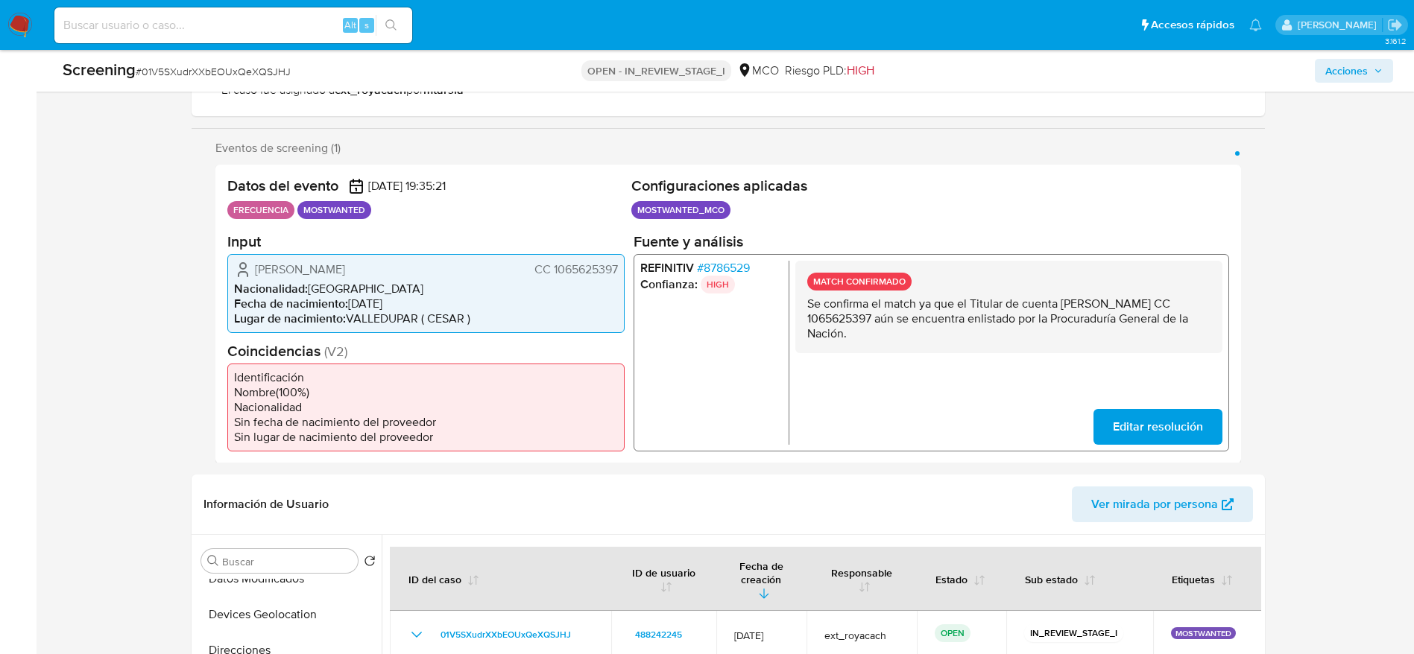
click at [341, 270] on span "[PERSON_NAME]" at bounding box center [300, 269] width 90 height 15
click at [341, 270] on span "Jhebyn Alexander Gonzalez Guzman" at bounding box center [300, 269] width 90 height 15
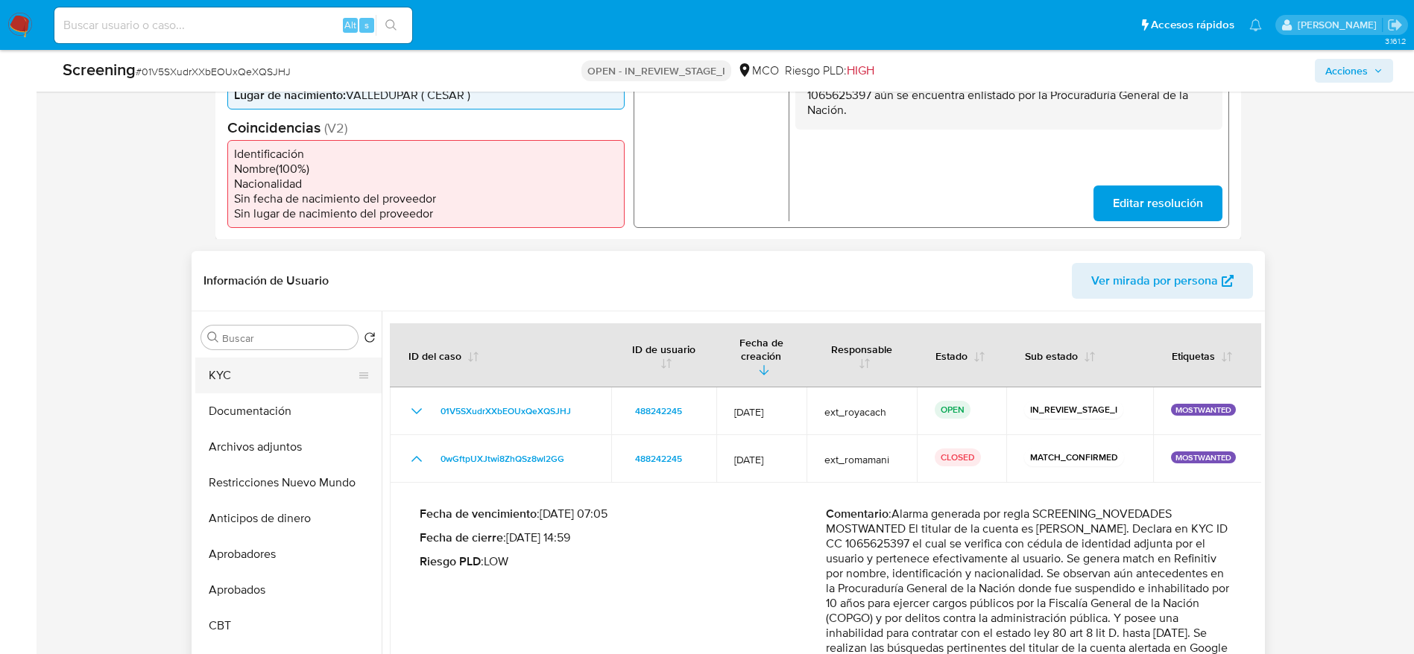
scroll to position [0, 0]
click at [265, 497] on button "Archivos adjuntos" at bounding box center [282, 481] width 174 height 36
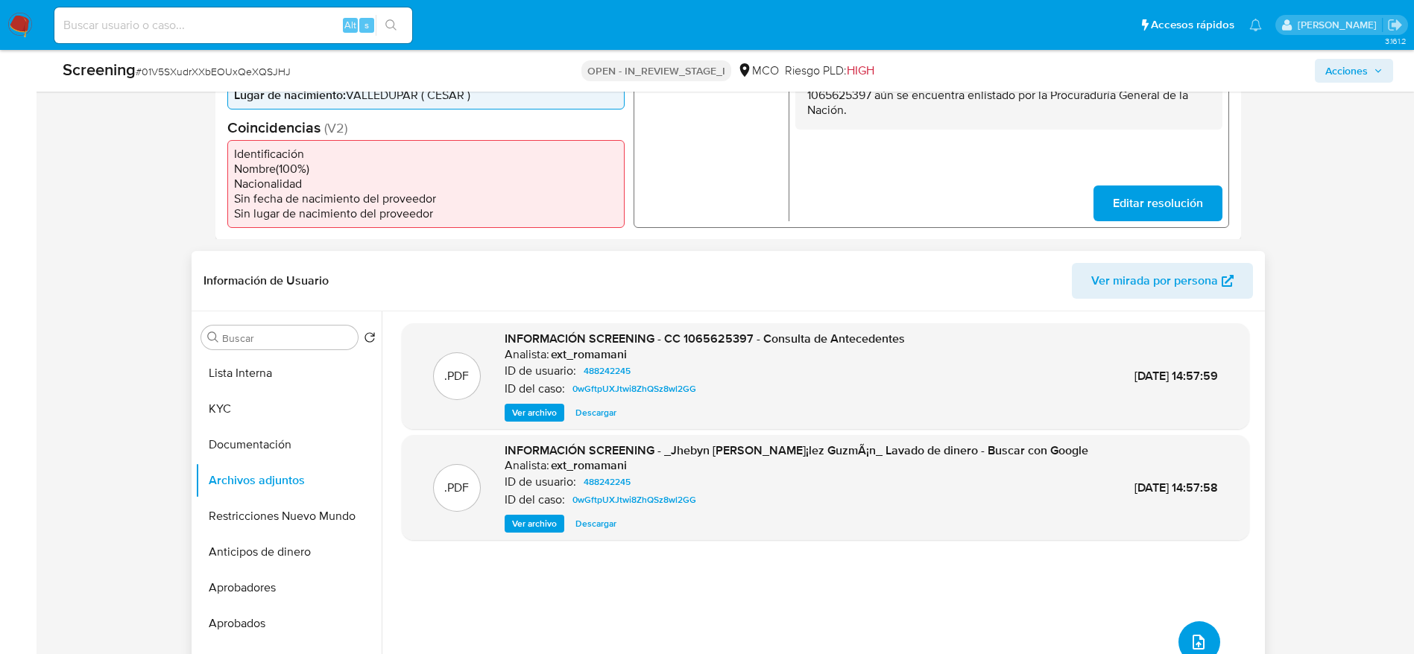
click at [1189, 644] on button "upload-file" at bounding box center [1199, 642] width 42 height 42
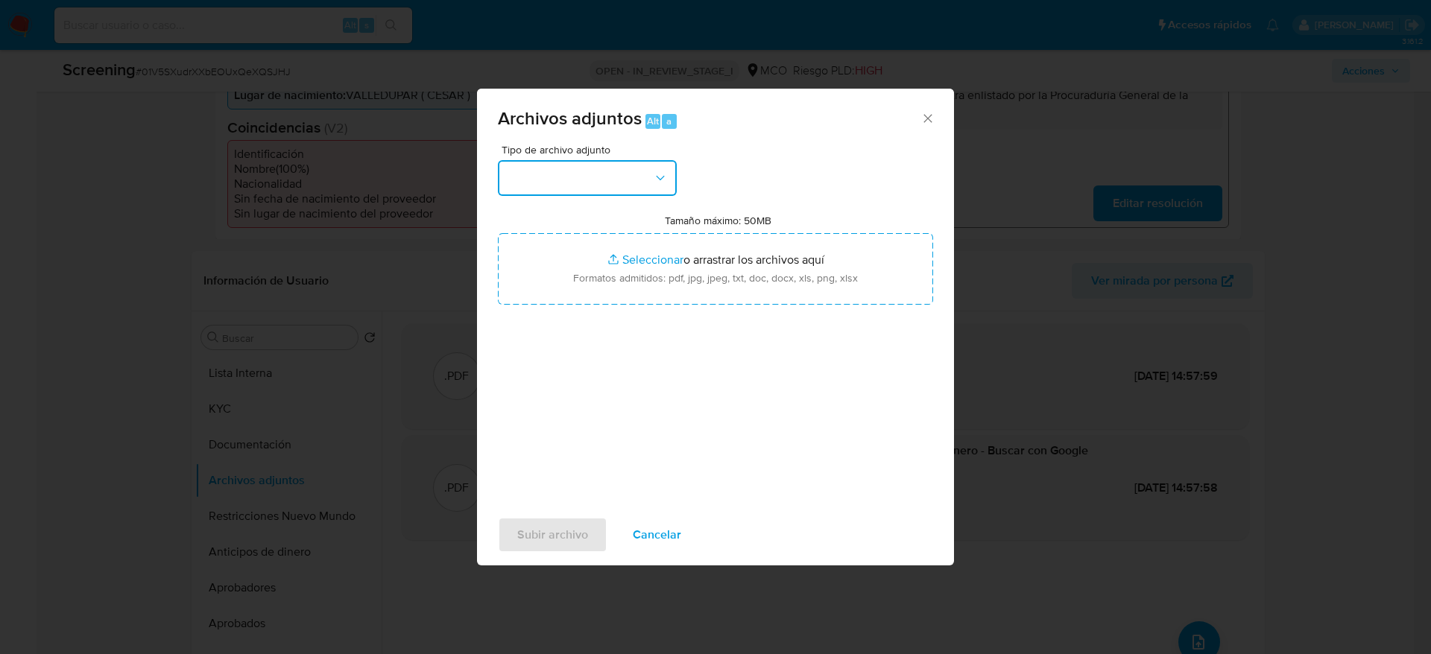
click at [647, 162] on button "button" at bounding box center [587, 178] width 179 height 36
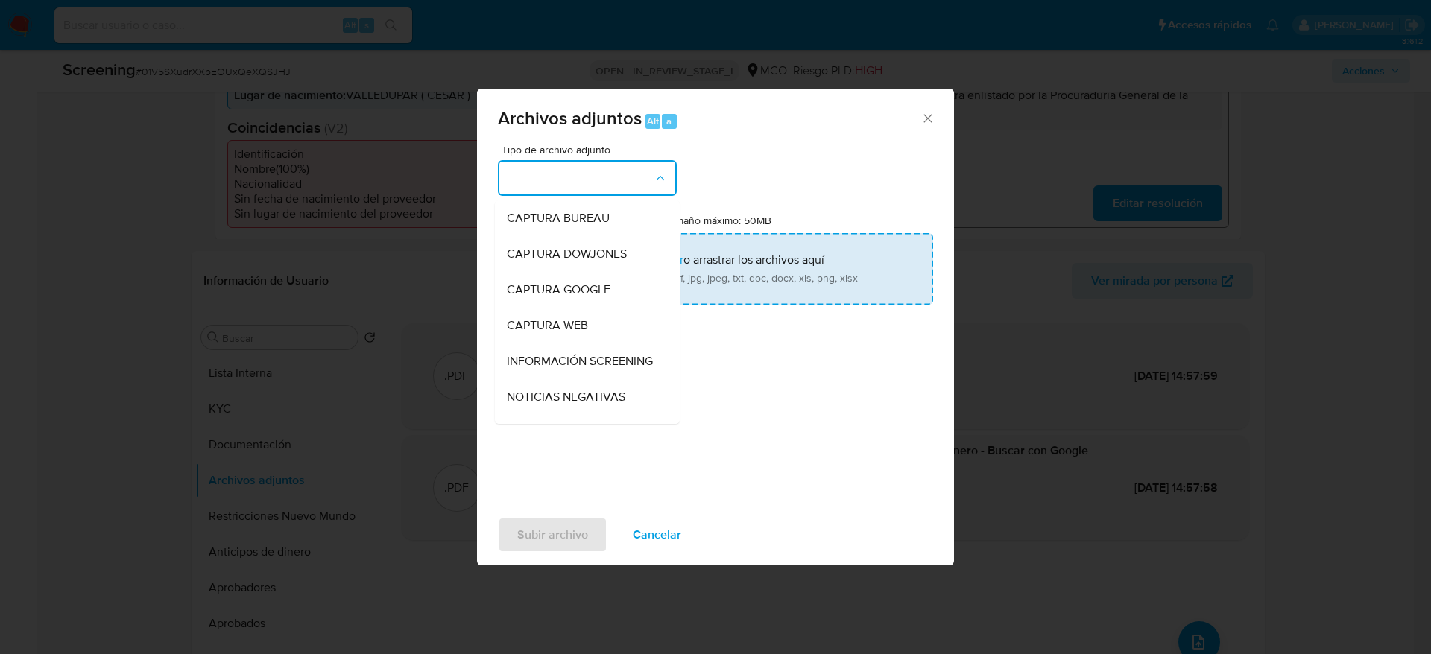
drag, startPoint x: 580, startPoint y: 361, endPoint x: 581, endPoint y: 272, distance: 88.7
click at [580, 360] on span "INFORMACIÓN SCREENING" at bounding box center [580, 361] width 146 height 15
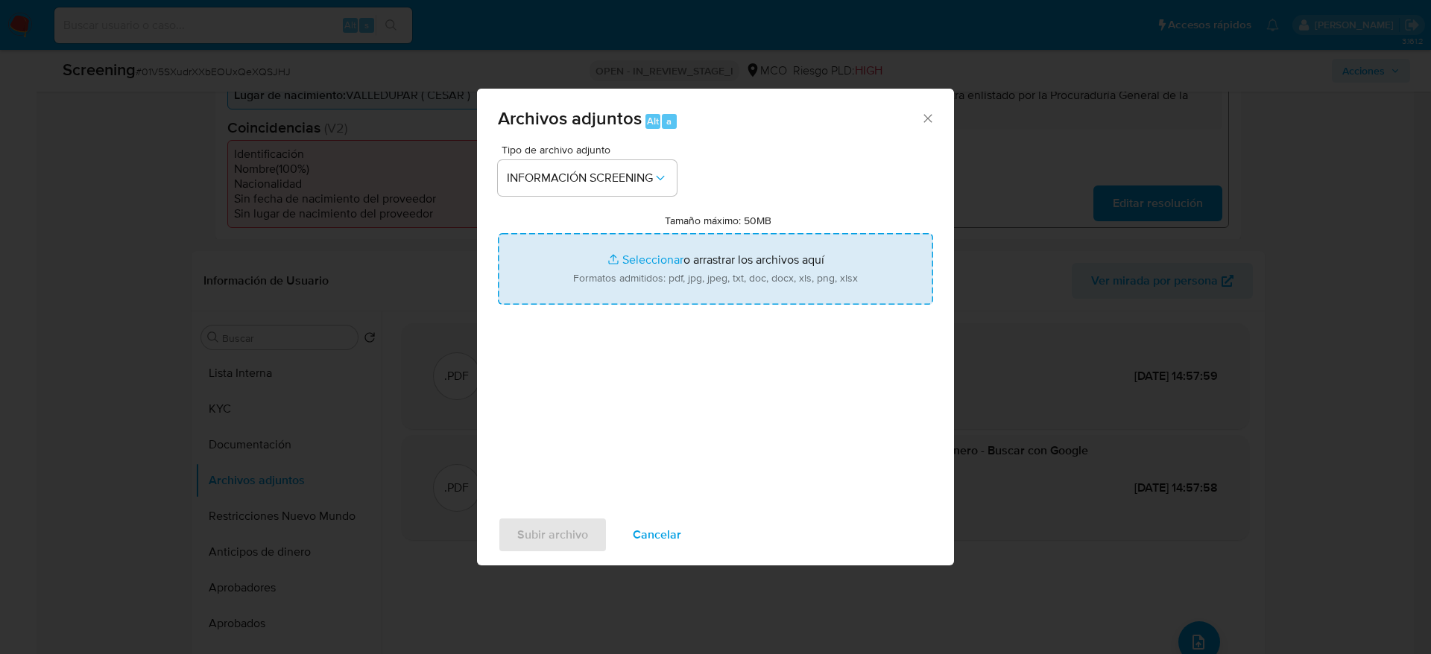
click at [583, 266] on input "Tamaño máximo: 50MB Seleccionar archivos" at bounding box center [715, 269] width 435 height 72
type input "C:\fakepath\_Jhebyn Alexander Gonzalez Guzman_ - Buscar con Google.pdf"
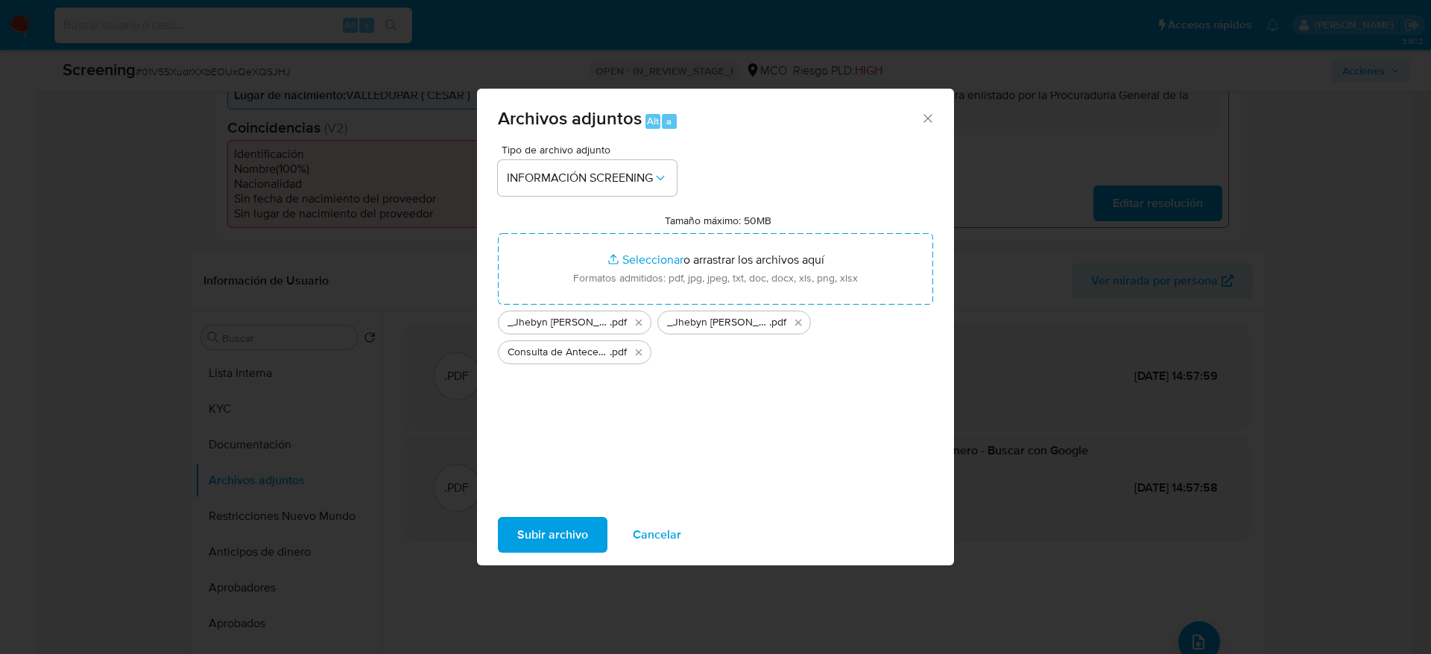
click at [554, 528] on span "Subir archivo" at bounding box center [552, 535] width 71 height 33
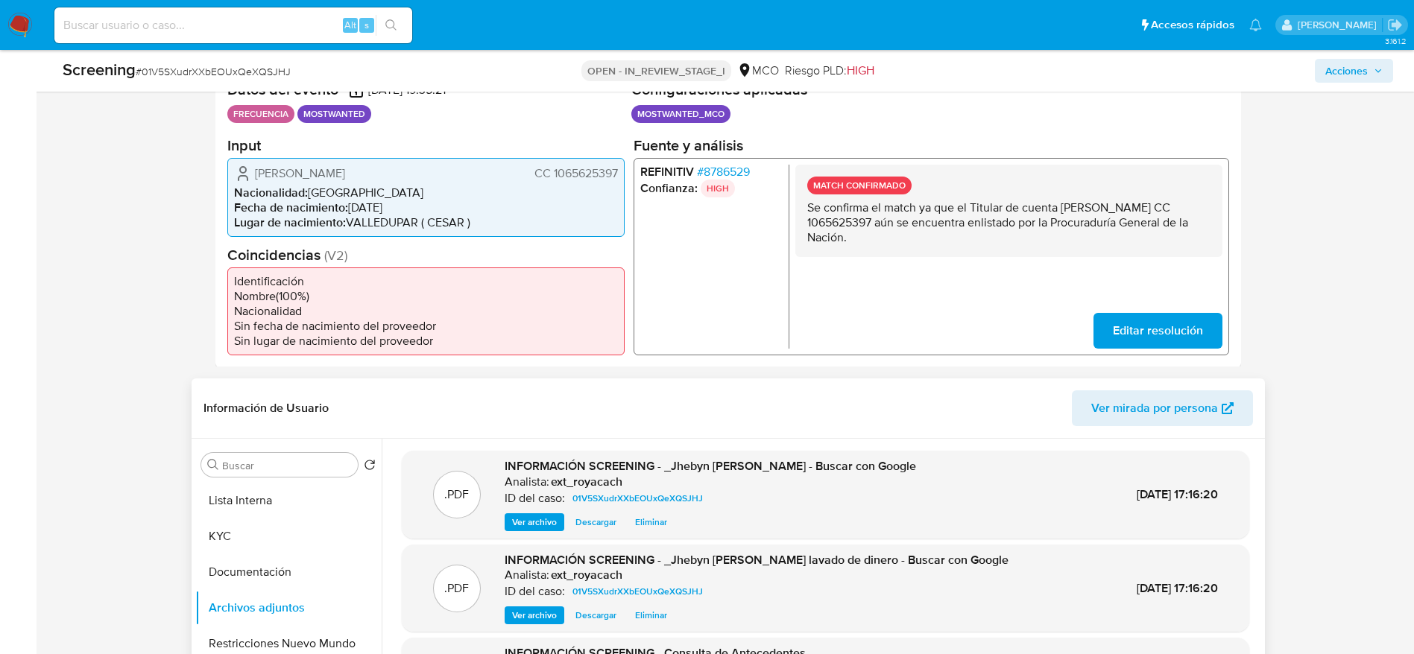
scroll to position [447, 0]
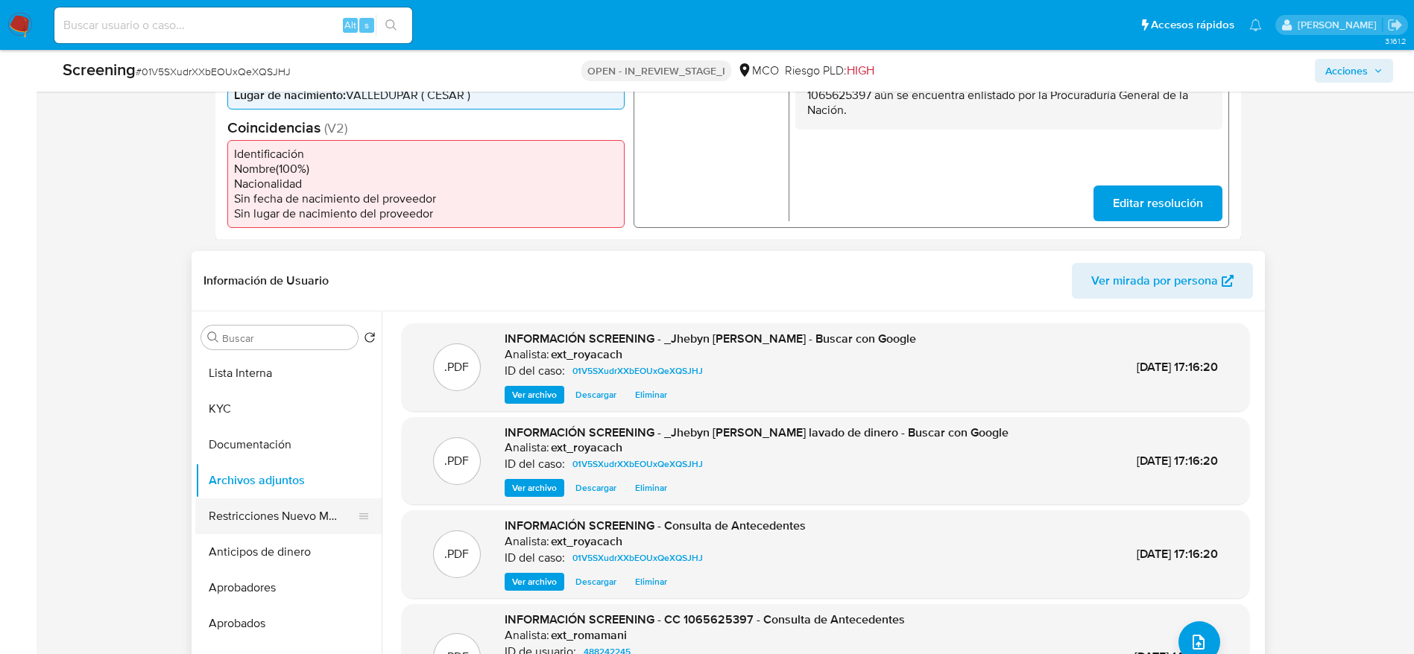
click at [330, 534] on button "Restricciones Nuevo Mundo" at bounding box center [282, 517] width 174 height 36
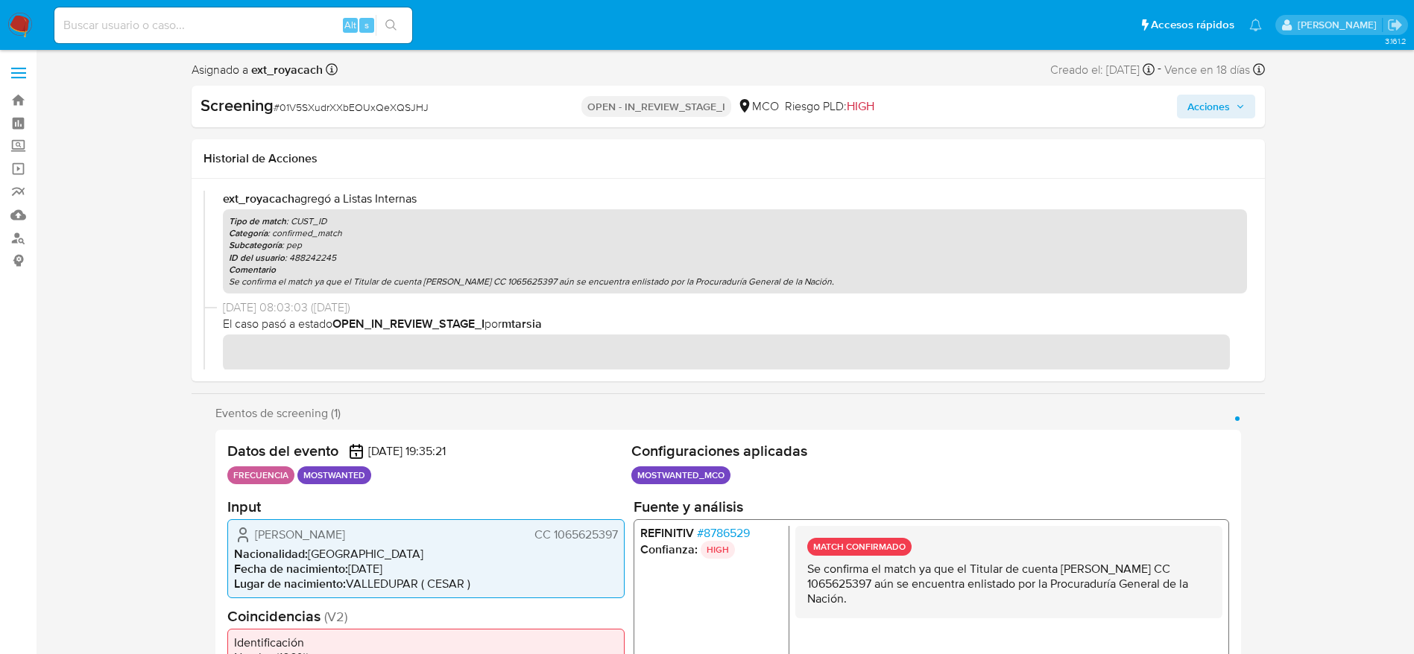
scroll to position [75, 0]
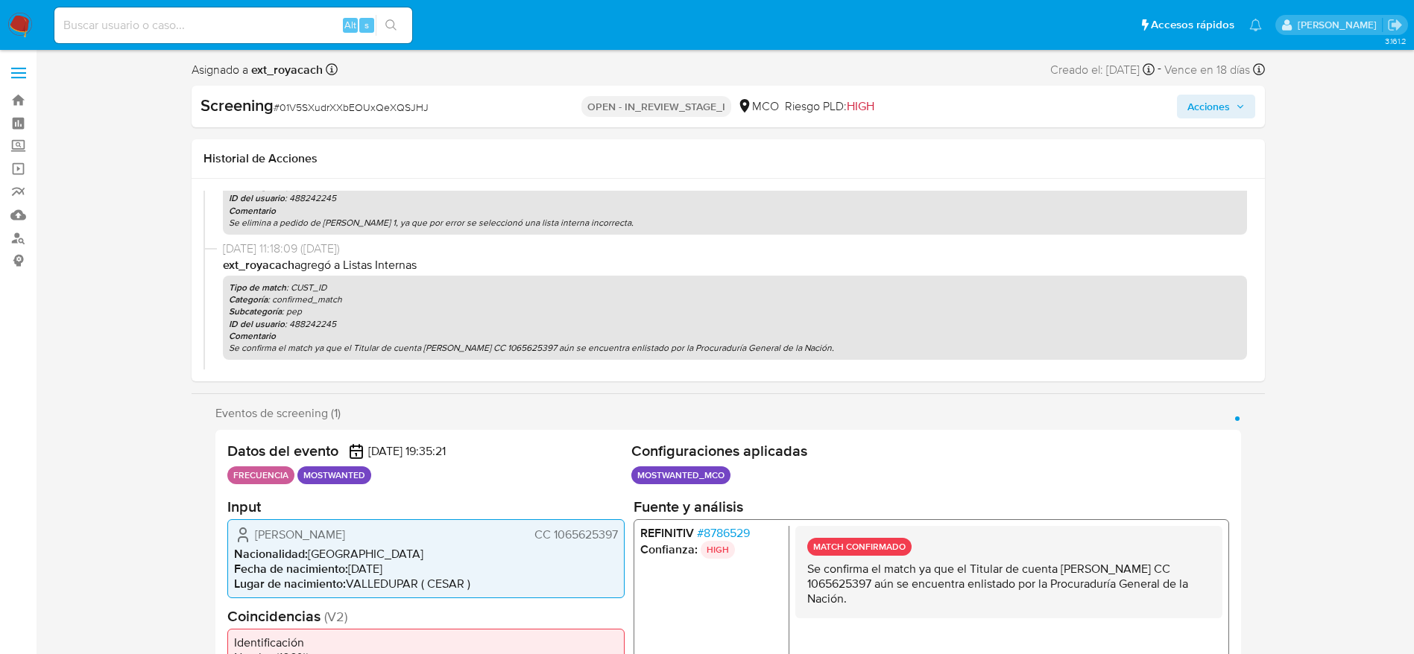
click at [1228, 101] on span "Acciones" at bounding box center [1208, 107] width 42 height 24
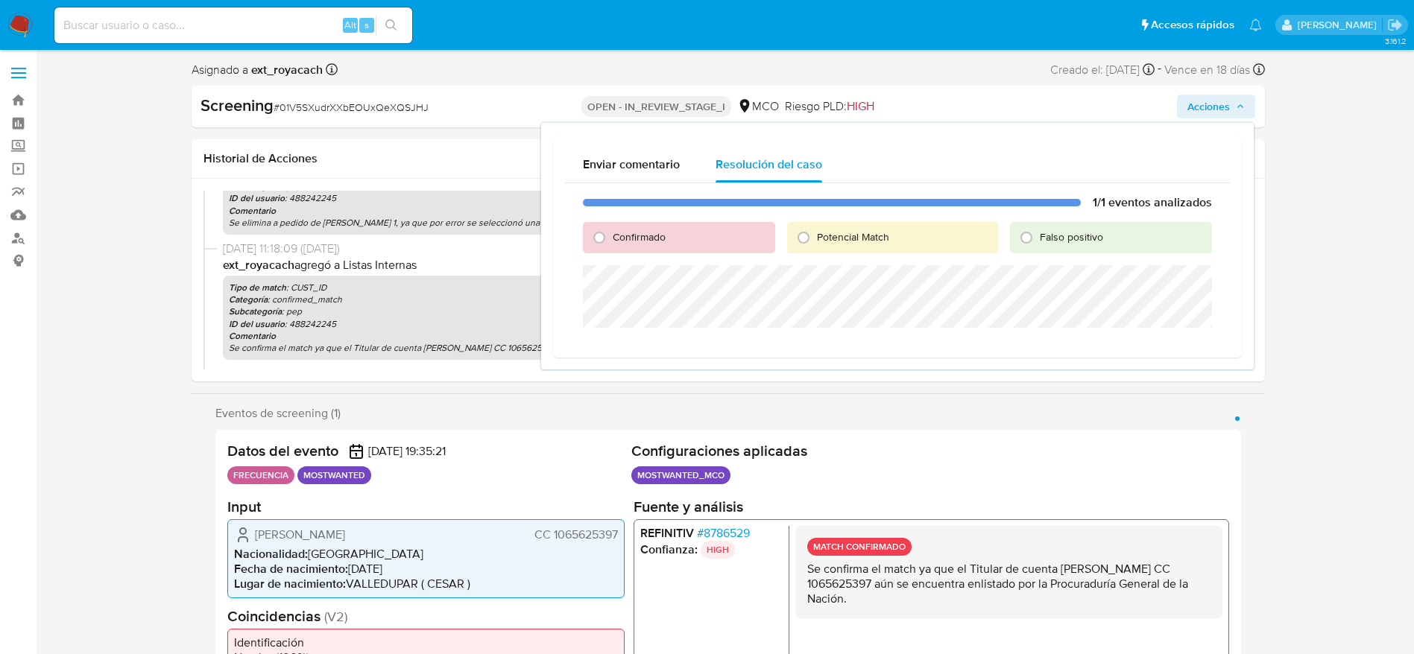
click at [642, 233] on span "Confirmado" at bounding box center [639, 237] width 53 height 15
click at [611, 233] on input "Confirmado" at bounding box center [599, 238] width 24 height 24
radio input "true"
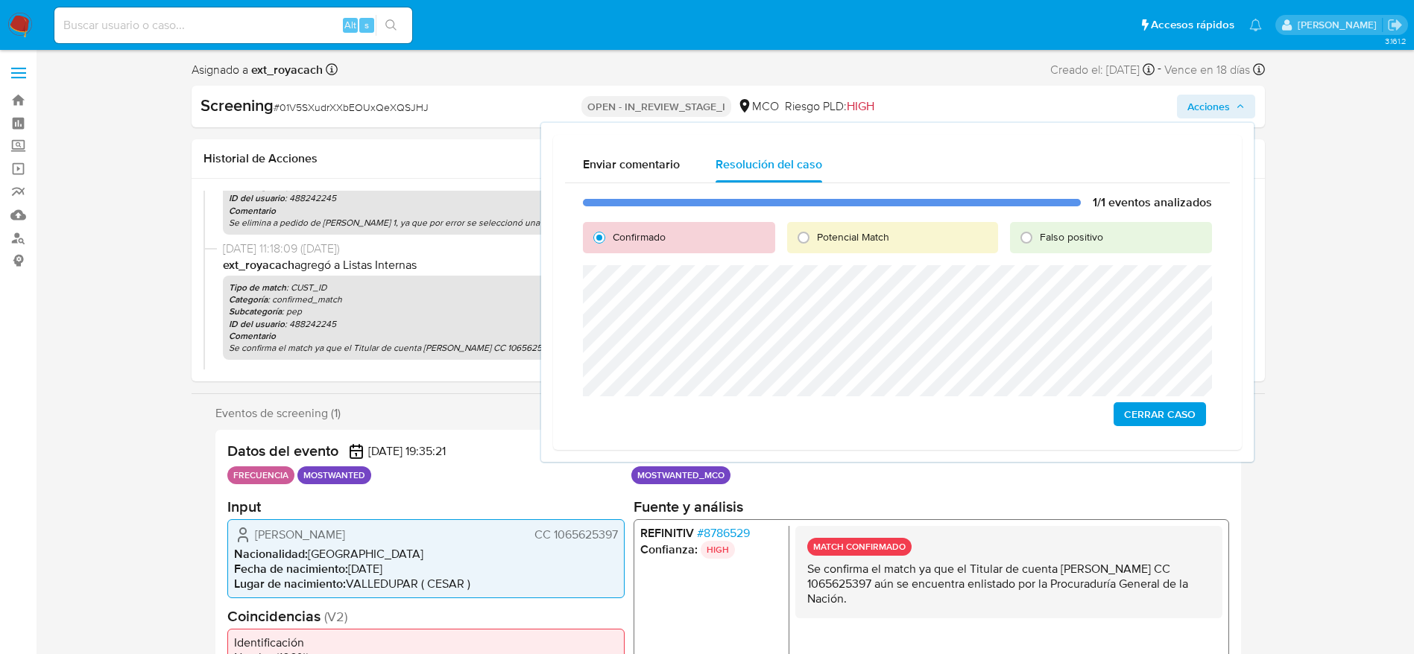
click at [1166, 413] on span "Cerrar Caso" at bounding box center [1160, 414] width 72 height 21
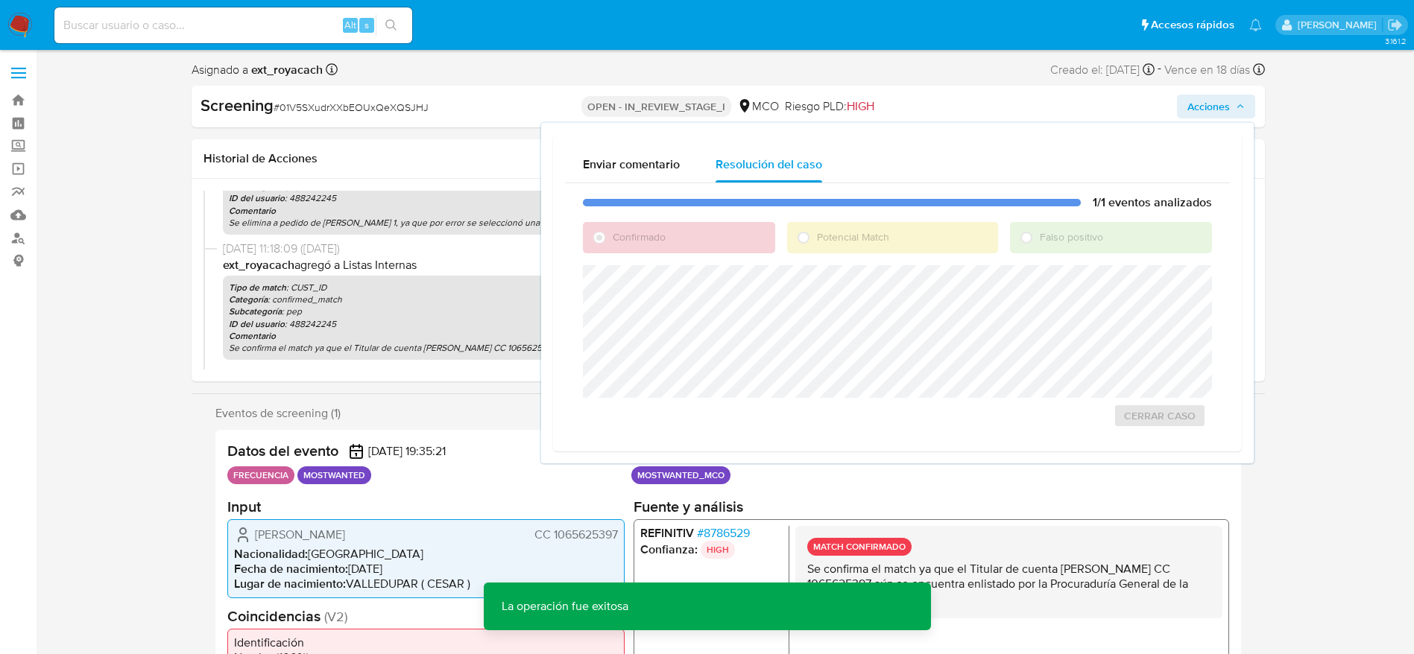
click at [327, 90] on div "Screening # 01V5SXudrXXbEOUxQeXQSJHJ OPEN - IN_REVIEW_STAGE_I MCO Riesgo PLD: H…" at bounding box center [728, 107] width 1073 height 42
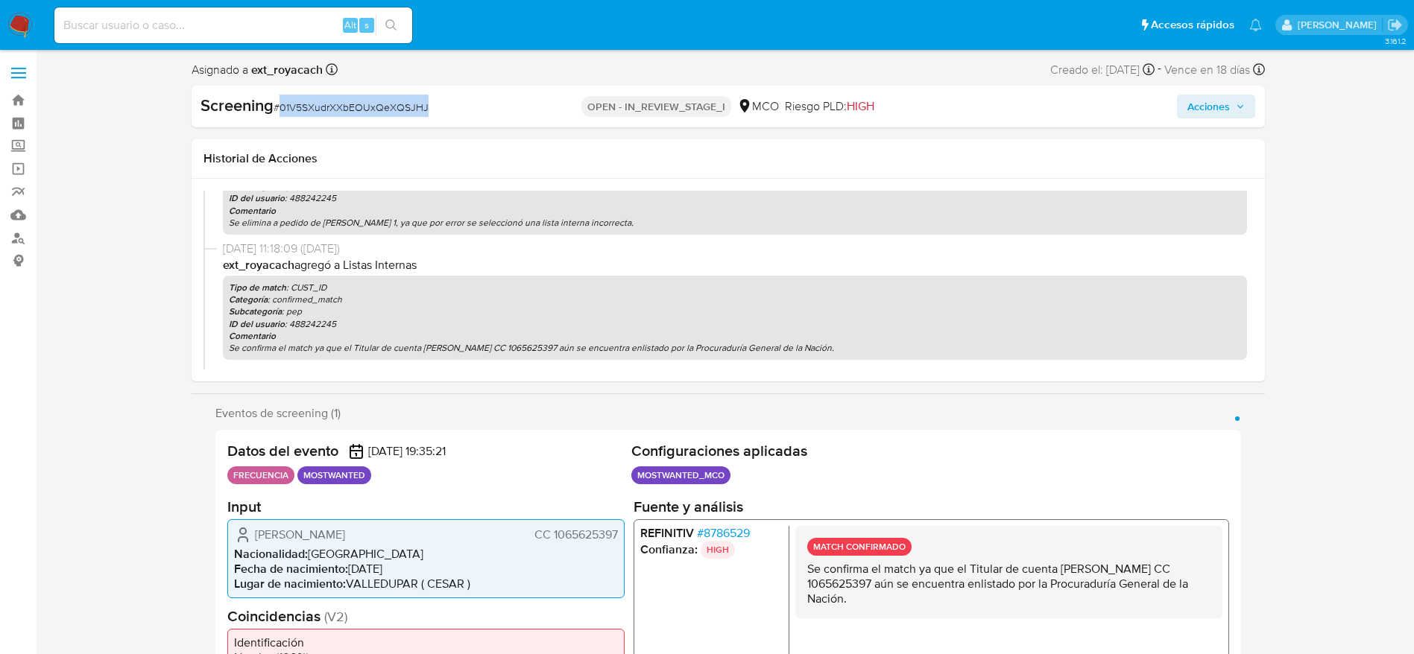
click at [327, 90] on div "Screening # 01V5SXudrXXbEOUxQeXQSJHJ OPEN - IN_REVIEW_STAGE_I MCO Riesgo PLD: H…" at bounding box center [728, 107] width 1073 height 42
copy span "01V5SXudrXXbEOUxQeXQSJHJ"
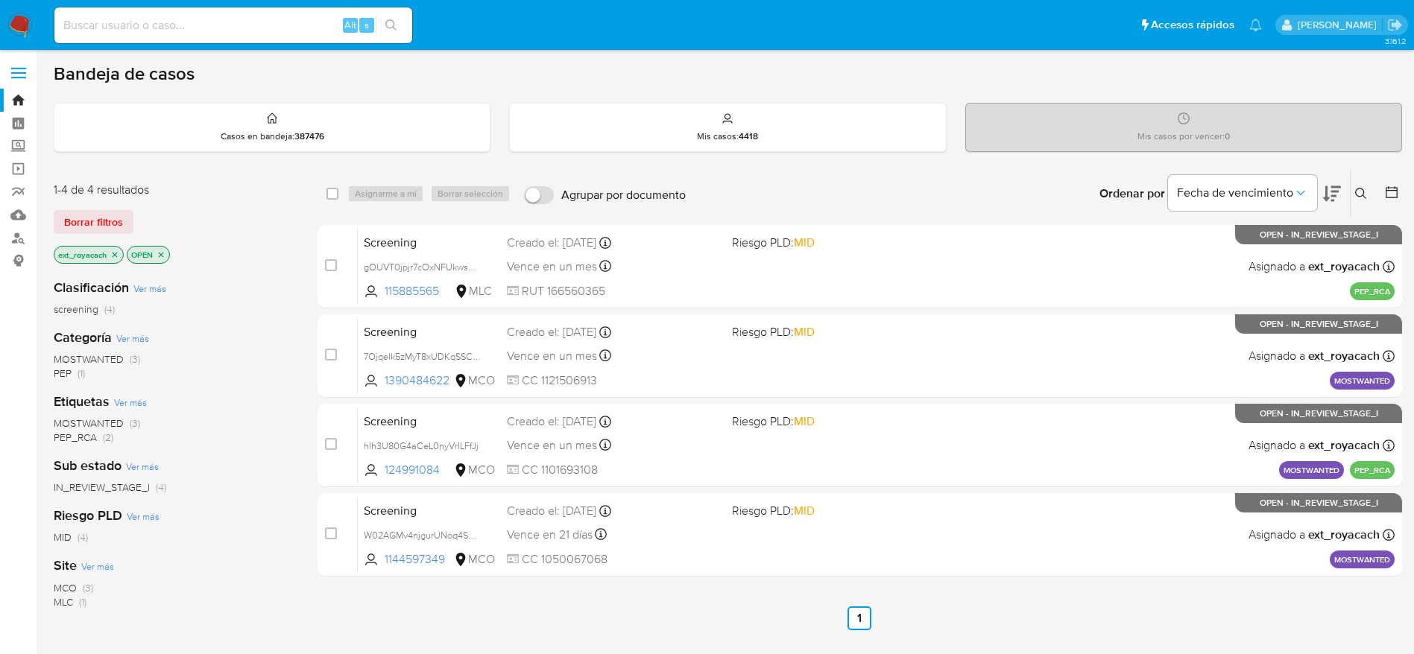
click at [162, 253] on icon "close-filter" at bounding box center [160, 254] width 9 height 9
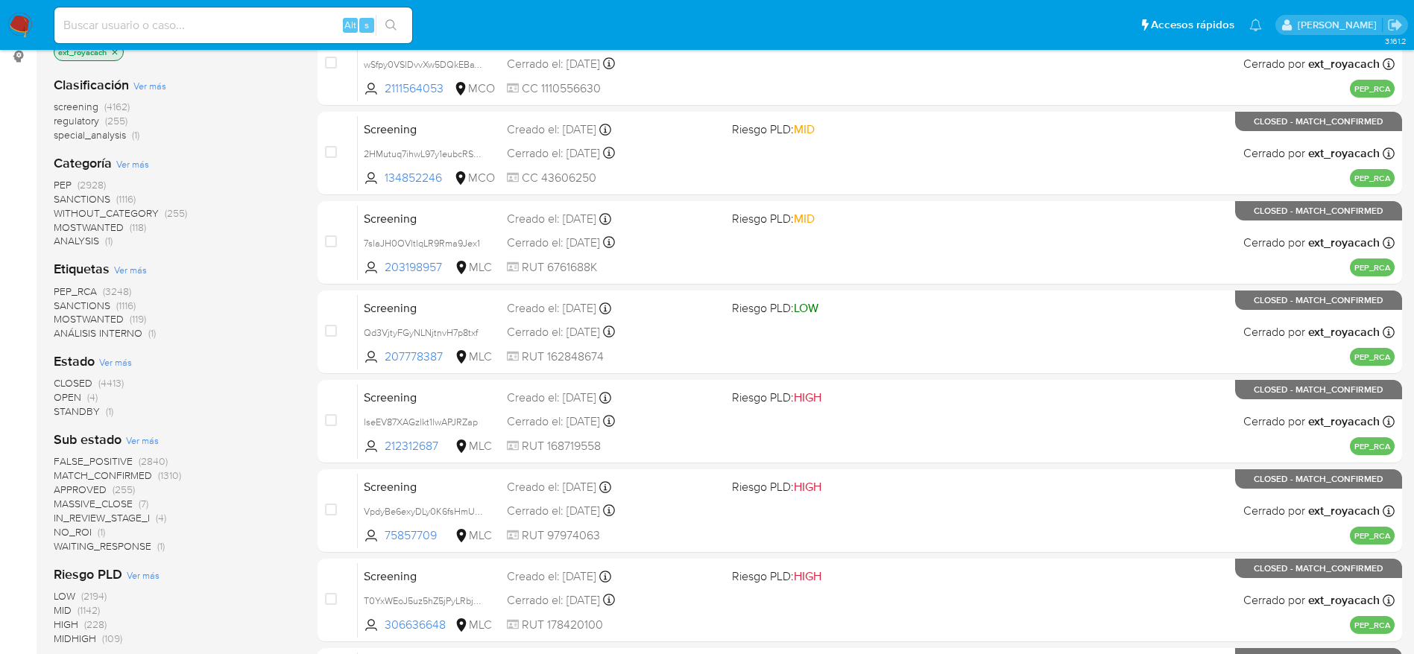
scroll to position [224, 0]
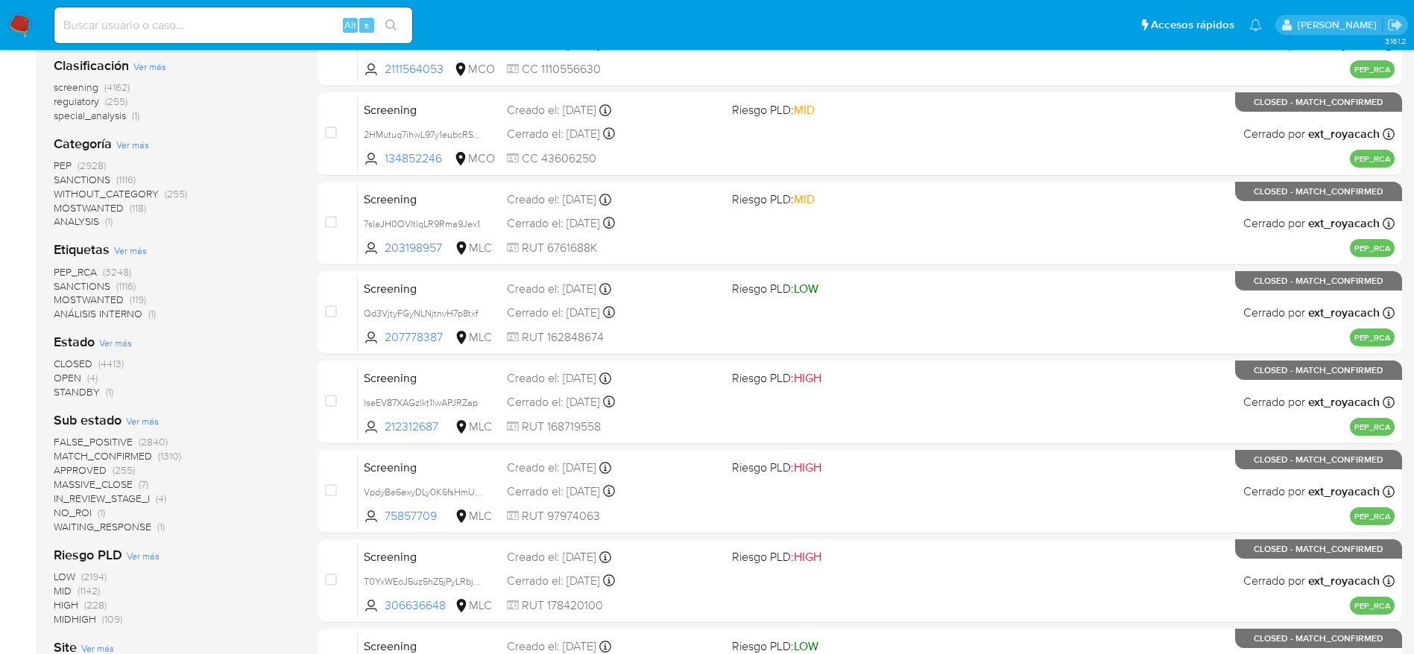
click at [85, 356] on span "CLOSED" at bounding box center [73, 363] width 39 height 15
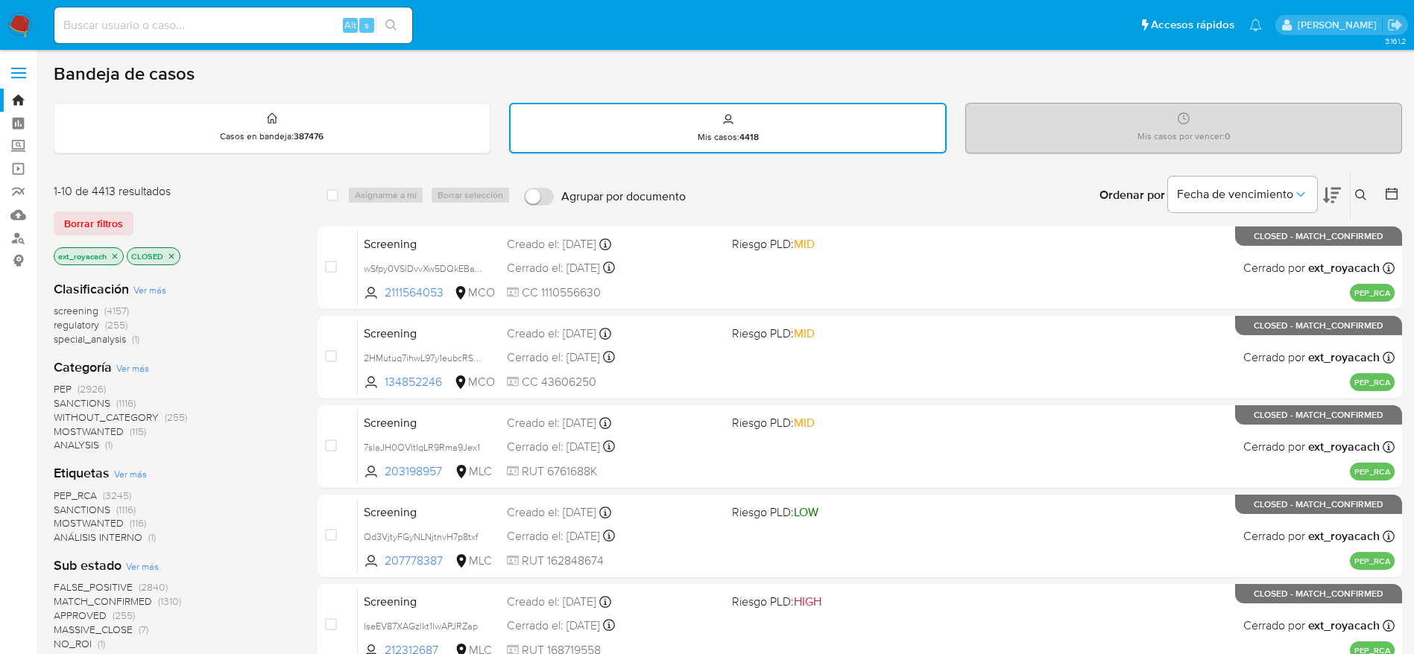
click at [102, 427] on span "MOSTWANTED" at bounding box center [89, 431] width 70 height 15
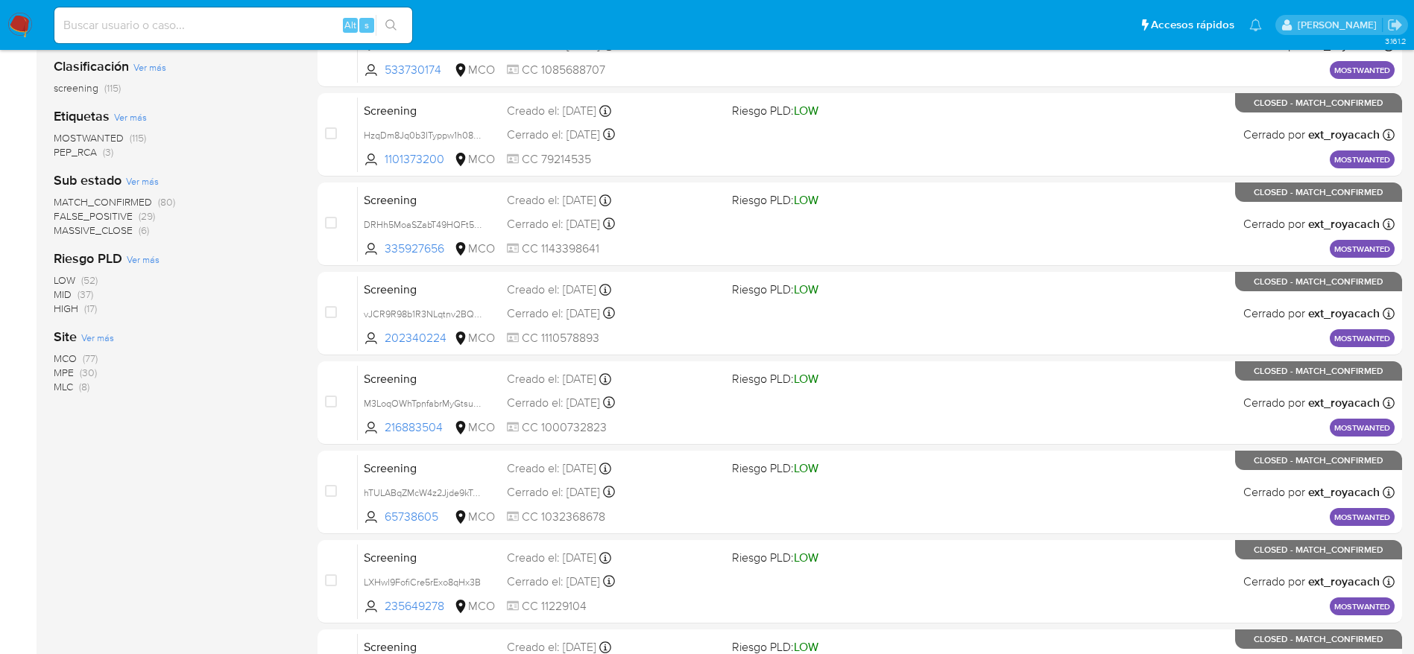
scroll to position [224, 0]
drag, startPoint x: 76, startPoint y: 373, endPoint x: 73, endPoint y: 390, distance: 17.4
click at [73, 390] on div "MCO (77) MPE (30) MLC (8)" at bounding box center [174, 372] width 240 height 42
click at [73, 357] on span "MCO" at bounding box center [65, 357] width 23 height 15
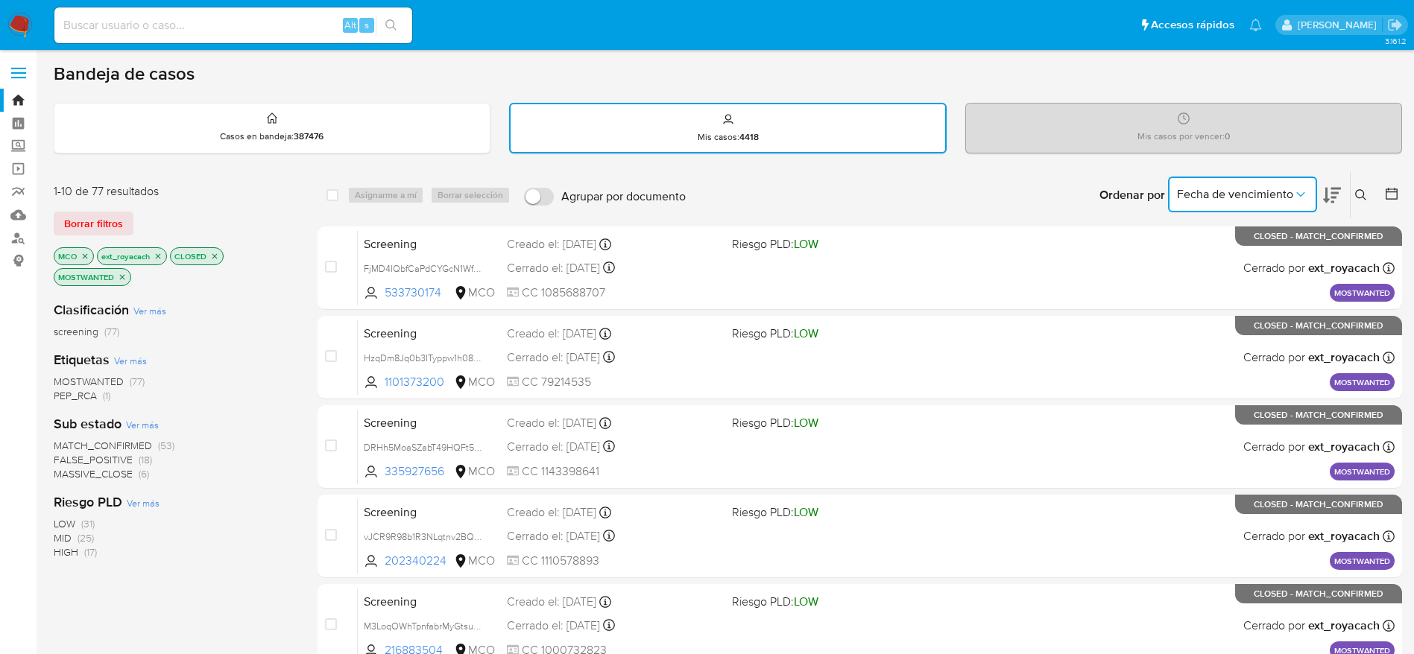
click at [1248, 193] on span "Fecha de vencimiento" at bounding box center [1235, 194] width 116 height 15
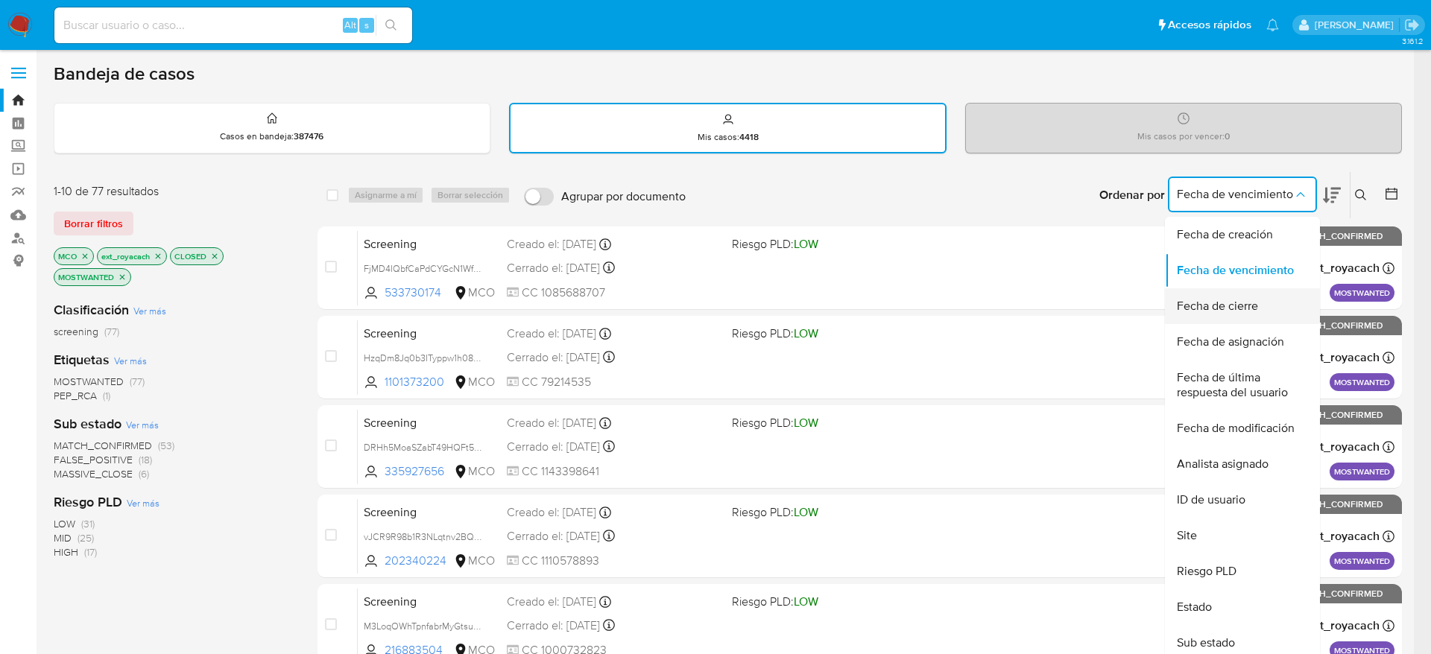
click at [1221, 303] on span "Fecha de cierre" at bounding box center [1217, 306] width 81 height 15
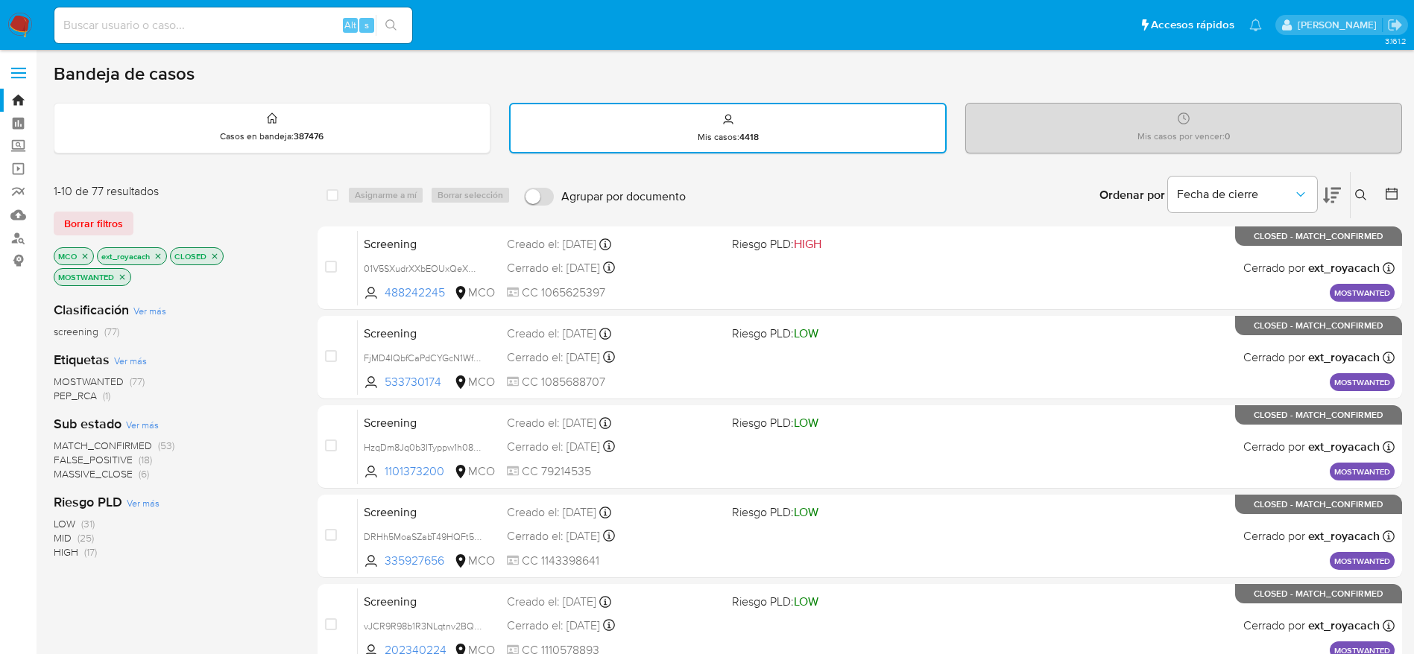
click at [80, 444] on span "MATCH_CONFIRMED" at bounding box center [103, 445] width 98 height 15
click at [146, 279] on icon "close-filter" at bounding box center [145, 277] width 9 height 9
click at [99, 462] on span "FALSE_POSITIVE" at bounding box center [93, 459] width 79 height 15
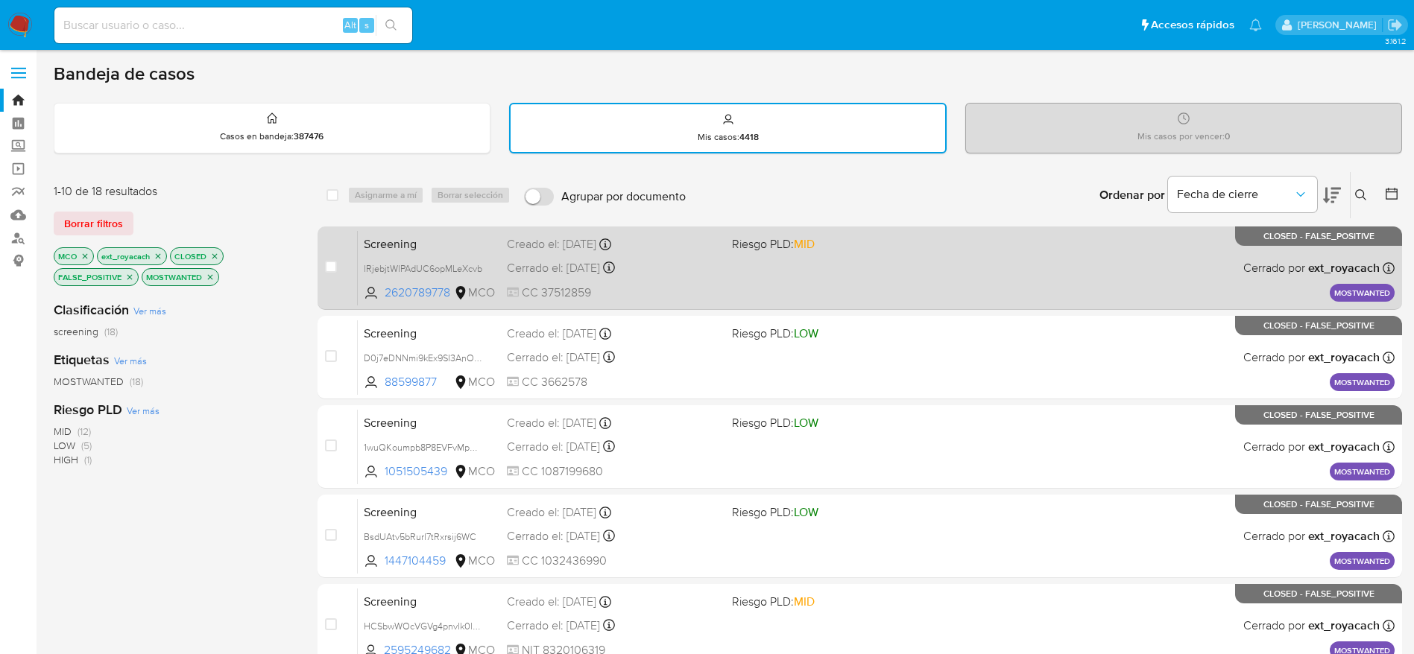
click at [800, 270] on div "Screening lRjebjtWlPAdUC6opMLeXcvb 2620789778 MCO Riesgo PLD: MID Creado el: [D…" at bounding box center [876, 267] width 1037 height 75
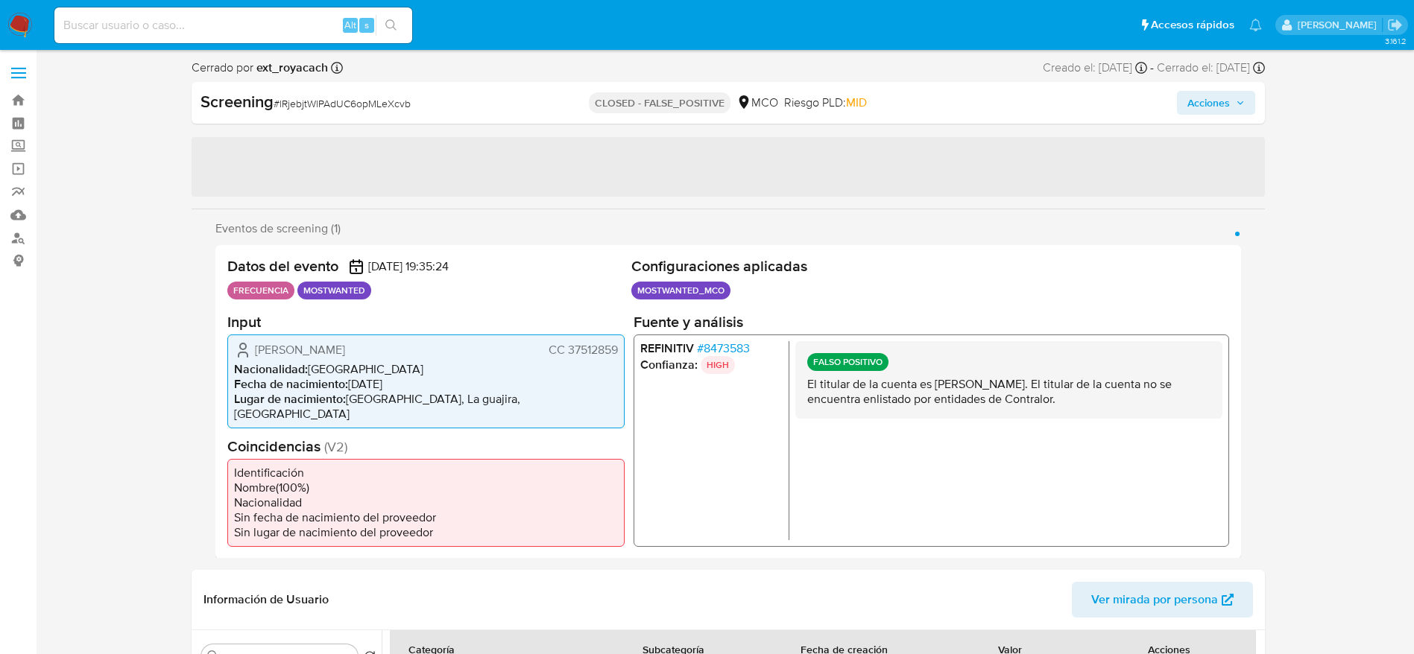
select select "10"
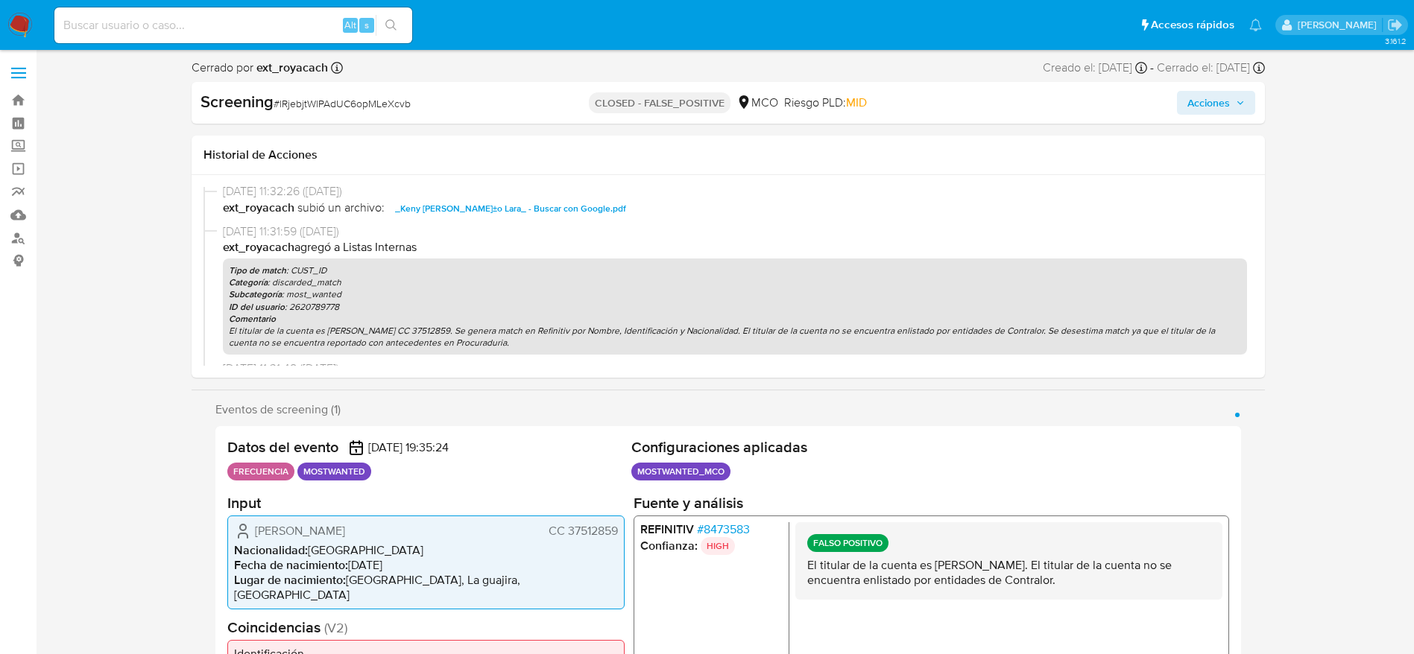
scroll to position [1, 0]
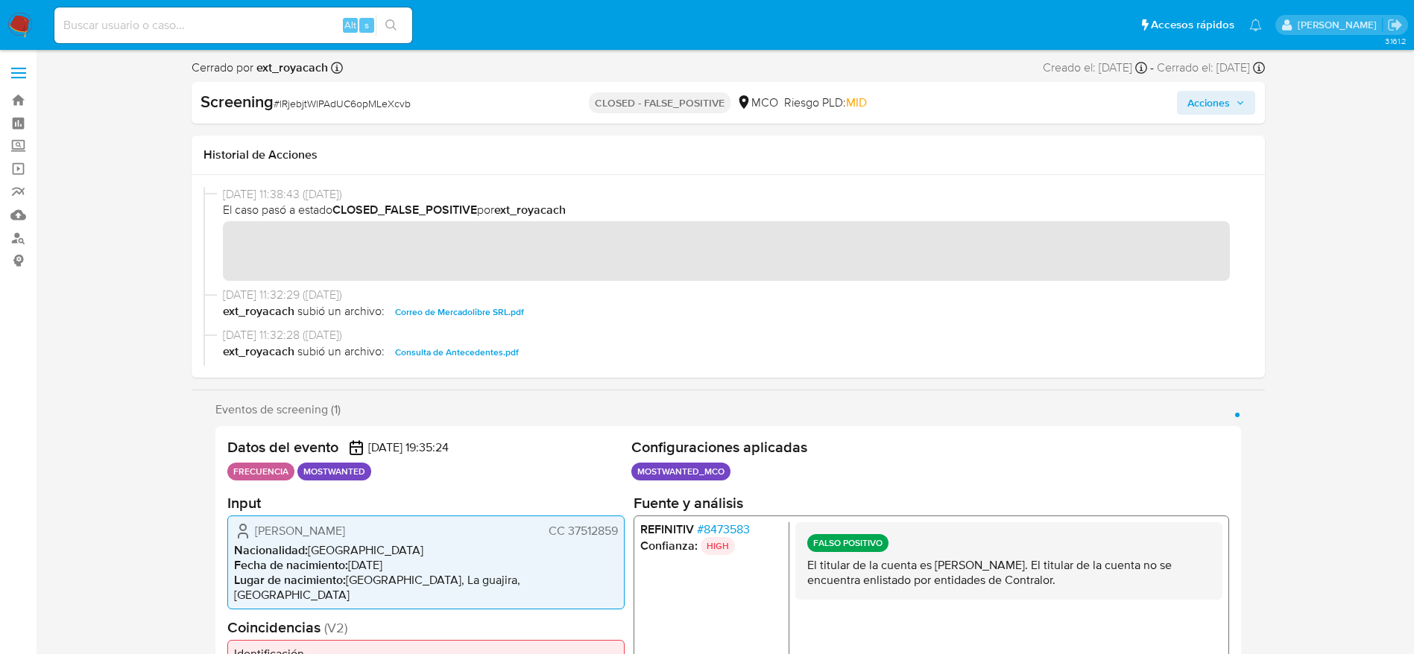
click at [457, 309] on span "Correo de Mercadolibre SRL.pdf" at bounding box center [459, 312] width 129 height 18
click at [25, 22] on img at bounding box center [19, 25] width 25 height 25
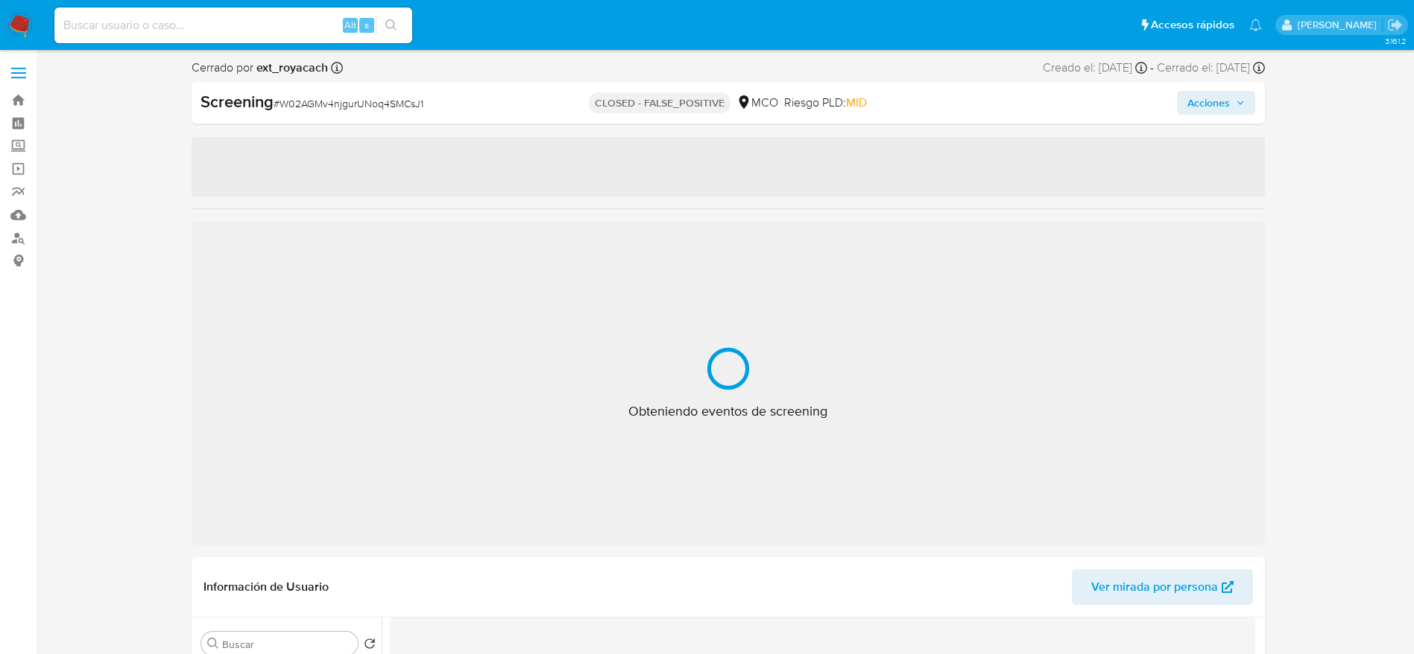
select select "10"
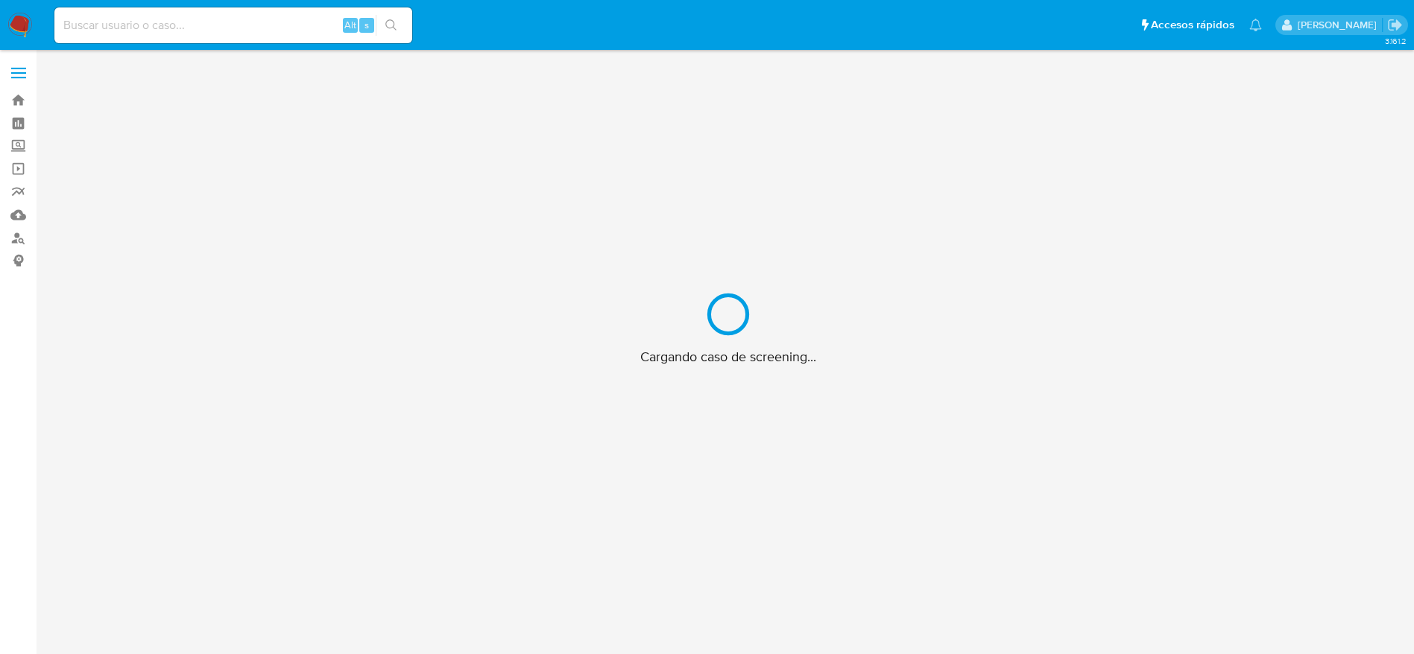
scroll to position [54, 0]
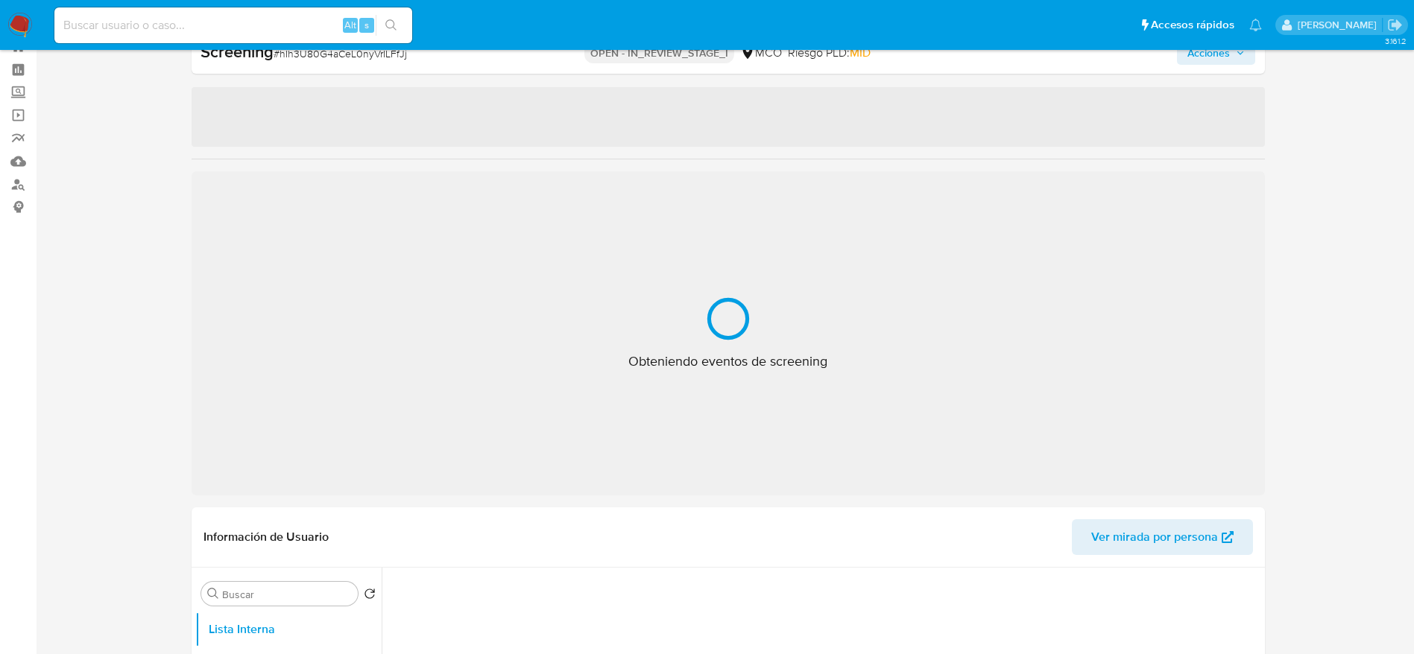
select select "10"
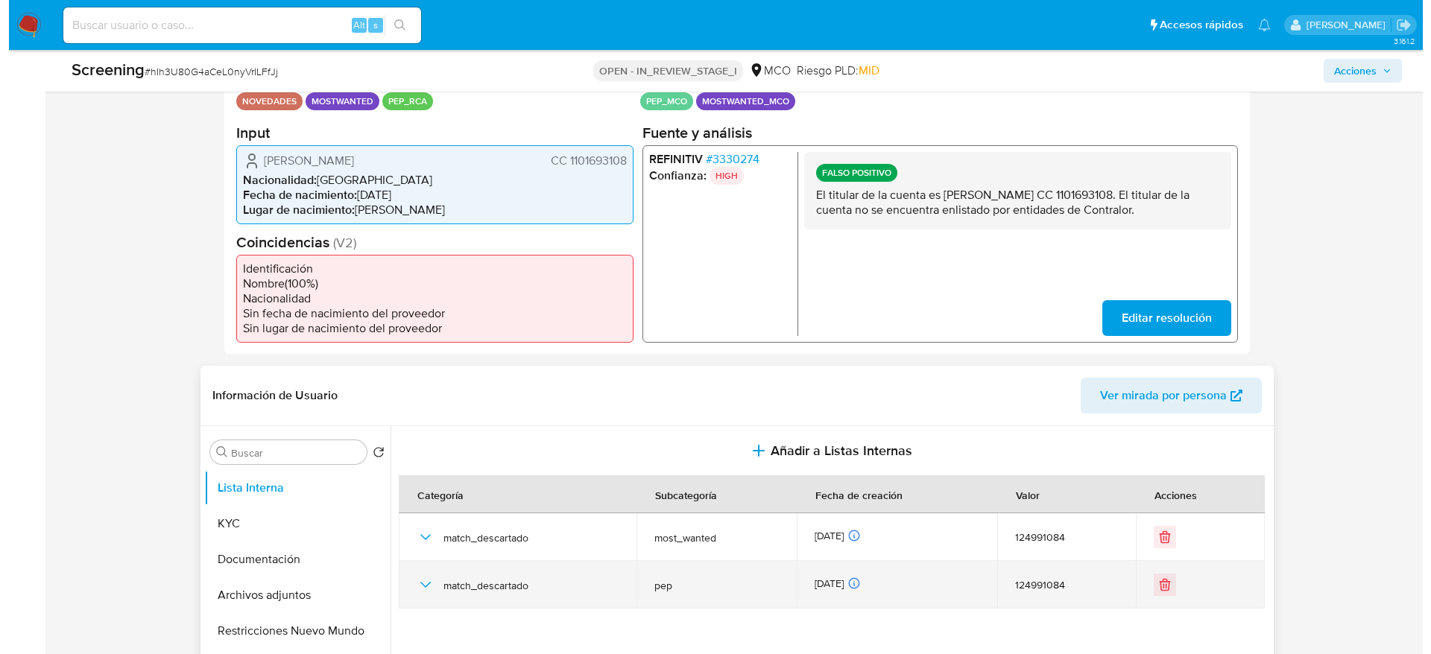
scroll to position [501, 0]
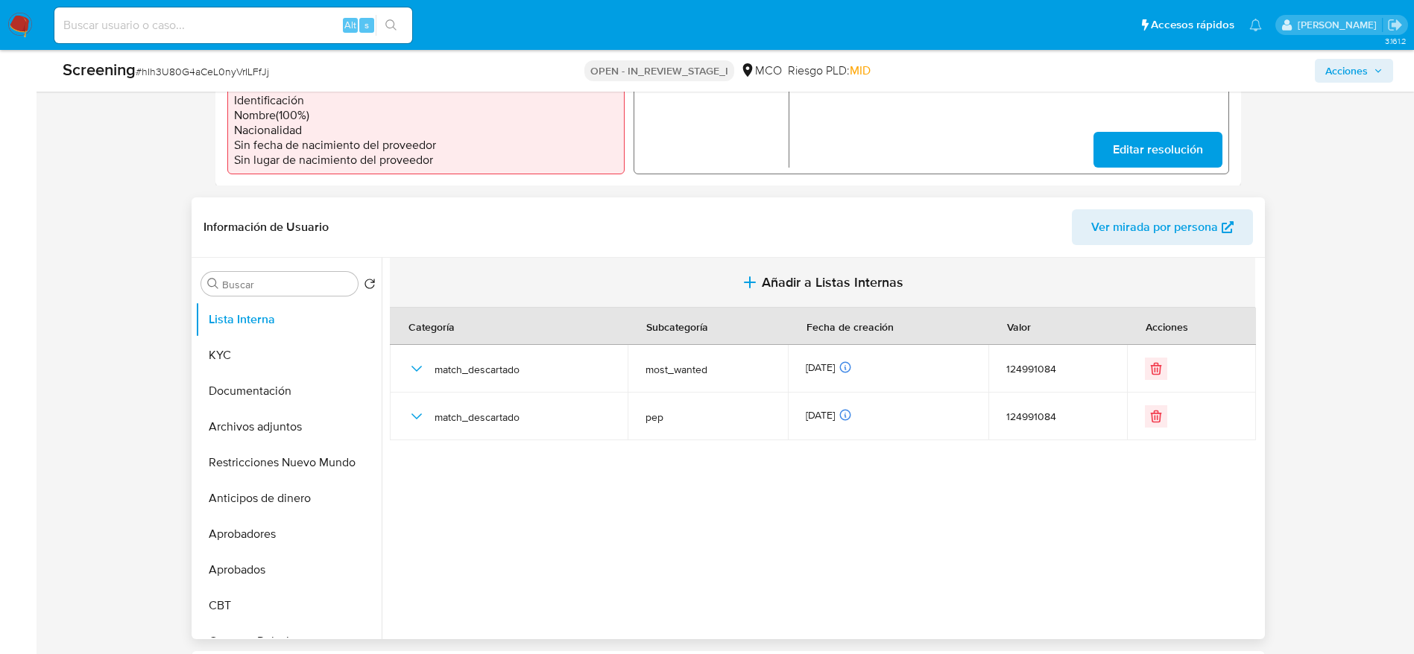
click at [752, 298] on button "Añadir a Listas Internas" at bounding box center [822, 283] width 865 height 50
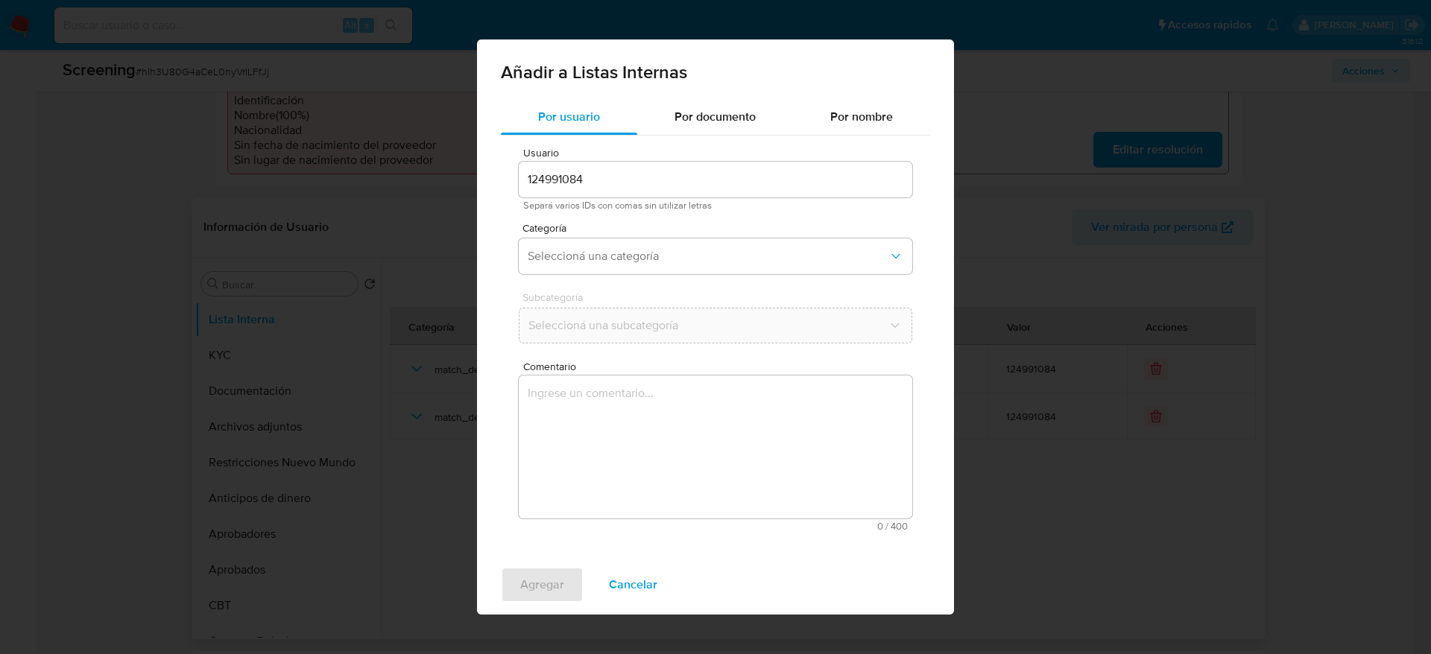
click at [717, 424] on textarea "Comentario" at bounding box center [715, 447] width 393 height 143
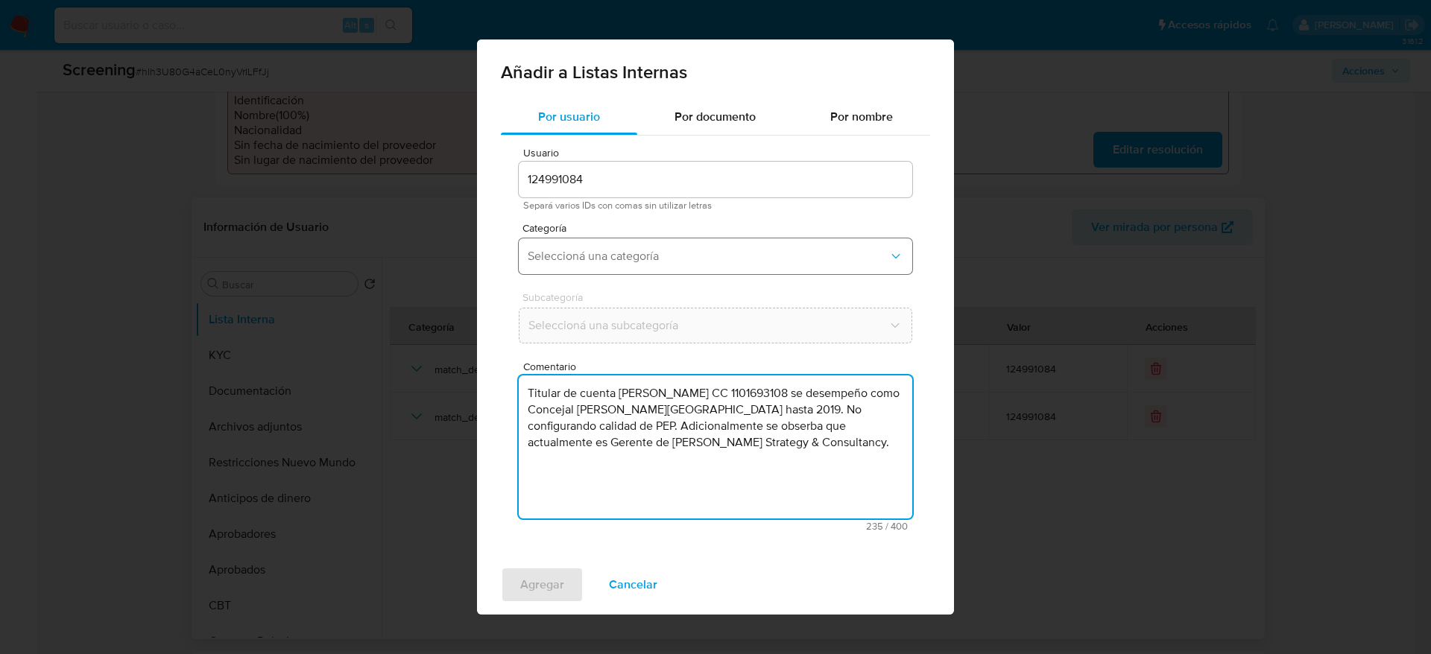
click at [661, 238] on button "Seleccioná una categoría" at bounding box center [715, 256] width 393 height 36
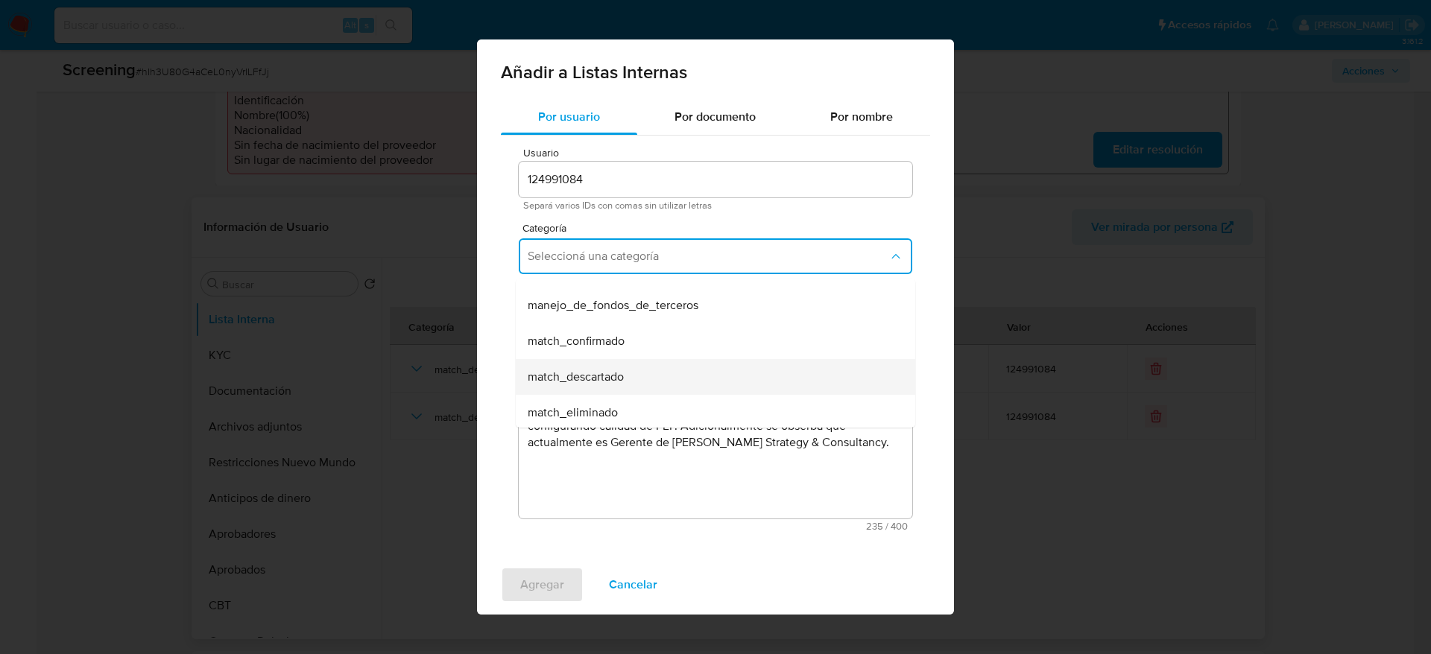
scroll to position [112, 0]
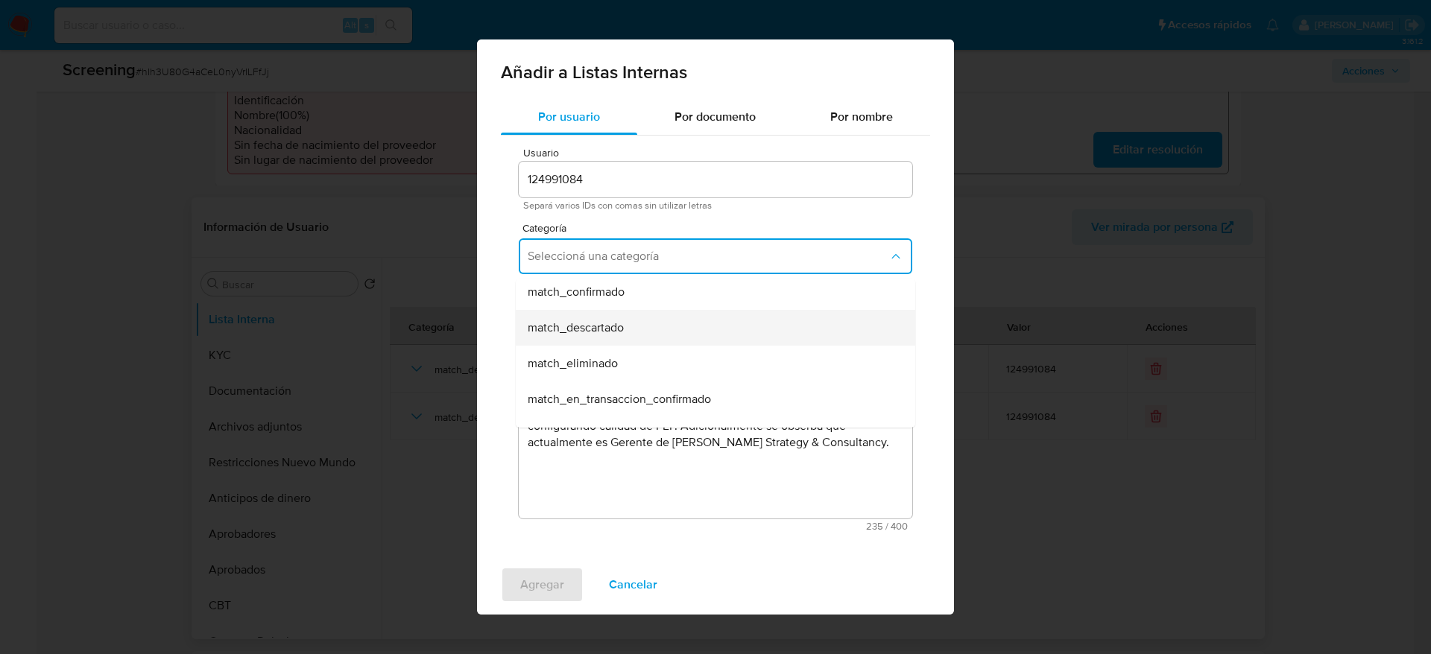
click at [622, 332] on span "match_descartado" at bounding box center [576, 327] width 96 height 15
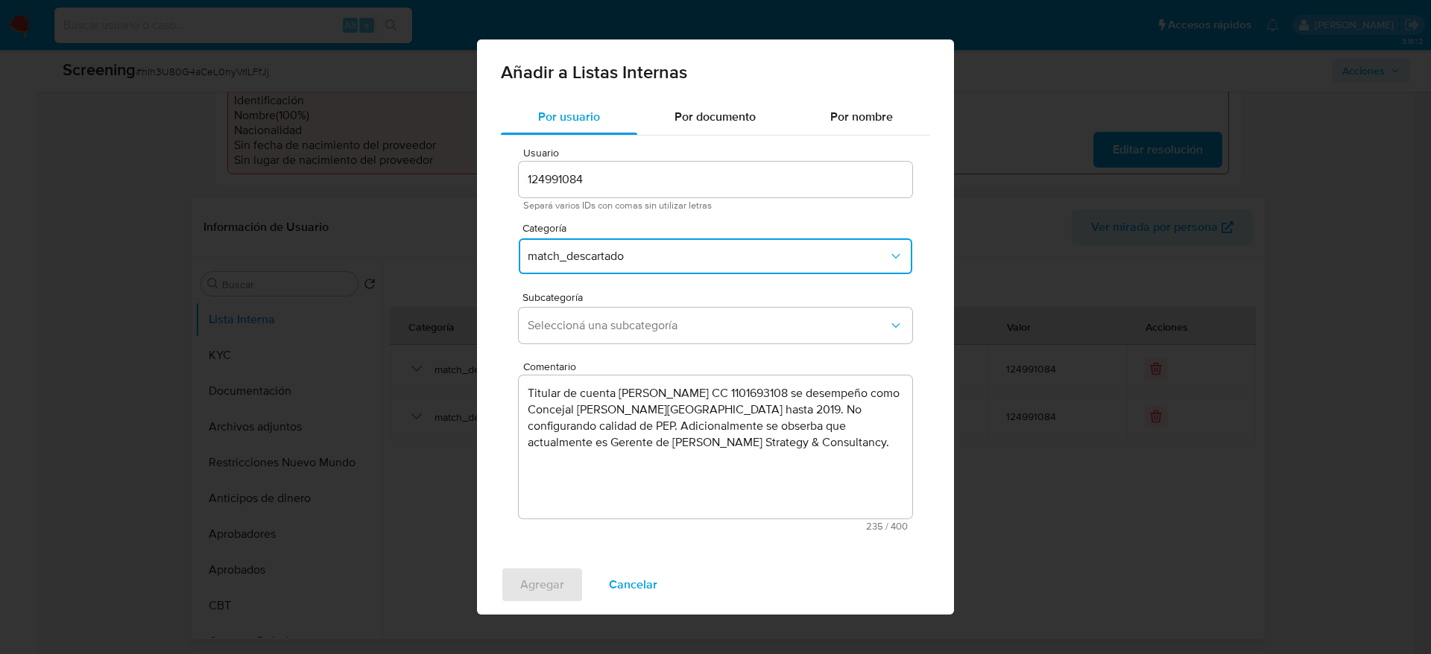
click at [622, 332] on span "Seleccioná una subcategoría" at bounding box center [708, 325] width 361 height 15
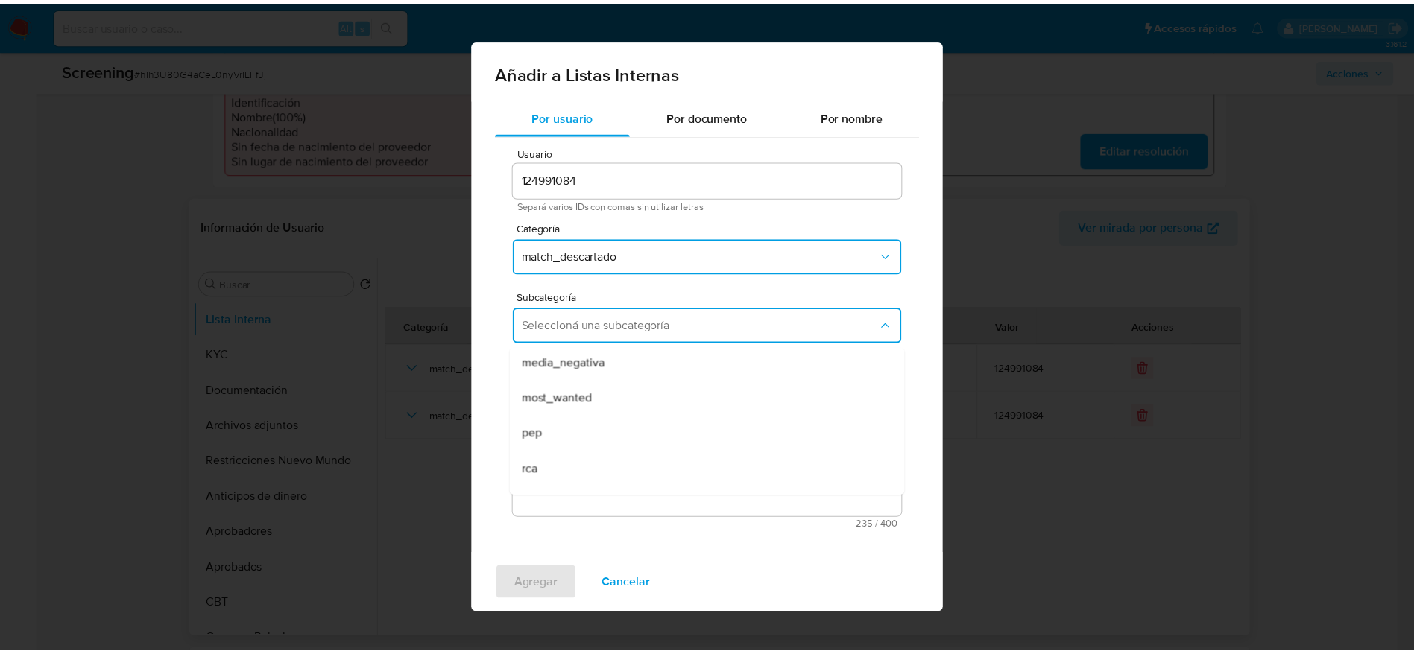
scroll to position [101, 0]
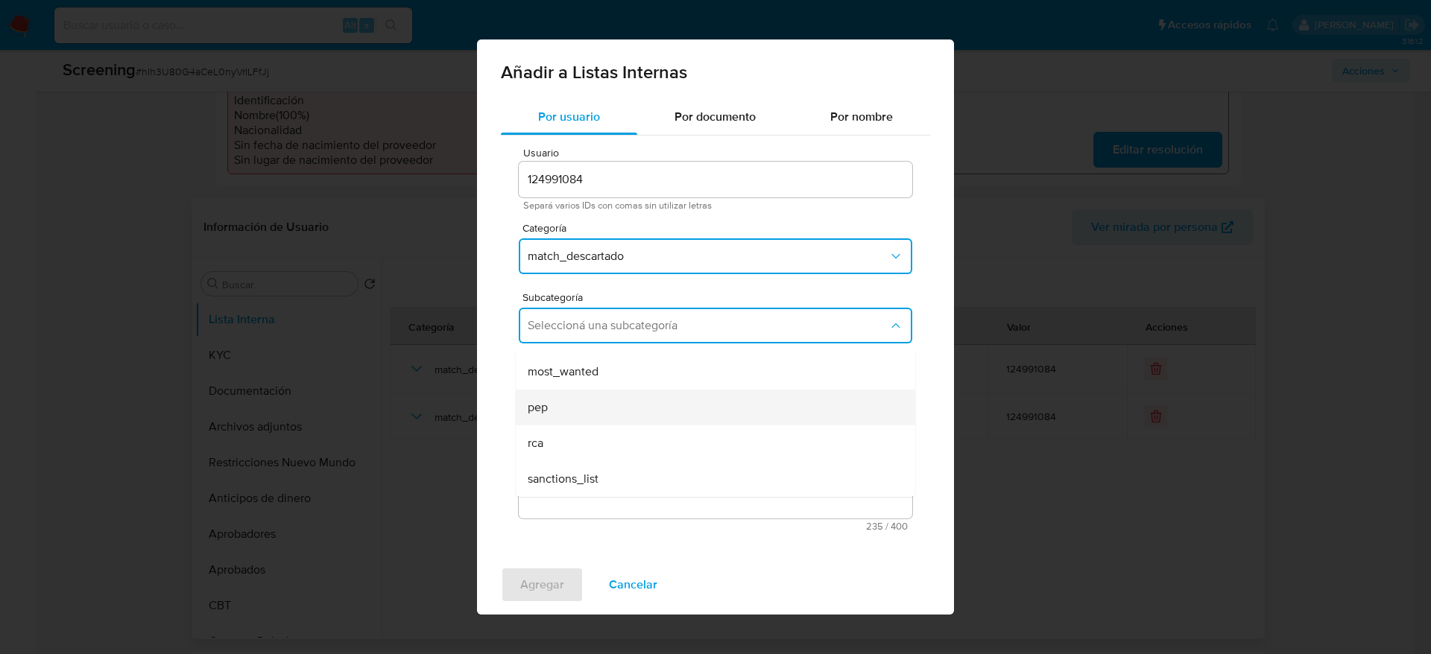
click at [604, 404] on div "pep" at bounding box center [711, 408] width 367 height 36
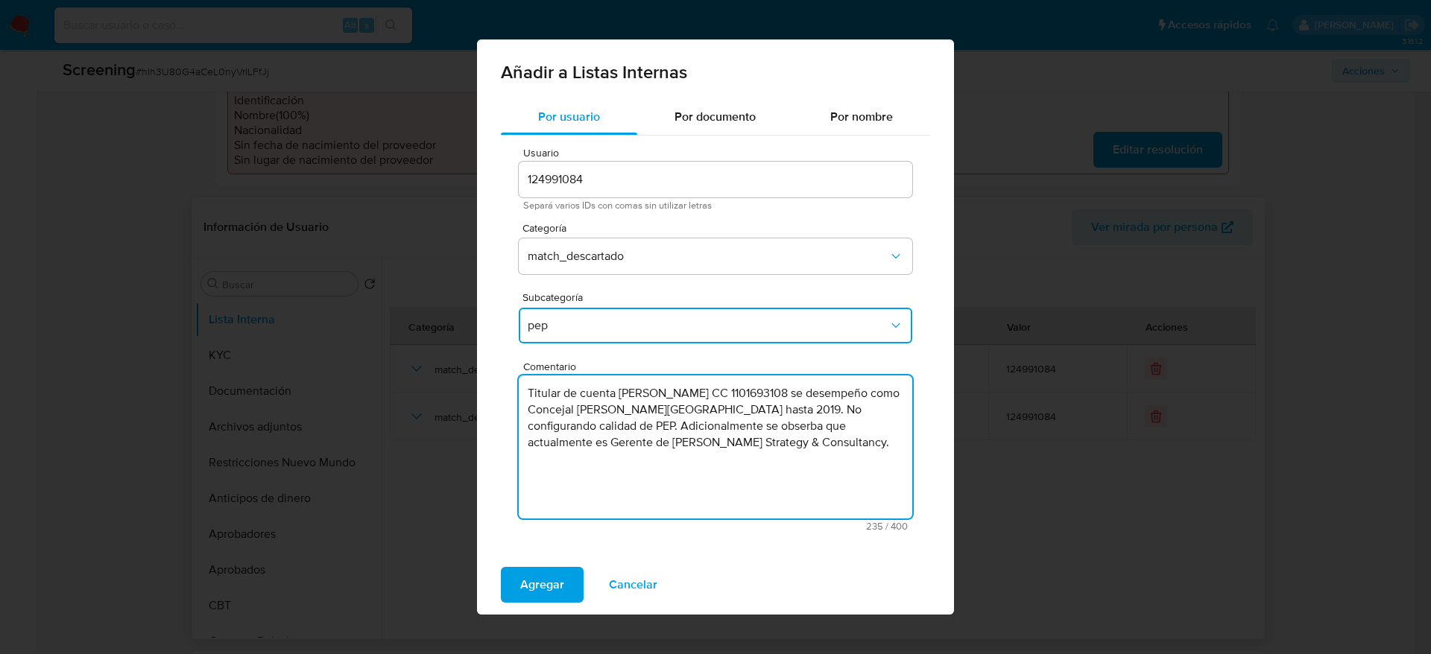
drag, startPoint x: 732, startPoint y: 426, endPoint x: 694, endPoint y: 412, distance: 39.9
click at [686, 413] on textarea "Titular de cuenta Jose Yesid Guinand Calderon CC 1101693108 se desempeño como C…" at bounding box center [715, 447] width 393 height 143
drag, startPoint x: 609, startPoint y: 421, endPoint x: 800, endPoint y: 445, distance: 192.2
click at [800, 445] on textarea "Titular de cuenta Jose Yesid Guinand Calderon CC 1101693108 se desempeño como C…" at bounding box center [715, 447] width 393 height 143
drag, startPoint x: 542, startPoint y: 399, endPoint x: 542, endPoint y: 427, distance: 28.3
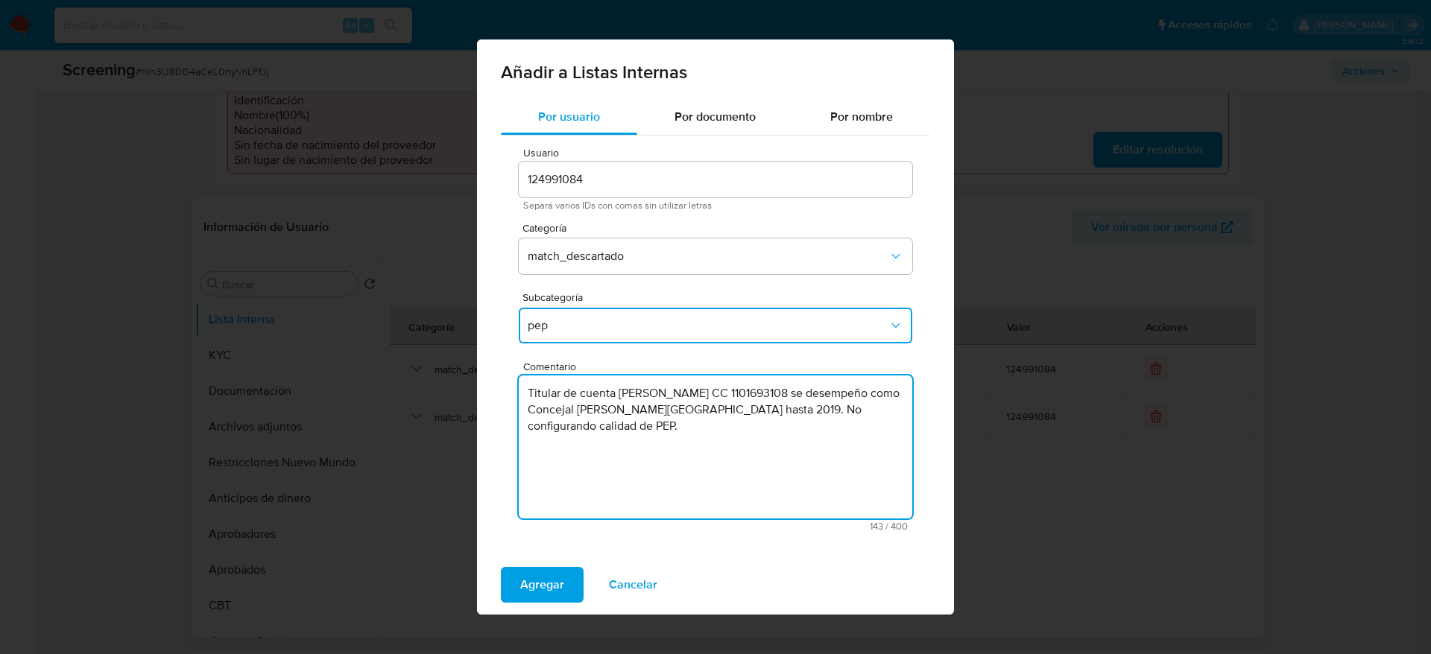
drag, startPoint x: 542, startPoint y: 427, endPoint x: 544, endPoint y: 438, distance: 11.3
click at [544, 438] on textarea "Titular de cuenta Jose Yesid Guinand Calderon CC 1101693108 se desempeño como C…" at bounding box center [715, 447] width 393 height 143
type textarea "Titular de cuenta Jose Yesid Guinand Calderon CC 1101693108 se desempeñó como C…"
click at [563, 576] on button "Agregar" at bounding box center [542, 585] width 83 height 36
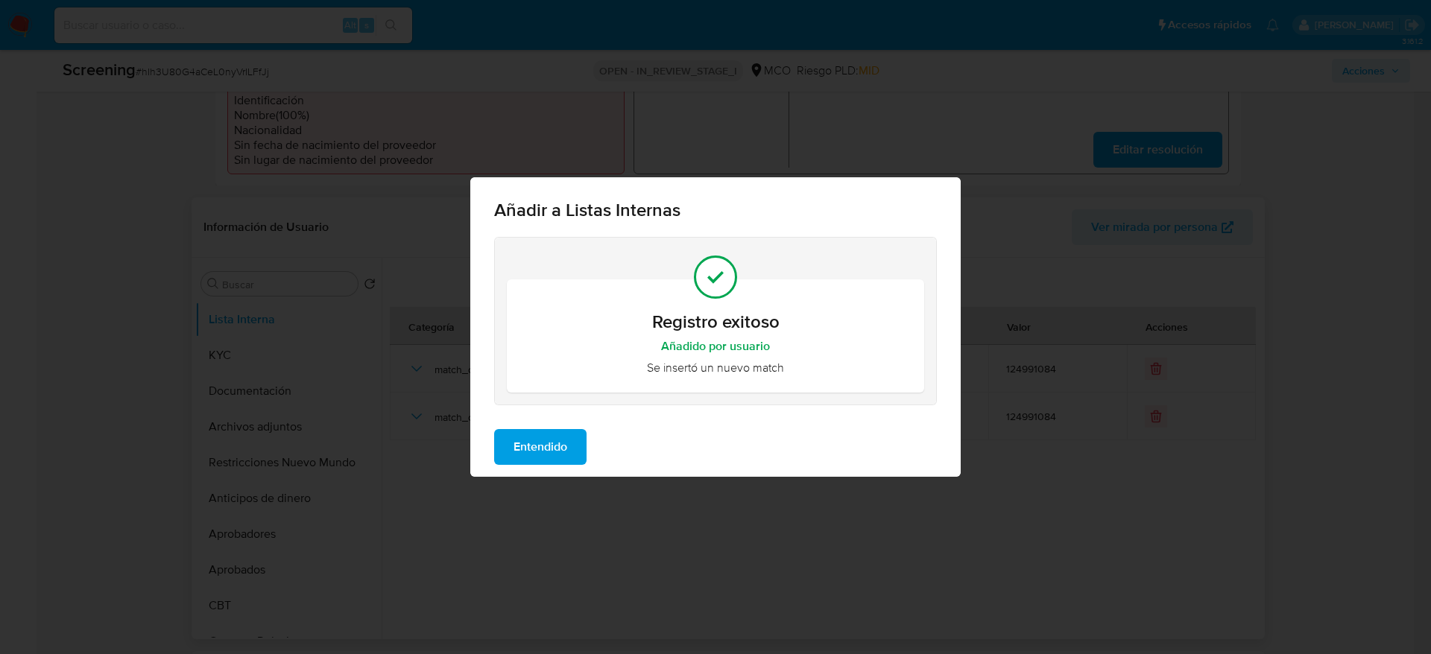
click at [543, 446] on span "Entendido" at bounding box center [540, 447] width 54 height 33
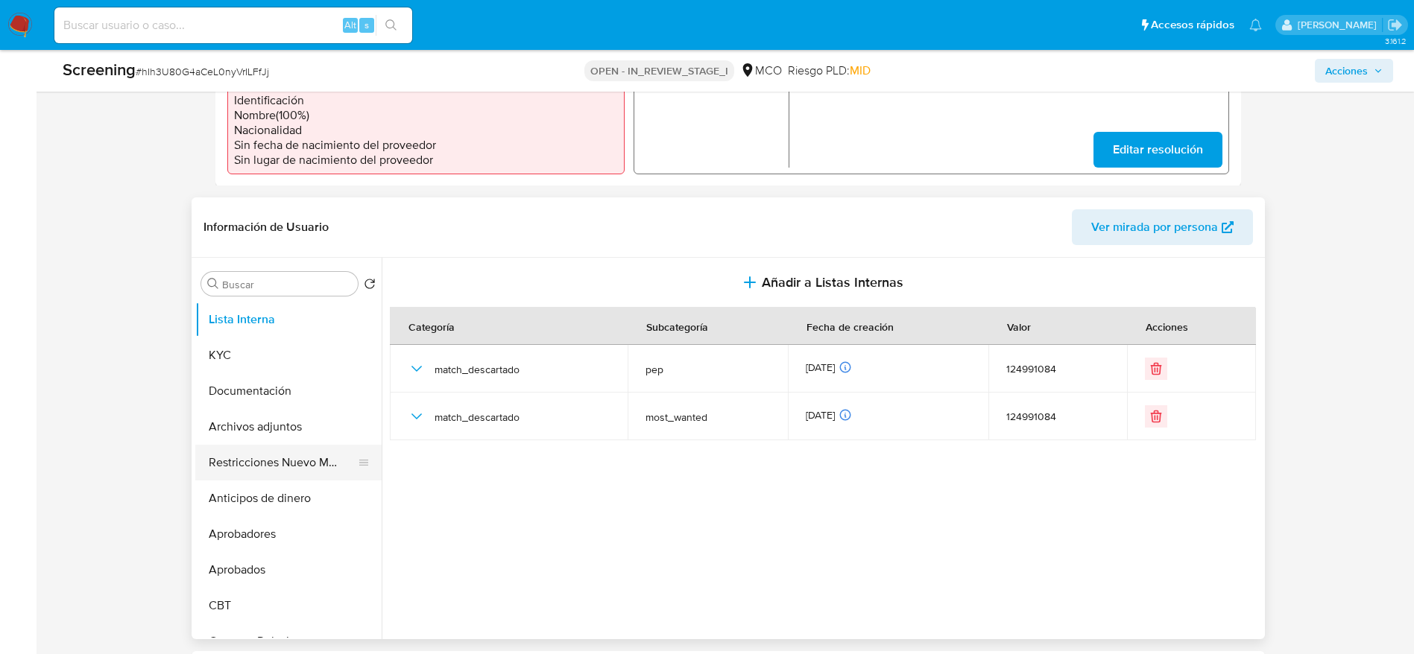
click at [259, 473] on button "Restricciones Nuevo Mundo" at bounding box center [282, 463] width 174 height 36
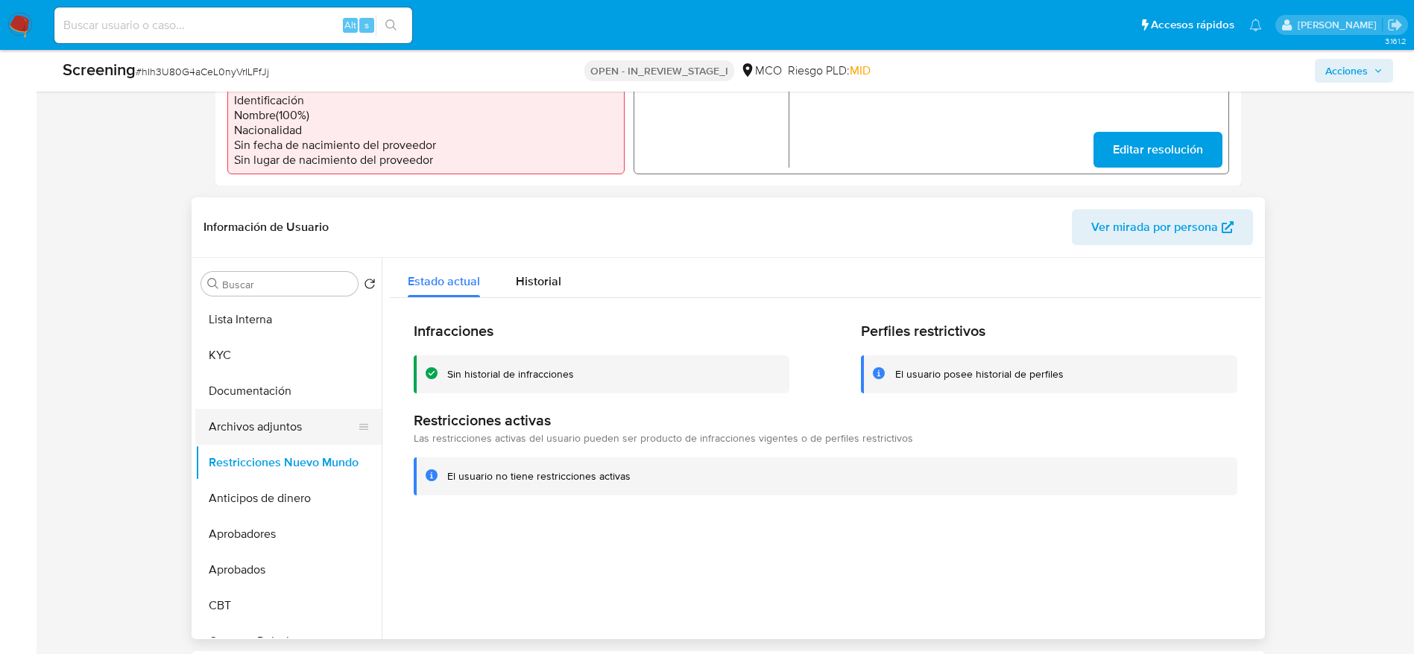
click at [283, 425] on button "Archivos adjuntos" at bounding box center [282, 427] width 174 height 36
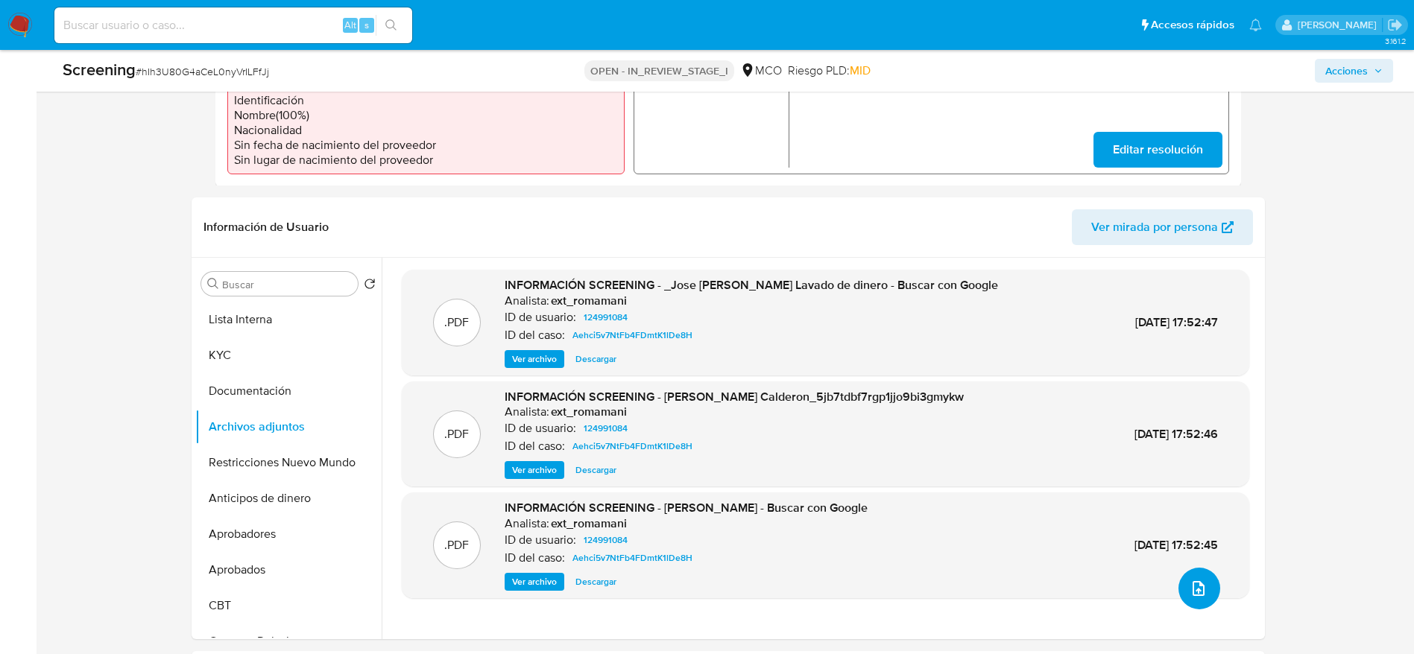
click at [1198, 575] on button "upload-file" at bounding box center [1199, 589] width 42 height 42
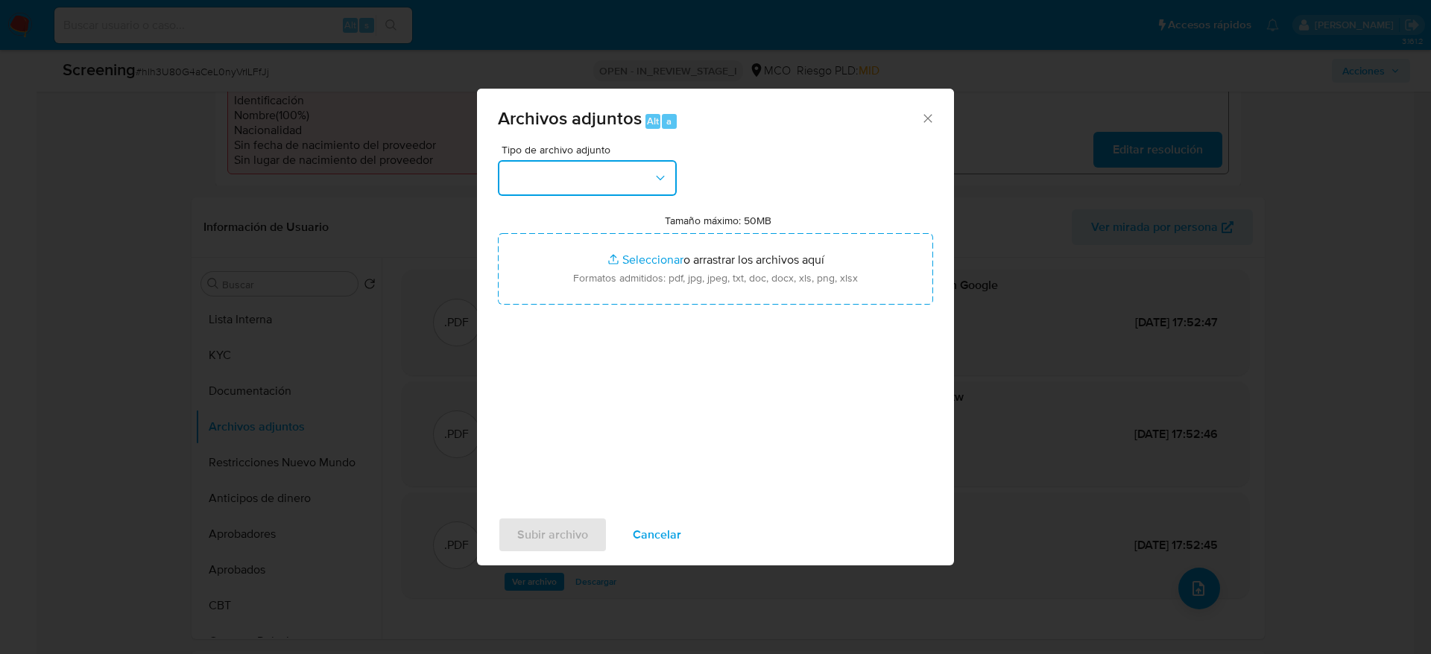
click at [575, 171] on button "button" at bounding box center [587, 178] width 179 height 36
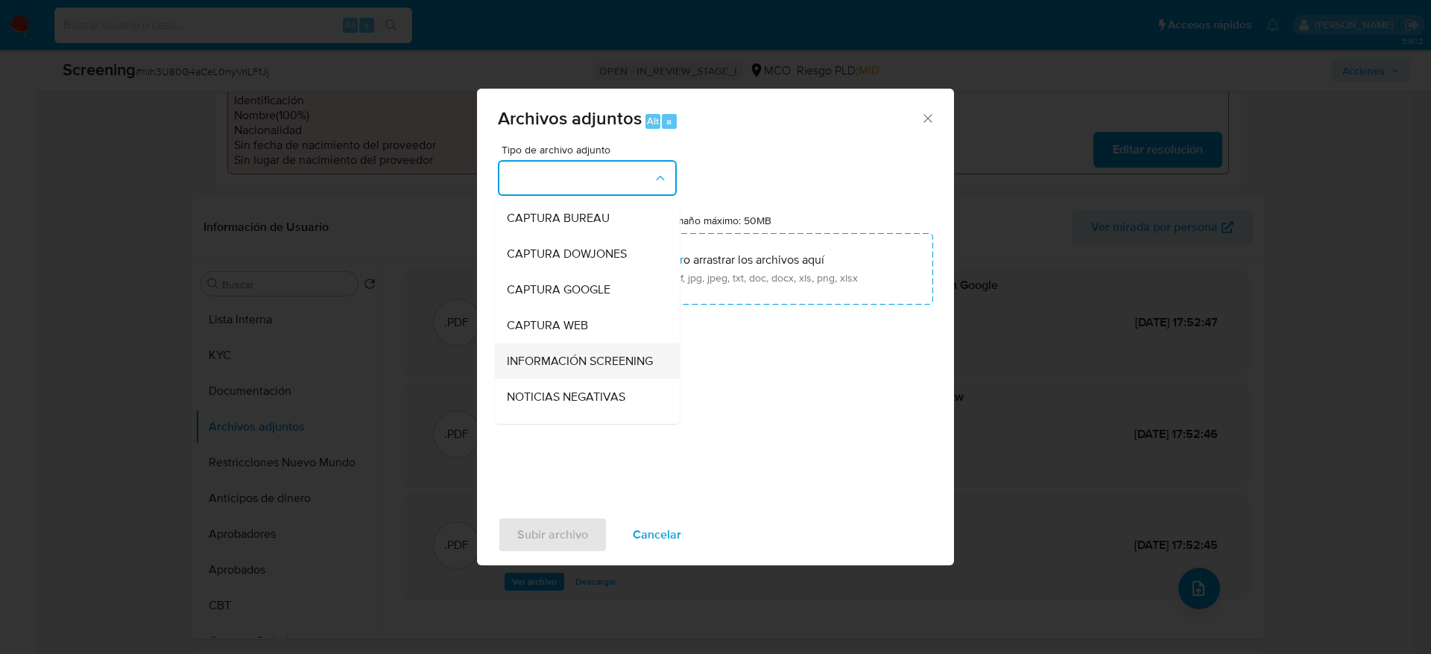
drag, startPoint x: 570, startPoint y: 342, endPoint x: 570, endPoint y: 378, distance: 35.8
click at [570, 378] on ul "CAPTURA BUREAU CAPTURA DOWJONES CAPTURA GOOGLE CAPTURA WEB INFORMACIÓN SCREENIN…" at bounding box center [587, 592] width 185 height 784
click at [570, 369] on span "INFORMACIÓN SCREENING" at bounding box center [580, 361] width 146 height 15
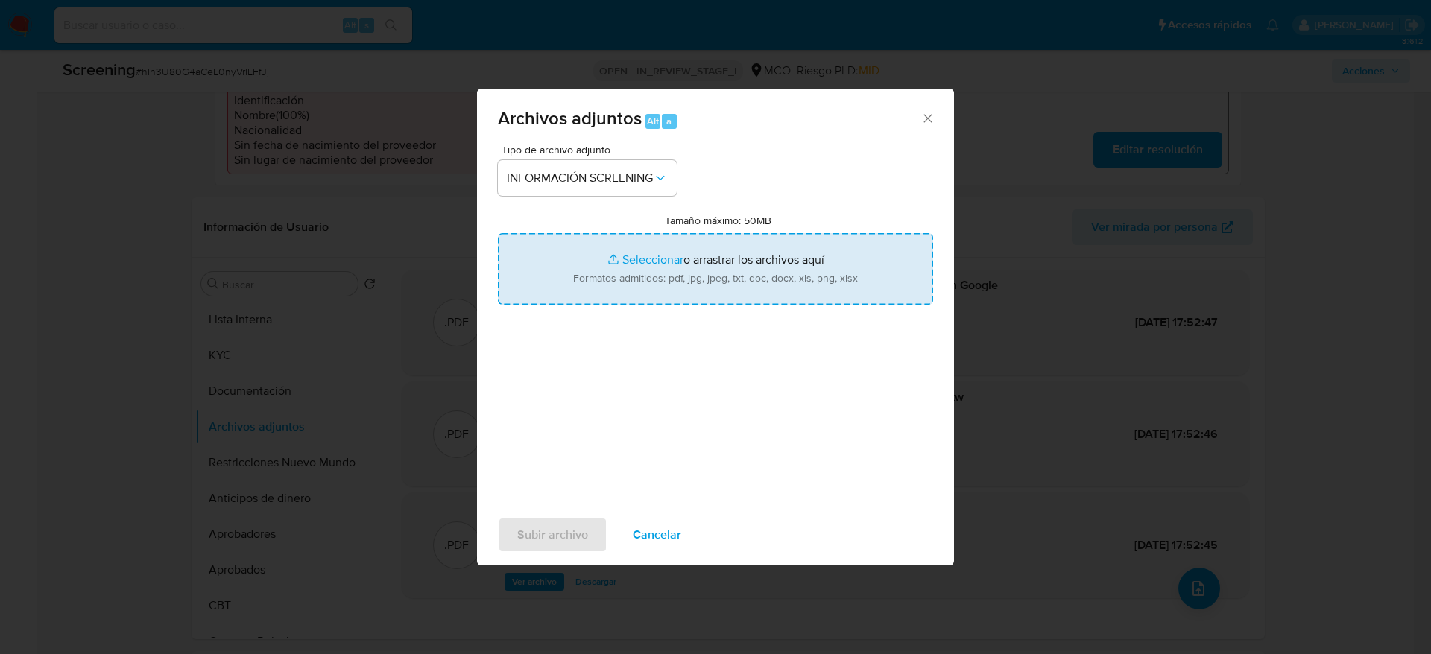
click at [607, 249] on input "Tamaño máximo: 50MB Seleccionar archivos" at bounding box center [715, 269] width 435 height 72
type input "C:\fakepath\_Jose Yesid Guinand Calderon_ - Buscar con Google.pdf"
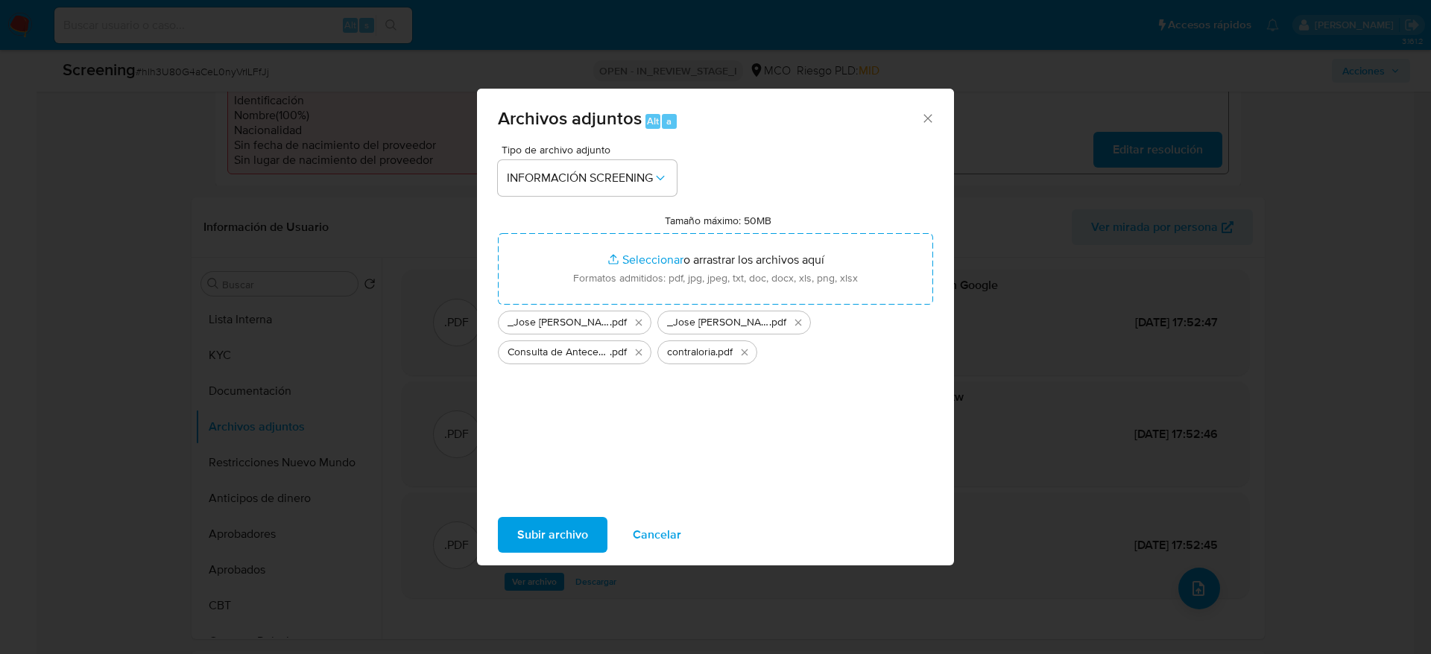
click at [576, 529] on span "Subir archivo" at bounding box center [552, 535] width 71 height 33
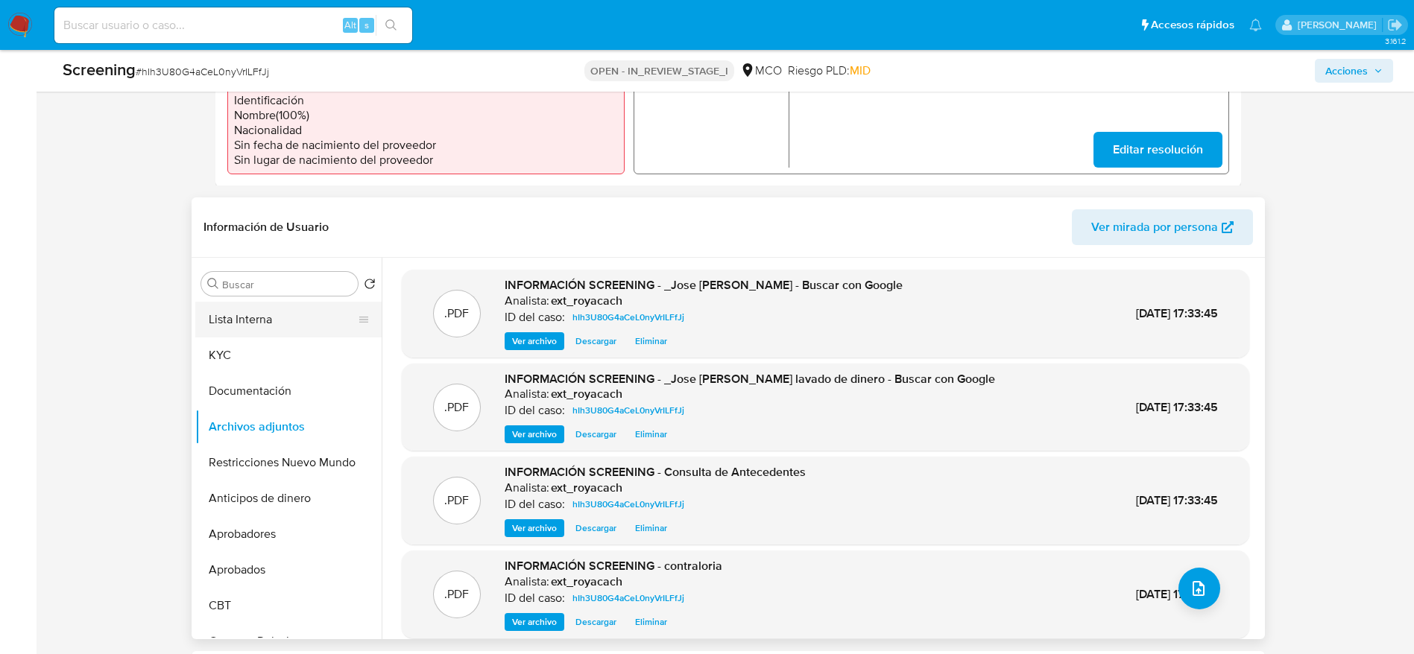
click at [322, 326] on button "Lista Interna" at bounding box center [282, 320] width 174 height 36
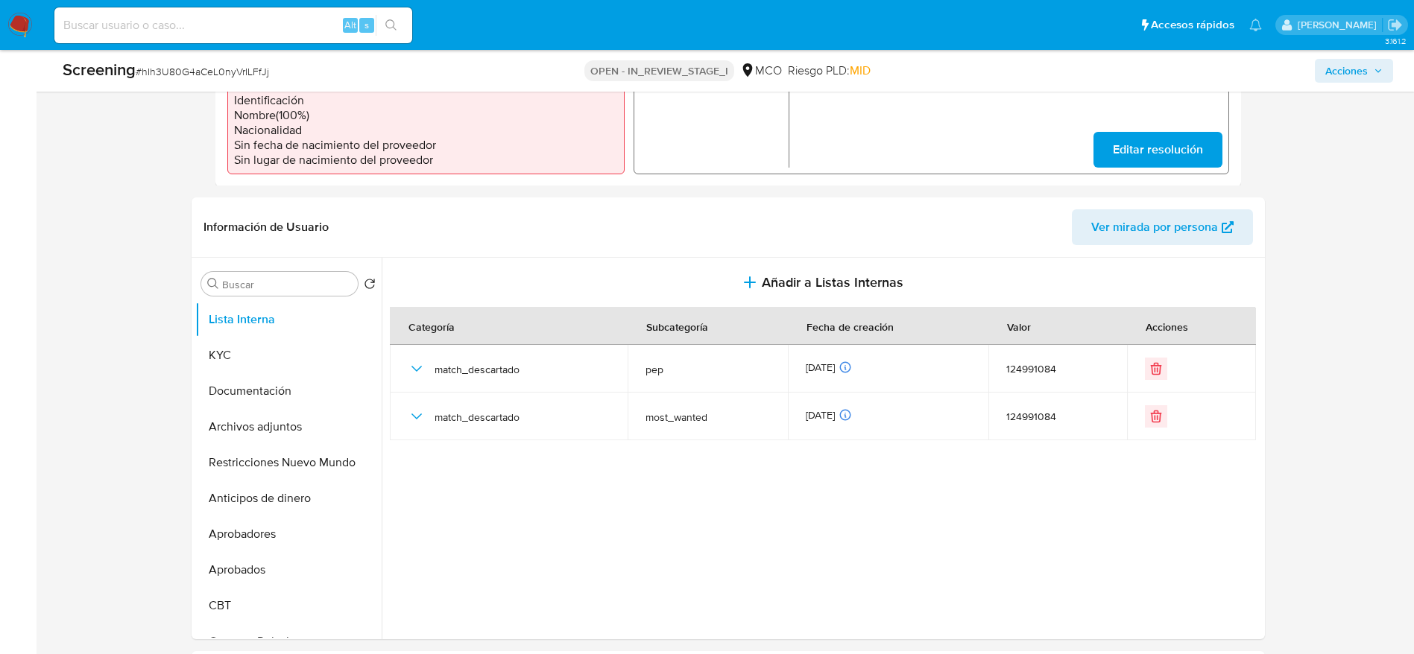
scroll to position [0, 0]
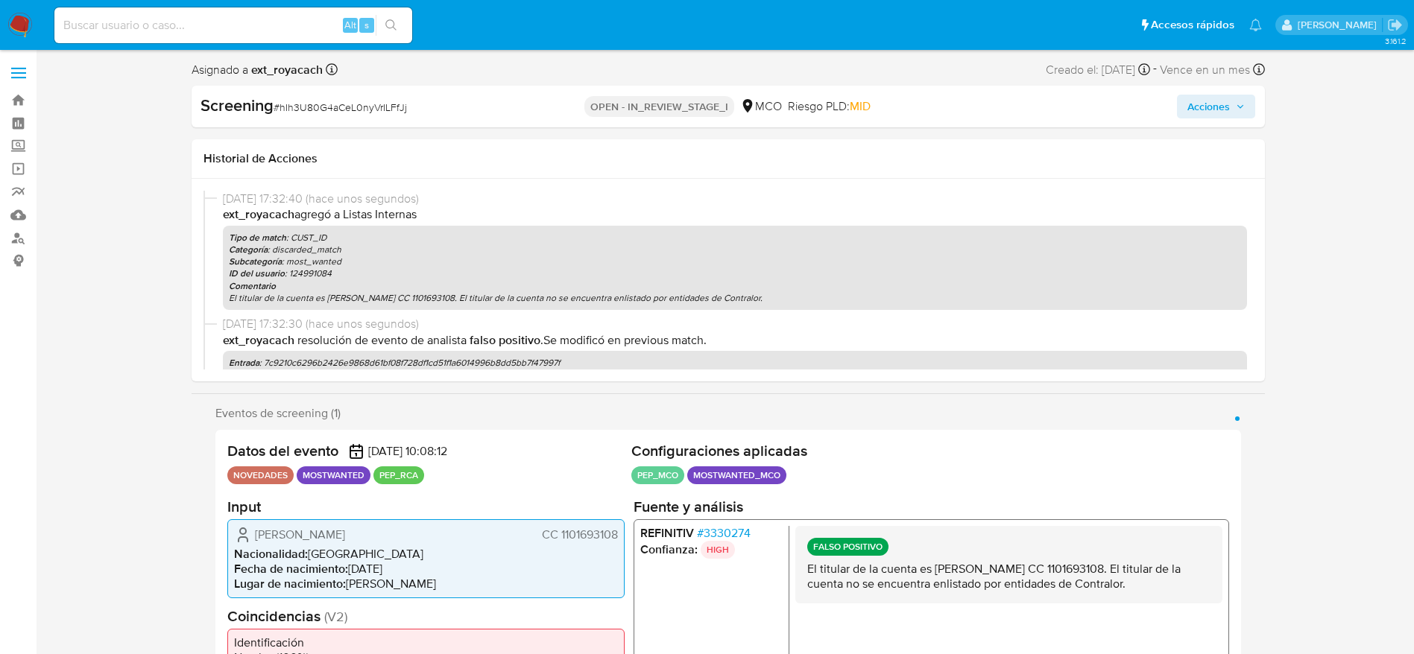
click at [1184, 109] on button "Acciones" at bounding box center [1216, 107] width 78 height 24
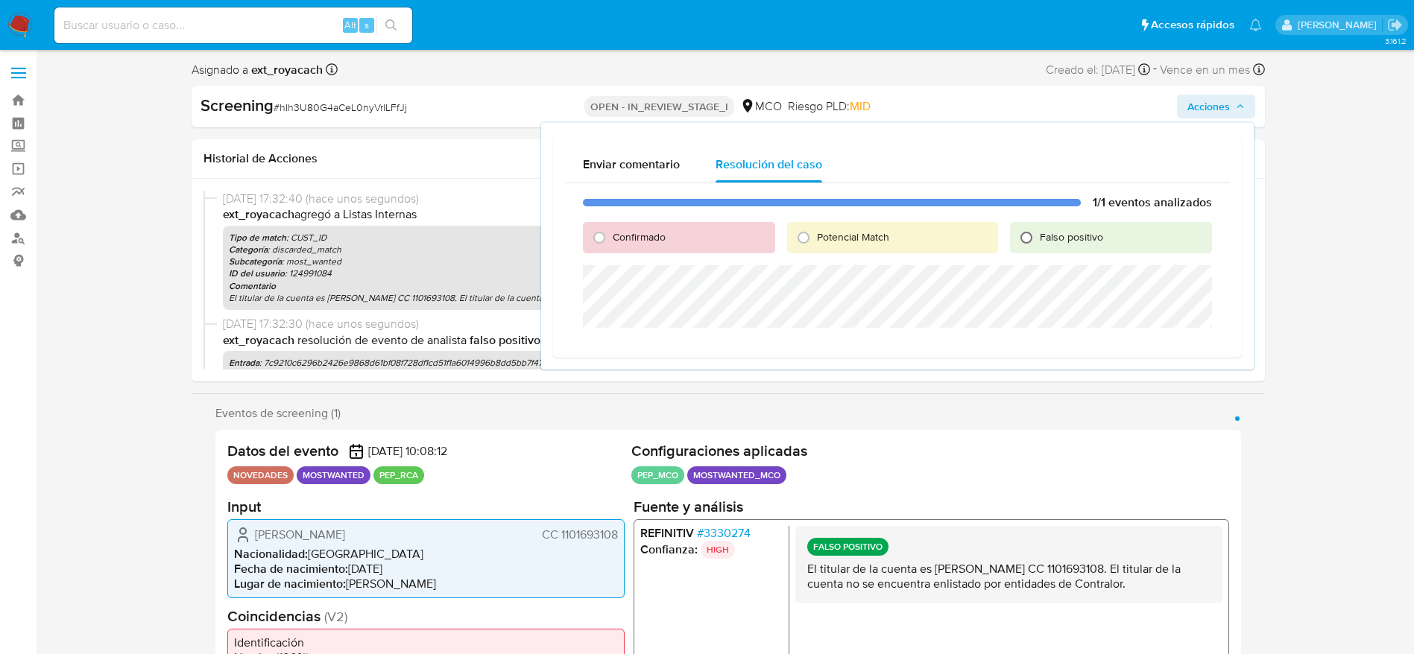
click at [1030, 235] on input "Falso positivo" at bounding box center [1026, 238] width 24 height 24
radio input "true"
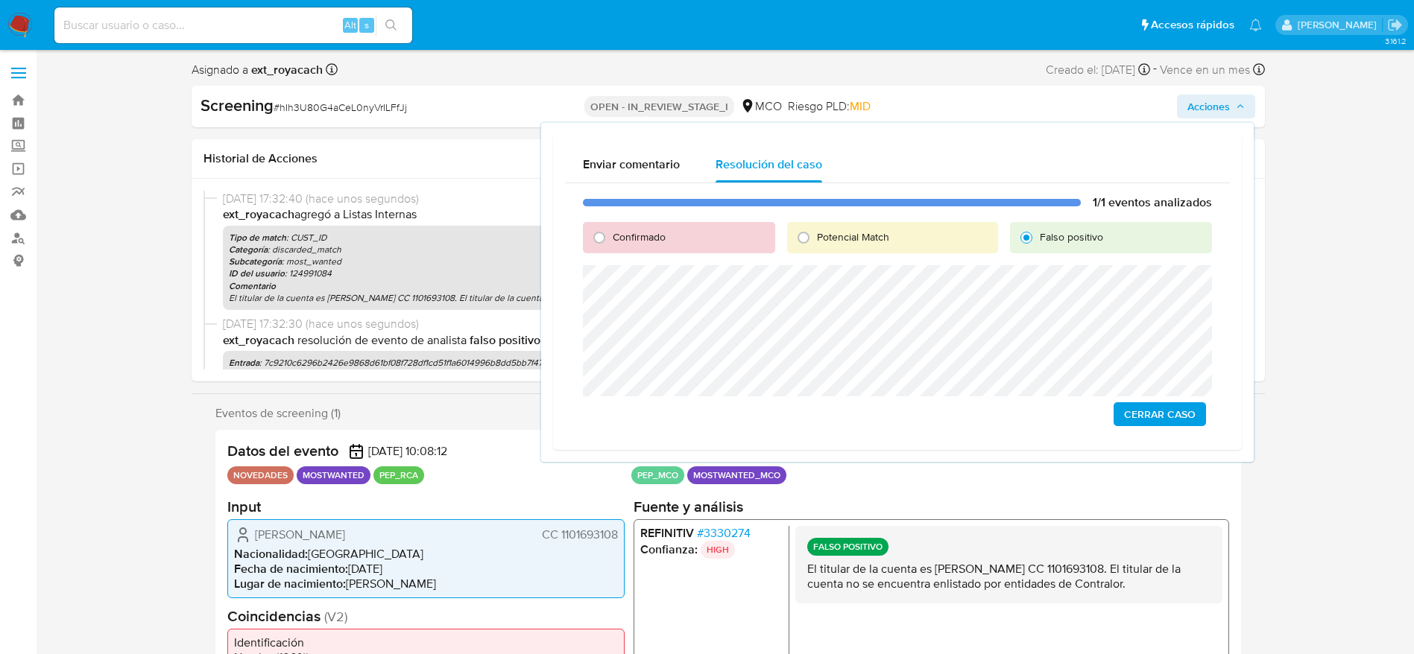
click at [1157, 415] on span "Cerrar Caso" at bounding box center [1160, 414] width 72 height 21
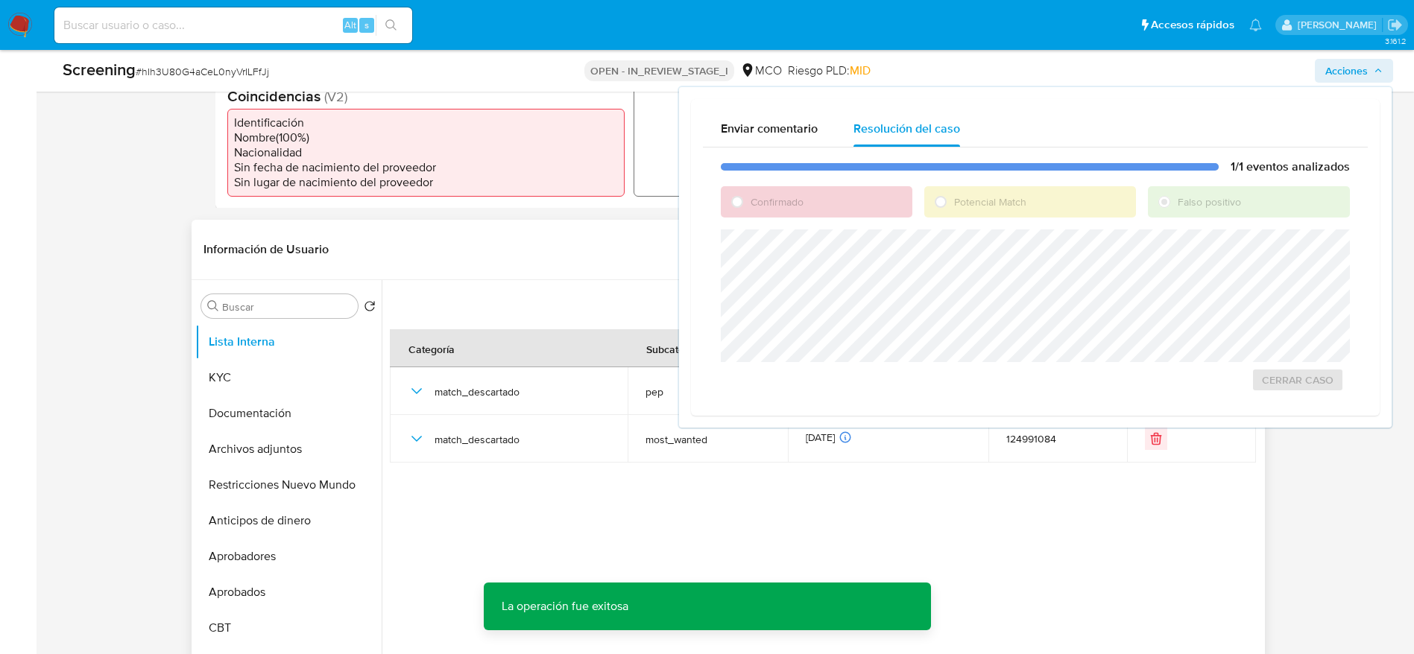
scroll to position [559, 0]
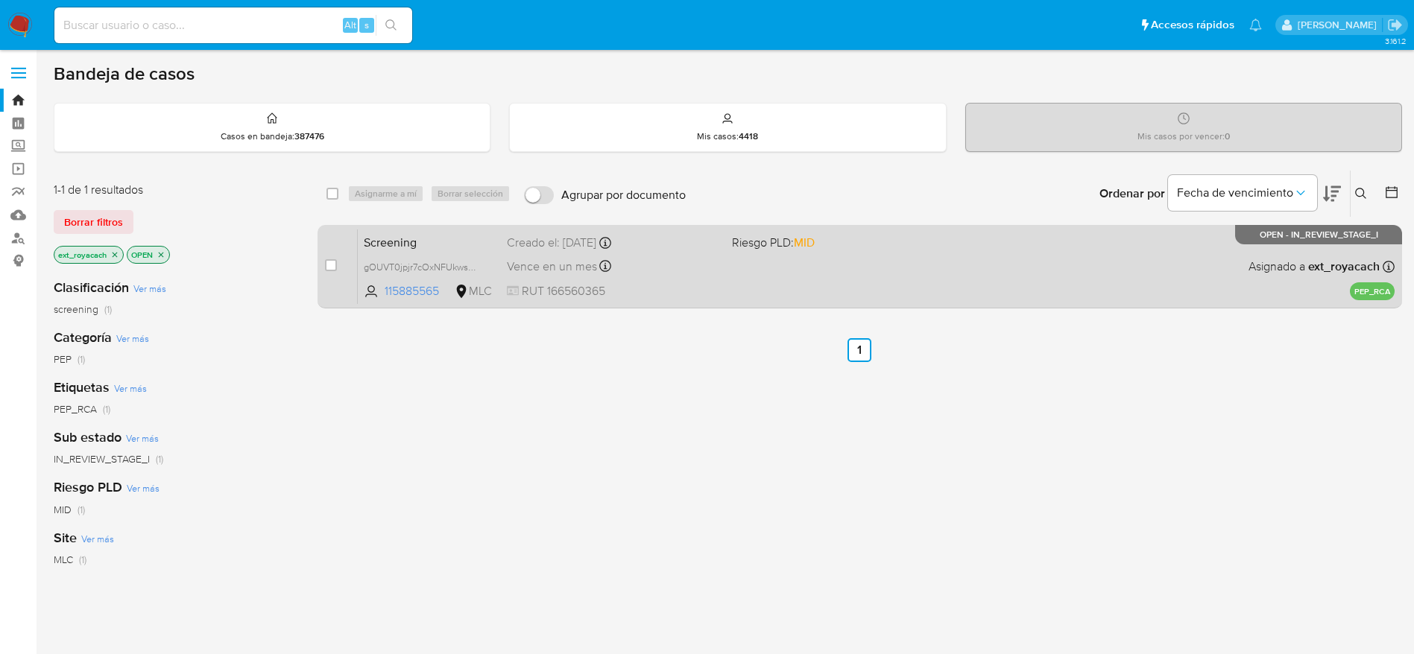
click at [683, 278] on div "Screening gOUVT0jpjr7cOxNFUkwsmP5t 115885565 MLC Riesgo PLD: MID Creado el: [DA…" at bounding box center [876, 266] width 1037 height 75
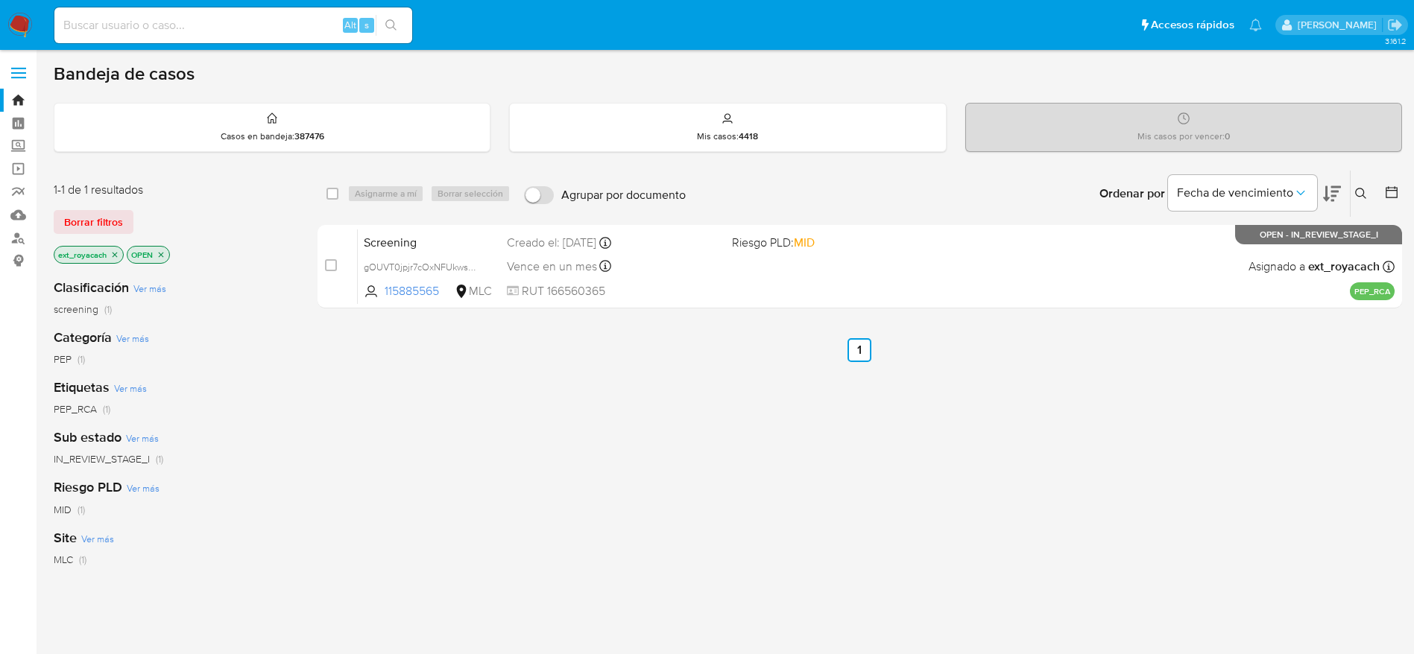
click at [114, 258] on icon "close-filter" at bounding box center [114, 254] width 9 height 9
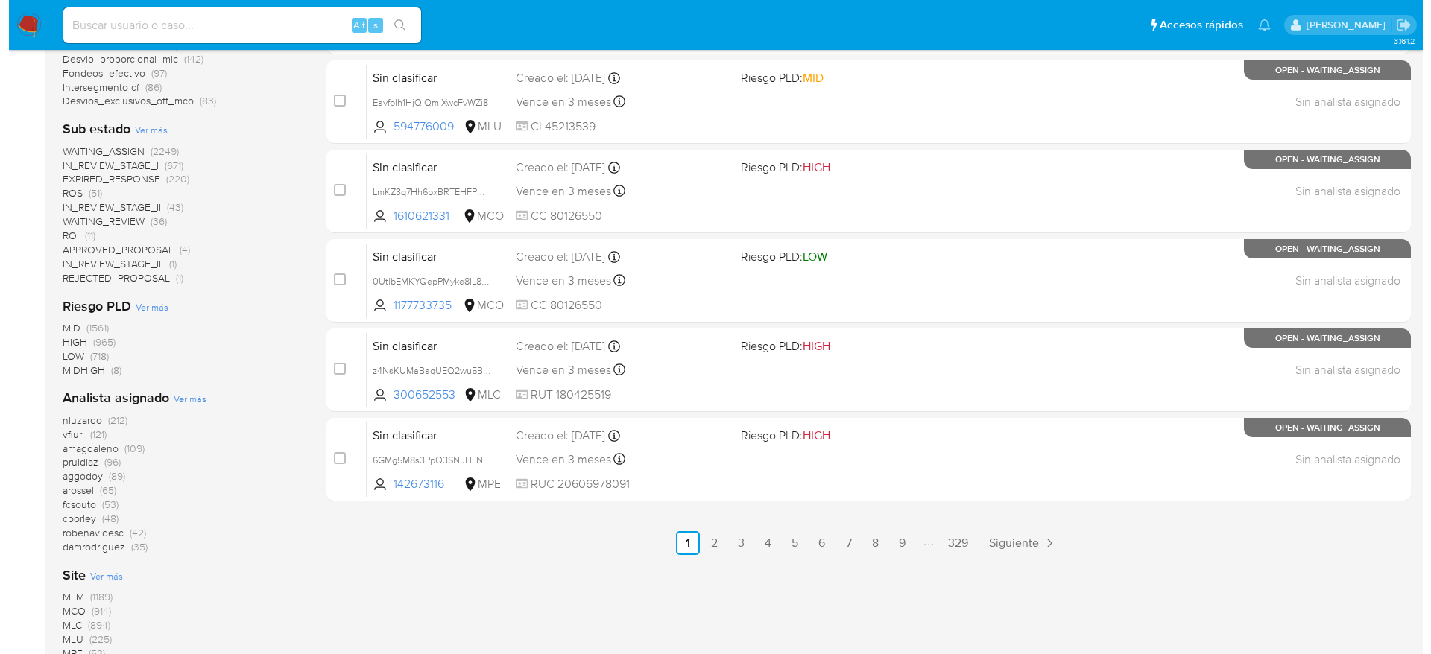
scroll to position [671, 0]
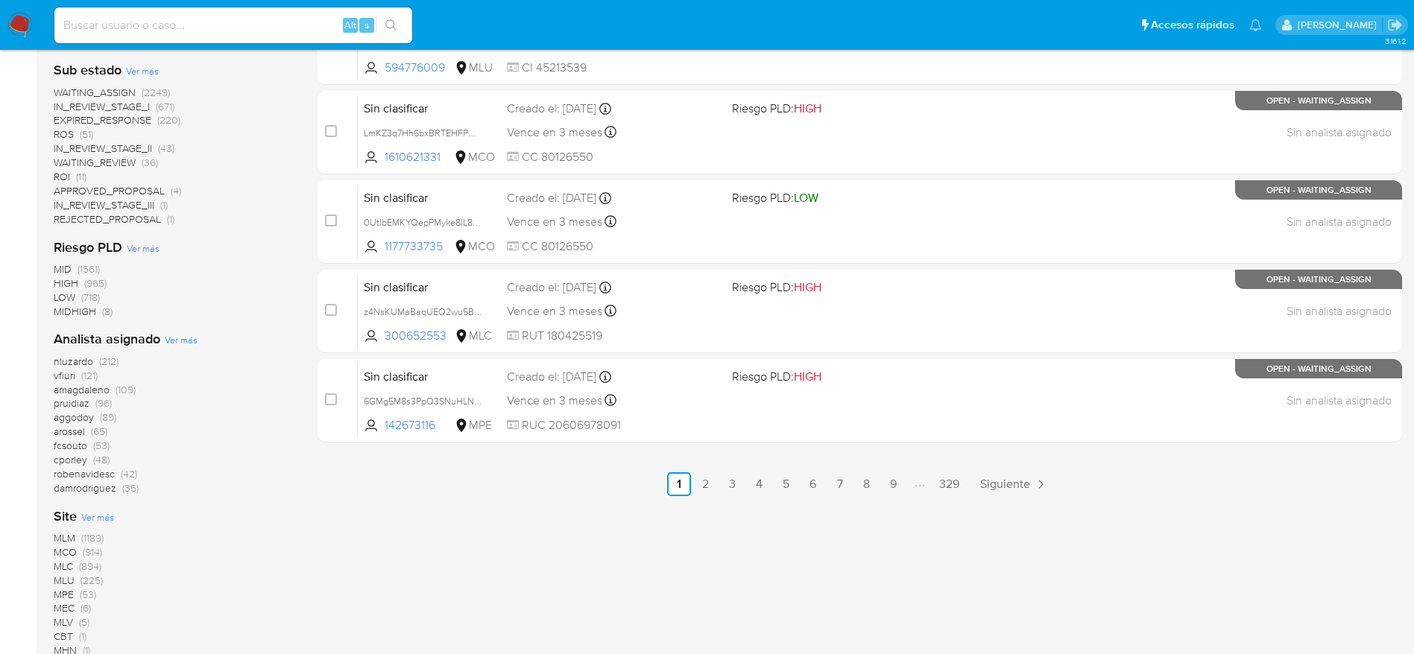
click at [170, 341] on span "Ver más" at bounding box center [181, 339] width 33 height 13
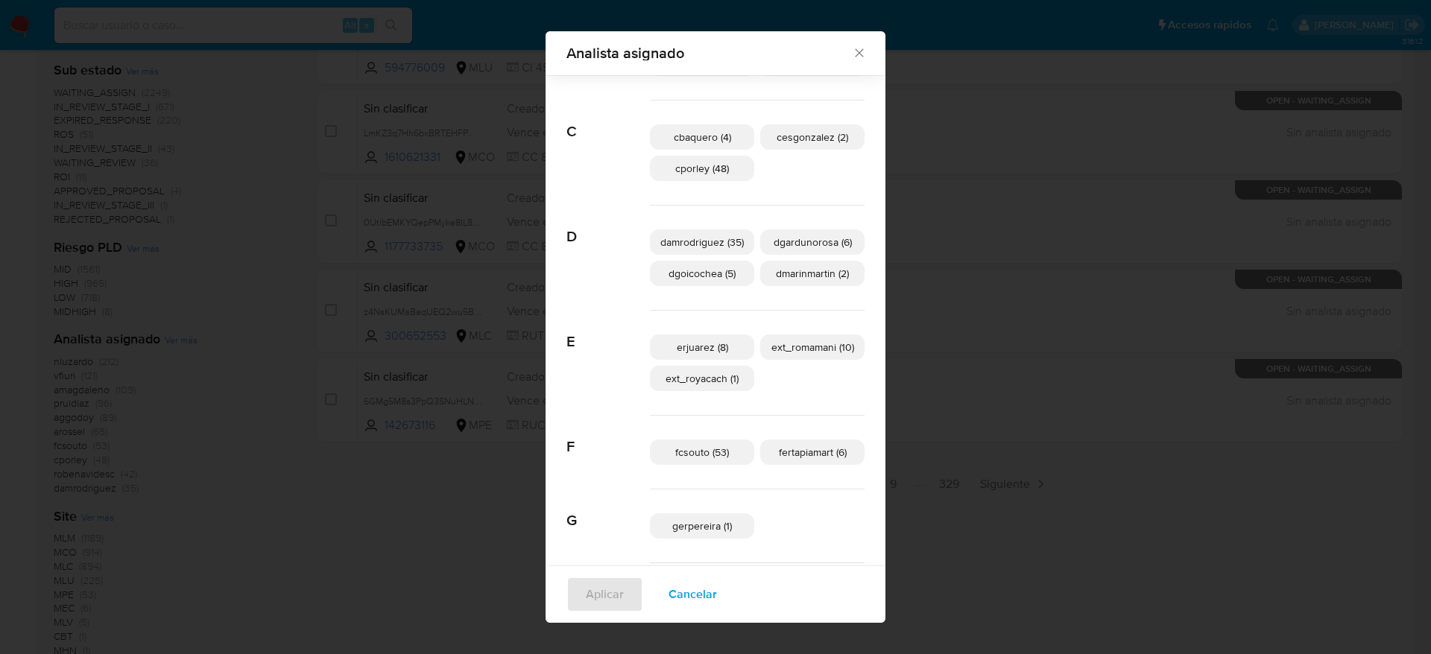
scroll to position [213, 0]
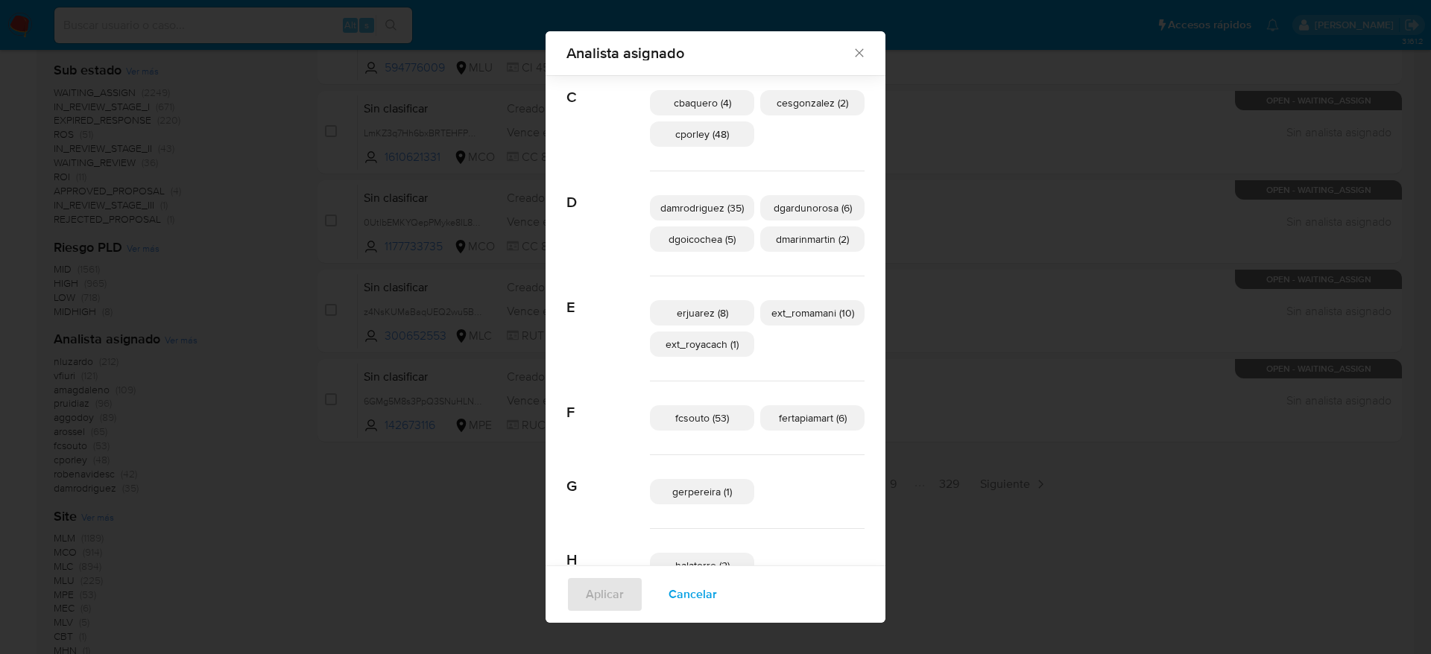
click at [683, 602] on span "Cancelar" at bounding box center [692, 594] width 48 height 33
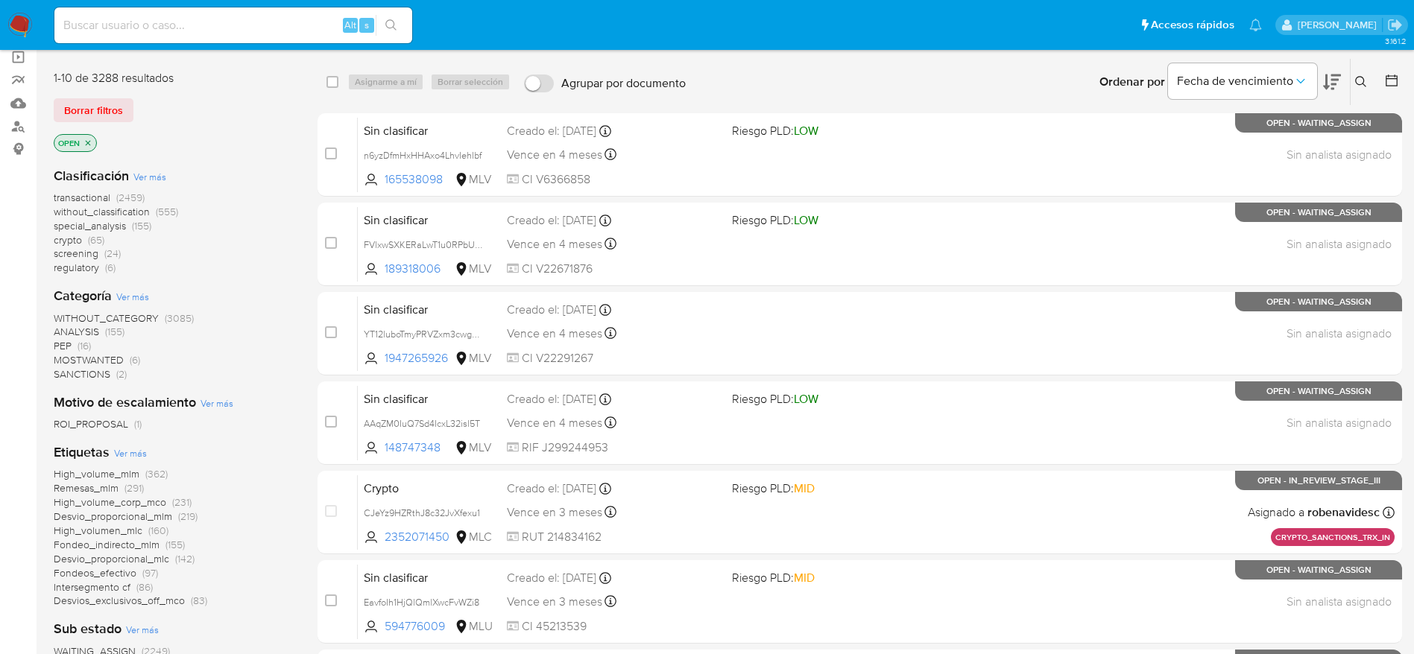
scroll to position [0, 0]
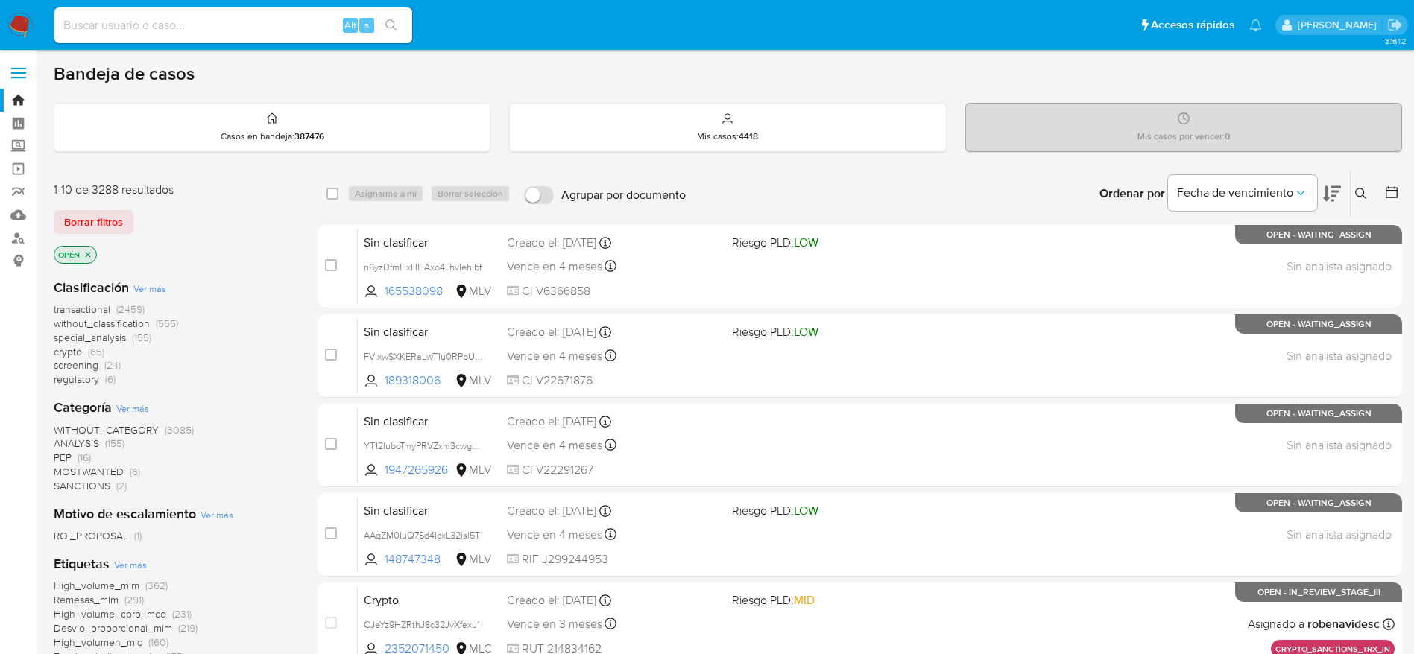
click at [0, 34] on nav "Pausado Ver notificaciones Alt s Accesos rápidos Presiona las siguientes teclas…" at bounding box center [707, 25] width 1414 height 50
click at [23, 35] on img at bounding box center [19, 25] width 25 height 25
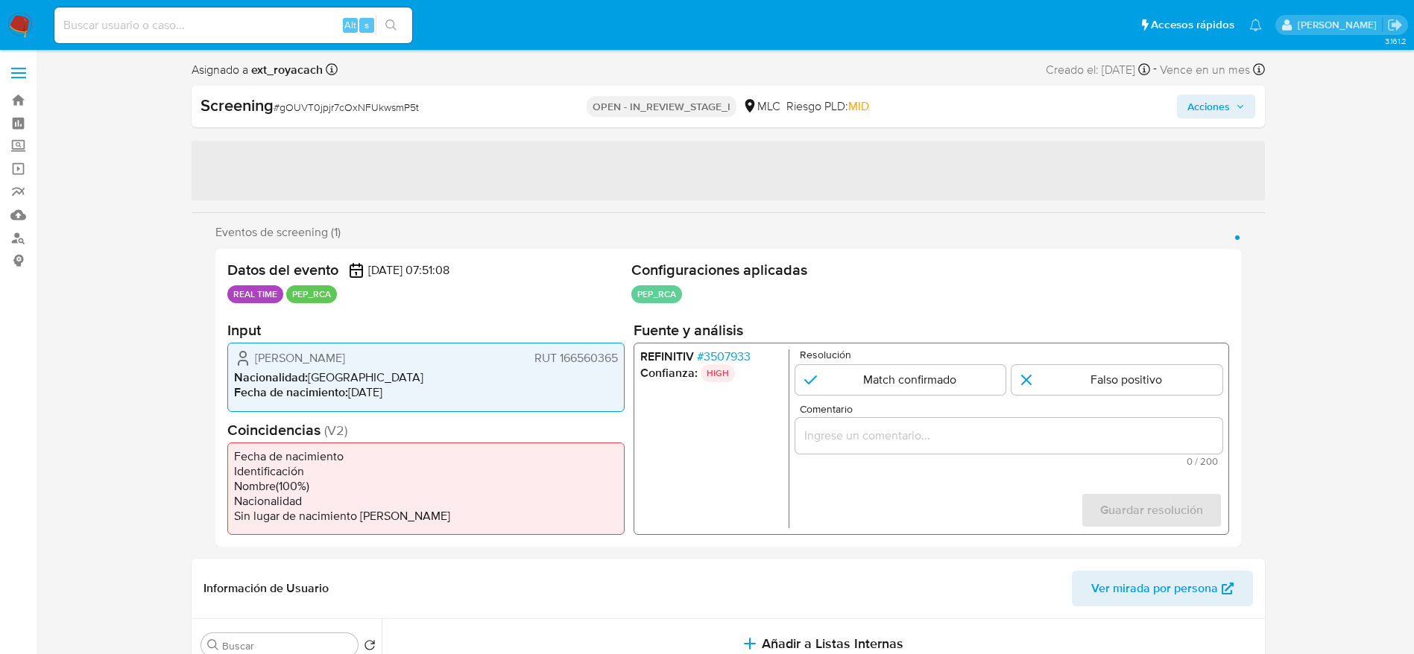
select select "10"
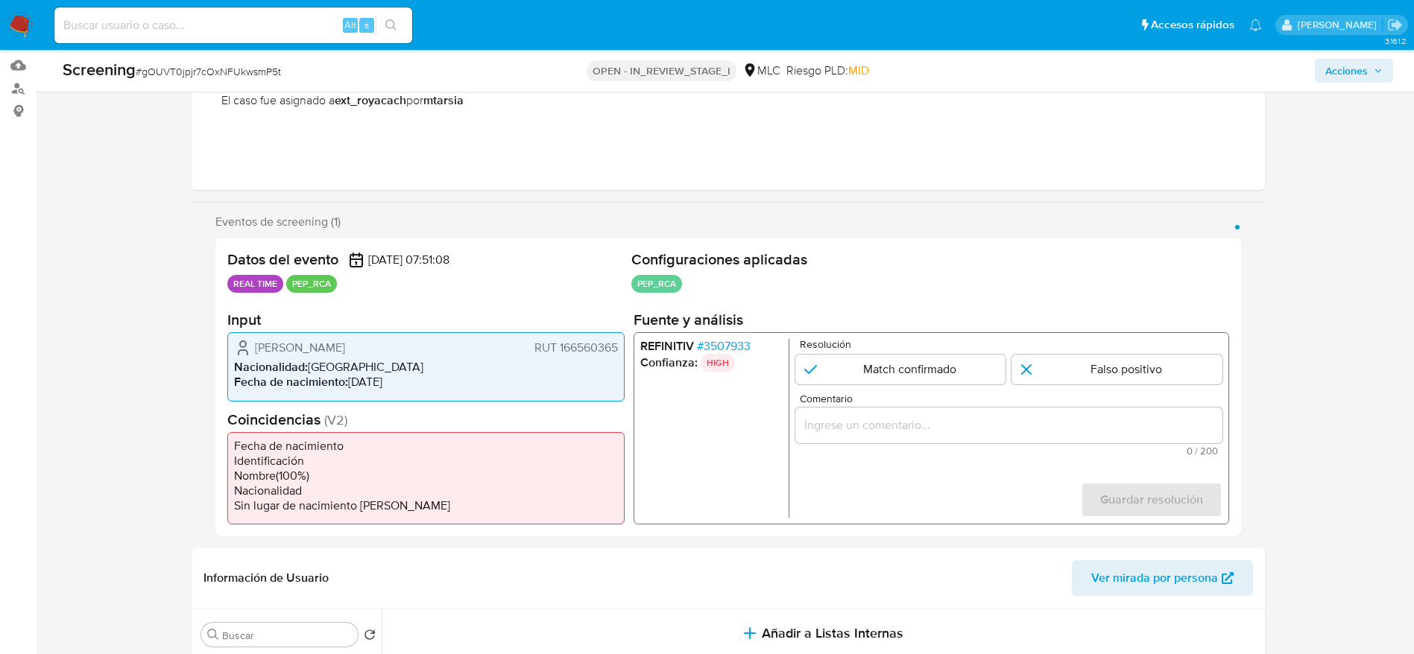
scroll to position [224, 0]
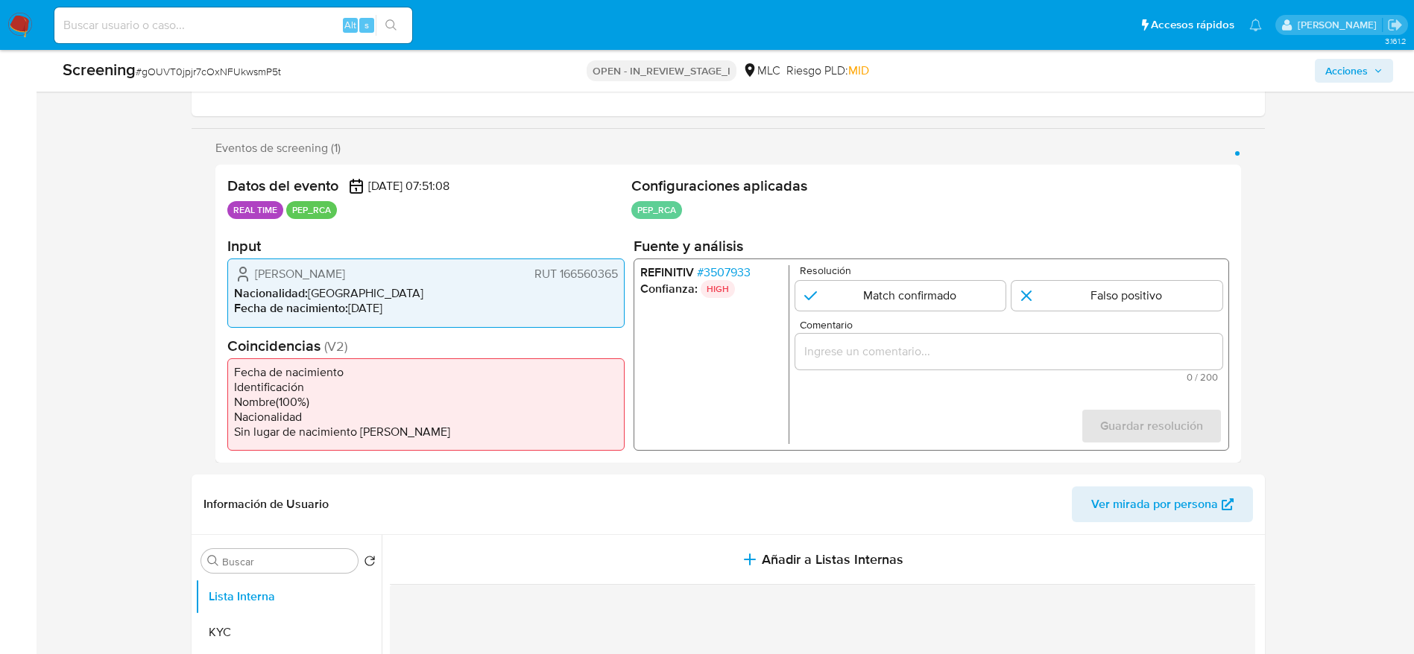
click at [721, 270] on span "# 3507933" at bounding box center [723, 272] width 54 height 15
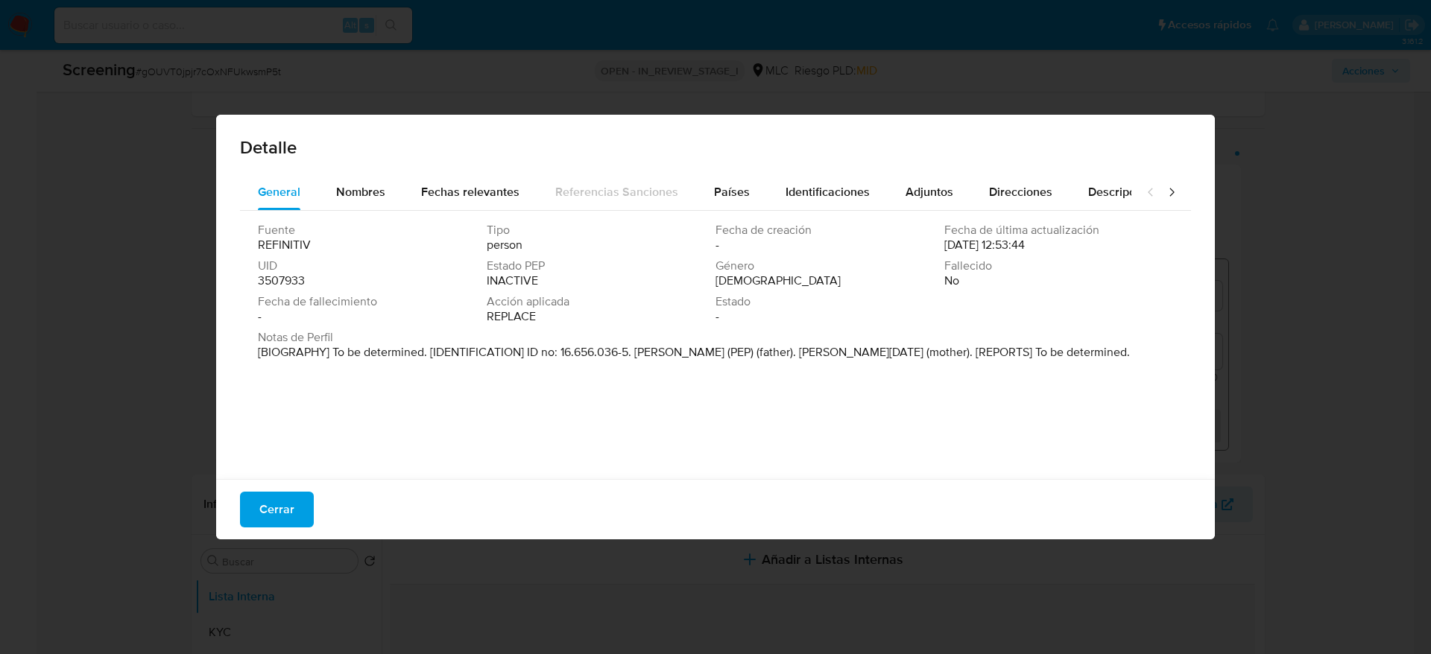
drag, startPoint x: 633, startPoint y: 352, endPoint x: 807, endPoint y: 355, distance: 173.7
click at [807, 355] on p "[BIOGRAPHY] To be determined. [IDENTIFICATION] ID no: 16.656.036-5. [PERSON_NAM…" at bounding box center [694, 352] width 872 height 15
click at [285, 520] on span "Cerrar" at bounding box center [276, 509] width 35 height 33
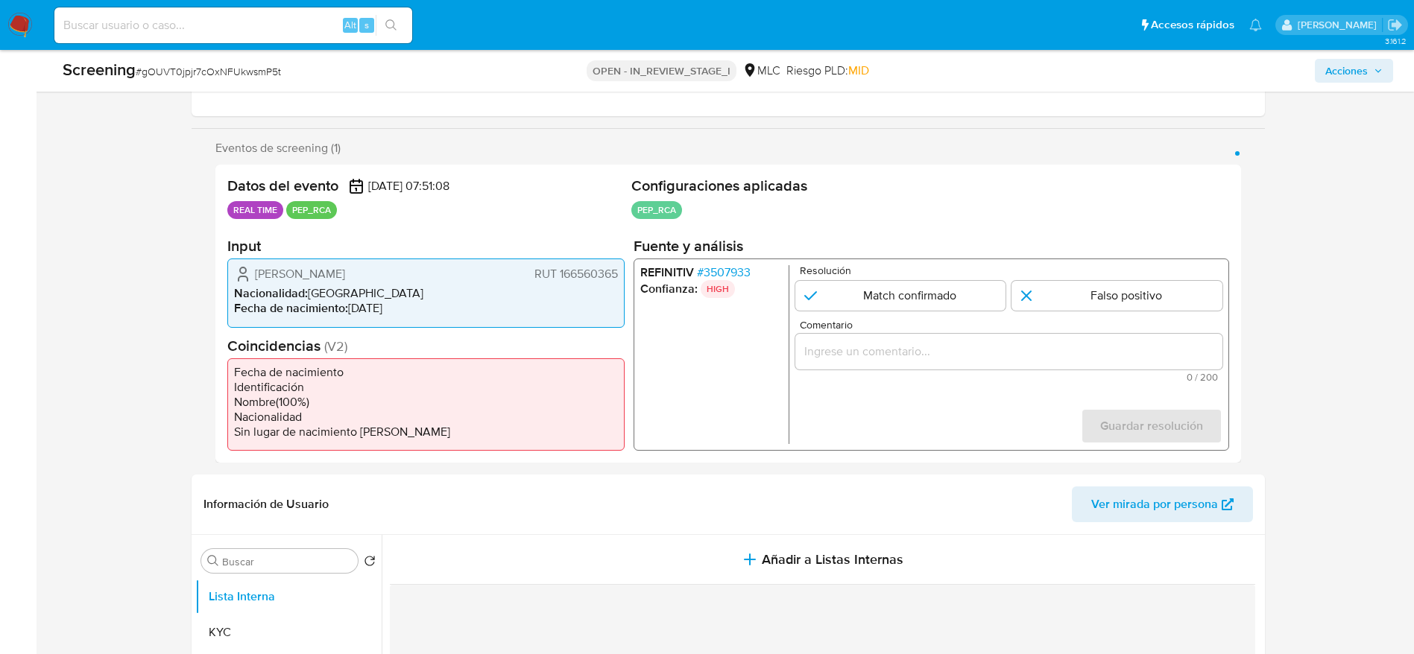
click at [338, 270] on span "[PERSON_NAME]" at bounding box center [300, 274] width 90 height 15
drag, startPoint x: 338, startPoint y: 270, endPoint x: 794, endPoint y: 13, distance: 523.8
click at [339, 270] on span "[PERSON_NAME]" at bounding box center [300, 274] width 90 height 15
click at [234, 71] on span "# gOUVT0jpjr7cOxNFUkwsmP5t" at bounding box center [208, 71] width 145 height 15
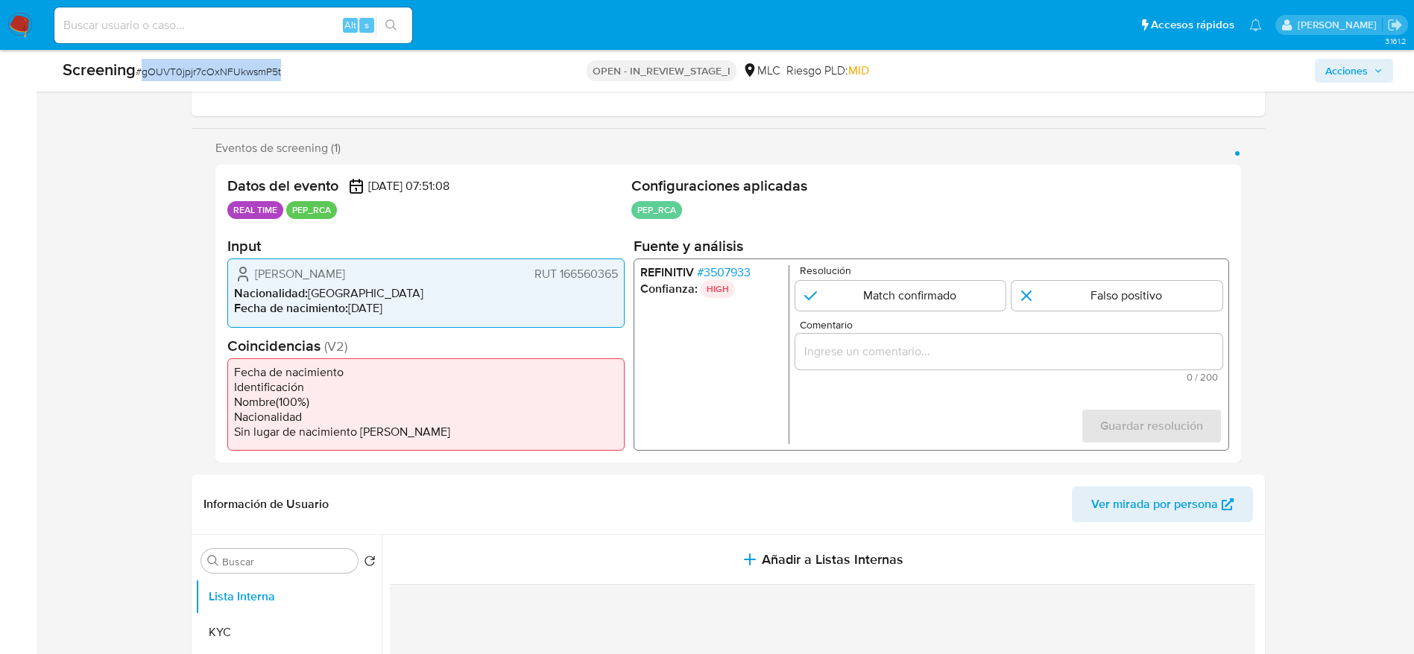
click at [234, 71] on span "# gOUVT0jpjr7cOxNFUkwsmP5t" at bounding box center [208, 71] width 145 height 15
copy span "gOUVT0jpjr7cOxNFUkwsmP5t"
click at [247, 251] on h2 "Input" at bounding box center [425, 246] width 397 height 19
drag, startPoint x: 249, startPoint y: 265, endPoint x: 616, endPoint y: 279, distance: 367.6
click at [616, 279] on div "[PERSON_NAME] 166560365" at bounding box center [426, 274] width 384 height 18
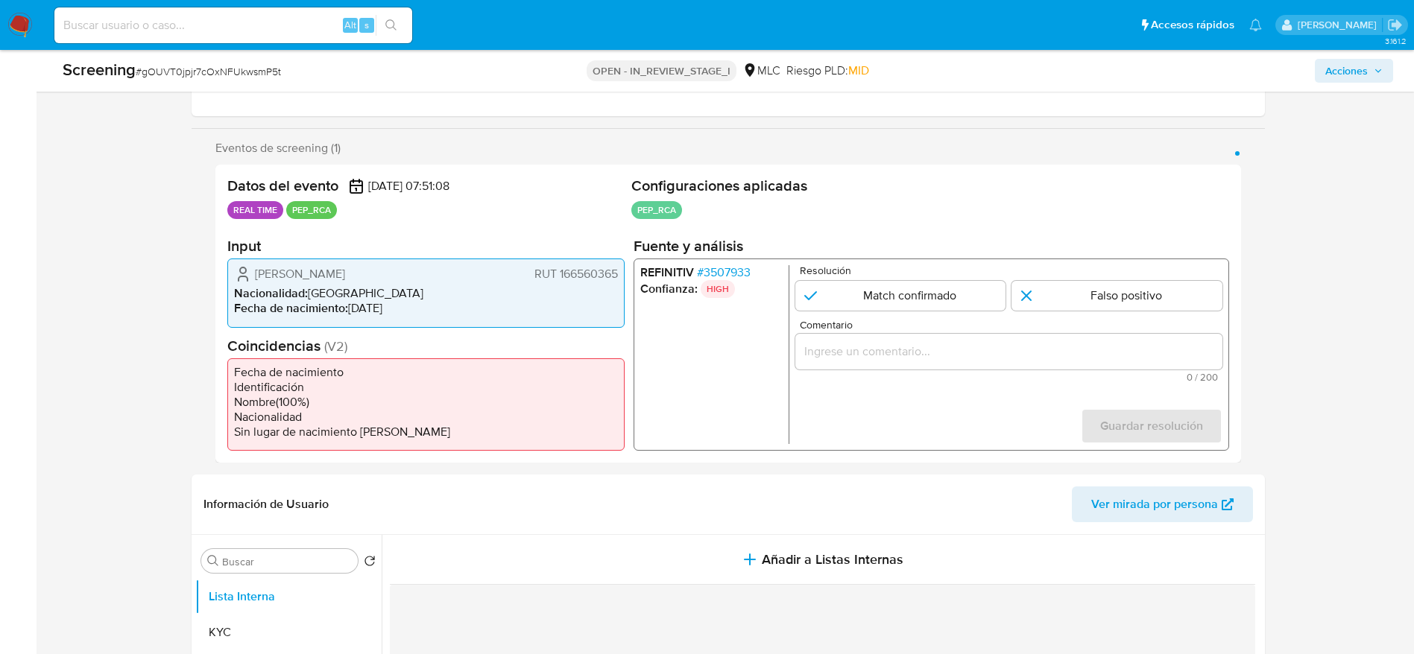
click at [741, 266] on span "# 3507933" at bounding box center [723, 272] width 54 height 15
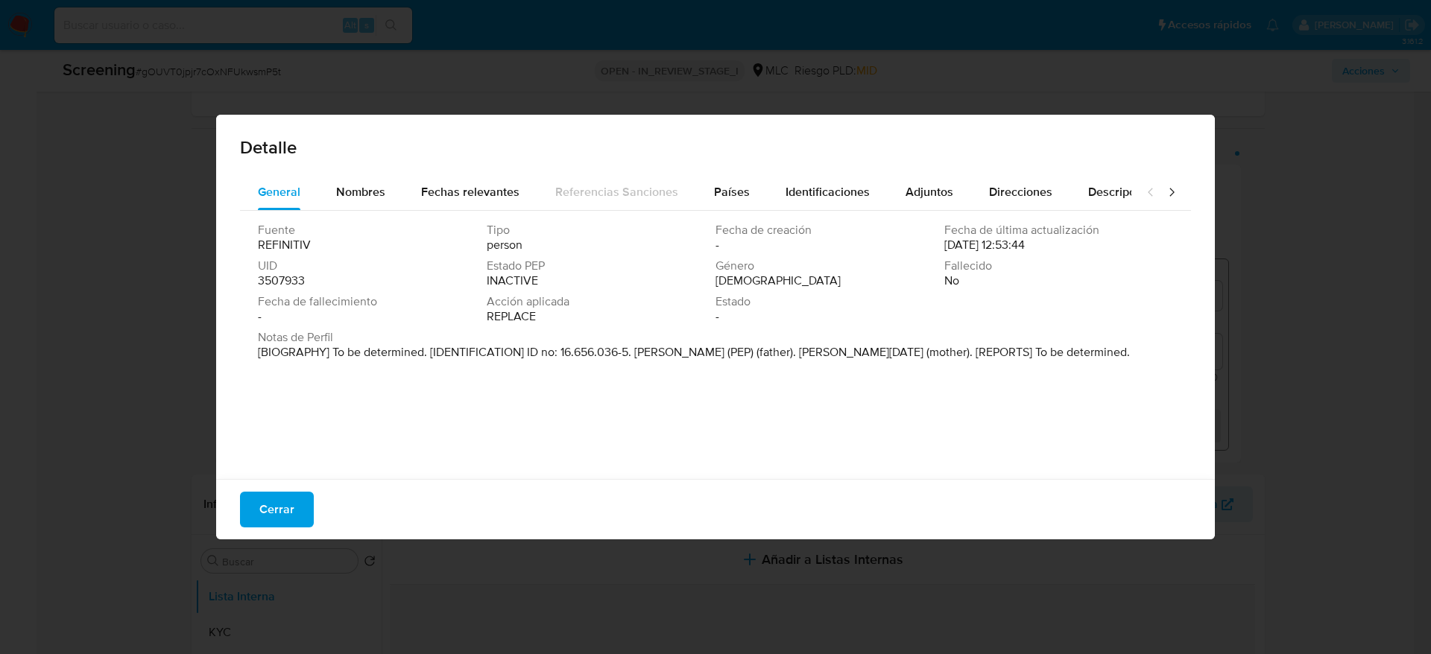
drag, startPoint x: 633, startPoint y: 348, endPoint x: 809, endPoint y: 355, distance: 176.0
click at [809, 355] on p "[BIOGRAPHY] To be determined. [IDENTIFICATION] ID no: 16.656.036-5. Eduardo Jav…" at bounding box center [694, 352] width 872 height 15
drag, startPoint x: 261, startPoint y: 507, endPoint x: 393, endPoint y: 453, distance: 143.1
click at [262, 507] on span "Cerrar" at bounding box center [276, 509] width 35 height 33
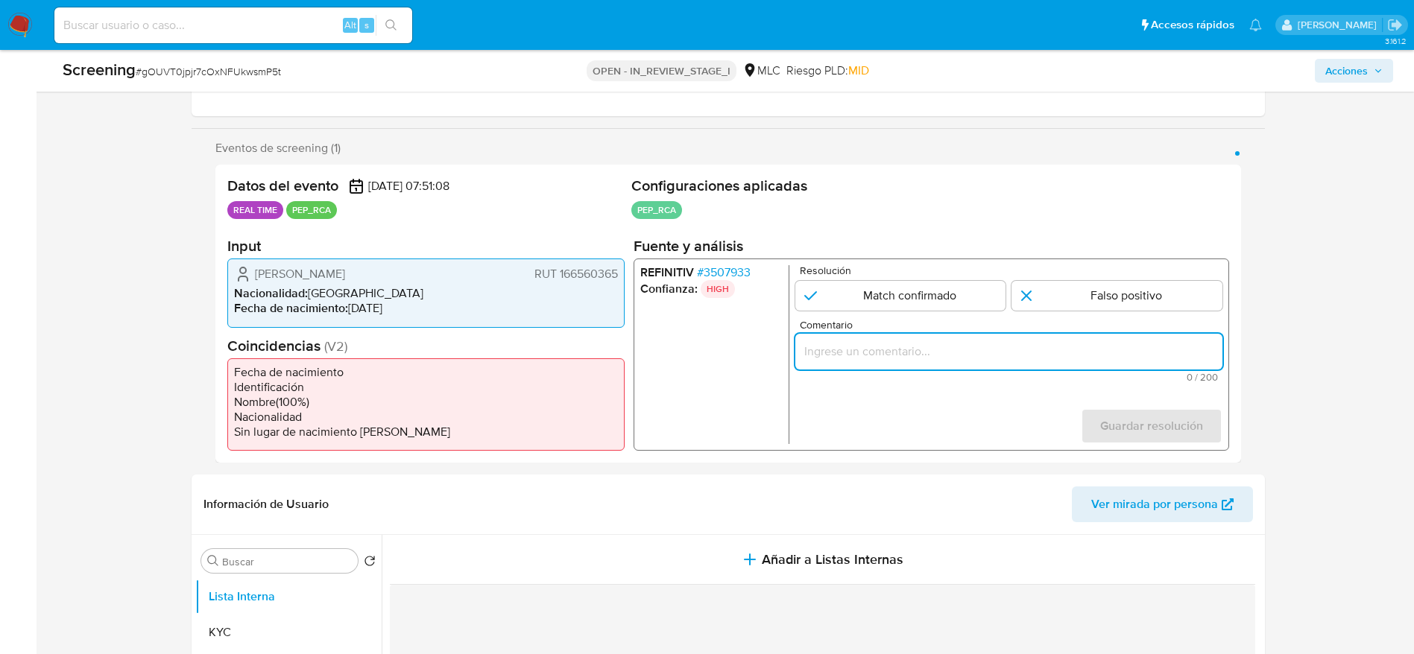
click at [1072, 353] on input "Comentario" at bounding box center [1007, 351] width 427 height 19
paste input "Caso generado sobre el usuario María Camilla Bonilla Agonh RUT 166560365 por co…"
type input "Caso generado sobre el usuario María Camilla Bonilla Agonh RUT 166560365 por co…"
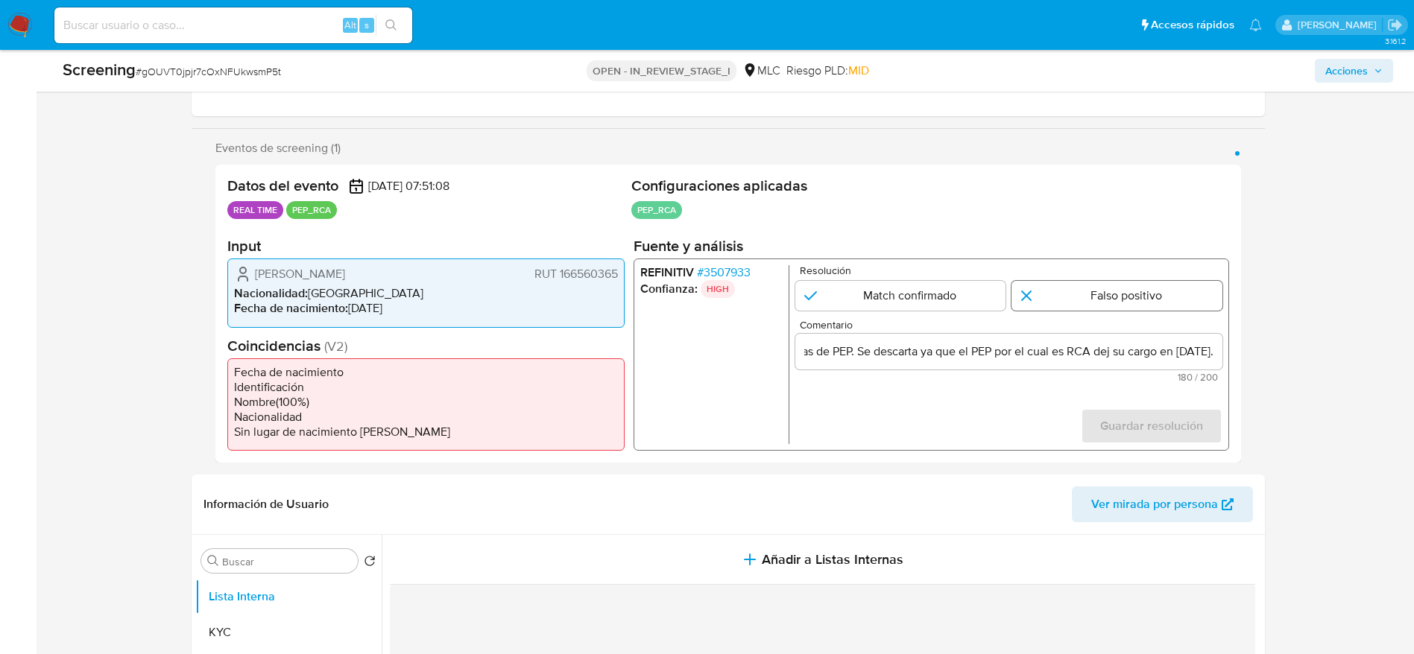
click at [1085, 288] on input "1 de 1" at bounding box center [1116, 296] width 211 height 30
radio input "true"
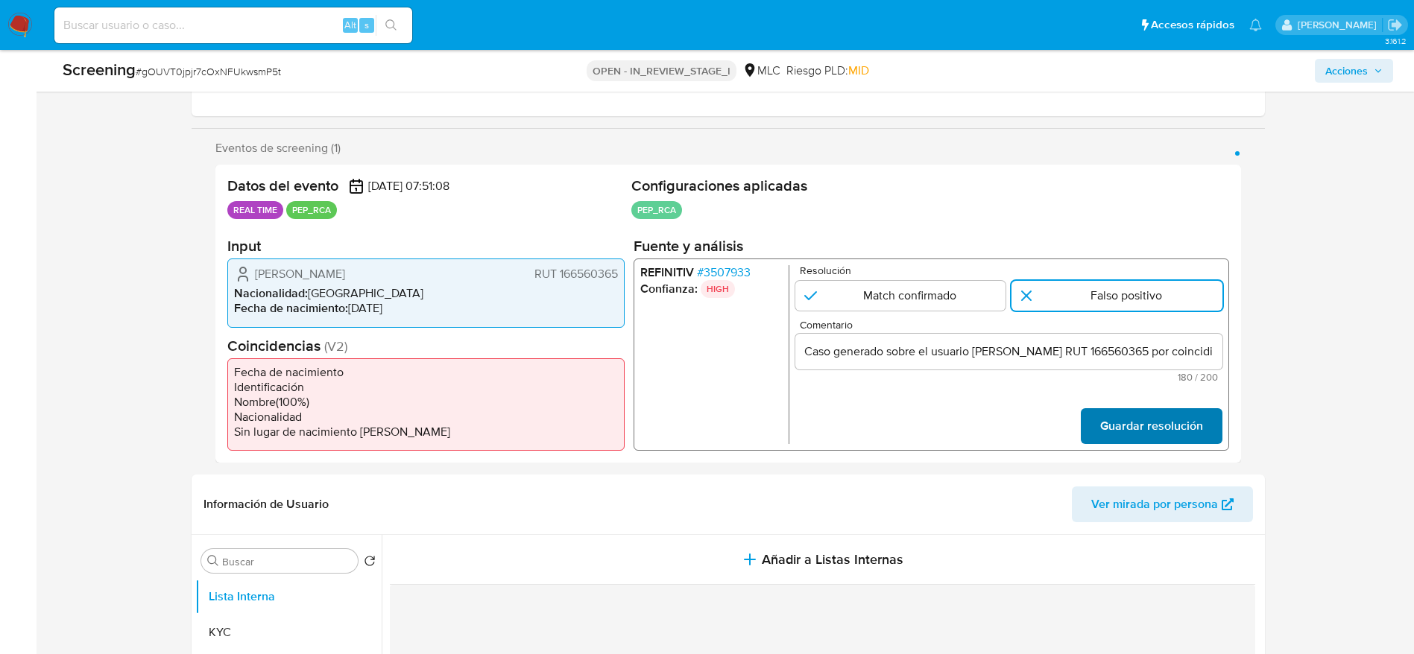
click at [1163, 431] on span "Guardar resolución" at bounding box center [1150, 426] width 103 height 33
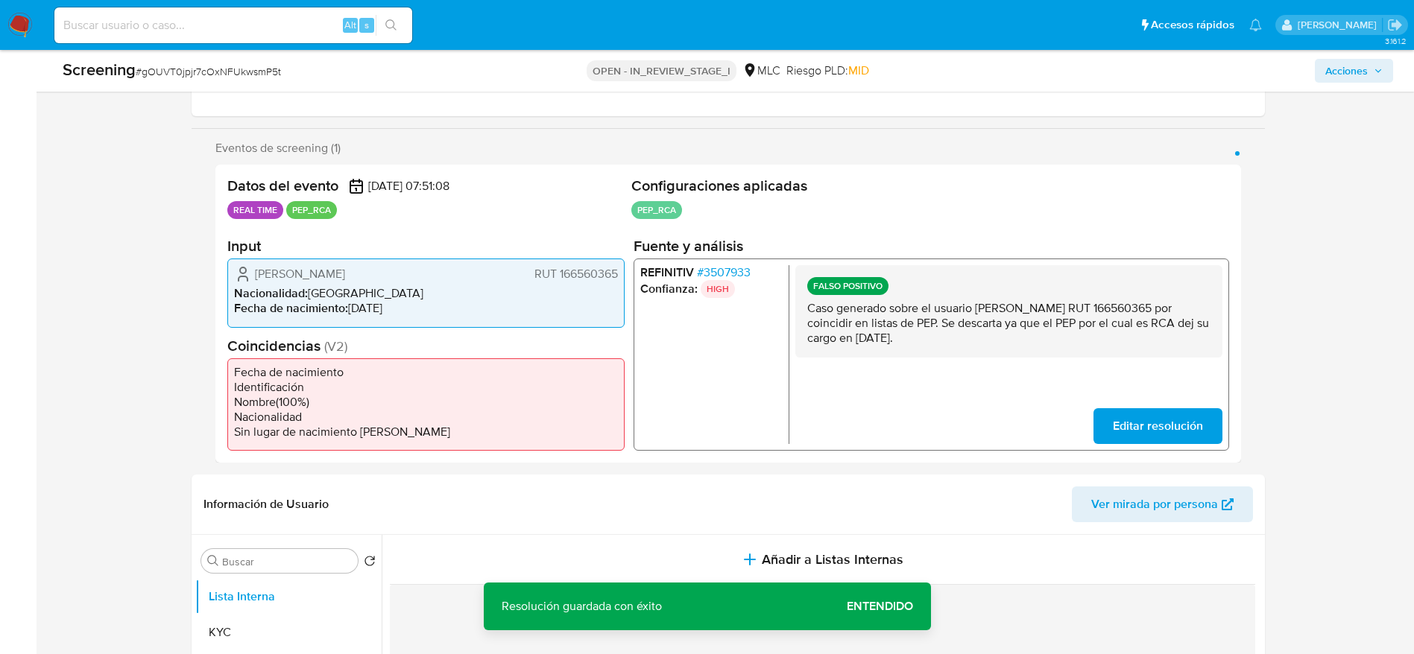
click at [1054, 332] on p "Caso generado sobre el usuario María Camilla Bonilla Agonh RUT 166560365 por co…" at bounding box center [1007, 323] width 403 height 45
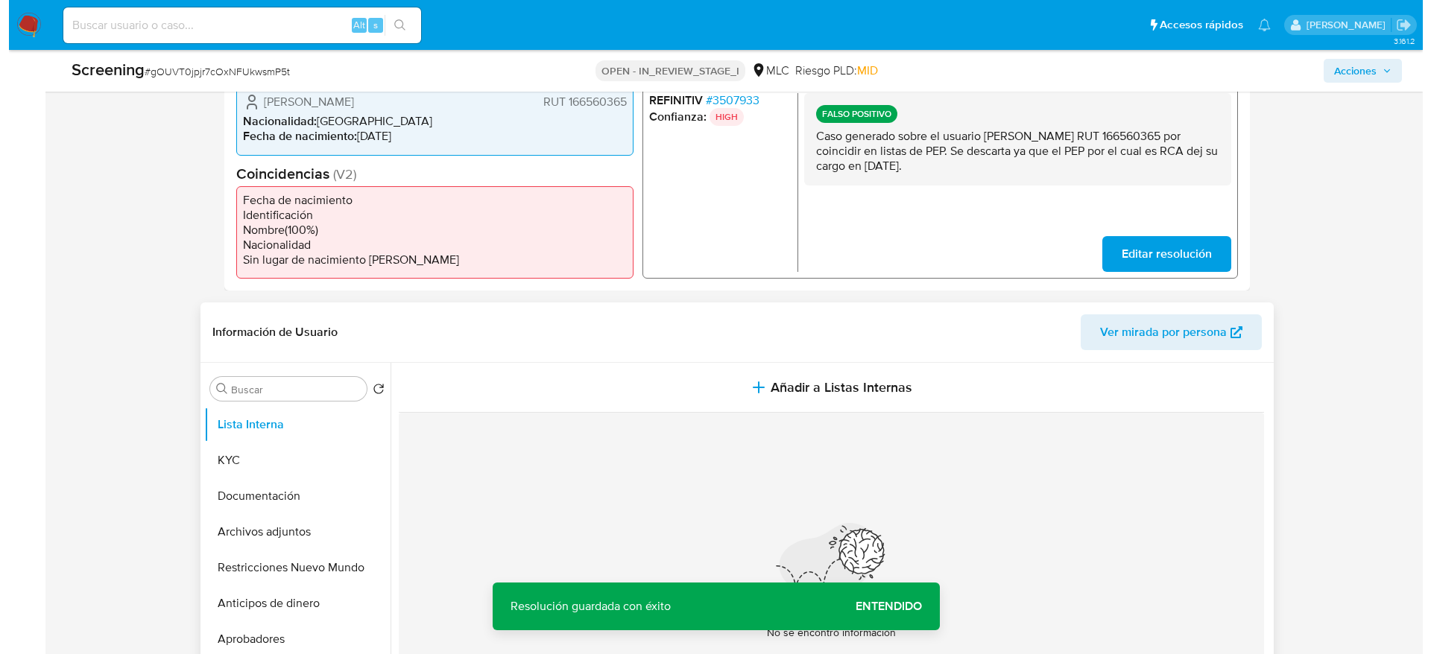
scroll to position [559, 0]
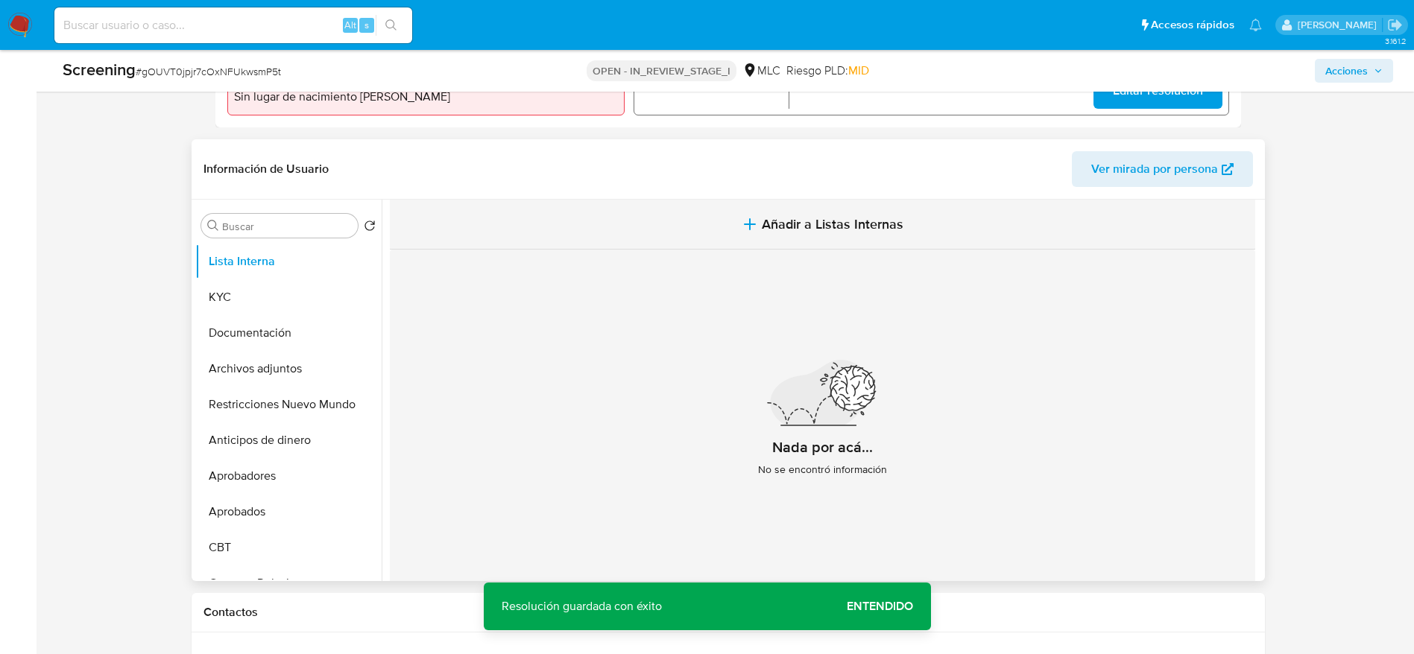
click at [703, 216] on button "Añadir a Listas Internas" at bounding box center [822, 225] width 865 height 50
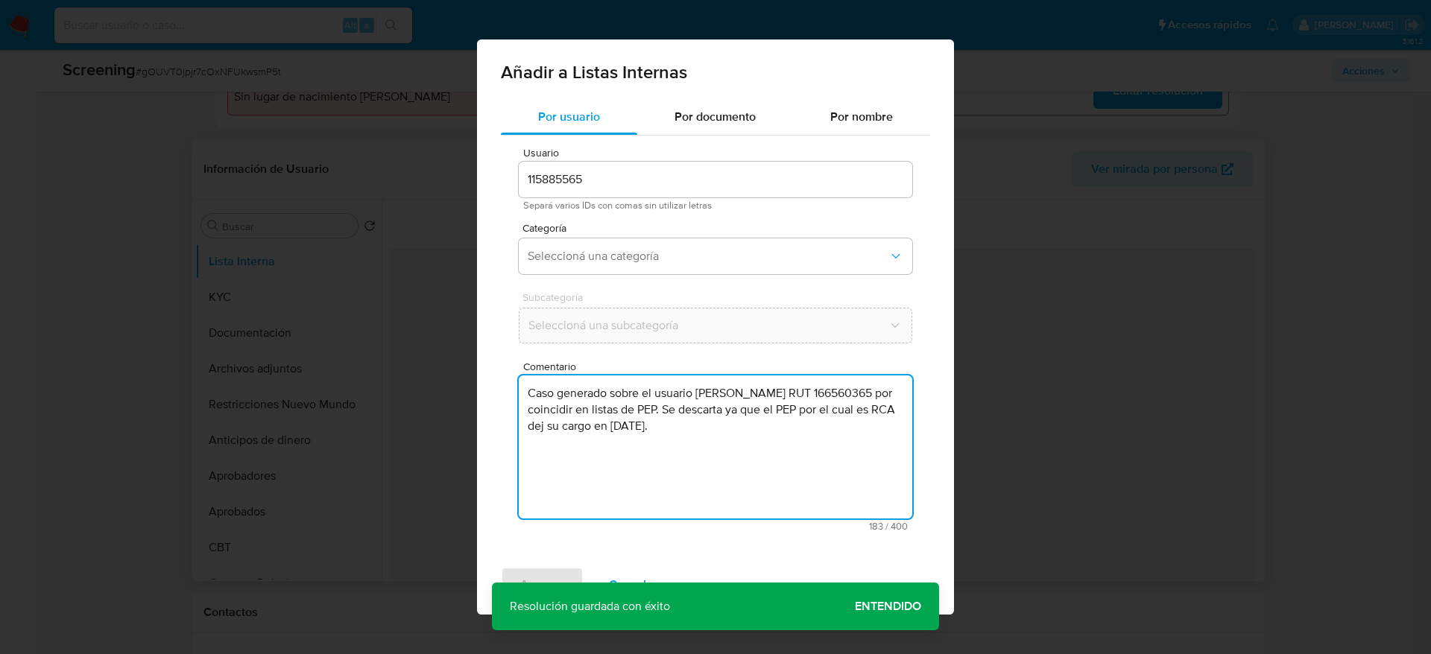
drag, startPoint x: 700, startPoint y: 383, endPoint x: 671, endPoint y: 342, distance: 50.2
click at [700, 384] on textarea "Caso generado sobre el usuario María Camilla Bonilla Agonh RUT 166560365 por co…" at bounding box center [715, 447] width 393 height 143
click at [671, 265] on button "Seleccioná una categoría" at bounding box center [715, 256] width 393 height 36
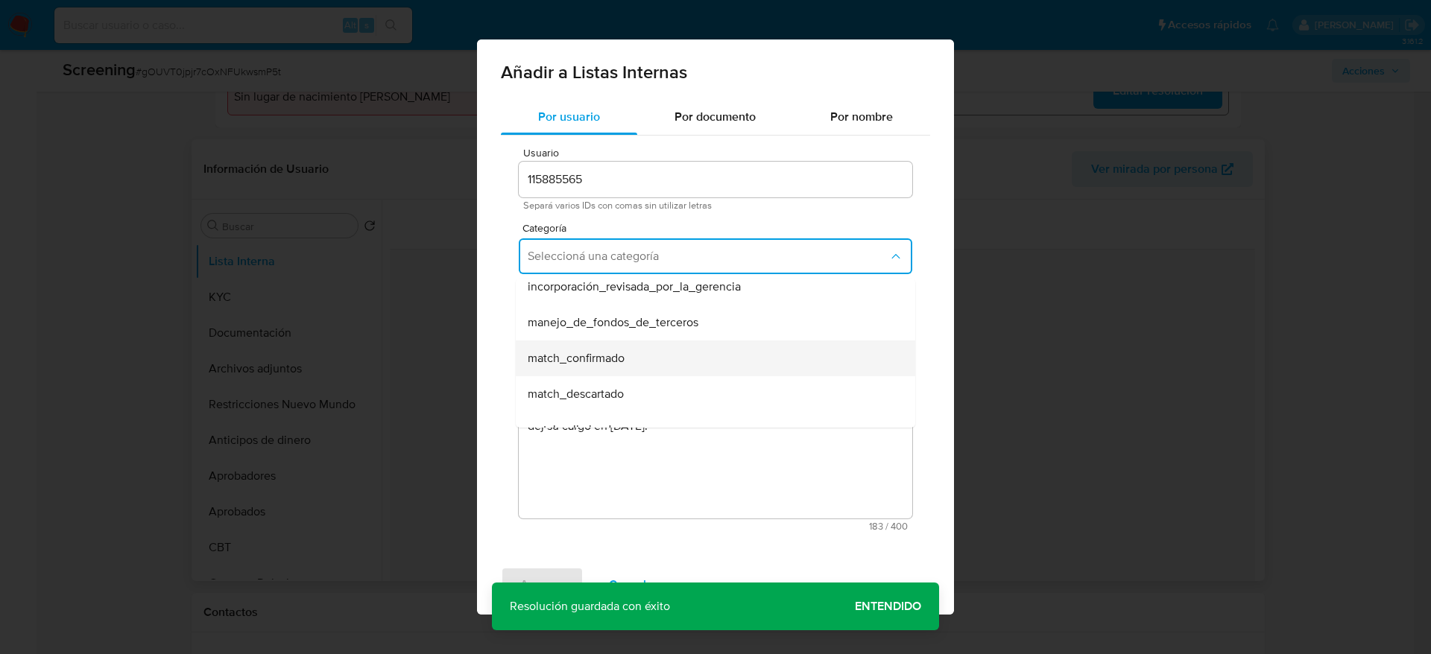
scroll to position [112, 0]
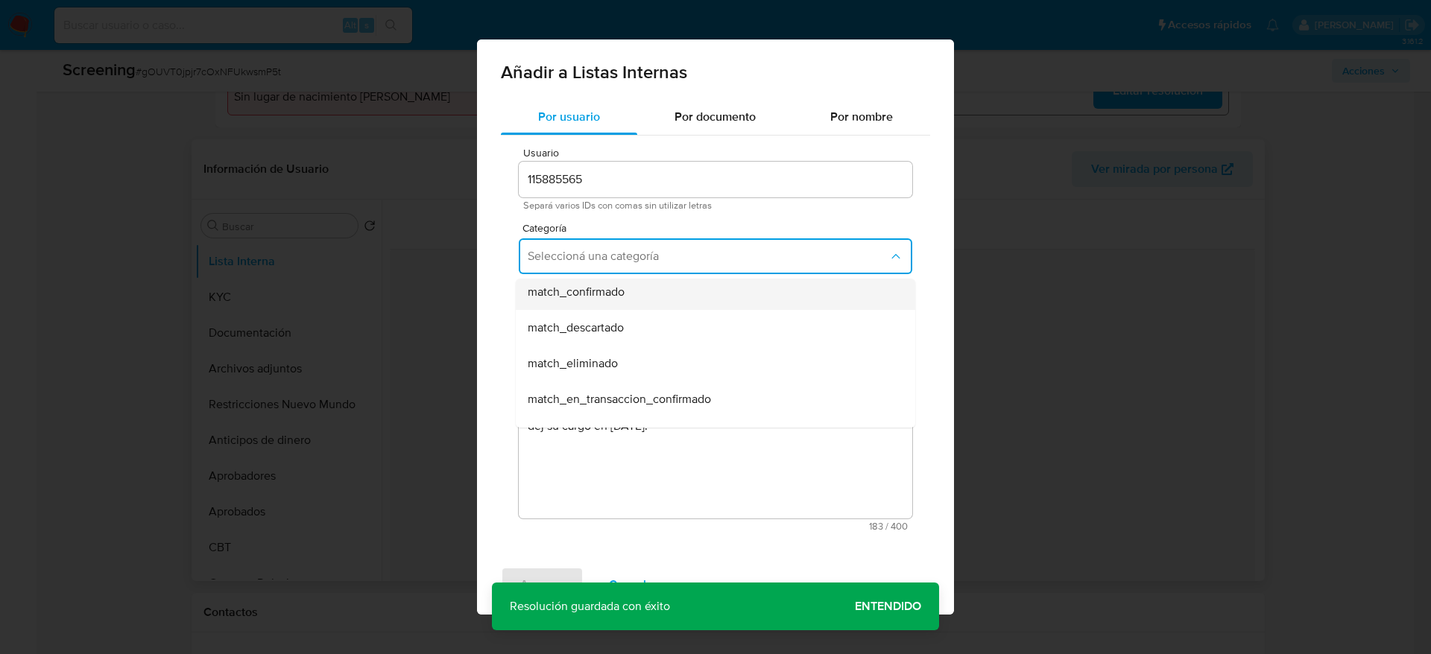
click at [648, 315] on div "match_descartado" at bounding box center [711, 328] width 367 height 36
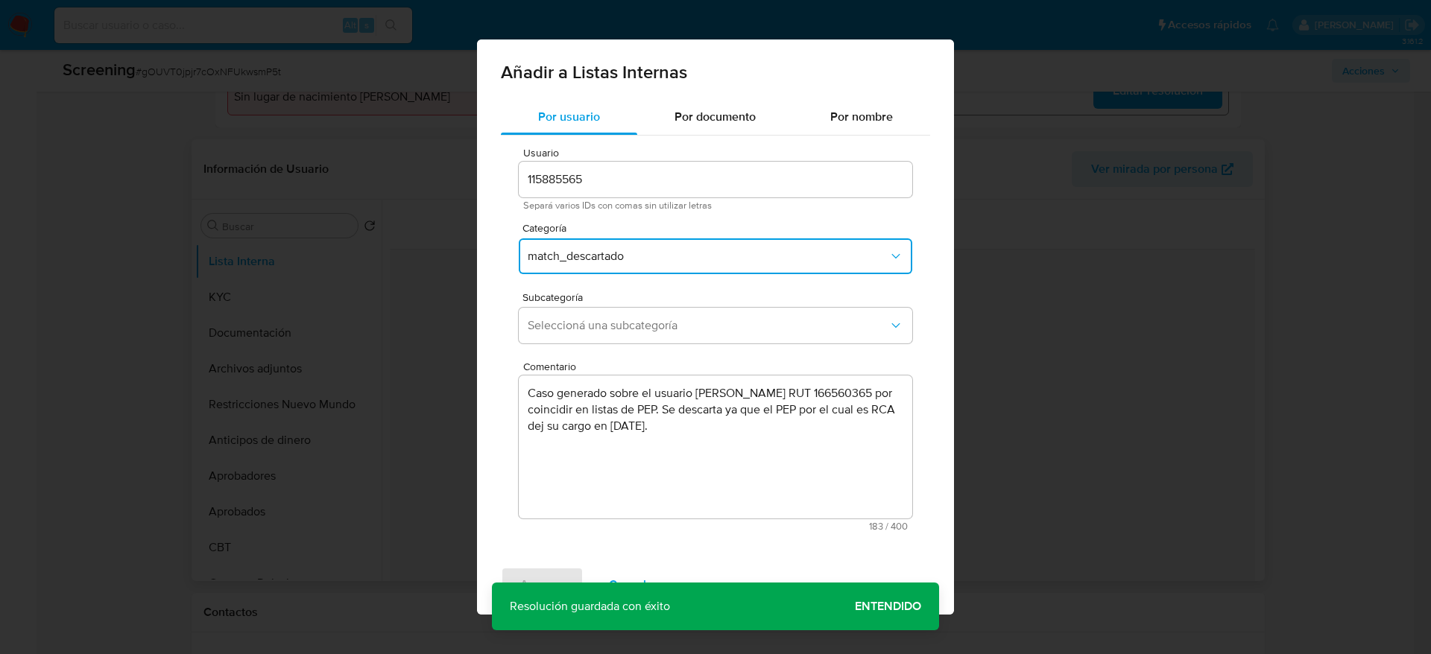
click at [648, 315] on button "Seleccioná una subcategoría" at bounding box center [715, 326] width 393 height 36
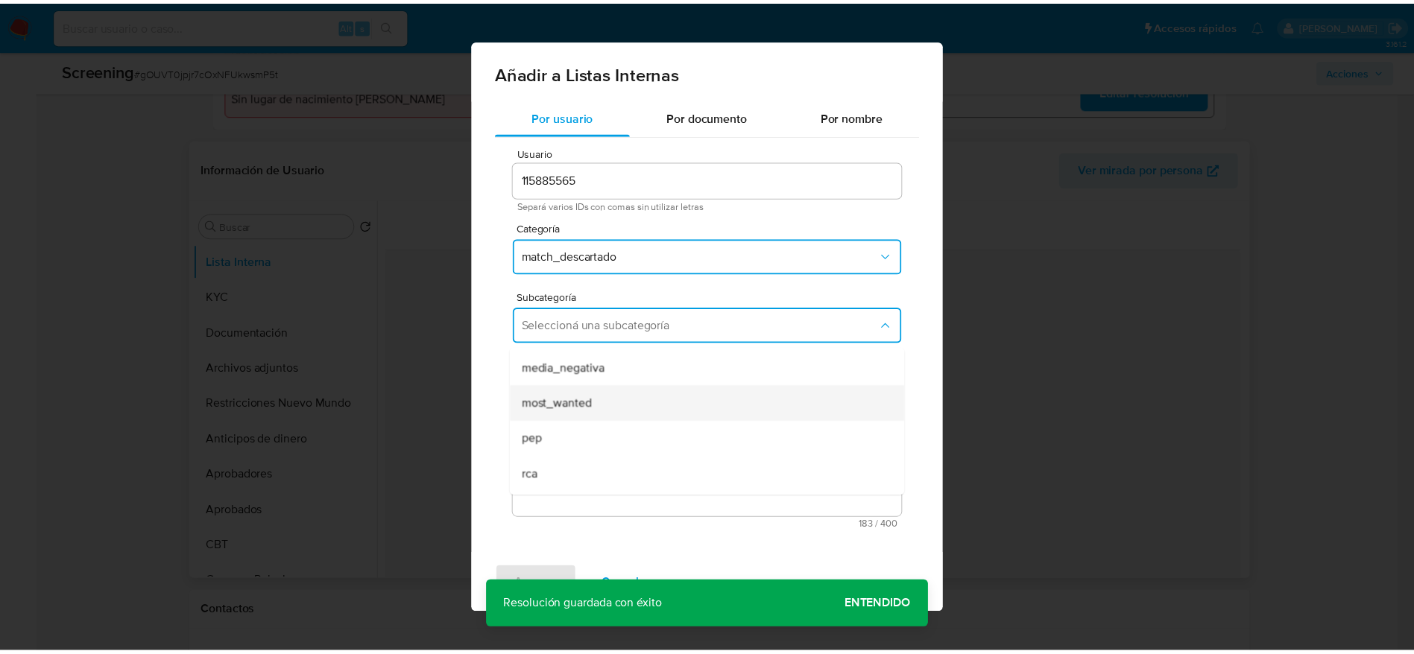
scroll to position [101, 0]
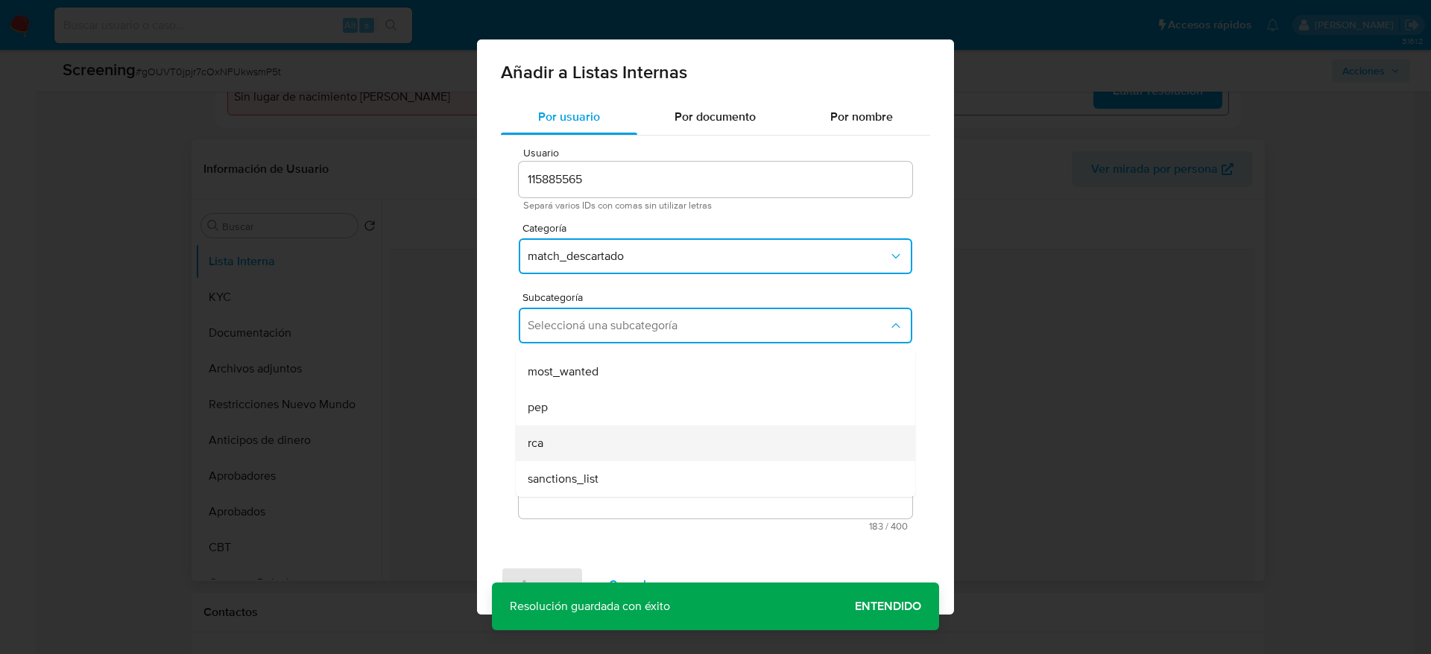
drag, startPoint x: 616, startPoint y: 422, endPoint x: 616, endPoint y: 430, distance: 8.2
click at [616, 430] on ul "LPB REQINFO media_negativa most_wanted pep rca sanctions_list" at bounding box center [715, 372] width 399 height 250
click at [616, 430] on div "rca" at bounding box center [711, 443] width 367 height 36
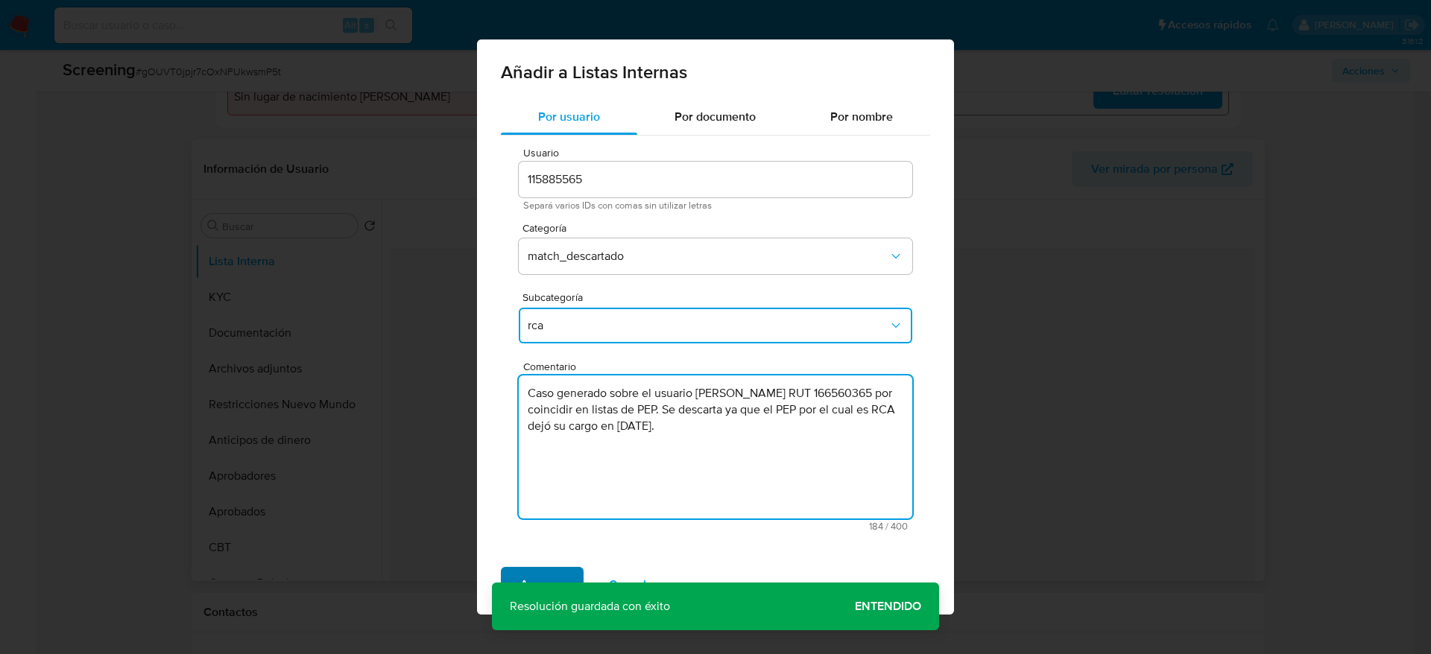
type textarea "Caso generado sobre el usuario María Camilla Bonilla Agonh RUT 166560365 por co…"
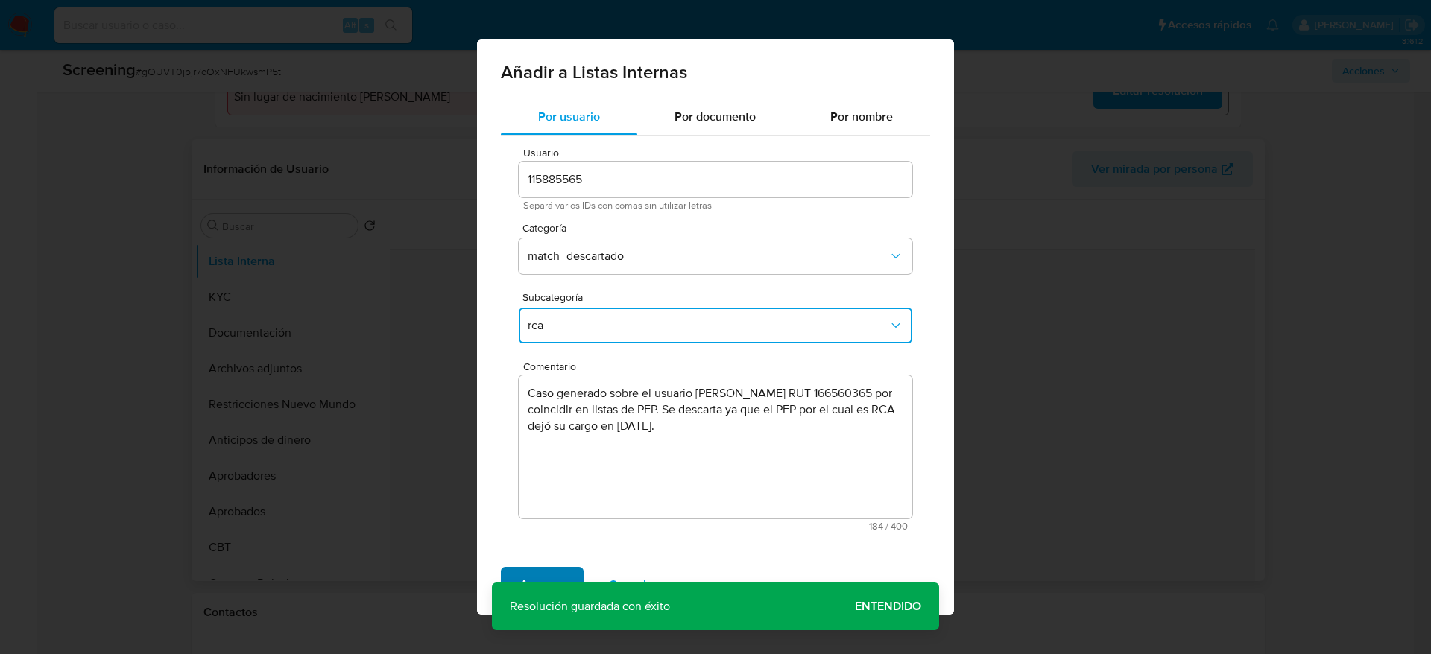
click at [539, 575] on span "Agregar" at bounding box center [542, 585] width 44 height 33
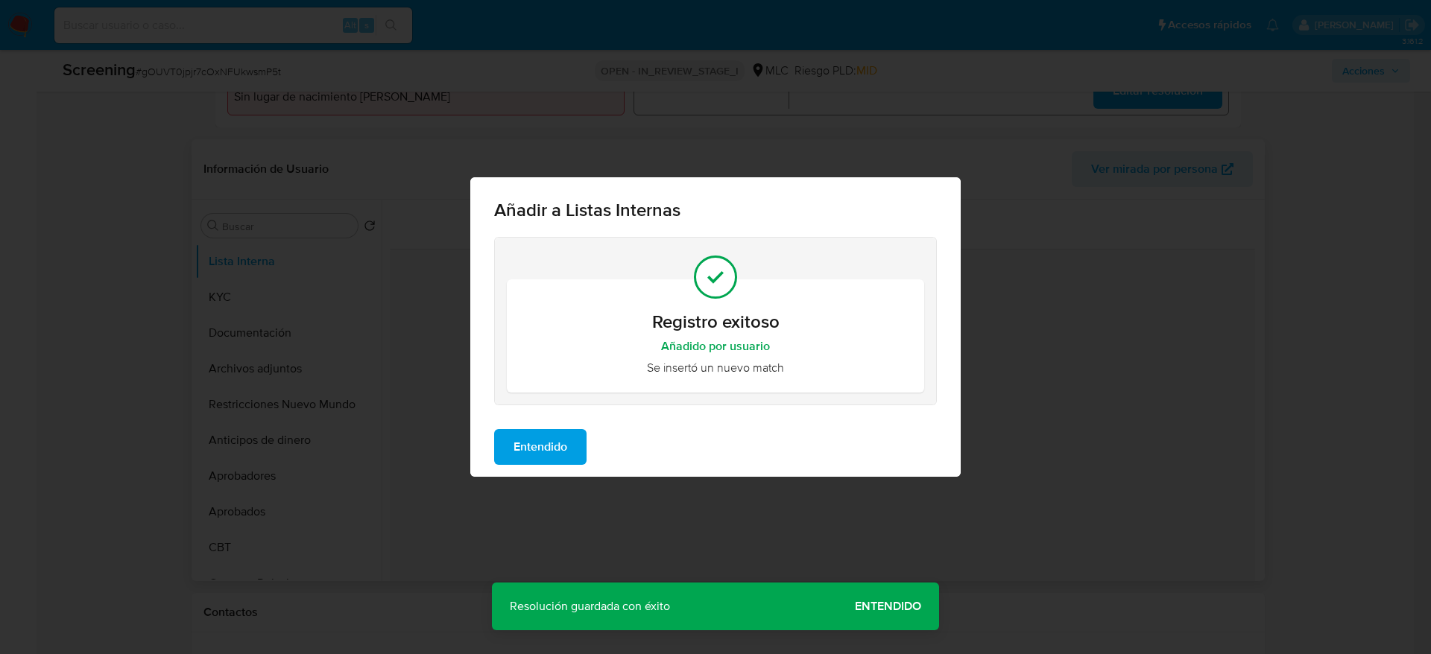
click at [528, 443] on span "Entendido" at bounding box center [540, 447] width 54 height 33
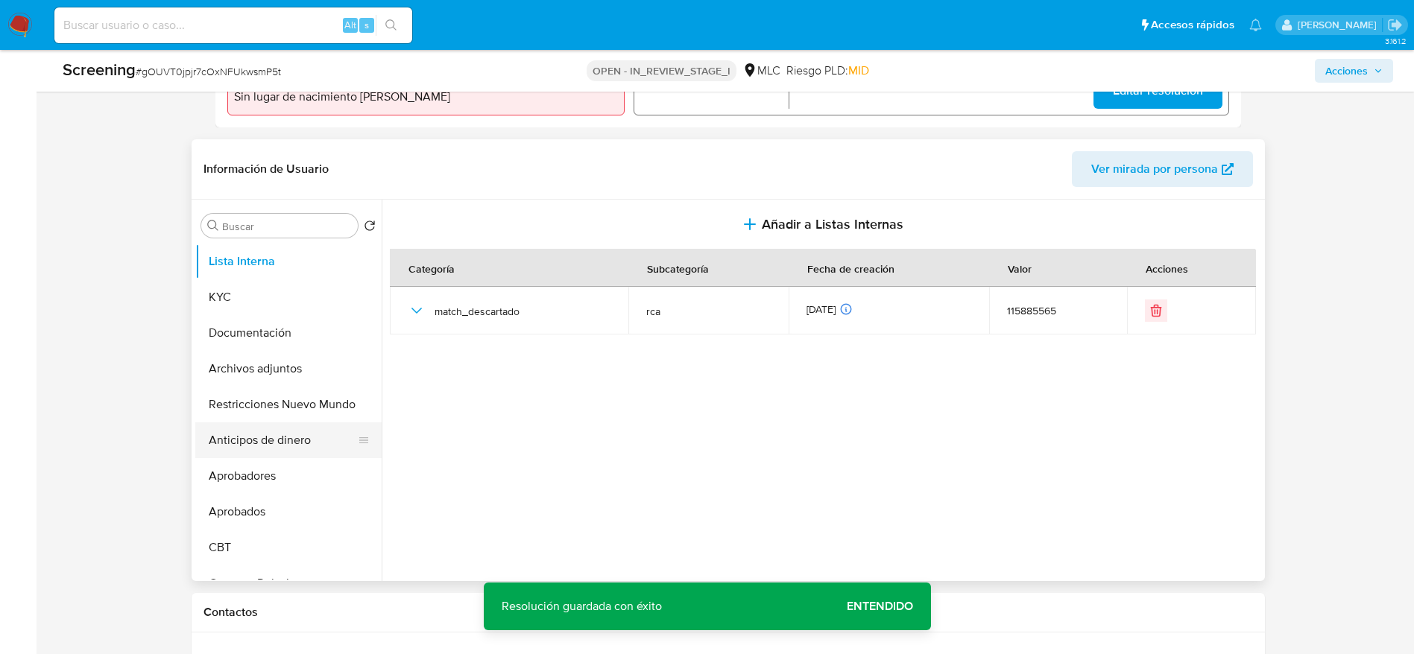
click at [304, 448] on button "Anticipos de dinero" at bounding box center [282, 441] width 174 height 36
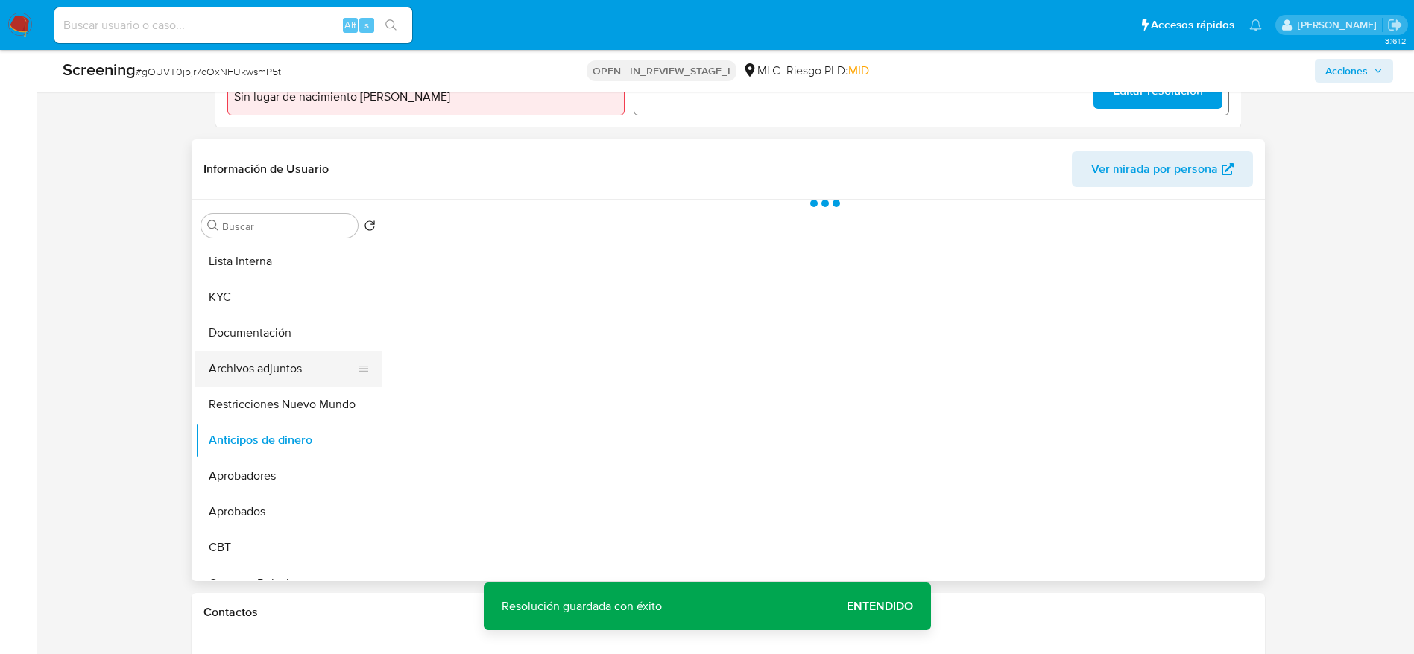
click at [303, 365] on button "Archivos adjuntos" at bounding box center [282, 369] width 174 height 36
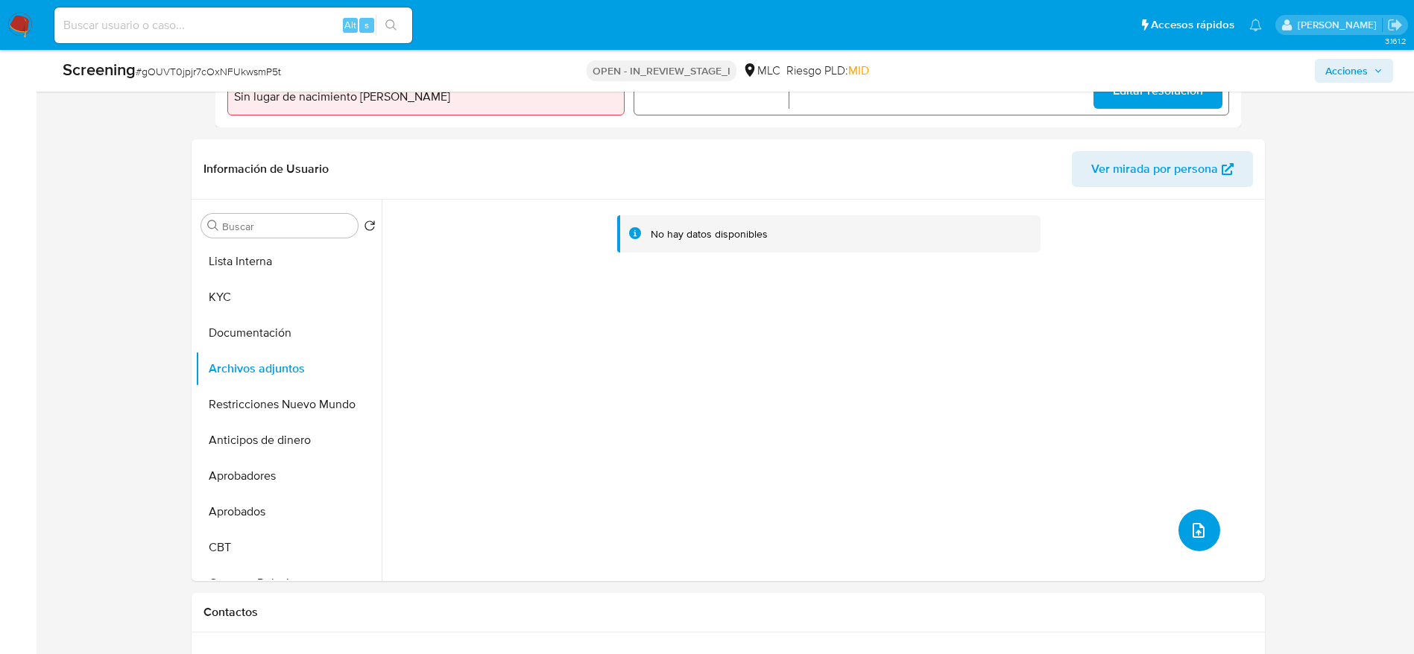
click at [1189, 526] on span "upload-file" at bounding box center [1198, 531] width 18 height 18
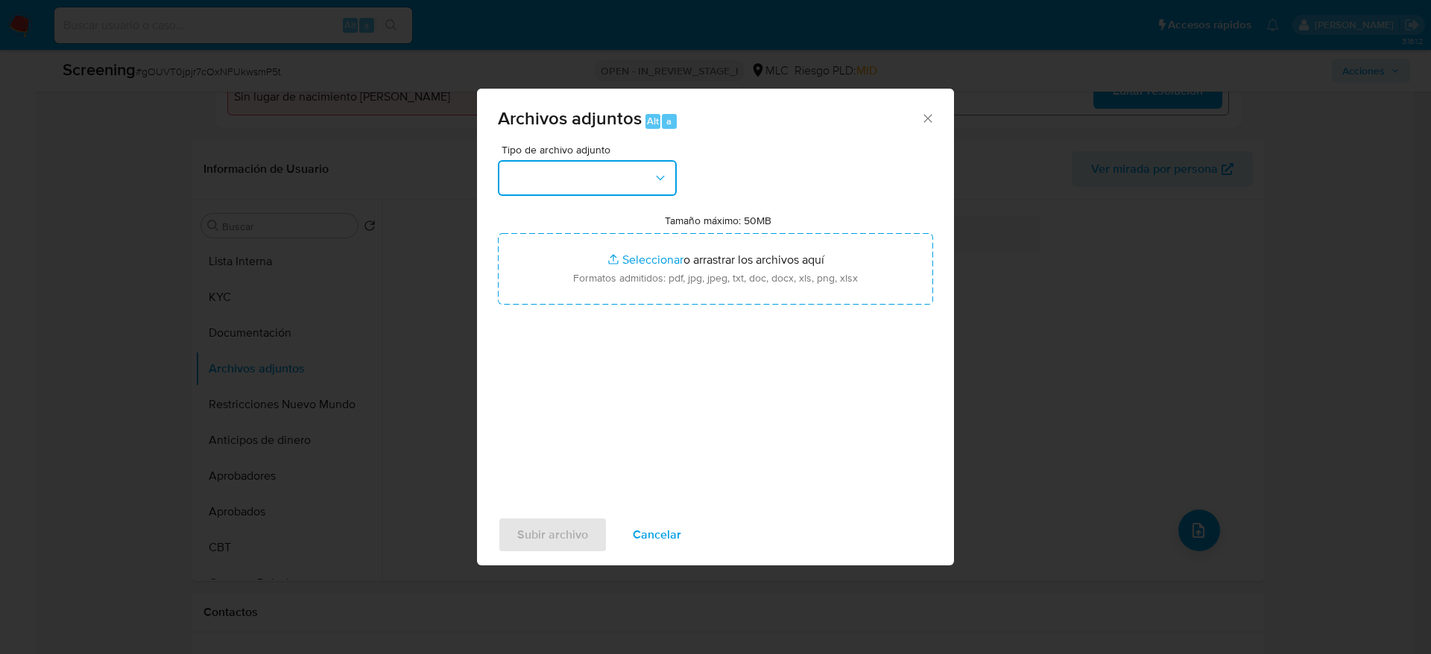
click at [635, 180] on button "button" at bounding box center [587, 178] width 179 height 36
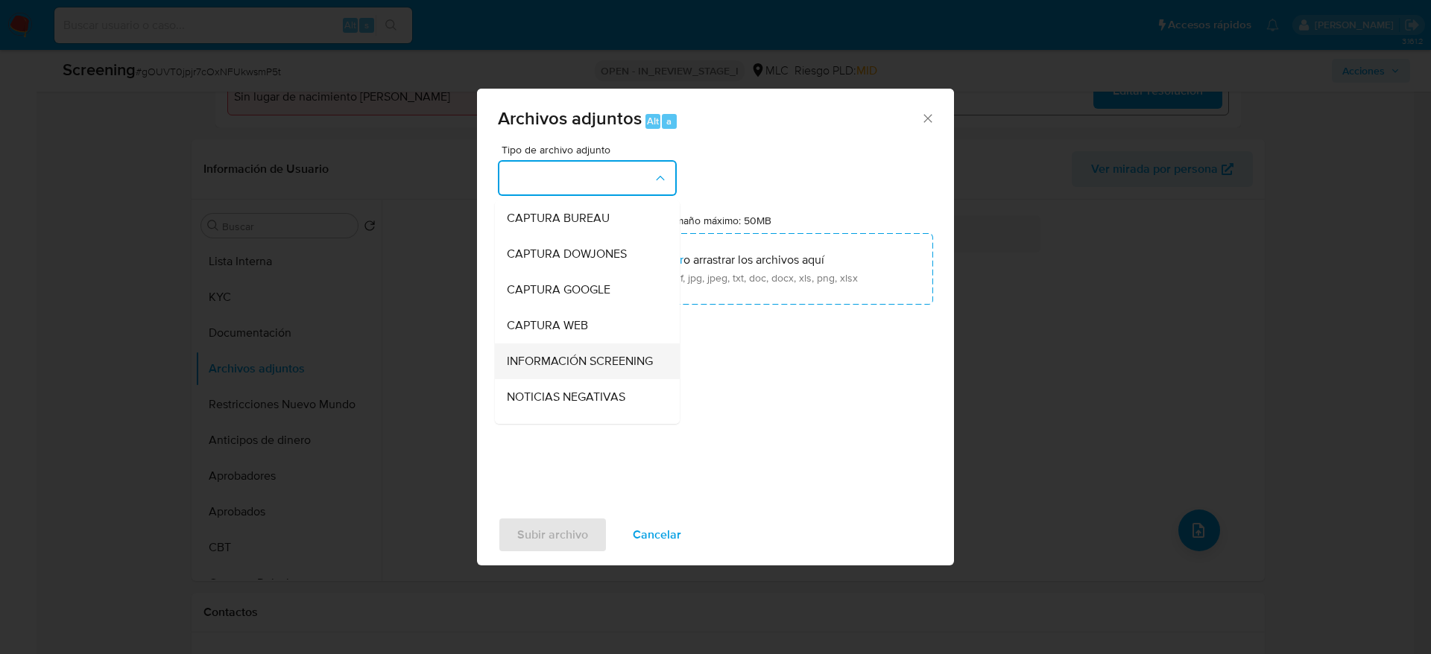
click at [564, 379] on div "INFORMACIÓN SCREENING" at bounding box center [583, 362] width 152 height 36
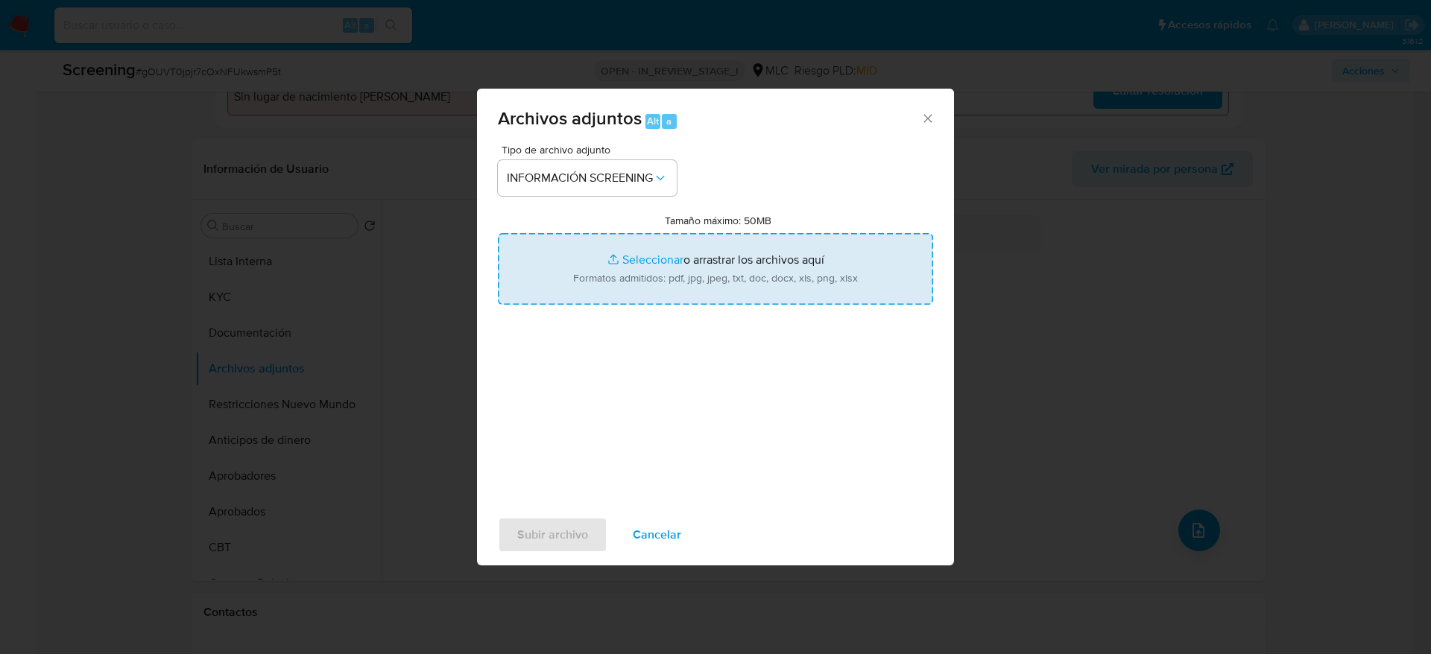
click at [635, 253] on input "Tamaño máximo: 50MB Seleccionar archivos" at bounding box center [715, 269] width 435 height 72
type input "C:\fakepath\_Eduardo Javier Bonilla Menchaca_ lavado de dinero - Buscar con Goo…"
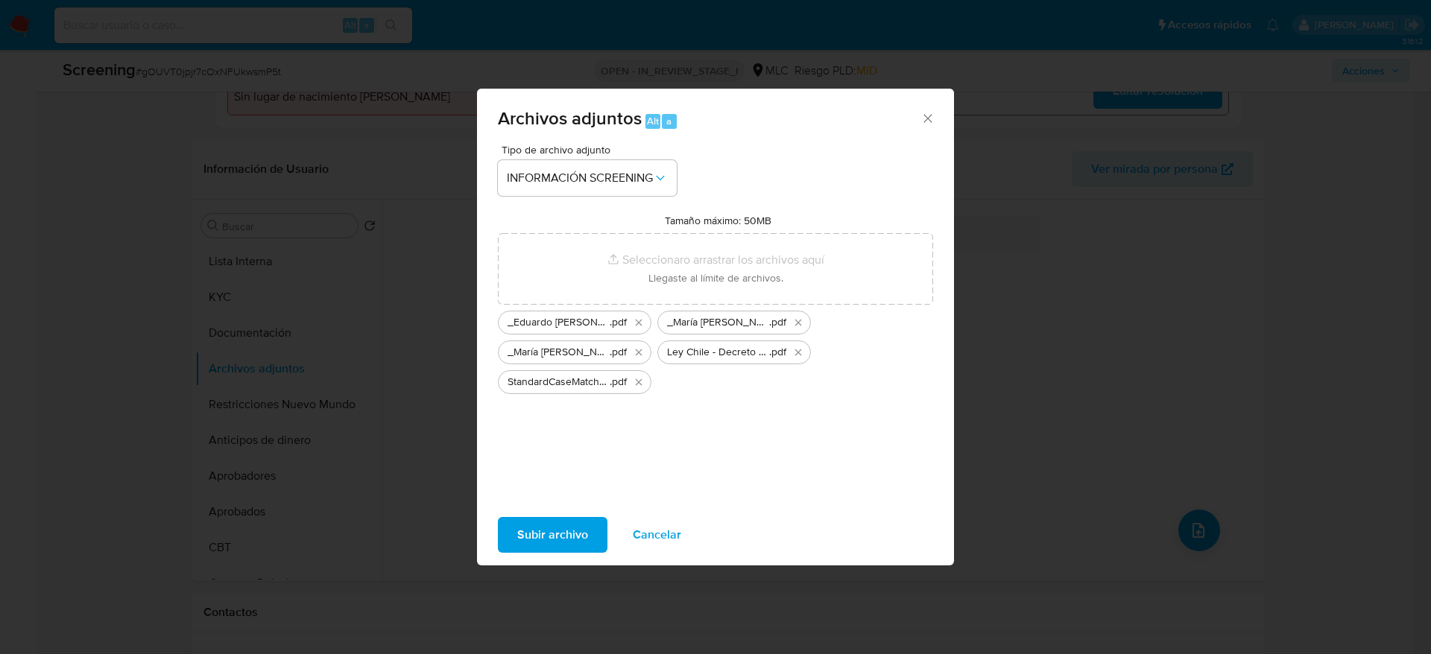
click at [544, 540] on span "Subir archivo" at bounding box center [552, 535] width 71 height 33
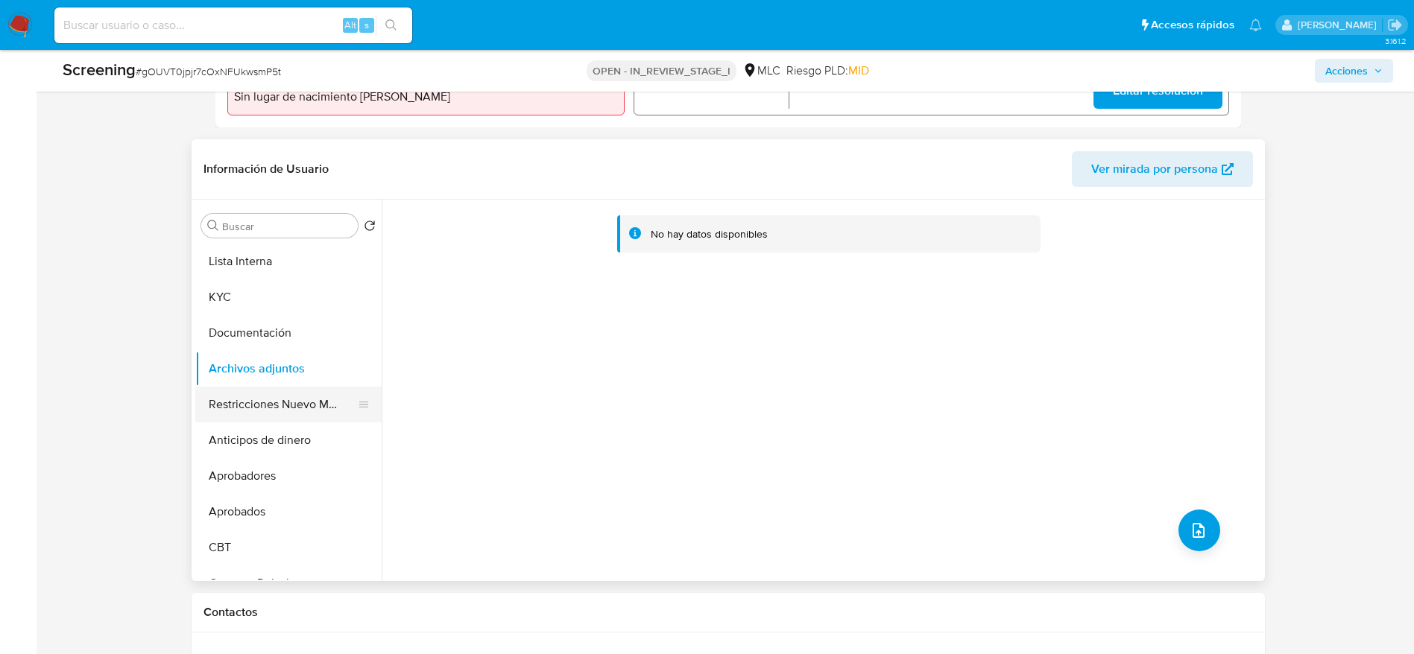
click at [275, 412] on button "Restricciones Nuevo Mundo" at bounding box center [282, 405] width 174 height 36
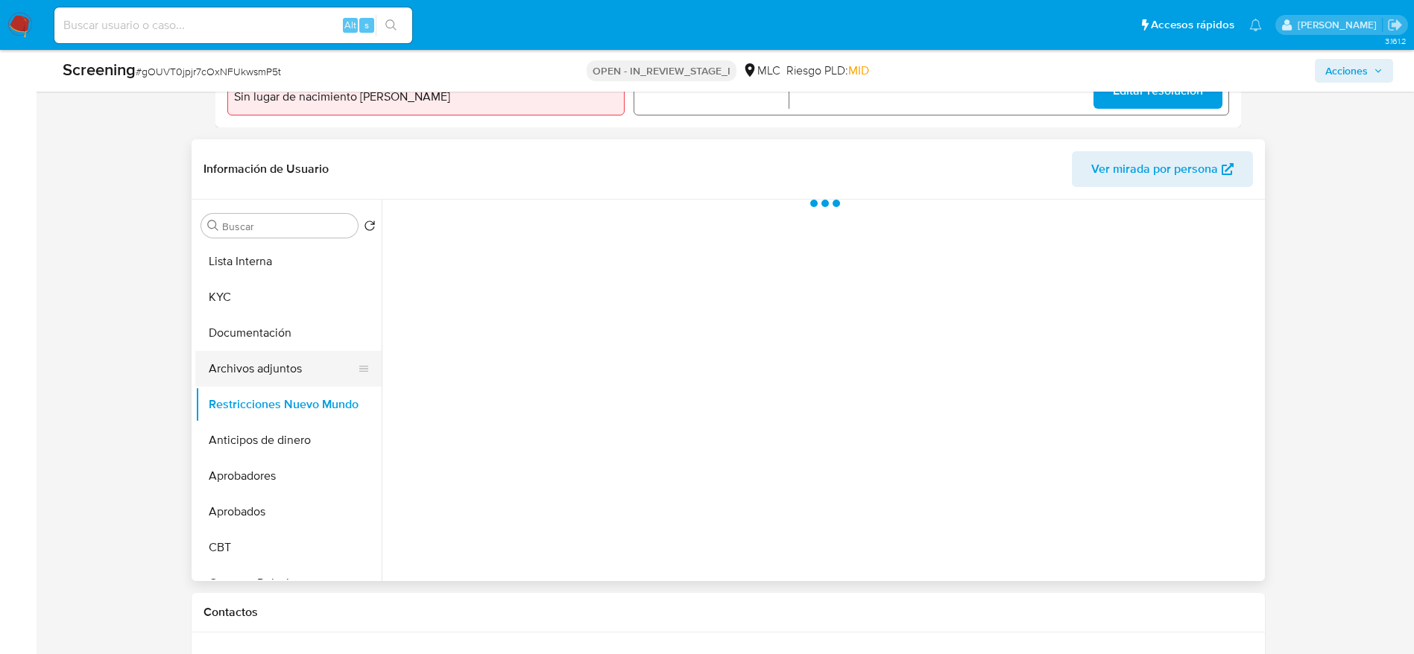
click at [276, 355] on button "Archivos adjuntos" at bounding box center [282, 369] width 174 height 36
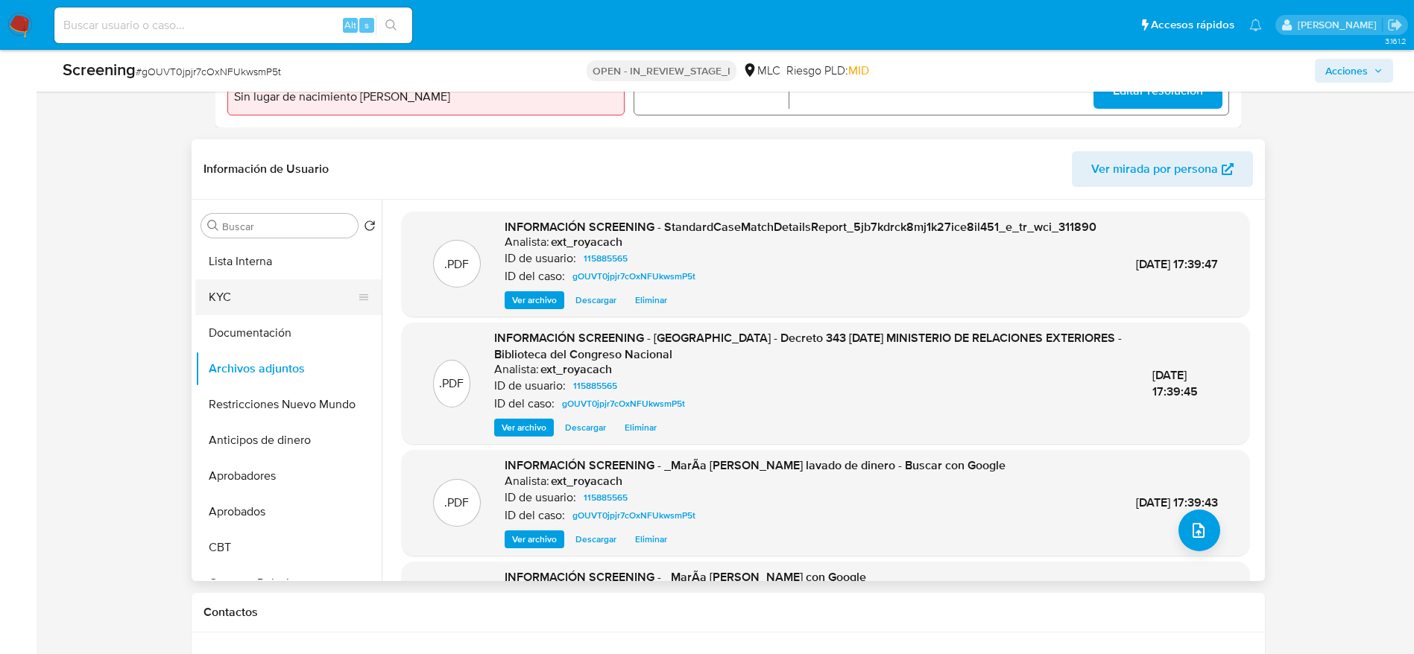
click at [291, 279] on button "KYC" at bounding box center [282, 297] width 174 height 36
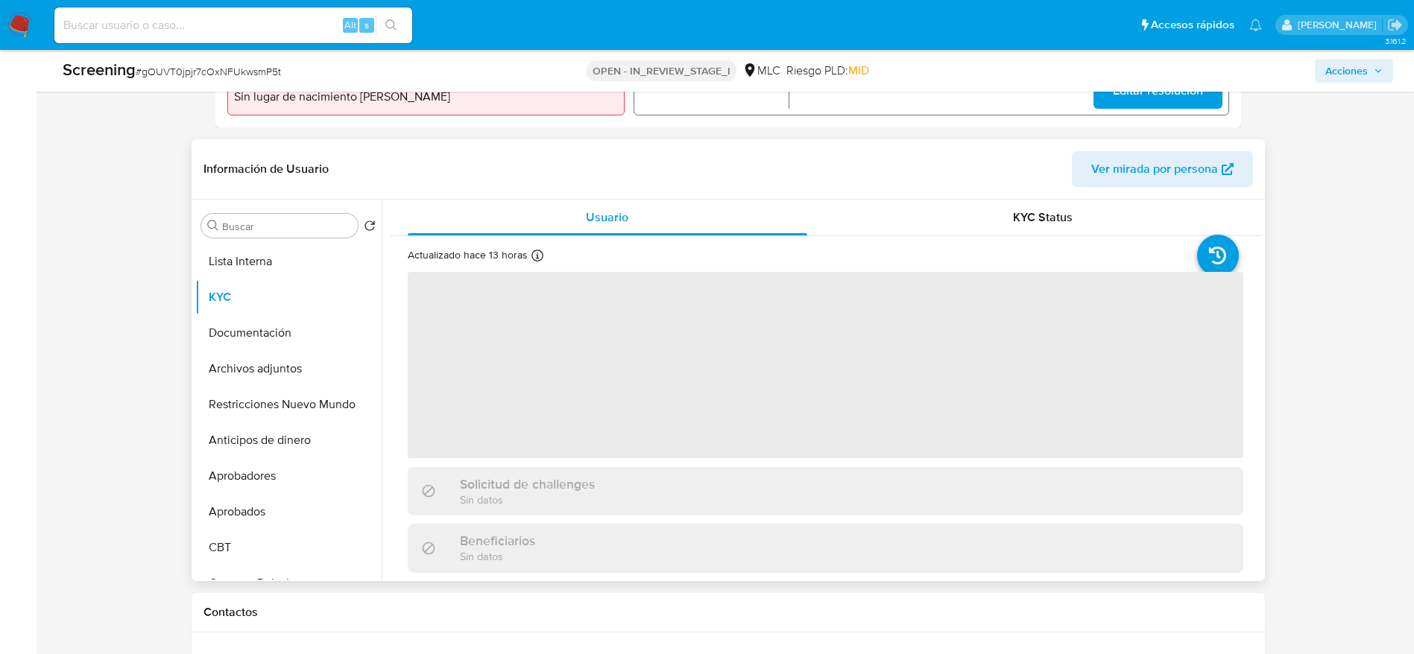
click at [335, 240] on div "Buscar Volver al orden por defecto Lista Interna KYC Documentación Archivos adj…" at bounding box center [288, 391] width 186 height 379
click at [325, 256] on button "Lista Interna" at bounding box center [282, 262] width 174 height 36
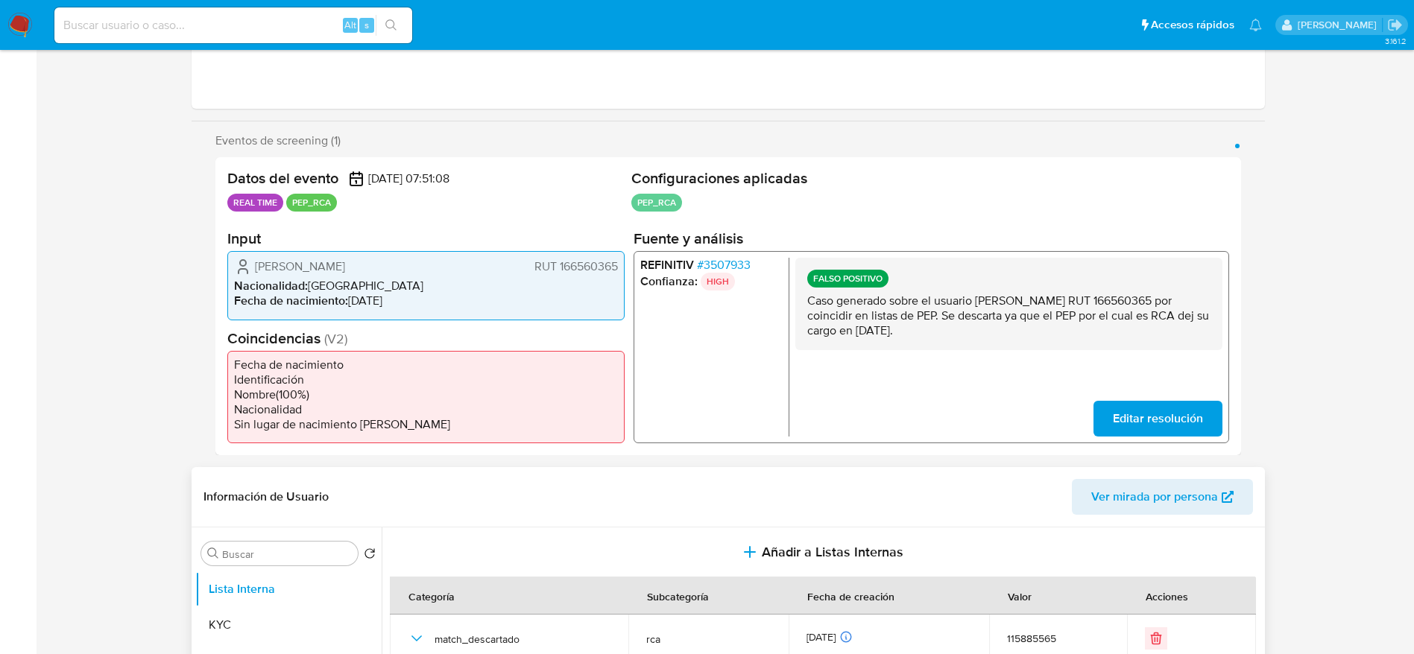
scroll to position [0, 0]
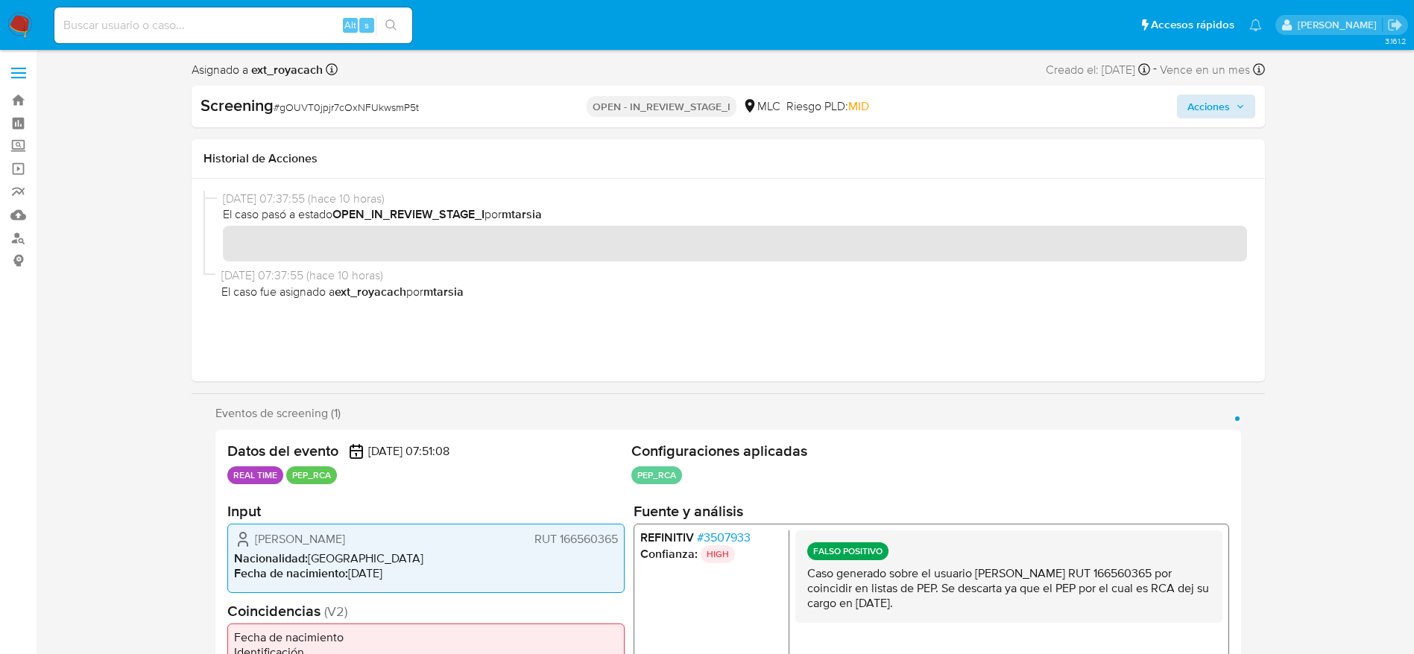
click at [1175, 104] on div "Acciones" at bounding box center [1082, 107] width 348 height 24
click at [1186, 104] on button "Acciones" at bounding box center [1216, 107] width 78 height 24
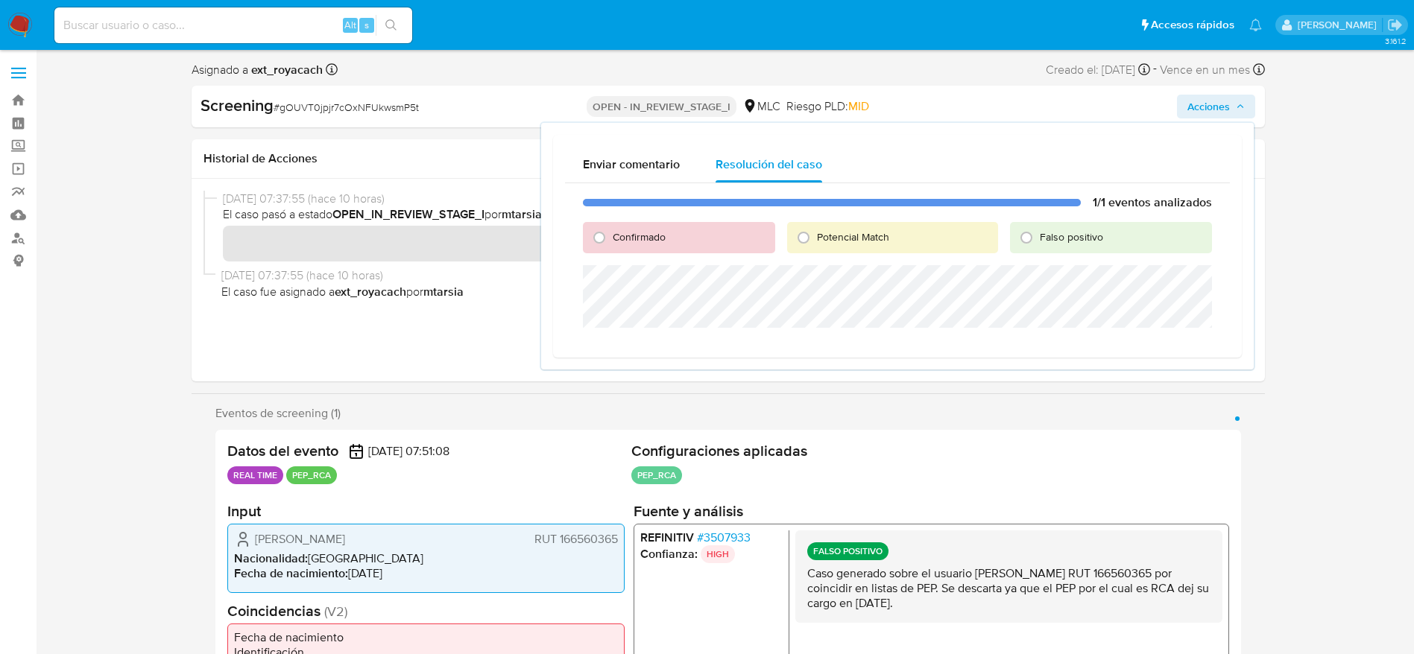
click at [1045, 230] on span "Falso positivo" at bounding box center [1071, 237] width 63 height 15
click at [1038, 230] on input "Falso positivo" at bounding box center [1026, 238] width 24 height 24
radio input "true"
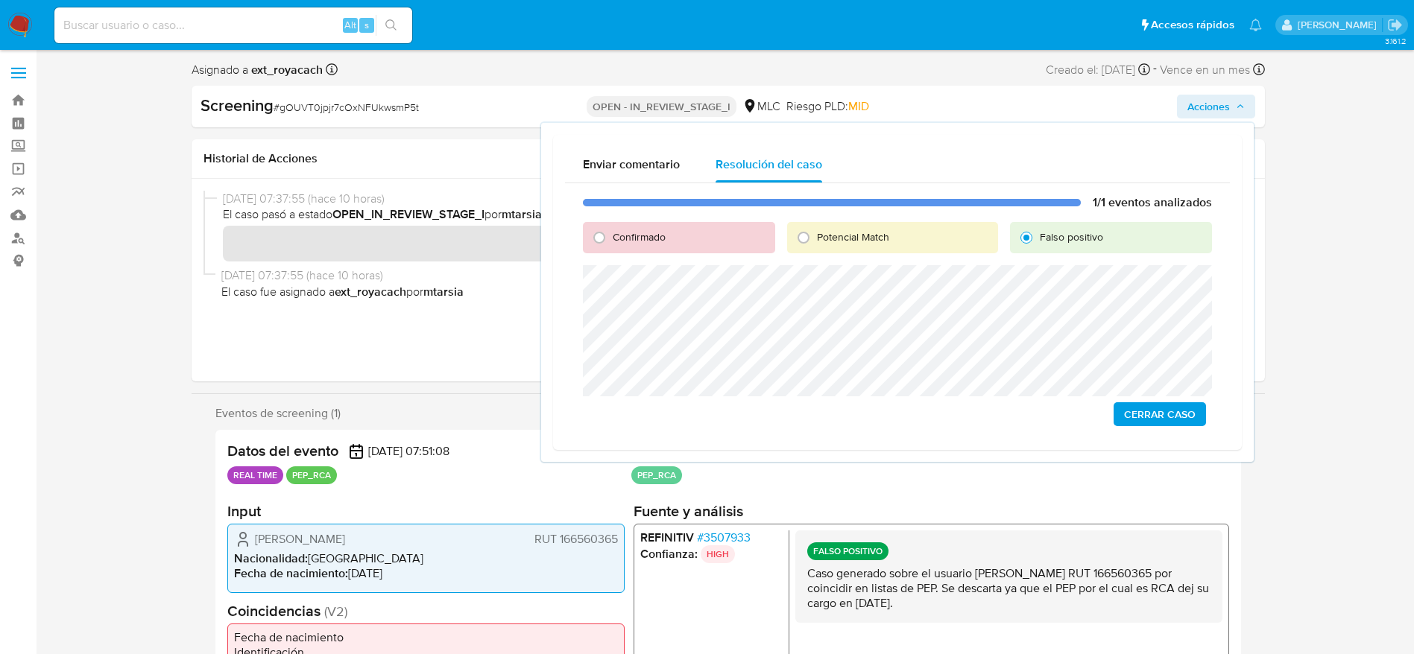
click at [1160, 411] on span "Cerrar Caso" at bounding box center [1160, 414] width 72 height 21
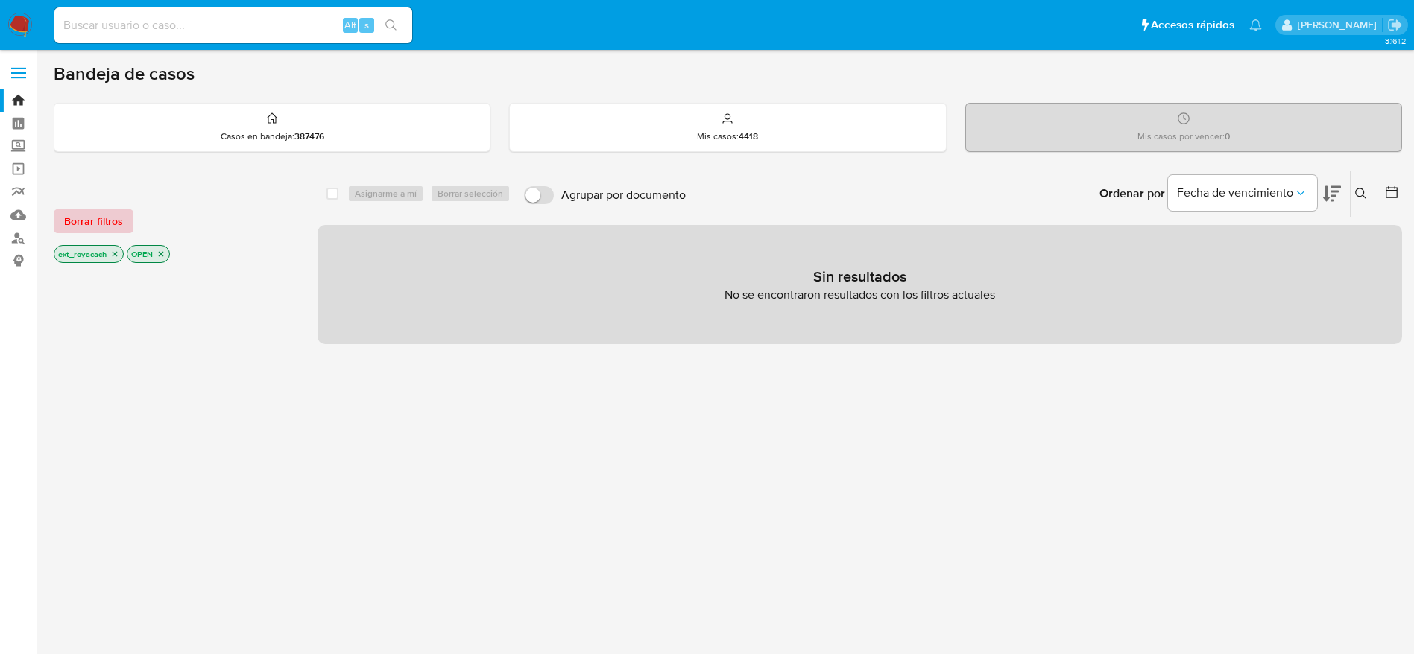
click at [113, 224] on span "Borrar filtros" at bounding box center [93, 221] width 59 height 21
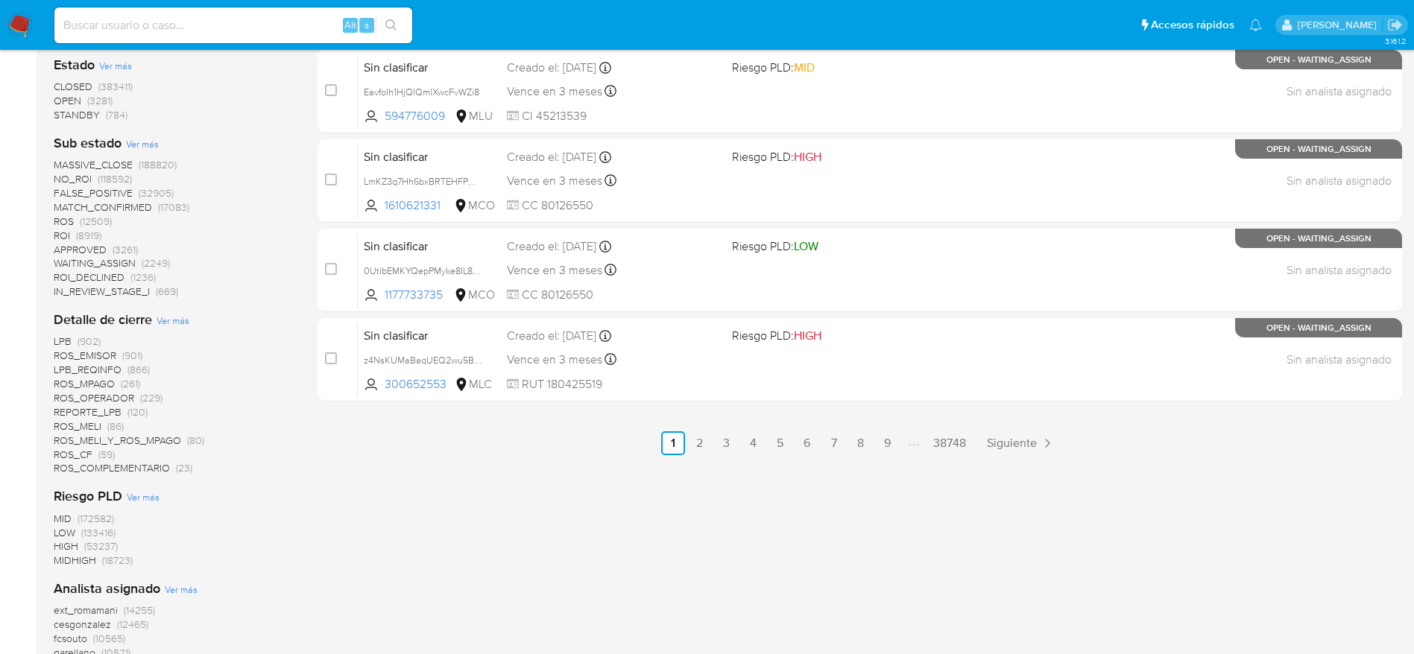
scroll to position [782, 0]
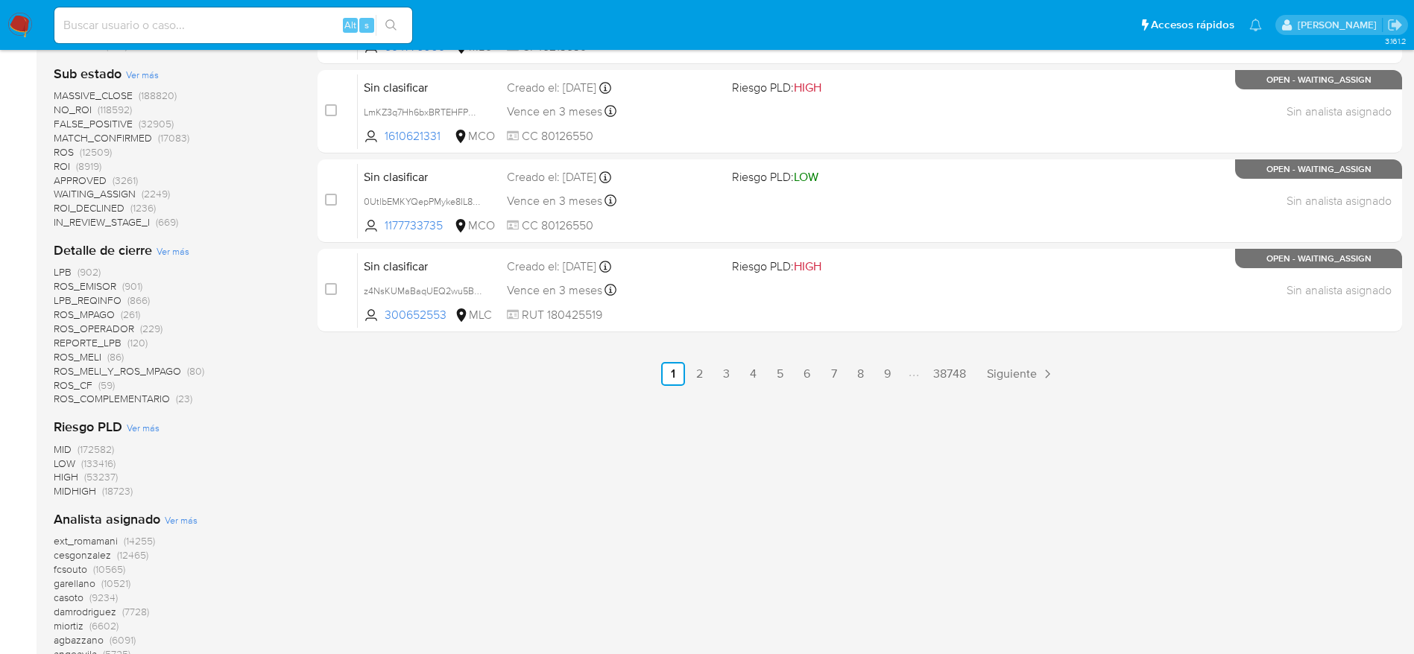
click at [101, 540] on span "ext_romamani" at bounding box center [86, 541] width 64 height 15
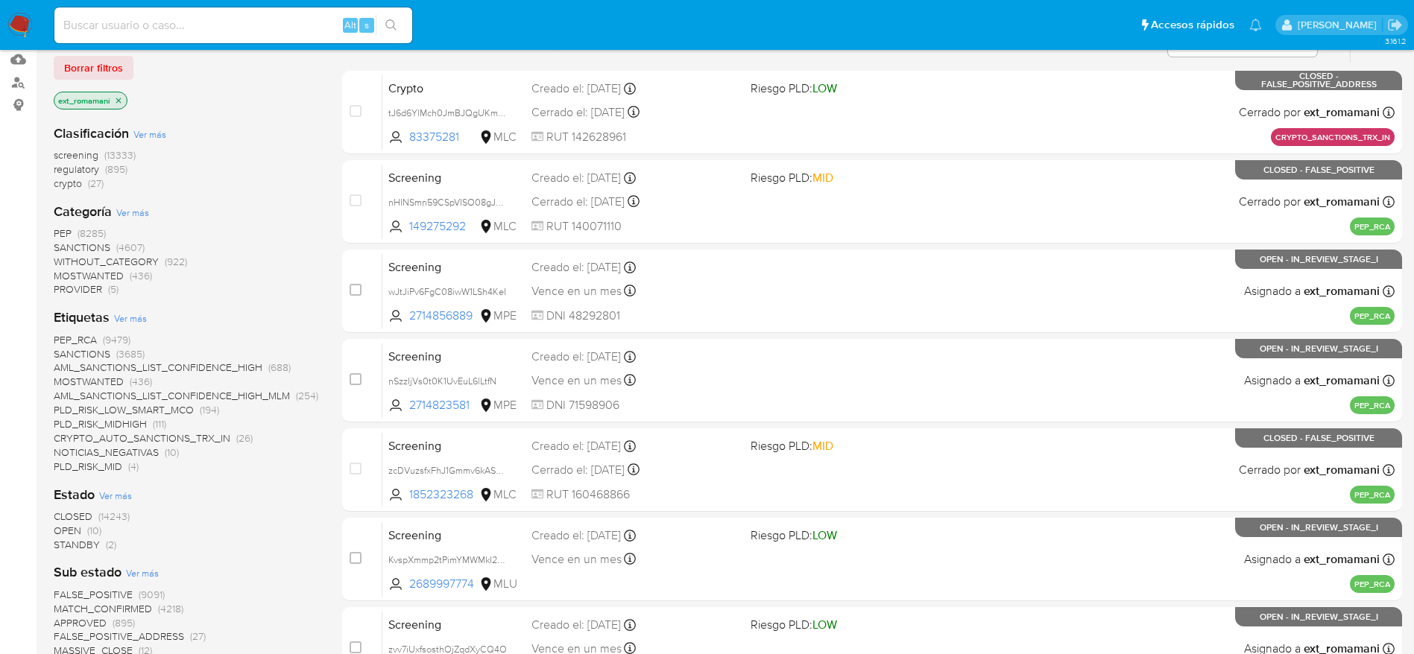
scroll to position [33, 0]
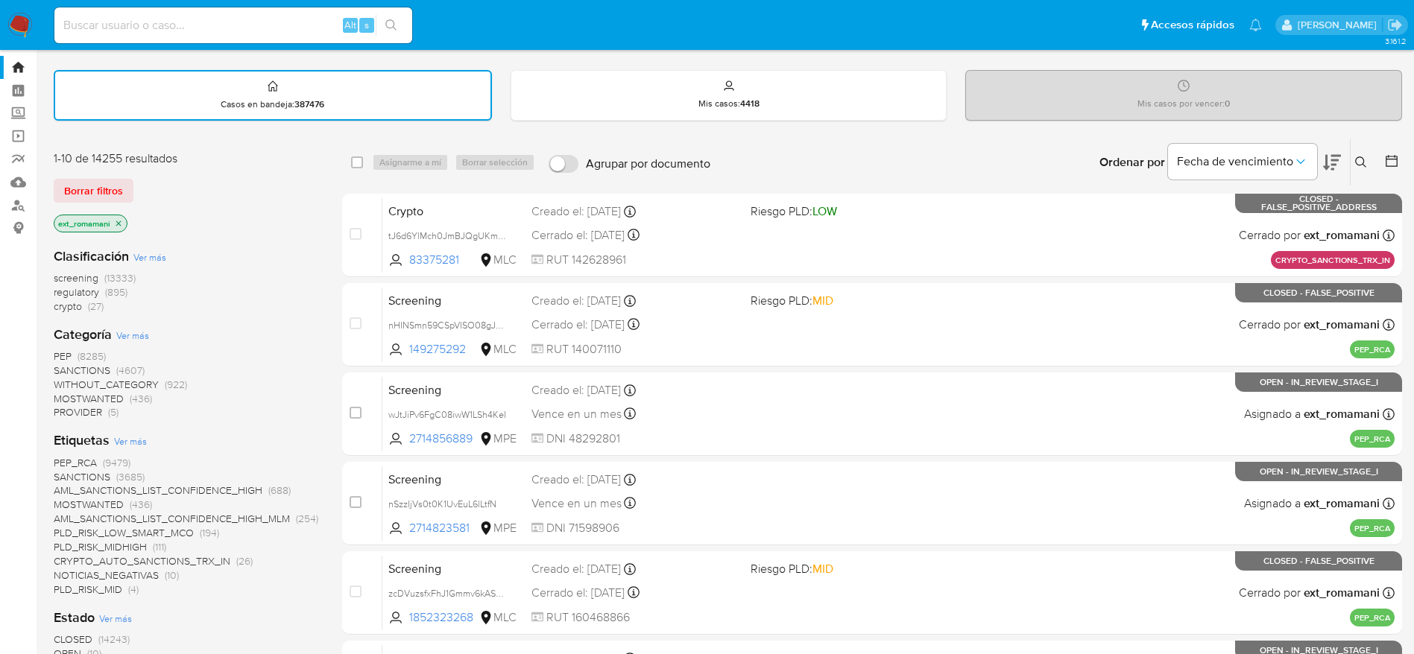
click at [116, 224] on icon "close-filter" at bounding box center [118, 223] width 9 height 9
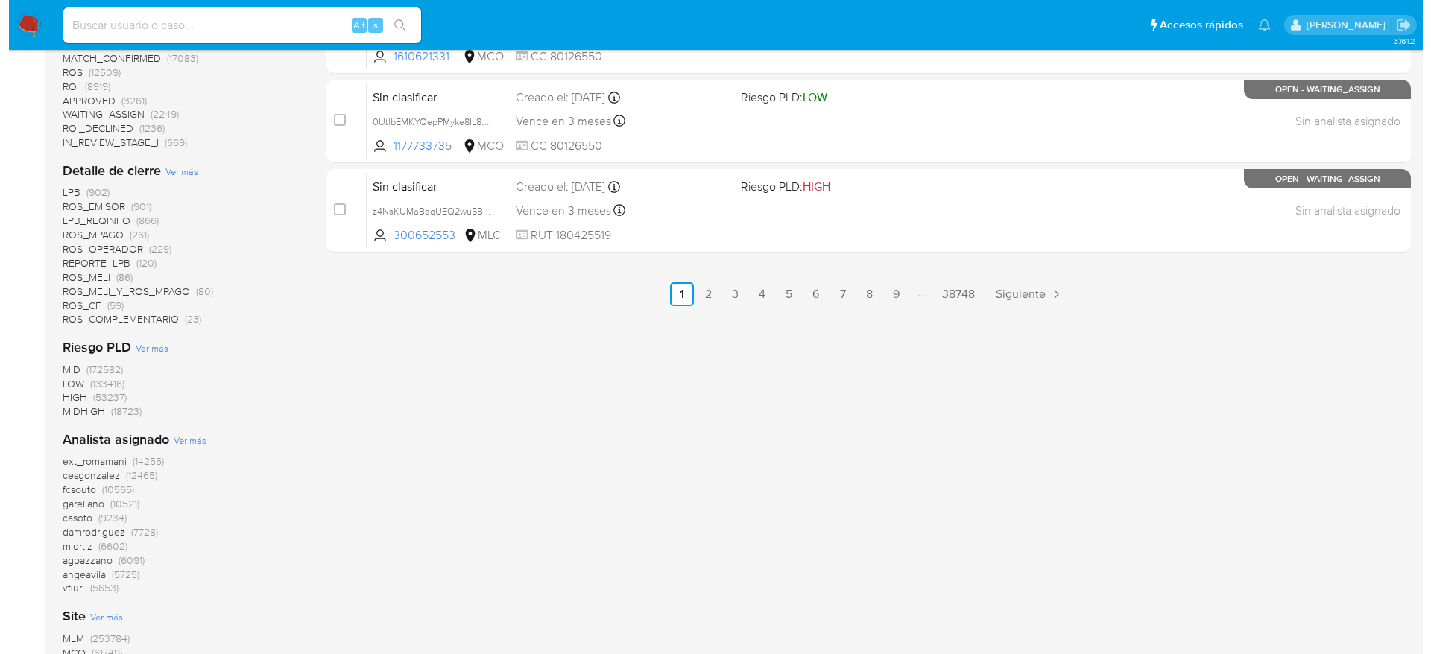
scroll to position [927, 0]
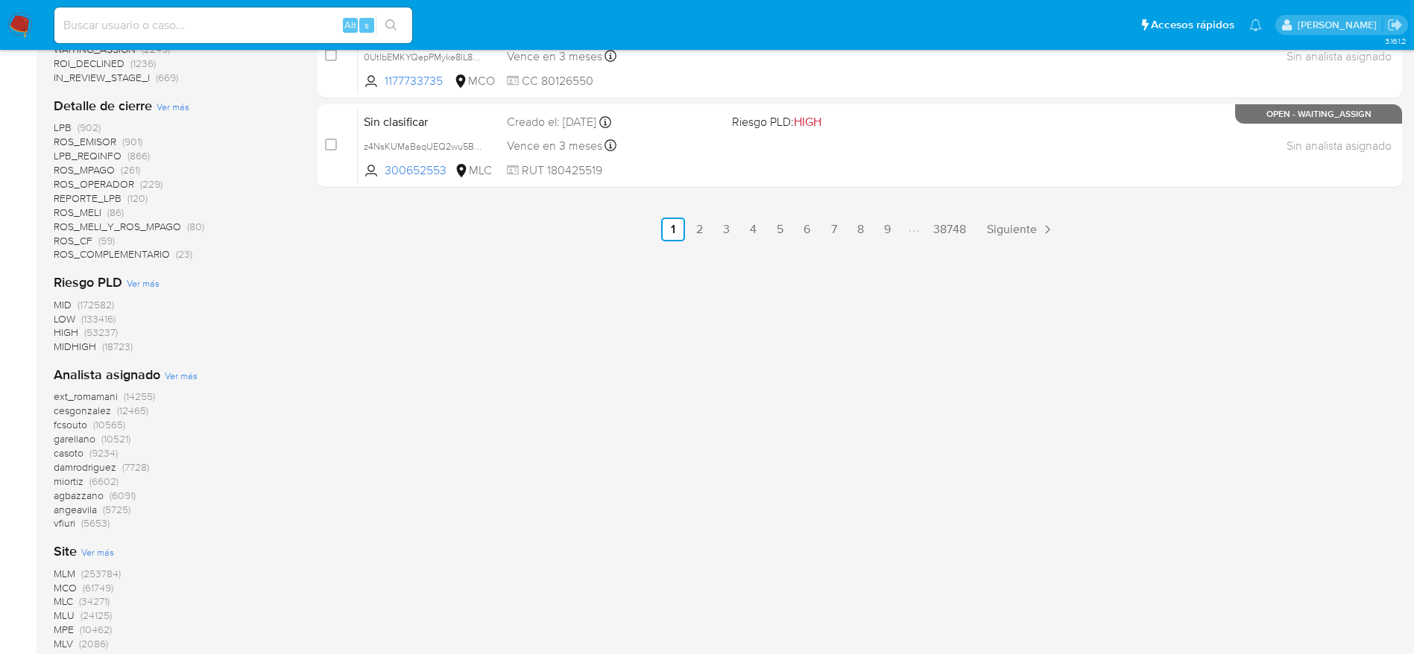
click at [159, 383] on div "Analista asignado Ver más ext_romamani (14255) cesgonzalez (12465) fcsouto (105…" at bounding box center [174, 448] width 240 height 165
click at [168, 374] on span "Ver más" at bounding box center [181, 375] width 33 height 13
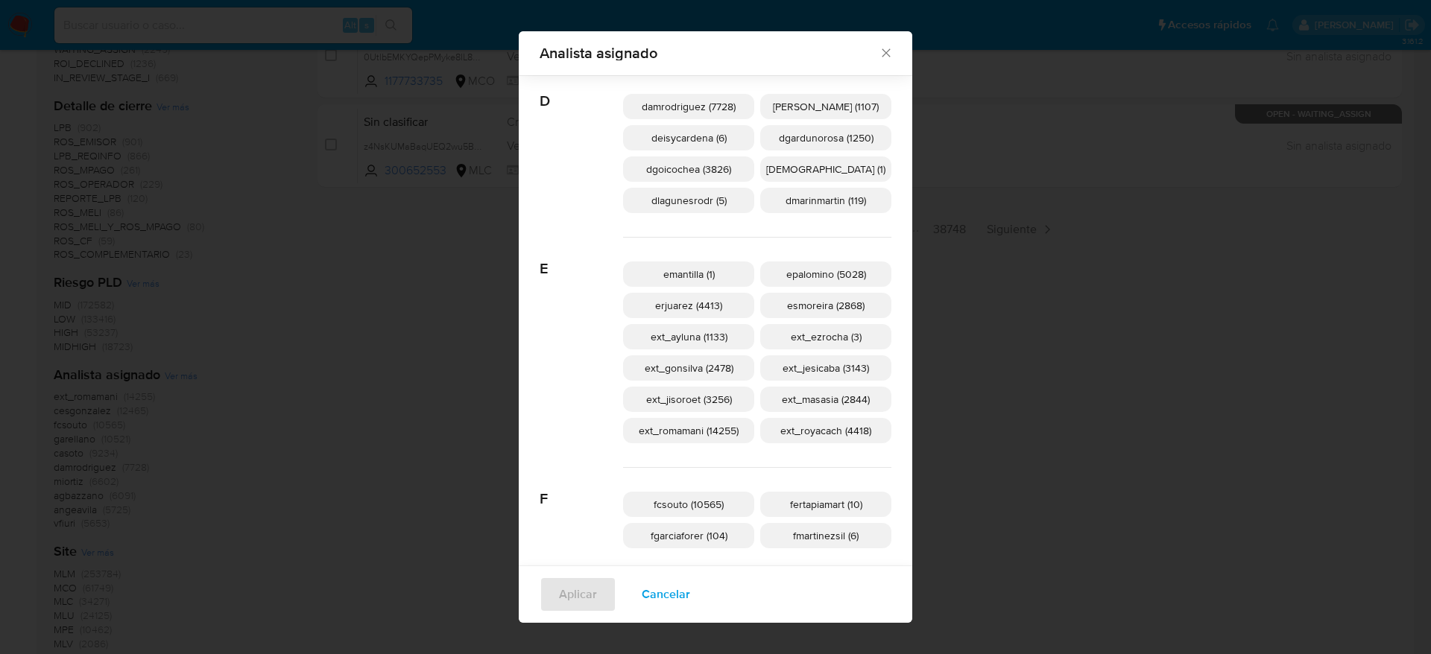
scroll to position [548, 0]
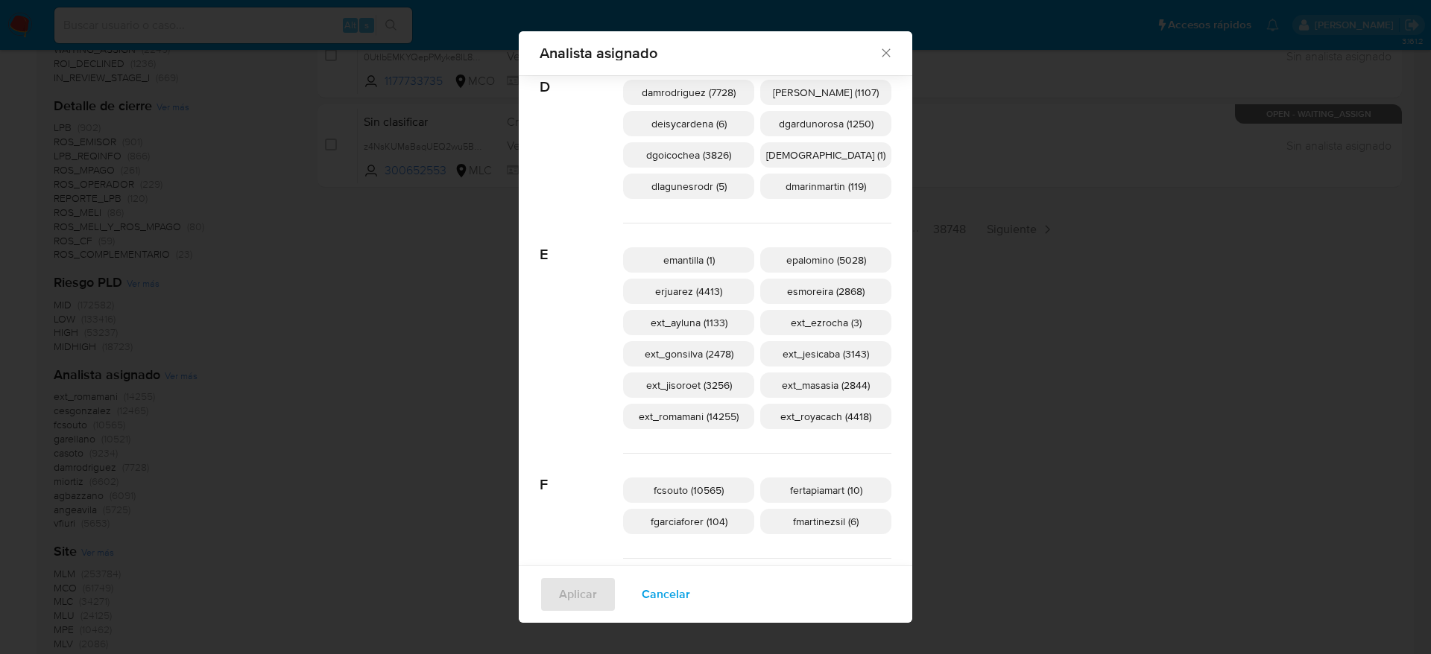
click at [689, 595] on span "Cancelar" at bounding box center [666, 594] width 48 height 33
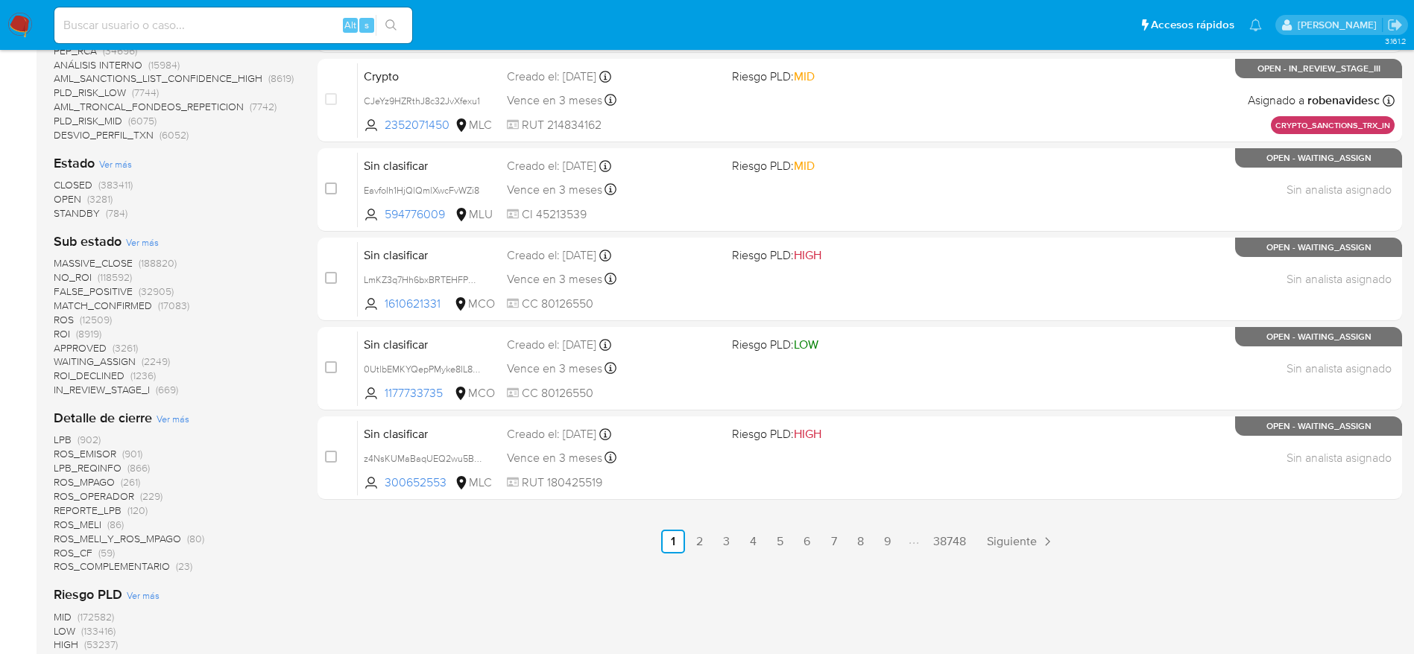
scroll to position [782, 0]
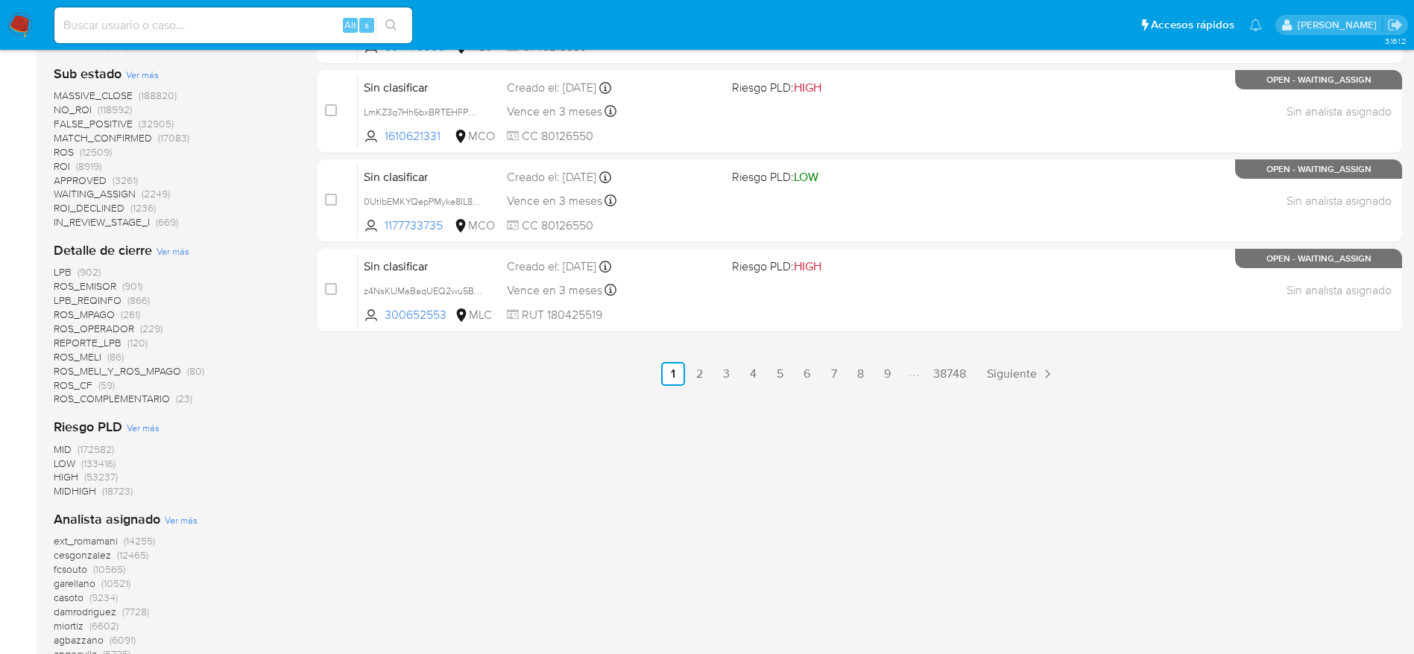
click at [82, 536] on span "ext_romamani" at bounding box center [86, 541] width 64 height 15
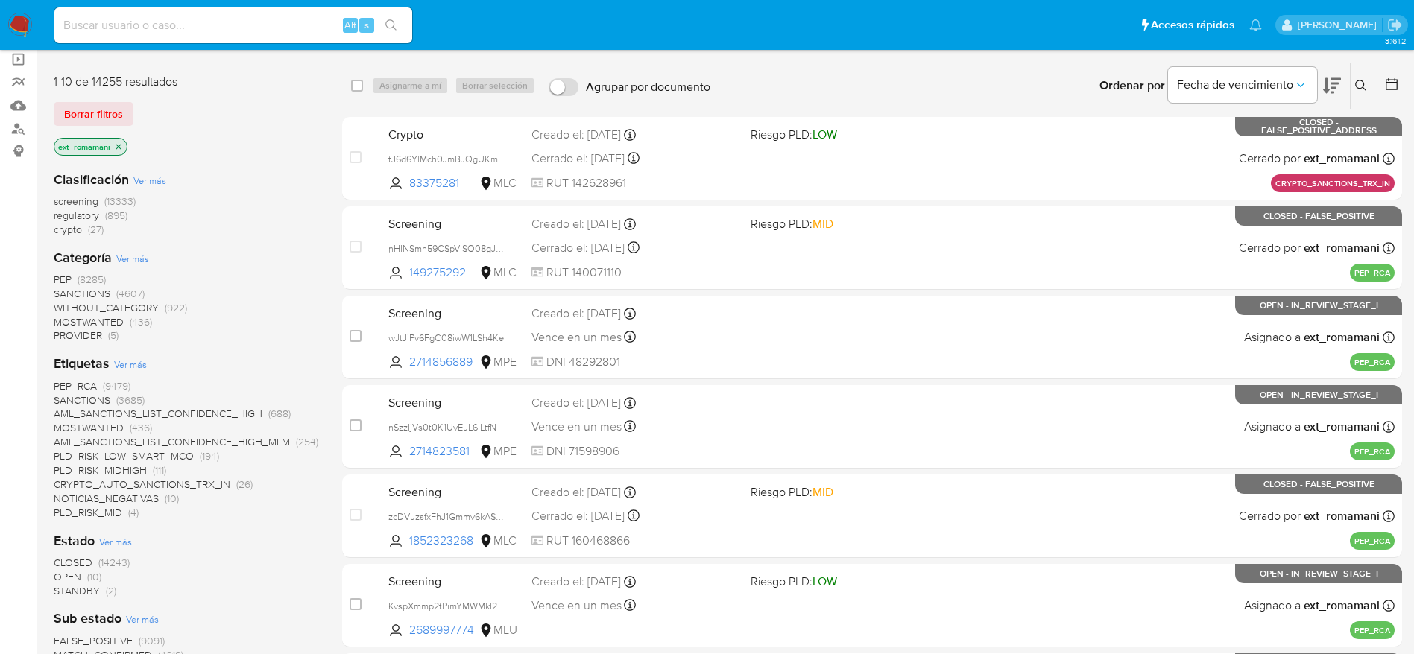
scroll to position [145, 0]
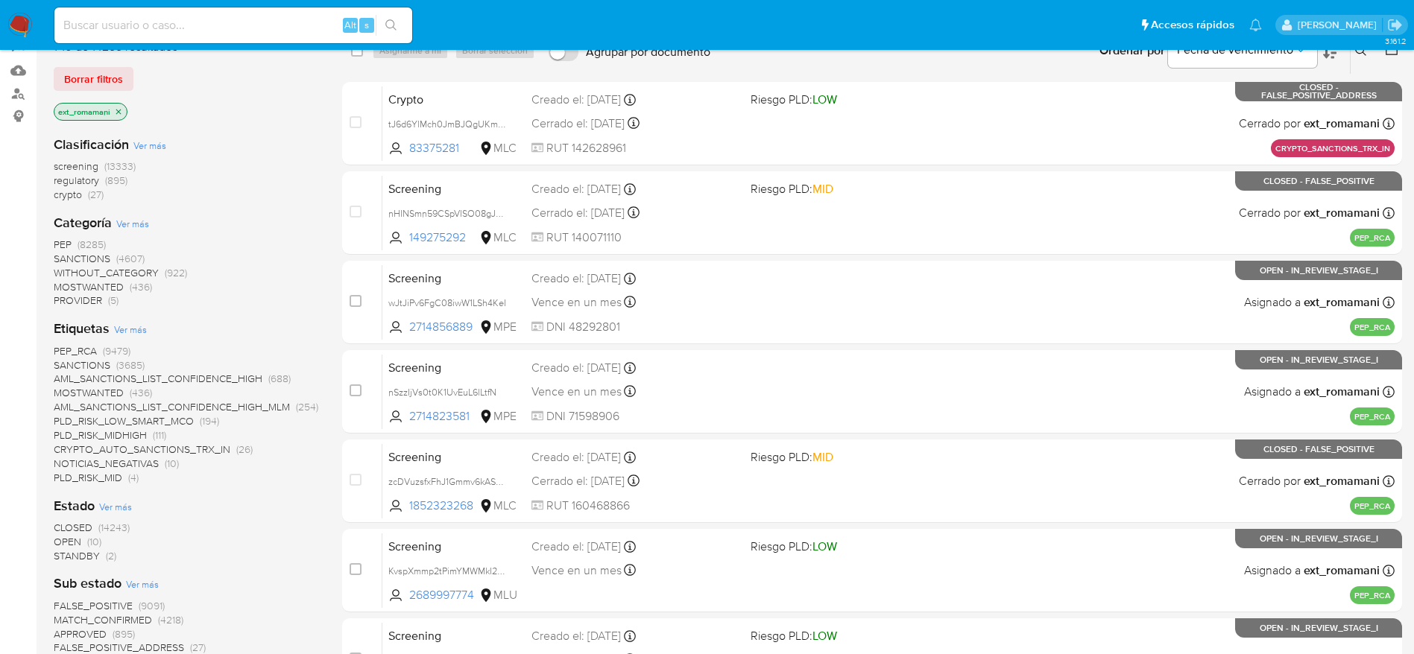
click at [86, 523] on span "CLOSED" at bounding box center [73, 527] width 39 height 15
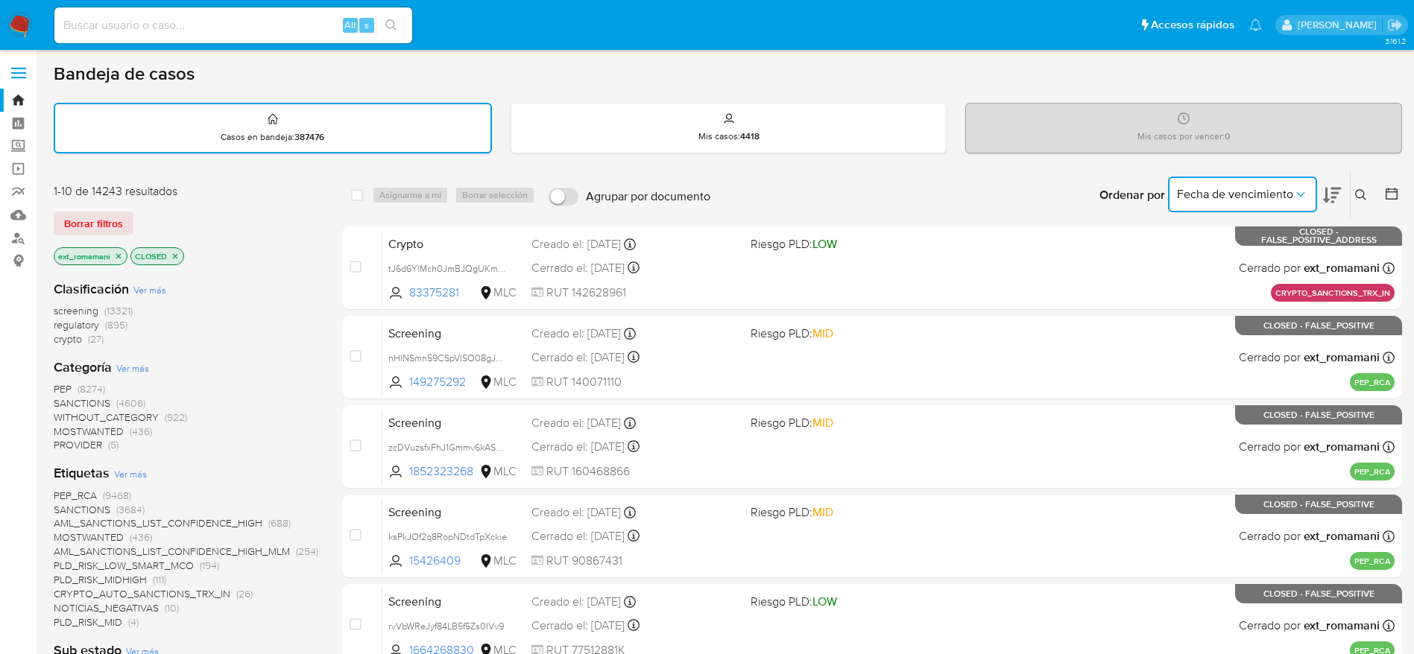
click at [1220, 195] on span "Fecha de vencimiento" at bounding box center [1235, 194] width 116 height 15
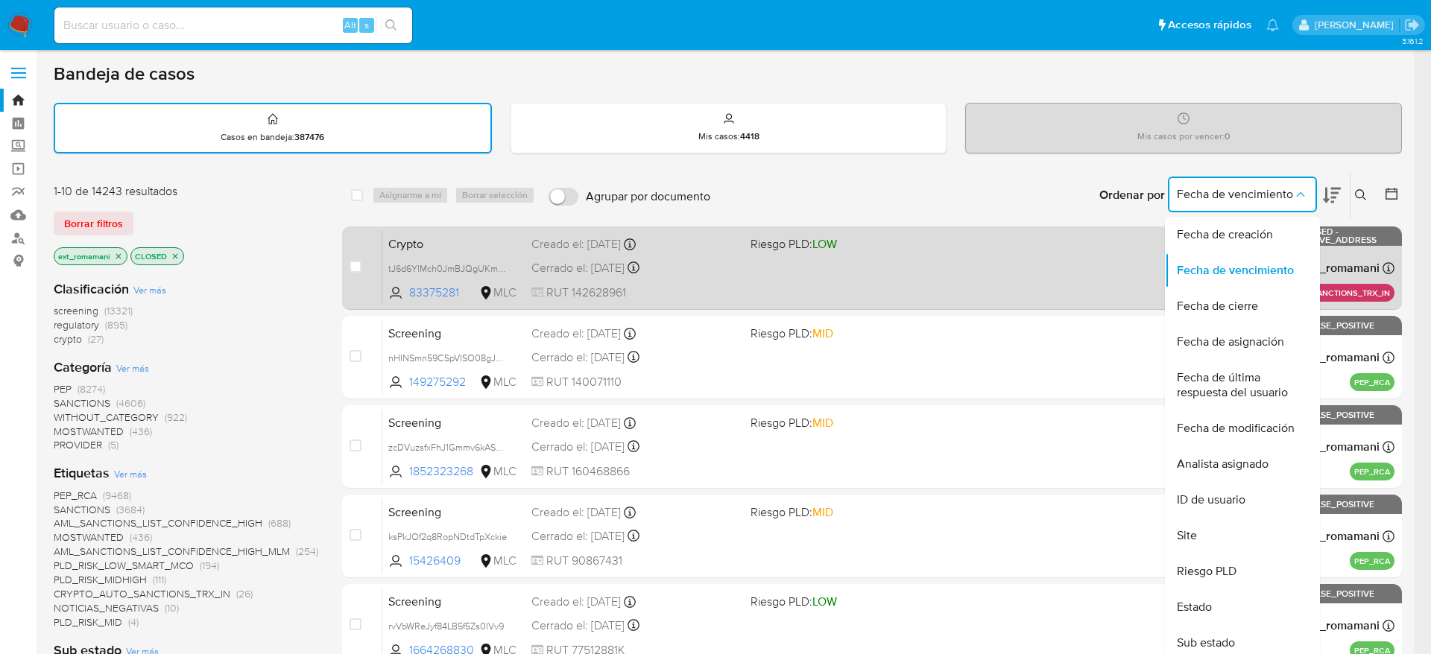
click at [1220, 300] on div "Fecha de cierre" at bounding box center [1238, 306] width 122 height 36
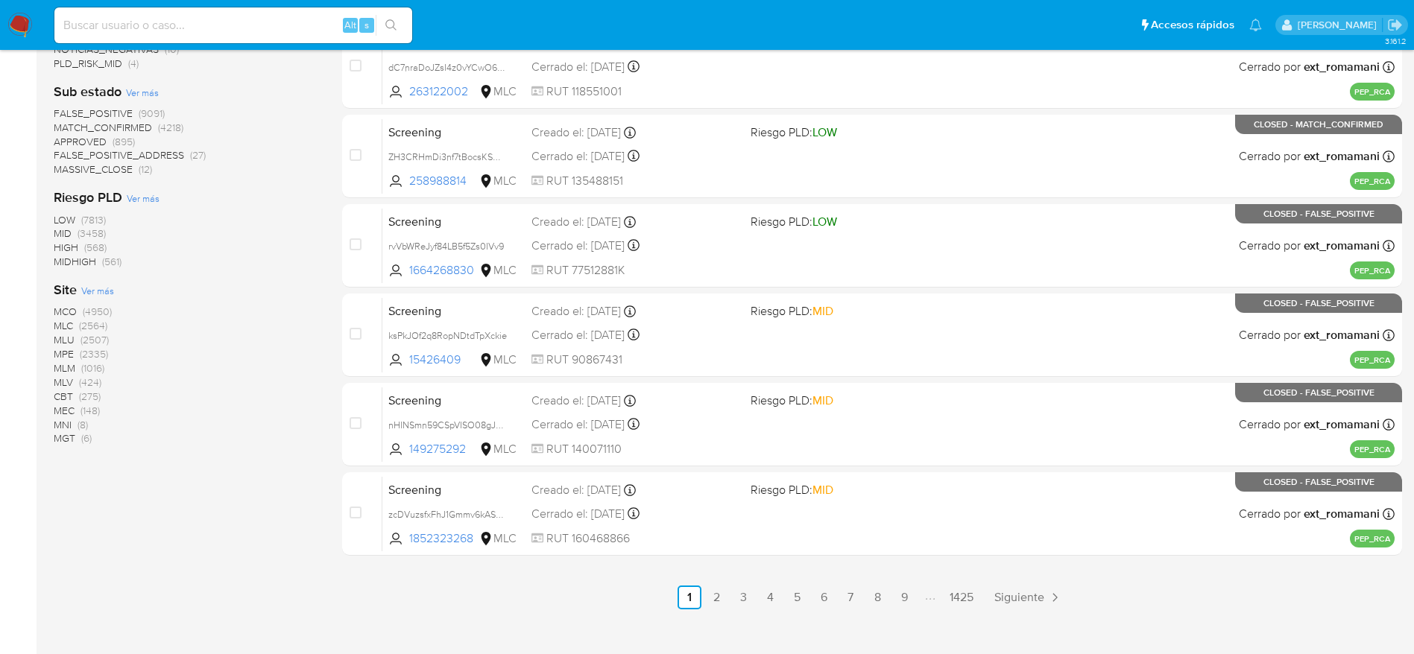
scroll to position [578, 0]
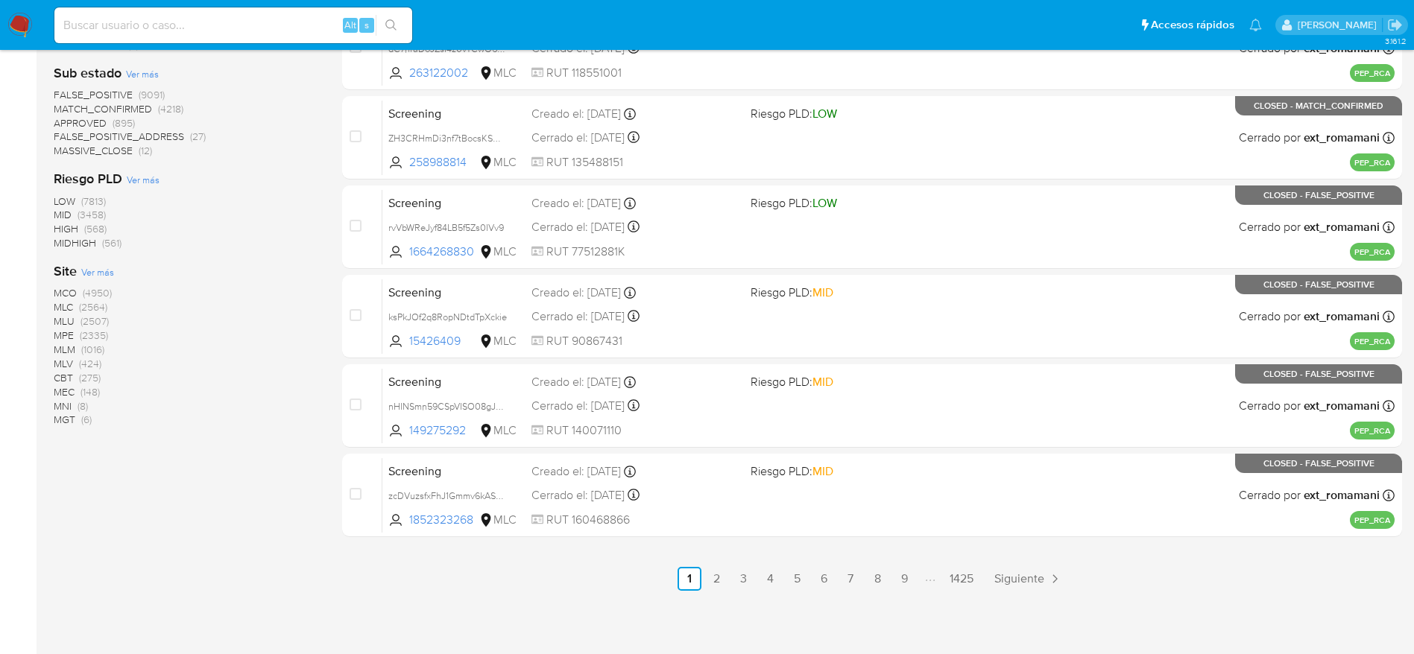
click at [701, 578] on ul "Anterior 1 2 3 4 5 6 7 8 9 1425 Siguiente" at bounding box center [872, 579] width 1060 height 24
click at [738, 569] on link "3" at bounding box center [743, 579] width 24 height 24
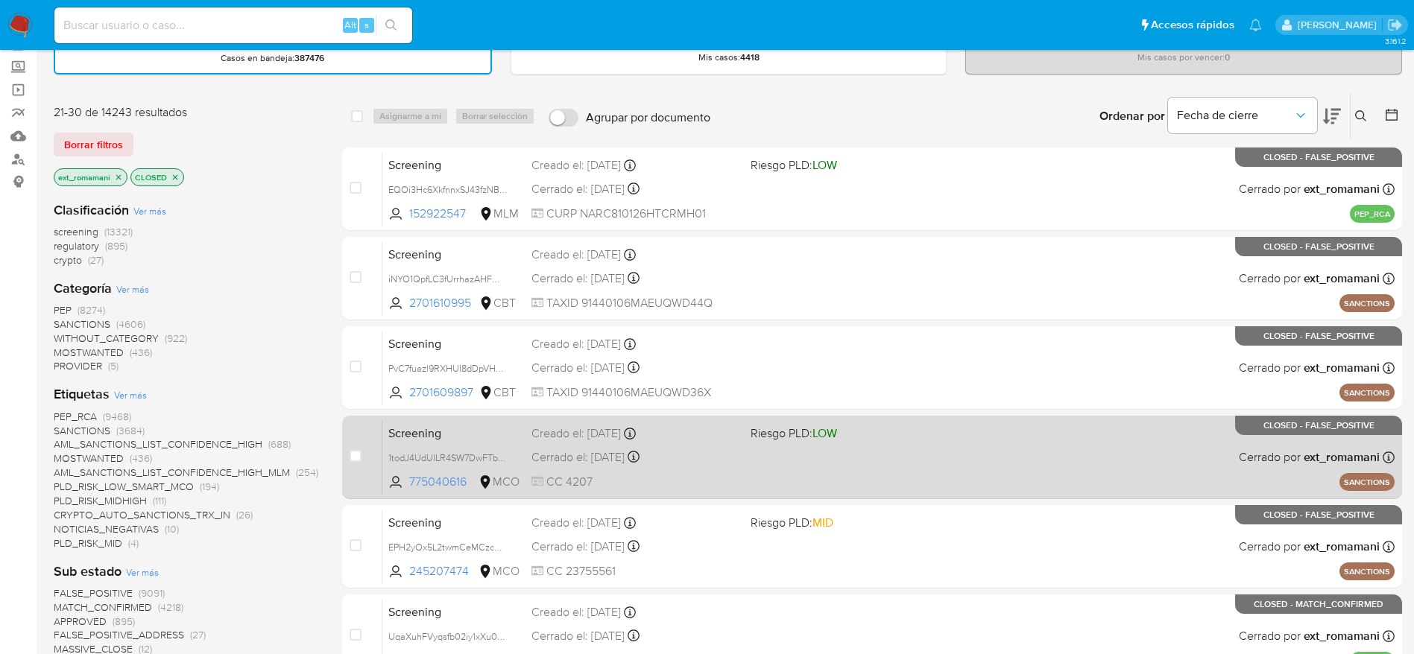
scroll to position [112, 0]
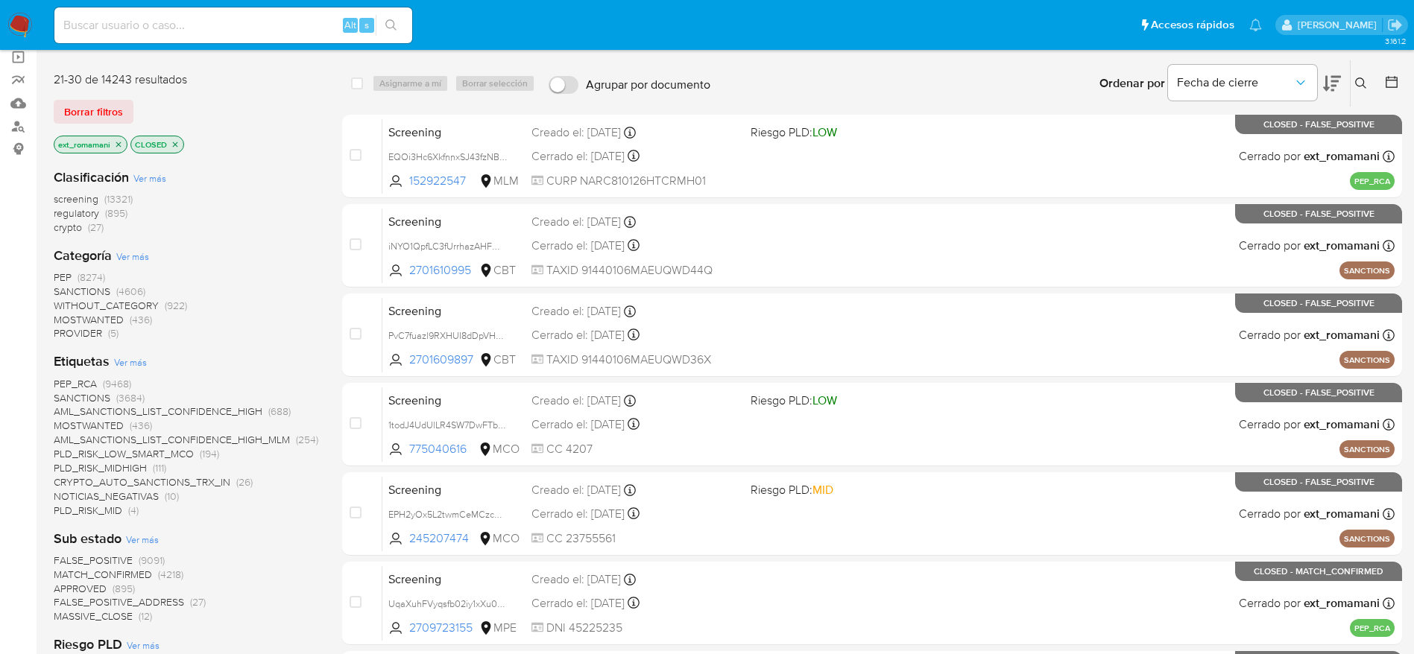
click at [26, 28] on img at bounding box center [19, 25] width 25 height 25
